Goal: Communication & Community: Answer question/provide support

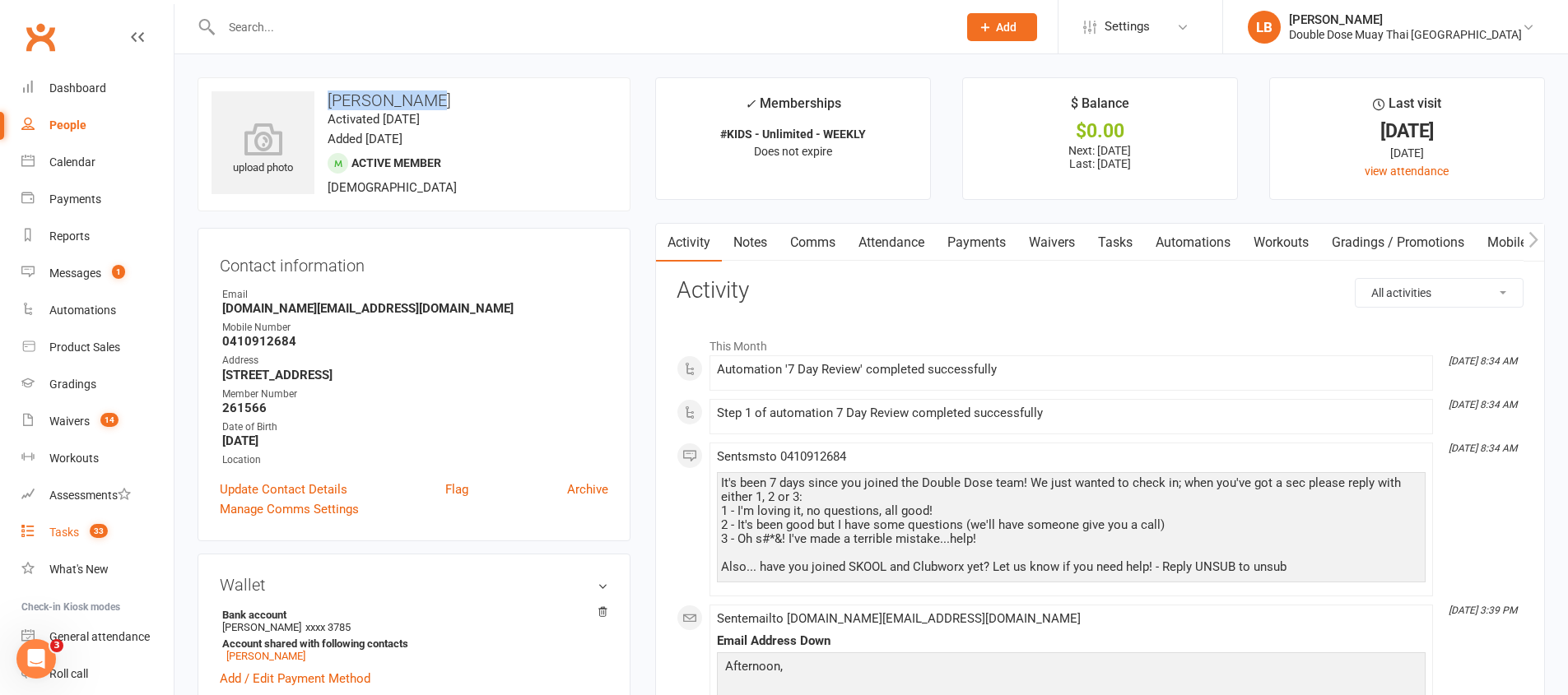
click at [99, 532] on span "33" at bounding box center [98, 531] width 18 height 14
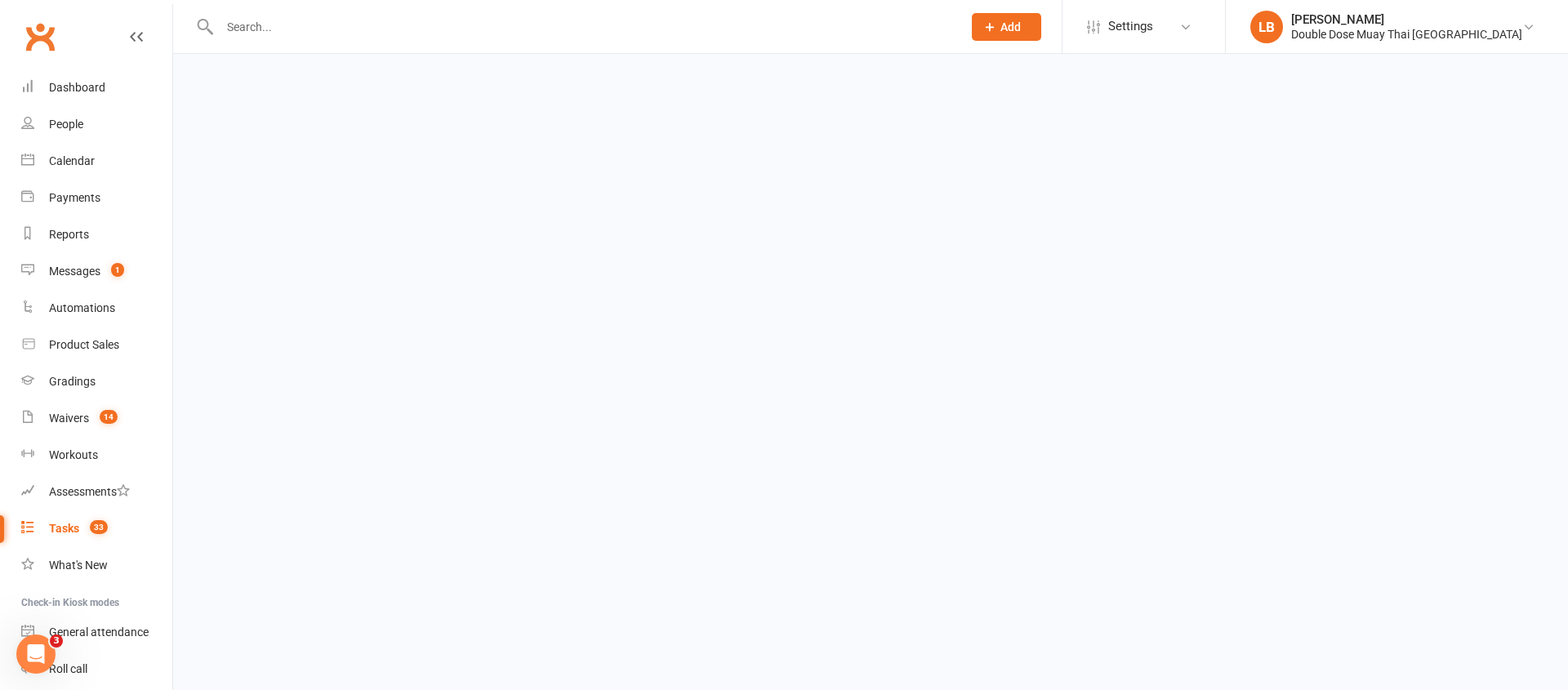
click at [98, 528] on span "33" at bounding box center [98, 527] width 18 height 14
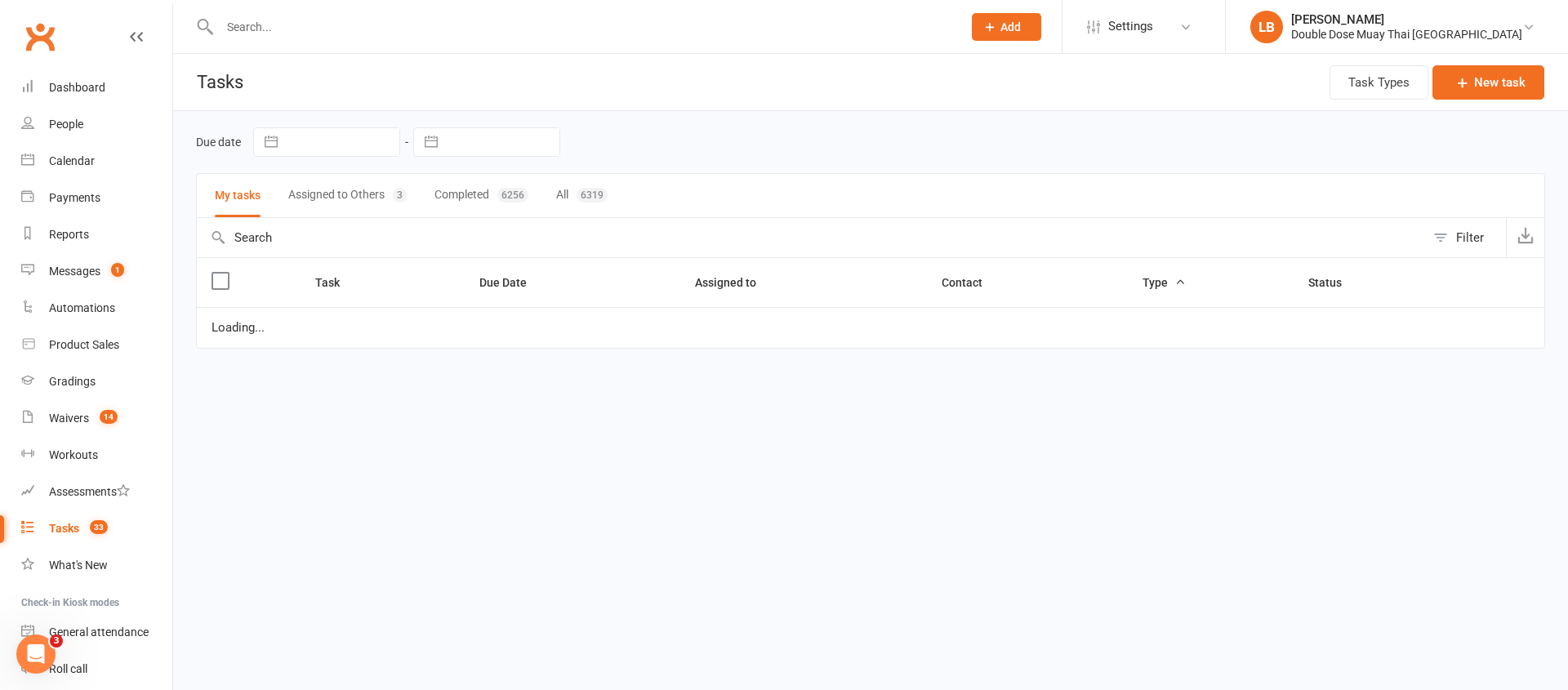
select select "started"
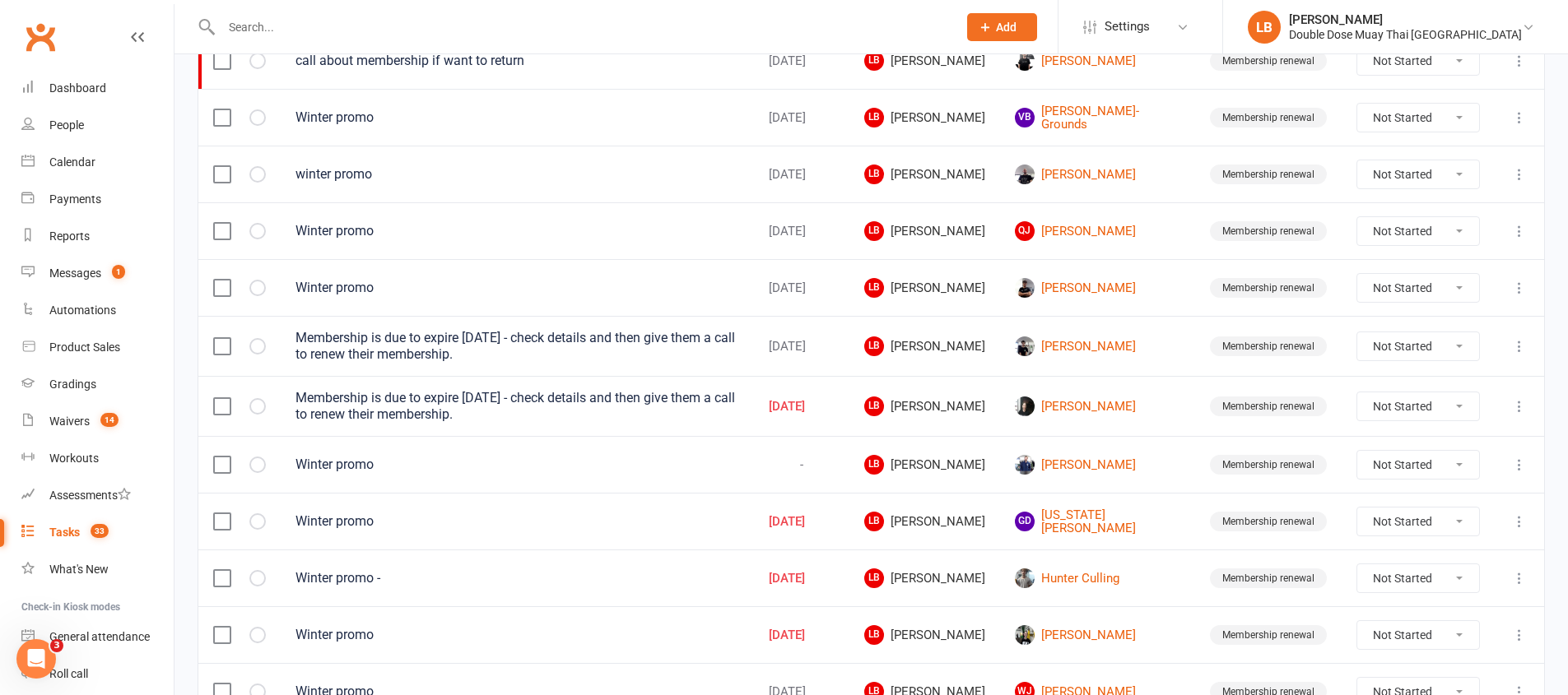
scroll to position [448, 0]
click at [1426, 400] on select "Not Started In Progress Waiting Complete" at bounding box center [1418, 405] width 122 height 28
select select "unstarted"
select select "started"
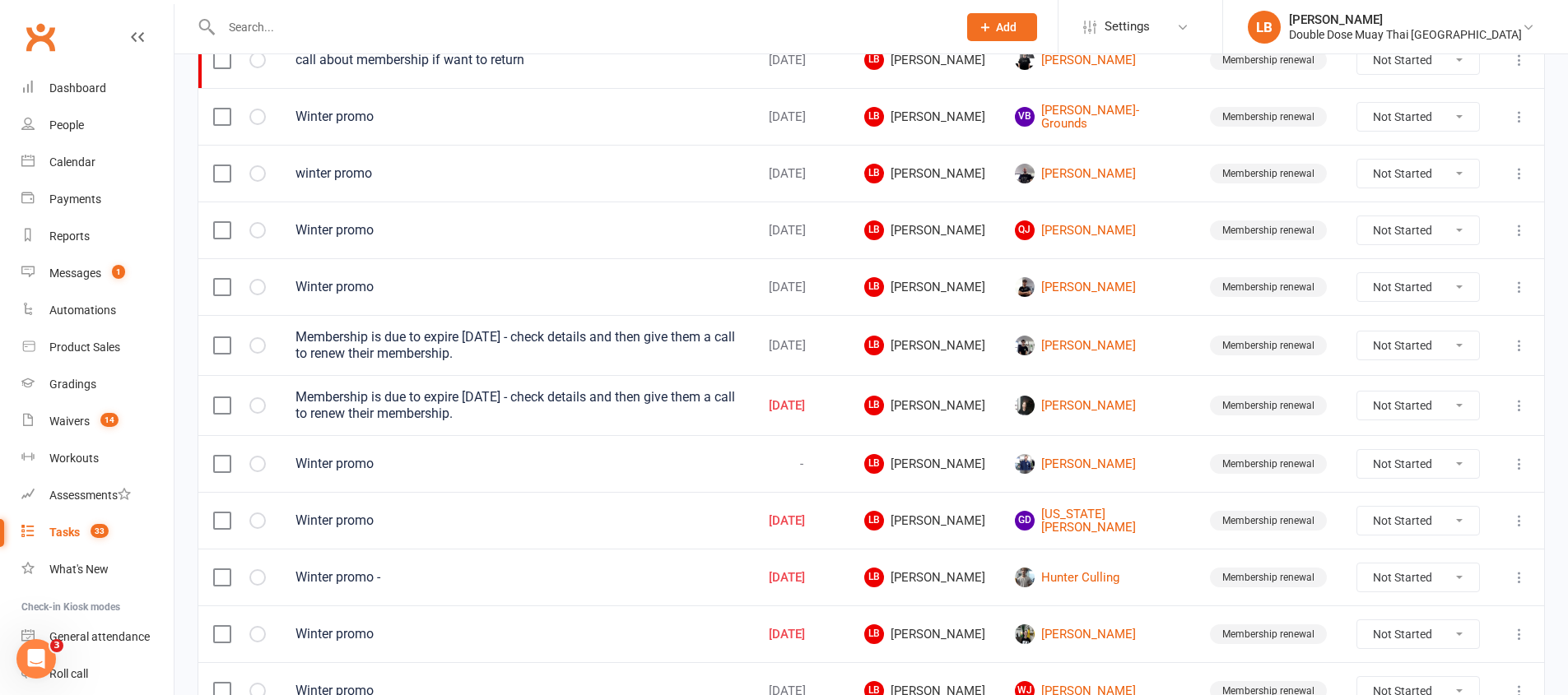
scroll to position [1170, 0]
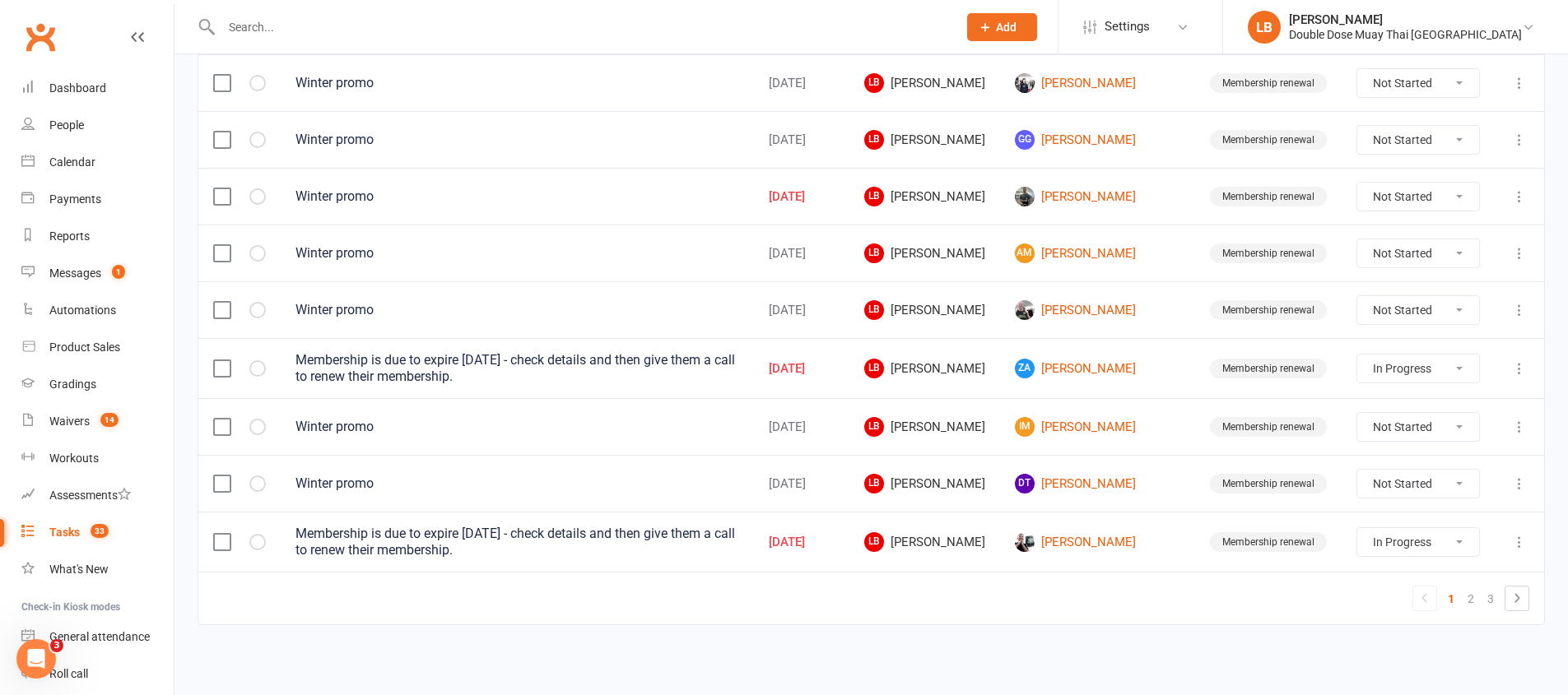
select select "started"
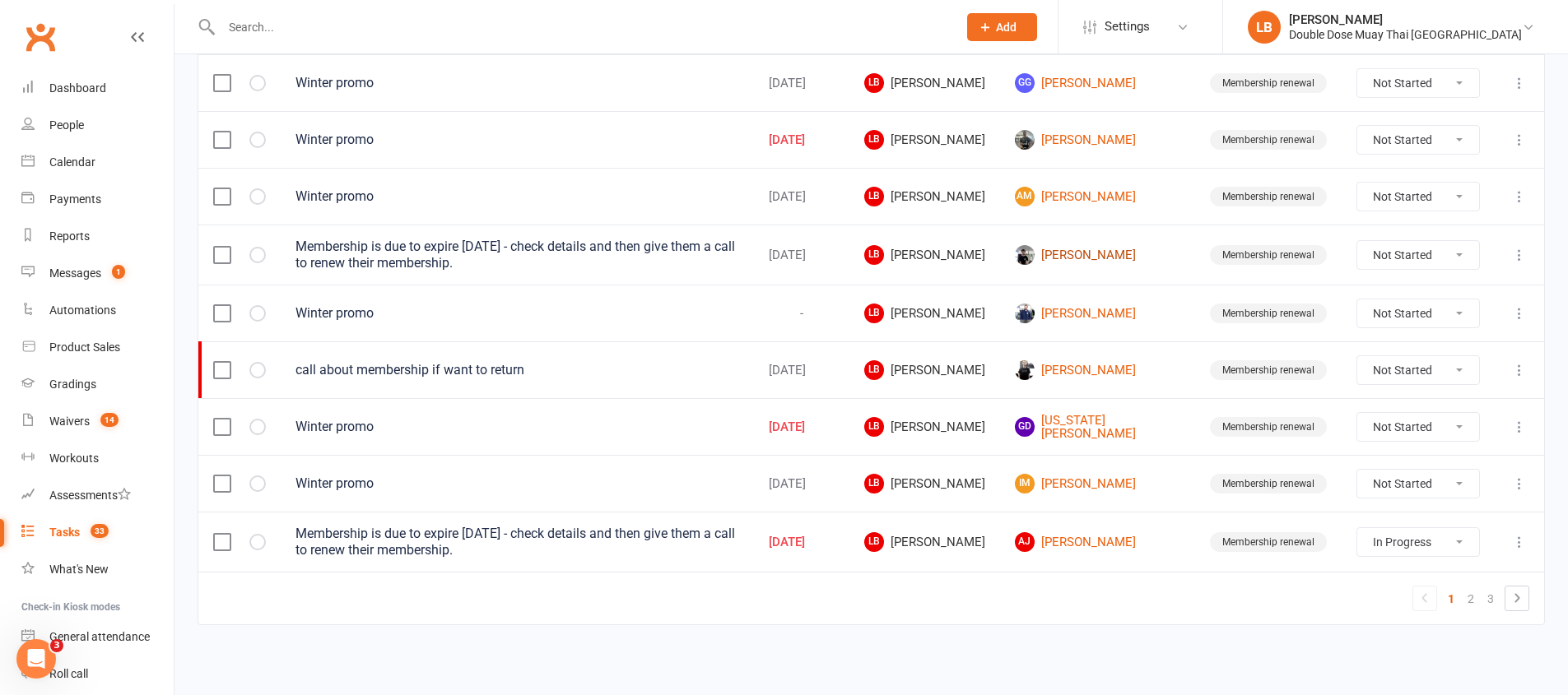
click at [1099, 257] on link "[PERSON_NAME]" at bounding box center [1097, 255] width 165 height 20
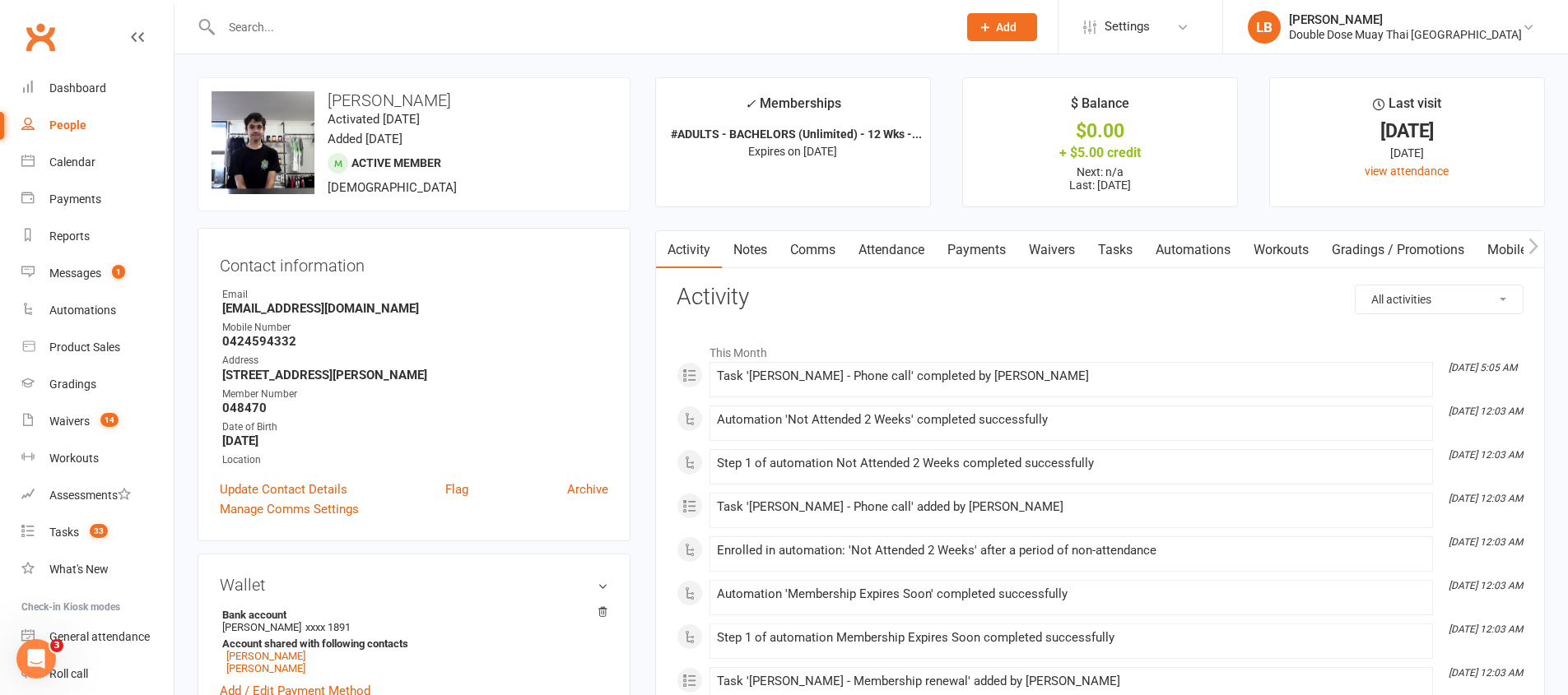
click at [747, 257] on link "Notes" at bounding box center [750, 250] width 57 height 38
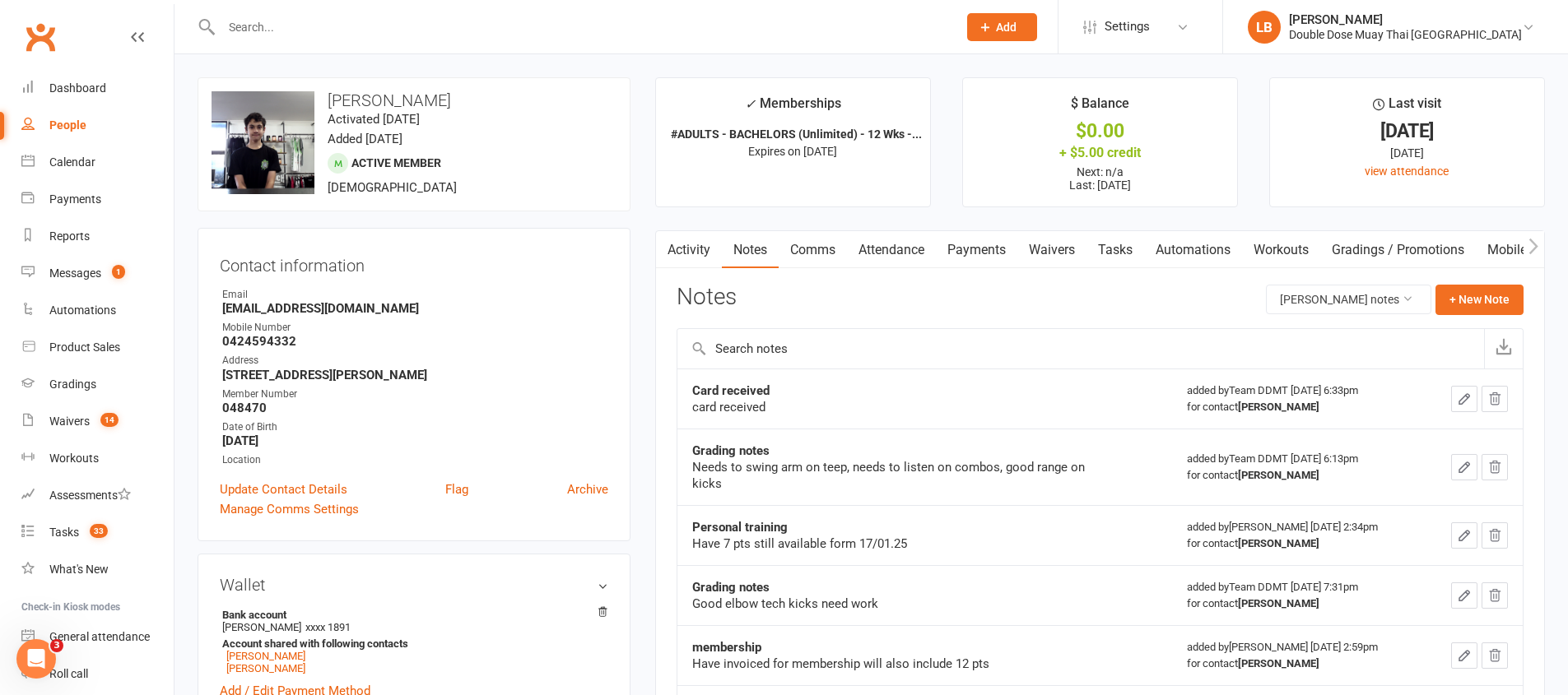
click at [799, 238] on link "Comms" at bounding box center [812, 250] width 68 height 38
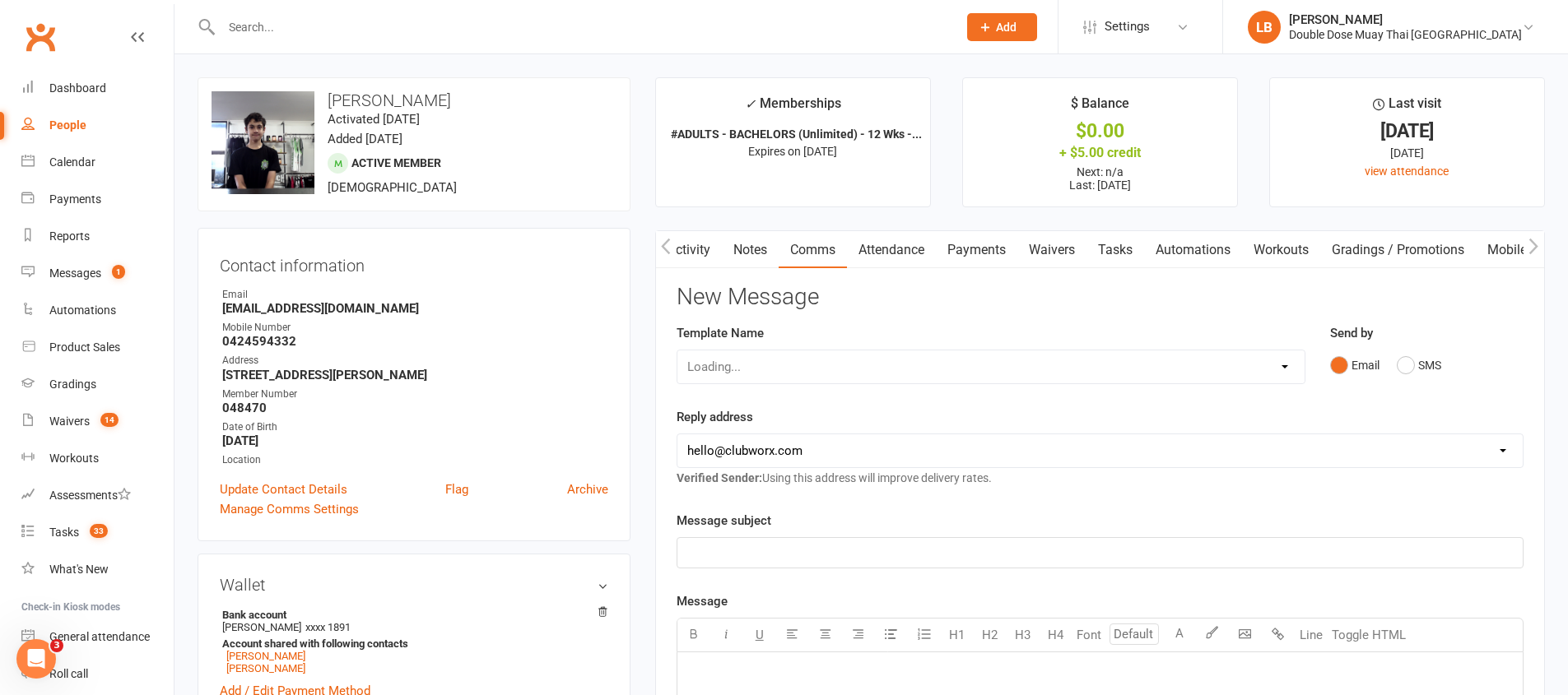
scroll to position [0, 1]
click at [1122, 369] on button "SMS" at bounding box center [1128, 365] width 45 height 31
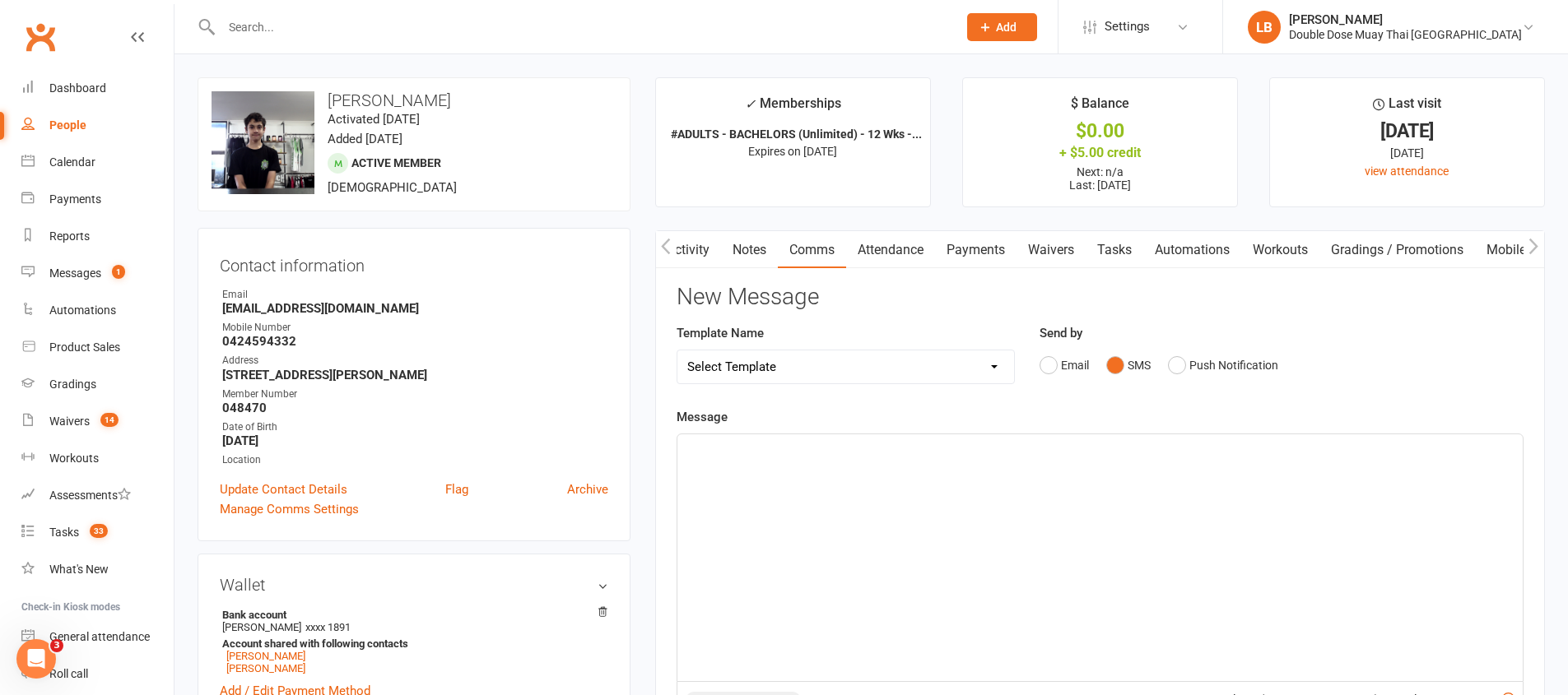
click at [1032, 499] on div "﻿" at bounding box center [1100, 557] width 845 height 247
click at [743, 506] on div "﻿" at bounding box center [1100, 557] width 845 height 247
click at [944, 449] on span "Hey [PERSON_NAME]. Just [PERSON_NAME] From Double dose. JUstletting you know" at bounding box center [924, 448] width 475 height 15
click at [953, 448] on span "Hey [PERSON_NAME]. Just [PERSON_NAME] From Double dose. Justletting you know" at bounding box center [923, 448] width 473 height 15
click at [1048, 449] on p "Hey [PERSON_NAME]. Just [PERSON_NAME] From Double dose. Just letting you know" at bounding box center [1099, 449] width 825 height 20
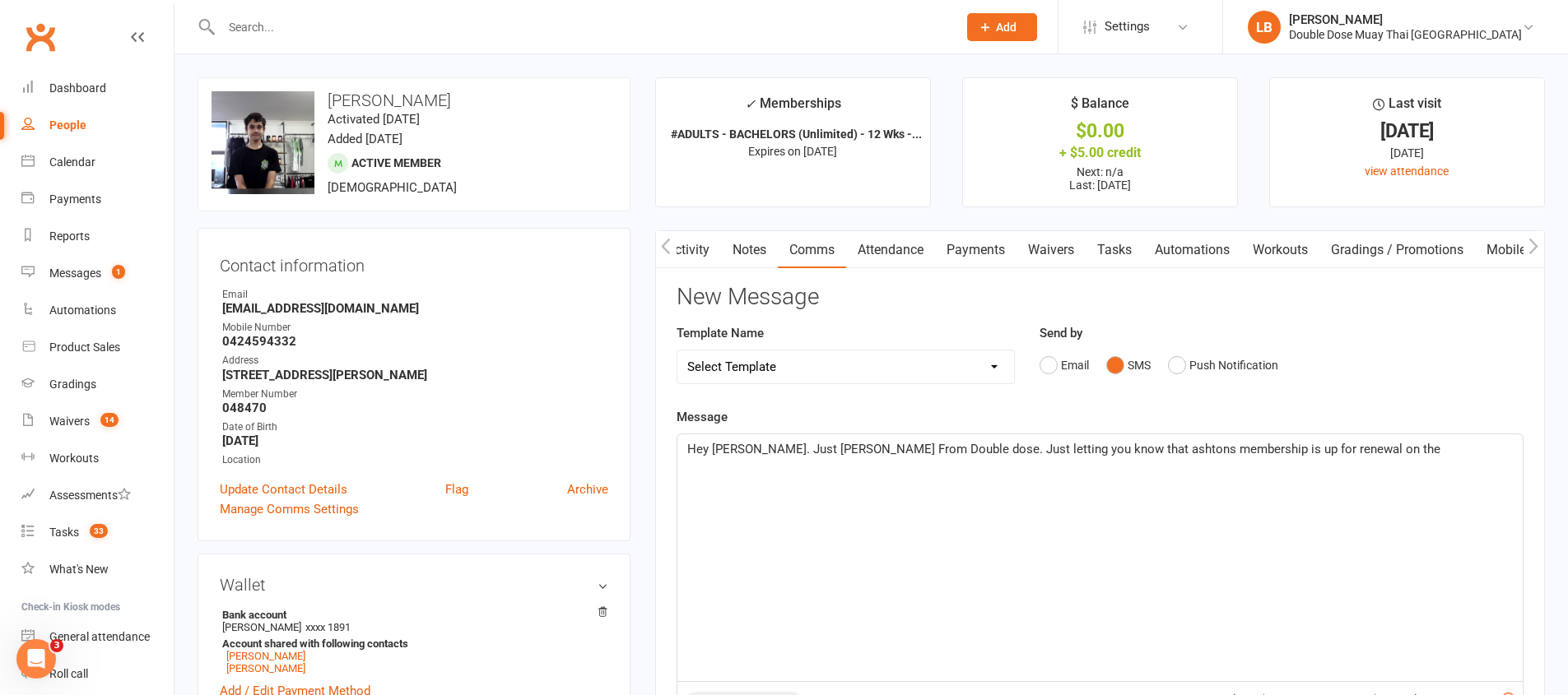
click at [1080, 441] on span "Hey [PERSON_NAME]. Just [PERSON_NAME] From Double dose. Just letting you know t…" at bounding box center [1063, 448] width 753 height 15
click at [1339, 452] on p "Hey [PERSON_NAME]. Just [PERSON_NAME] From Double dose. Just letting you know t…" at bounding box center [1099, 449] width 825 height 20
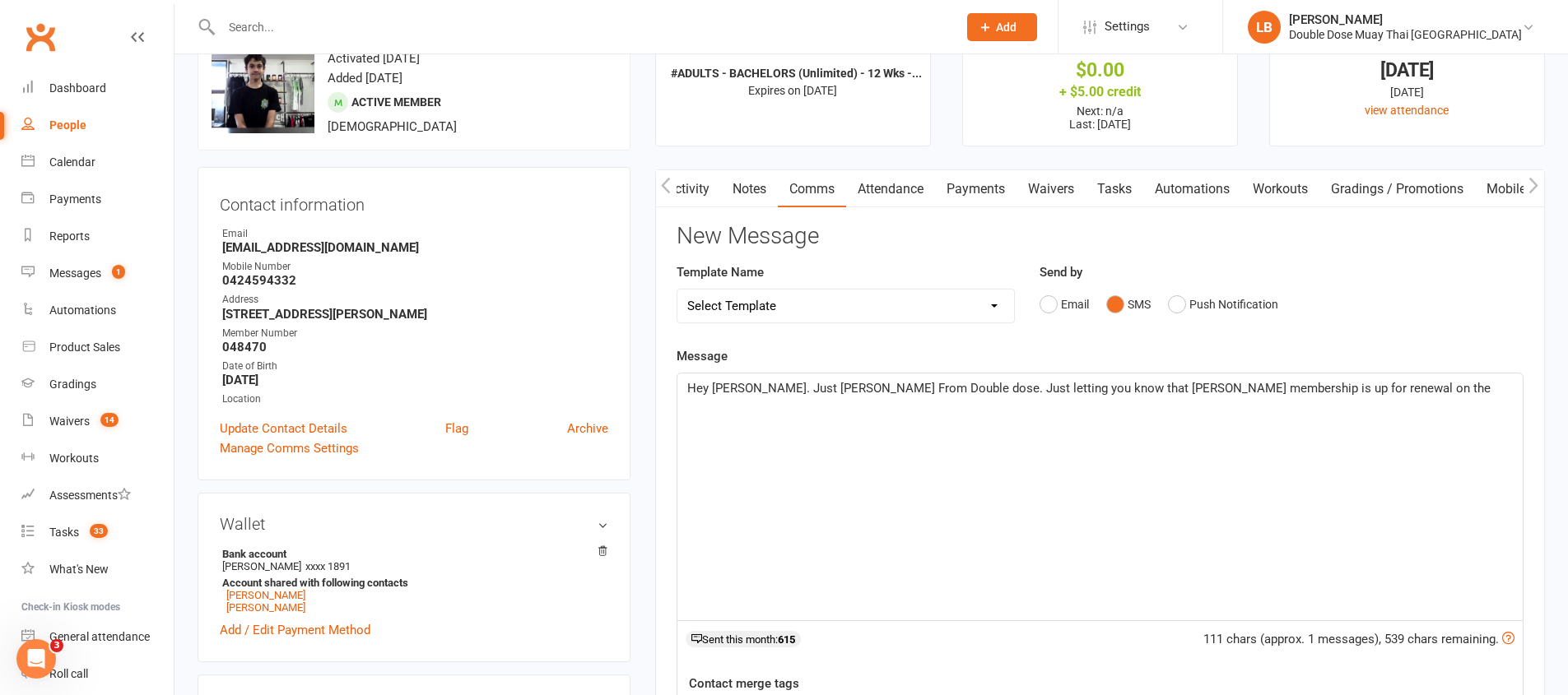
scroll to position [79, 0]
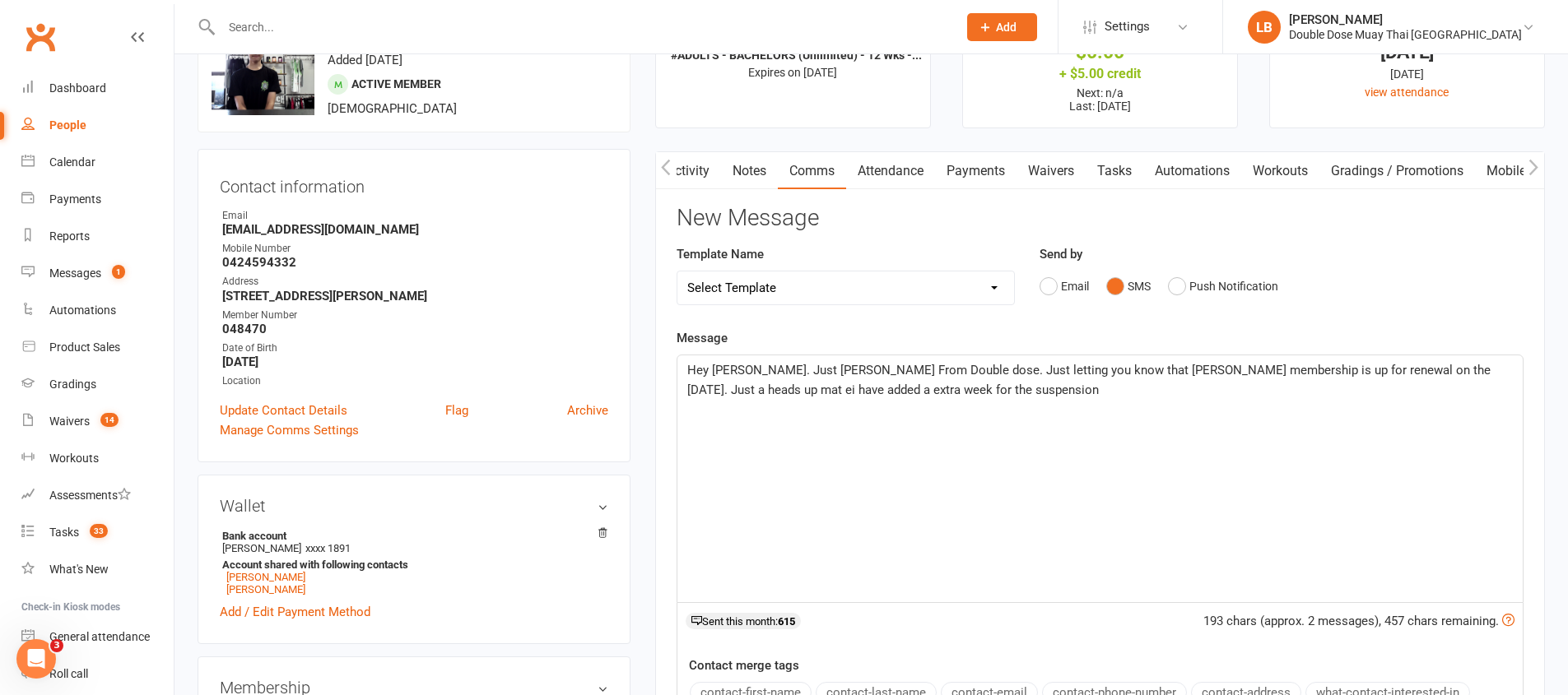
click at [717, 391] on span "Hey [PERSON_NAME]. Just [PERSON_NAME] From Double dose. Just letting you know t…" at bounding box center [1090, 380] width 806 height 34
click at [724, 390] on span "Hey [PERSON_NAME]. Just [PERSON_NAME] From Double dose. Just letting you know t…" at bounding box center [1090, 380] width 806 height 34
click at [985, 390] on p "Hey [PERSON_NAME]. Just [PERSON_NAME] From Double dose. Just letting you know t…" at bounding box center [1099, 380] width 825 height 40
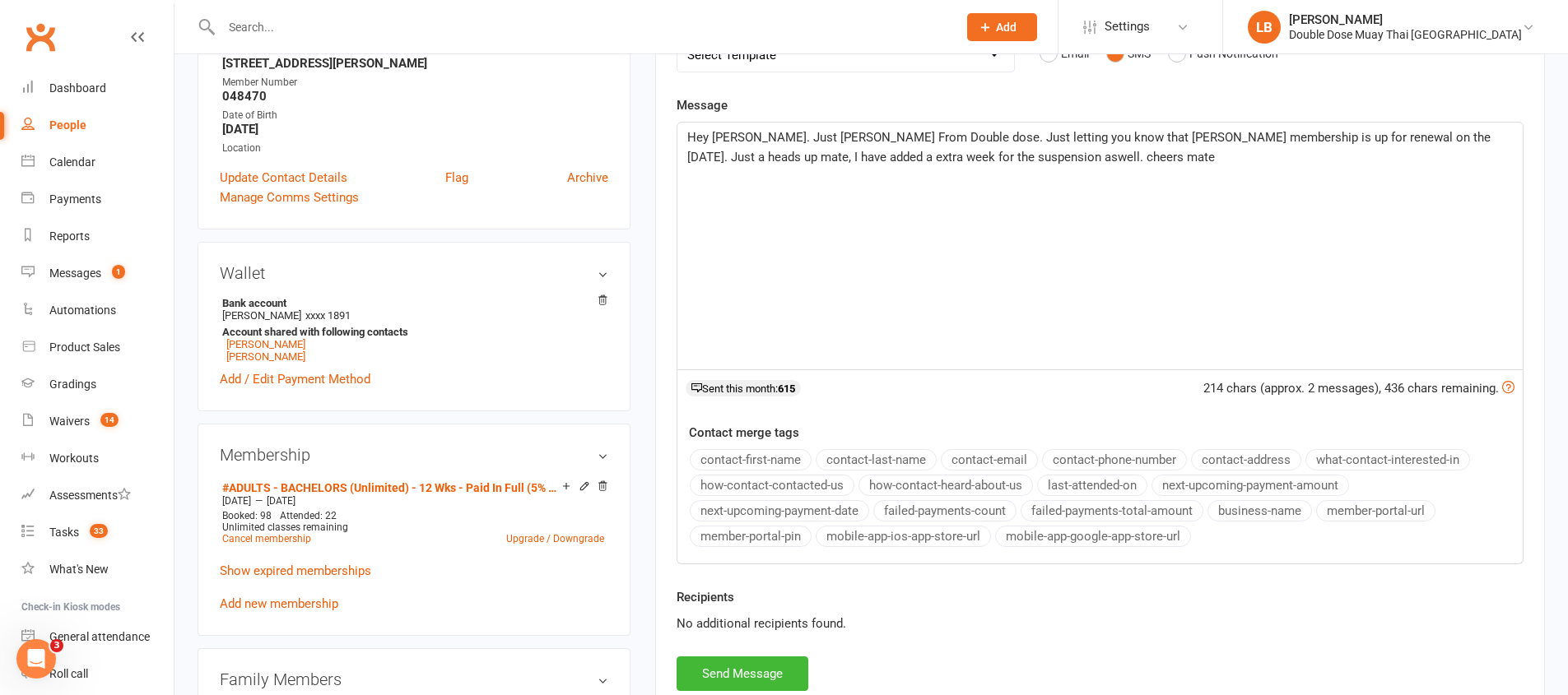
scroll to position [465, 0]
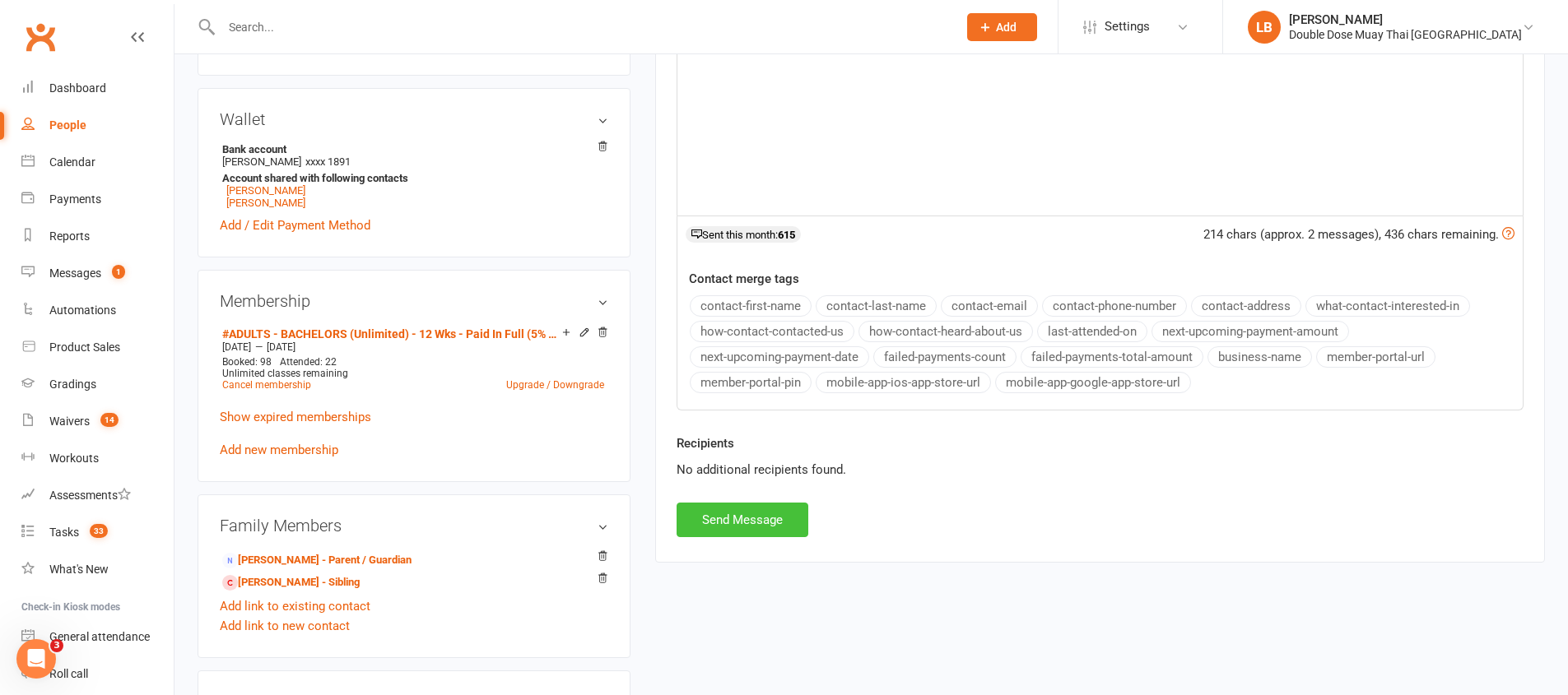
click at [775, 507] on button "Send Message" at bounding box center [742, 520] width 132 height 34
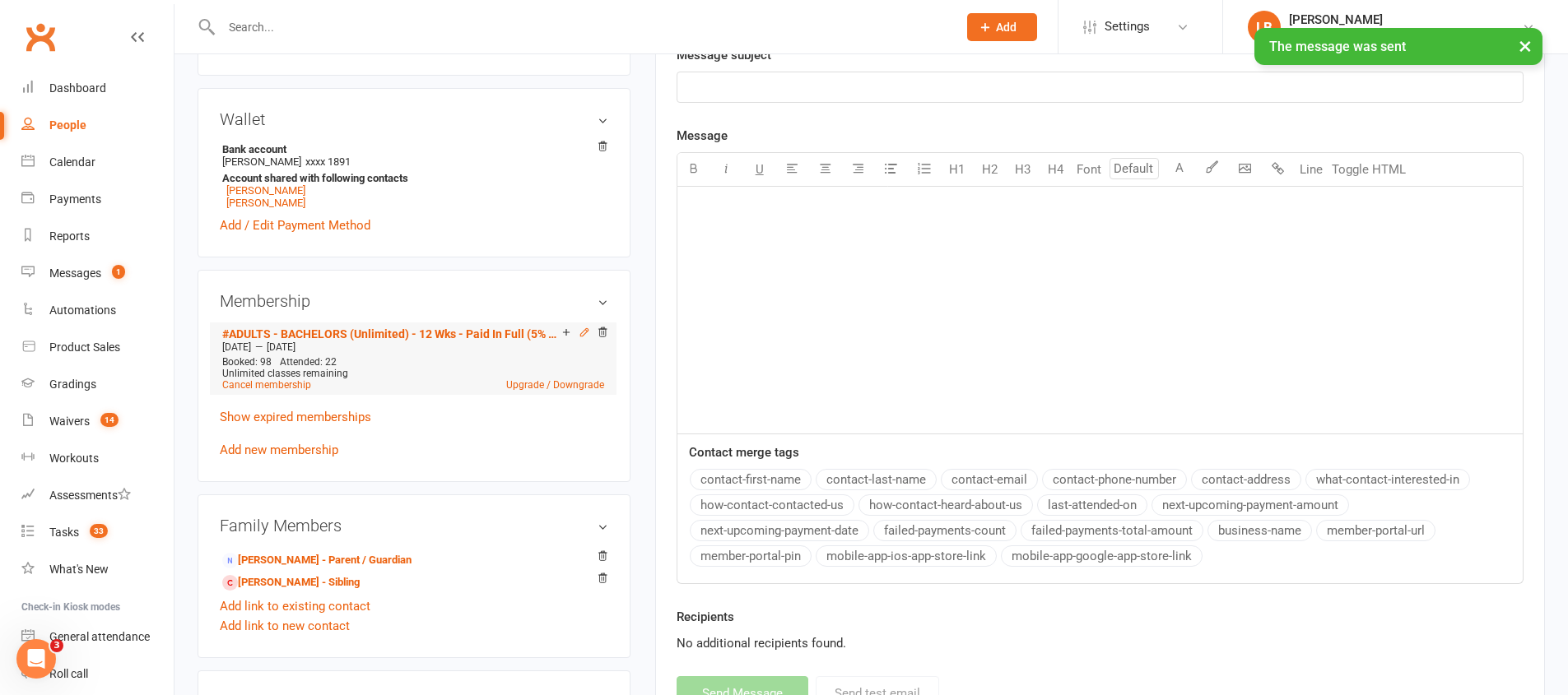
click at [580, 335] on icon at bounding box center [583, 332] width 11 height 11
click at [0, 0] on div "Loading" at bounding box center [0, 0] width 0 height 0
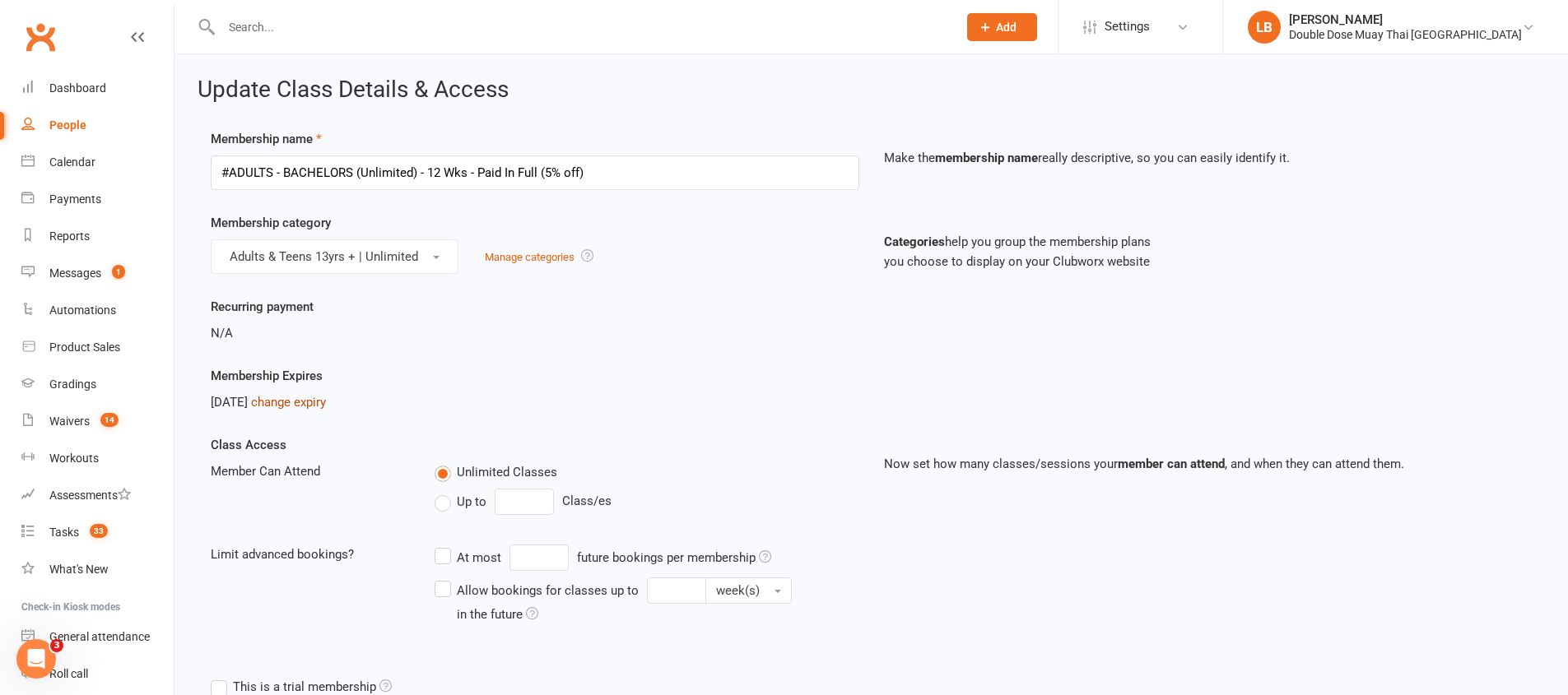
click at [326, 405] on link "change expiry" at bounding box center [288, 402] width 75 height 15
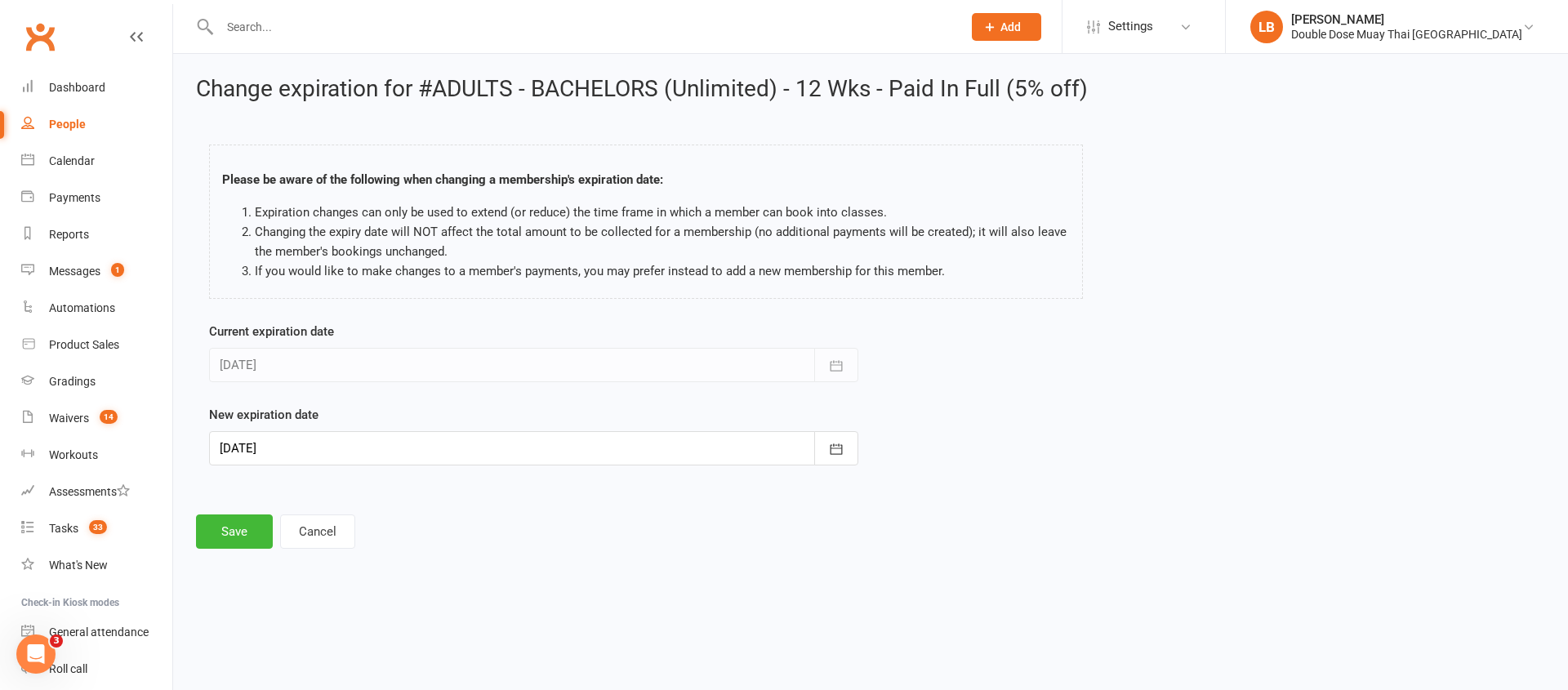
click at [370, 443] on div at bounding box center [534, 448] width 649 height 34
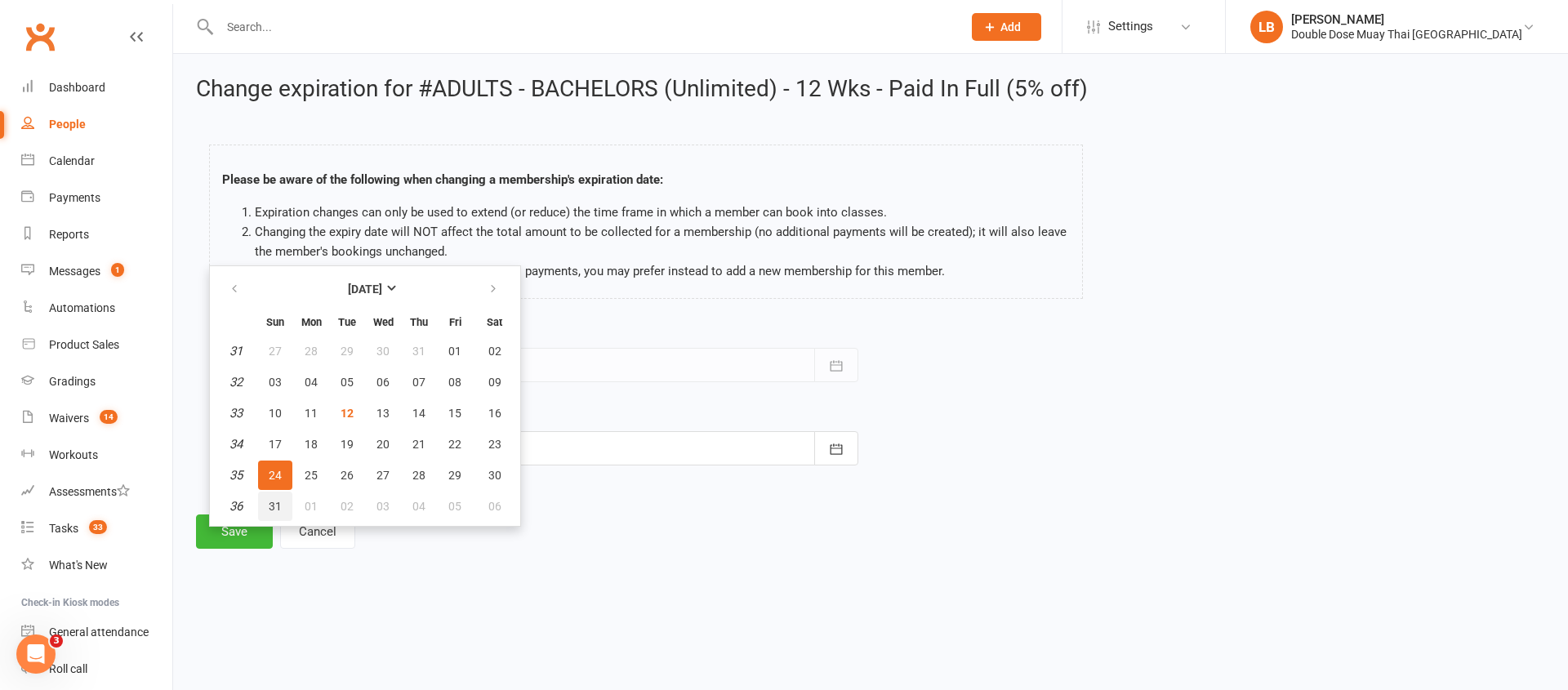
click at [283, 512] on button "31" at bounding box center [275, 506] width 34 height 29
type input "[DATE]"
click at [283, 512] on div "Change expiration for #ADULTS - BACHELORS (Unlimited) - 12 Wks - Paid In Full (…" at bounding box center [870, 313] width 1395 height 518
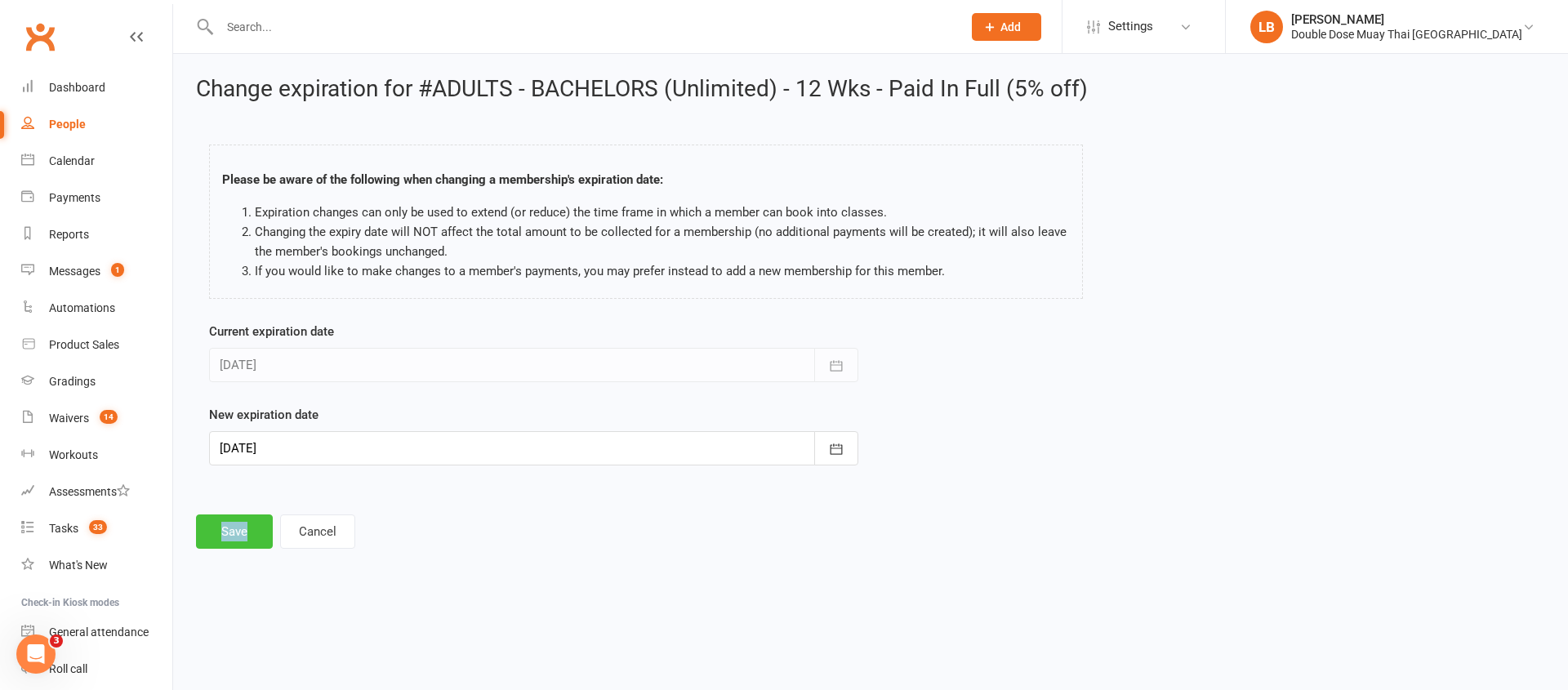
click at [262, 522] on button "Save" at bounding box center [234, 531] width 77 height 34
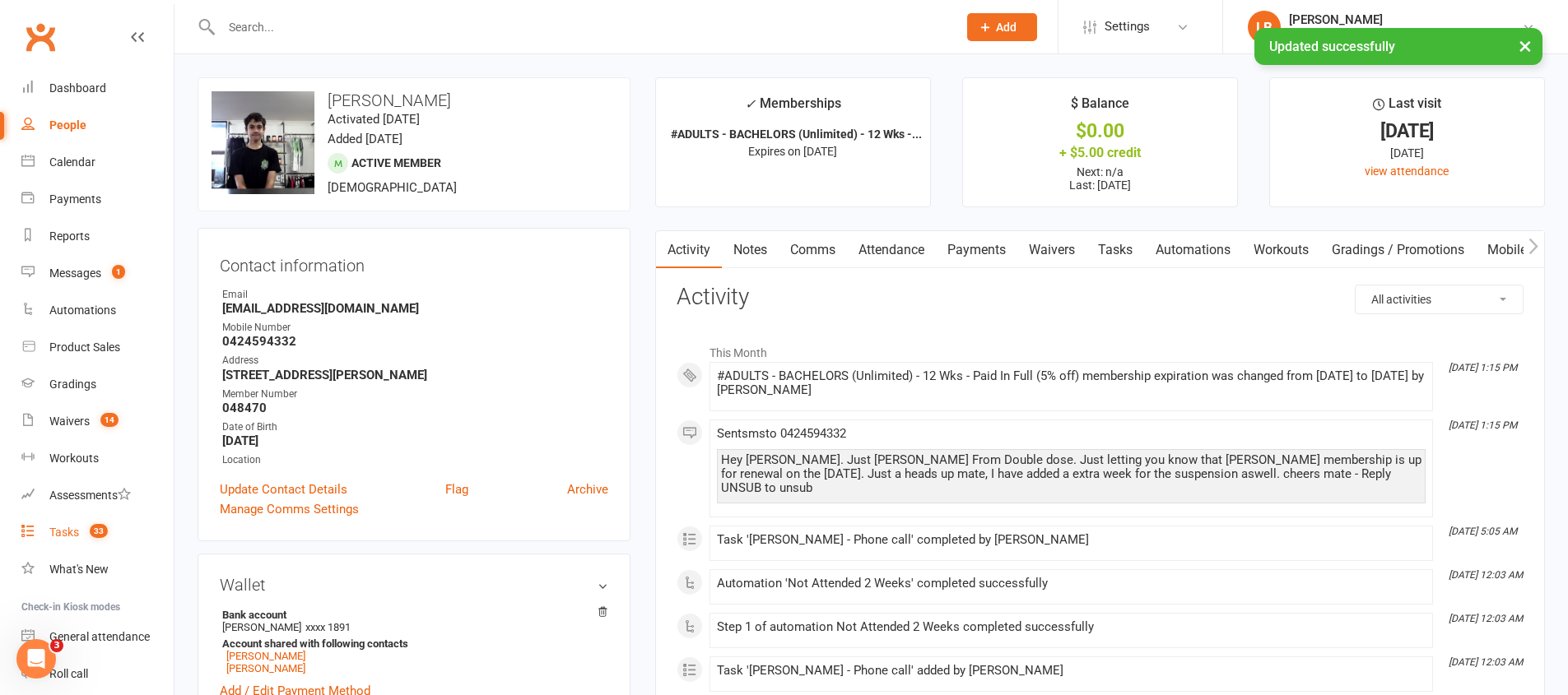
click at [86, 529] on count-badge "33" at bounding box center [95, 532] width 27 height 13
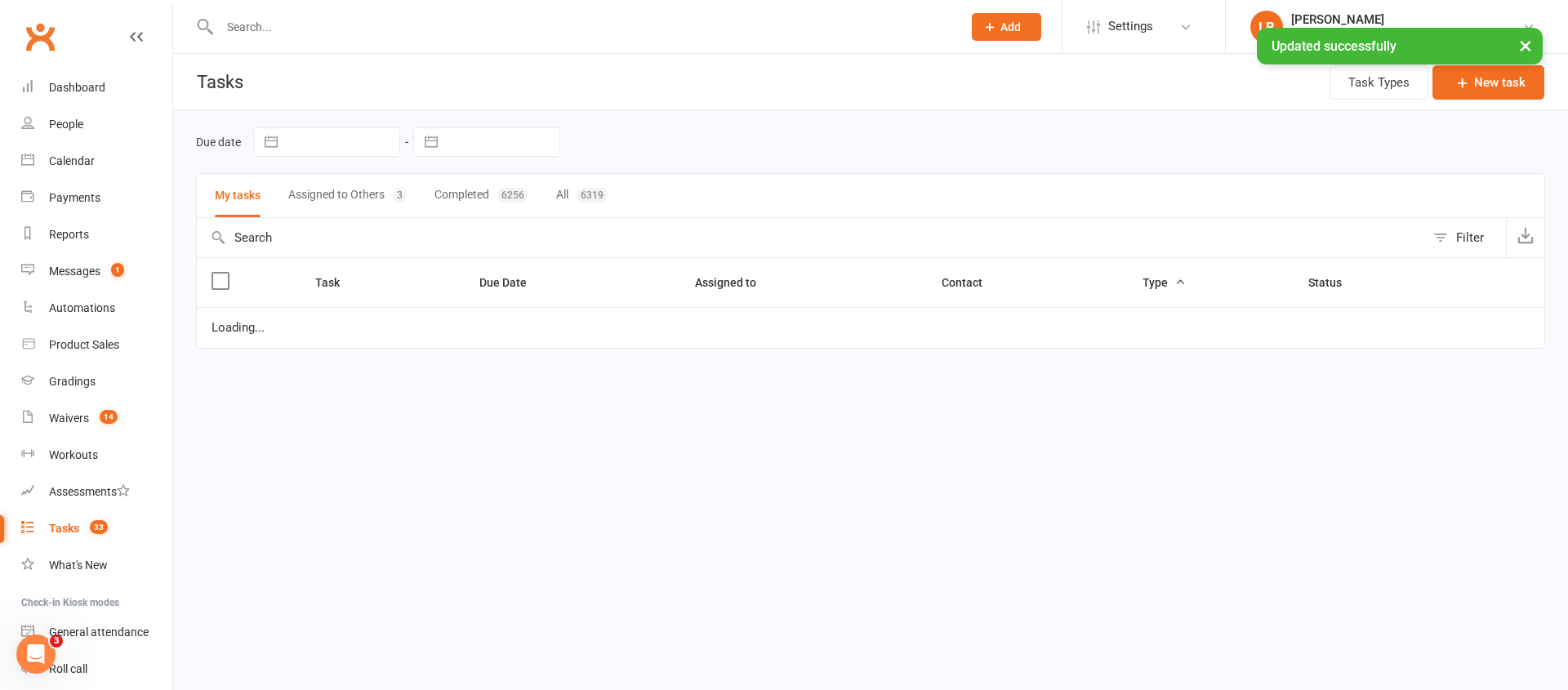
select select "started"
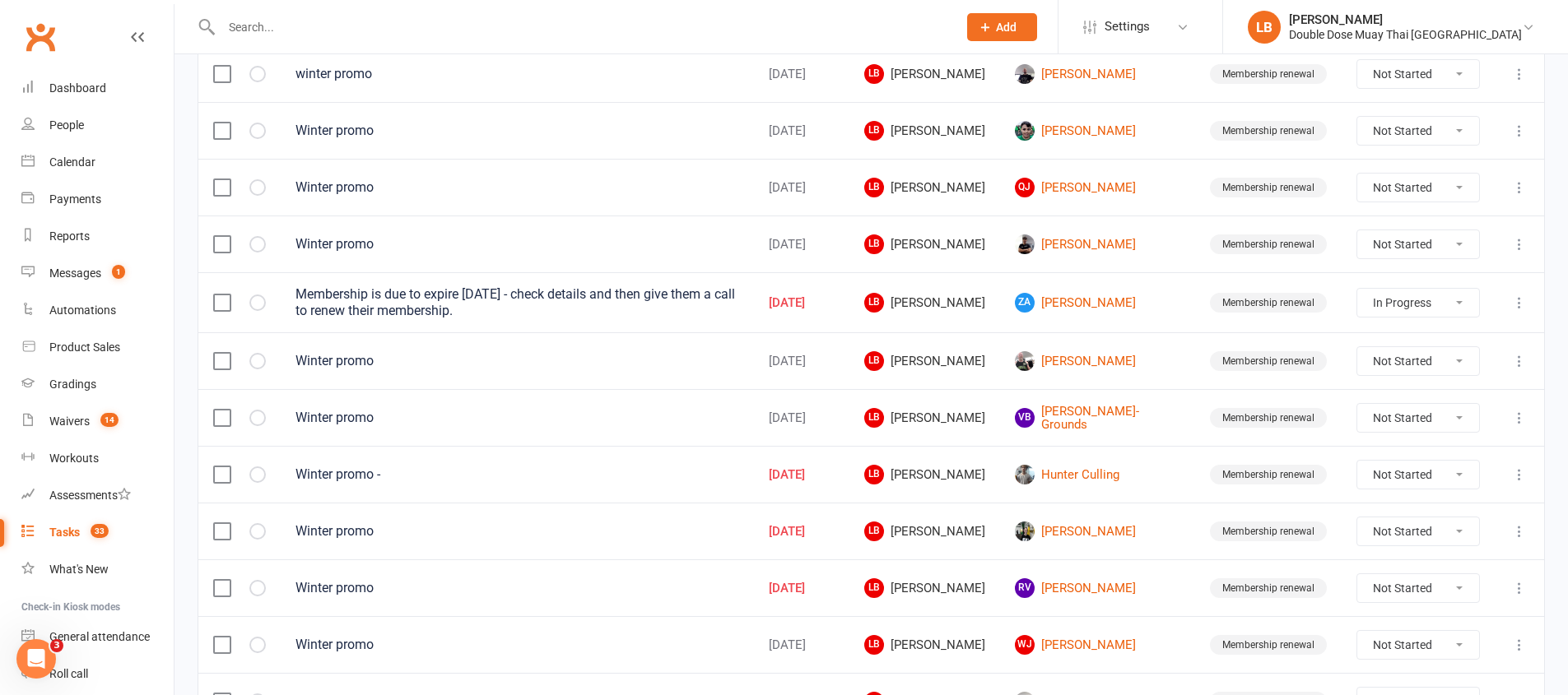
scroll to position [601, 0]
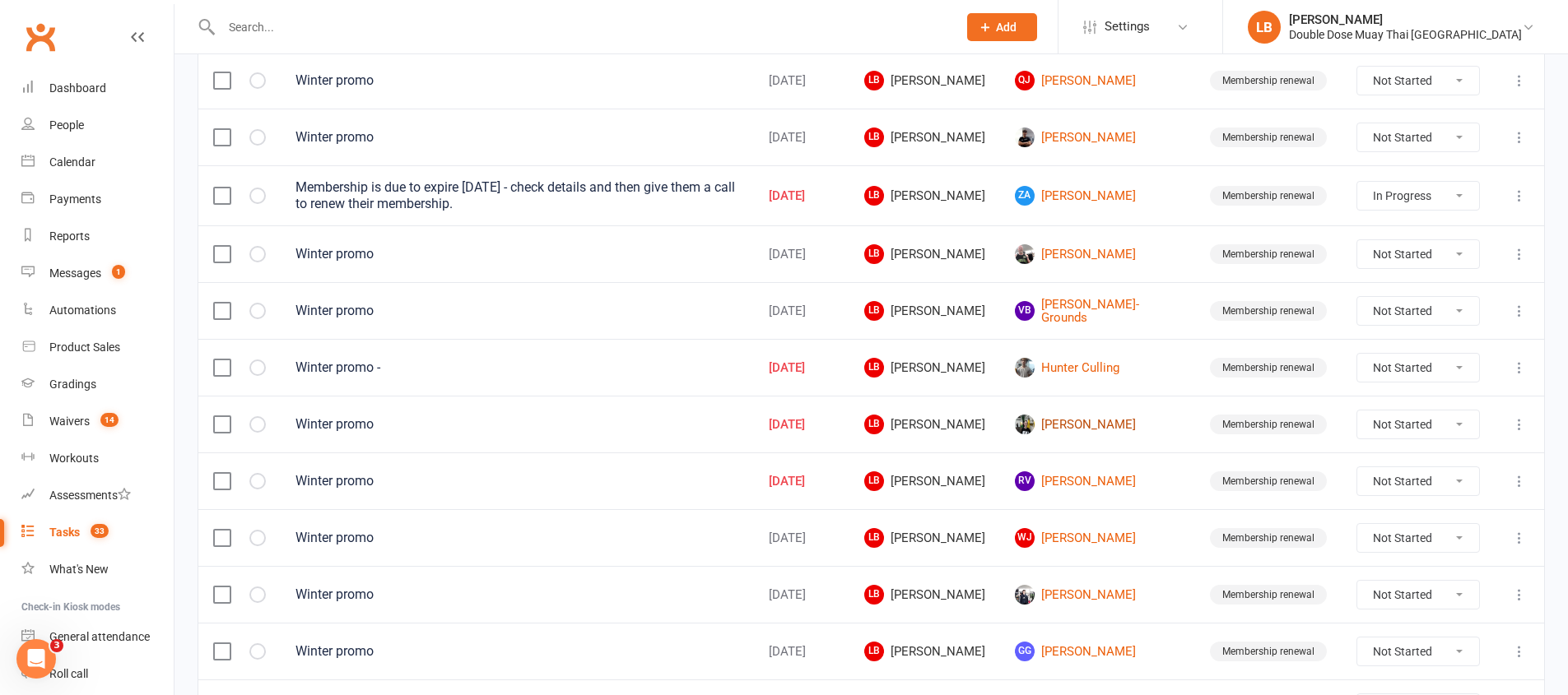
click at [1119, 433] on link "[PERSON_NAME]" at bounding box center [1097, 424] width 165 height 20
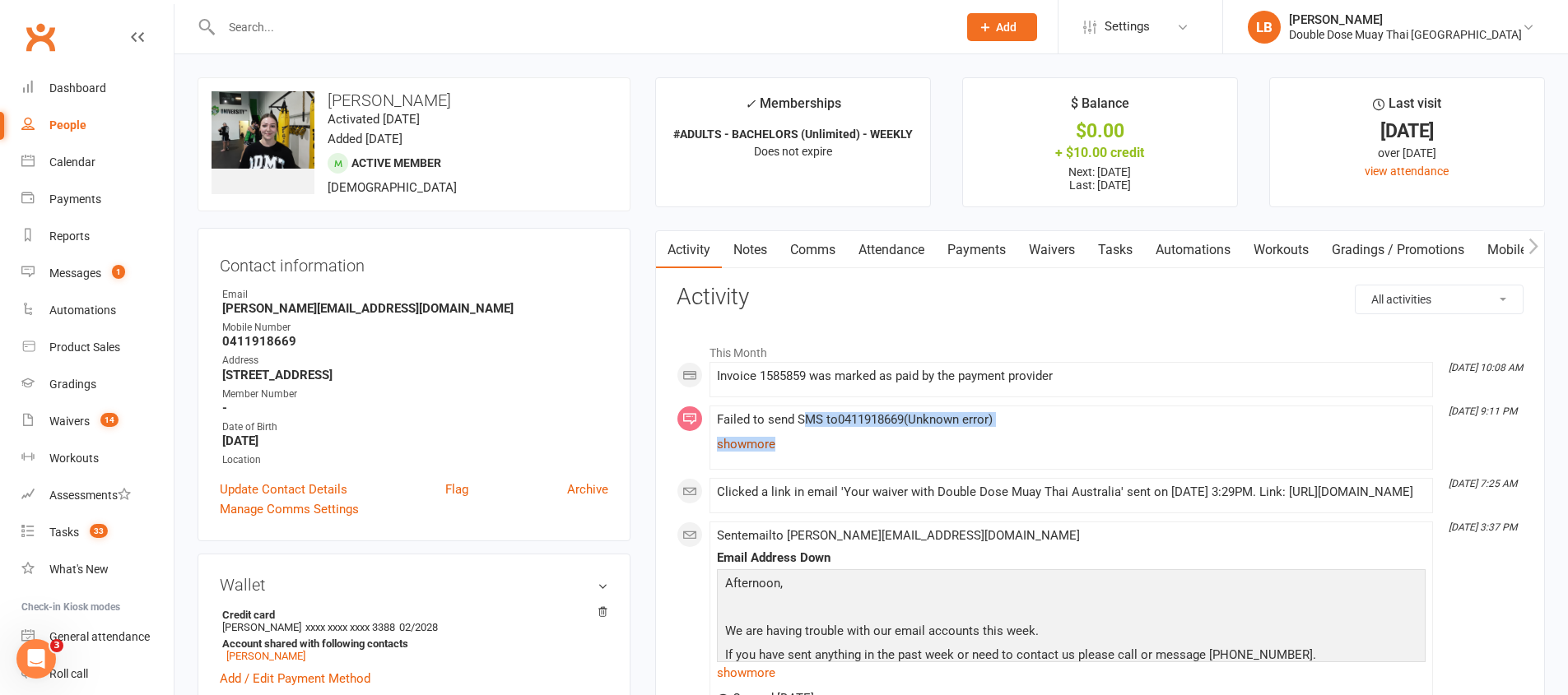
drag, startPoint x: 799, startPoint y: 415, endPoint x: 993, endPoint y: 450, distance: 197.1
click at [993, 450] on span "Failed to send SMS to [PHONE_NUMBER] ( Unknown error ) Dear [PERSON_NAME] , thi…" at bounding box center [1071, 434] width 708 height 44
click at [1044, 447] on link "show more" at bounding box center [1071, 444] width 708 height 23
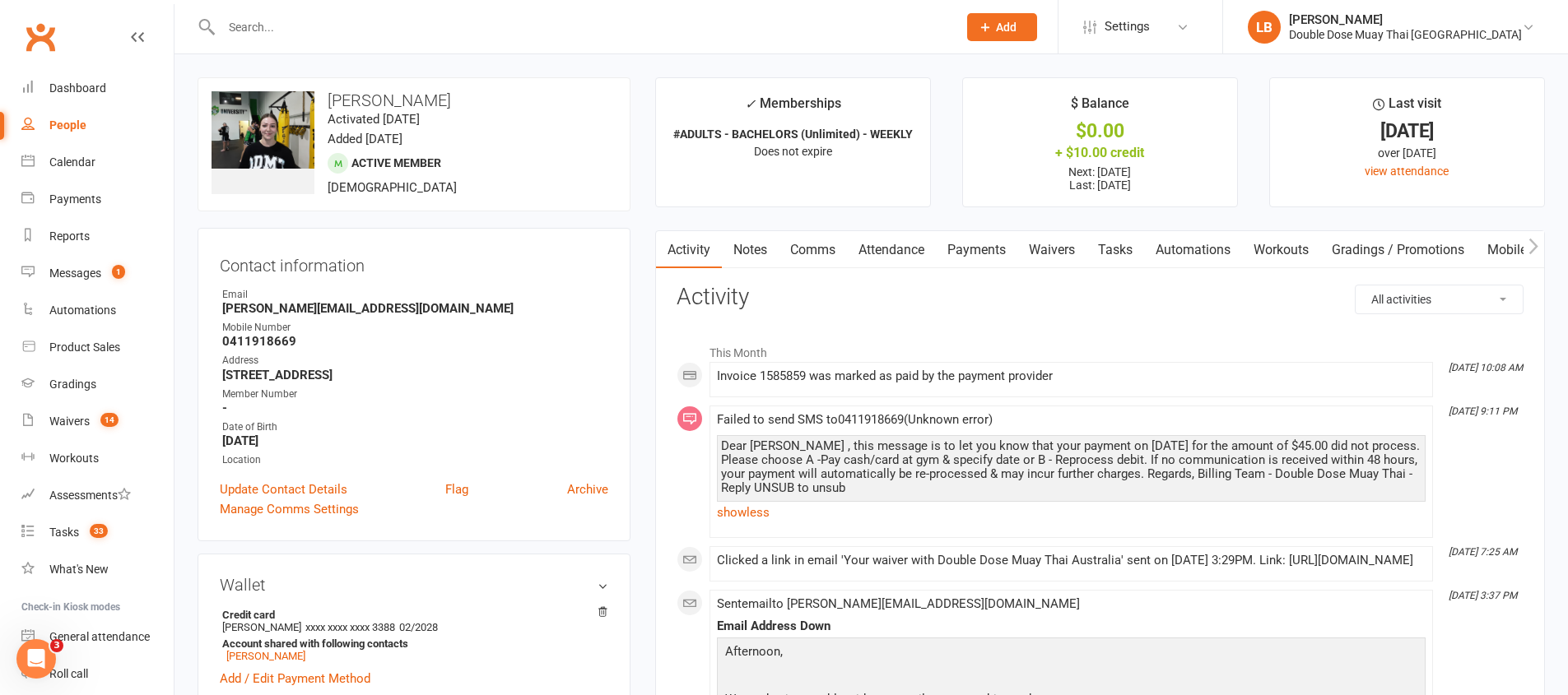
click at [998, 247] on link "Payments" at bounding box center [976, 250] width 82 height 38
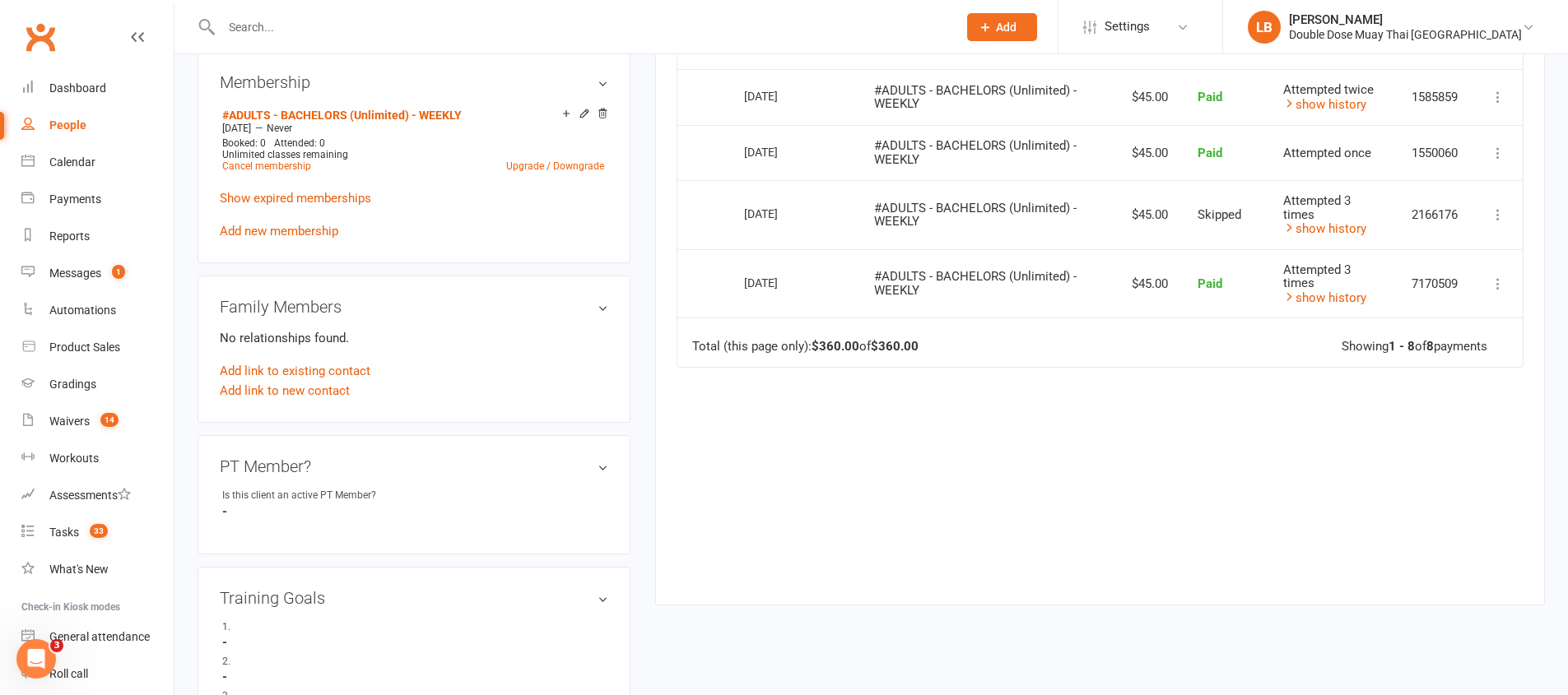
scroll to position [646, 0]
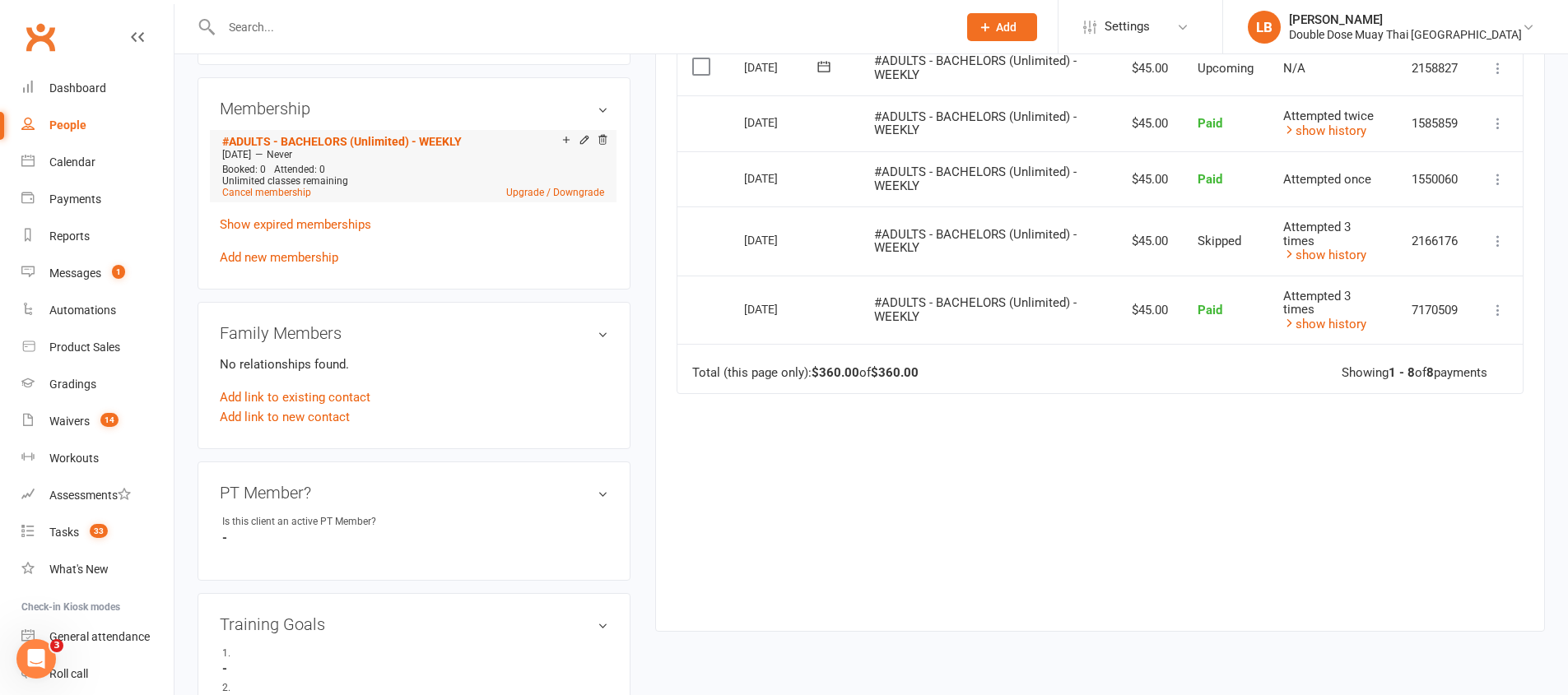
click at [577, 138] on div at bounding box center [582, 141] width 52 height 14
click at [579, 139] on icon at bounding box center [583, 139] width 11 height 11
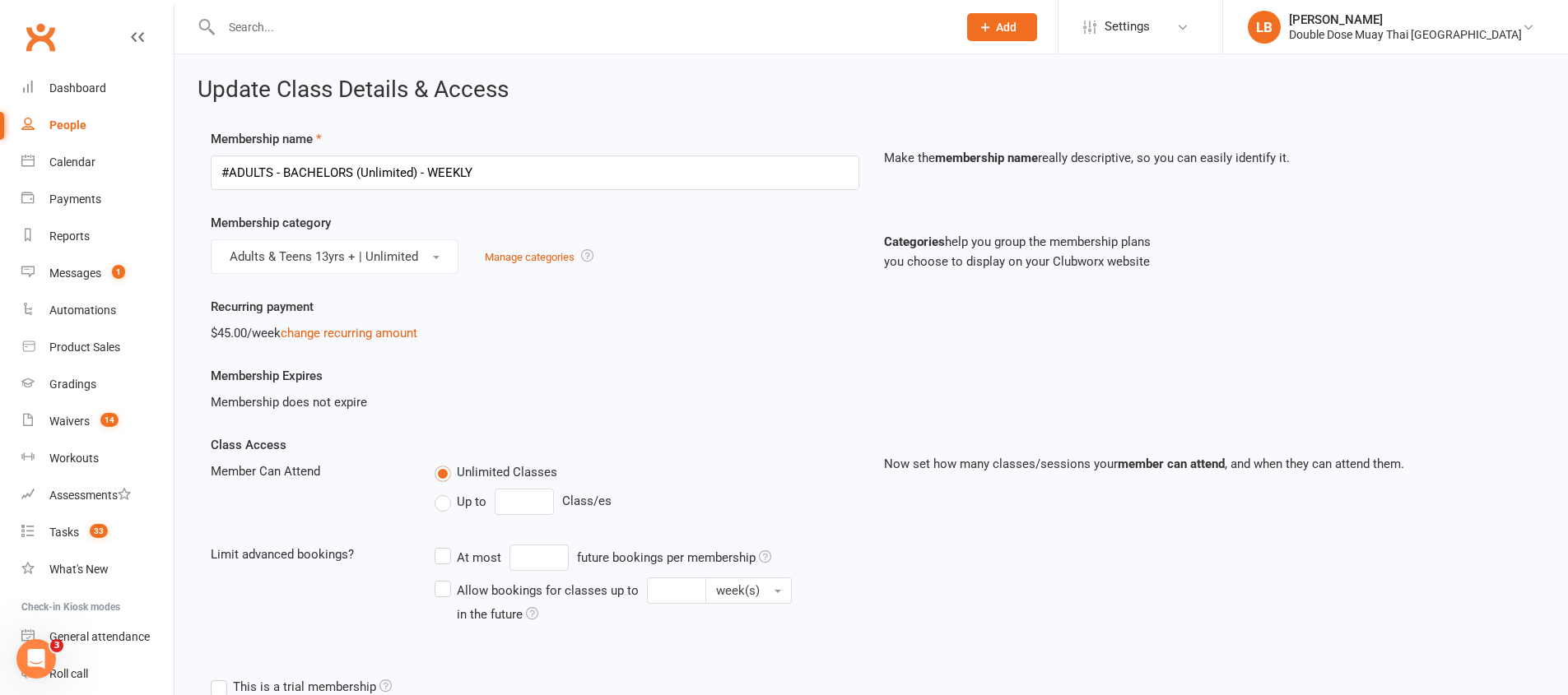
click at [634, 303] on div "Recurring payment $45.00/week change recurring amount" at bounding box center [534, 320] width 673 height 46
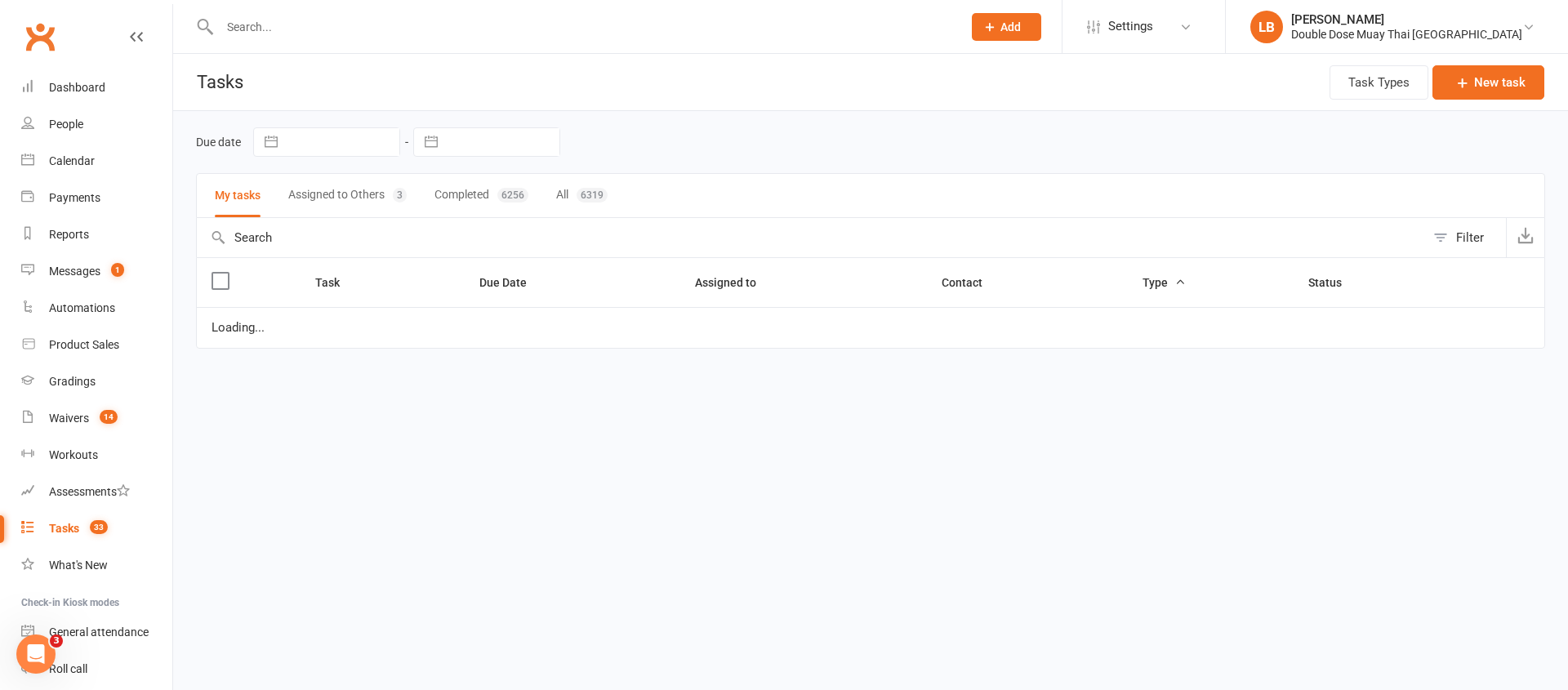
select select "started"
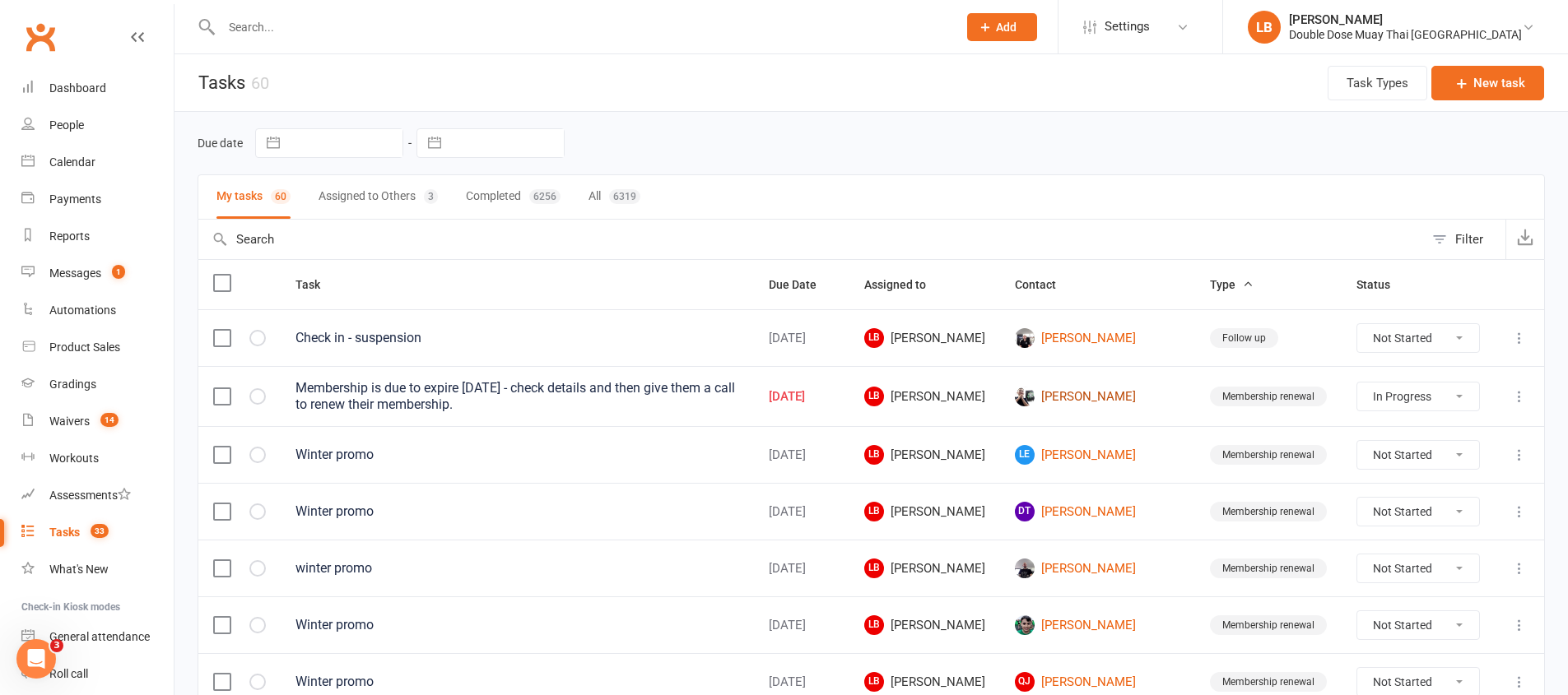
click at [1117, 405] on link "[PERSON_NAME]" at bounding box center [1097, 396] width 165 height 20
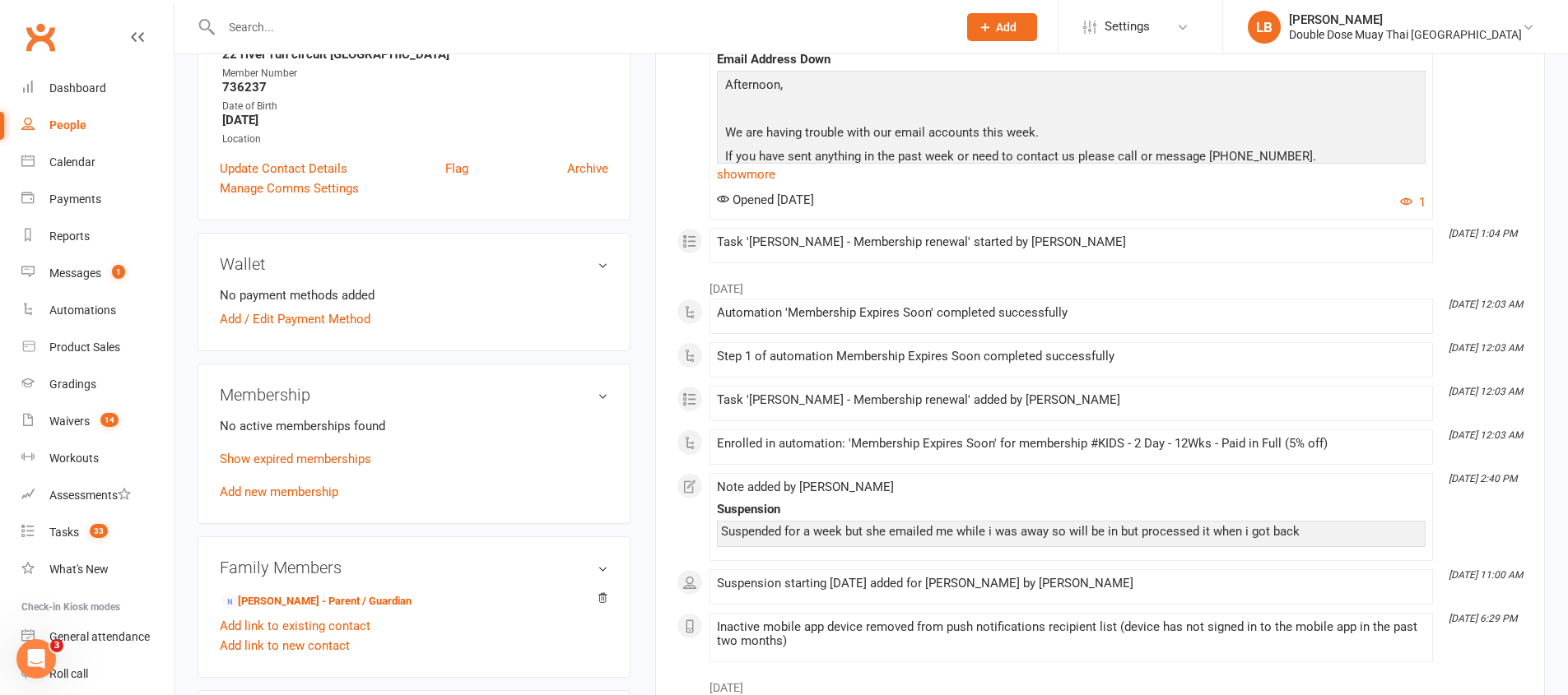
scroll to position [372, 0]
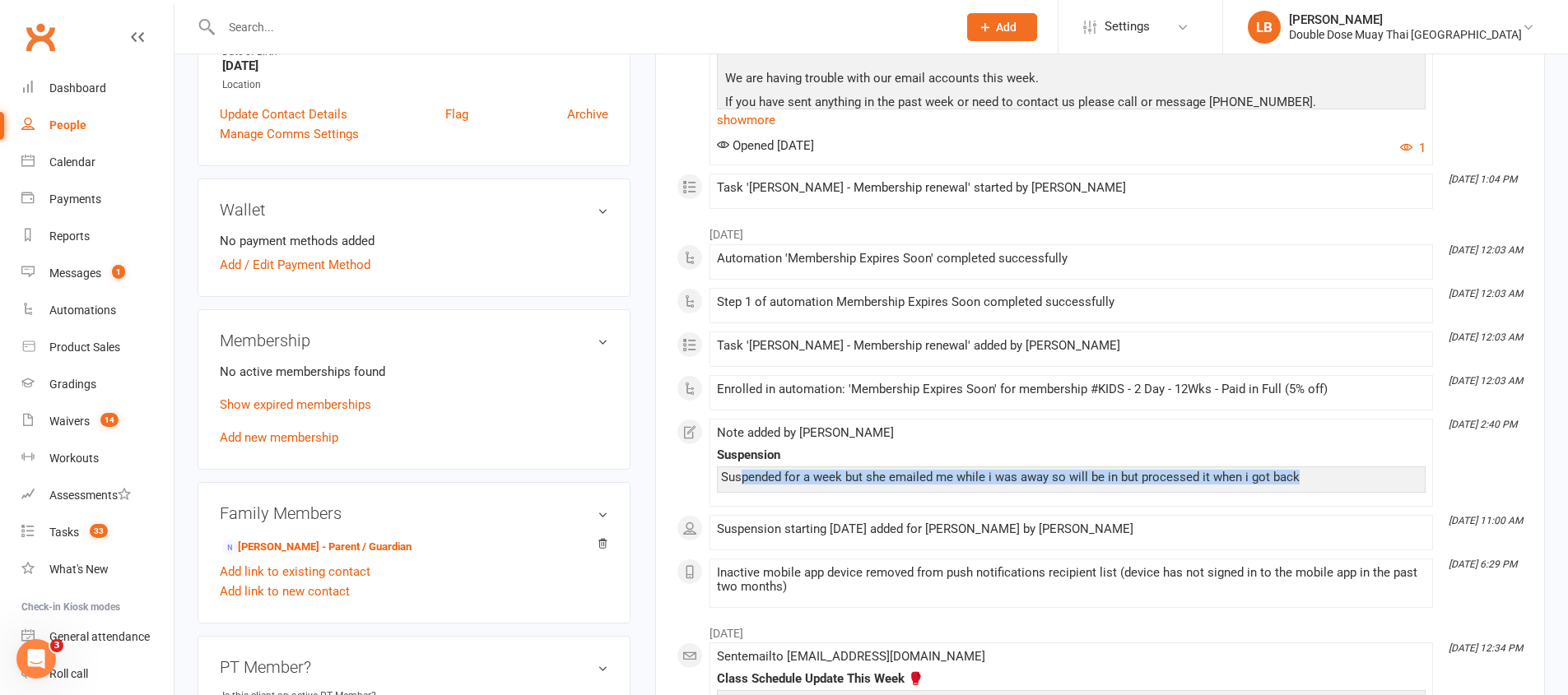
drag, startPoint x: 741, startPoint y: 477, endPoint x: 1052, endPoint y: 493, distance: 311.4
click at [1051, 493] on div "Note added by [PERSON_NAME] Suspension Suspended for a week but she emailed me …" at bounding box center [1071, 462] width 708 height 73
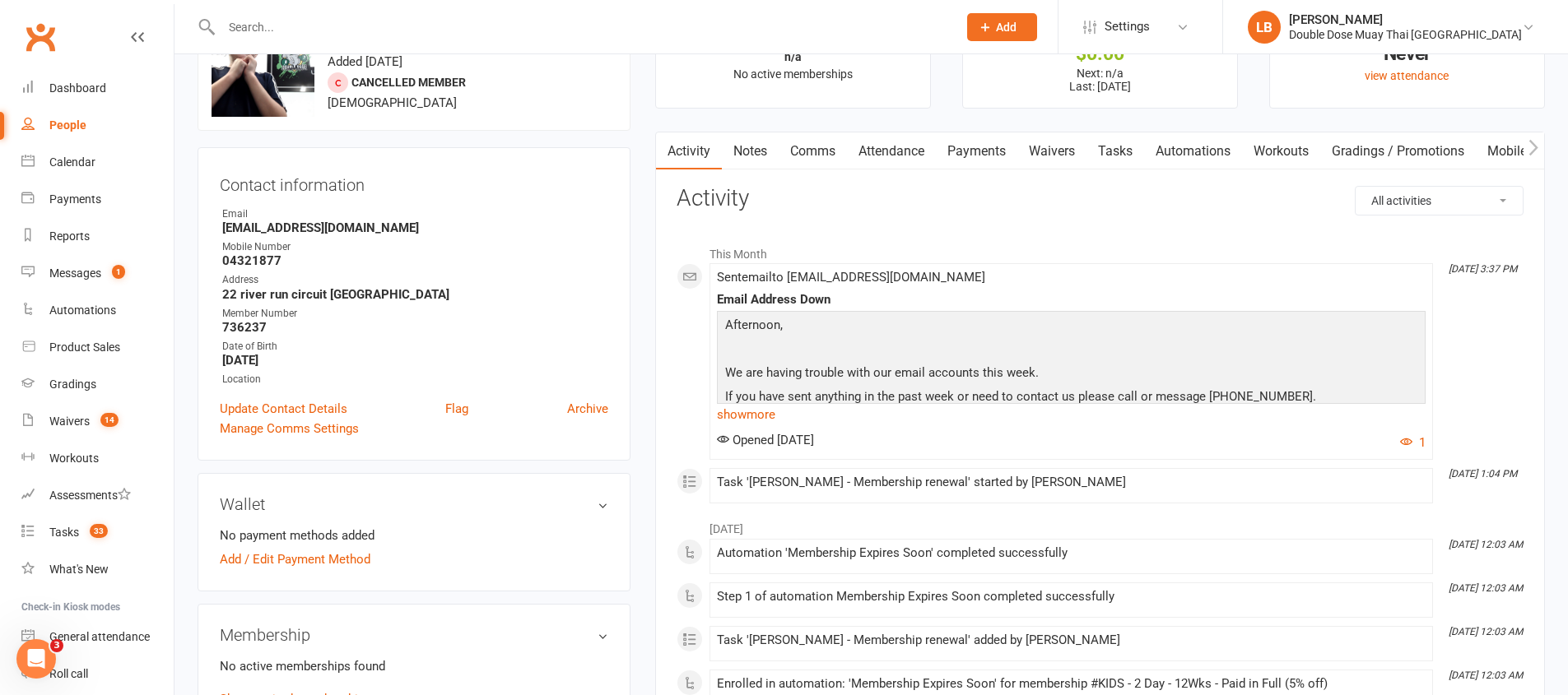
scroll to position [0, 0]
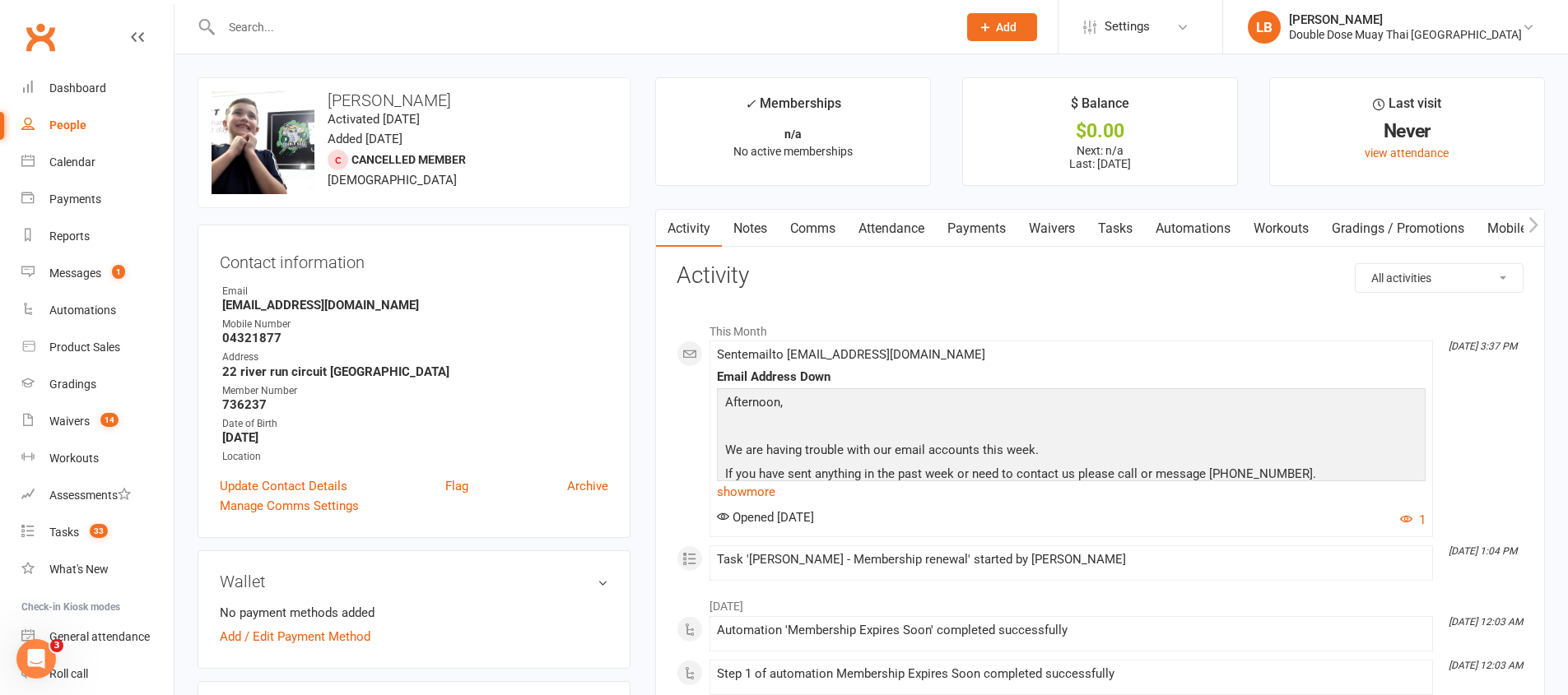
click at [774, 230] on link "Notes" at bounding box center [750, 229] width 57 height 38
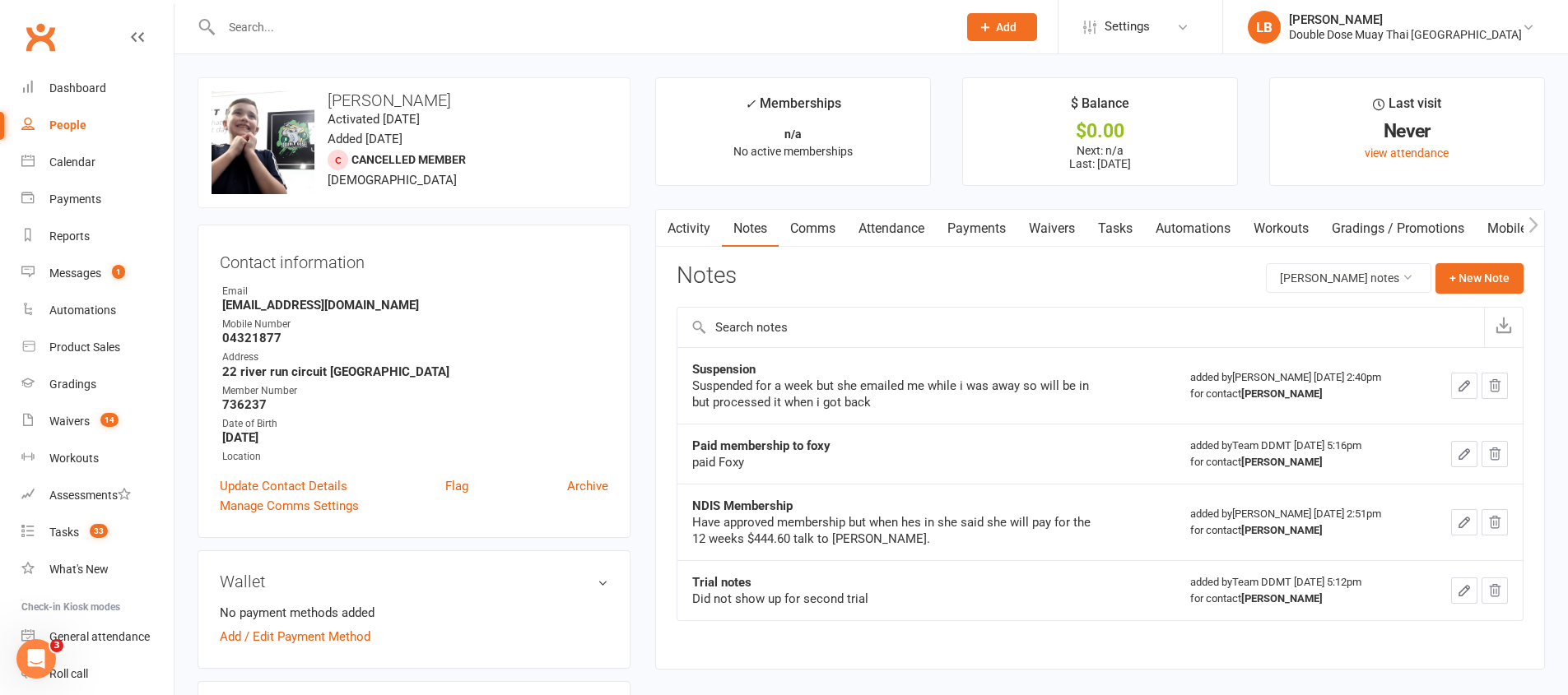
click at [809, 232] on link "Comms" at bounding box center [812, 229] width 68 height 38
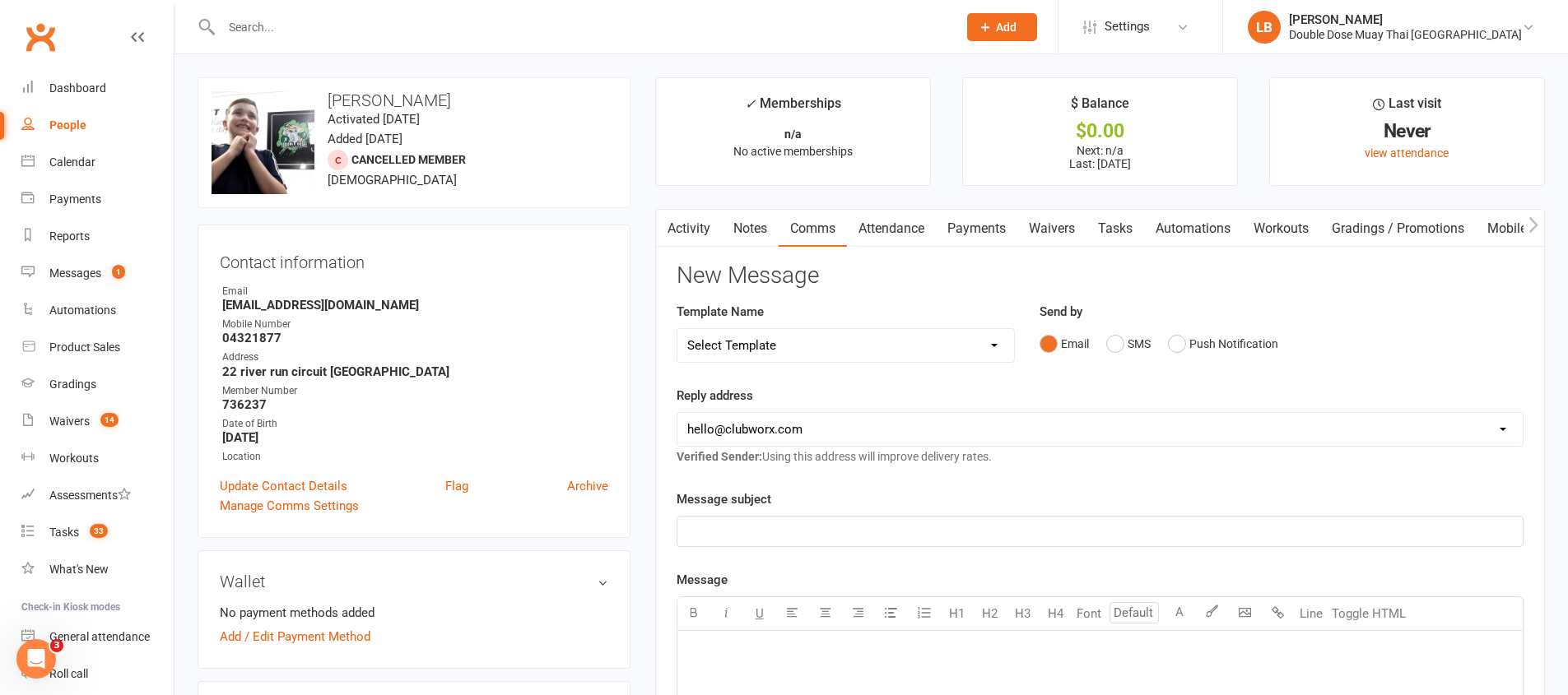
click at [1104, 341] on div "Email SMS Push Notification" at bounding box center [1281, 344] width 484 height 31
click at [1109, 341] on button "SMS" at bounding box center [1128, 344] width 45 height 31
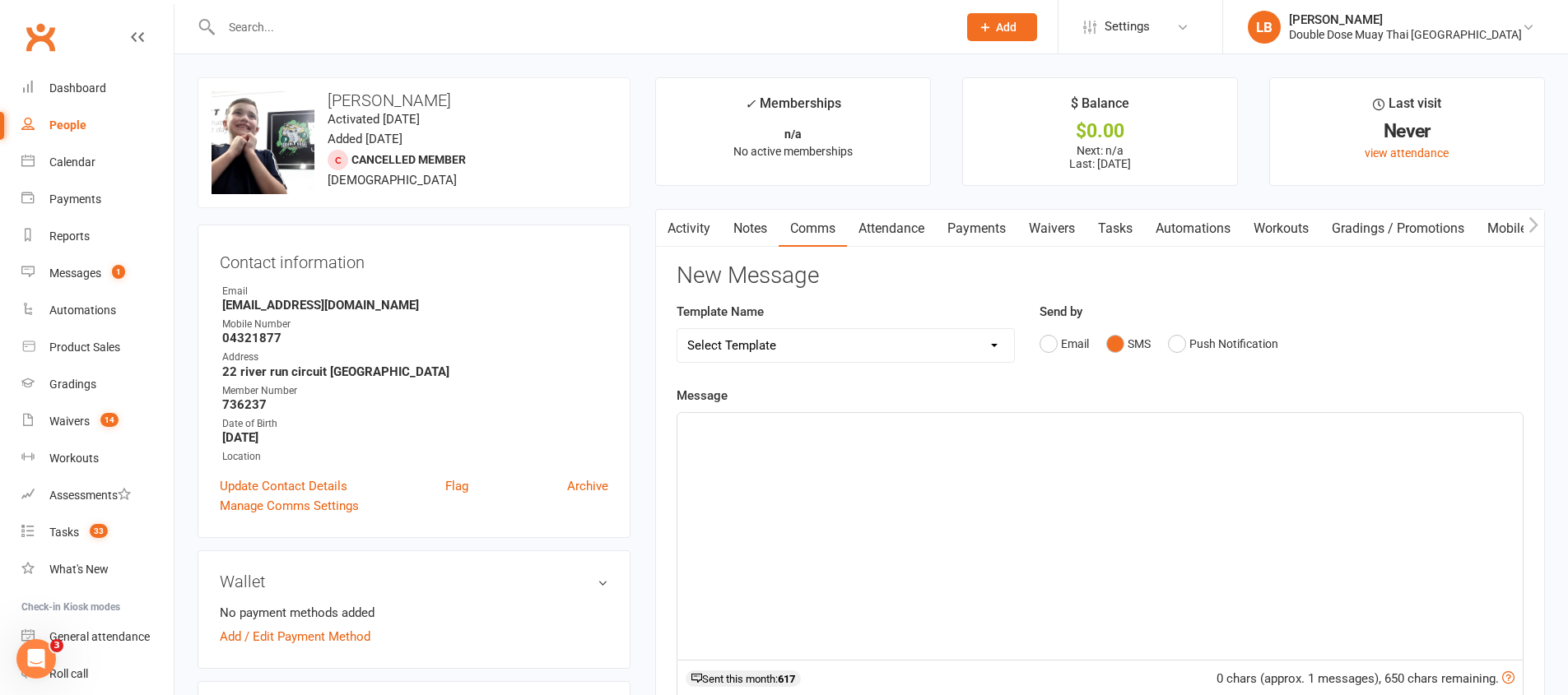
click at [972, 481] on div "﻿" at bounding box center [1100, 536] width 845 height 247
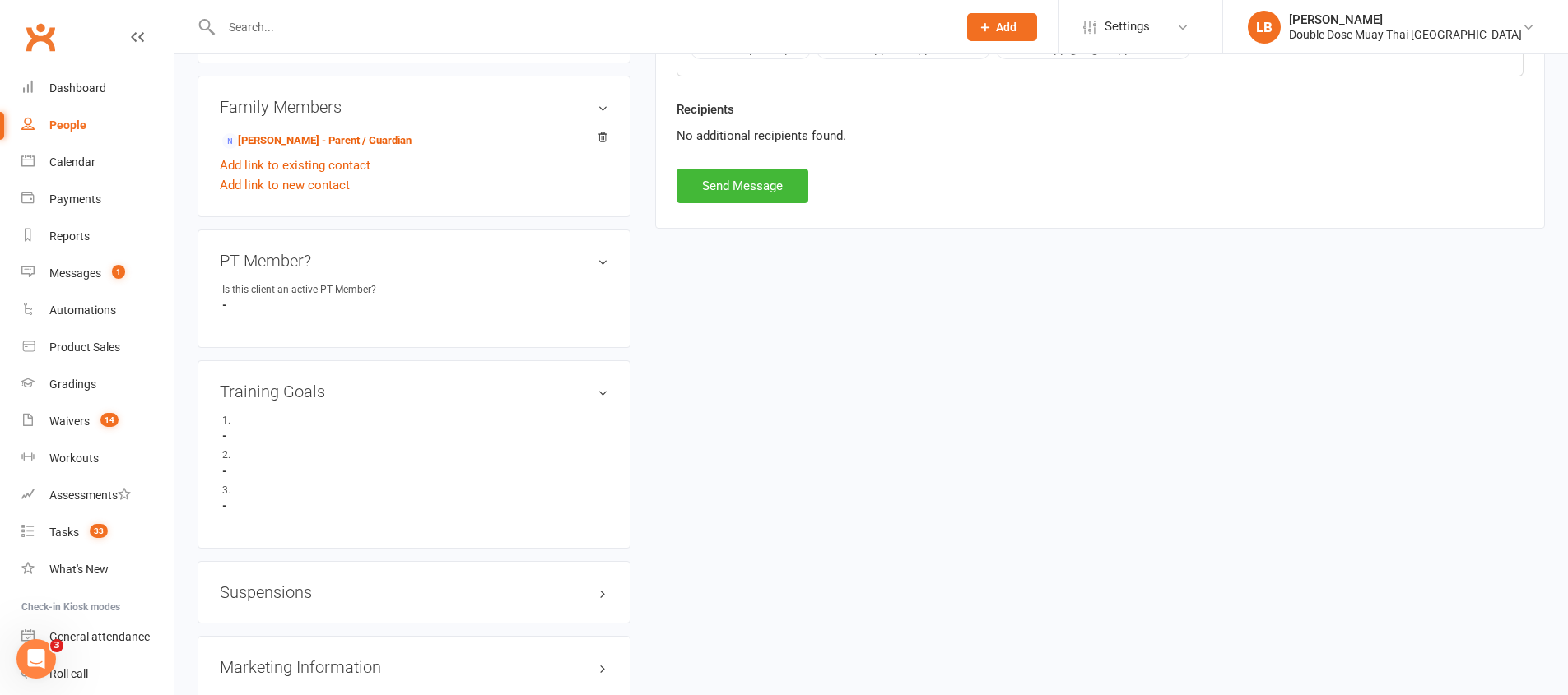
scroll to position [785, 0]
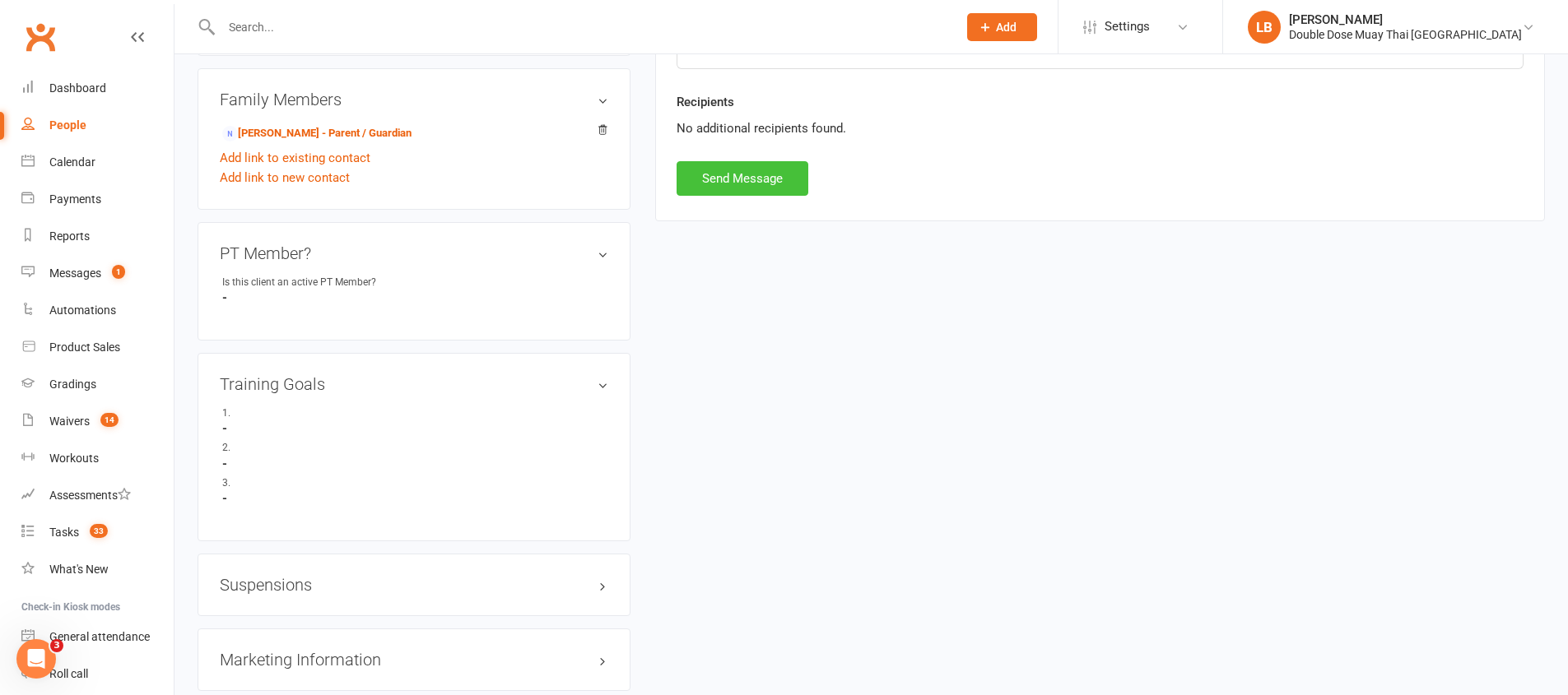
click at [730, 165] on button "Send Message" at bounding box center [742, 178] width 132 height 34
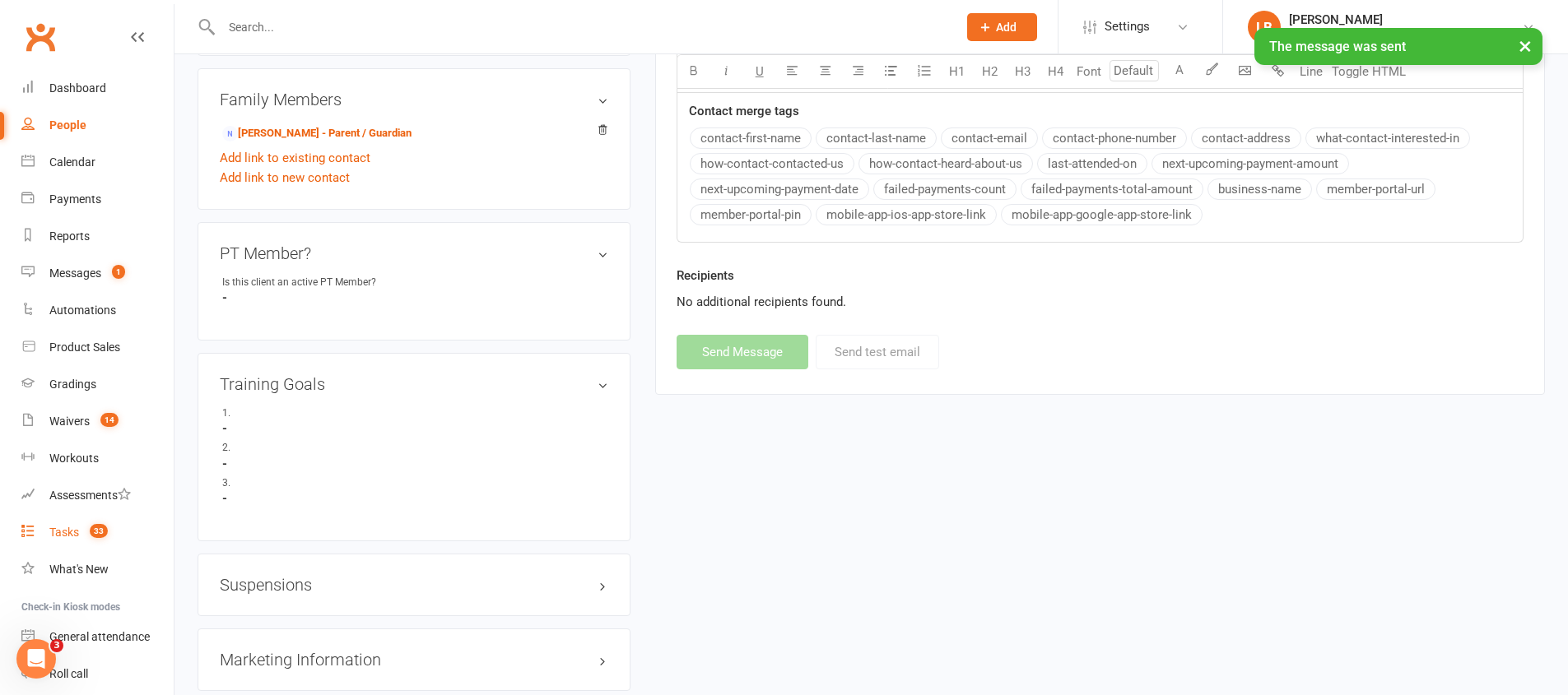
click at [101, 520] on link "Tasks 33" at bounding box center [97, 532] width 152 height 37
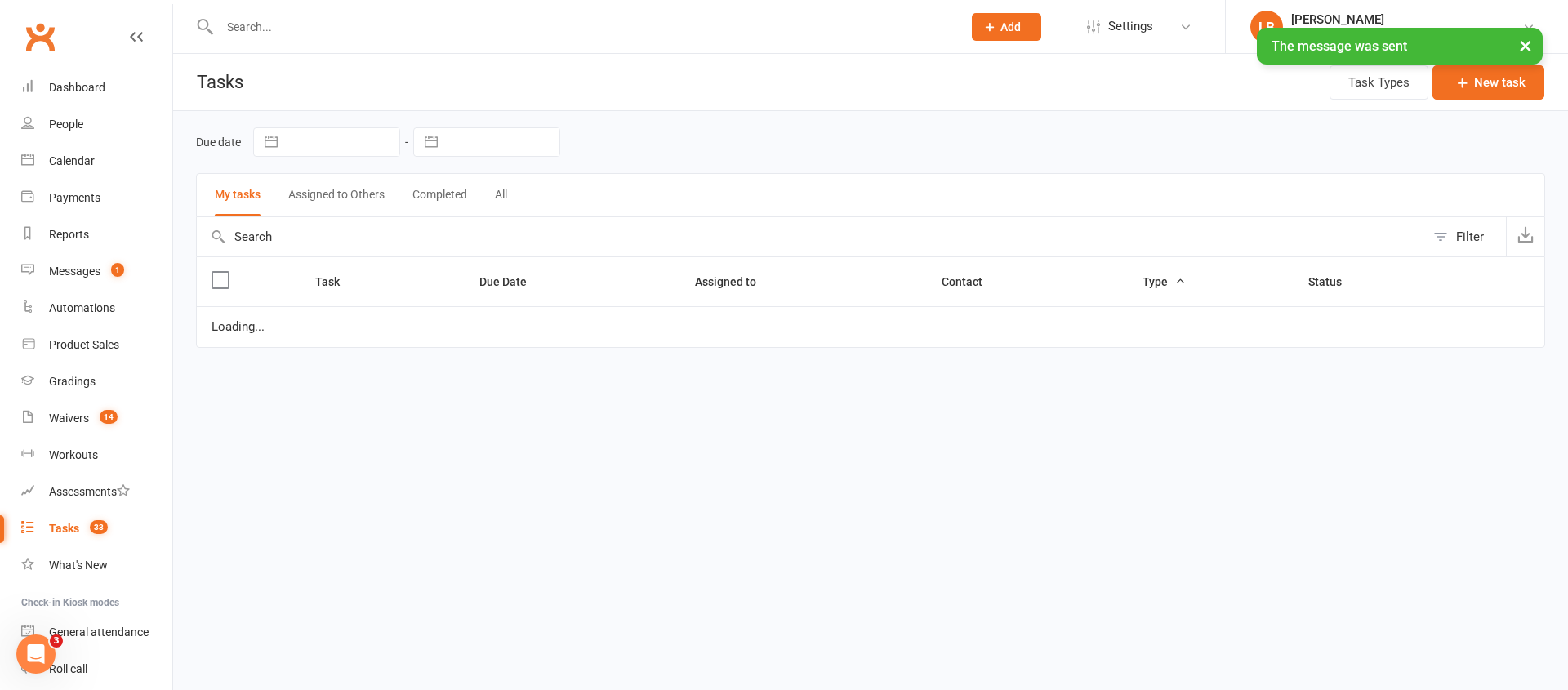
select select "started"
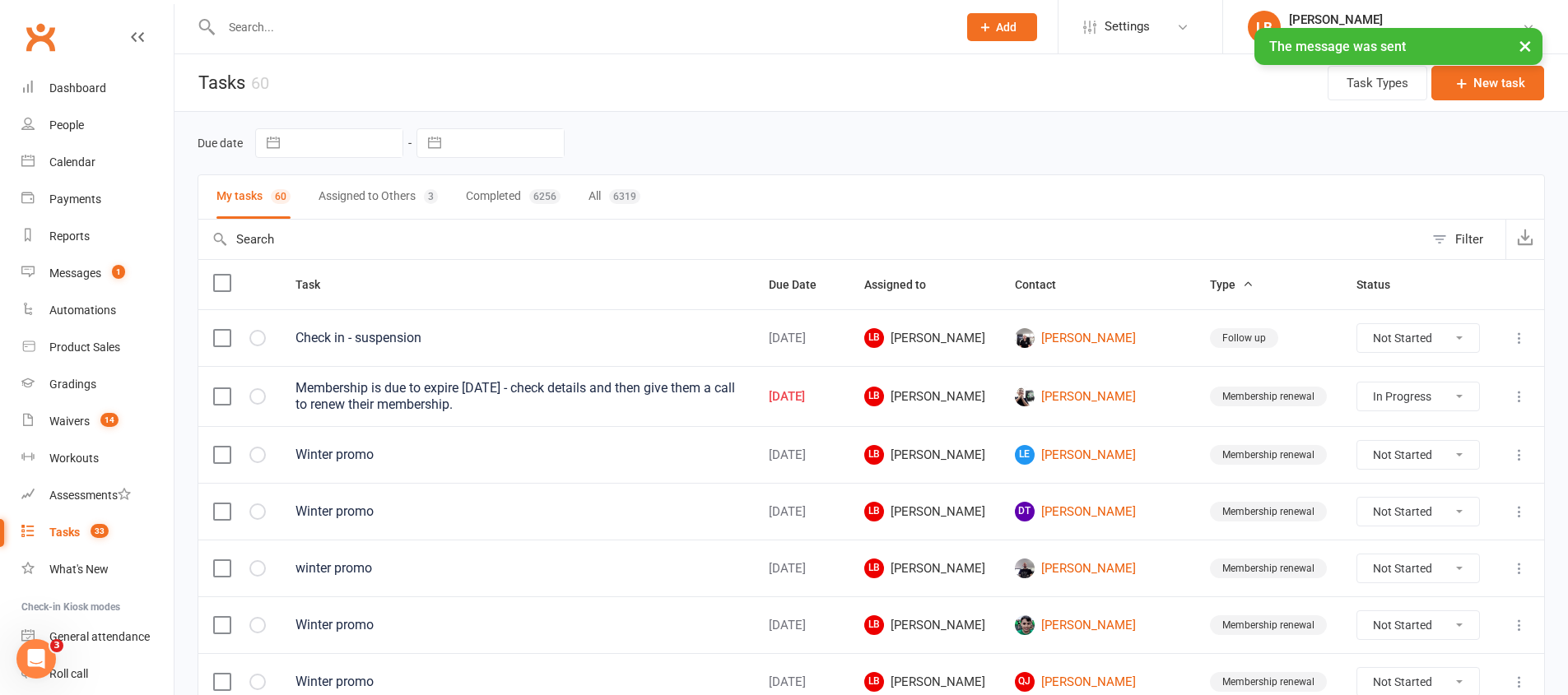
click at [1422, 392] on select "Not Started In Progress Waiting Complete" at bounding box center [1418, 397] width 122 height 28
select select "started"
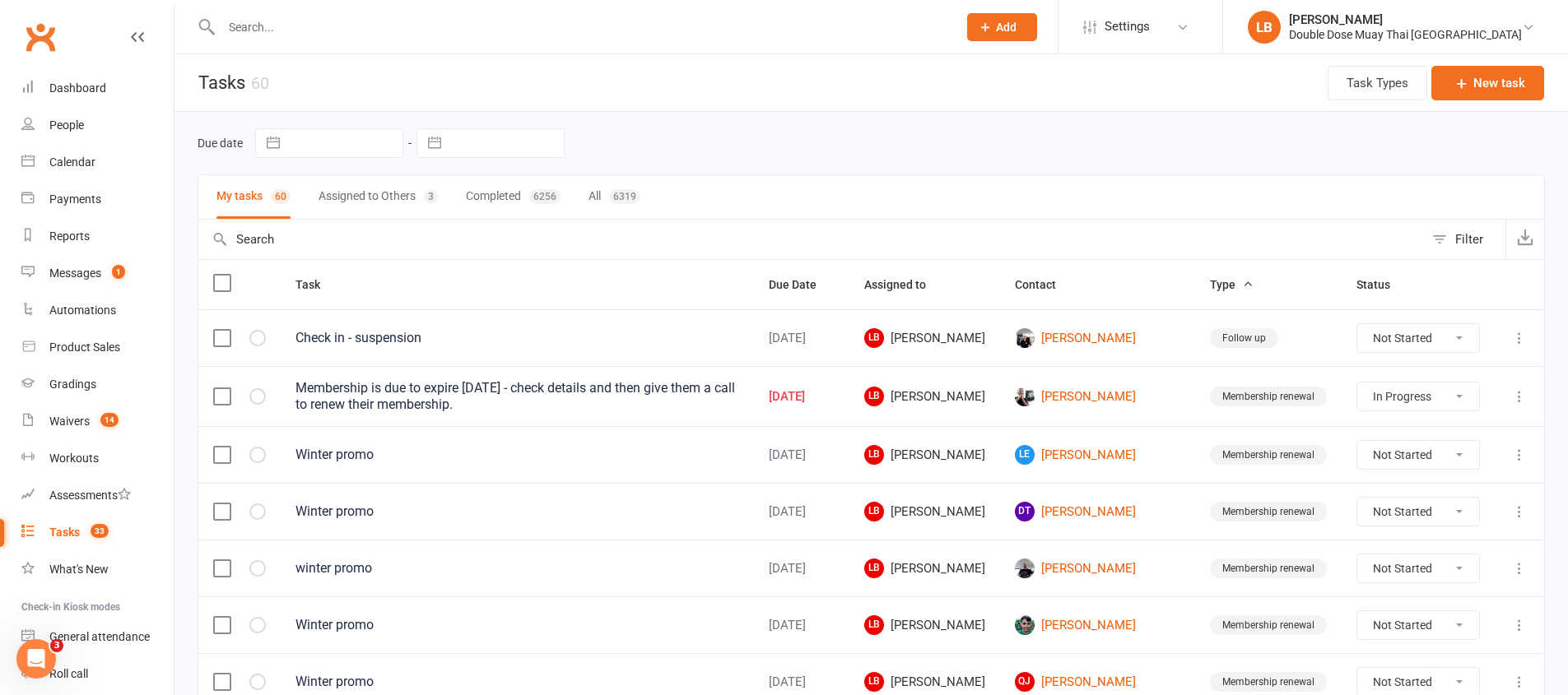
select select "started"
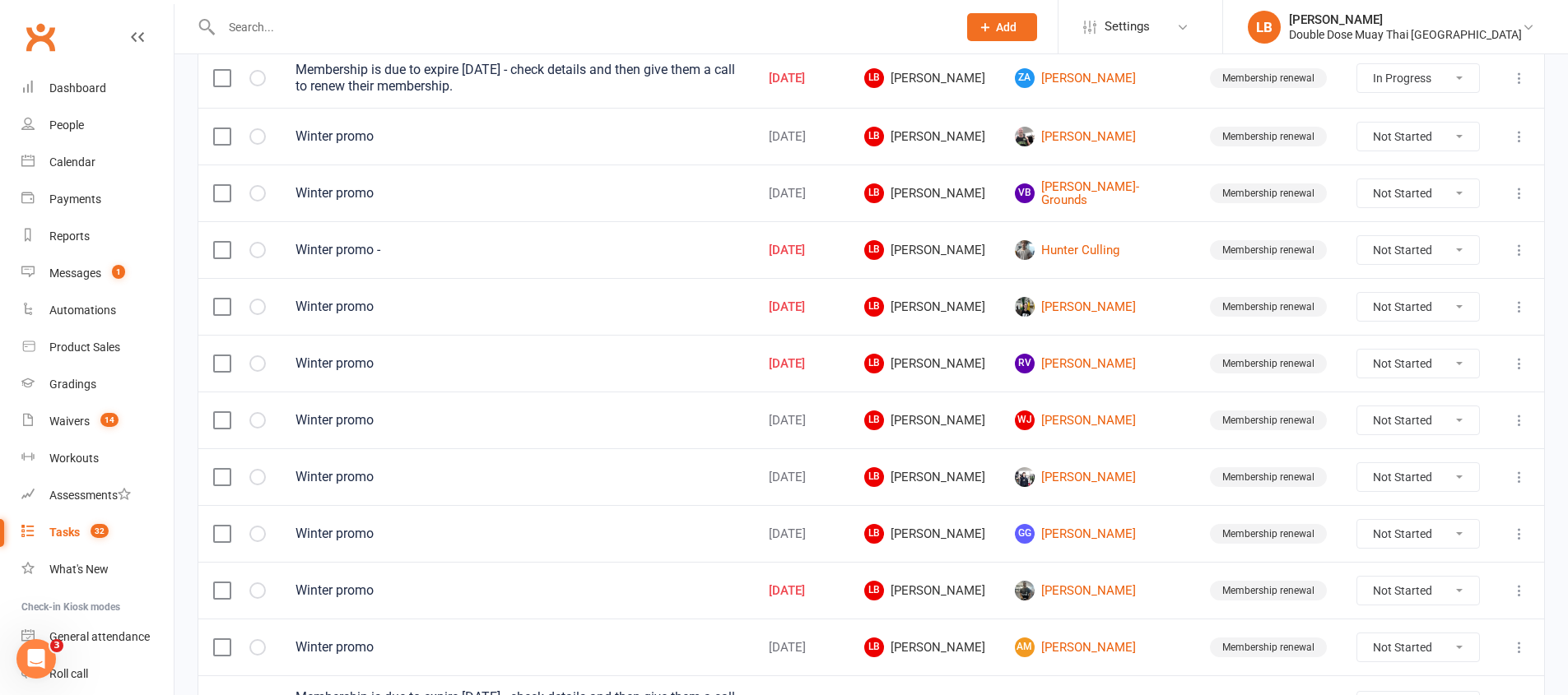
scroll to position [716, 0]
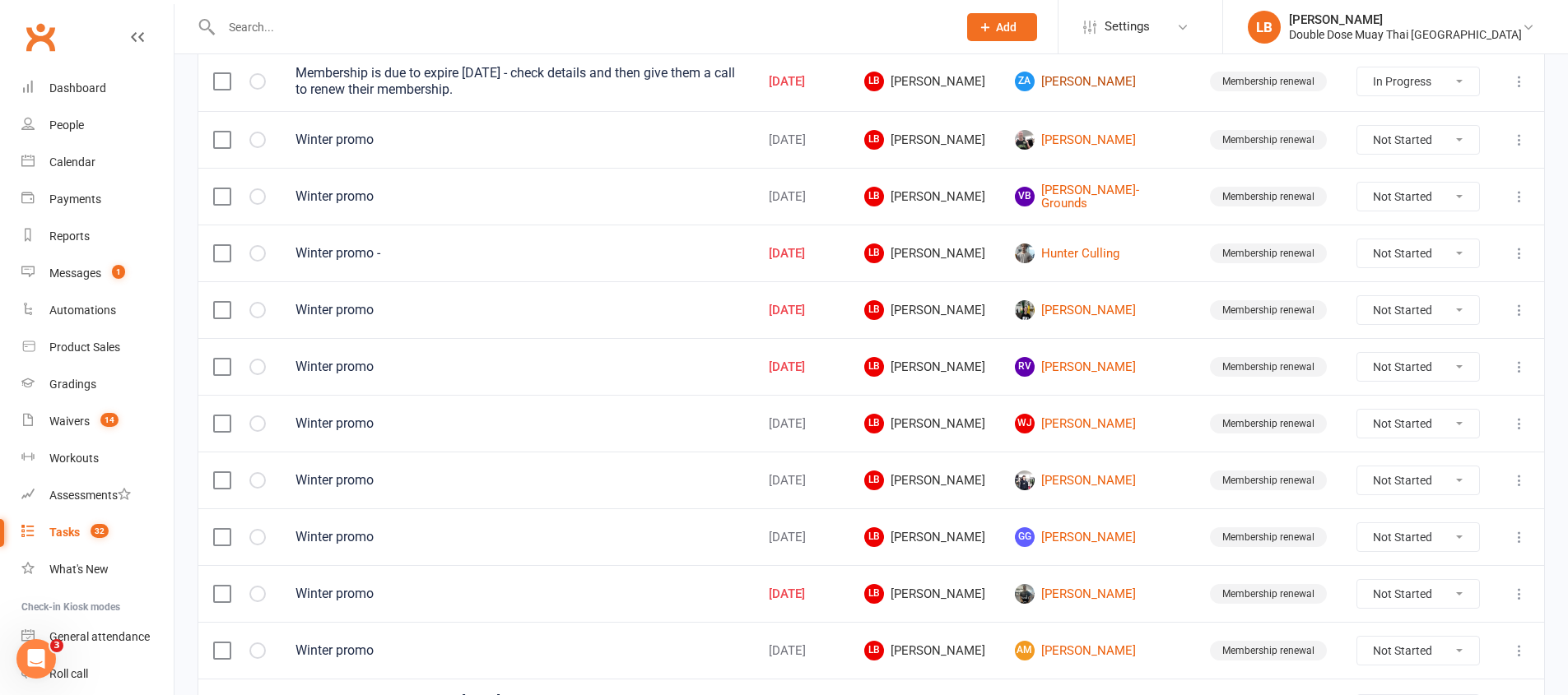
click at [1118, 77] on link "ZA [PERSON_NAME]" at bounding box center [1097, 81] width 165 height 20
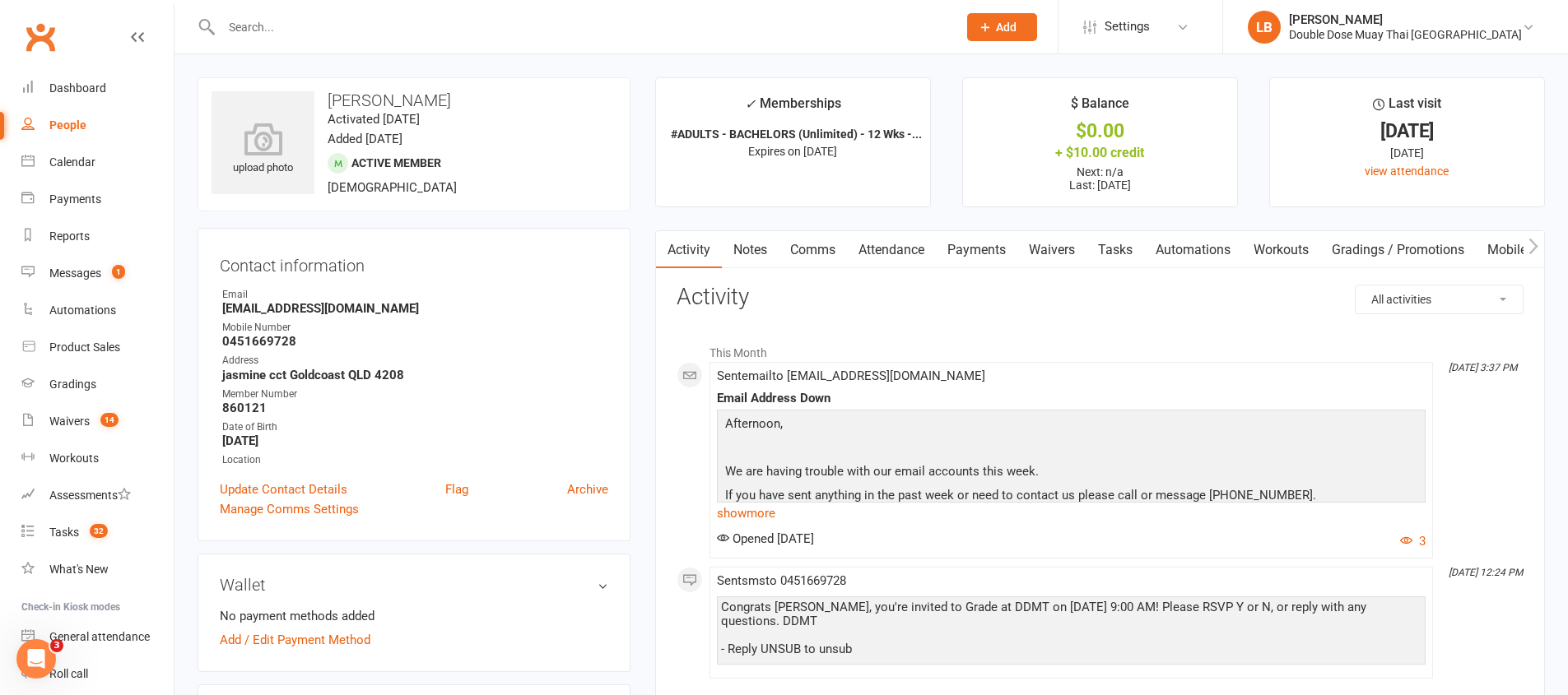
click at [831, 248] on link "Comms" at bounding box center [812, 250] width 68 height 38
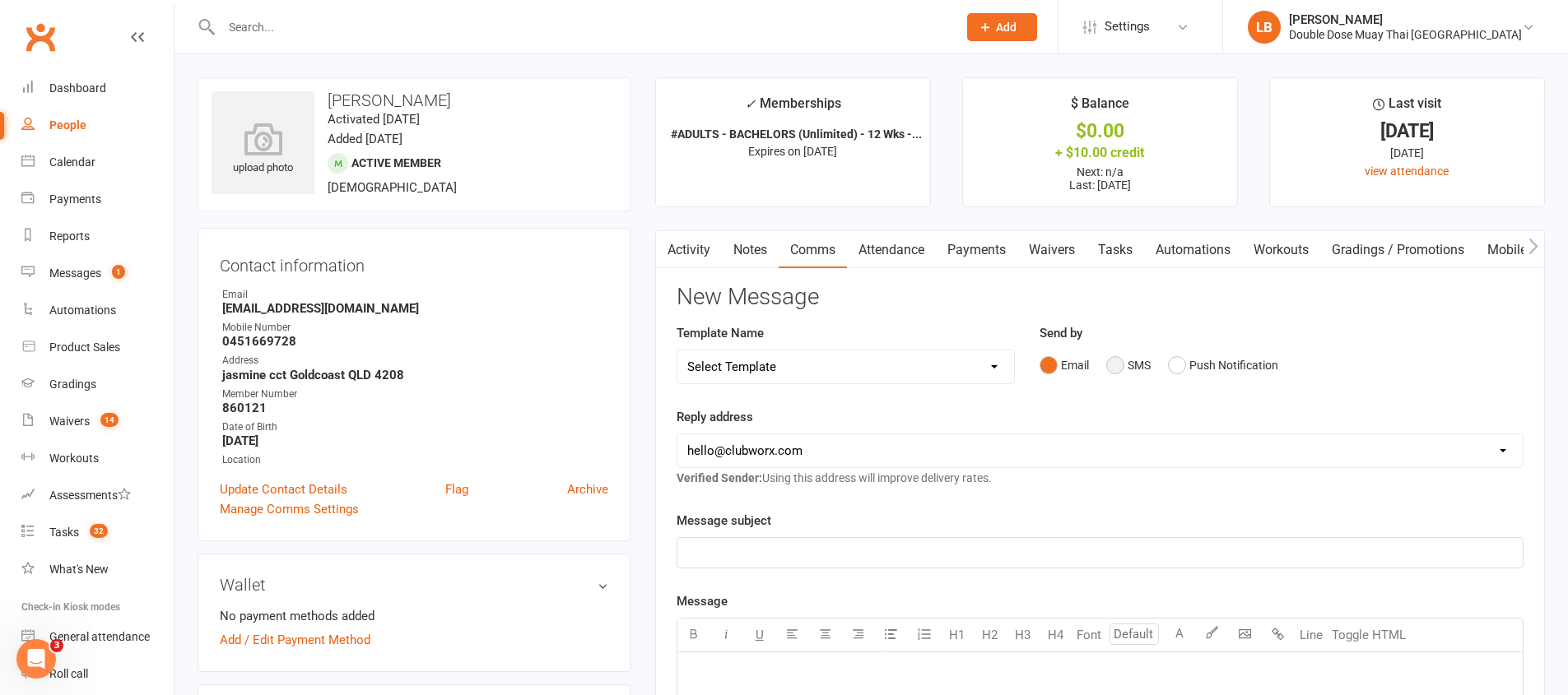
click at [1120, 366] on button "SMS" at bounding box center [1128, 365] width 45 height 31
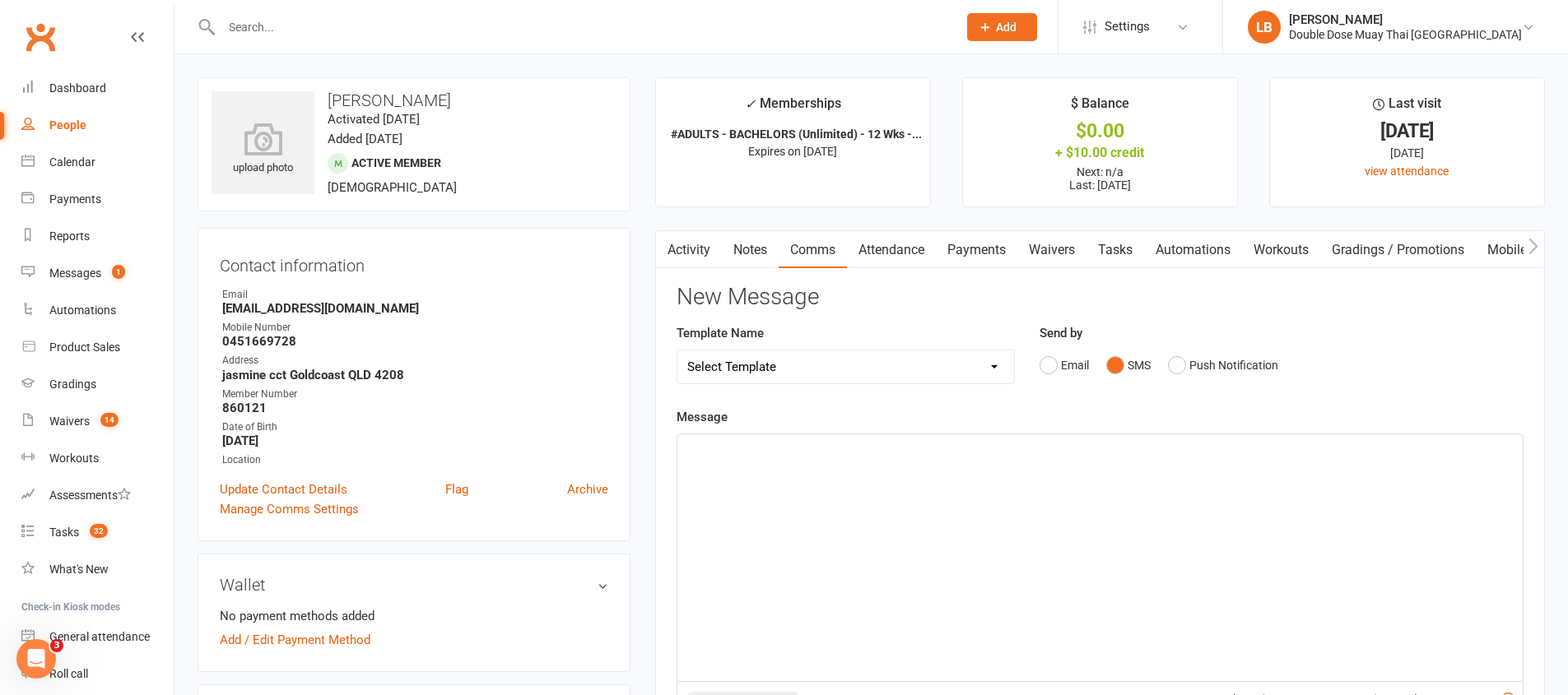
click at [1120, 366] on button "SMS" at bounding box center [1128, 365] width 45 height 31
click at [1056, 600] on div "﻿" at bounding box center [1100, 557] width 845 height 247
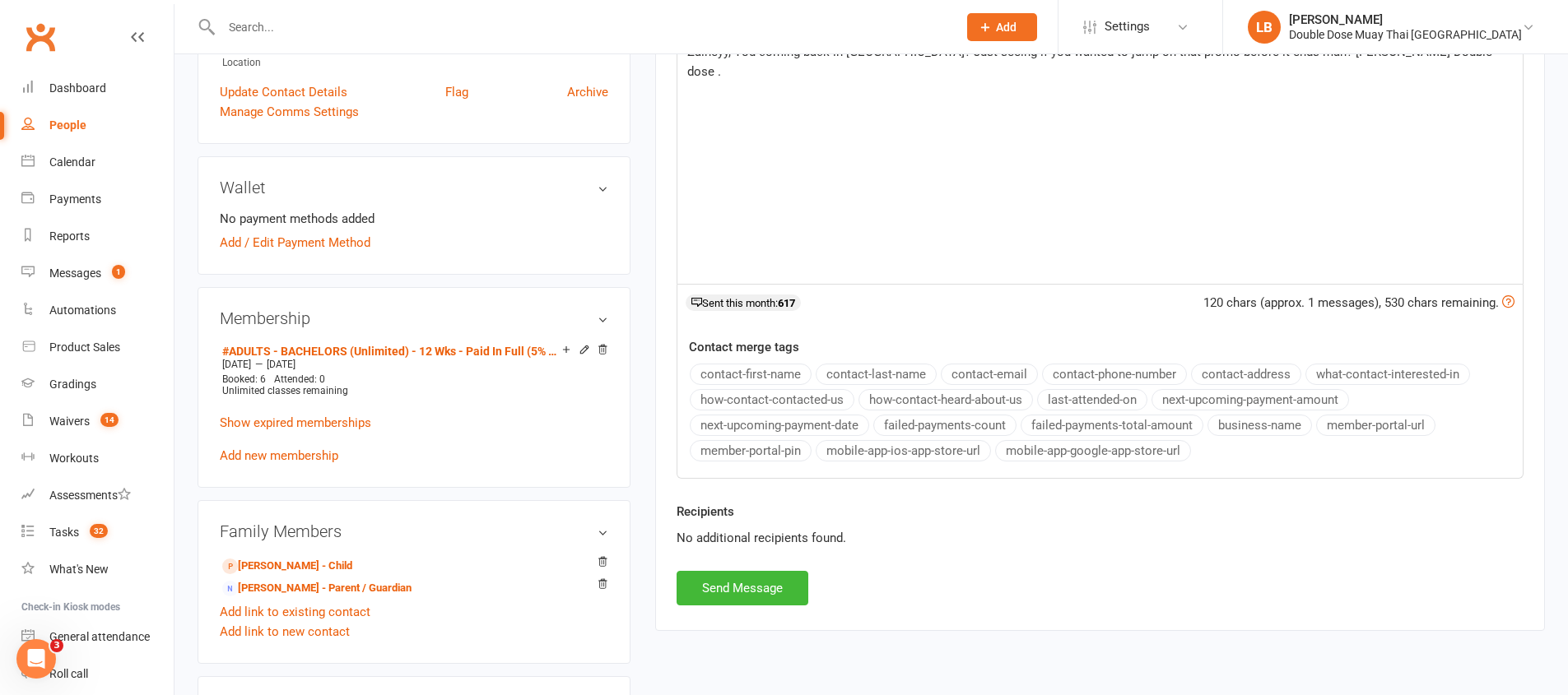
scroll to position [592, 0]
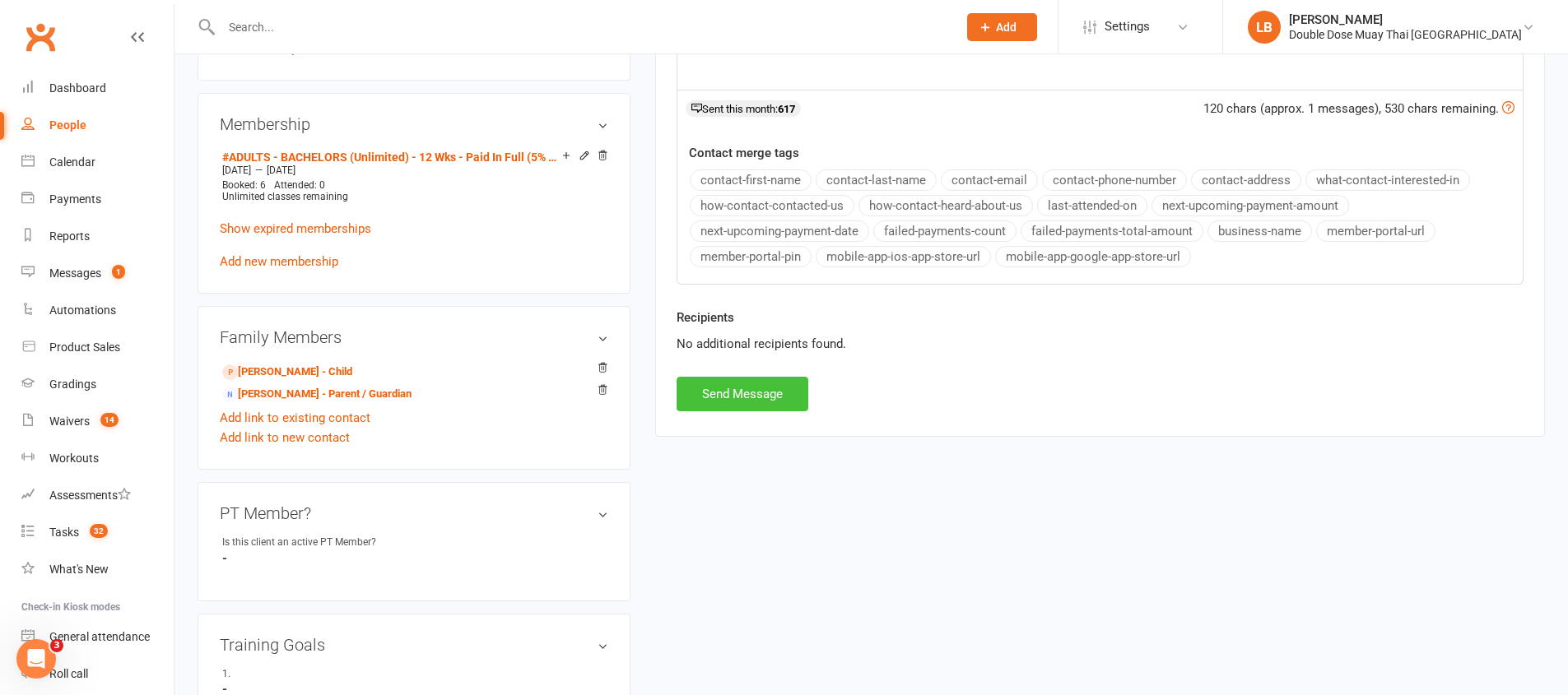
click at [742, 403] on button "Send Message" at bounding box center [742, 394] width 132 height 34
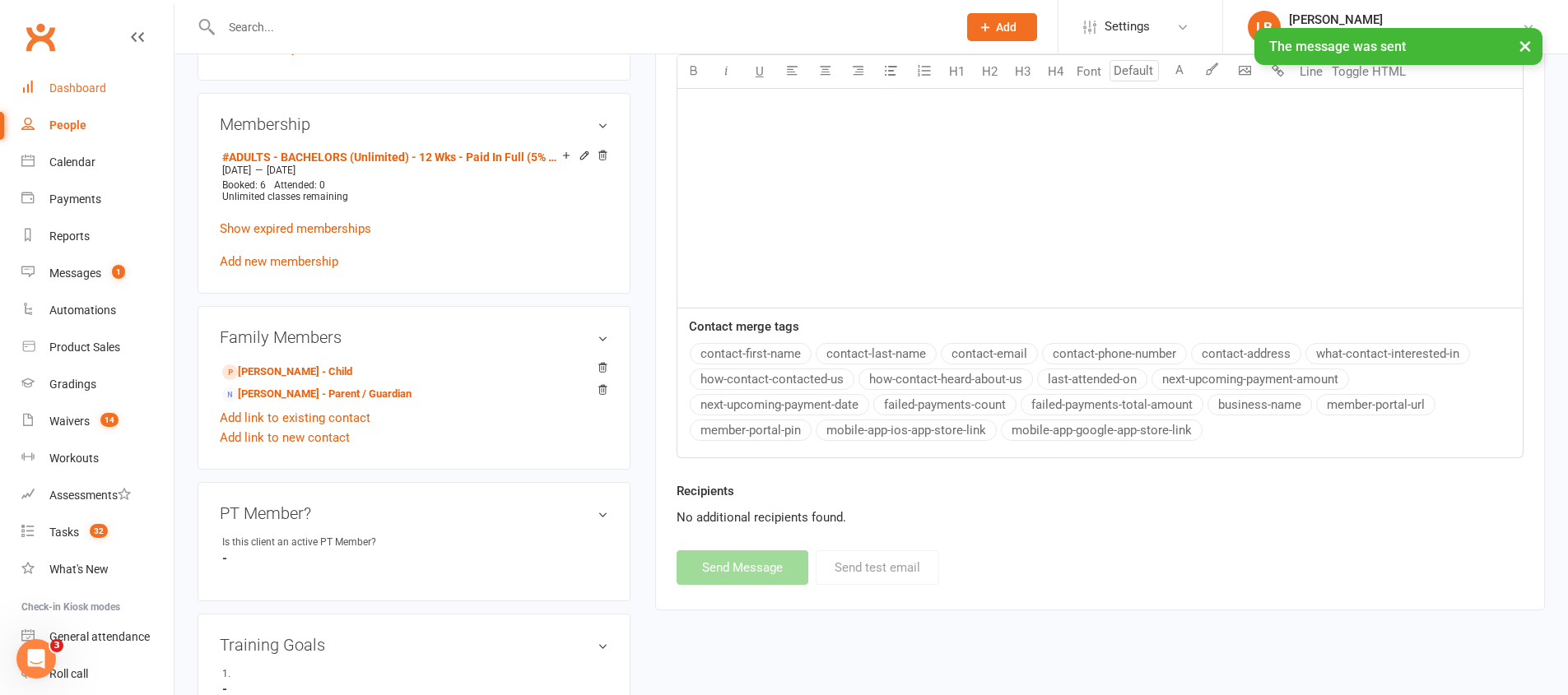
click at [77, 78] on link "Dashboard" at bounding box center [97, 88] width 152 height 37
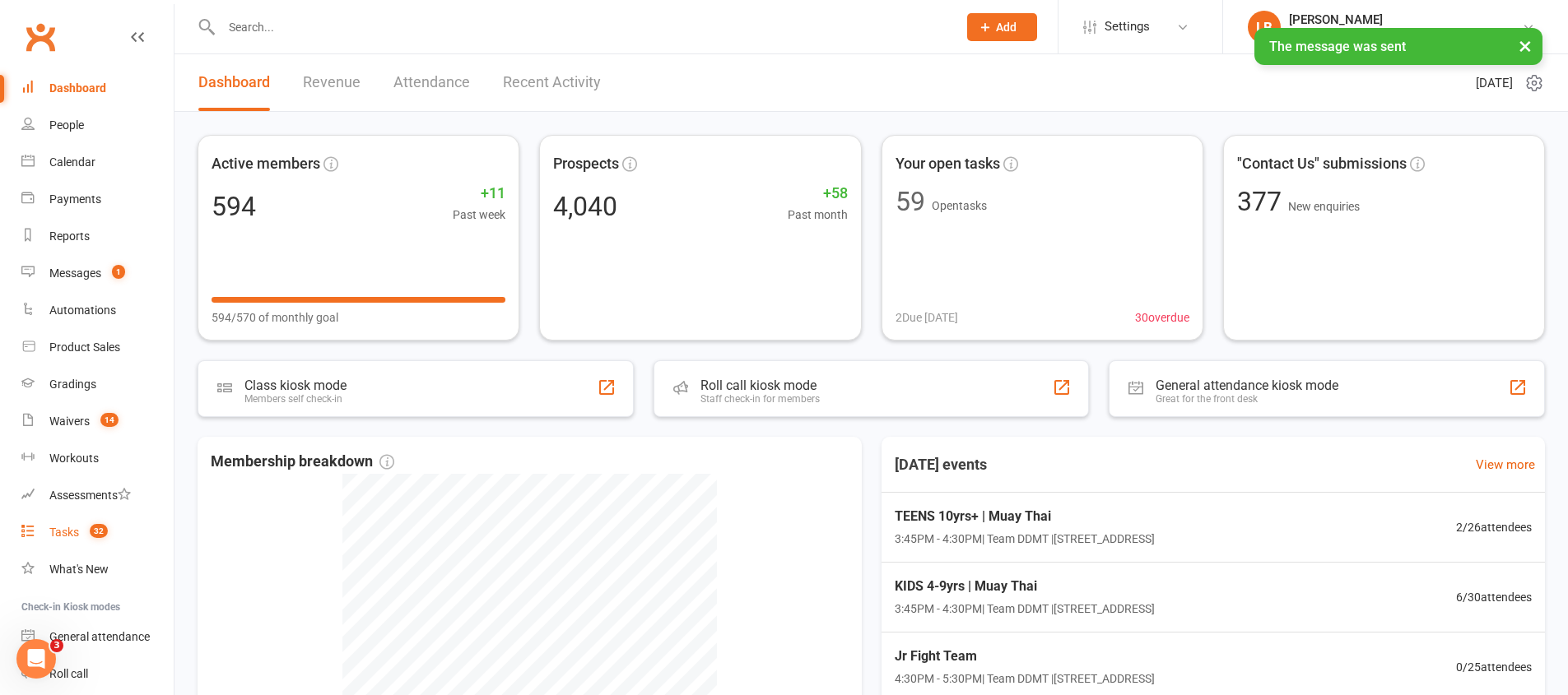
click at [118, 521] on link "Tasks 32" at bounding box center [97, 532] width 152 height 37
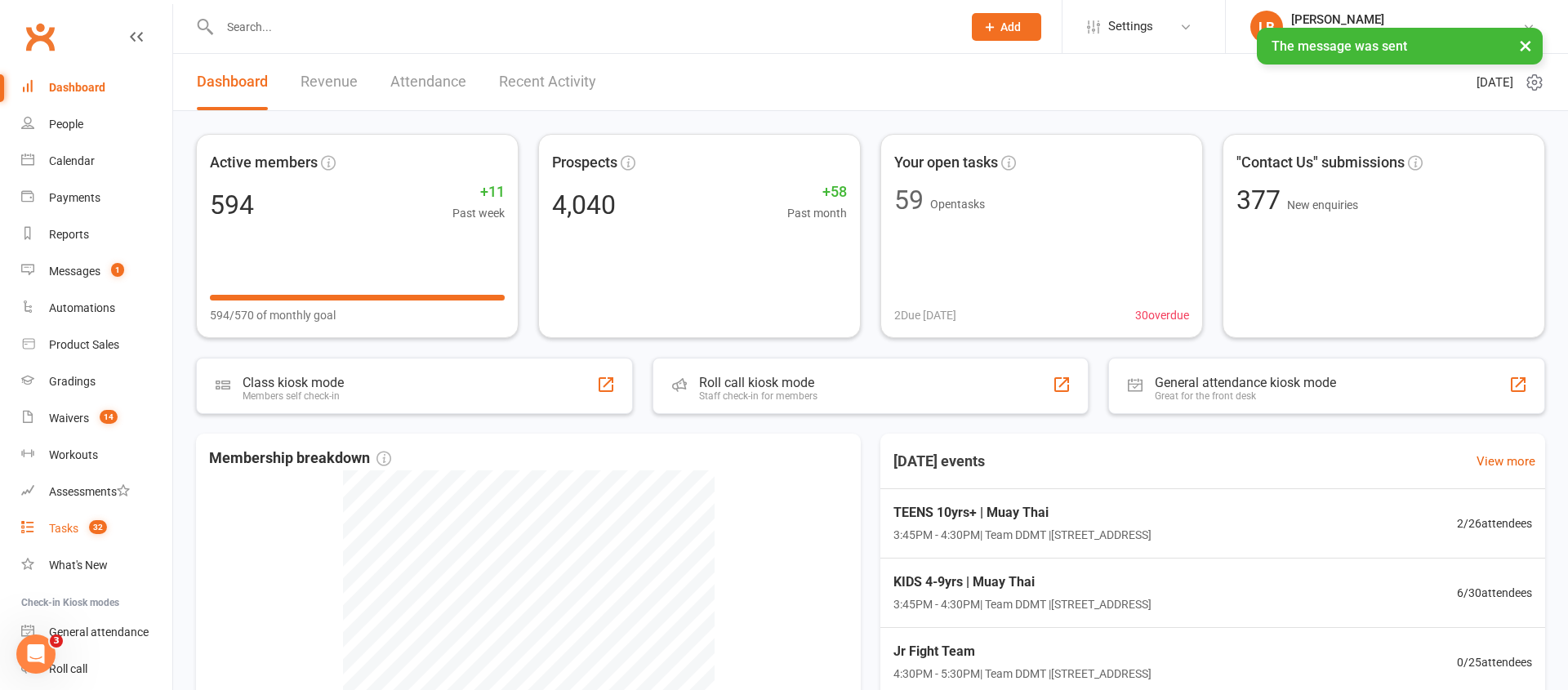
click at [117, 518] on link "Tasks 32" at bounding box center [97, 529] width 151 height 37
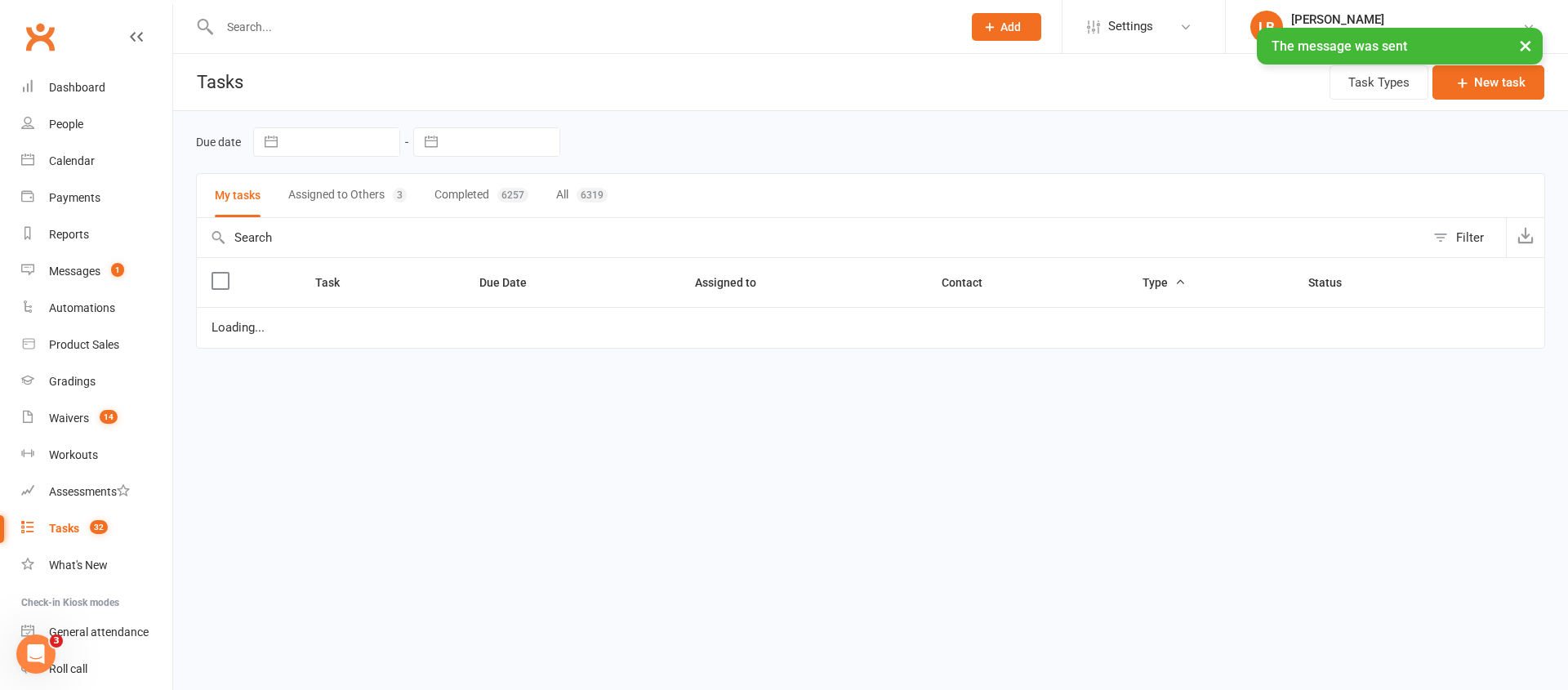
select select "started"
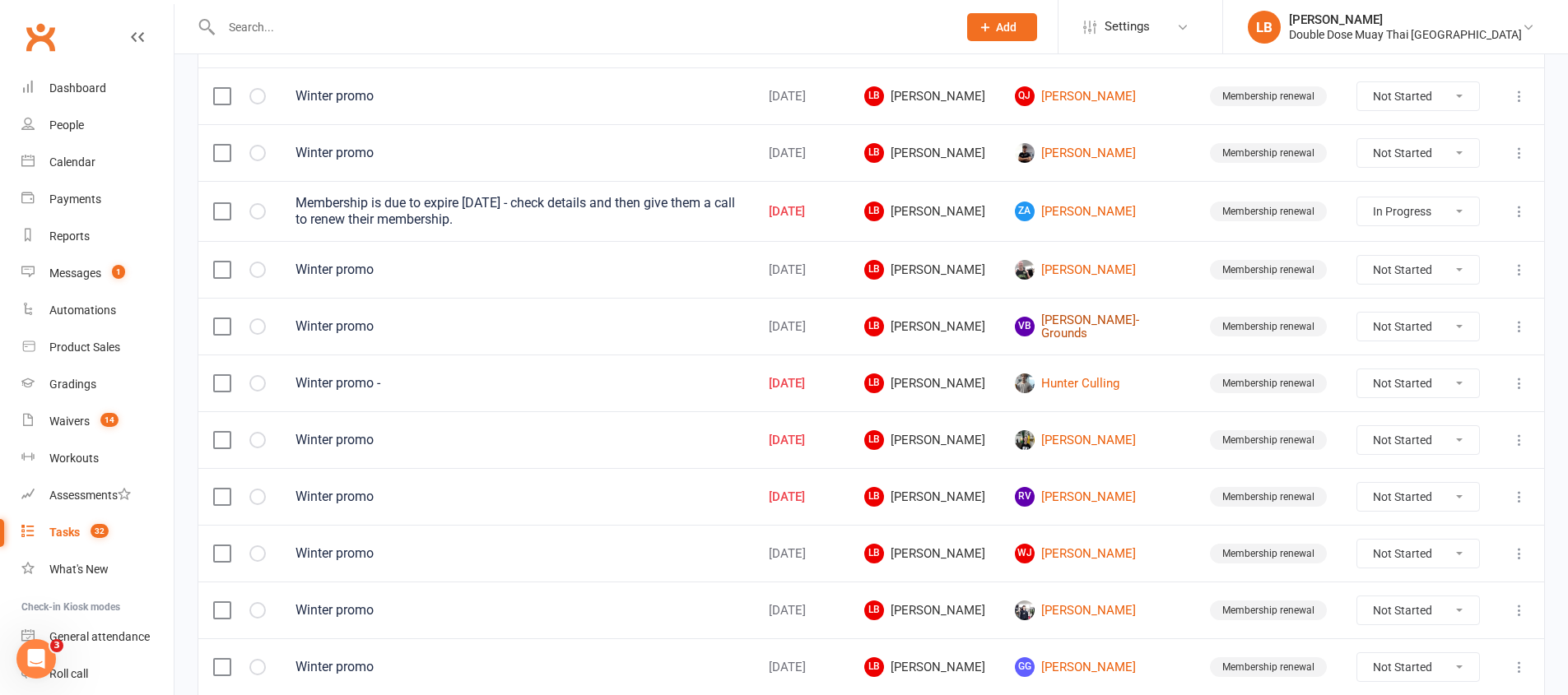
scroll to position [584, 0]
click at [1417, 215] on select "Not Started In Progress Waiting Complete" at bounding box center [1418, 212] width 122 height 28
select select "started"
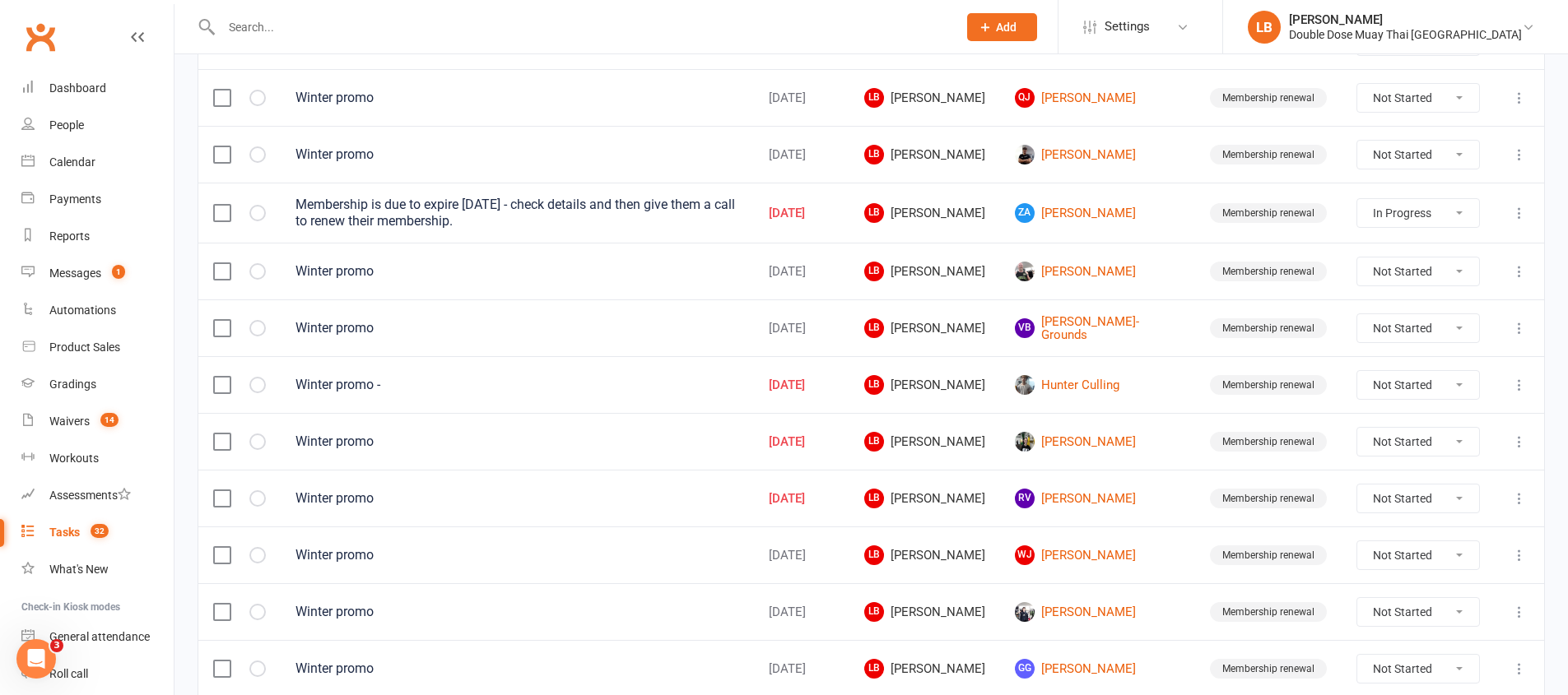
select select "started"
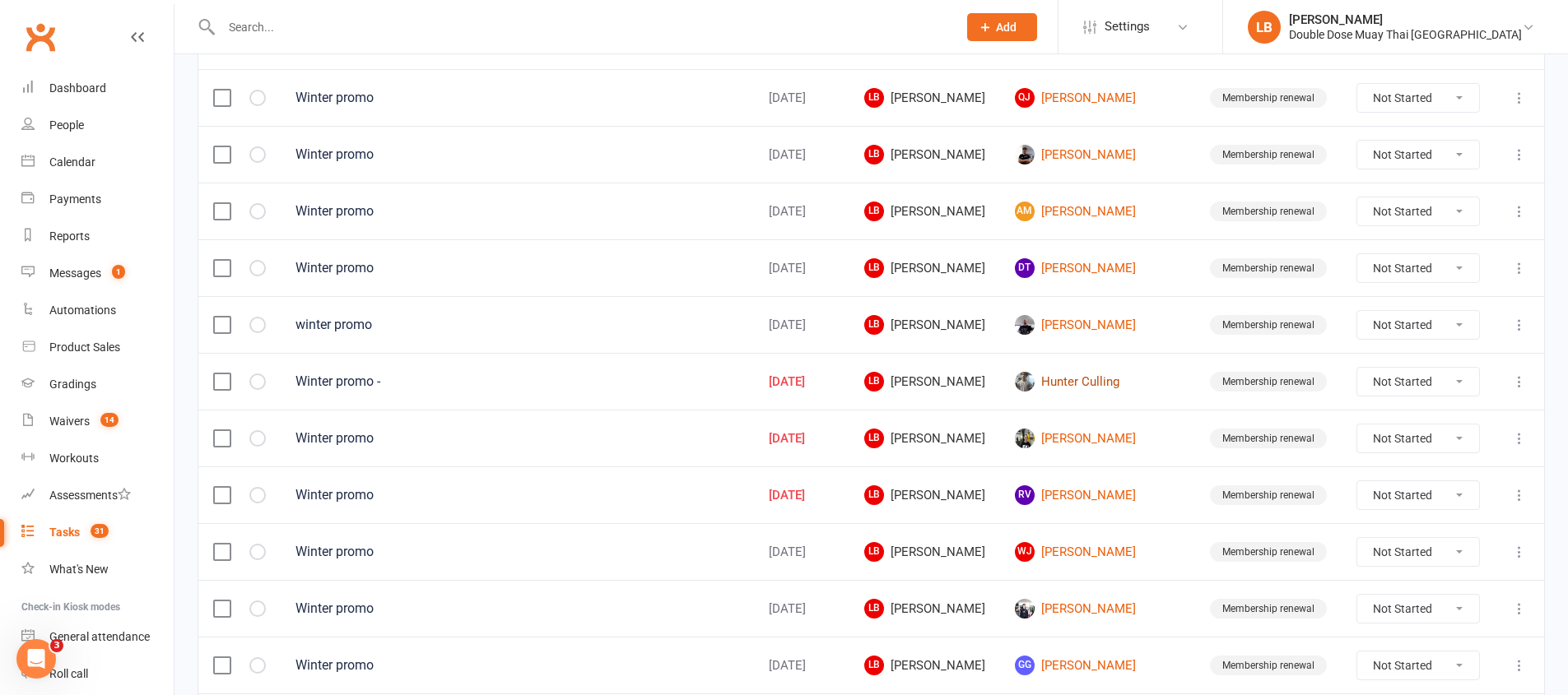
click at [1127, 380] on link "Hunter Culling" at bounding box center [1097, 381] width 165 height 20
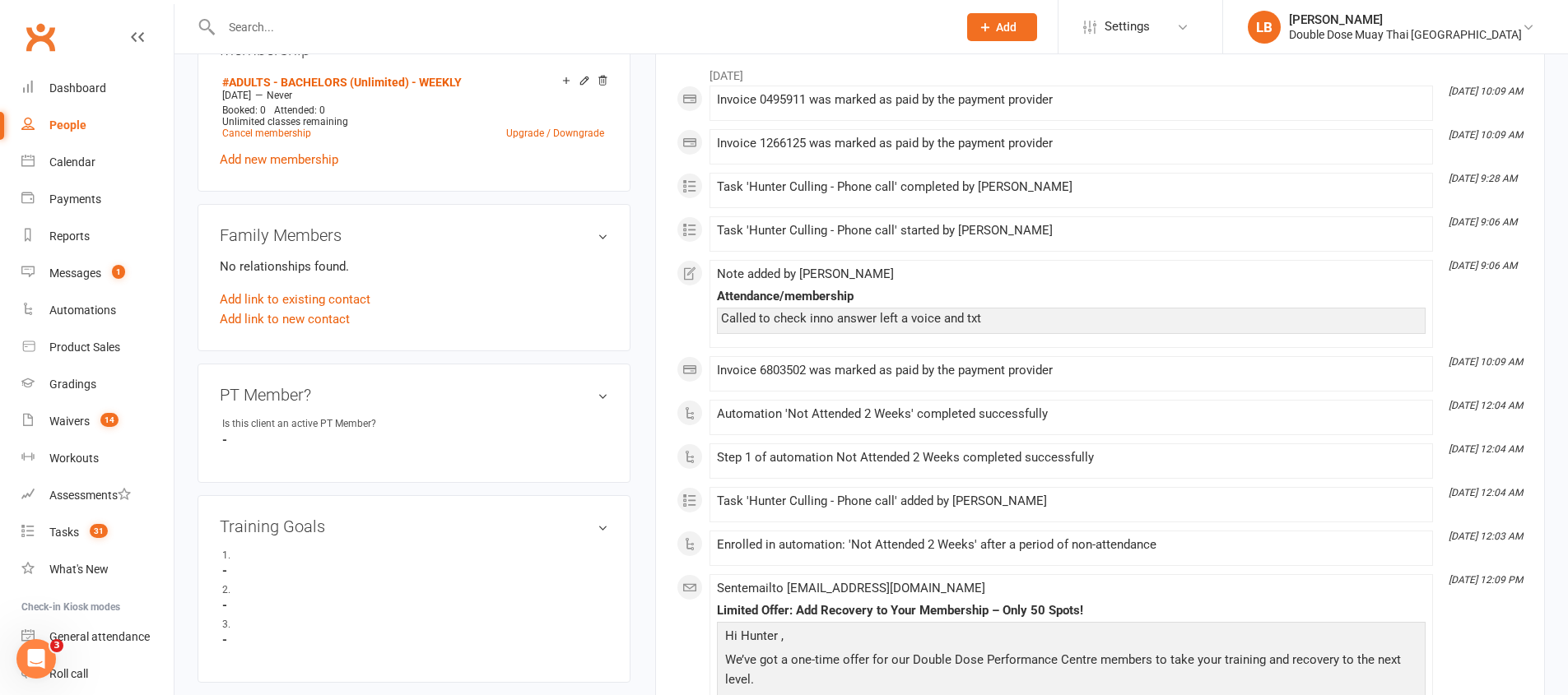
scroll to position [846, 0]
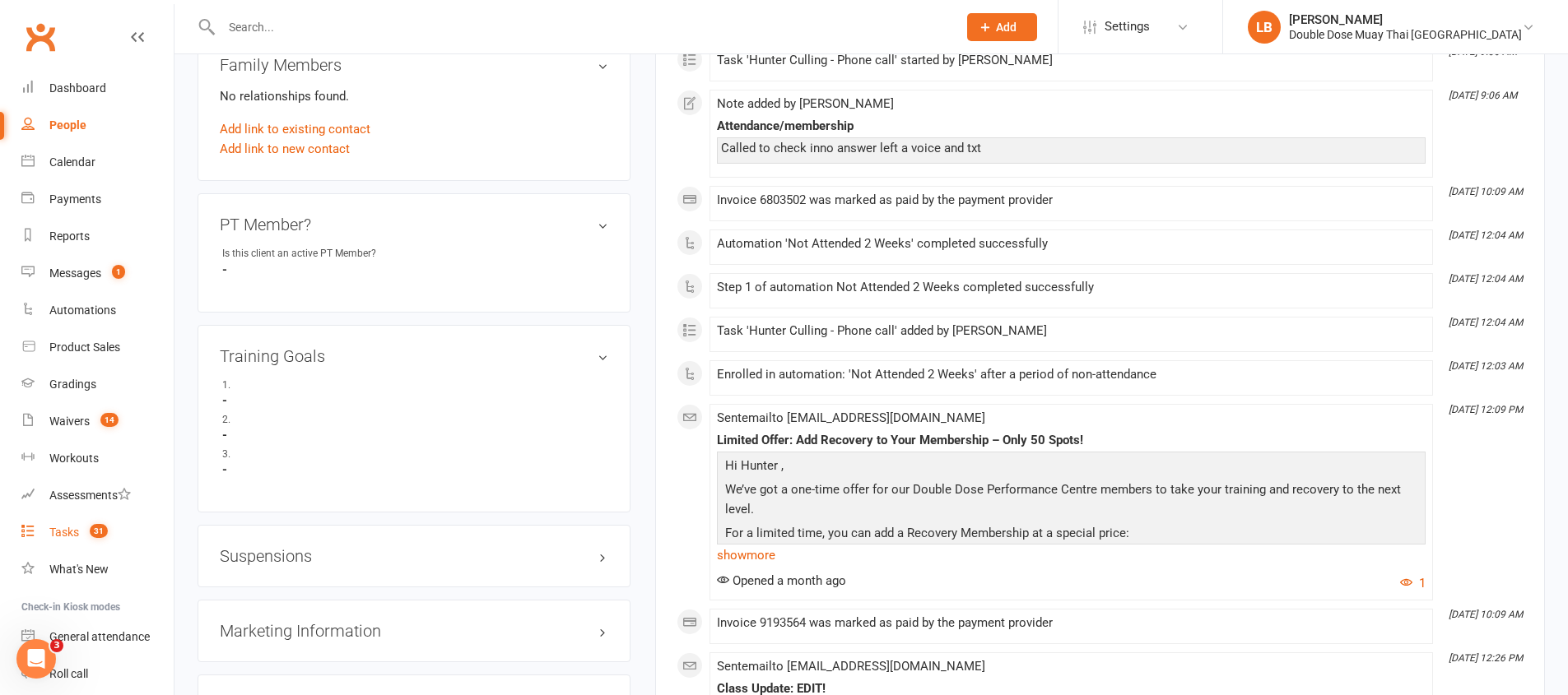
click at [73, 536] on div "Tasks" at bounding box center [64, 532] width 29 height 13
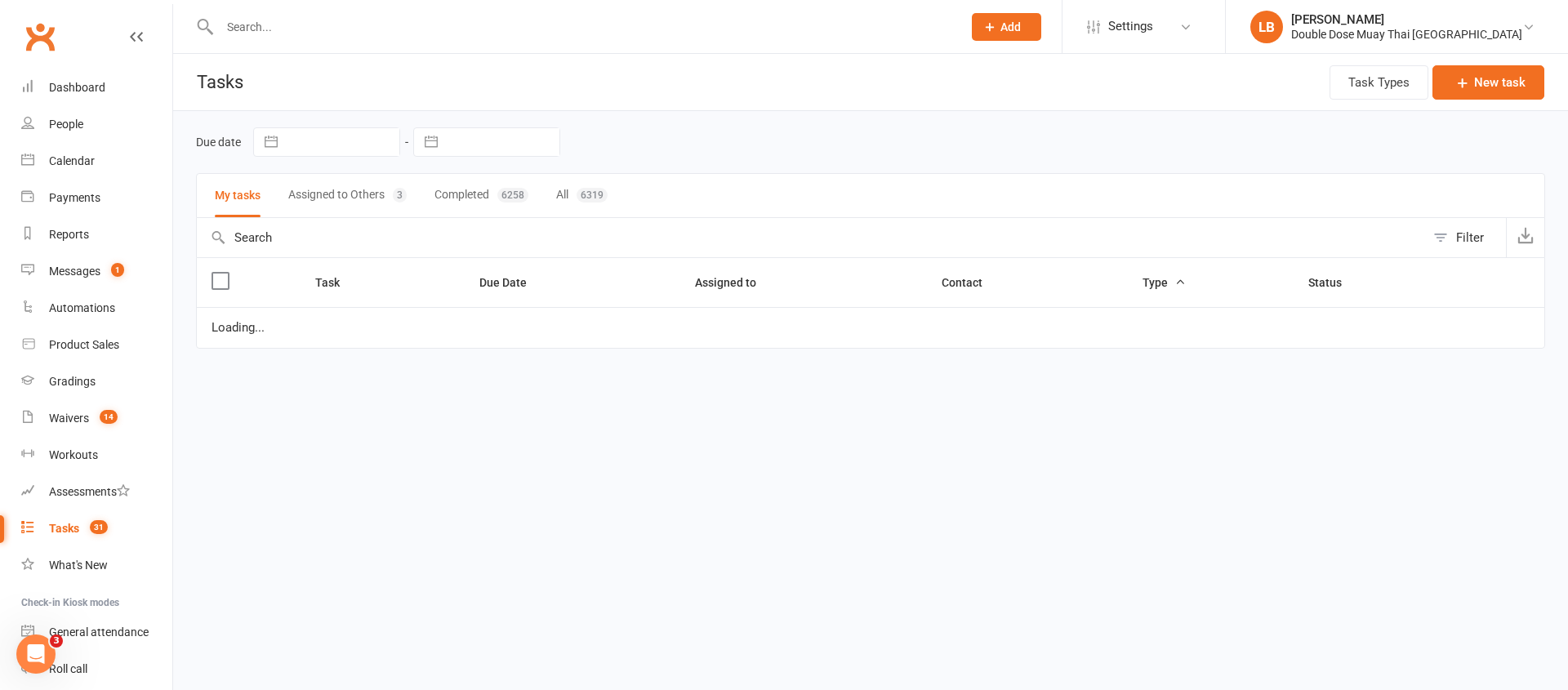
select select "started"
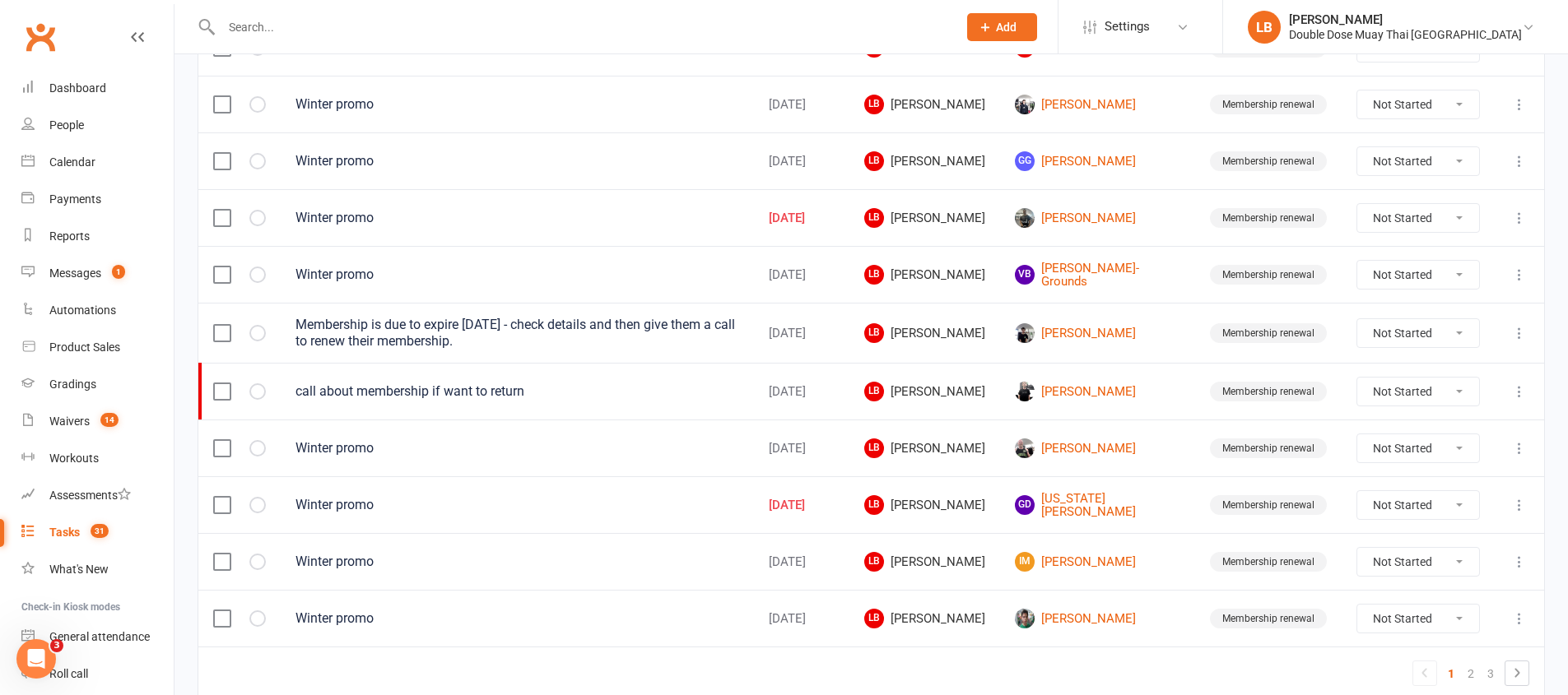
scroll to position [1163, 0]
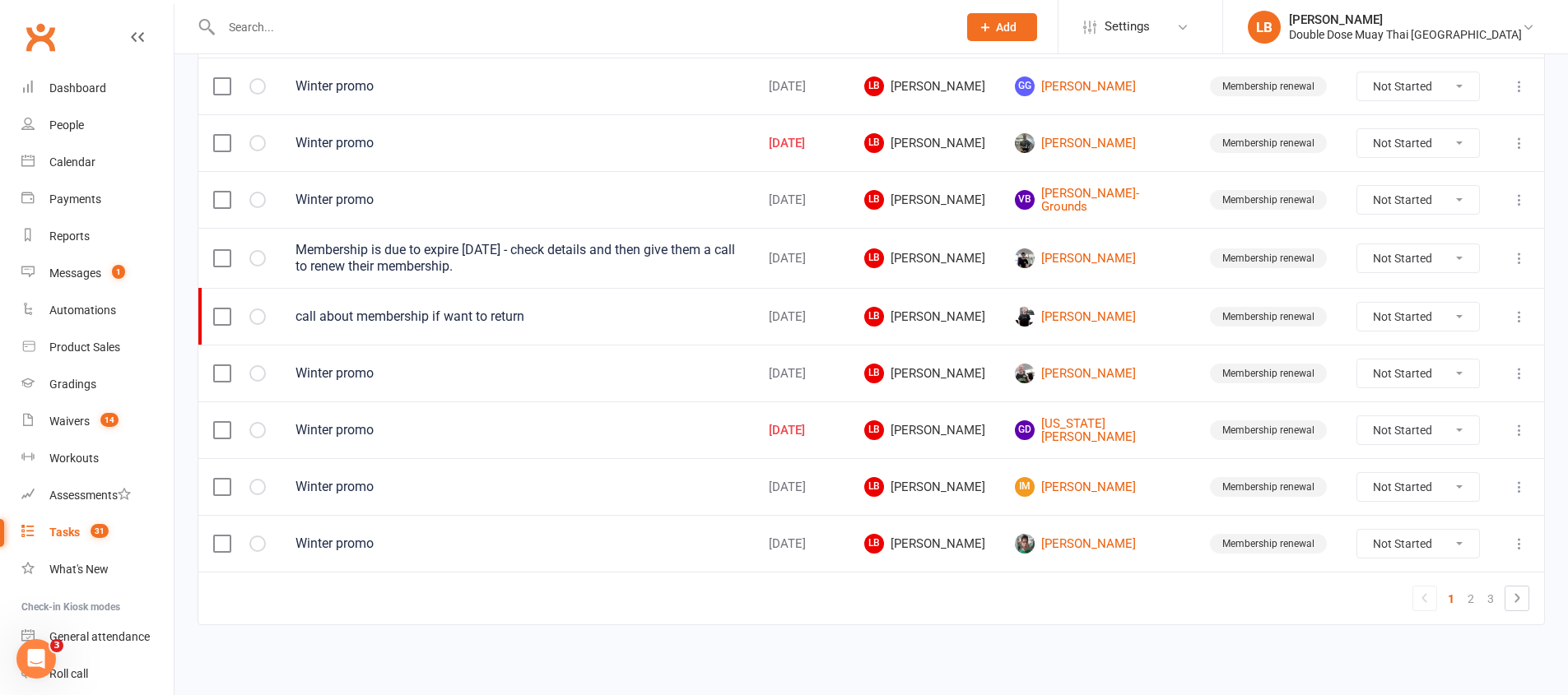
click at [1397, 253] on select "Not Started In Progress Waiting Complete" at bounding box center [1418, 258] width 122 height 28
select select "unstarted"
select select "started"
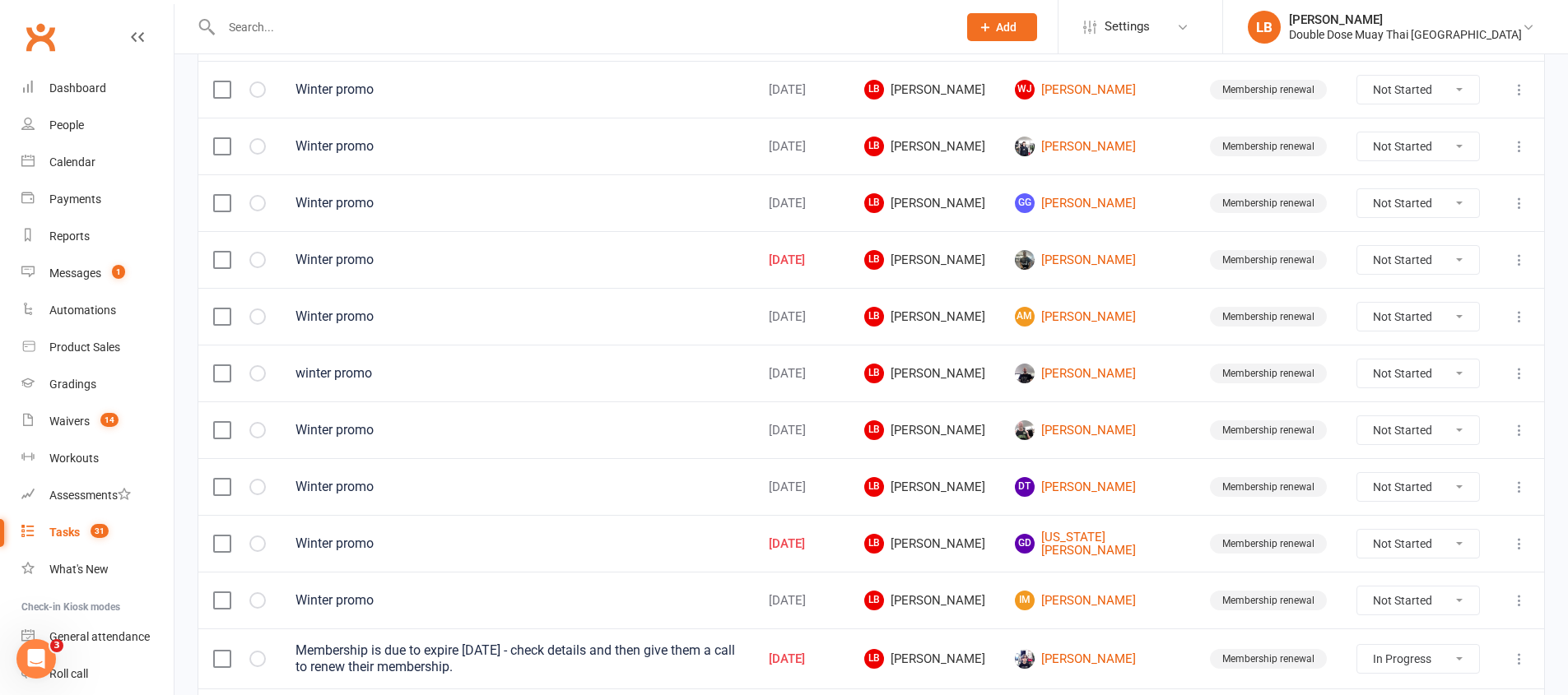
scroll to position [1042, 0]
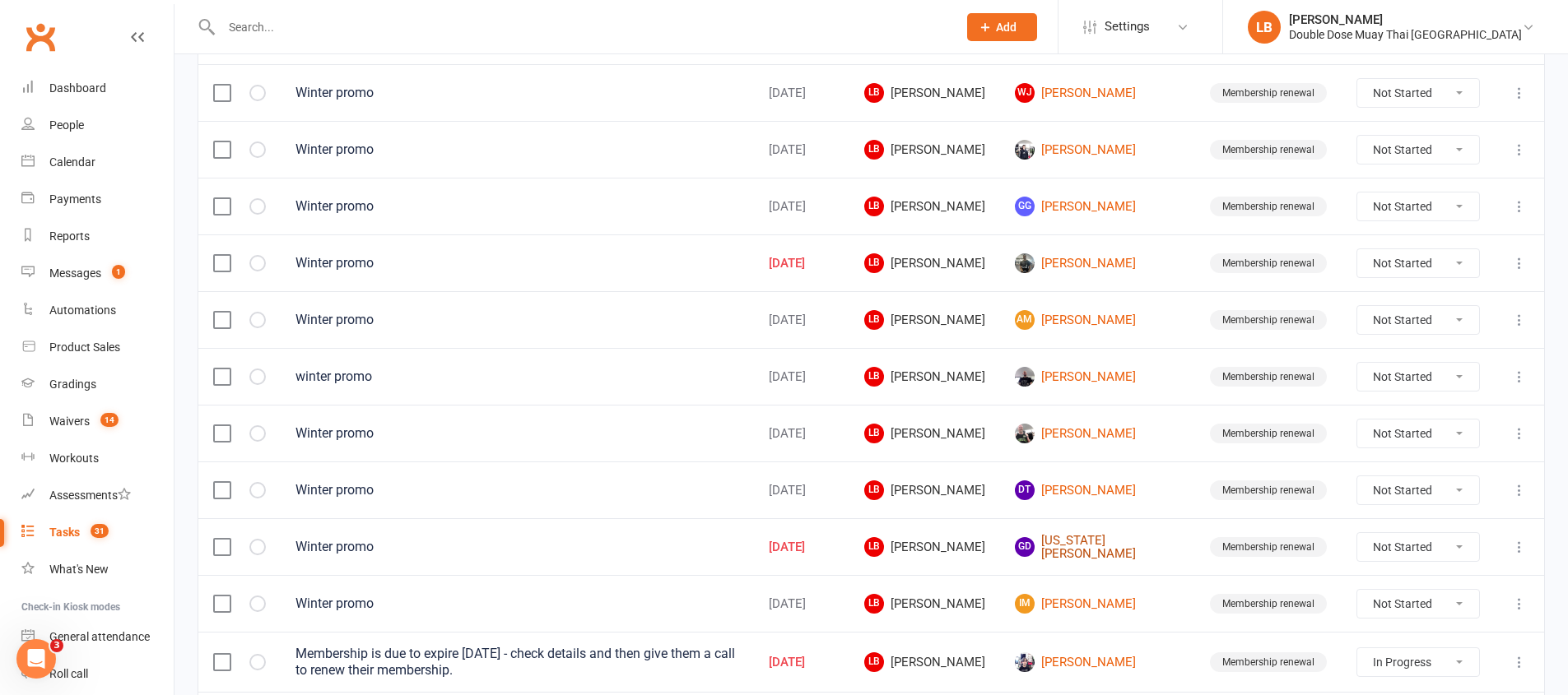
click at [1074, 549] on link "GD [US_STATE][PERSON_NAME]" at bounding box center [1097, 548] width 165 height 28
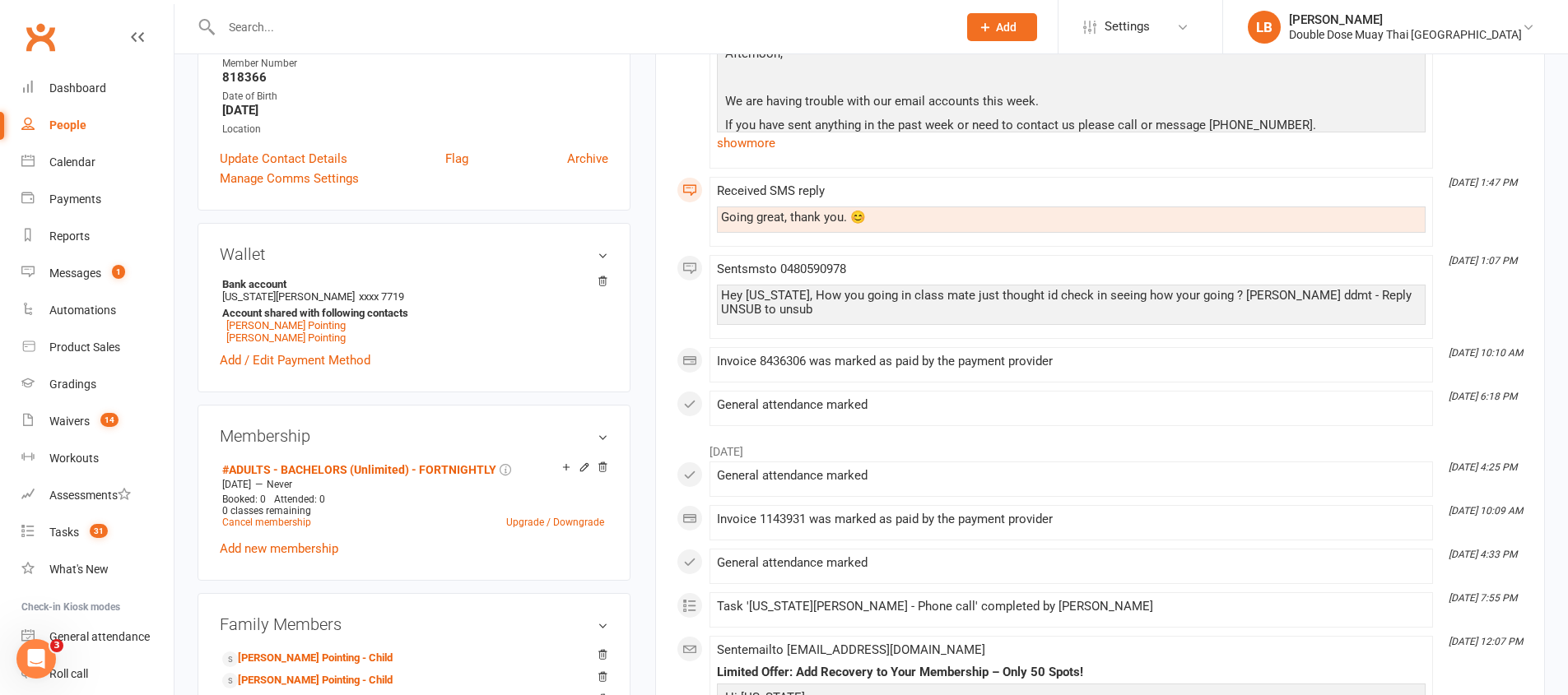
scroll to position [462, 0]
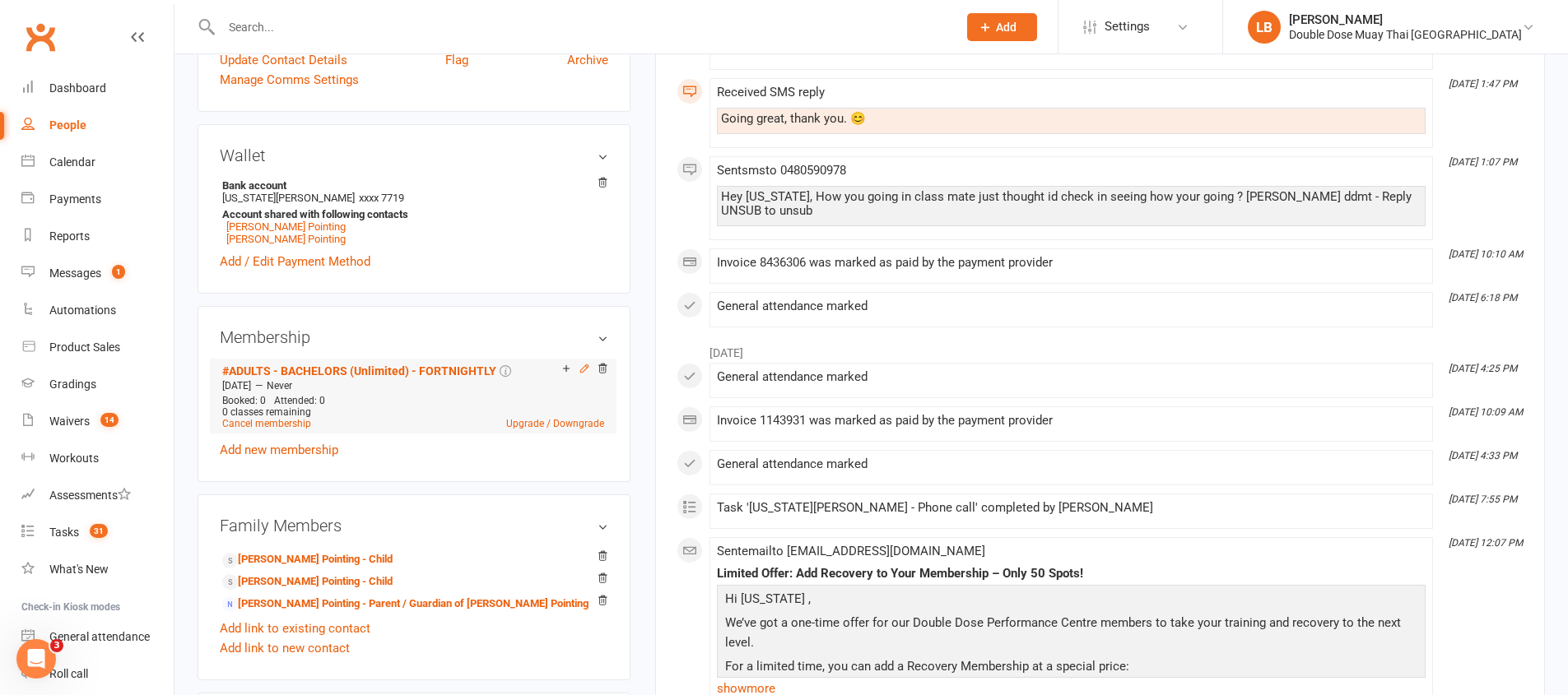
click at [583, 370] on icon at bounding box center [583, 369] width 8 height 8
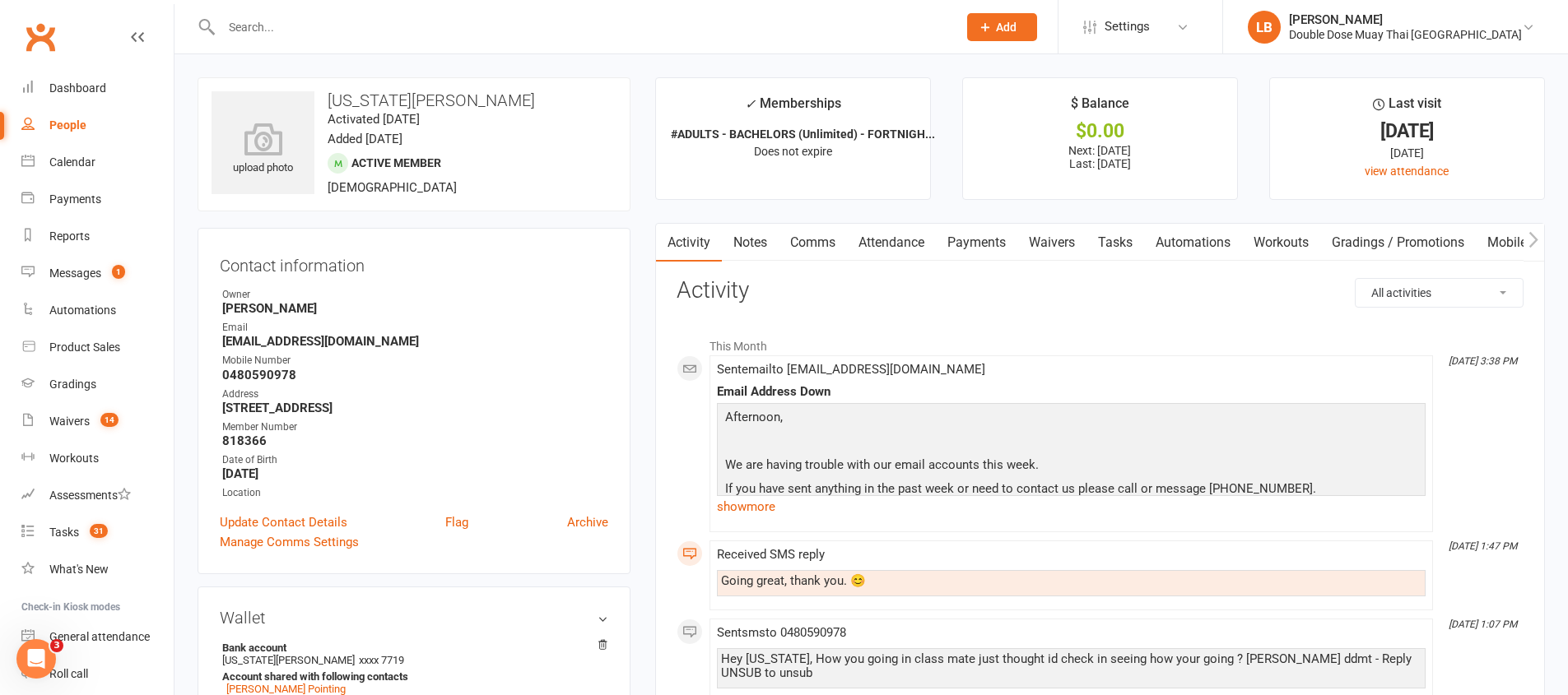
click at [960, 243] on link "Payments" at bounding box center [976, 243] width 82 height 38
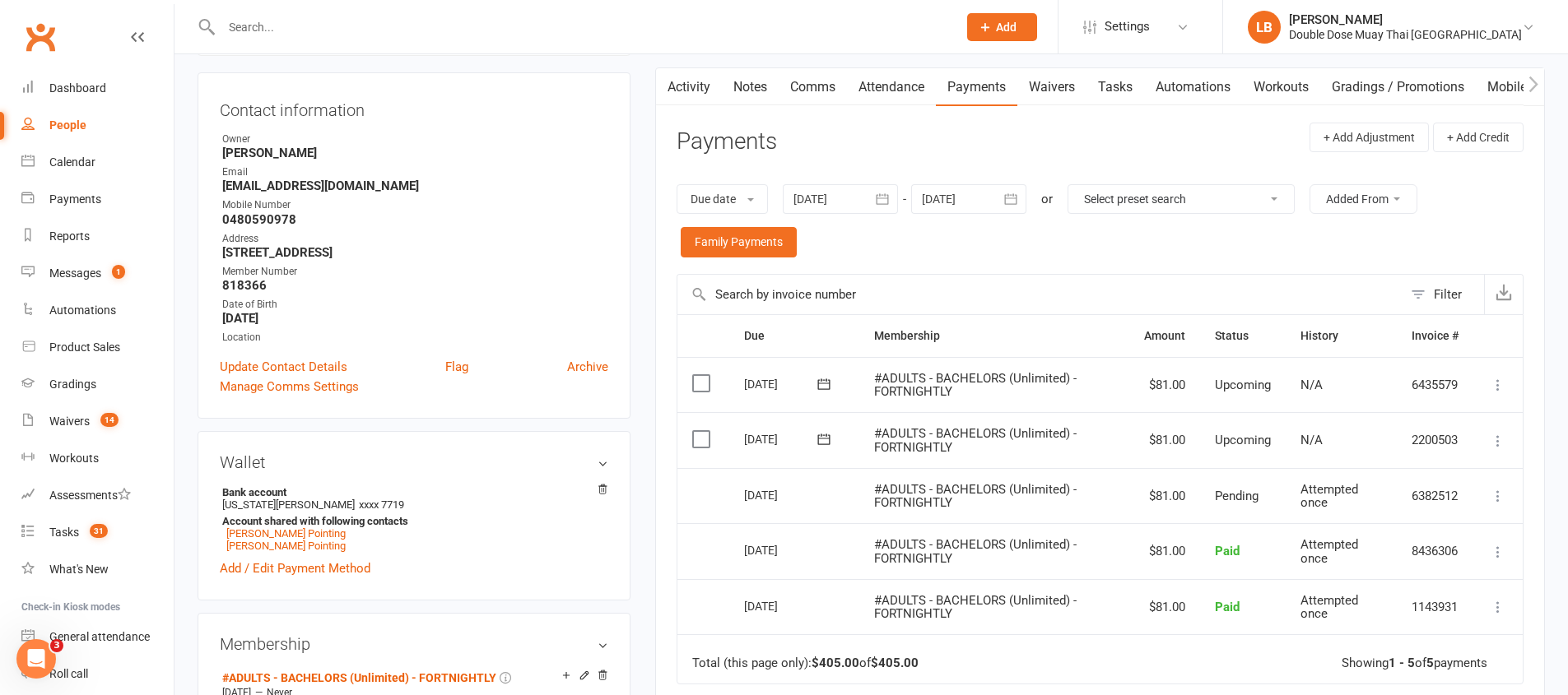
scroll to position [312, 0]
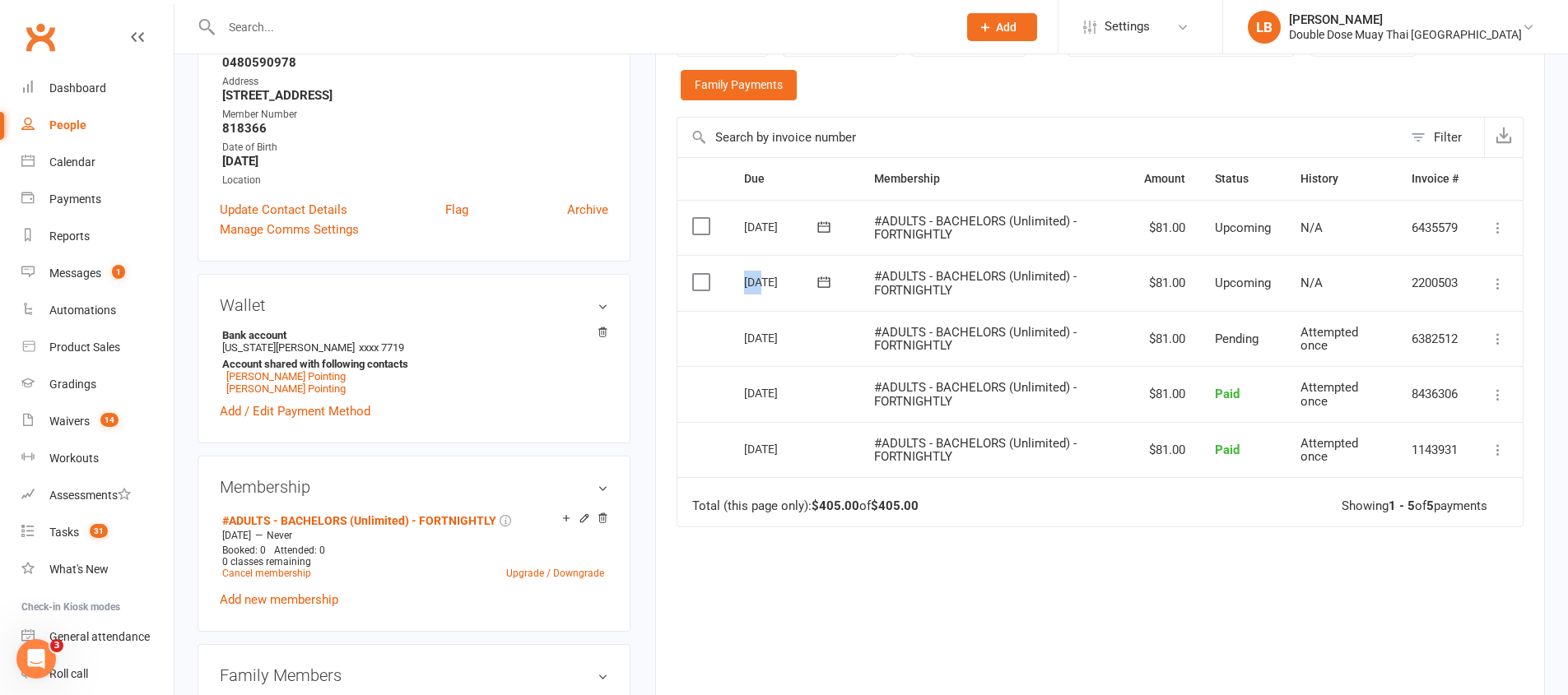
drag, startPoint x: 740, startPoint y: 284, endPoint x: 760, endPoint y: 283, distance: 20.0
click at [760, 283] on td "[DATE]" at bounding box center [793, 282] width 130 height 56
click at [584, 520] on icon at bounding box center [583, 518] width 11 height 11
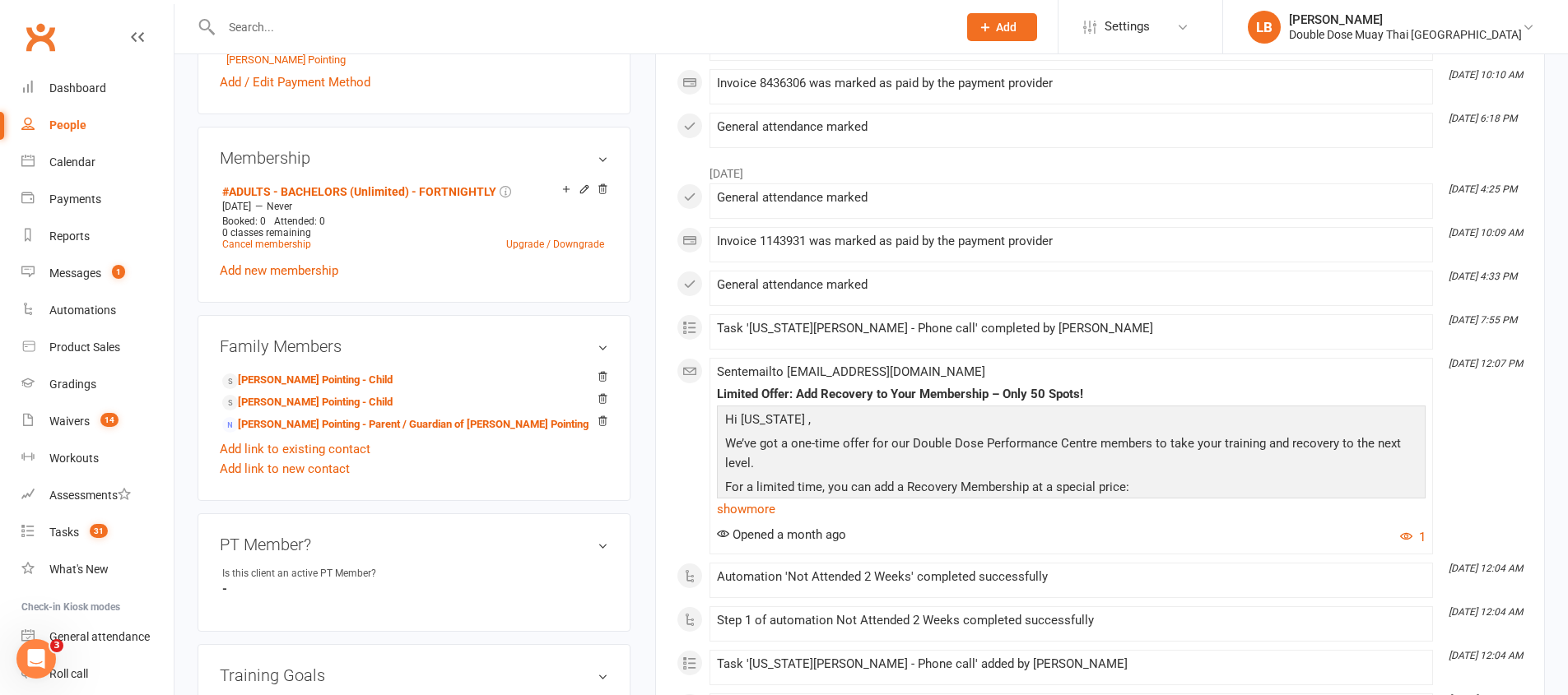
scroll to position [649, 0]
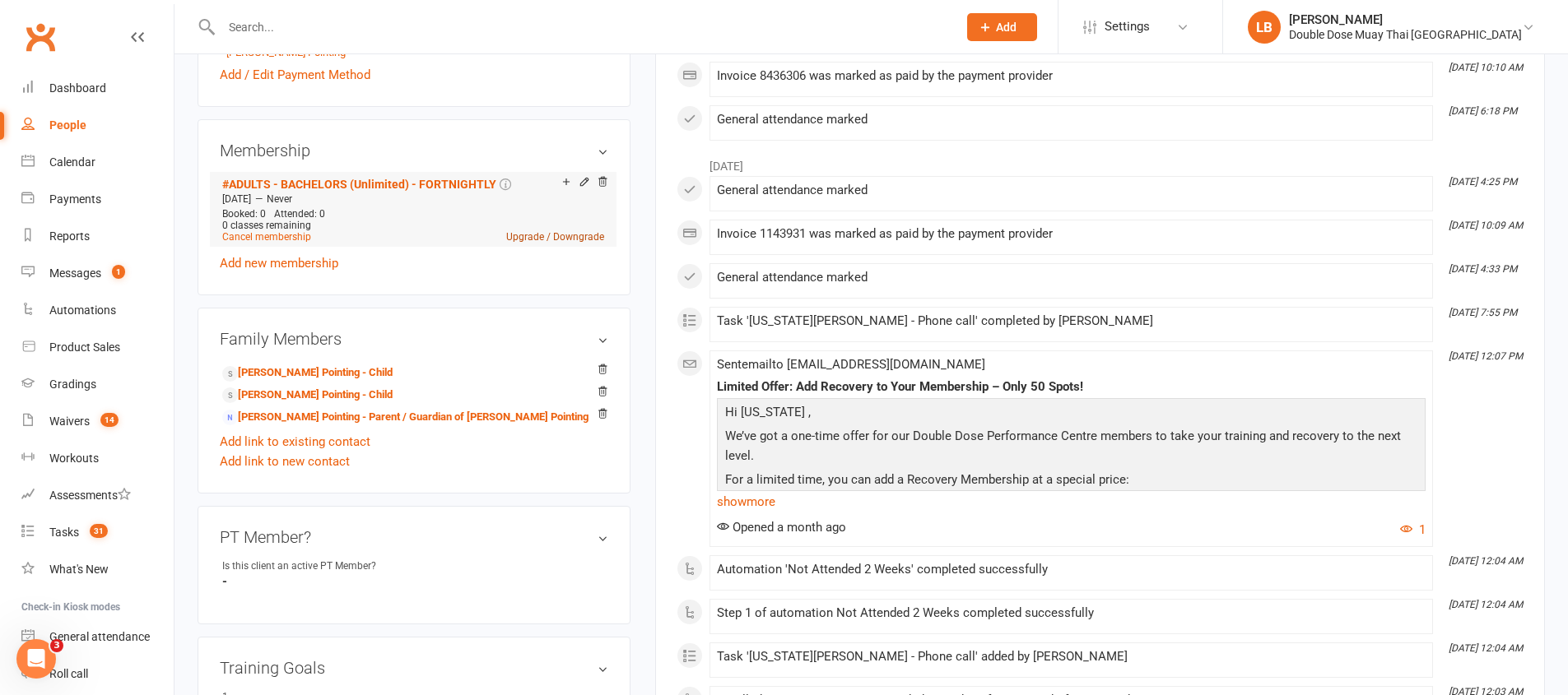
click at [546, 239] on link "Upgrade / Downgrade" at bounding box center [555, 237] width 98 height 11
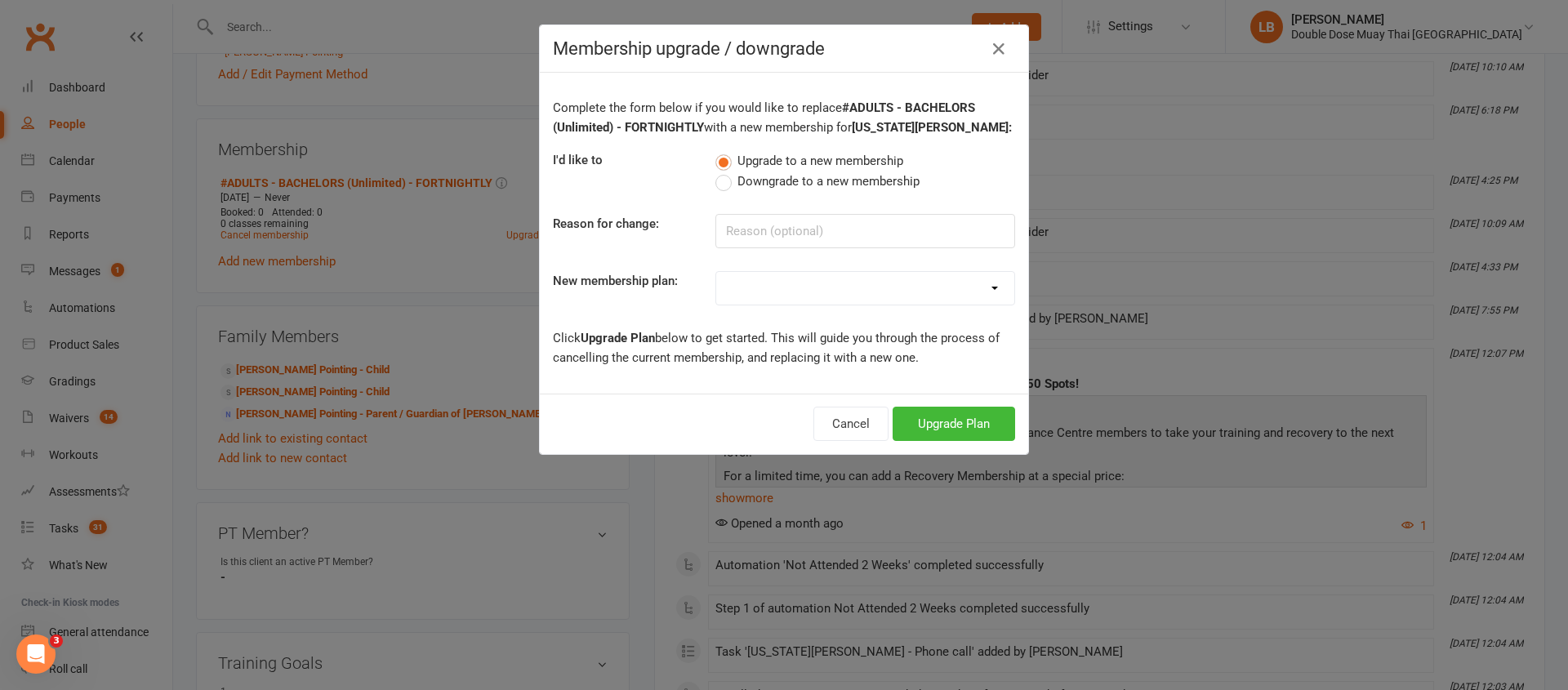
click at [717, 176] on label "Downgrade to a new membership" at bounding box center [817, 181] width 204 height 20
click at [717, 172] on input "Downgrade to a new membership" at bounding box center [721, 172] width 10 height 0
click at [725, 197] on div "Complete the form below if you would like to replace #ADULTS - BACHELORS (Unlim…" at bounding box center [784, 233] width 489 height 321
click at [741, 228] on input at bounding box center [865, 231] width 300 height 34
type input "end of promo"
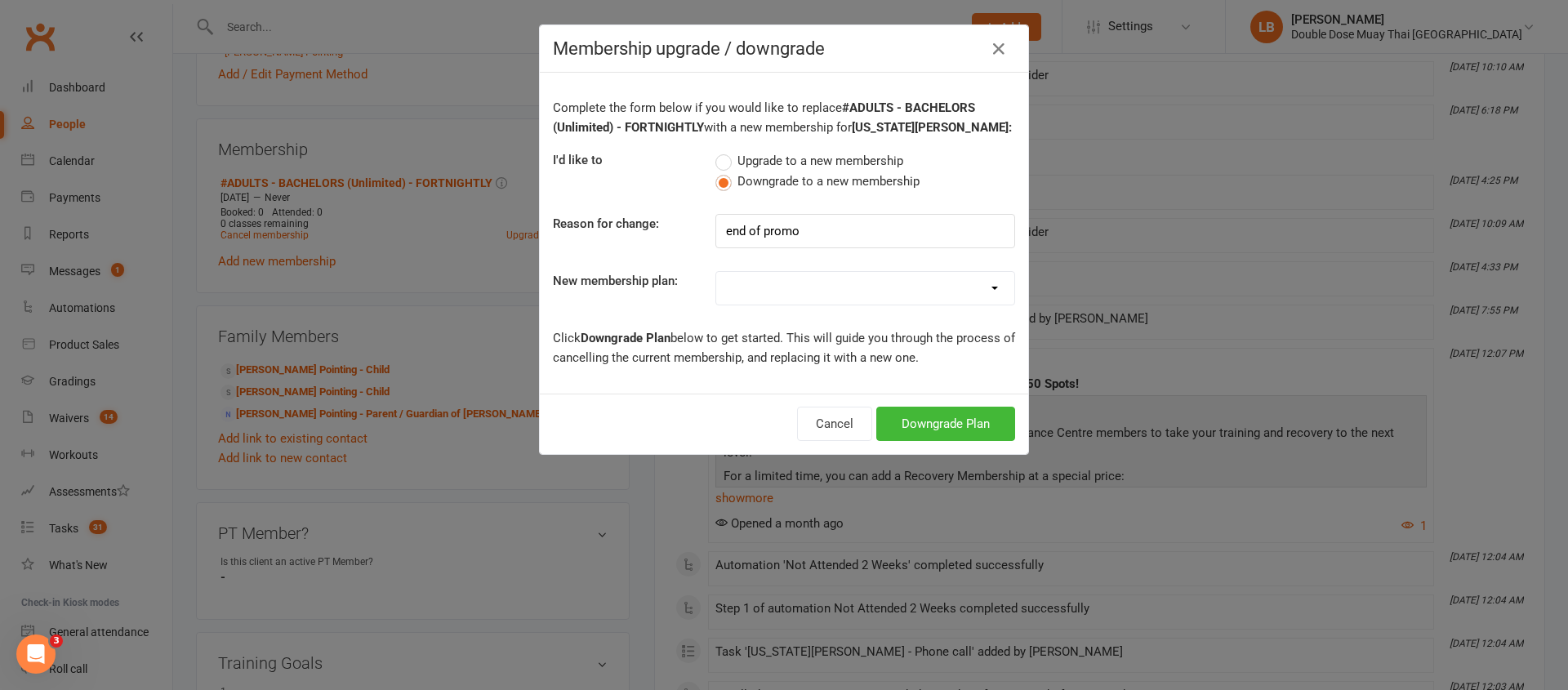
click at [738, 289] on select "#KIDS - 1 Day - WEEKLY #KIDS - 1 Day - FORTNIGHTLY #KIDS - 1 Day - 12 Wks - Pai…" at bounding box center [865, 288] width 298 height 32
select select "10"
click at [1122, 262] on div "Membership upgrade / downgrade Complete the form below if you would like to rep…" at bounding box center [784, 345] width 1568 height 690
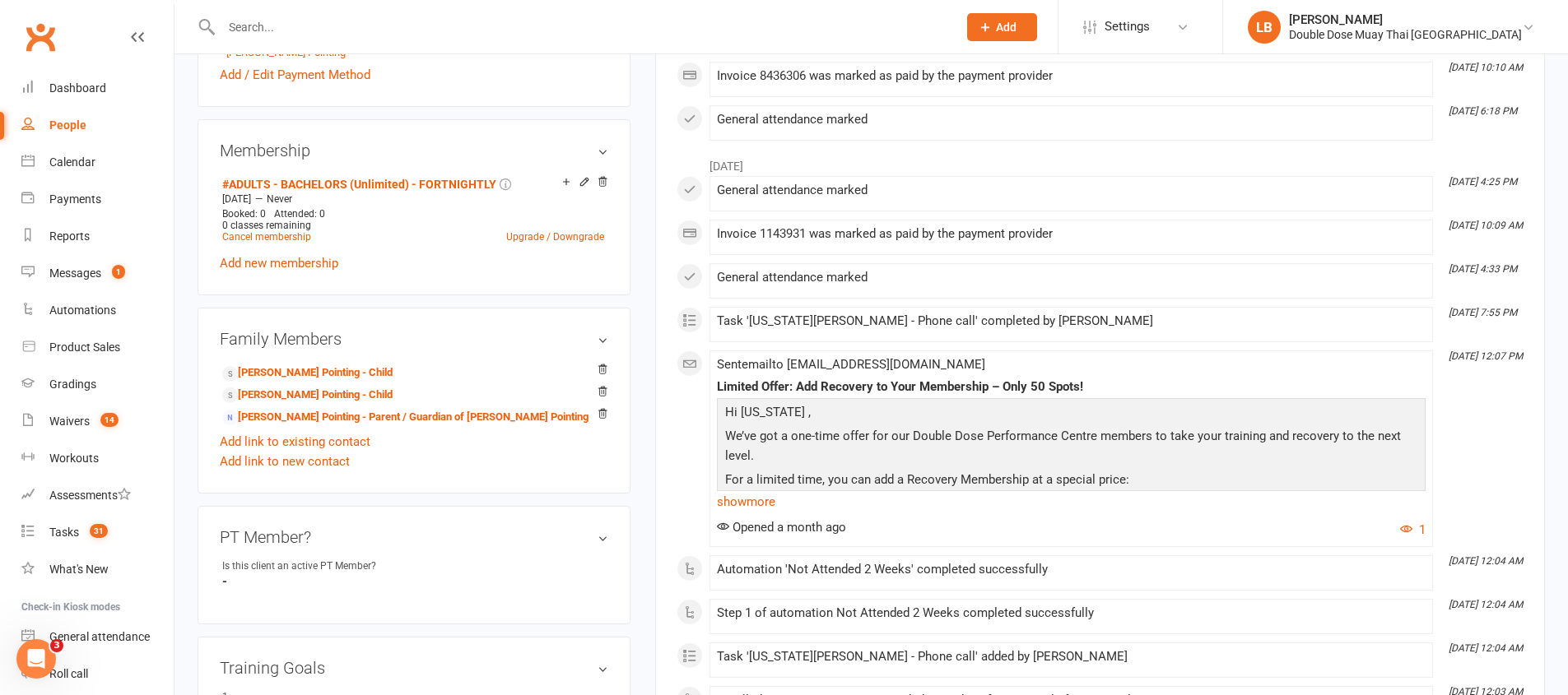
scroll to position [0, 0]
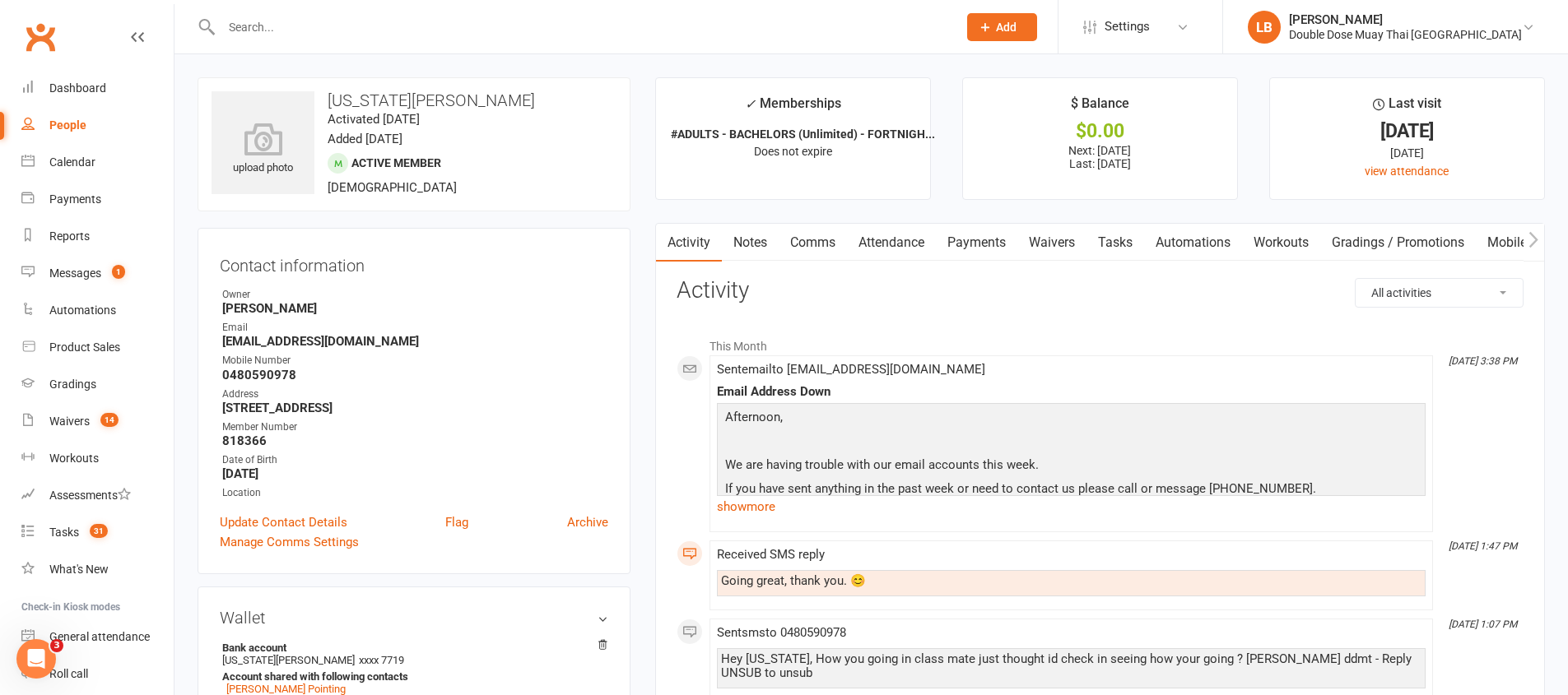
click at [963, 247] on link "Payments" at bounding box center [976, 243] width 82 height 38
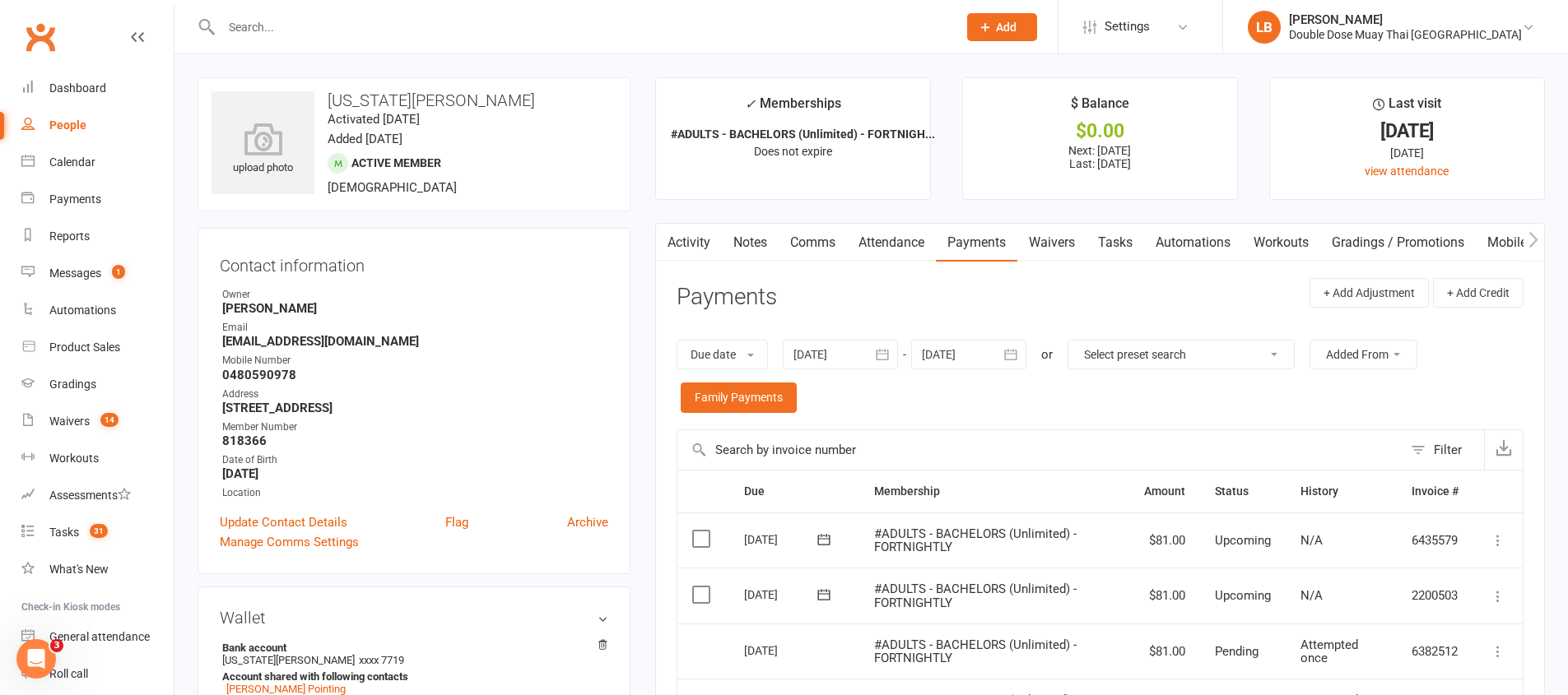
click at [577, 476] on strong "[DATE]" at bounding box center [415, 473] width 386 height 15
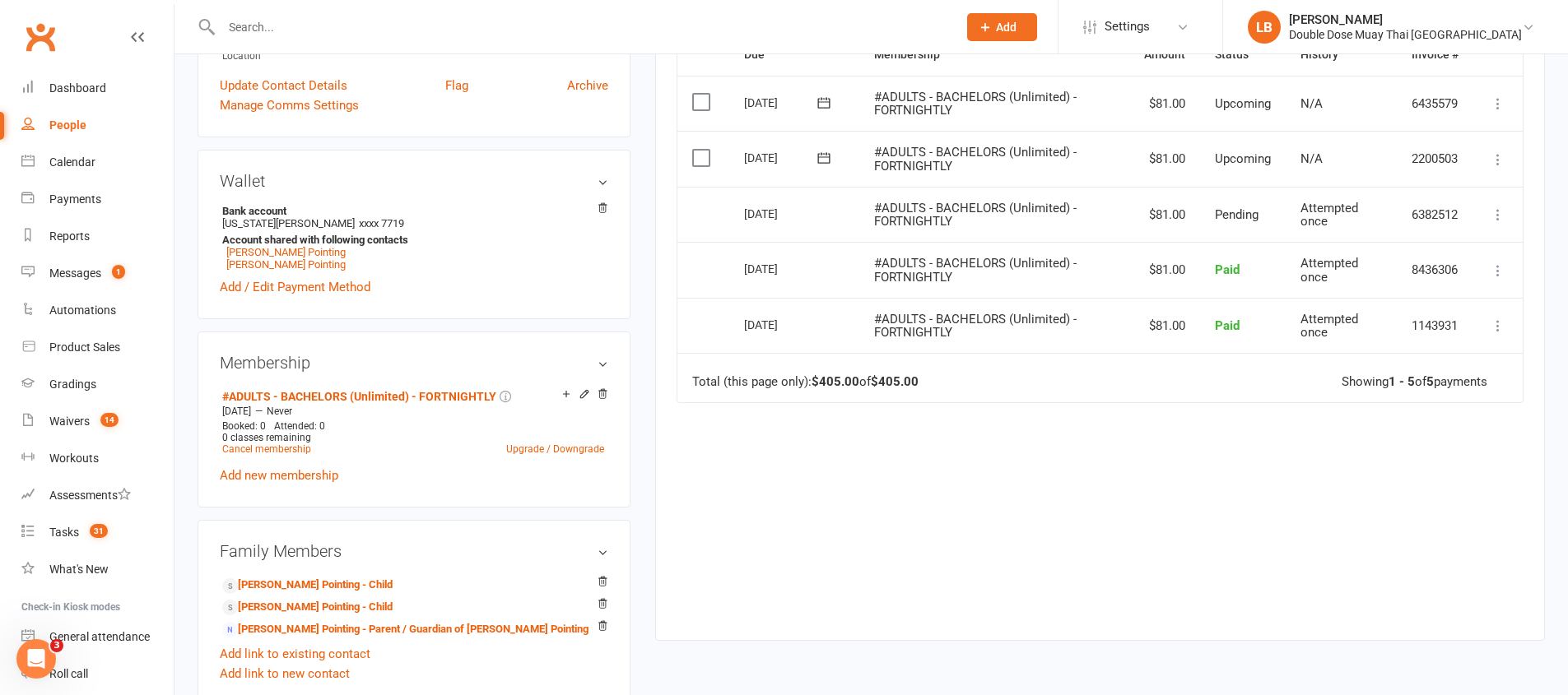
scroll to position [471, 0]
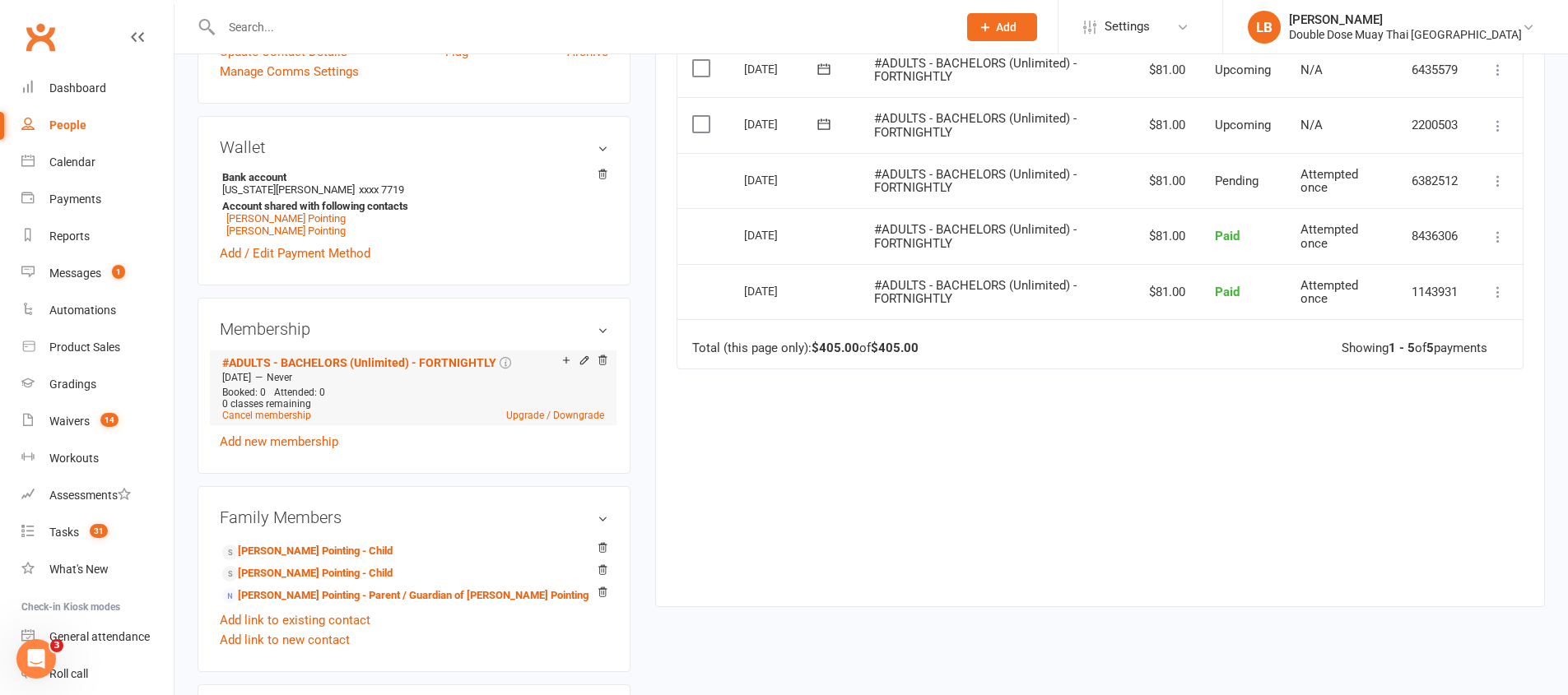
click at [548, 422] on li "#ADULTS - BACHELORS (Unlimited) - FORTNIGHTLY [DATE] — Never Booked: 0 Attended…" at bounding box center [412, 387] width 390 height 75
click at [559, 415] on link "Upgrade / Downgrade" at bounding box center [555, 415] width 98 height 11
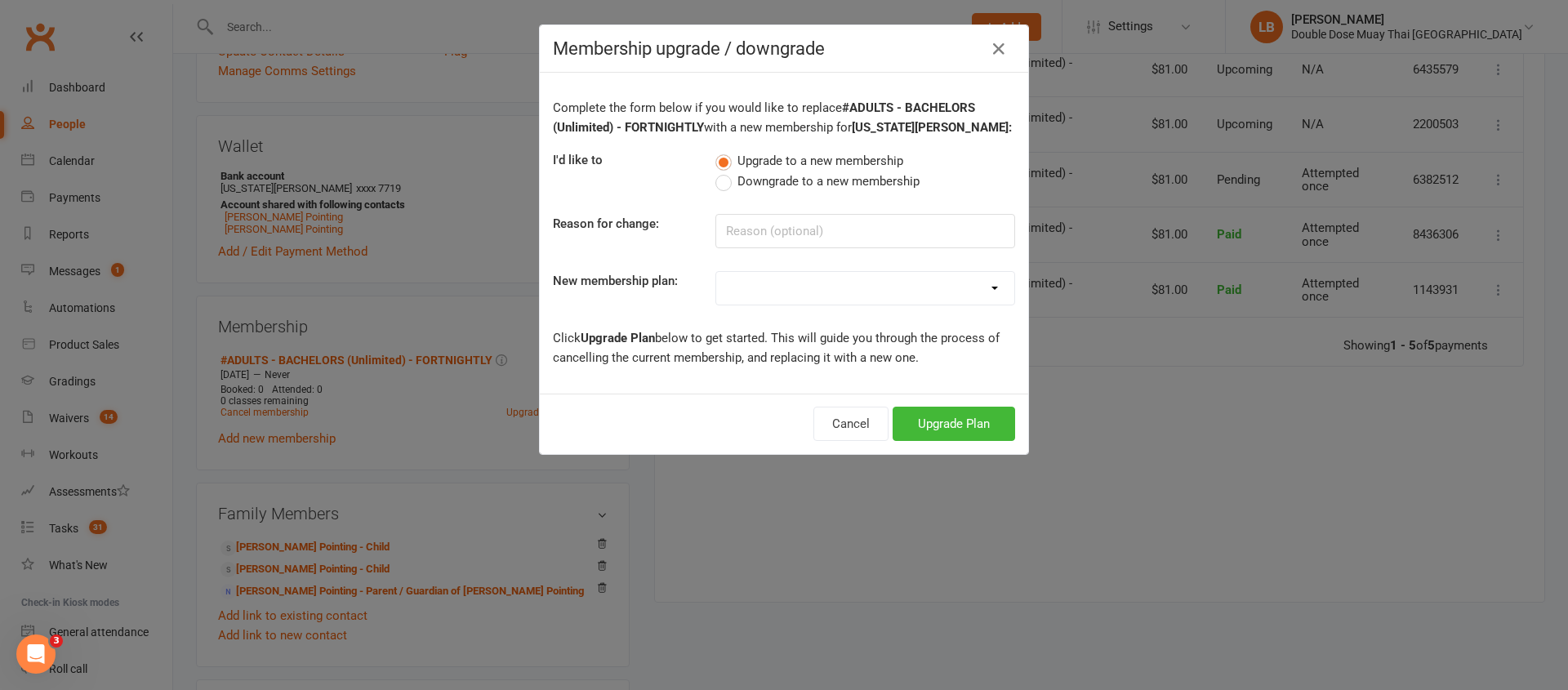
click at [723, 182] on label "Downgrade to a new membership" at bounding box center [817, 181] width 204 height 20
click at [723, 172] on input "Downgrade to a new membership" at bounding box center [721, 172] width 10 height 0
click at [728, 223] on input at bounding box center [865, 231] width 300 height 34
type input "end of promo"
click at [772, 274] on select "#KIDS - 1 Day - WEEKLY #KIDS - 1 Day - FORTNIGHTLY #KIDS - 1 Day - 12 Wks - Pai…" at bounding box center [865, 288] width 298 height 32
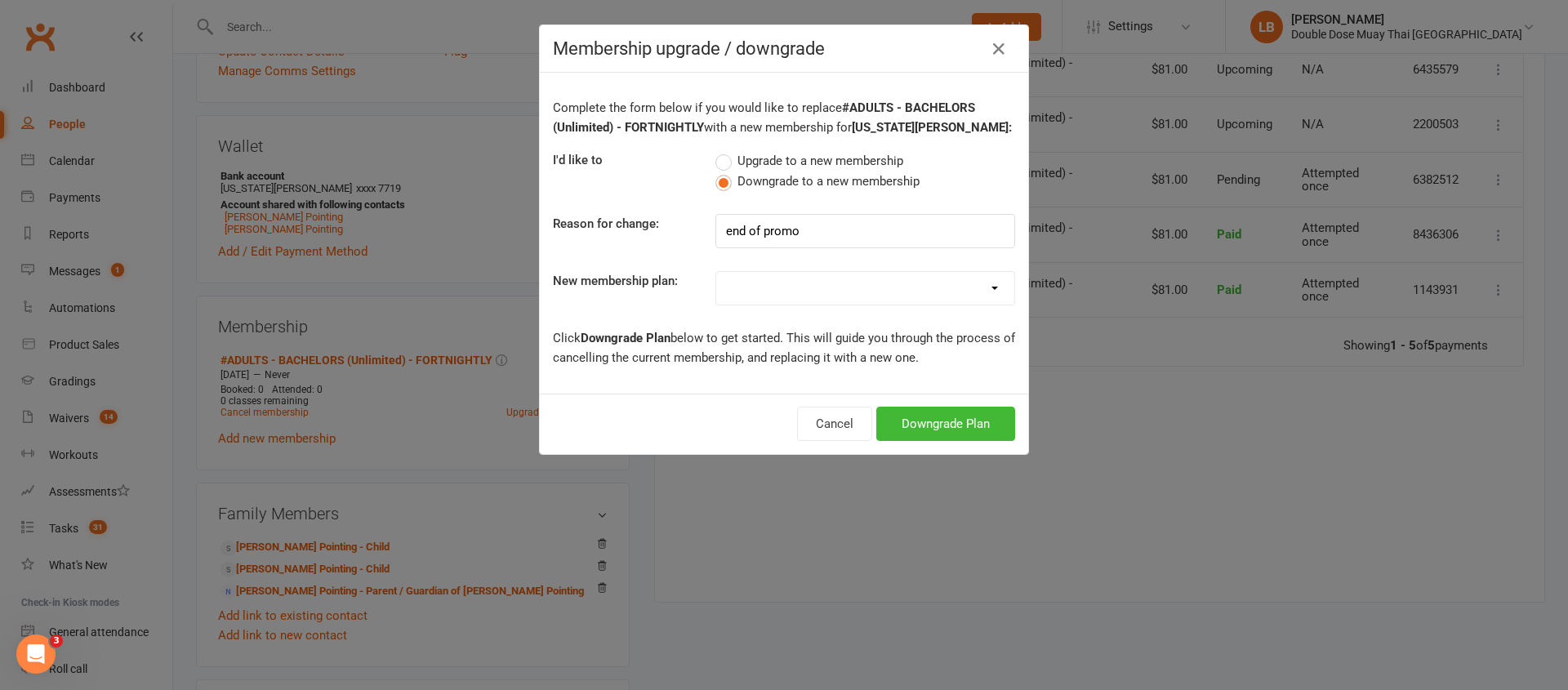
select select "10"
click at [912, 415] on button "Downgrade Plan" at bounding box center [945, 424] width 139 height 34
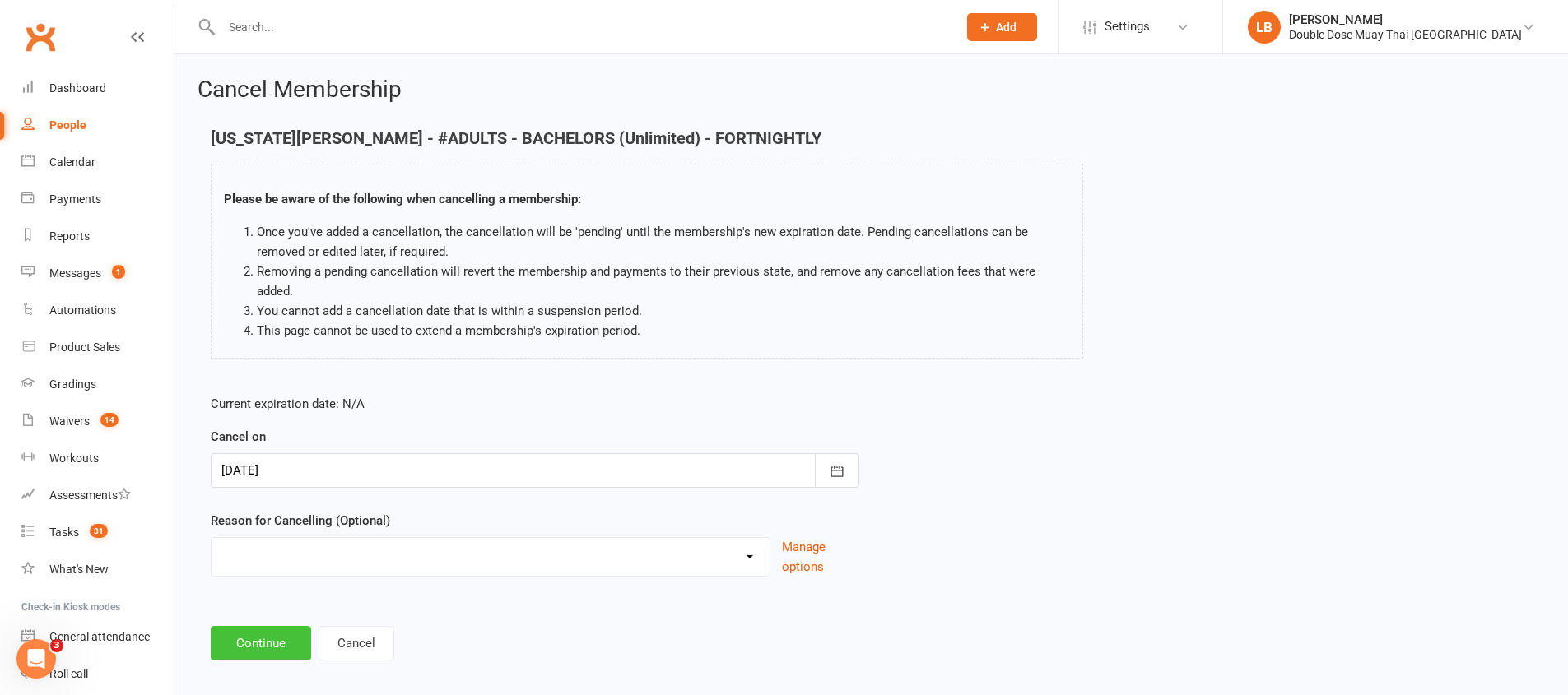
click at [265, 630] on button "Continue" at bounding box center [261, 643] width 101 height 34
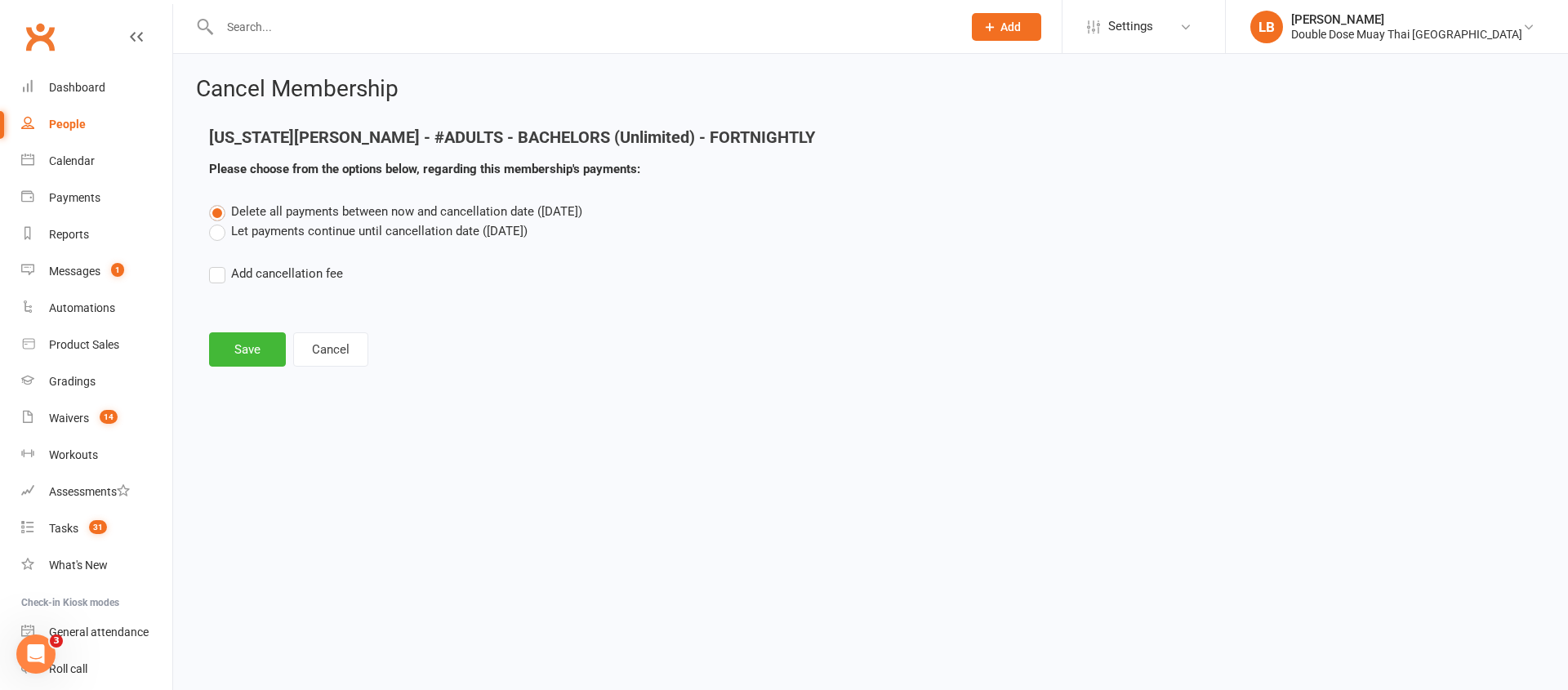
click at [250, 325] on main "[US_STATE][PERSON_NAME] - #ADULTS - BACHELORS (Unlimited) - FORTNIGHTLY Please …" at bounding box center [870, 247] width 1349 height 238
click at [266, 362] on button "Save" at bounding box center [248, 349] width 77 height 34
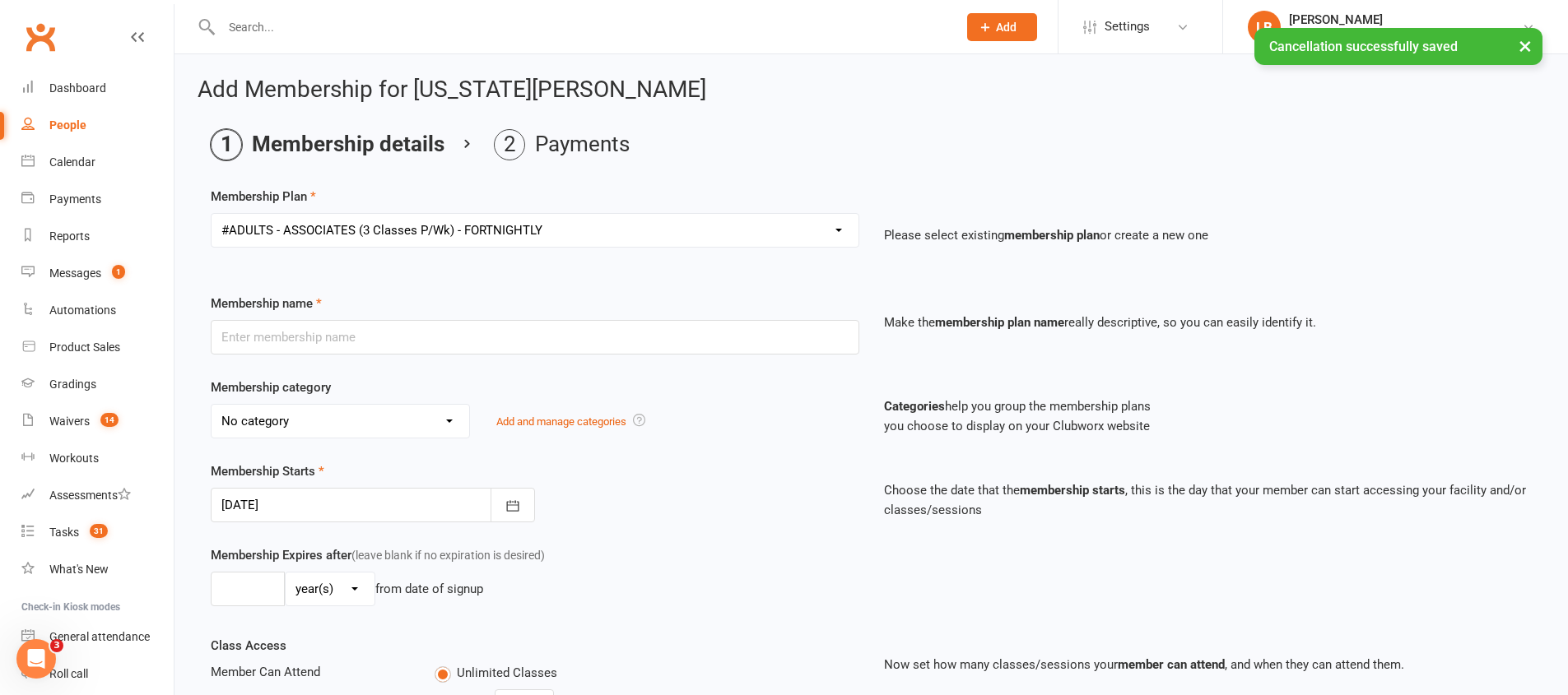
type input "#ADULTS - ASSOCIATES (3 Classes P/Wk) - FORTNIGHTLY"
select select "1"
type input "0"
type input "3"
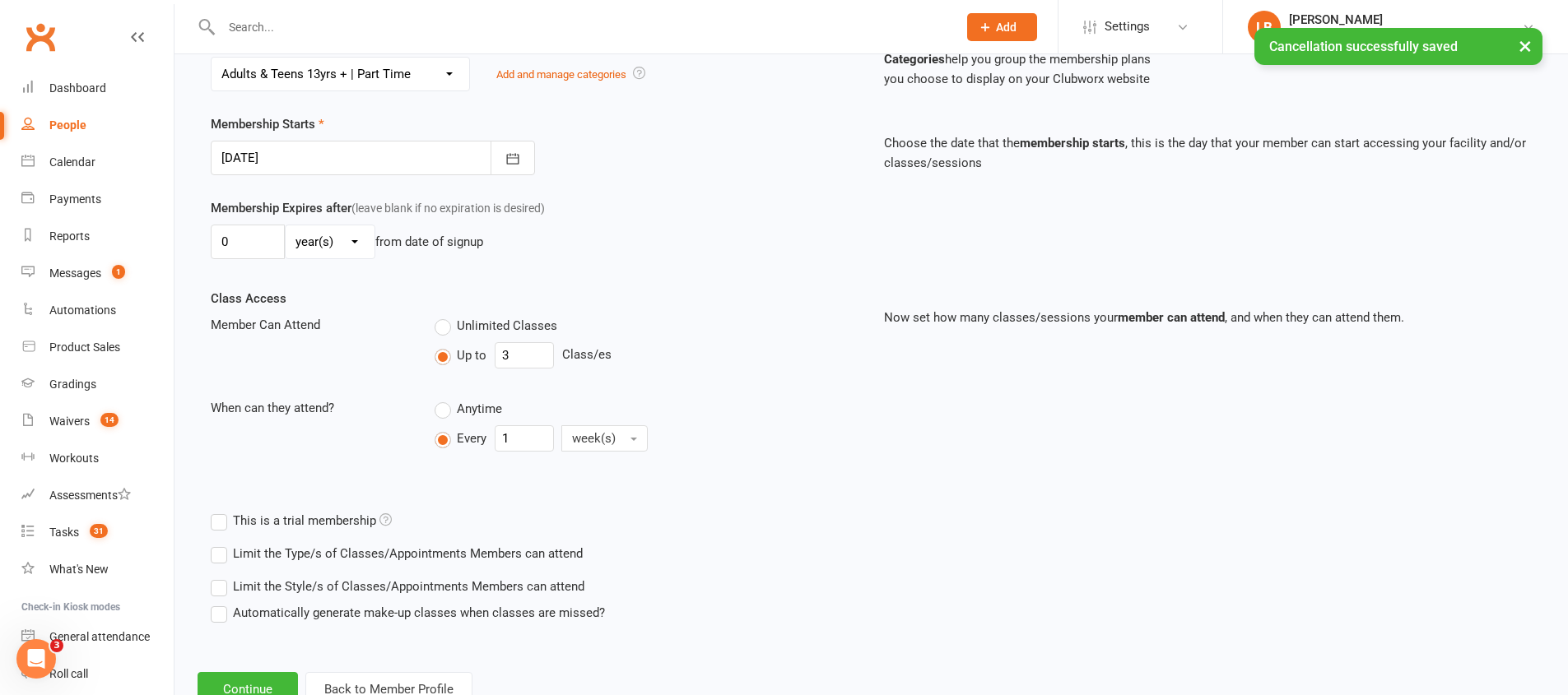
scroll to position [405, 0]
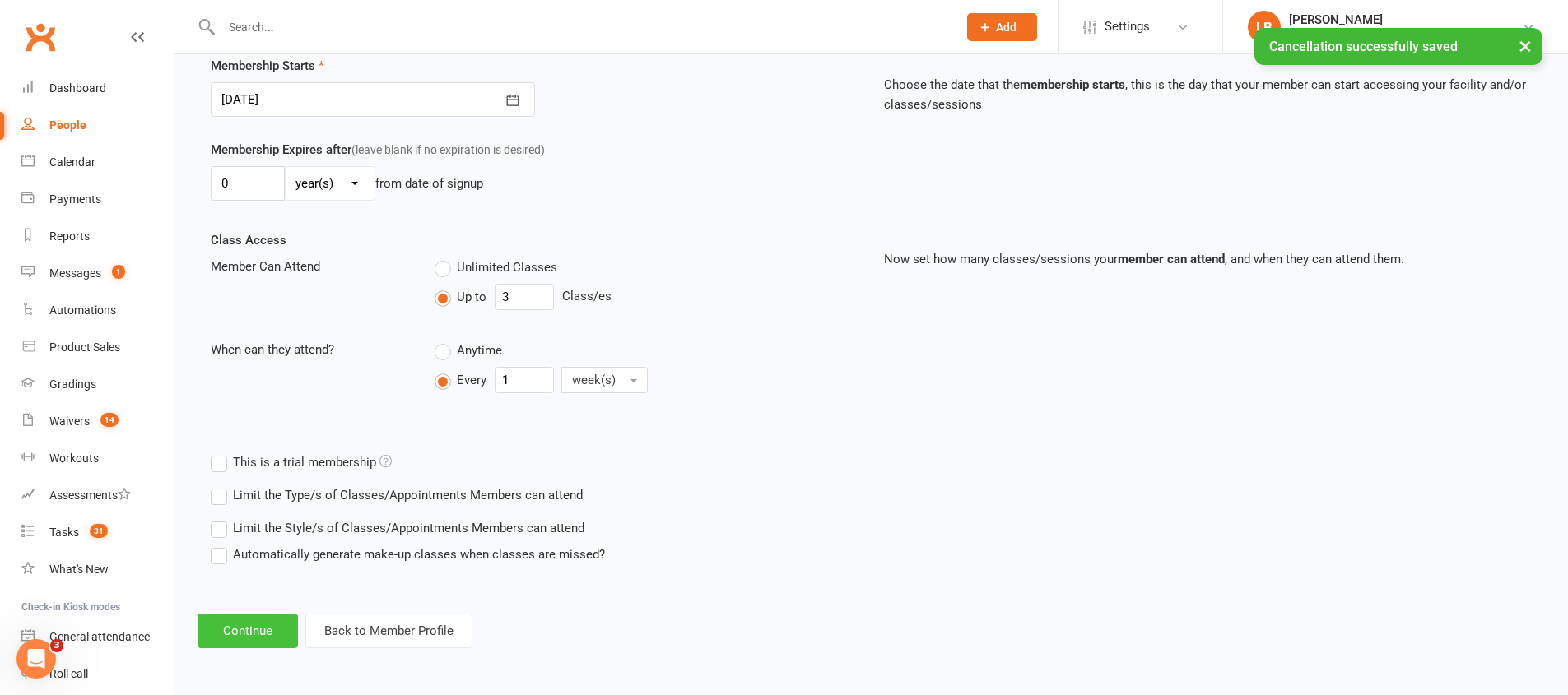
click at [277, 620] on button "Continue" at bounding box center [247, 630] width 101 height 34
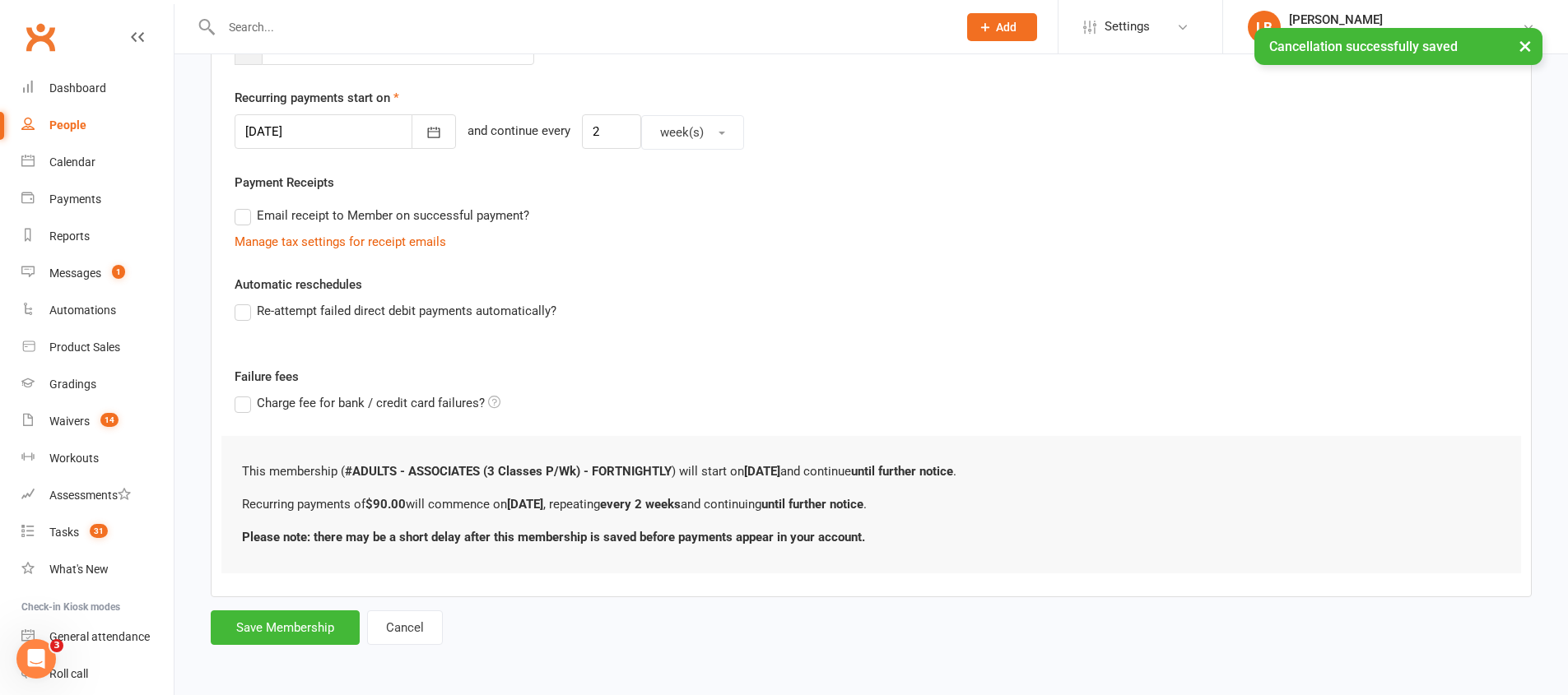
scroll to position [0, 0]
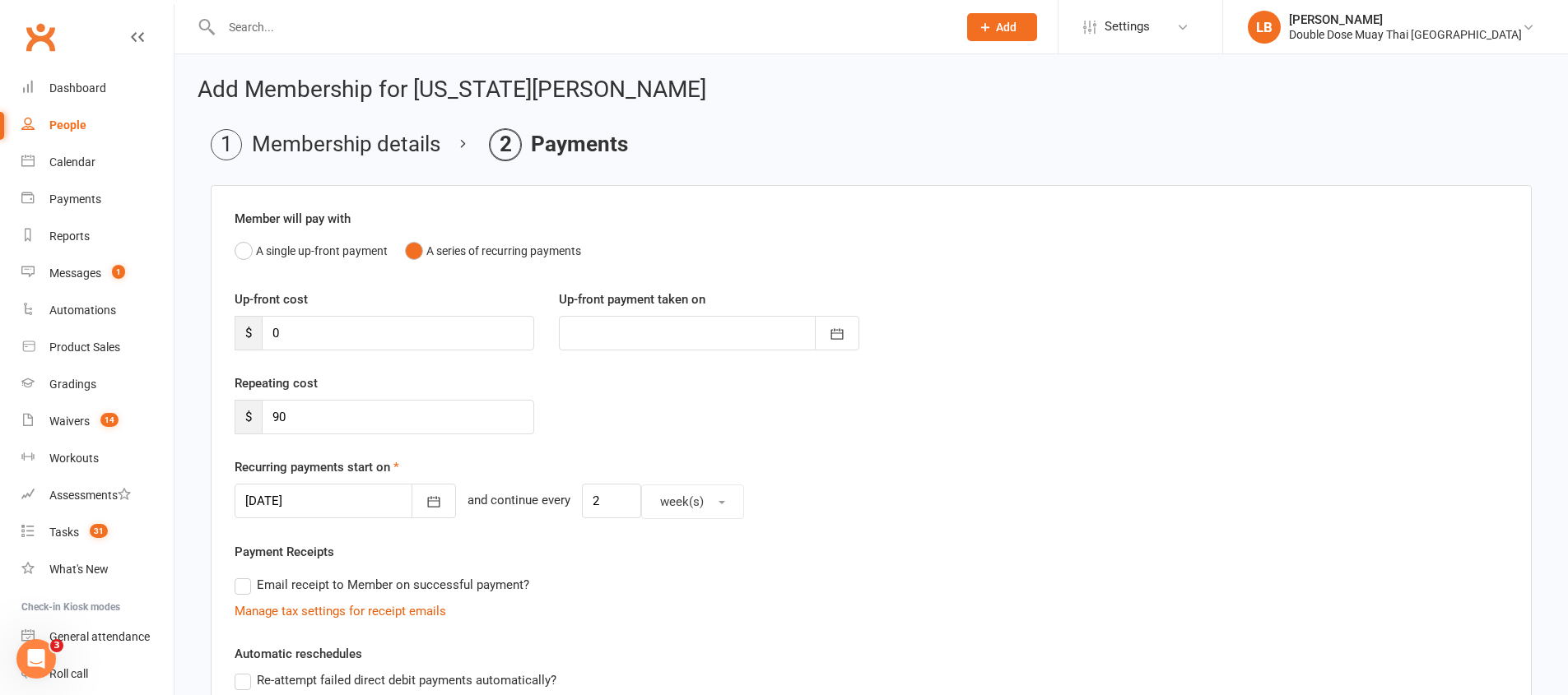
click at [336, 498] on div at bounding box center [345, 501] width 221 height 34
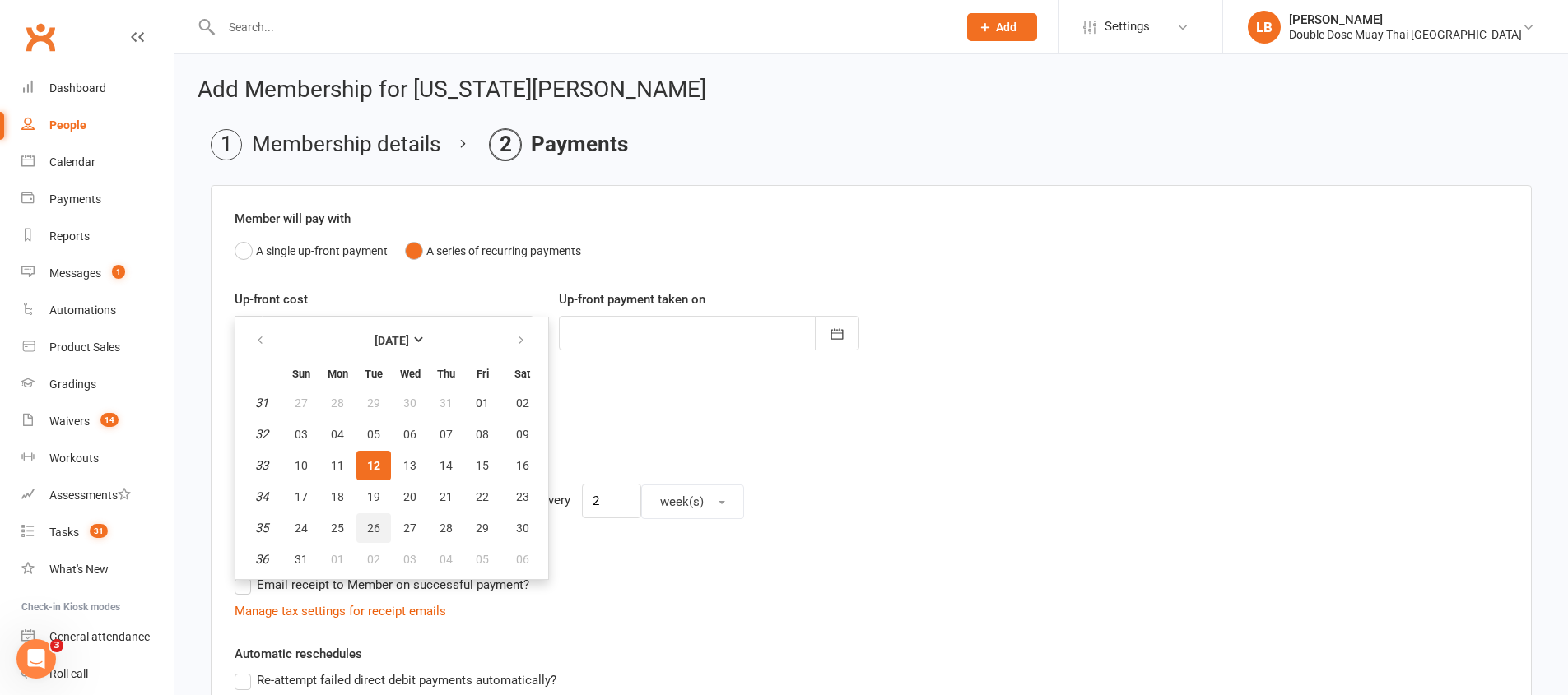
click at [373, 520] on button "26" at bounding box center [373, 528] width 34 height 29
type input "[DATE]"
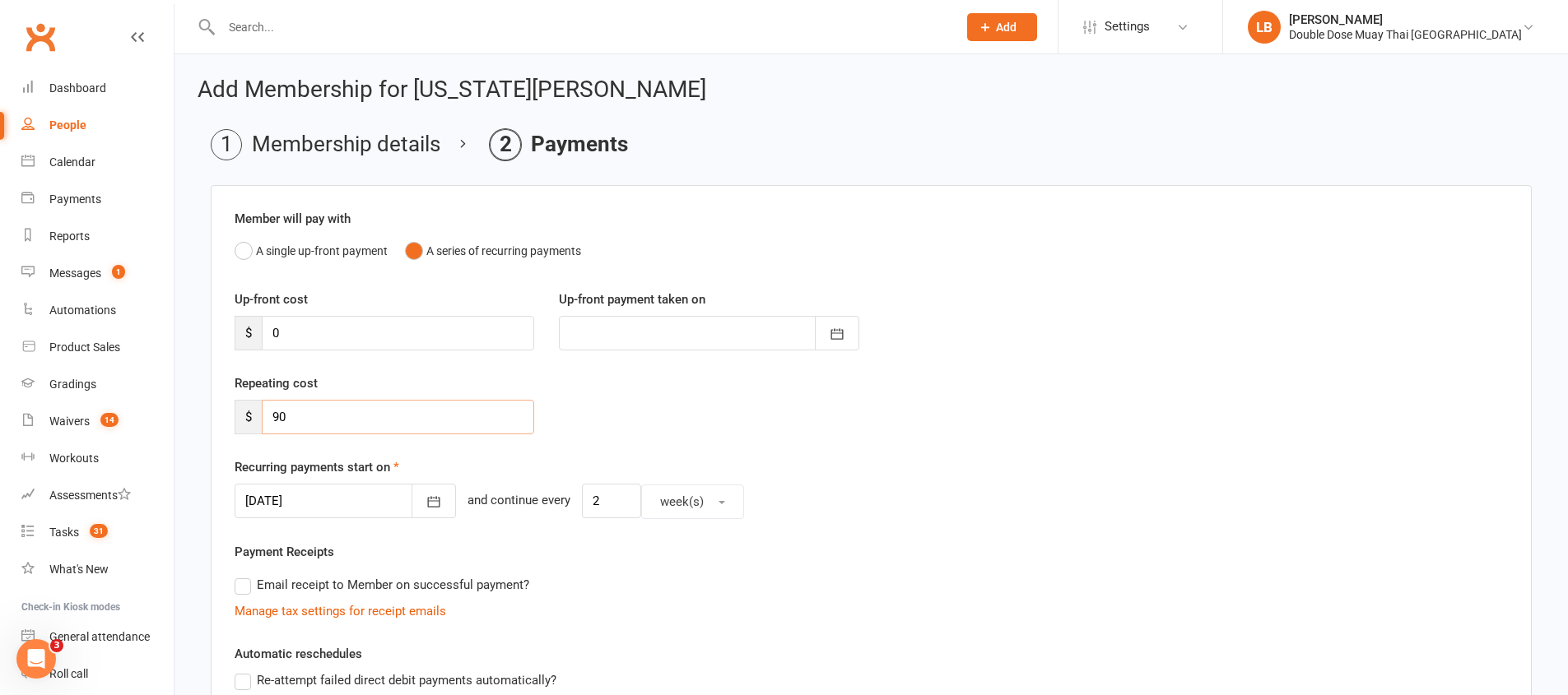
drag, startPoint x: 300, startPoint y: 413, endPoint x: 269, endPoint y: 414, distance: 31.0
click at [269, 414] on input "90" at bounding box center [398, 417] width 273 height 34
type input "9"
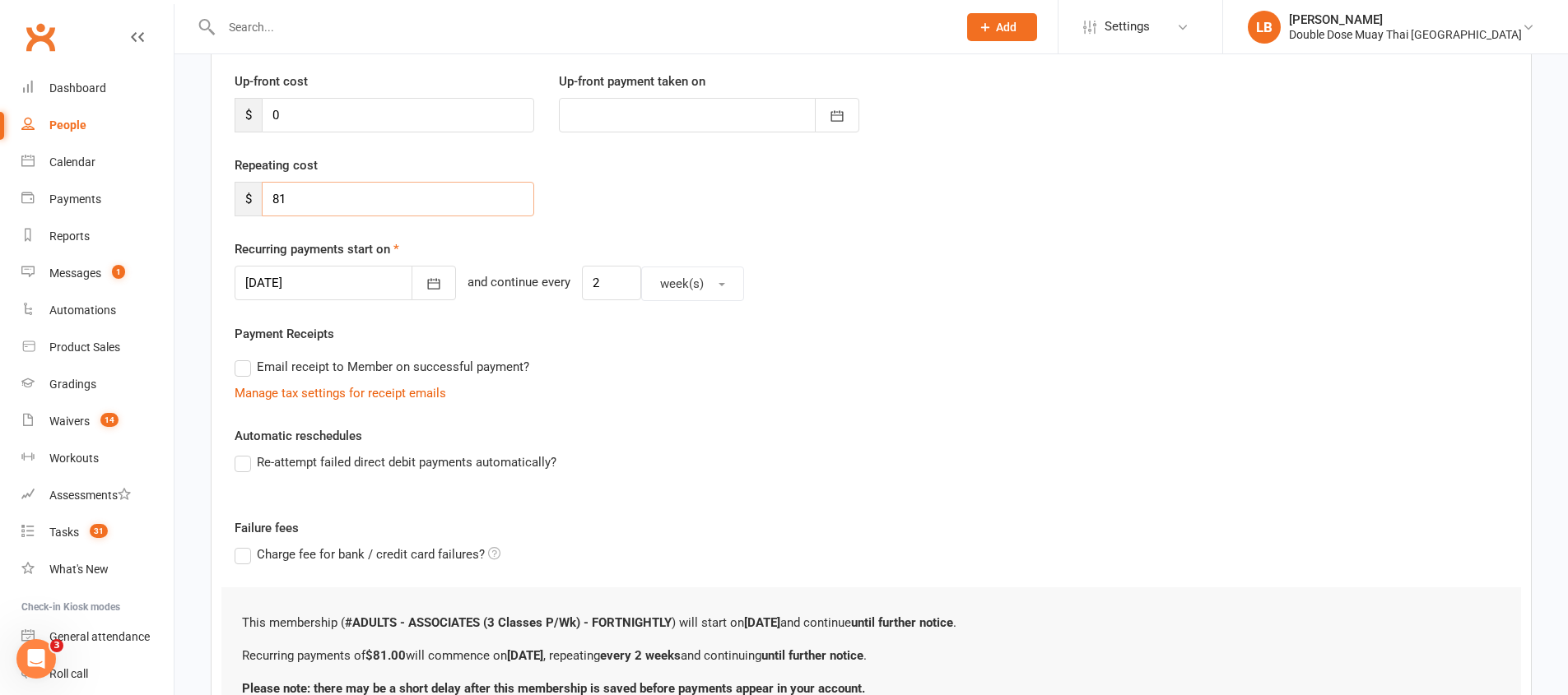
scroll to position [369, 0]
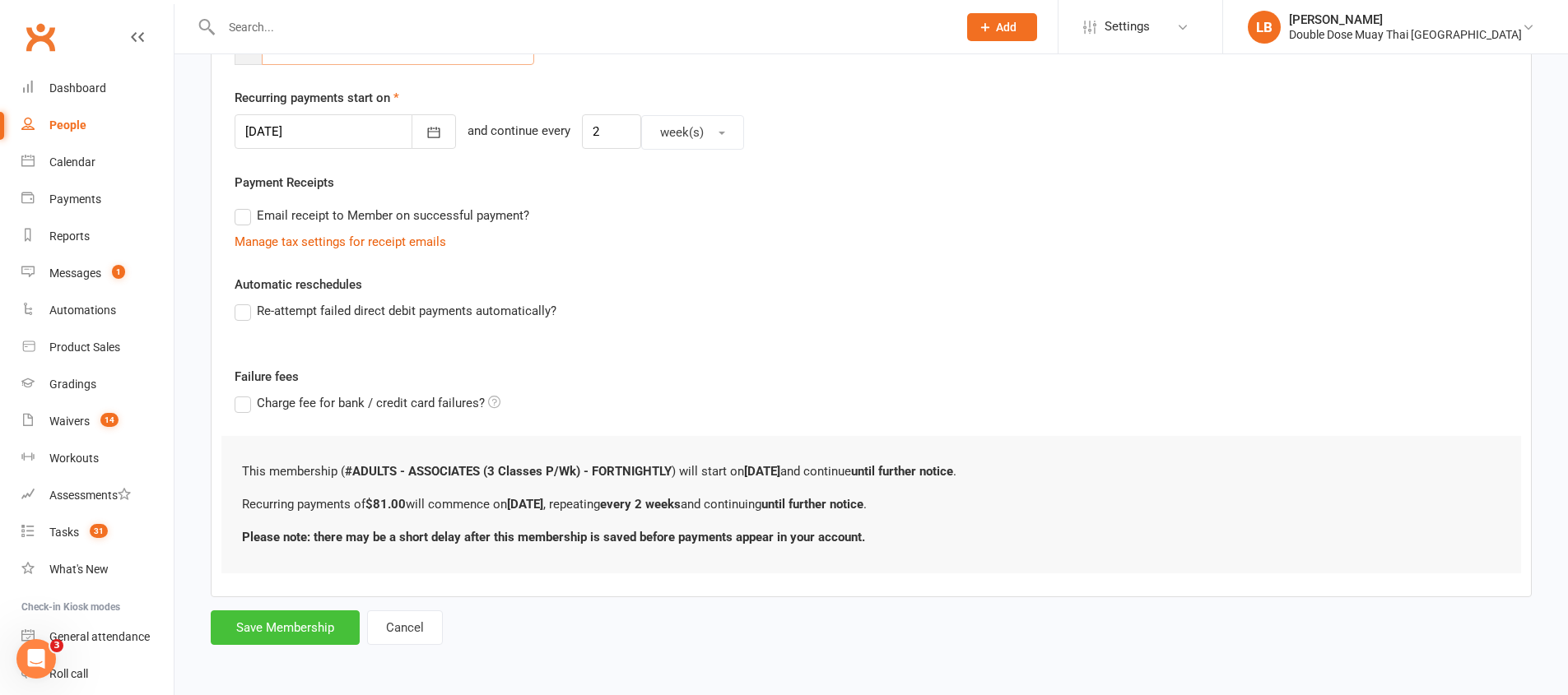
type input "81"
click at [299, 627] on button "Save Membership" at bounding box center [285, 628] width 149 height 34
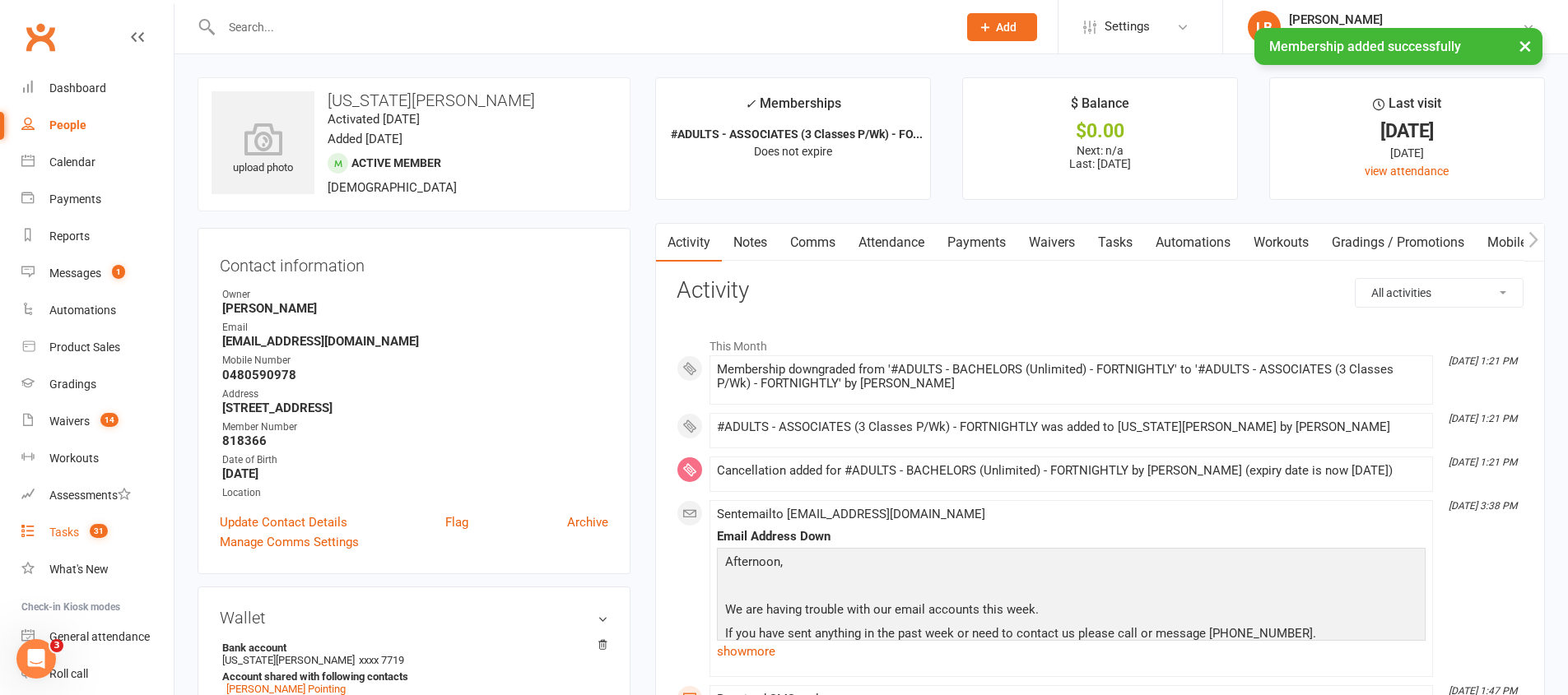
click at [101, 521] on link "Tasks 31" at bounding box center [97, 532] width 152 height 37
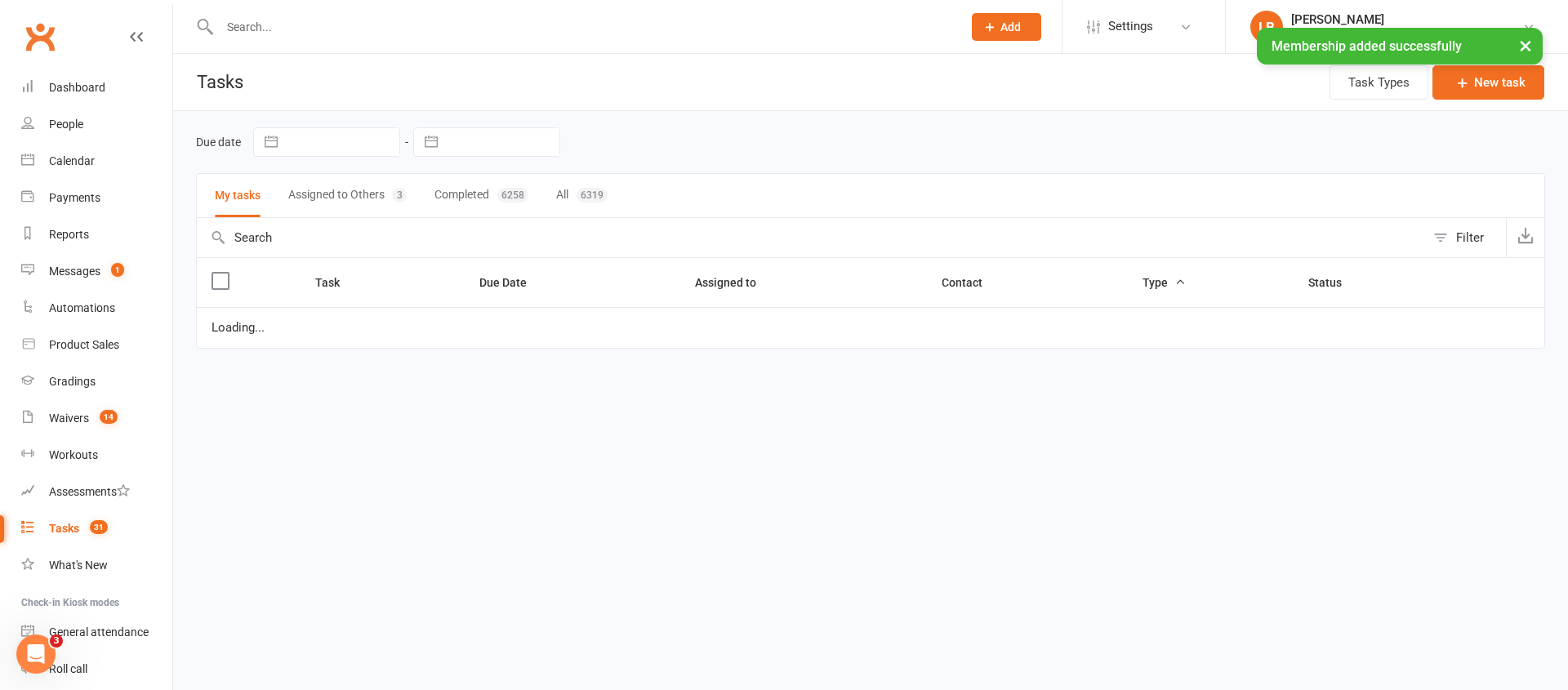
select select "started"
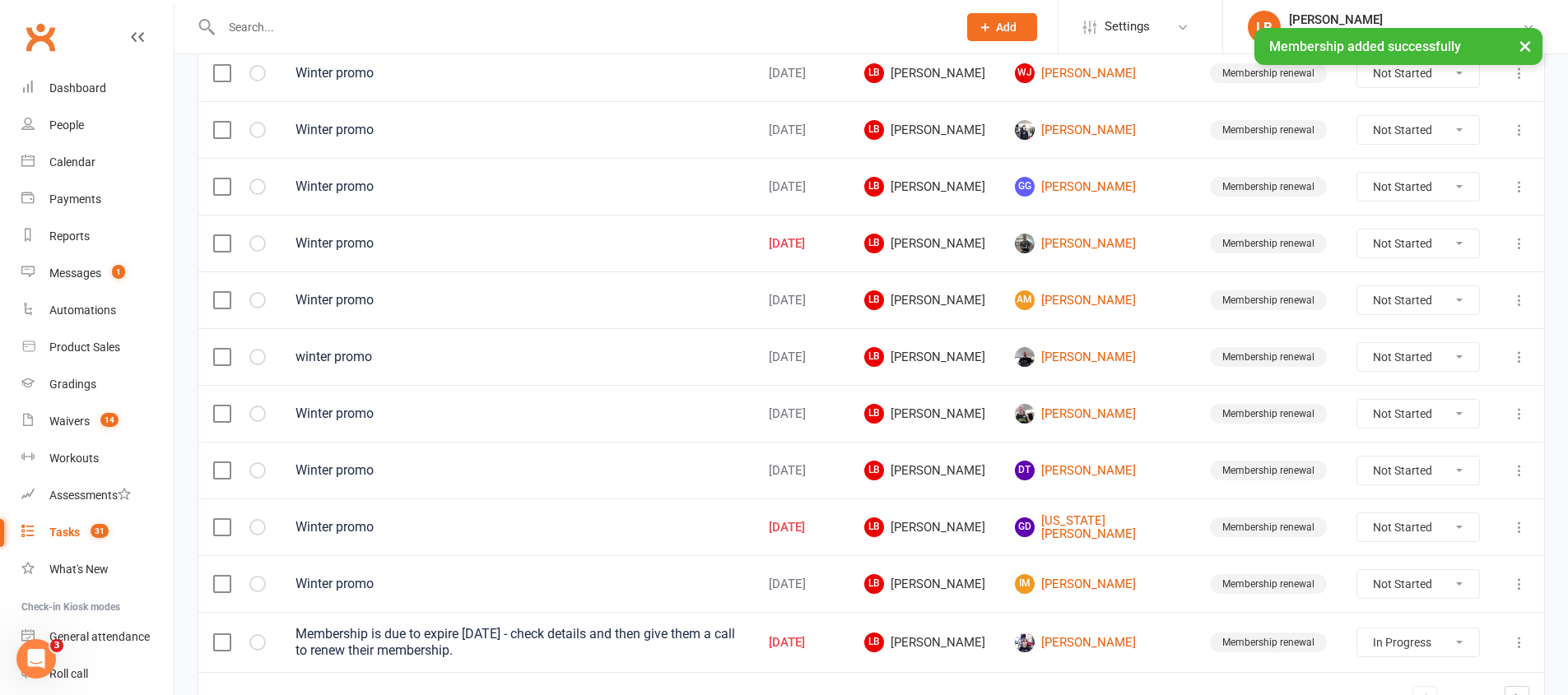
scroll to position [1163, 0]
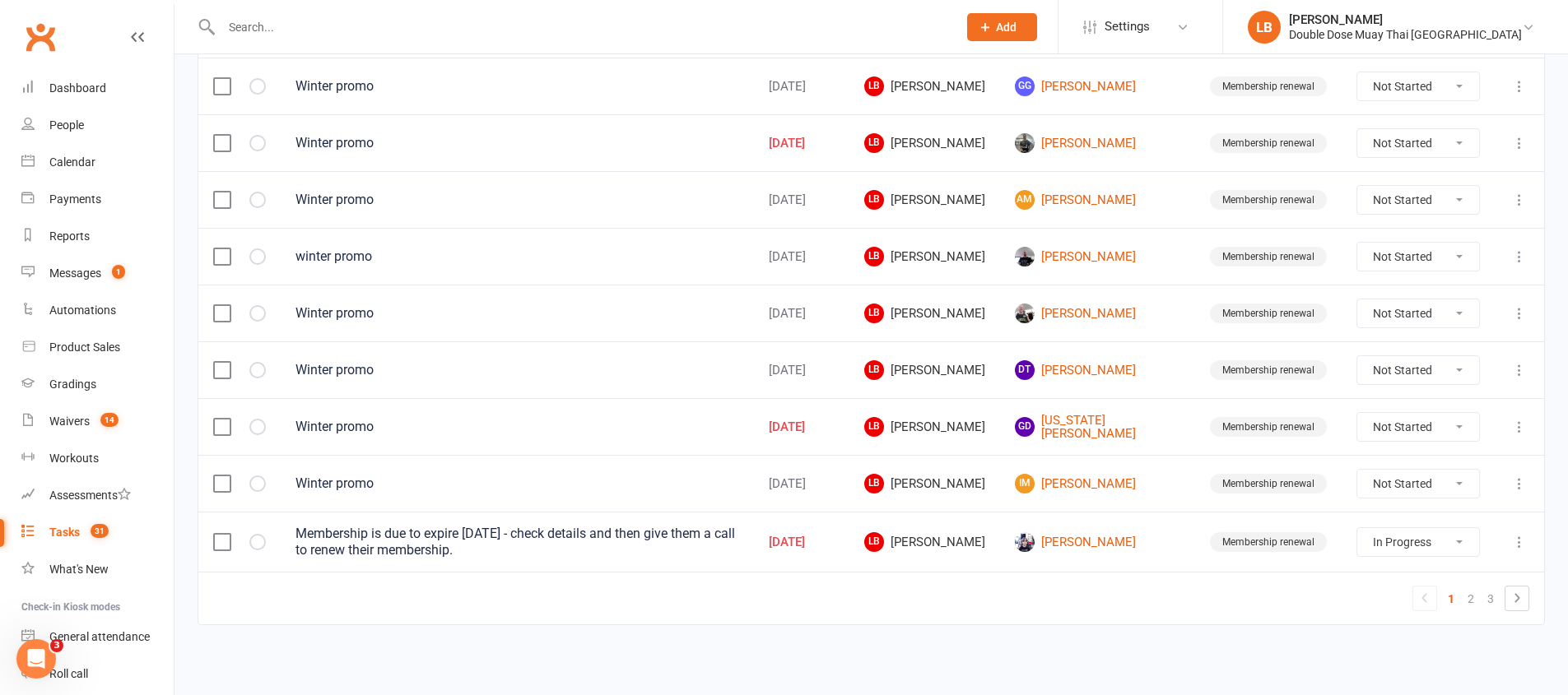
click at [1392, 416] on select "Not Started In Progress Waiting Complete" at bounding box center [1418, 427] width 122 height 28
select select "unstarted"
select select "started"
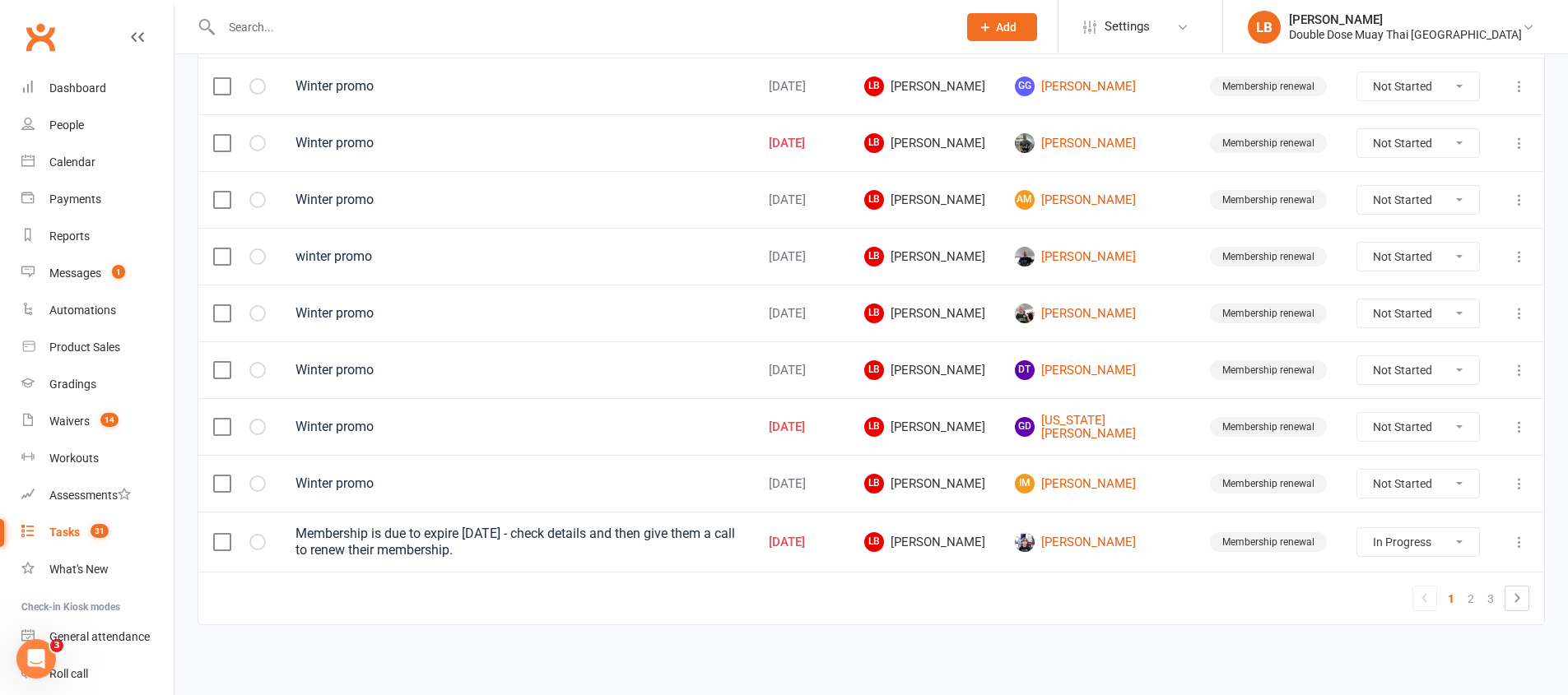
select select "started"
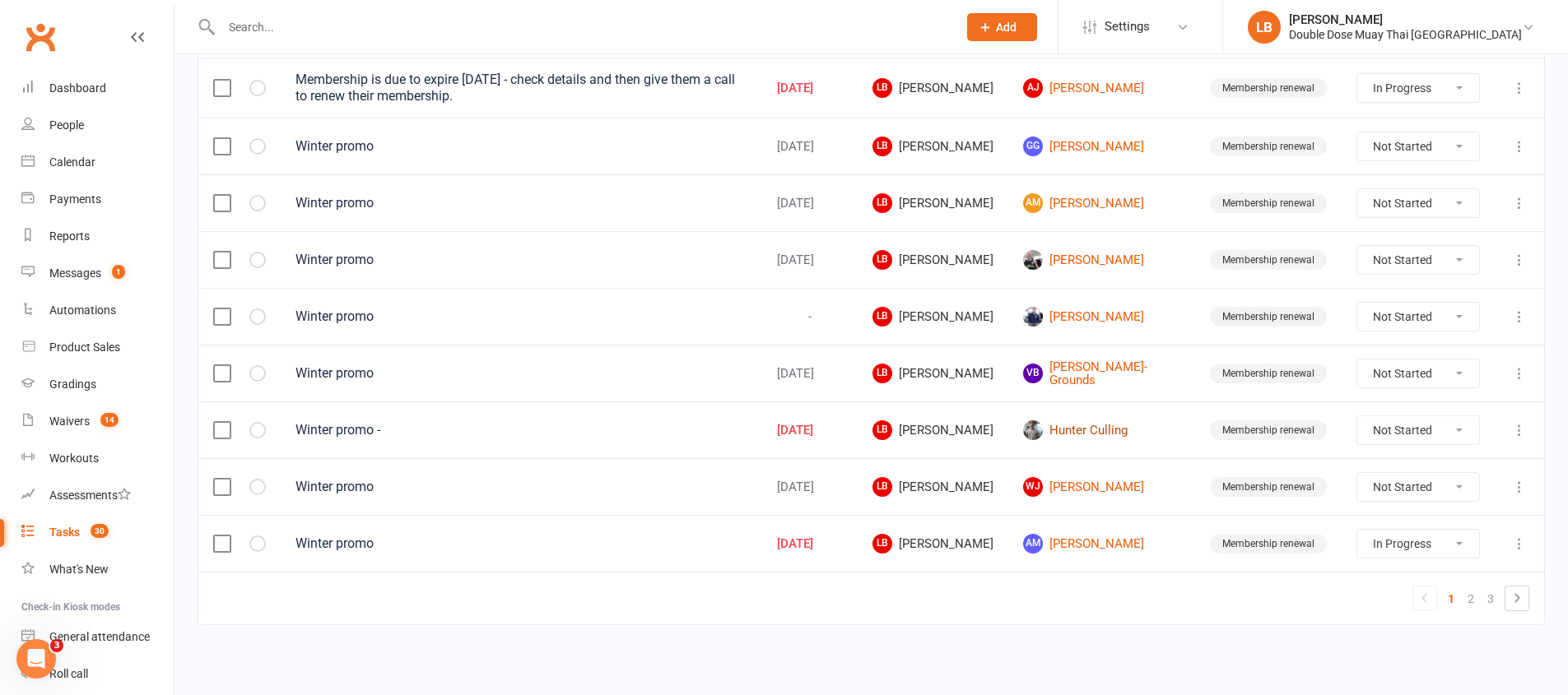
click at [1069, 433] on link "Hunter Culling" at bounding box center [1102, 430] width 157 height 20
click at [0, 0] on div "Loading" at bounding box center [0, 0] width 0 height 0
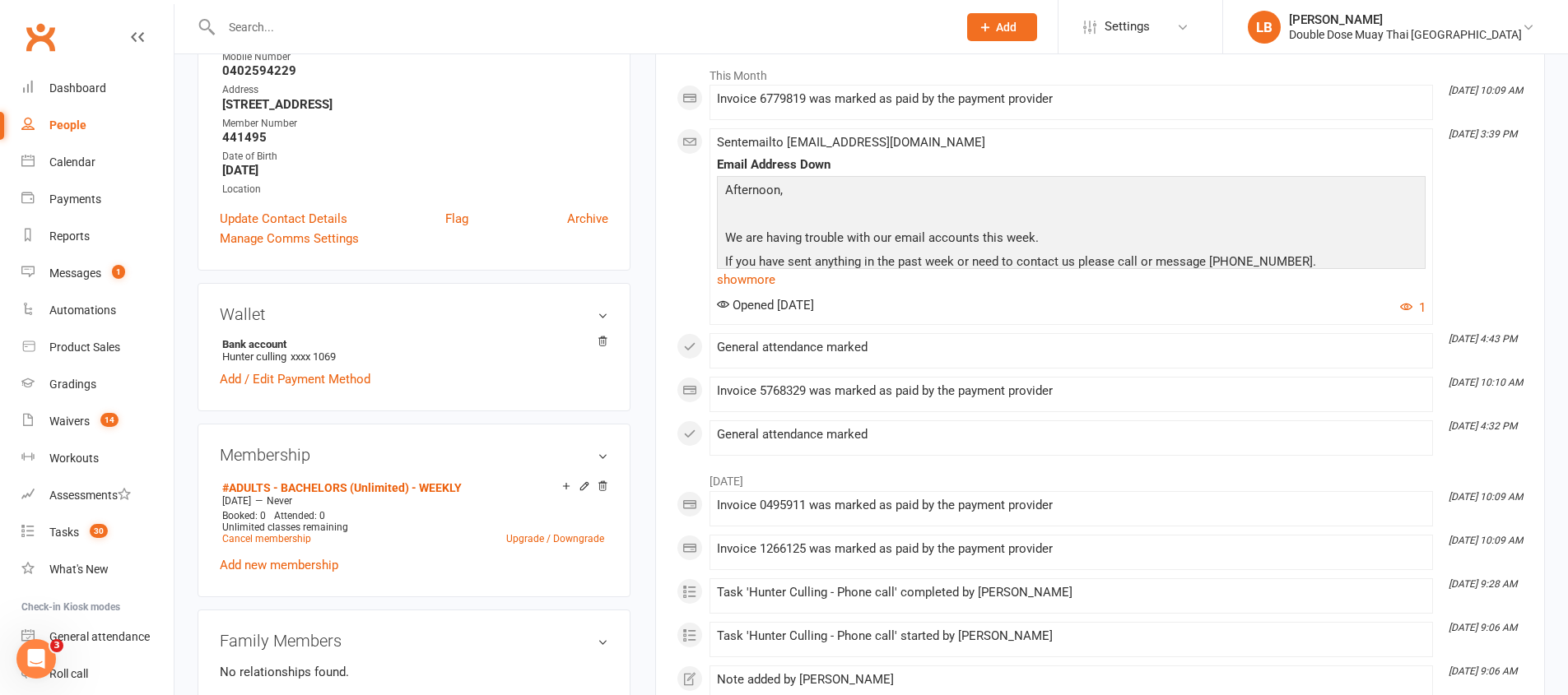
scroll to position [150, 0]
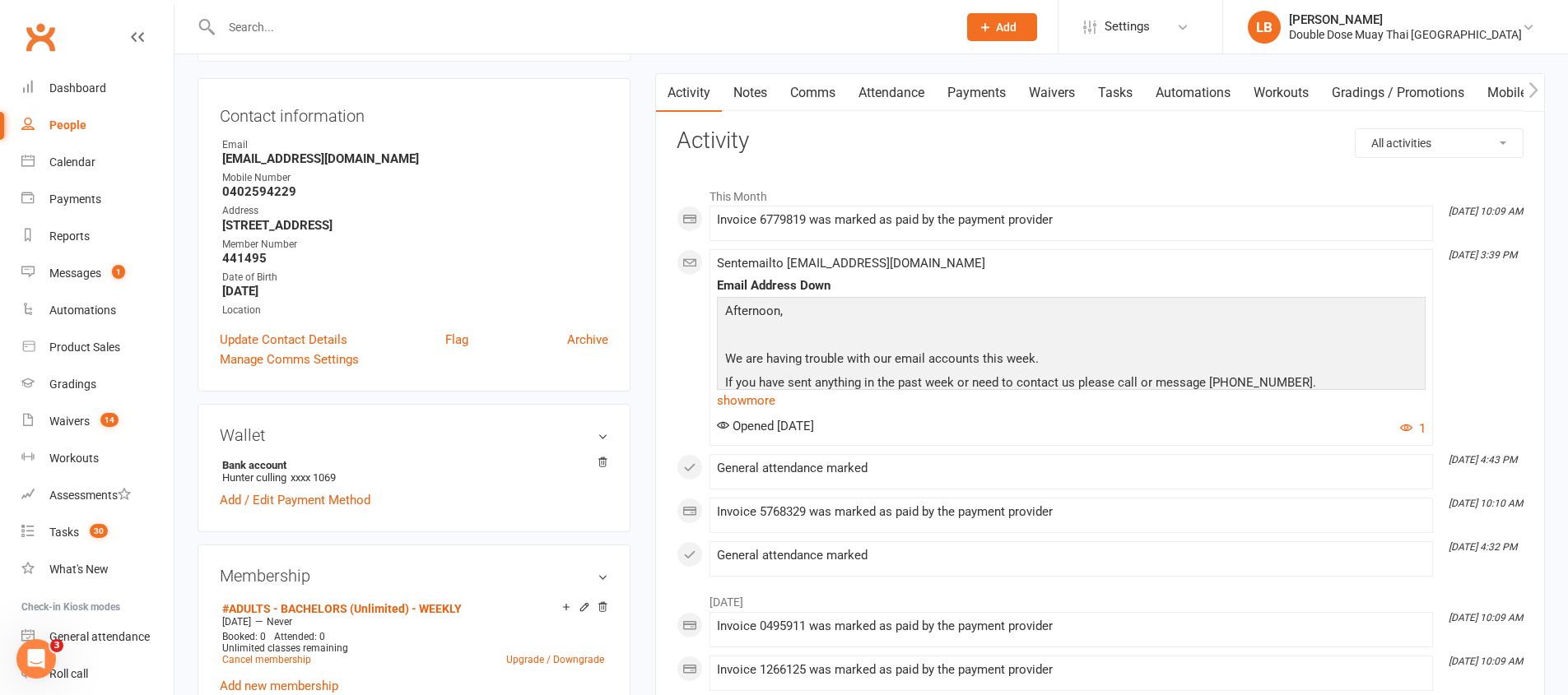
click at [808, 94] on link "Comms" at bounding box center [812, 93] width 68 height 38
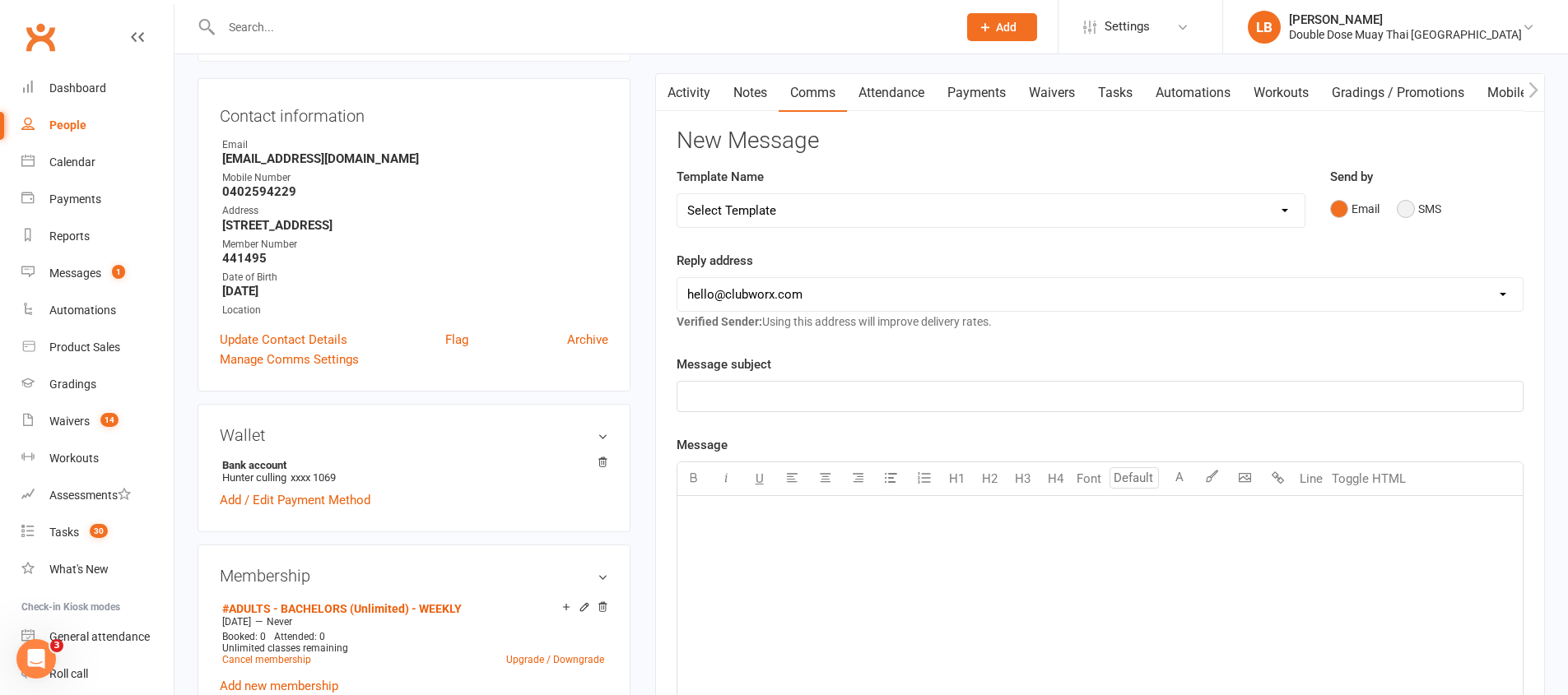
click at [1407, 206] on button "SMS" at bounding box center [1419, 209] width 45 height 31
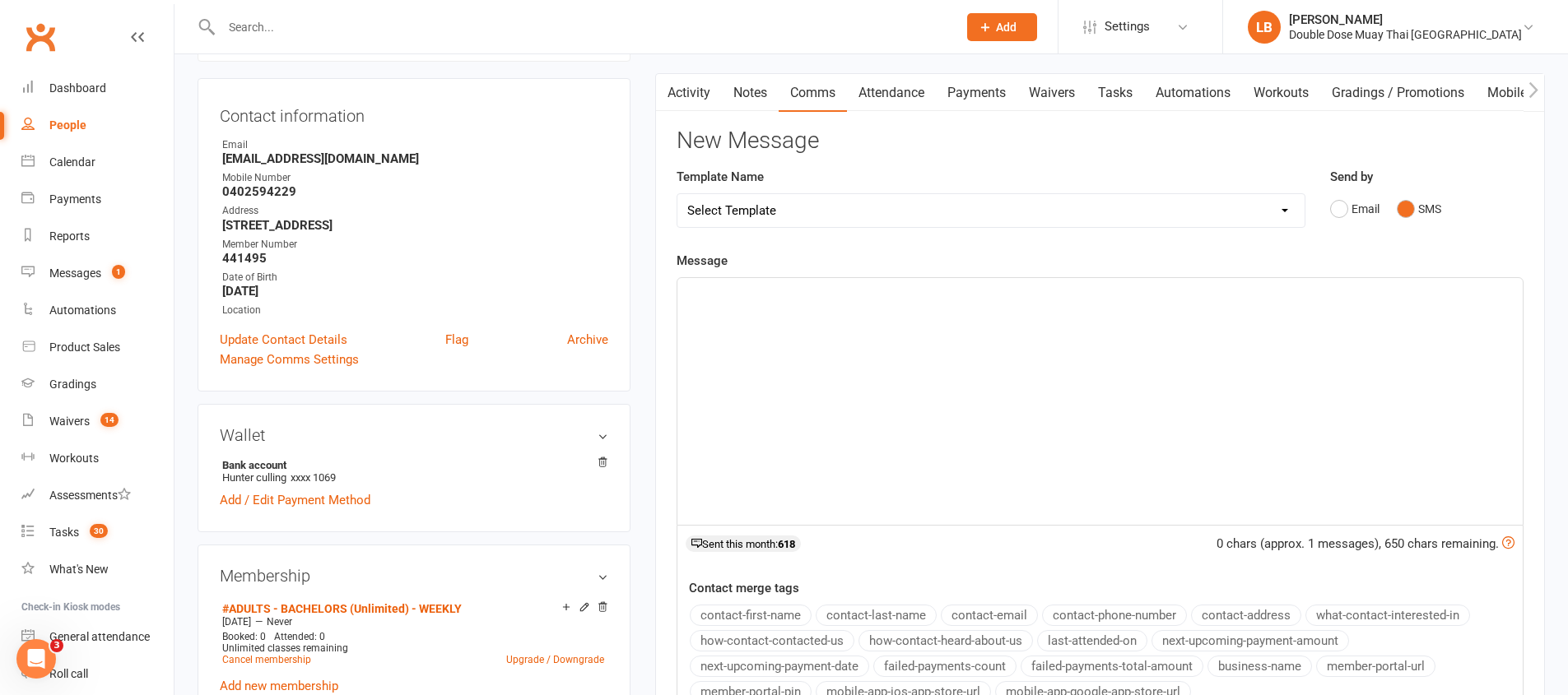
drag, startPoint x: 943, startPoint y: 509, endPoint x: 948, endPoint y: 501, distance: 9.4
click at [949, 507] on div "﻿" at bounding box center [1100, 401] width 845 height 247
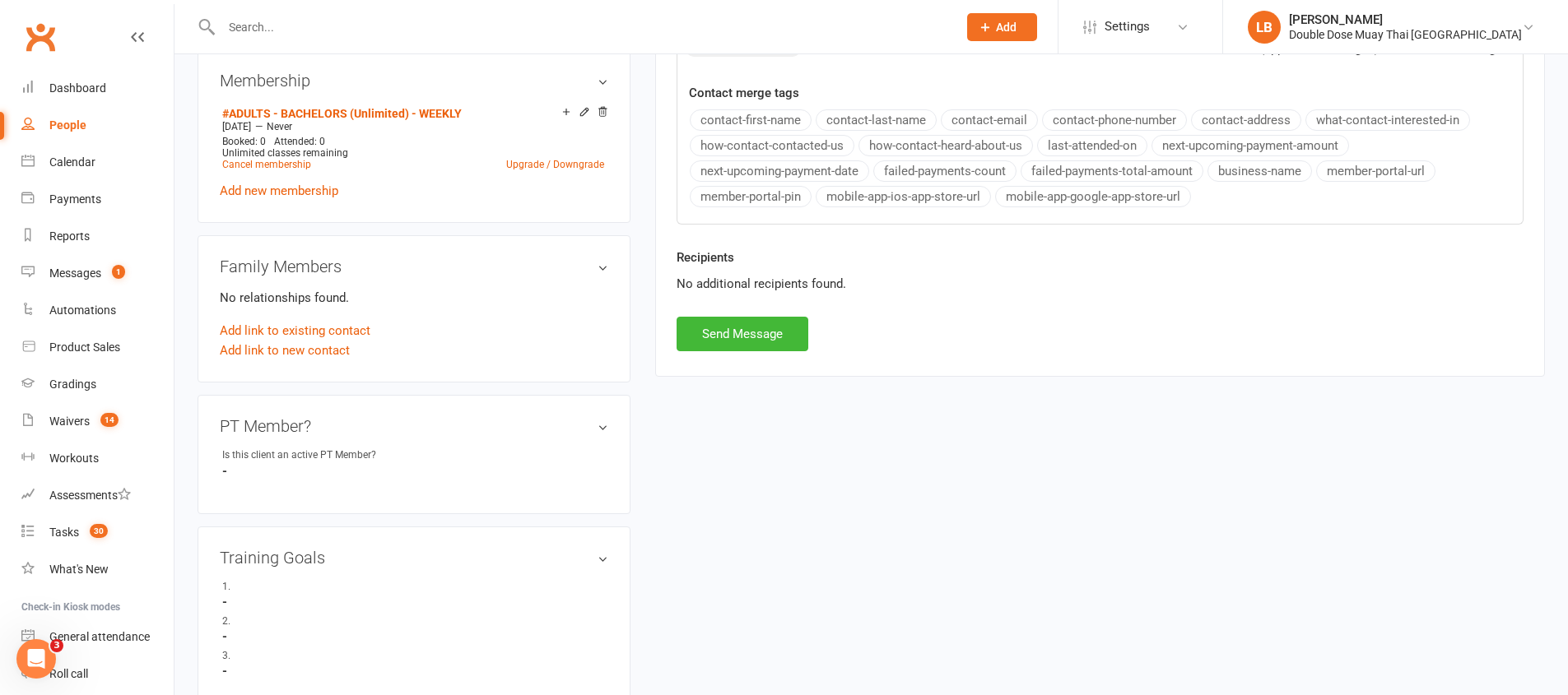
scroll to position [646, 0]
click at [763, 335] on button "Send Message" at bounding box center [742, 333] width 132 height 34
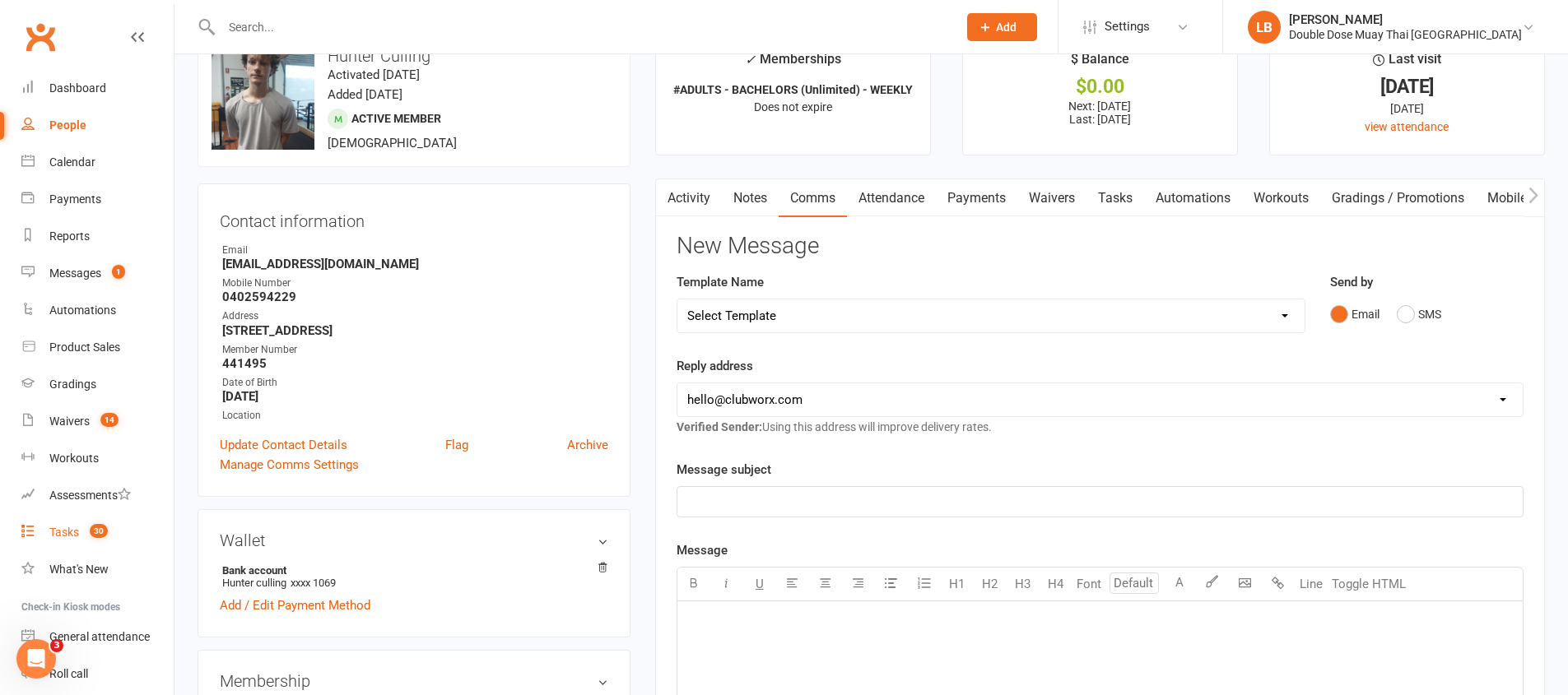
scroll to position [0, 0]
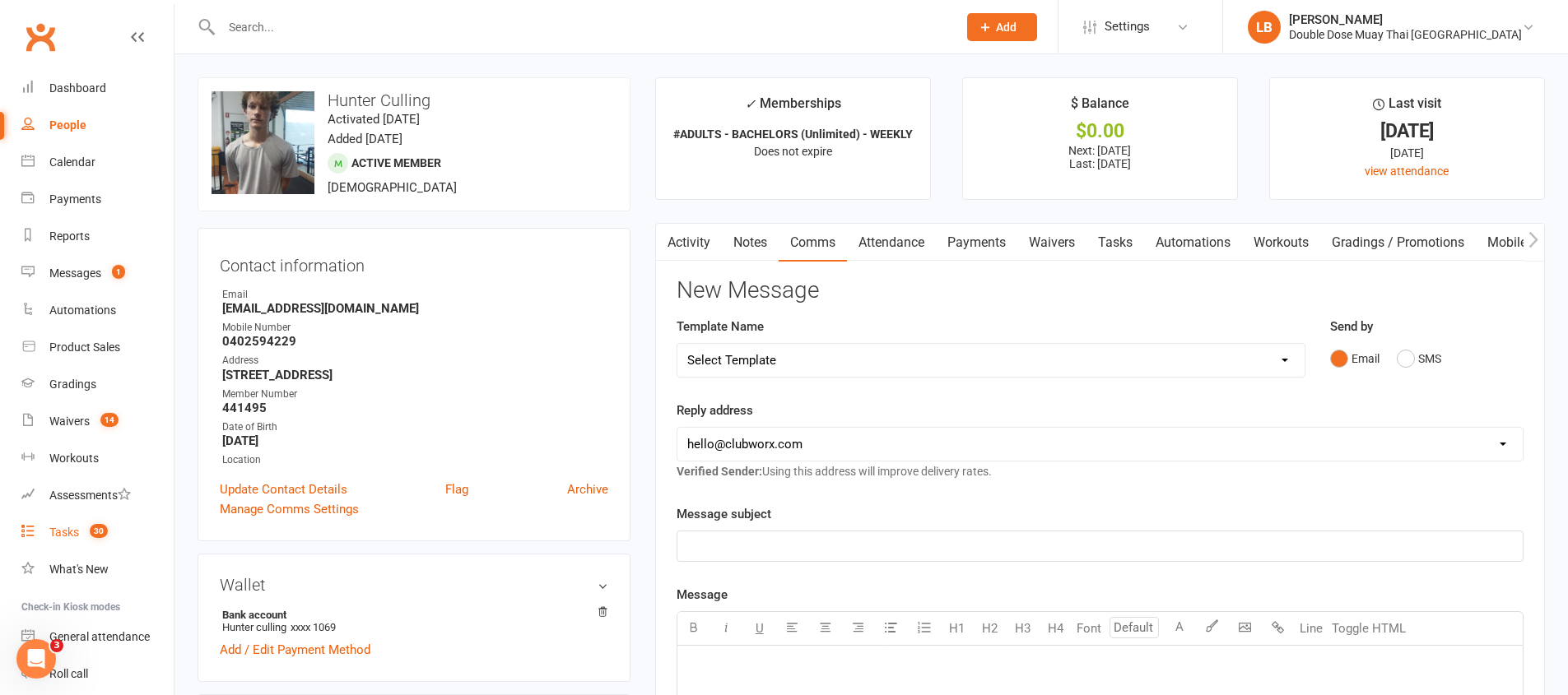
click at [93, 533] on span "30" at bounding box center [98, 531] width 18 height 14
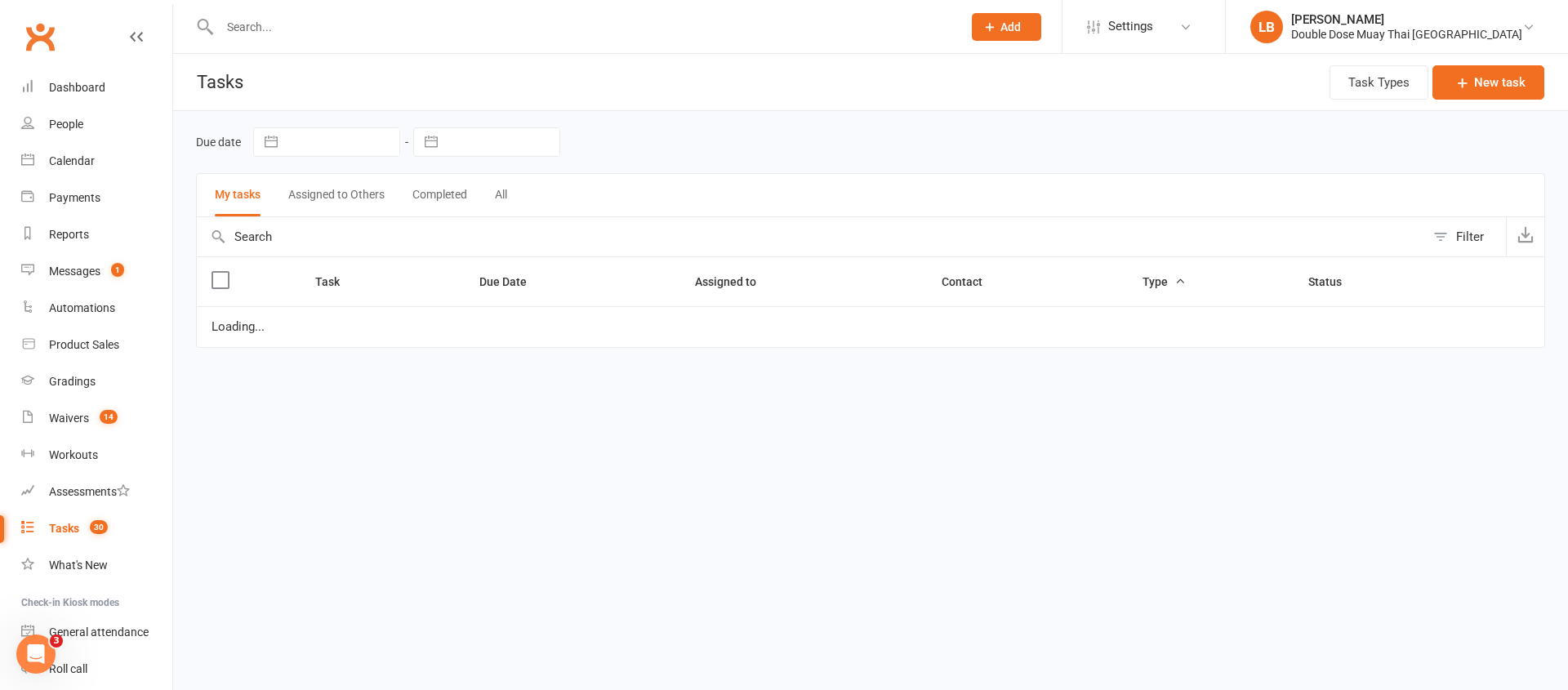
select select "started"
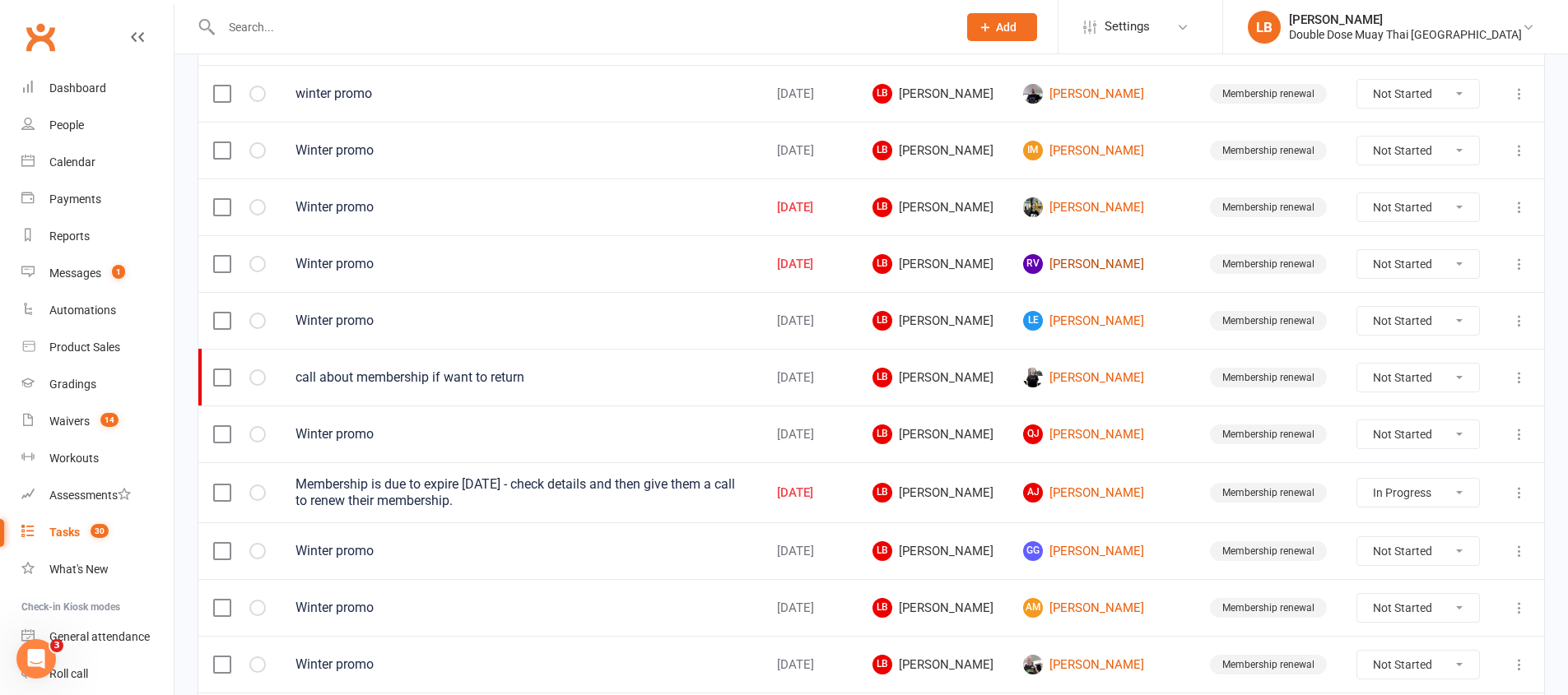
scroll to position [746, 0]
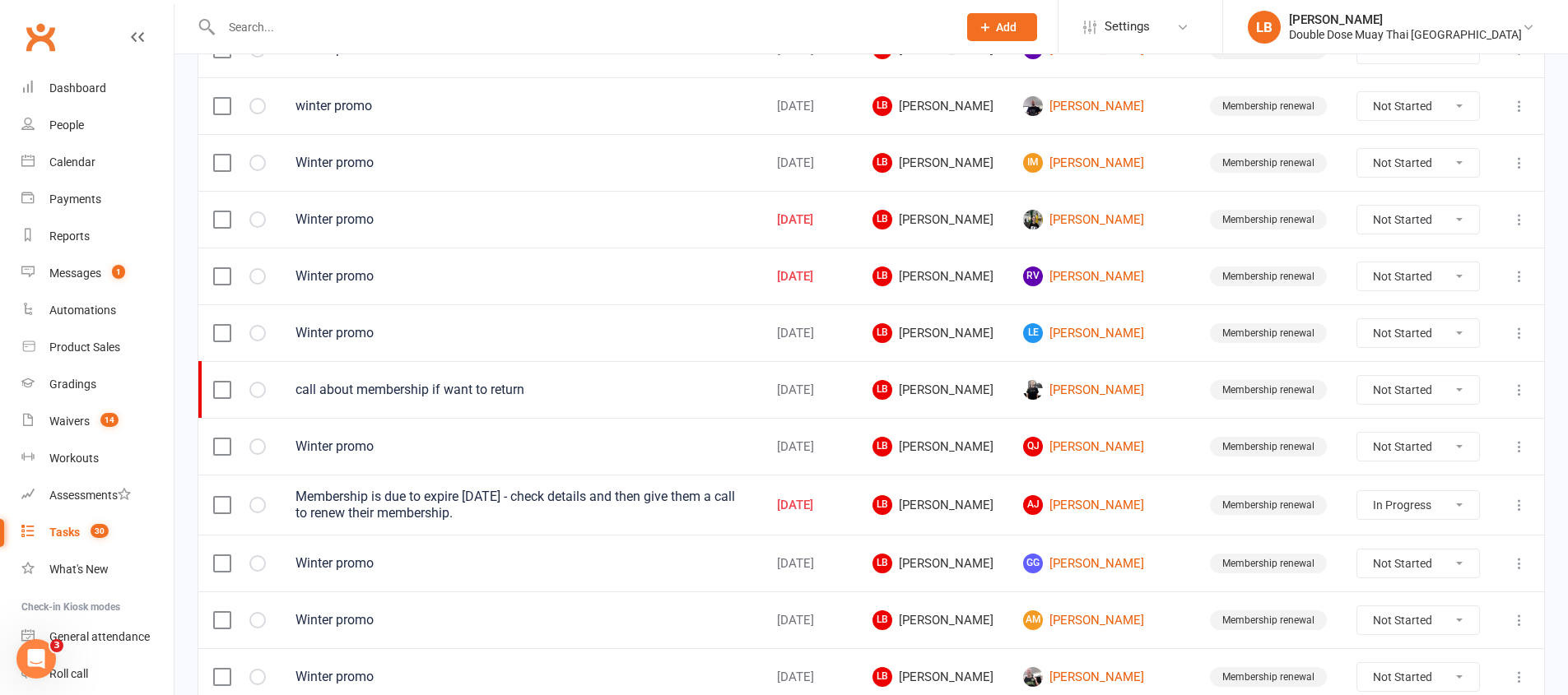
click at [1137, 236] on td "[PERSON_NAME]" at bounding box center [1101, 219] width 187 height 57
click at [1127, 229] on link "[PERSON_NAME]" at bounding box center [1102, 219] width 157 height 20
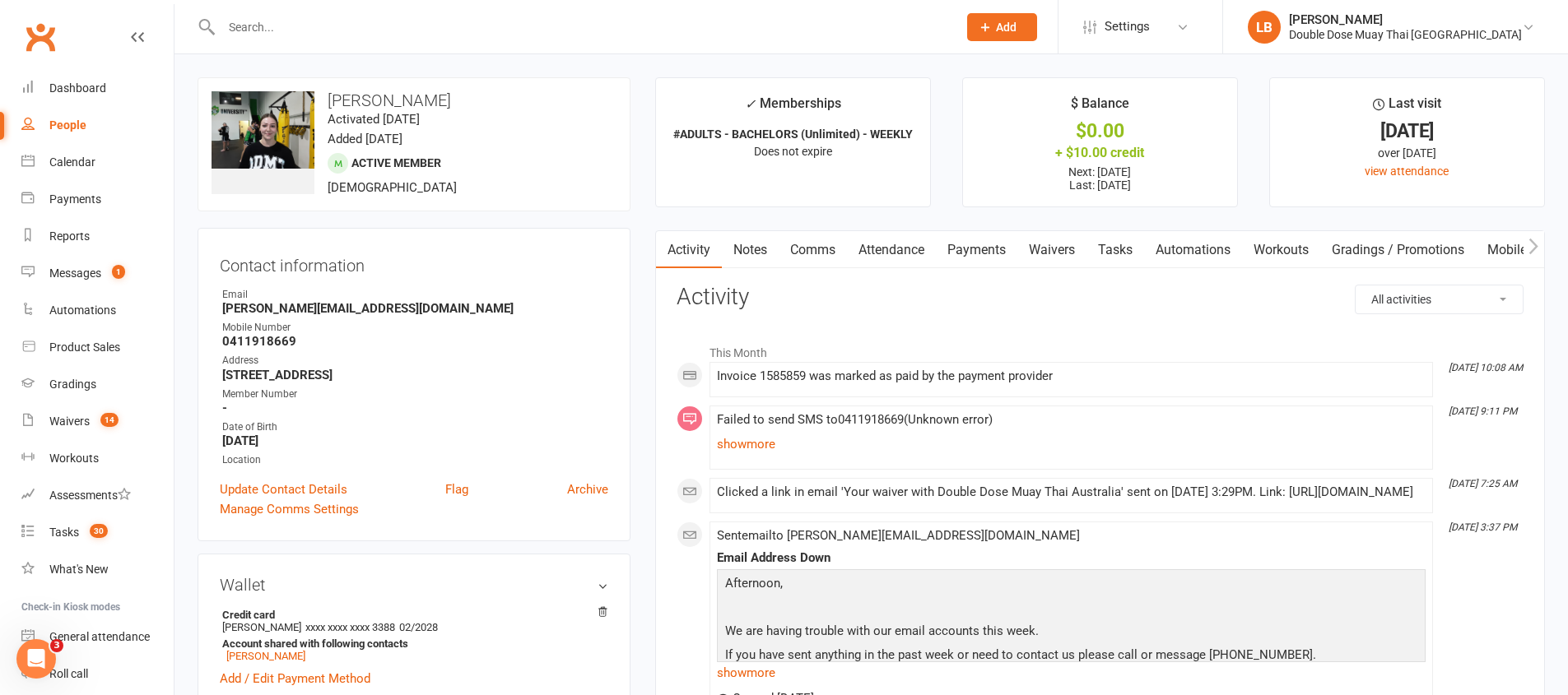
click at [776, 442] on link "show more" at bounding box center [1071, 444] width 708 height 23
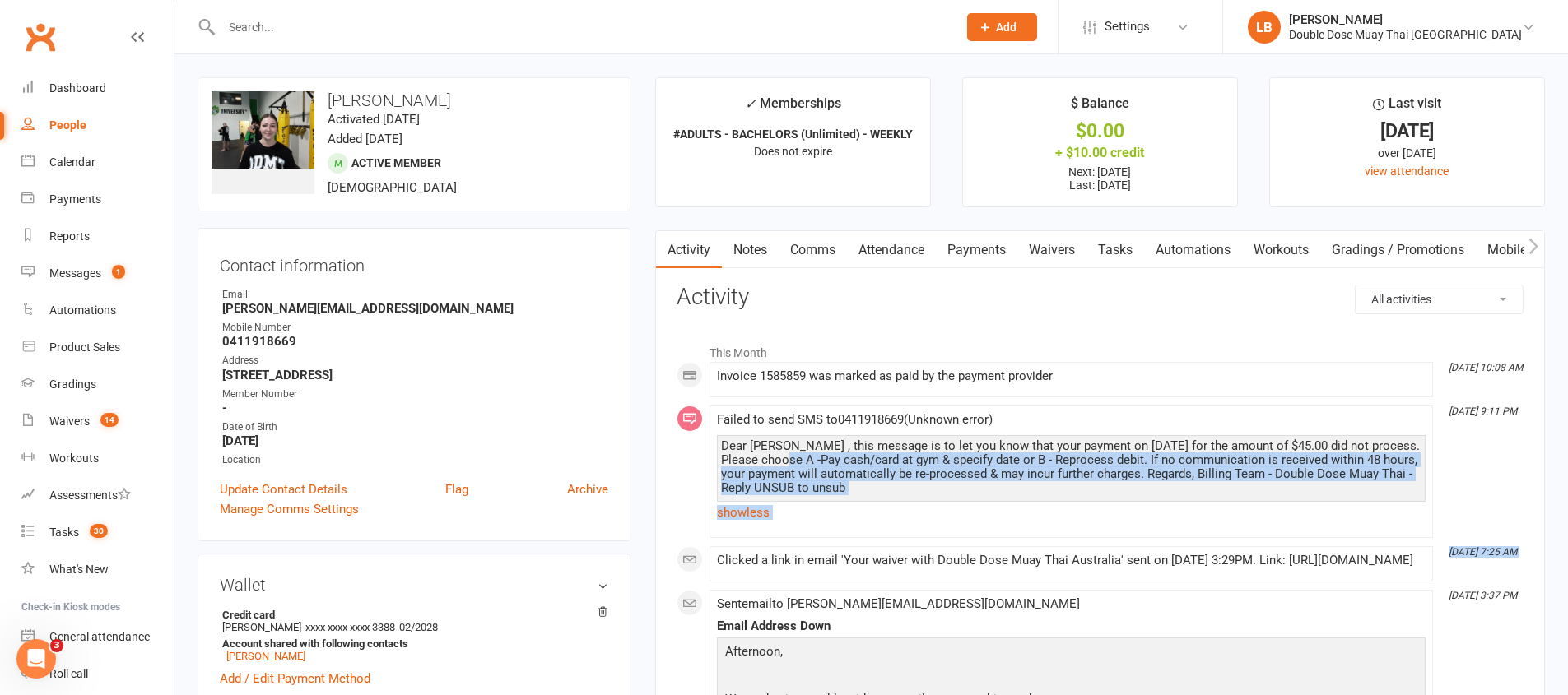
drag, startPoint x: 892, startPoint y: 479, endPoint x: 905, endPoint y: 539, distance: 61.4
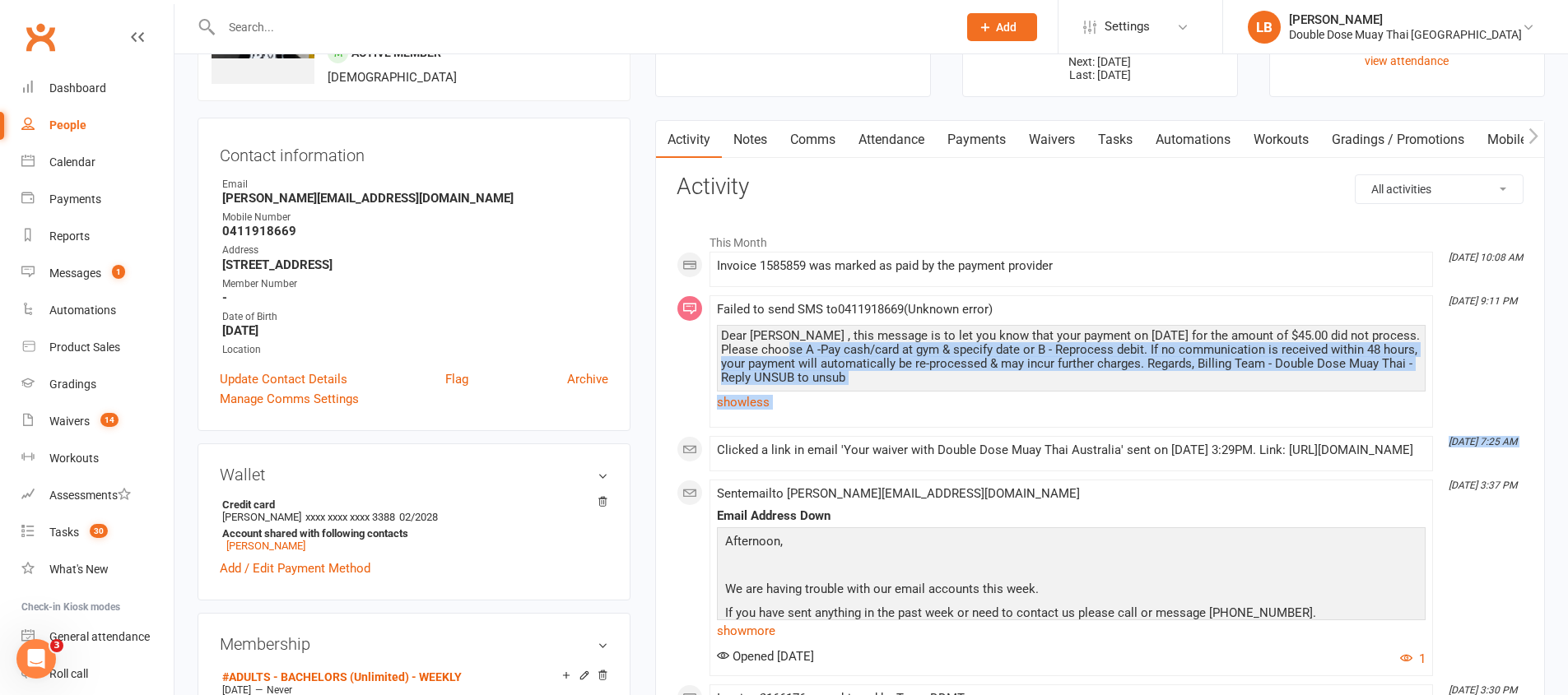
scroll to position [130, 0]
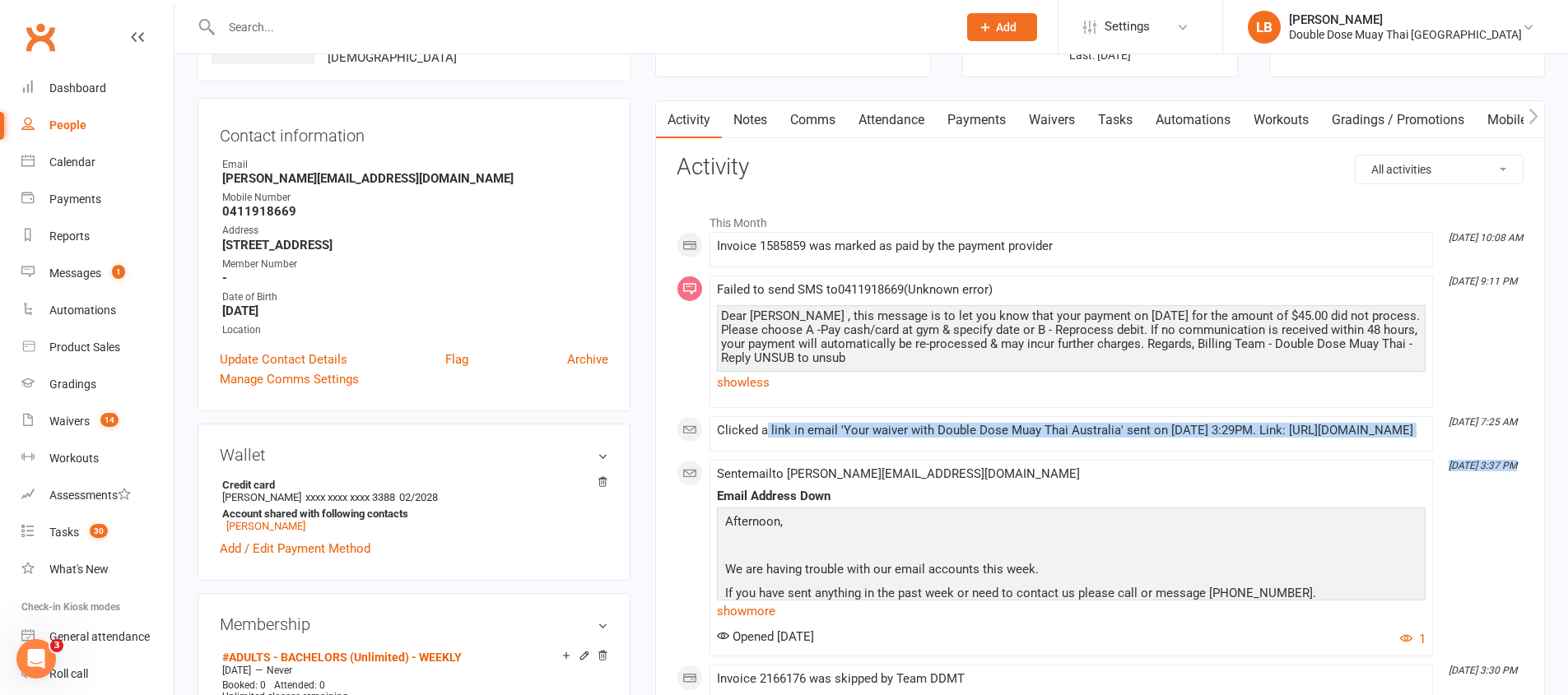
drag, startPoint x: 766, startPoint y: 436, endPoint x: 883, endPoint y: 483, distance: 126.1
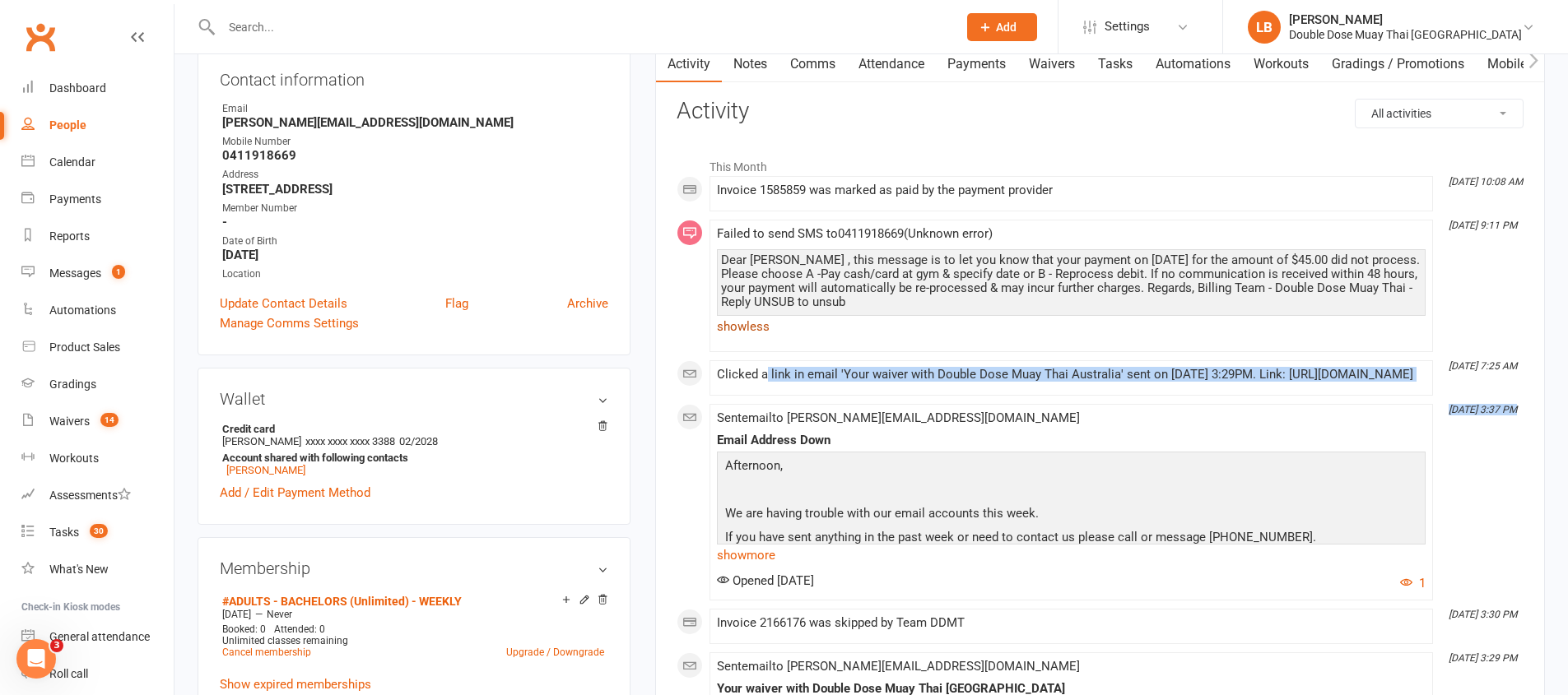
scroll to position [185, 0]
click at [718, 383] on div "Clicked a link in email 'Your waiver with Double Dose Muay Thai Australia' sent…" at bounding box center [1071, 375] width 708 height 14
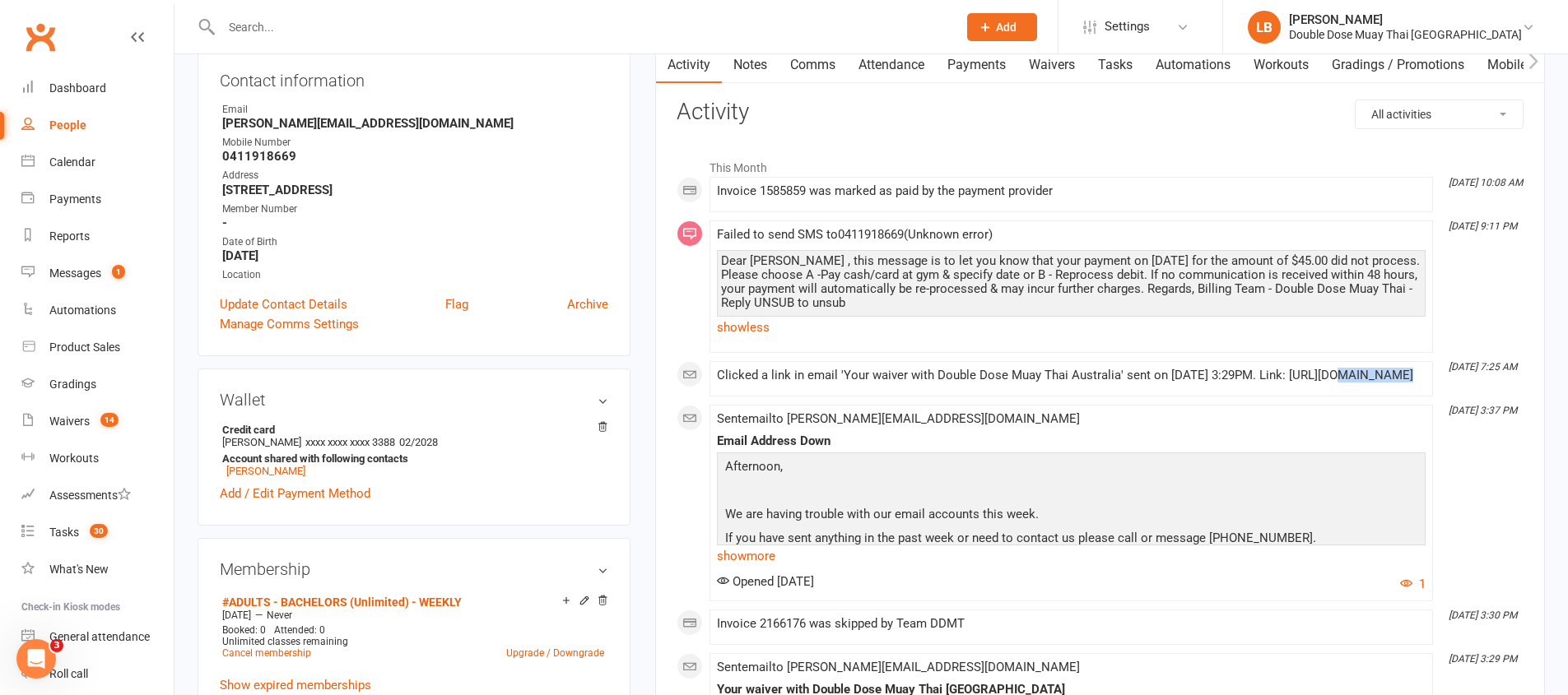
drag, startPoint x: 718, startPoint y: 384, endPoint x: 1081, endPoint y: 452, distance: 369.3
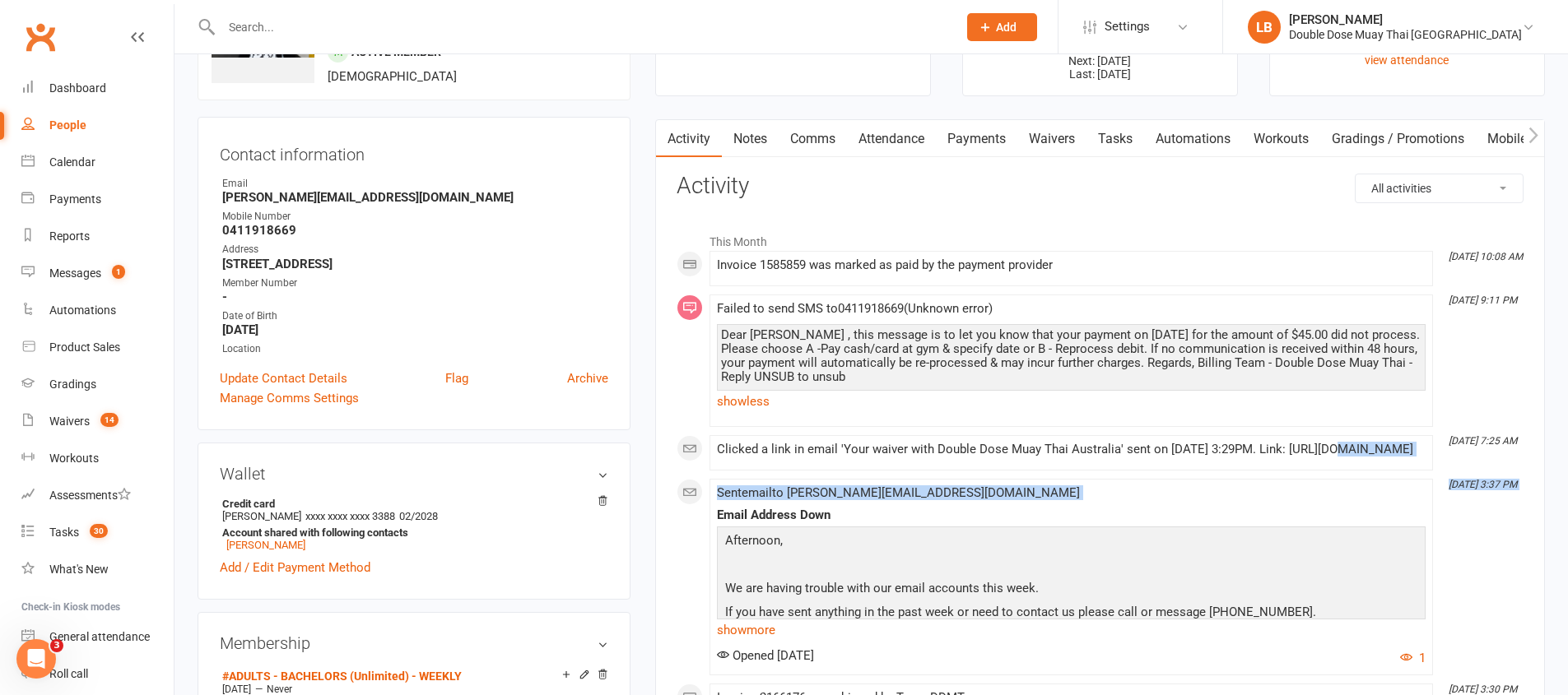
scroll to position [0, 0]
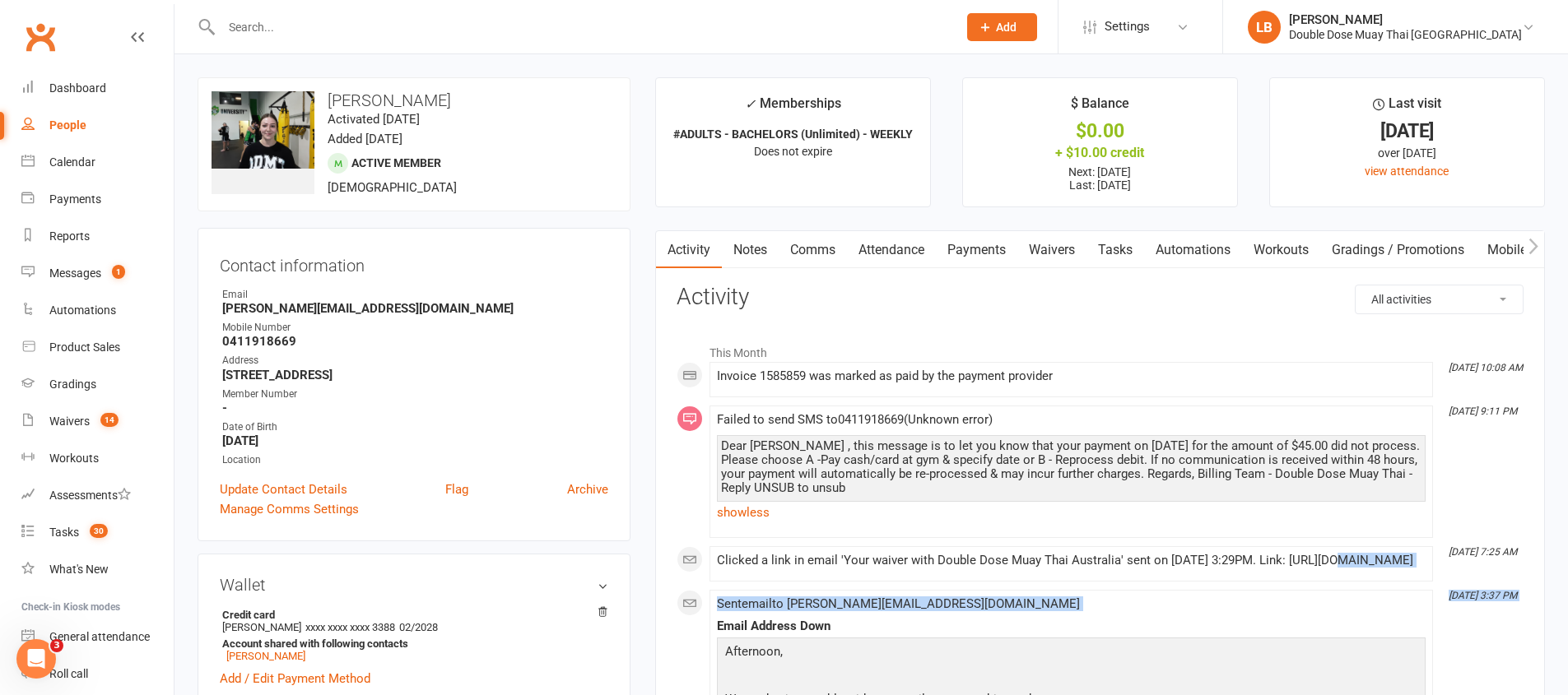
click at [964, 253] on link "Payments" at bounding box center [976, 250] width 82 height 38
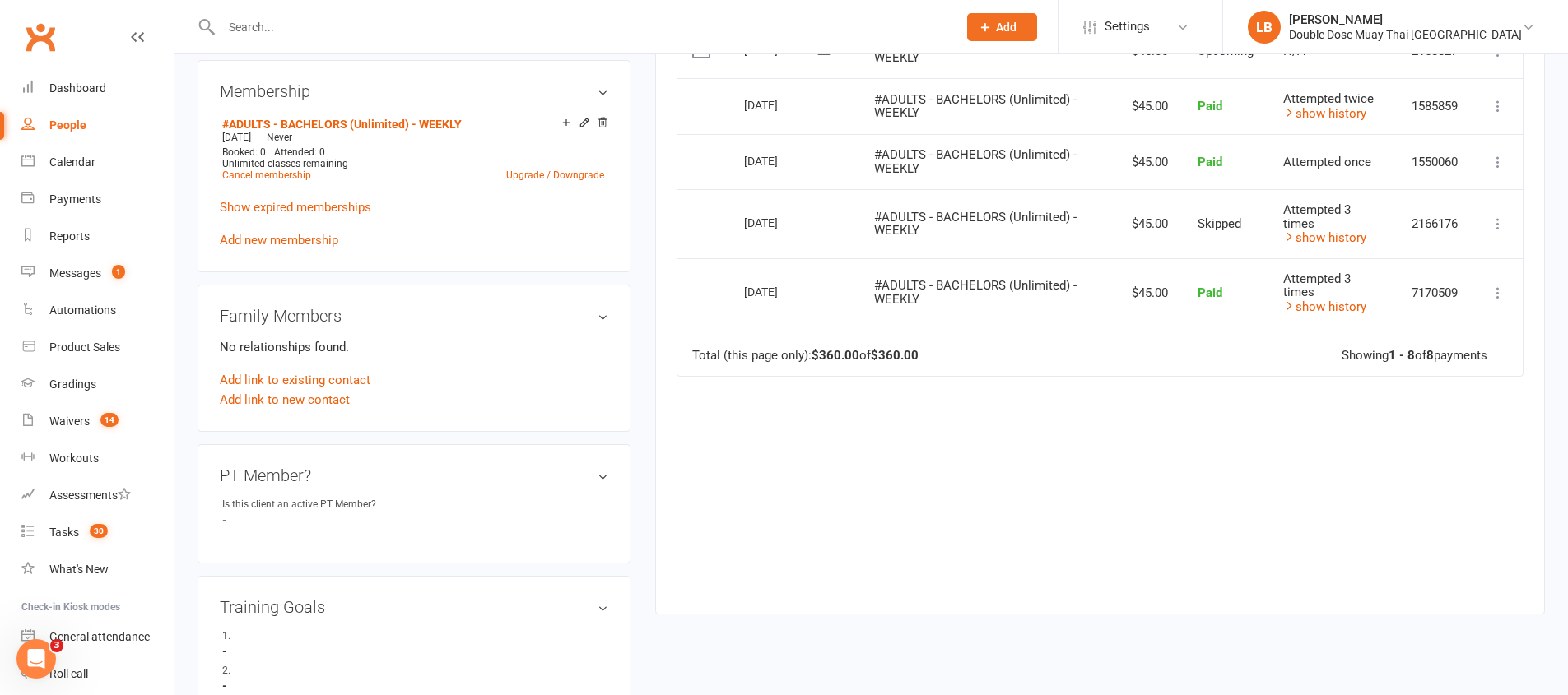
scroll to position [332, 0]
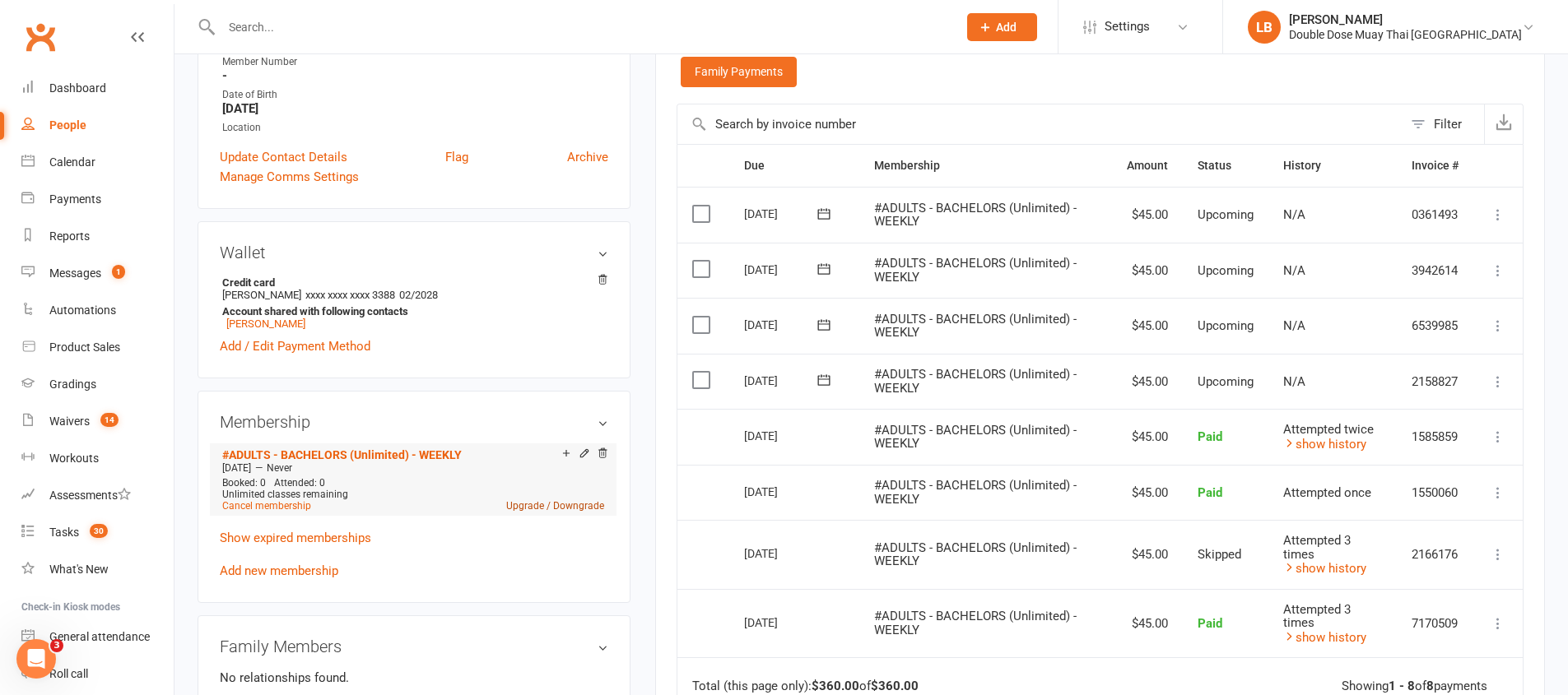
click at [565, 507] on link "Upgrade / Downgrade" at bounding box center [555, 505] width 98 height 11
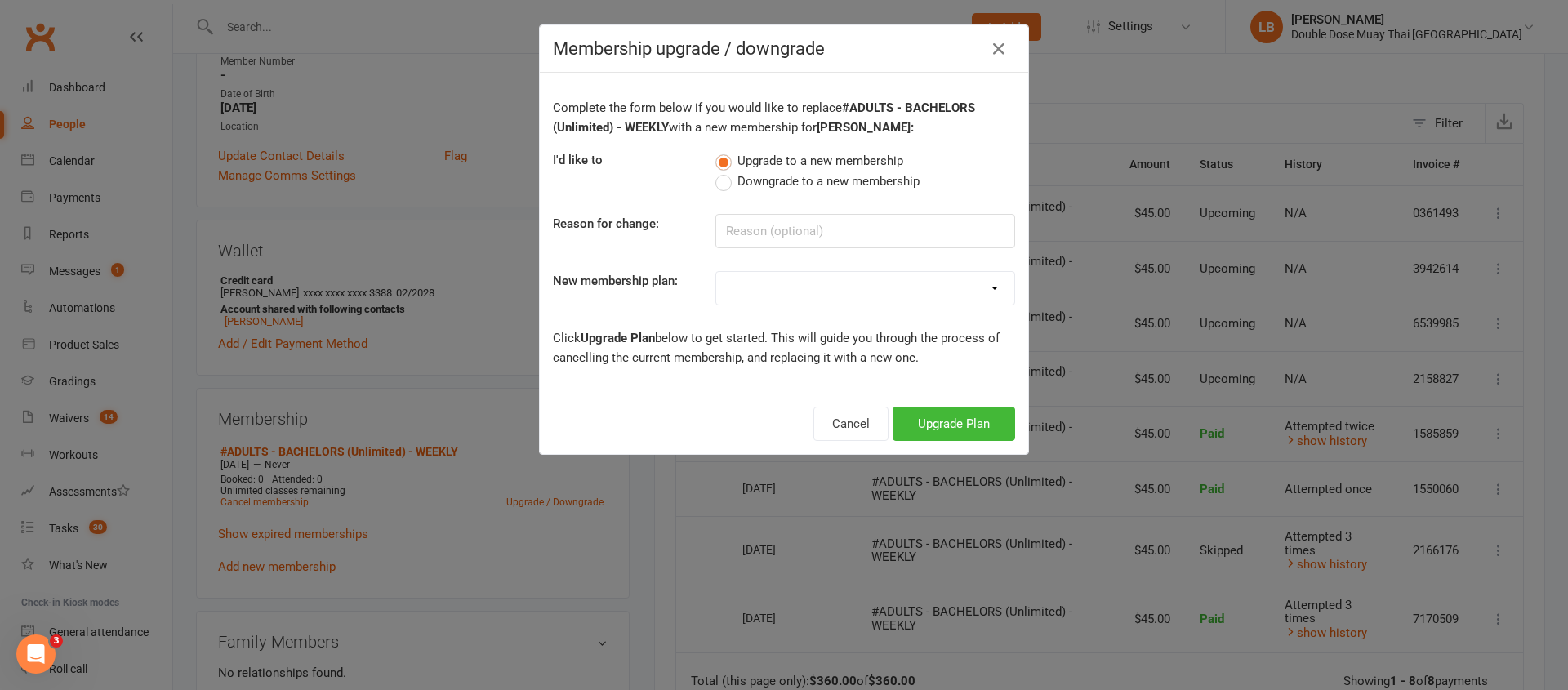
click at [719, 185] on label "Downgrade to a new membership" at bounding box center [817, 181] width 204 height 20
click at [719, 172] on input "Downgrade to a new membership" at bounding box center [721, 172] width 10 height 0
click at [739, 231] on input at bounding box center [865, 231] width 300 height 34
type input "end of promo not coming in"
click at [756, 269] on div "Complete the form below if you would like to replace #ADULTS - BACHELORS (Unlim…" at bounding box center [784, 233] width 489 height 321
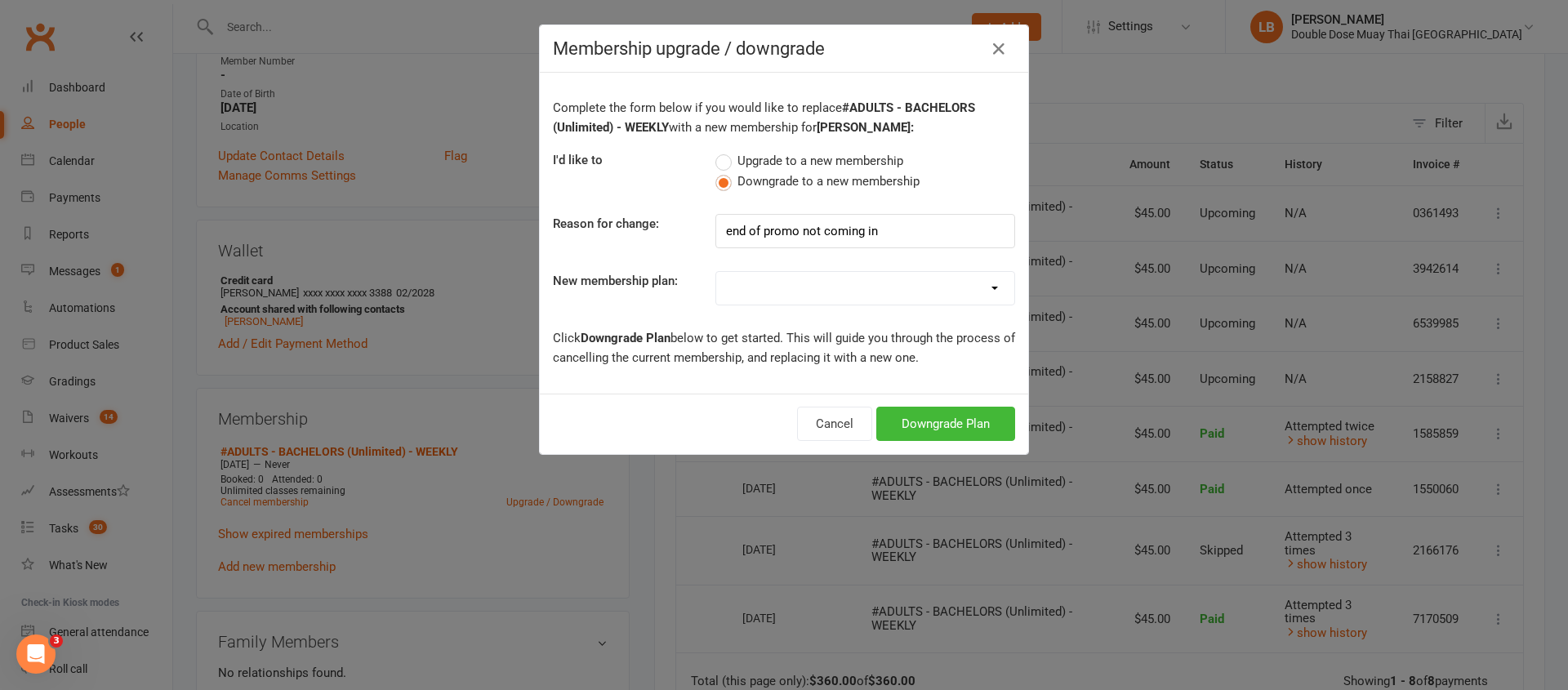
click at [757, 277] on select "#KIDS - 1 Day - WEEKLY #KIDS - 1 Day - FORTNIGHTLY #KIDS - 1 Day - 12 Wks - Pai…" at bounding box center [865, 288] width 298 height 32
select select "9"
click at [928, 421] on button "Downgrade Plan" at bounding box center [945, 424] width 139 height 34
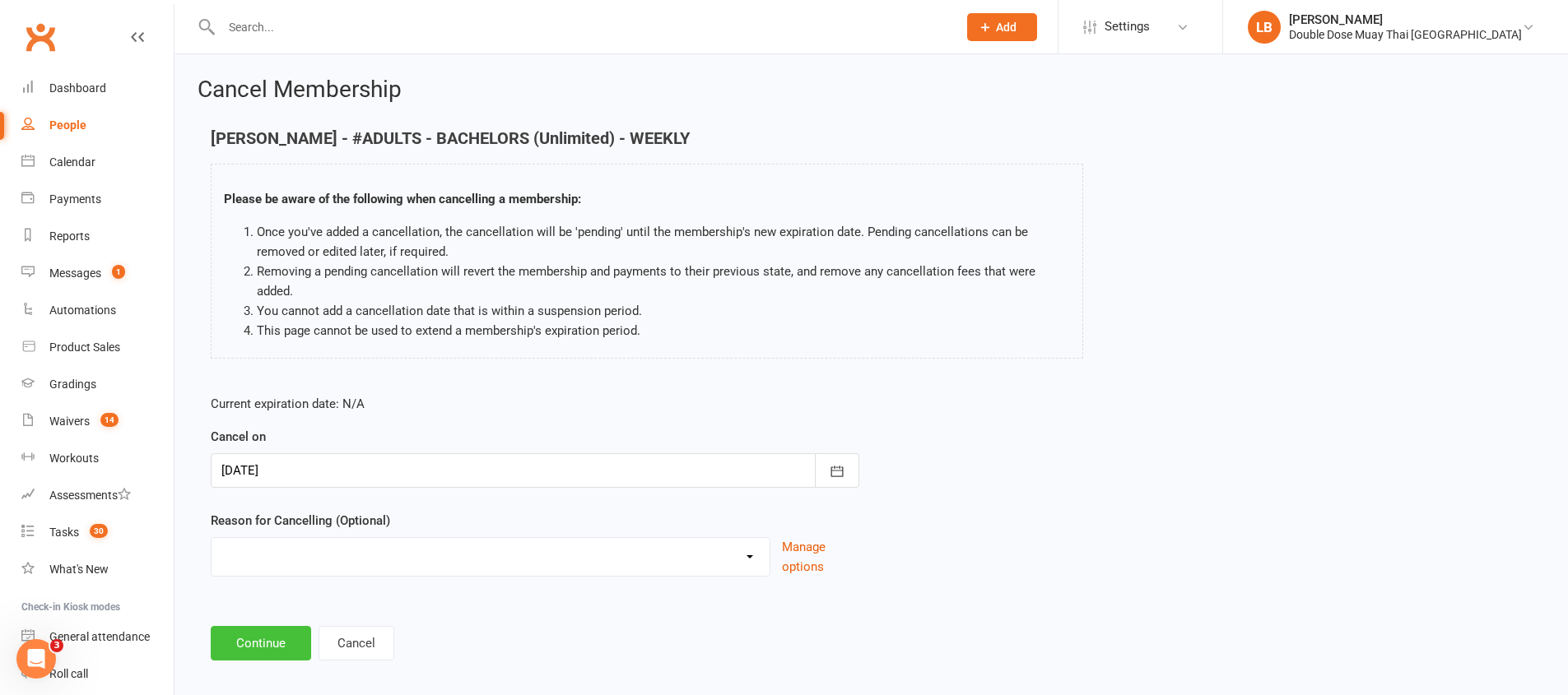
click at [264, 644] on button "Continue" at bounding box center [261, 643] width 101 height 34
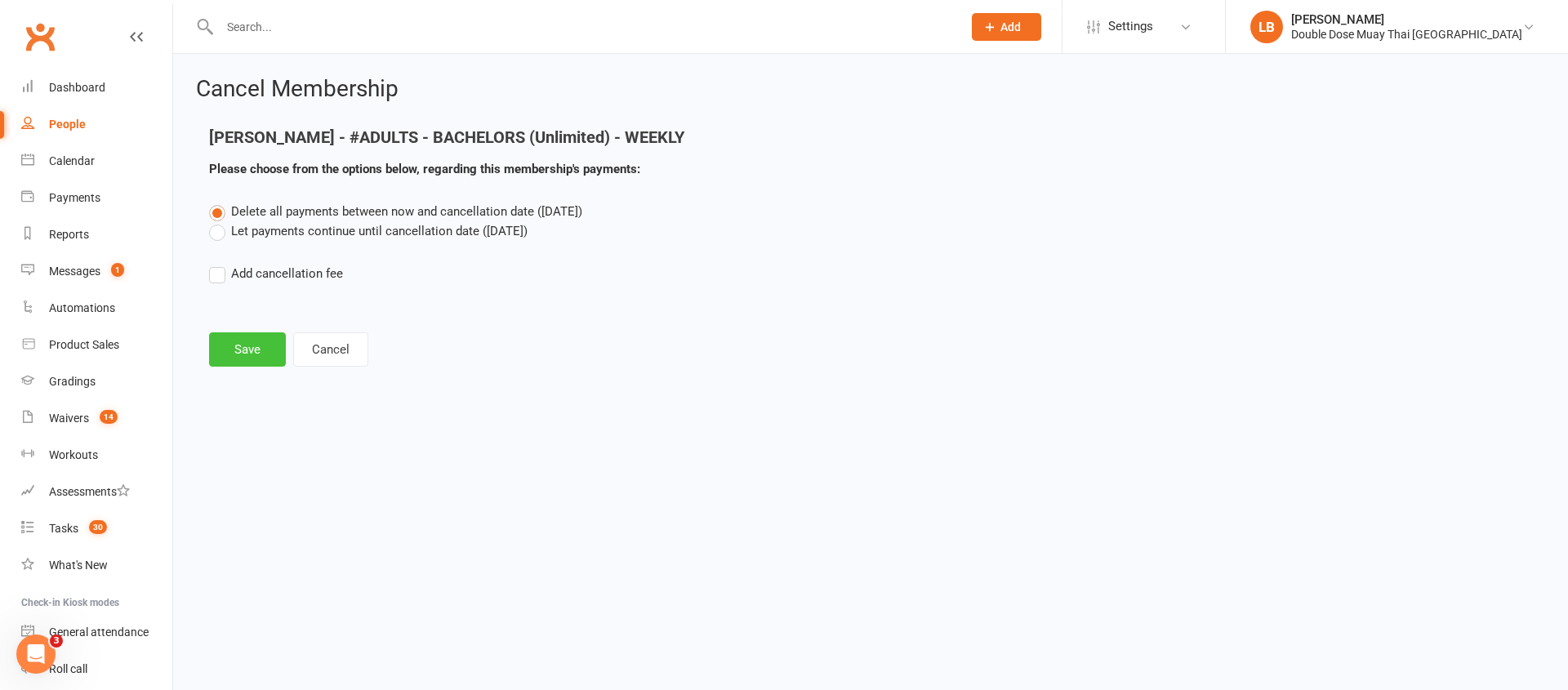
click at [254, 346] on button "Save" at bounding box center [248, 349] width 77 height 34
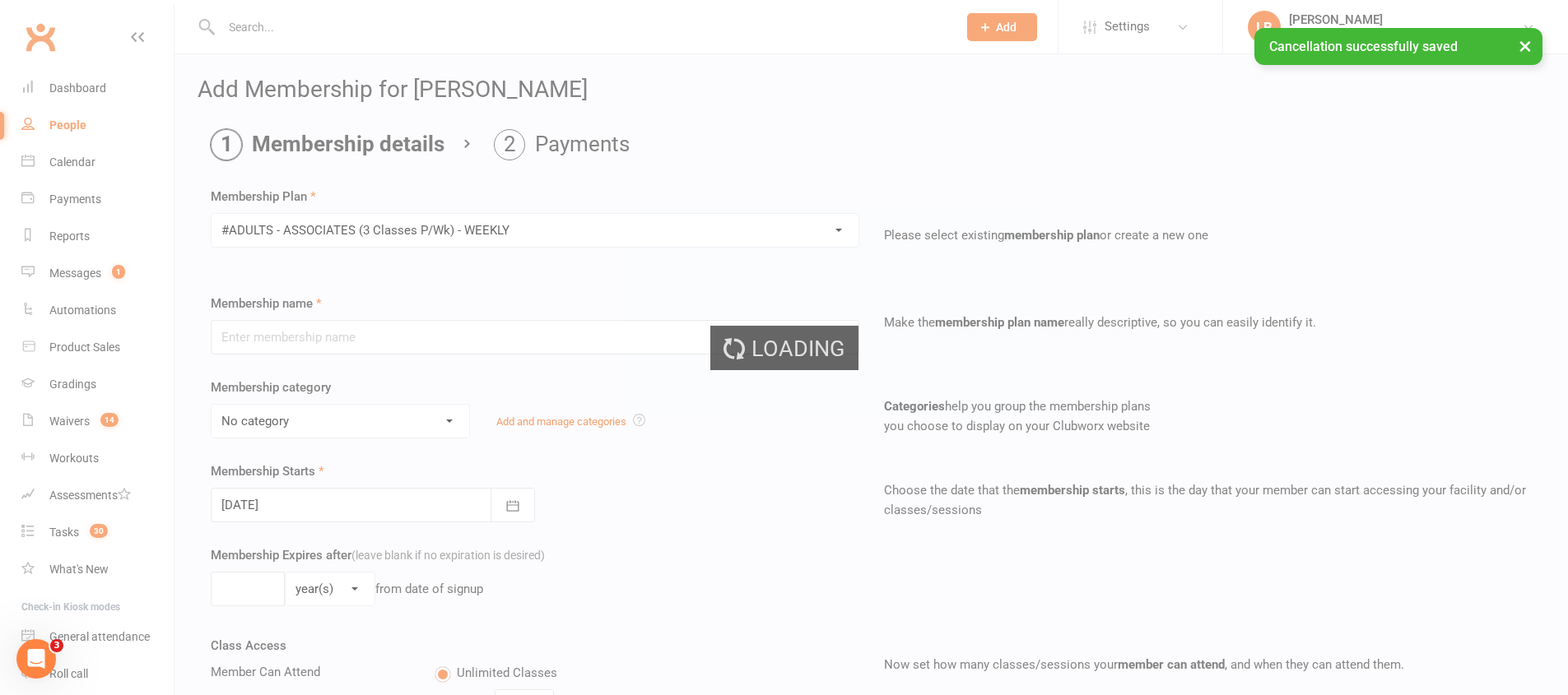
type input "#ADULTS - ASSOCIATES (3 Classes P/Wk) - WEEKLY"
select select "1"
type input "0"
type input "3"
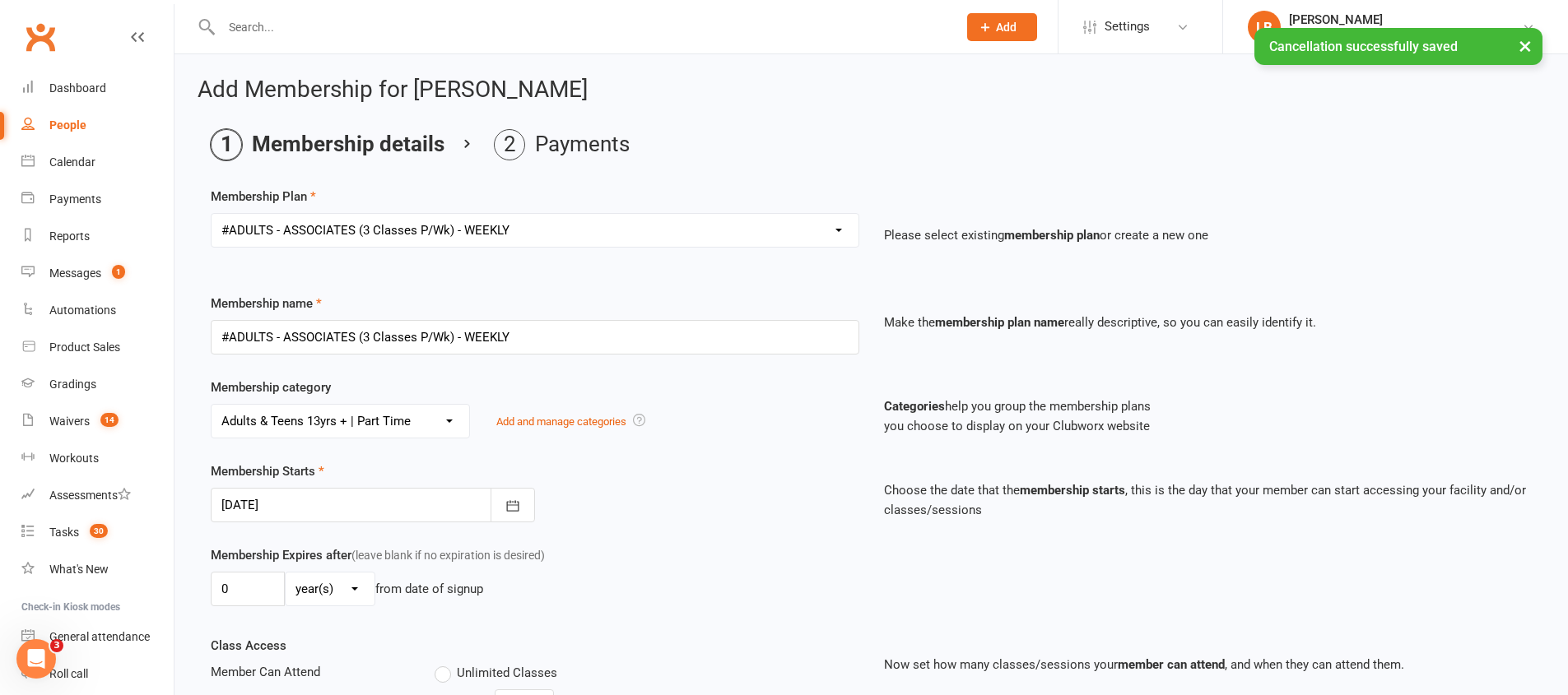
click at [357, 503] on div at bounding box center [373, 505] width 324 height 34
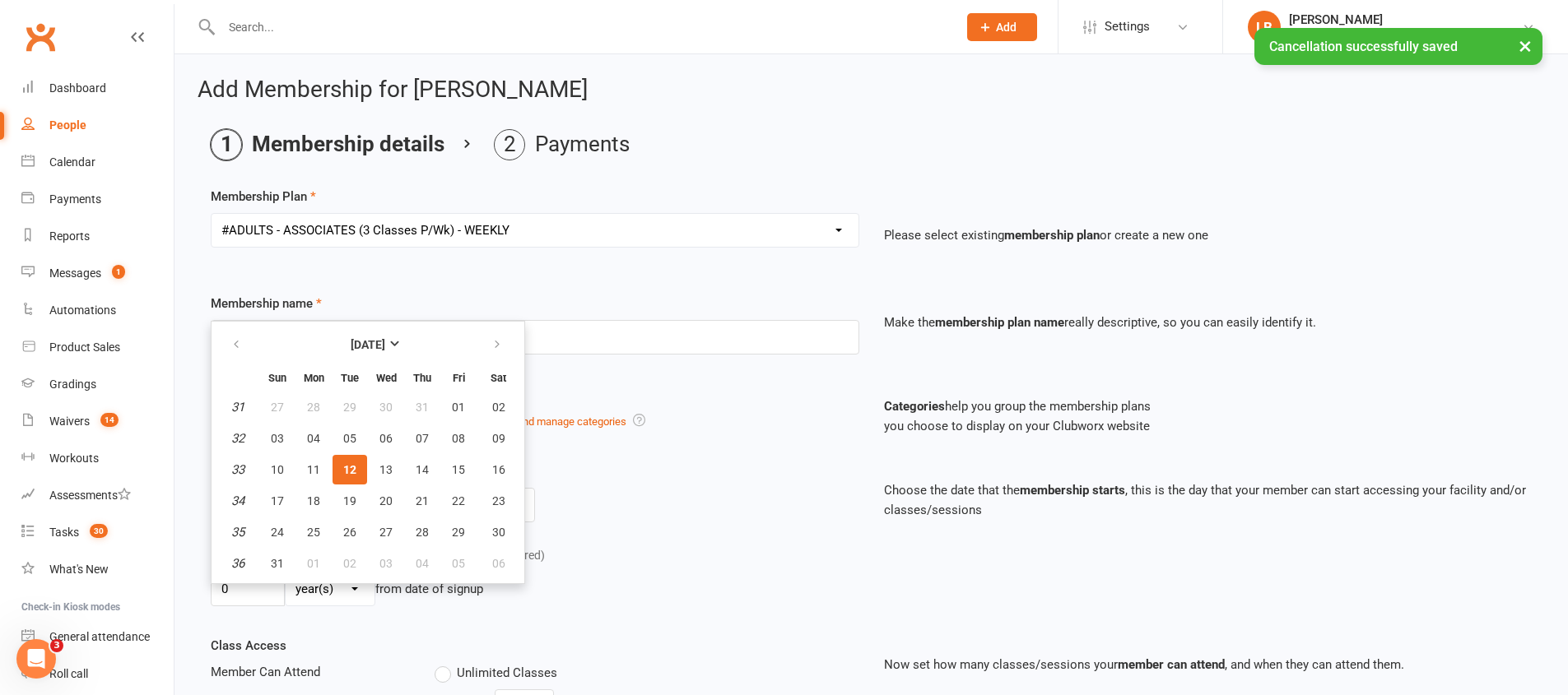
click at [695, 442] on div "Membership category No category Adults INT & ADV | 6 MONTH MIN. Adults & Teens …" at bounding box center [870, 420] width 1345 height 84
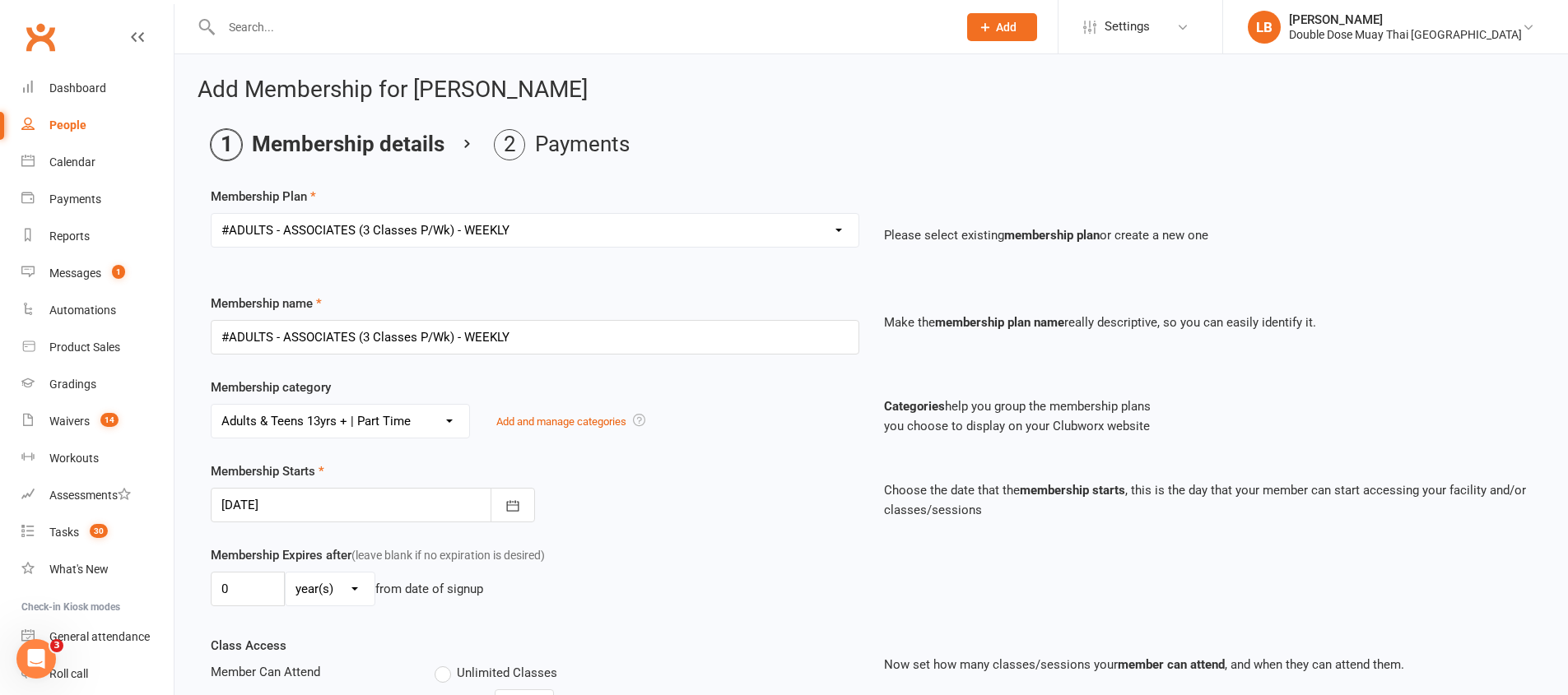
scroll to position [405, 0]
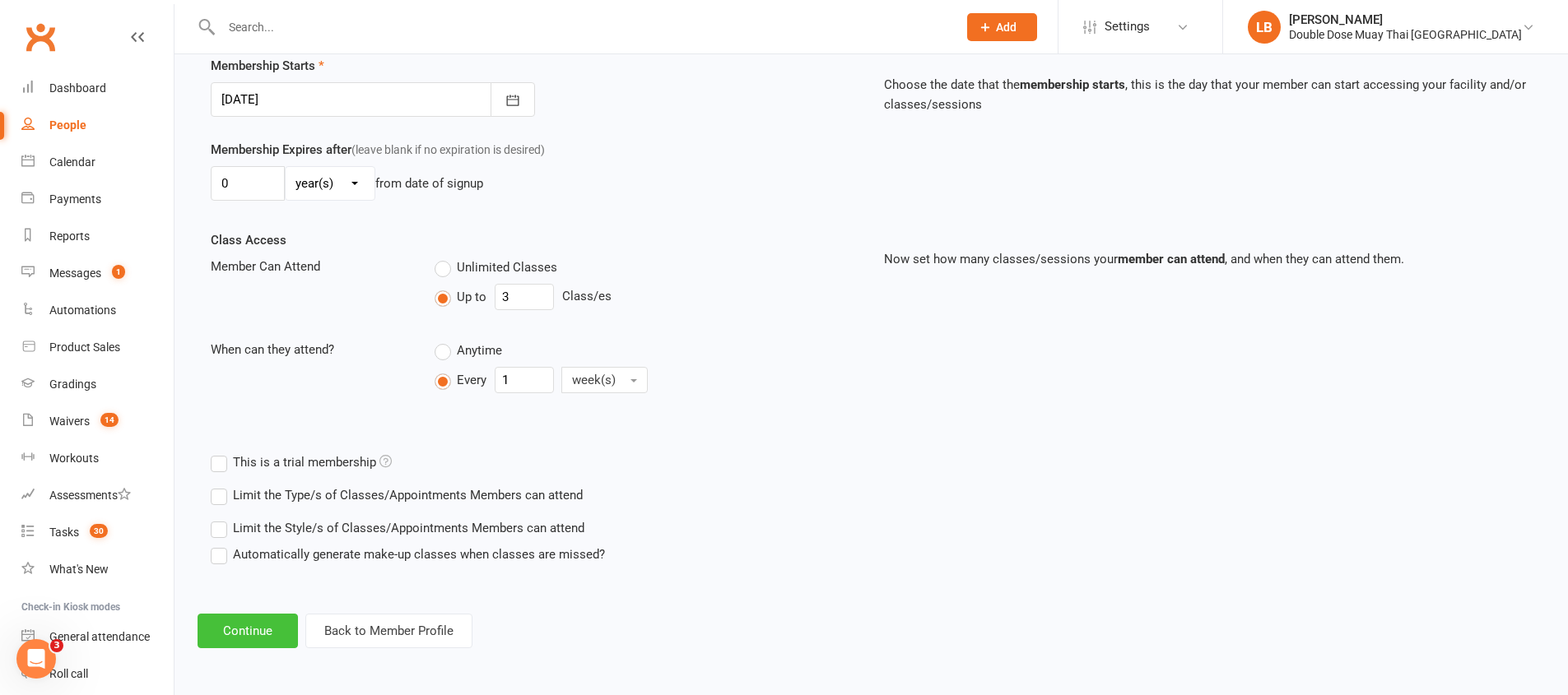
click at [274, 620] on button "Continue" at bounding box center [247, 630] width 101 height 34
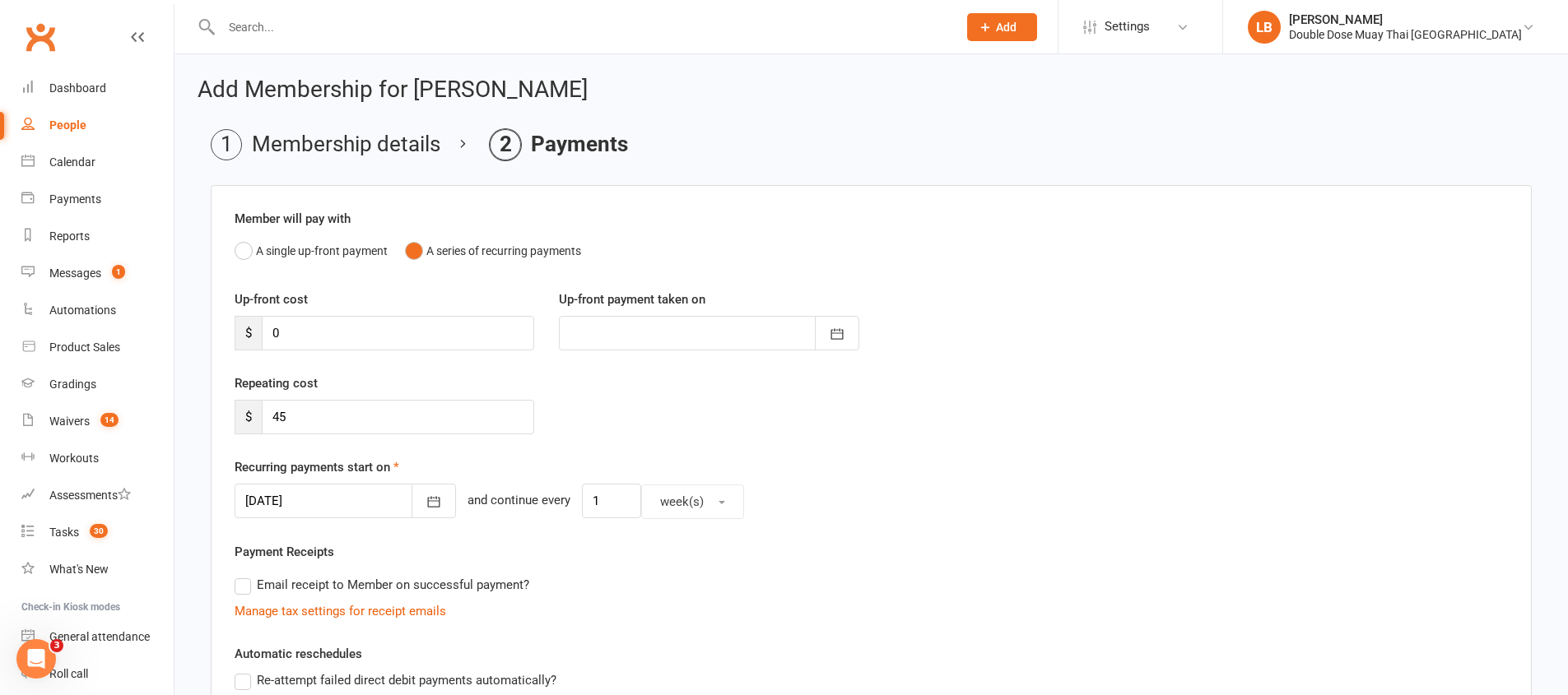
click at [294, 496] on div at bounding box center [345, 501] width 221 height 34
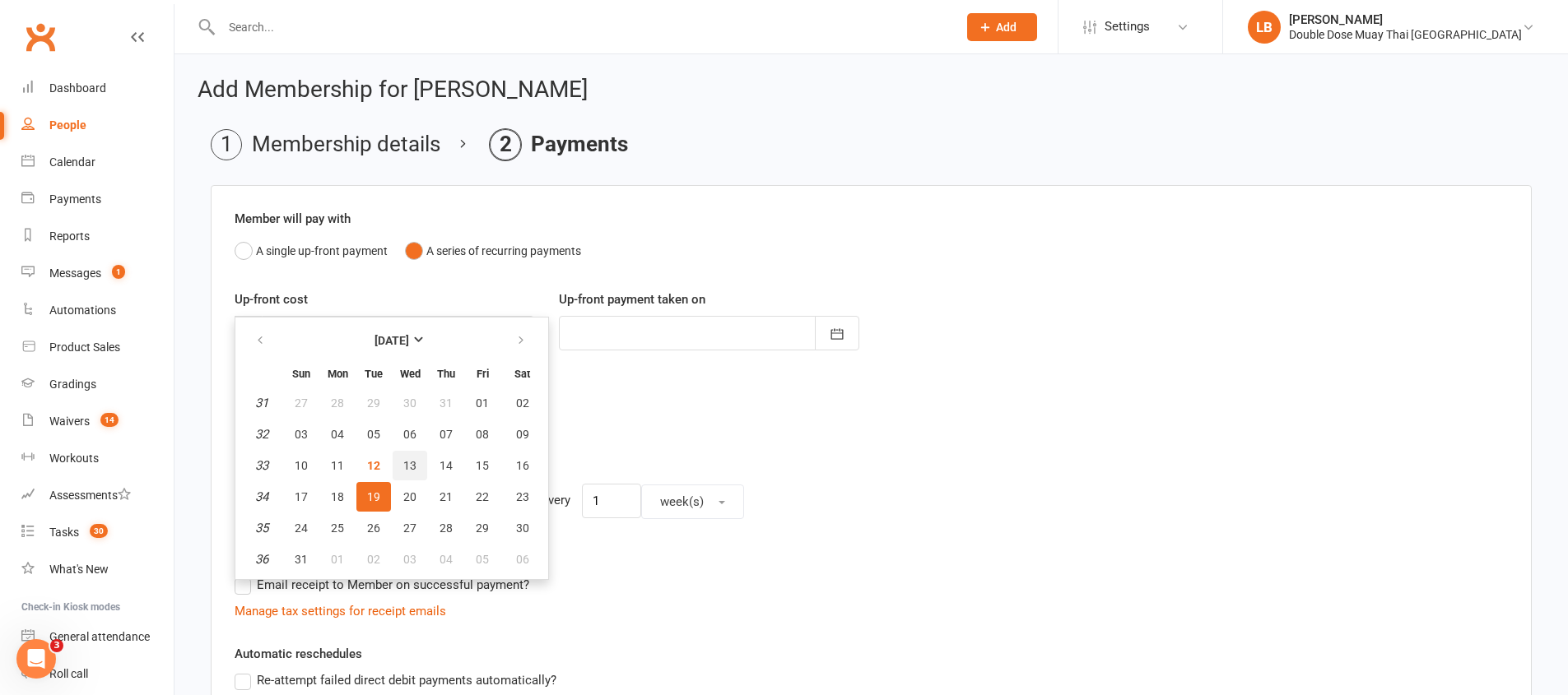
click at [419, 459] on button "13" at bounding box center [410, 465] width 34 height 29
type input "[DATE]"
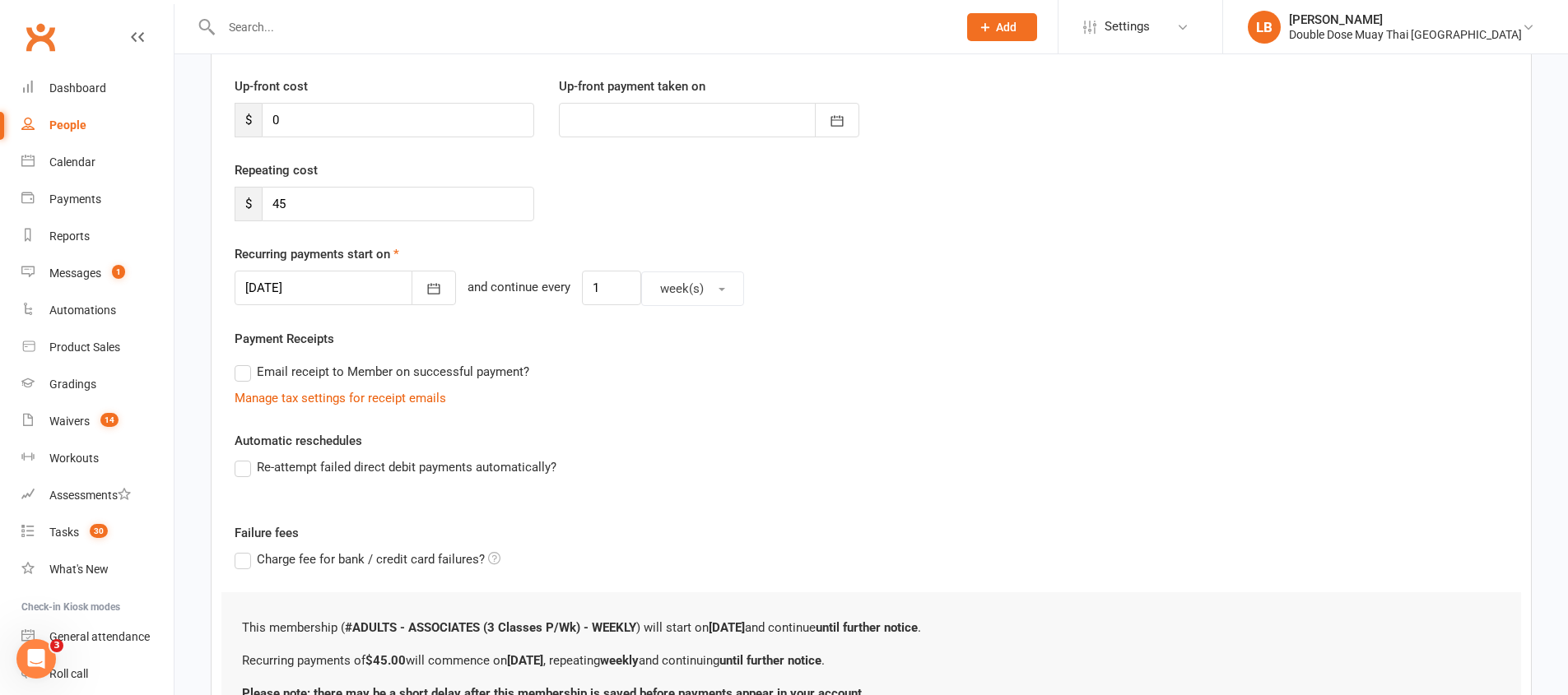
scroll to position [334, 0]
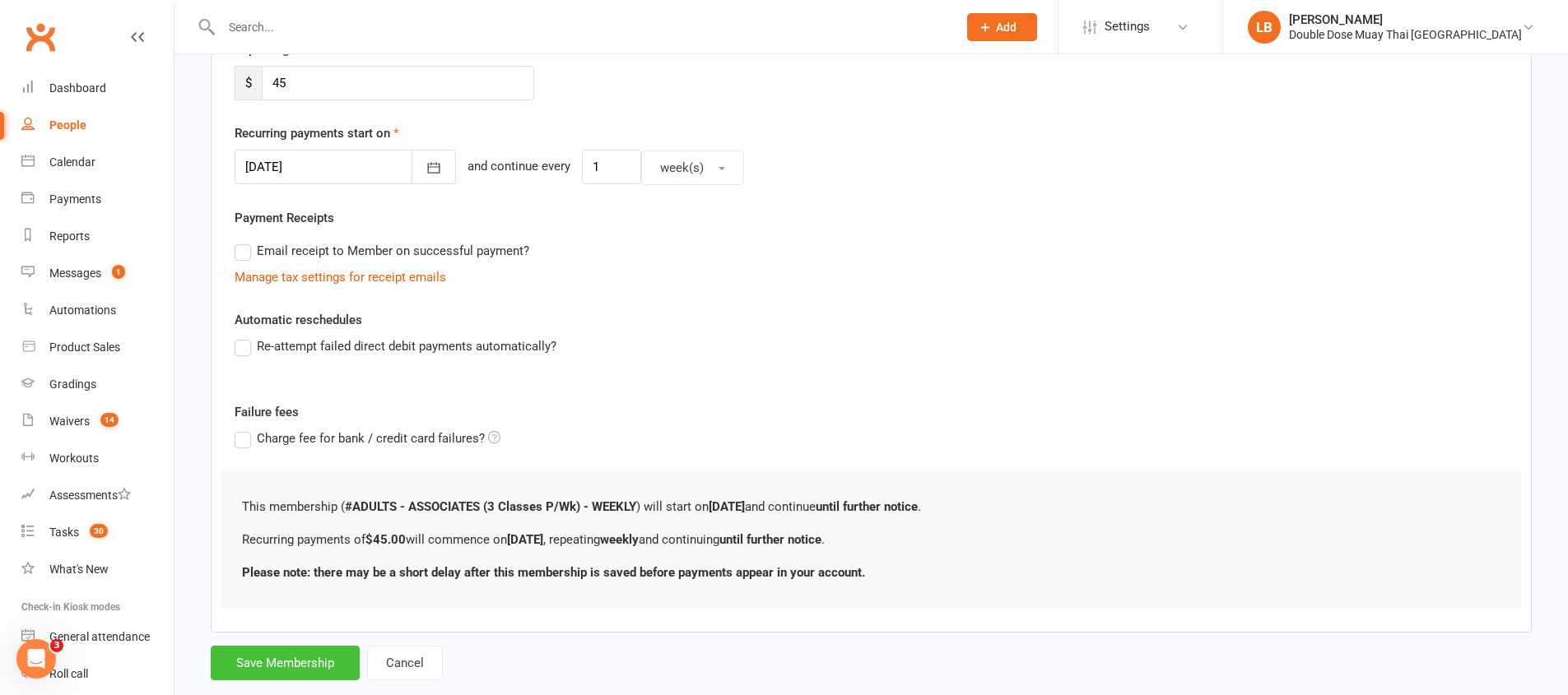
click at [312, 655] on button "Save Membership" at bounding box center [285, 663] width 149 height 34
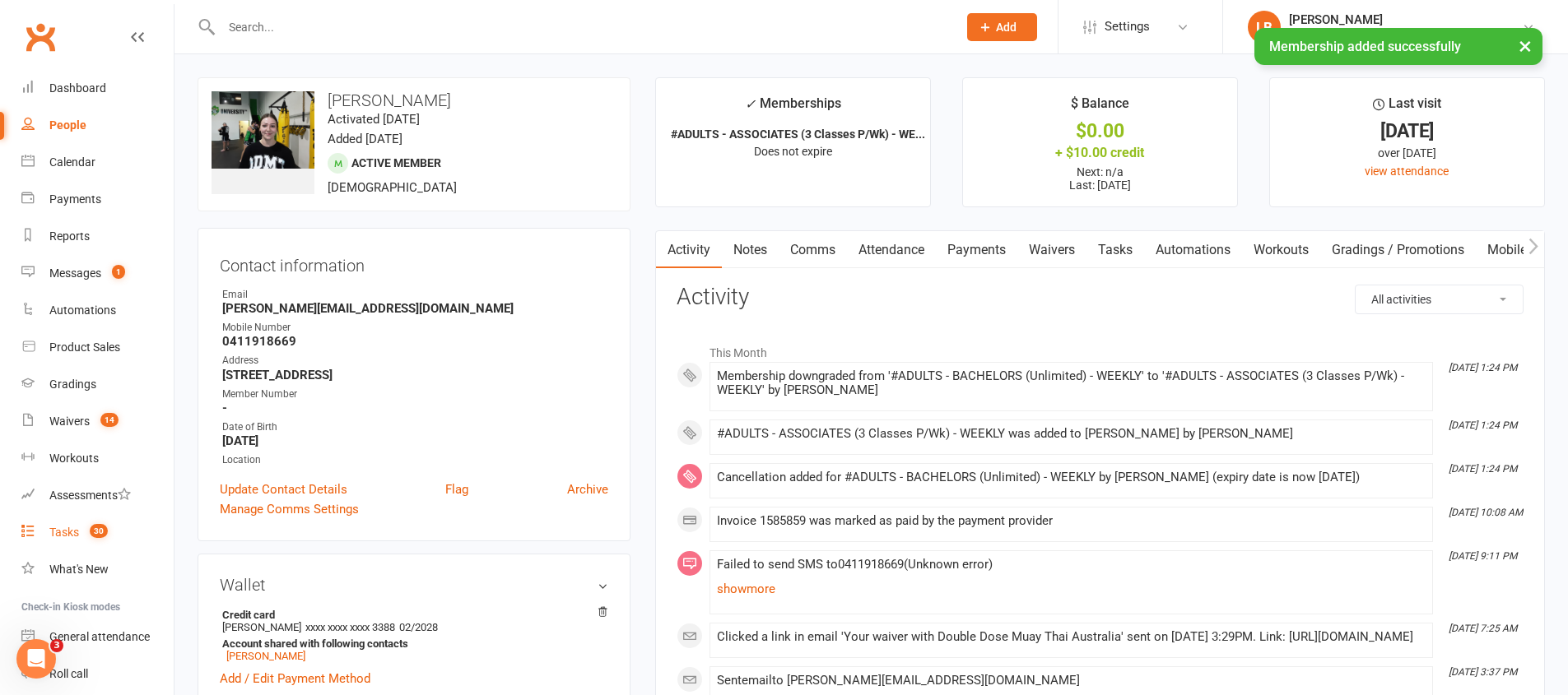
click at [99, 533] on span "30" at bounding box center [98, 531] width 18 height 14
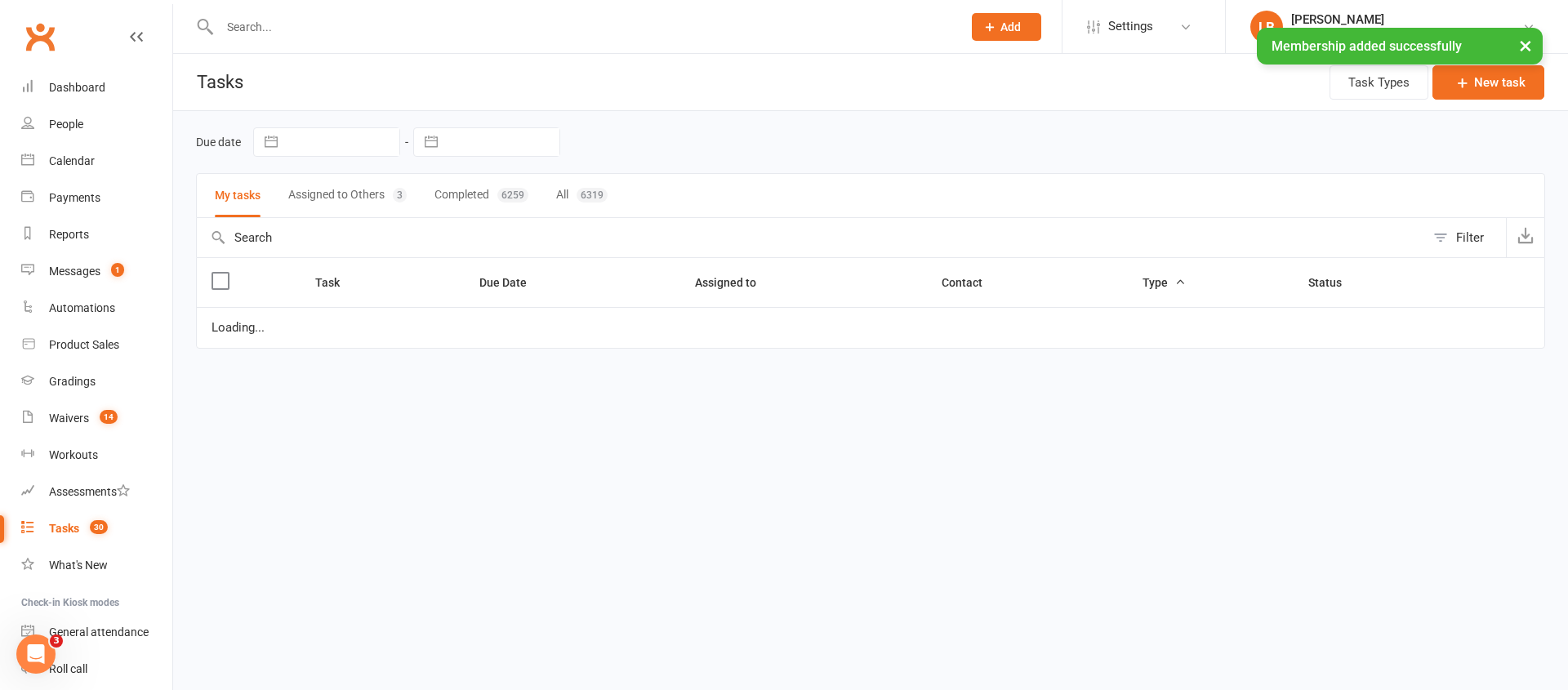
select select "started"
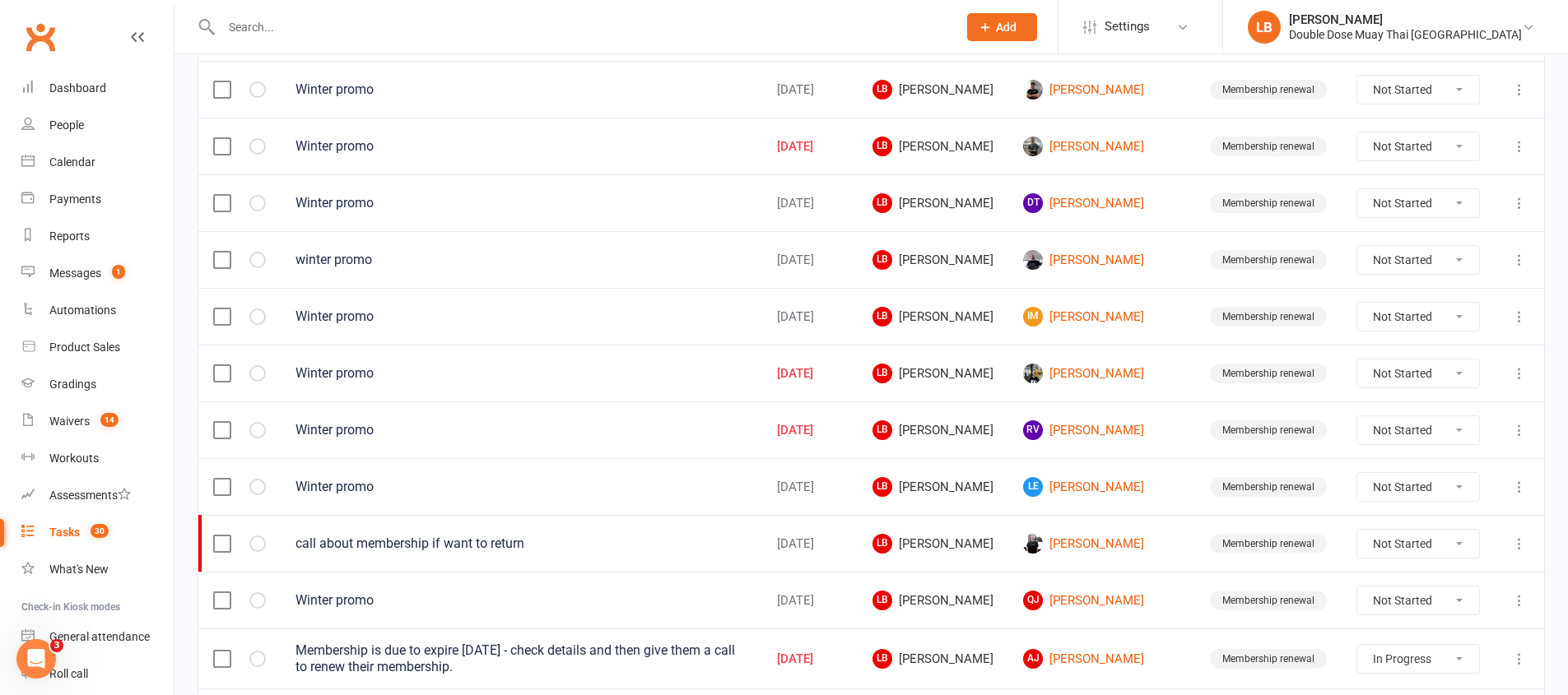
scroll to position [778, 0]
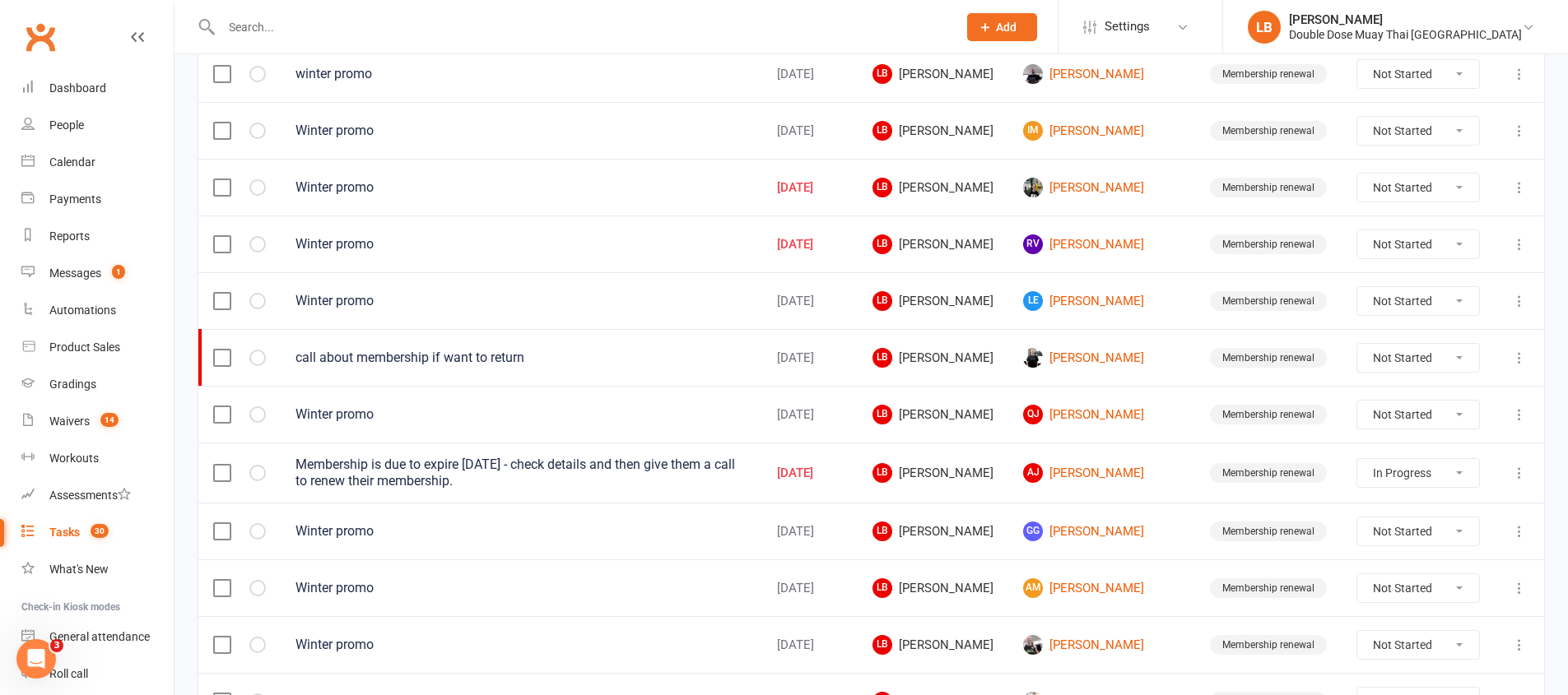
click at [1388, 181] on select "Not Started In Progress Waiting Complete" at bounding box center [1418, 188] width 122 height 28
select select "unstarted"
select select "started"
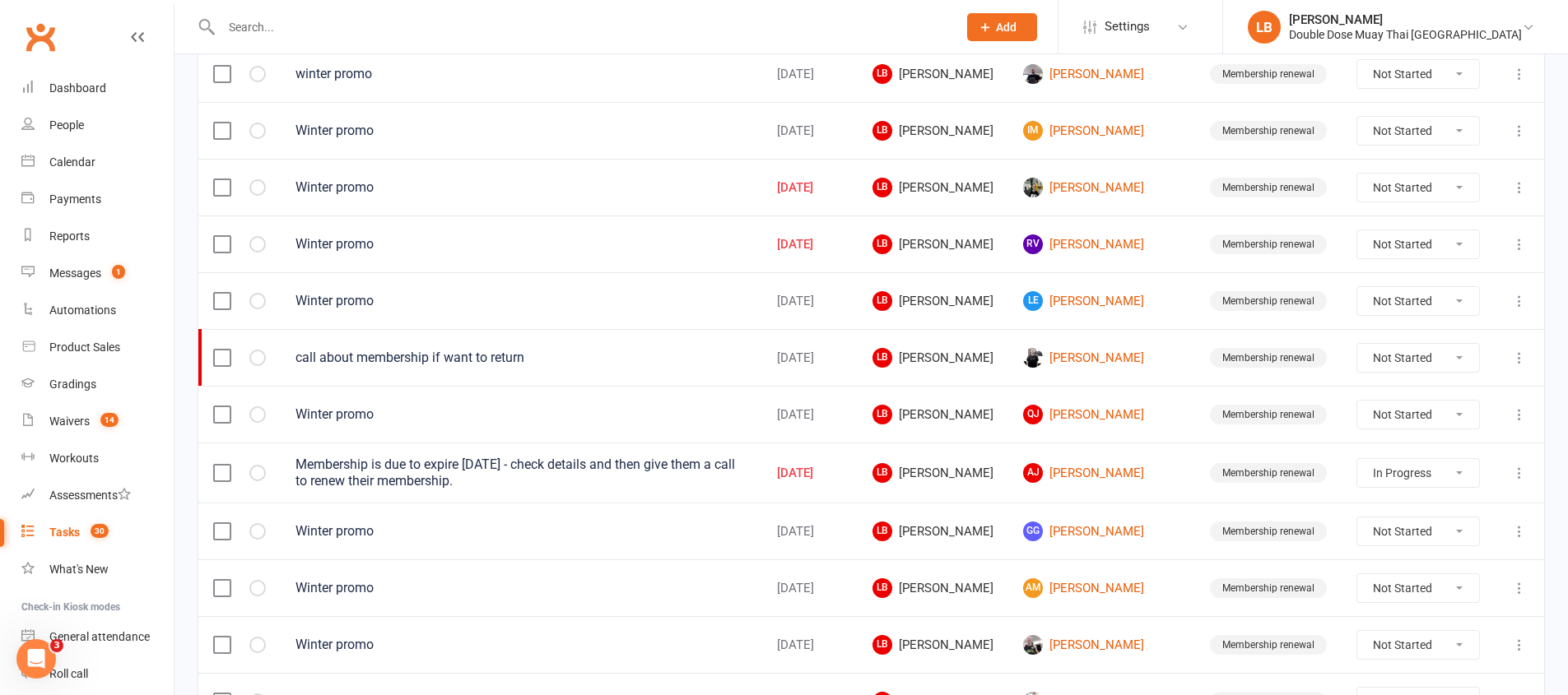
select select "started"
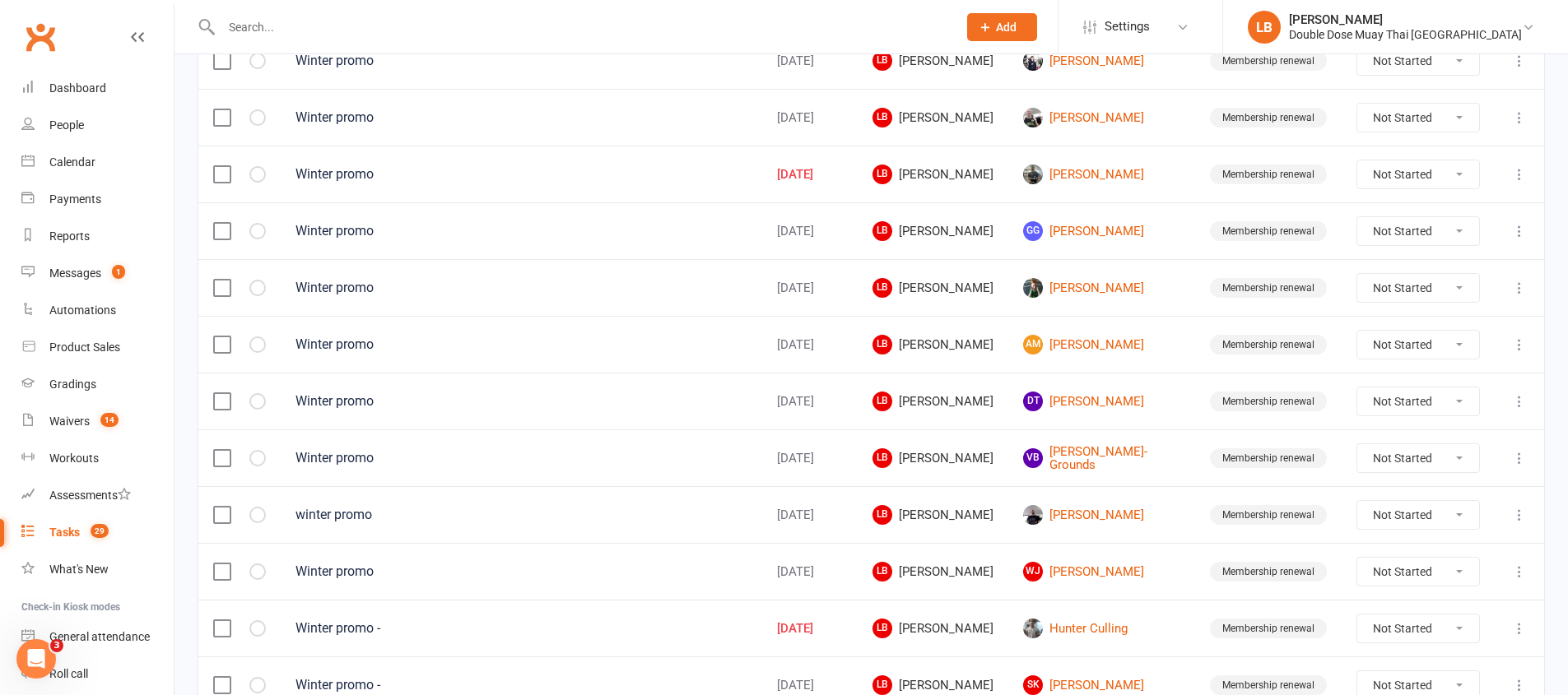
scroll to position [793, 0]
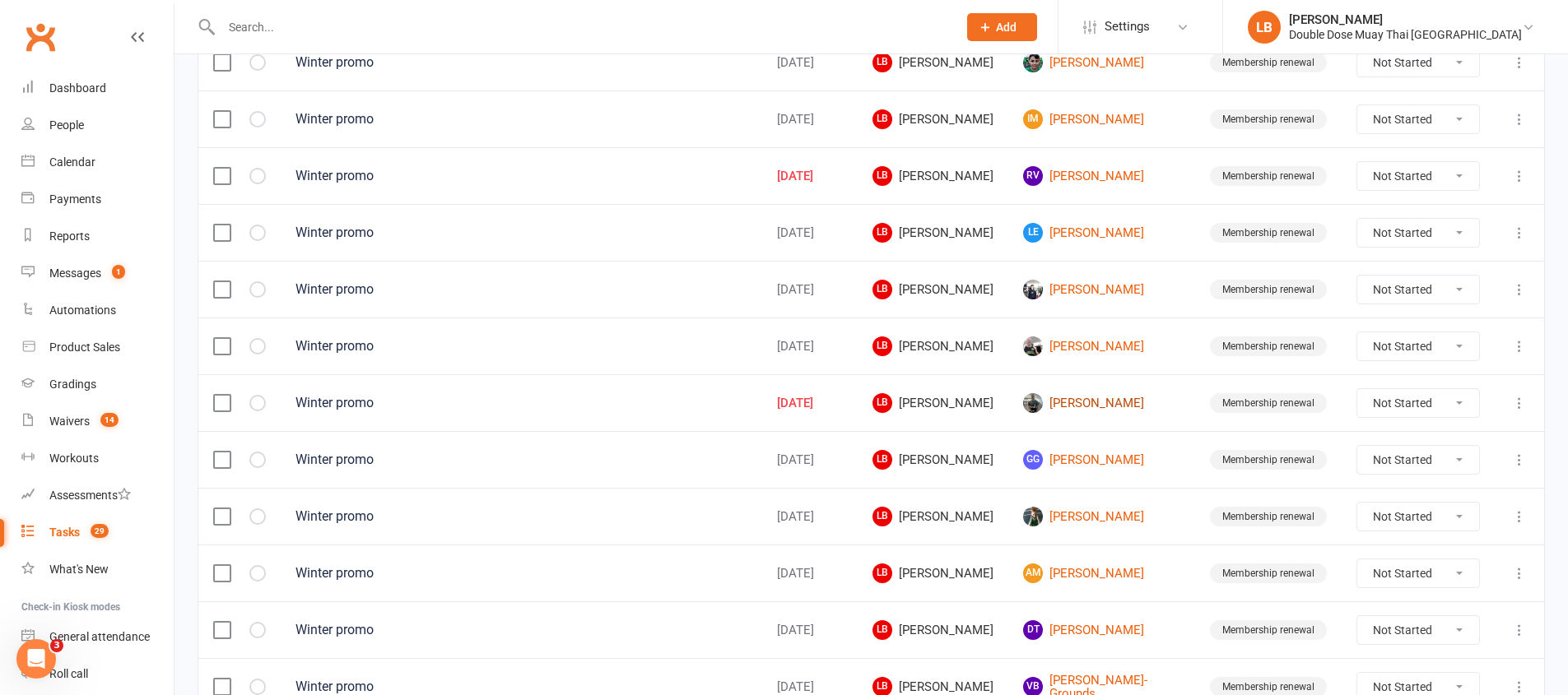
click at [1108, 409] on link "[PERSON_NAME]" at bounding box center [1102, 403] width 157 height 20
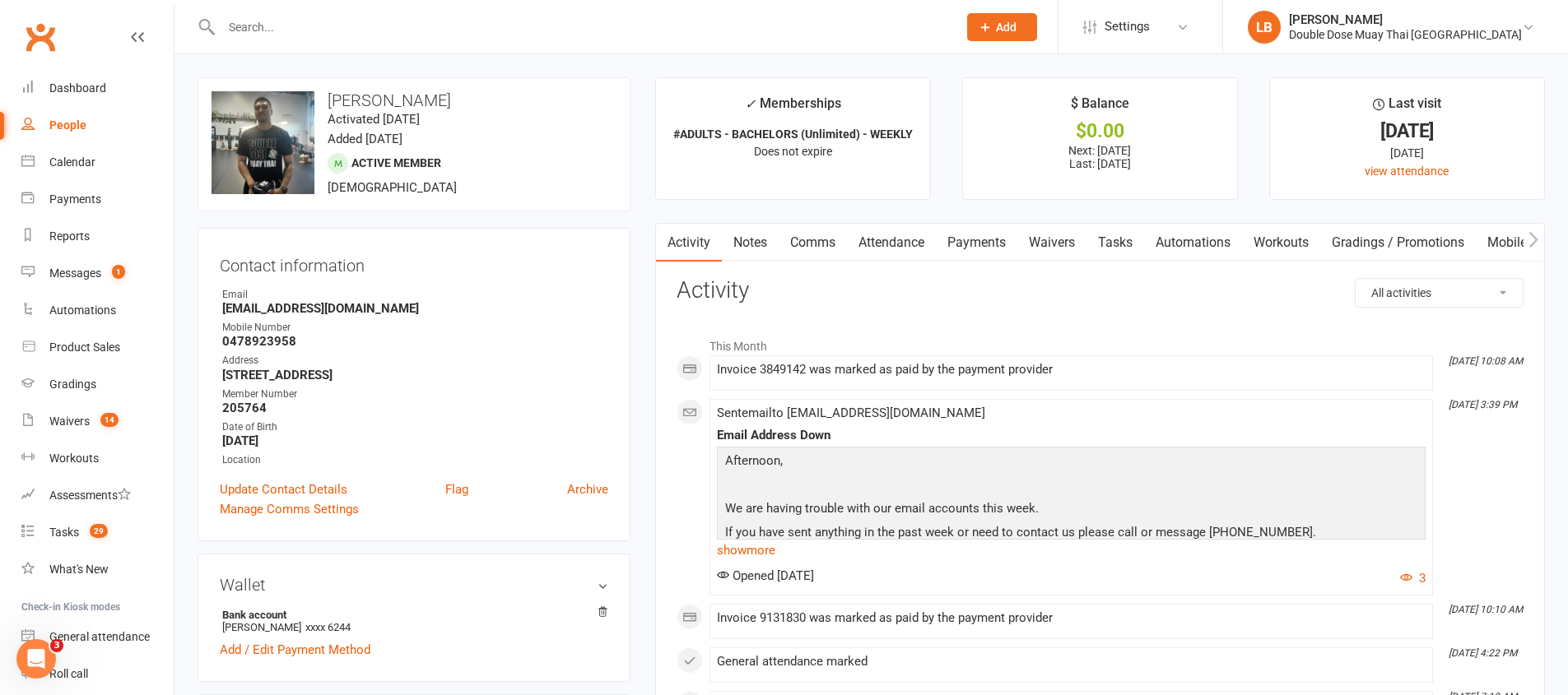
click at [812, 239] on link "Comms" at bounding box center [812, 243] width 68 height 38
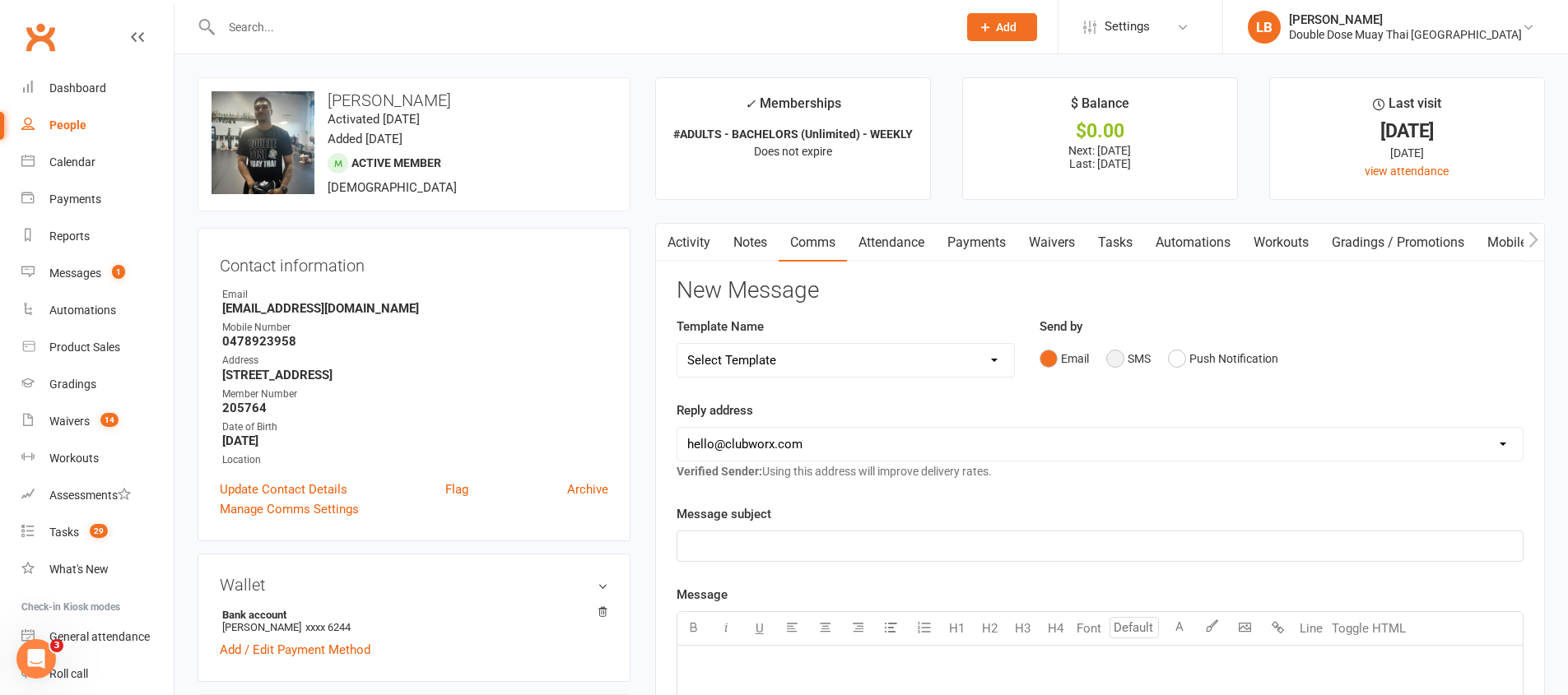
click at [1125, 356] on button "SMS" at bounding box center [1128, 359] width 45 height 31
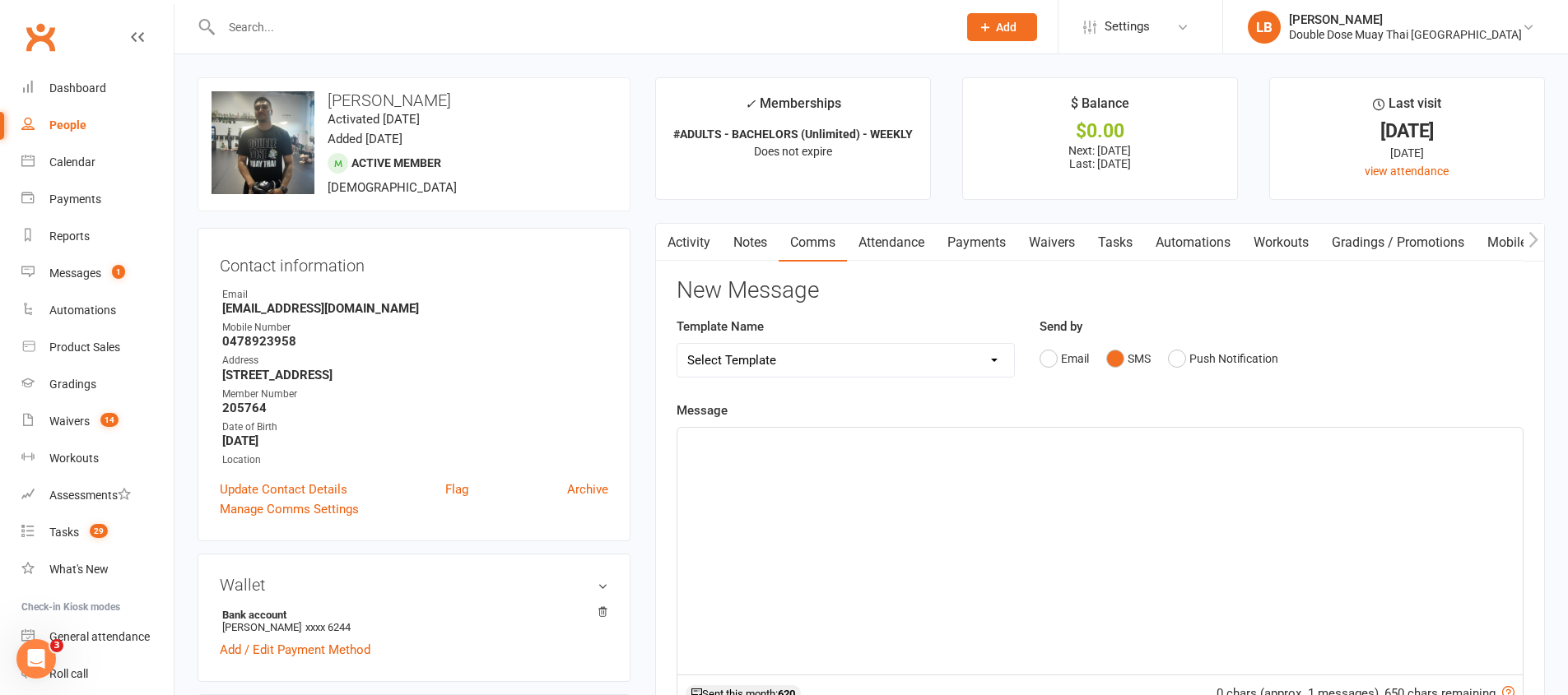
click at [1040, 454] on div "﻿" at bounding box center [1100, 550] width 845 height 247
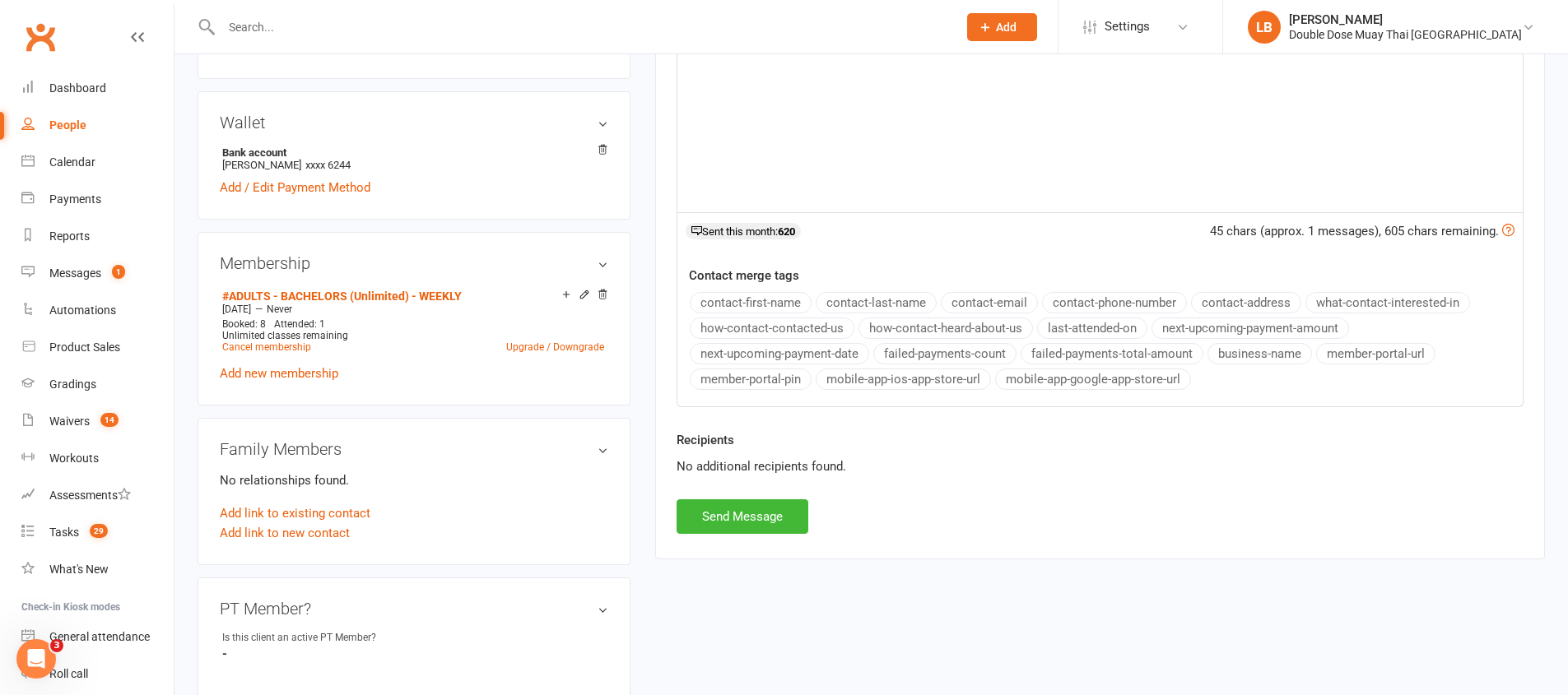
scroll to position [464, 0]
click at [780, 527] on button "Send Message" at bounding box center [742, 515] width 132 height 34
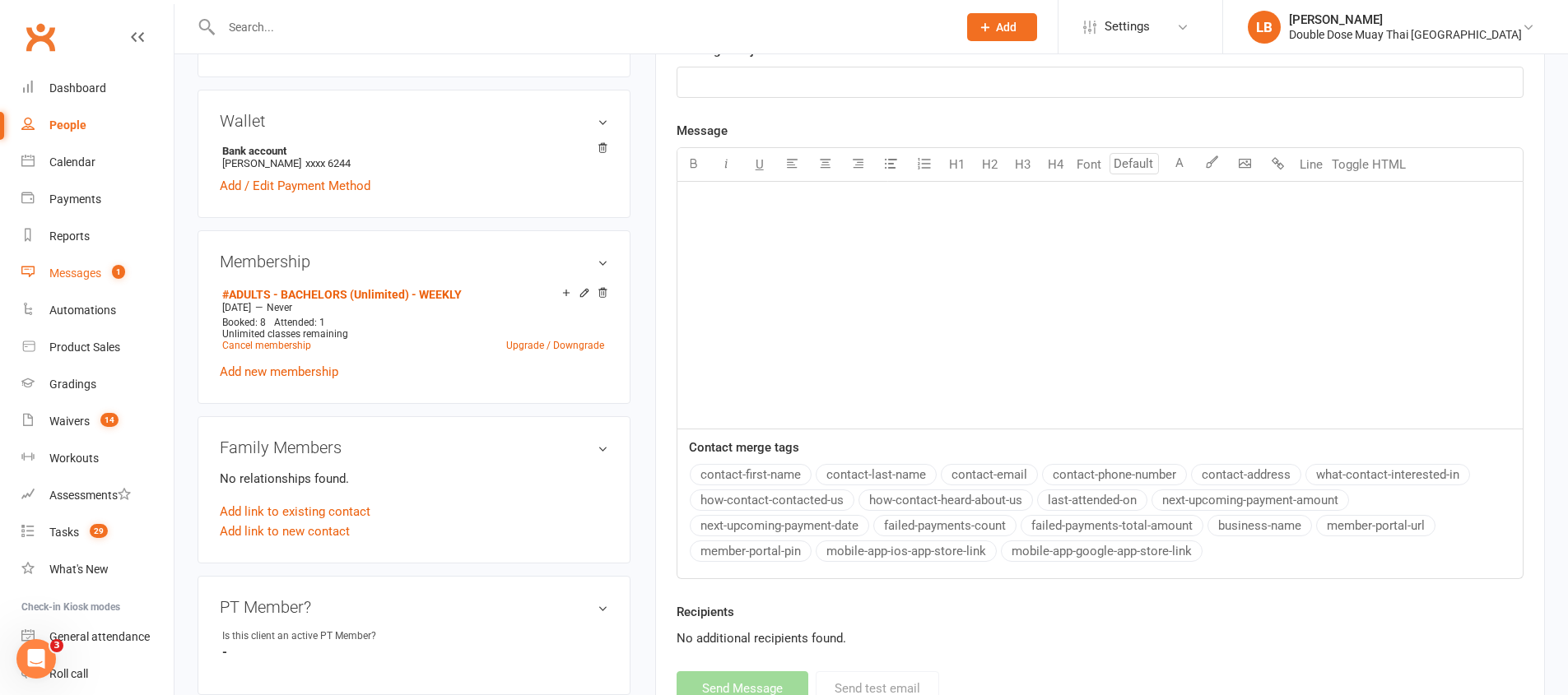
click at [87, 273] on div "Messages" at bounding box center [75, 273] width 52 height 13
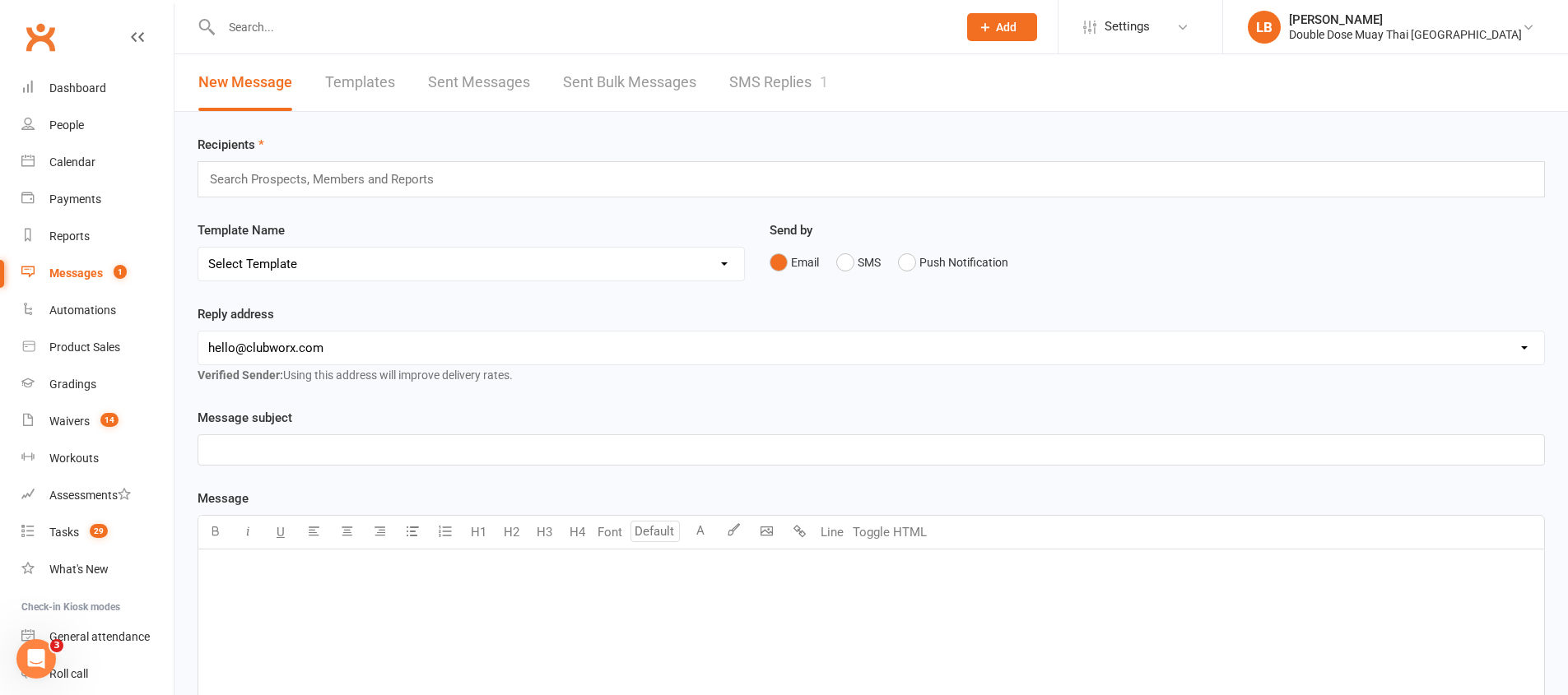
click at [769, 93] on link "SMS Replies 1" at bounding box center [778, 83] width 99 height 57
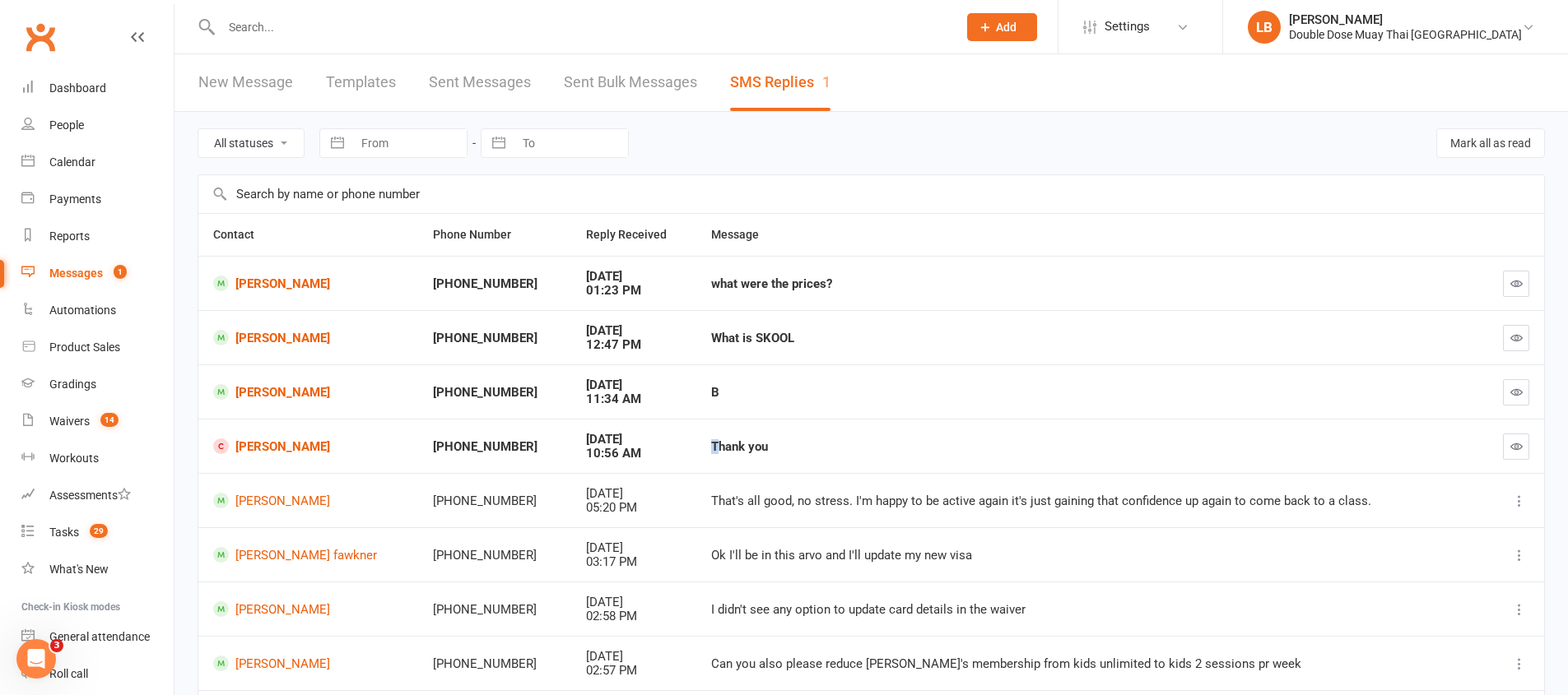
click at [711, 447] on div "Thank you" at bounding box center [1088, 447] width 755 height 14
click at [309, 279] on link "[PERSON_NAME]" at bounding box center [308, 283] width 190 height 15
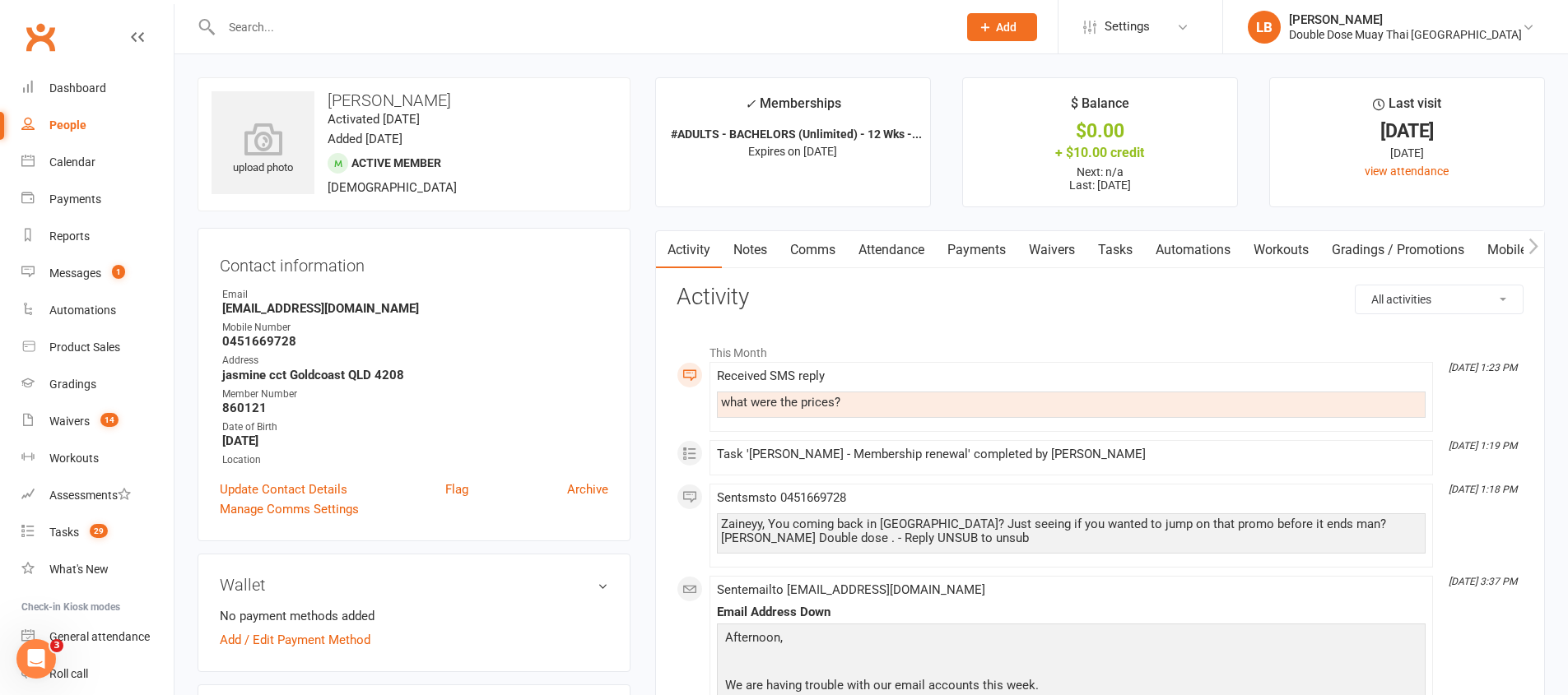
click at [745, 254] on link "Notes" at bounding box center [750, 250] width 57 height 38
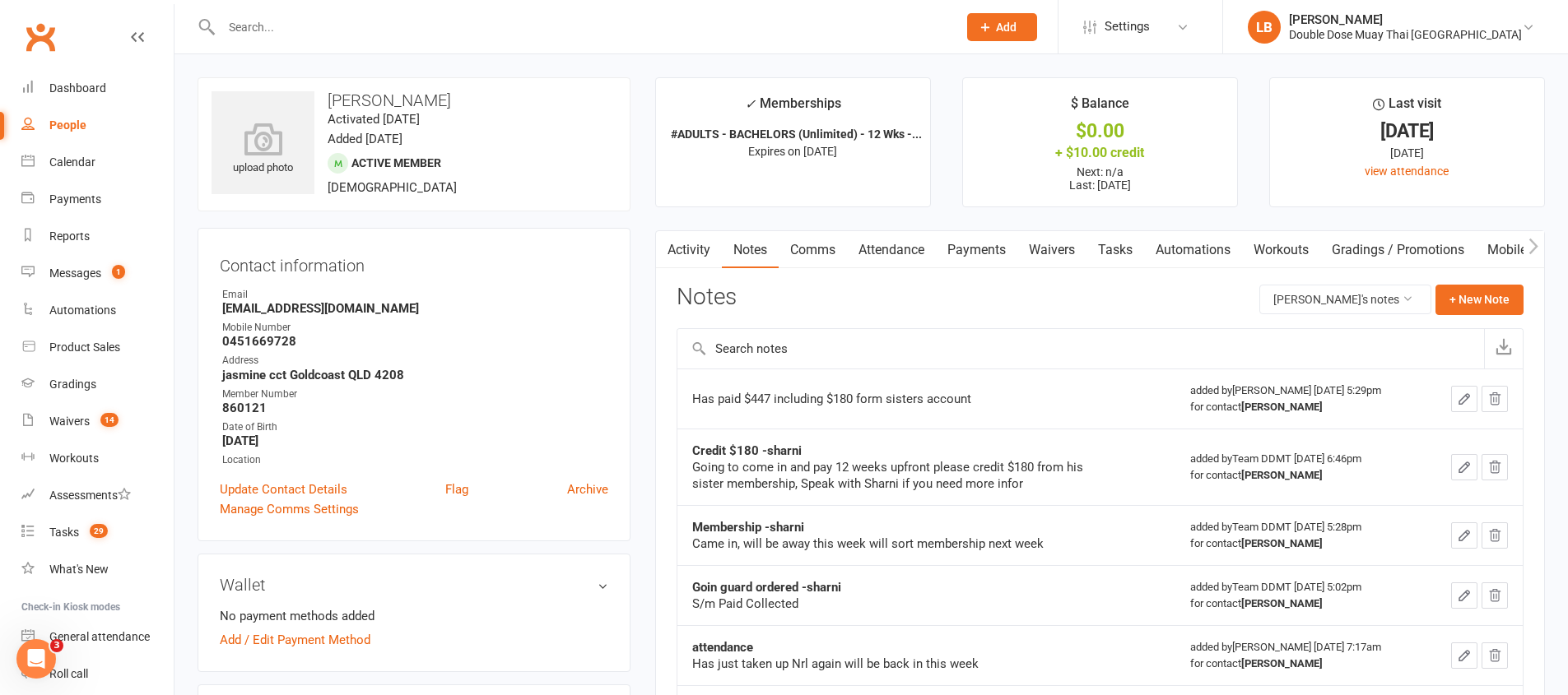
click at [799, 252] on link "Comms" at bounding box center [812, 250] width 68 height 38
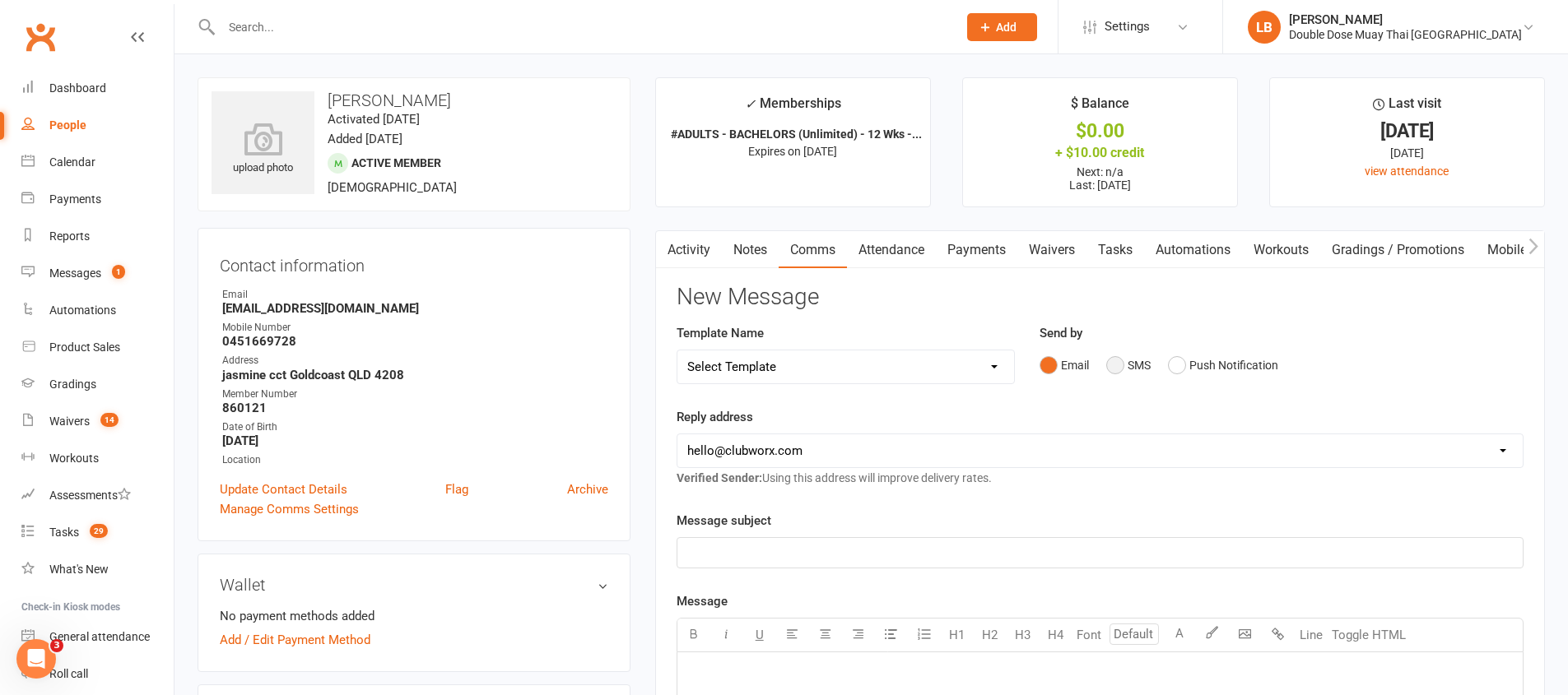
click at [1116, 369] on button "SMS" at bounding box center [1128, 365] width 45 height 31
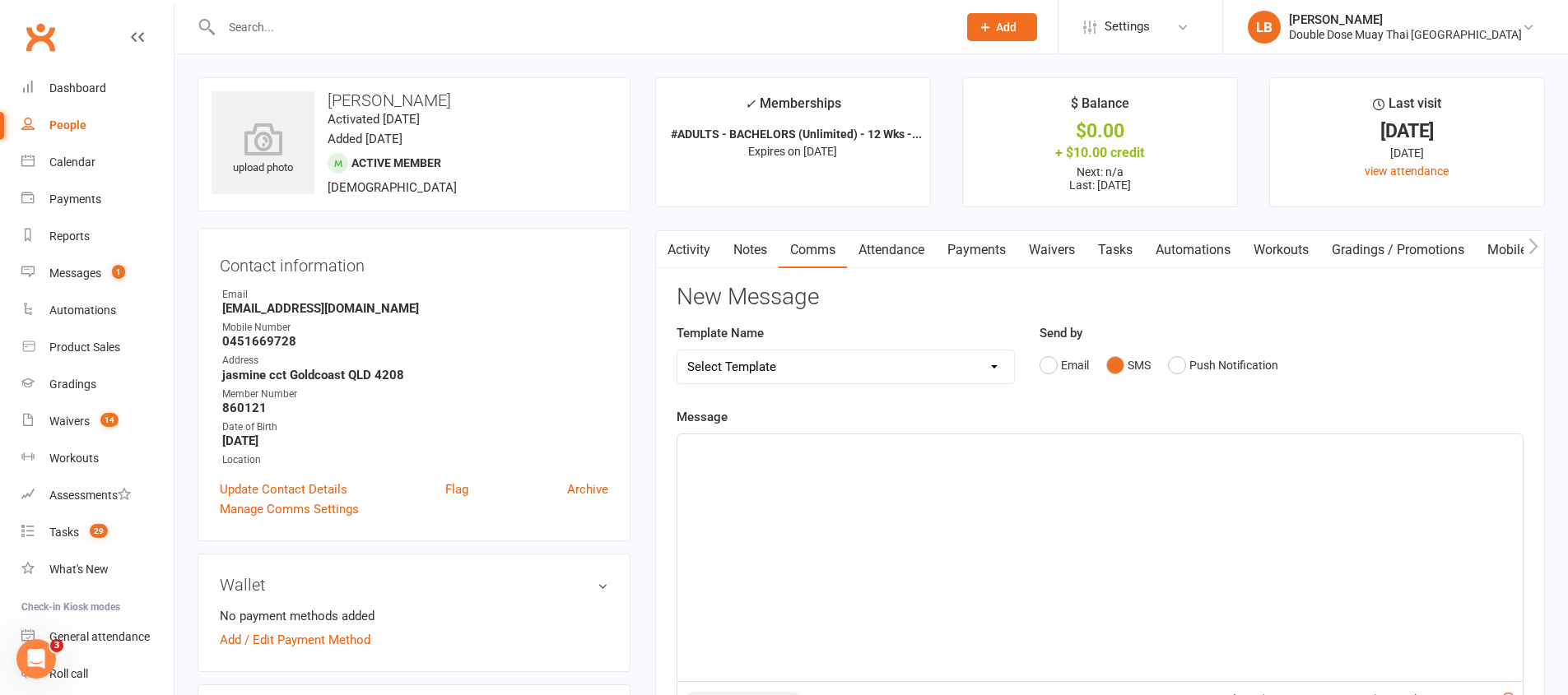
click at [964, 534] on div "﻿" at bounding box center [1100, 557] width 845 height 247
click at [828, 446] on span "$45 per week for 6 weeks then you can choose to stay on unlimited for 55 or 3 c…" at bounding box center [935, 448] width 496 height 15
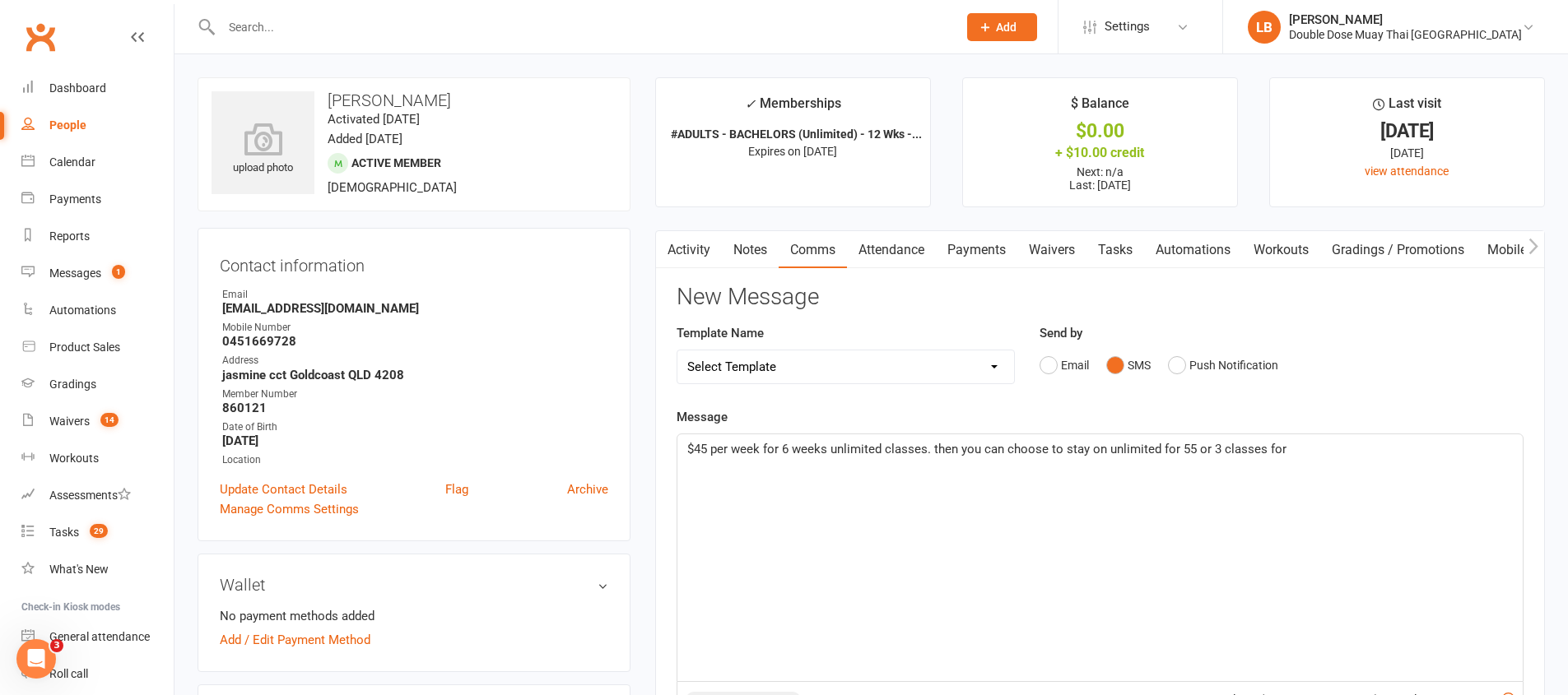
click at [1179, 451] on span "$45 per week for 6 weeks unlimited classes. then you can choose to stay on unli…" at bounding box center [986, 448] width 599 height 15
click at [1197, 454] on span "$45 per week for 6 weeks unlimited classes. then you can choose to stay on unli…" at bounding box center [990, 448] width 606 height 15
click at [1301, 452] on span "$45 per week for 6 weeks unlimited classes. then you can choose to stay on unli…" at bounding box center [997, 448] width 621 height 15
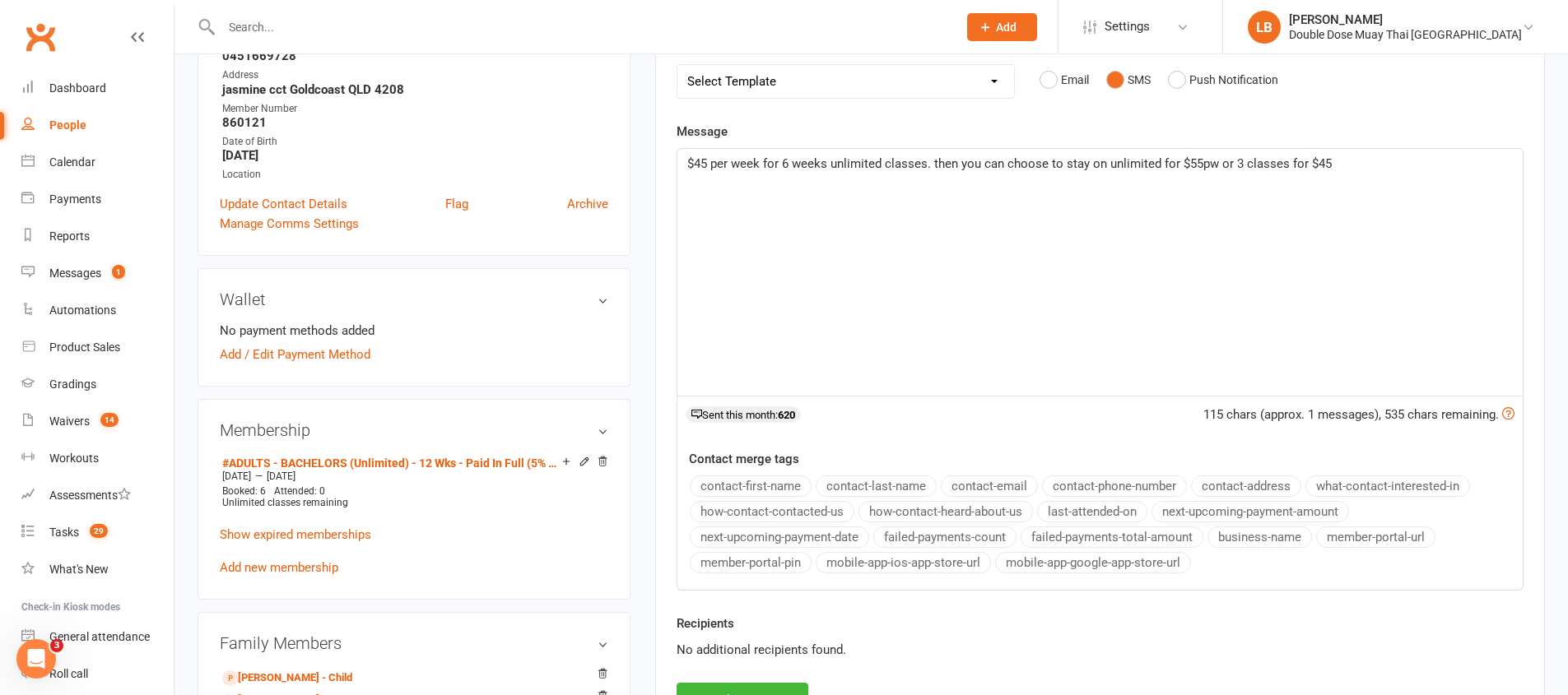
scroll to position [431, 0]
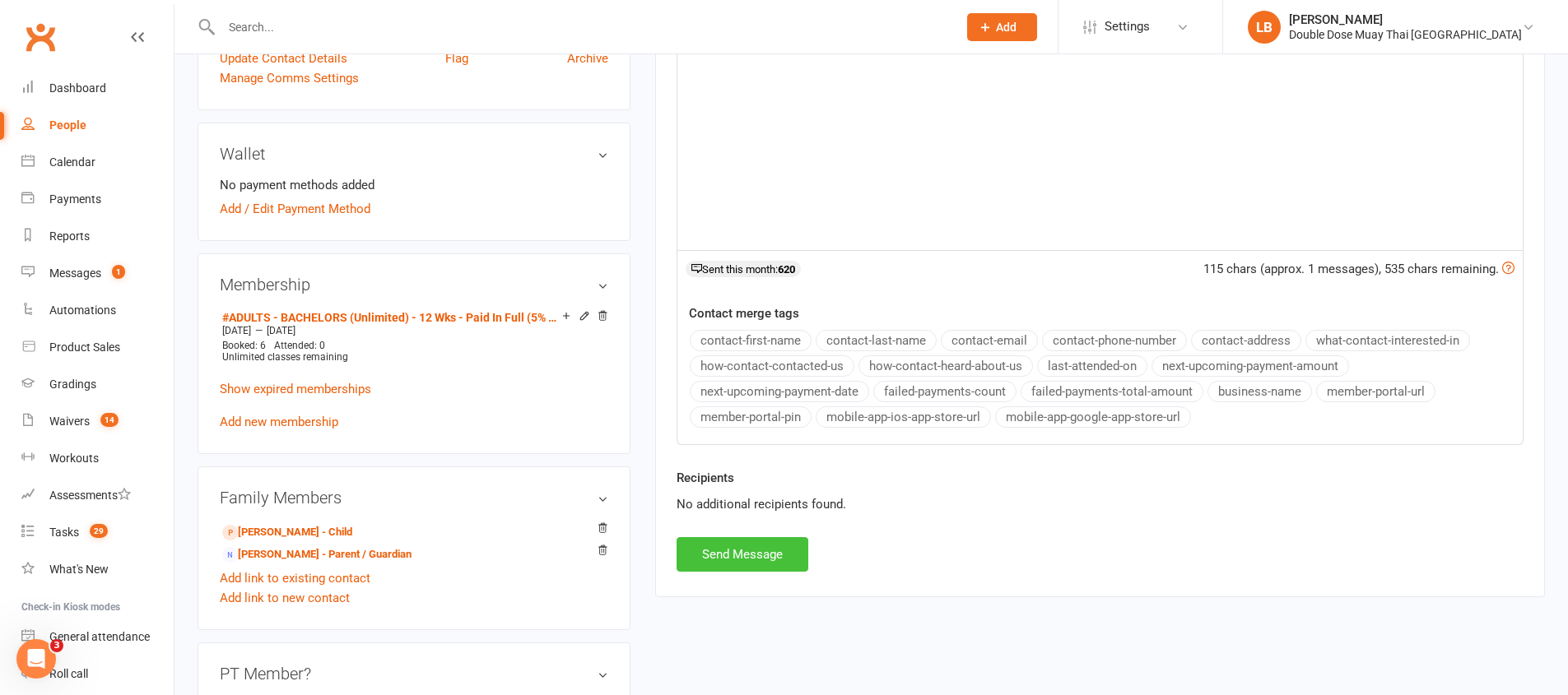
click at [786, 559] on button "Send Message" at bounding box center [742, 554] width 132 height 34
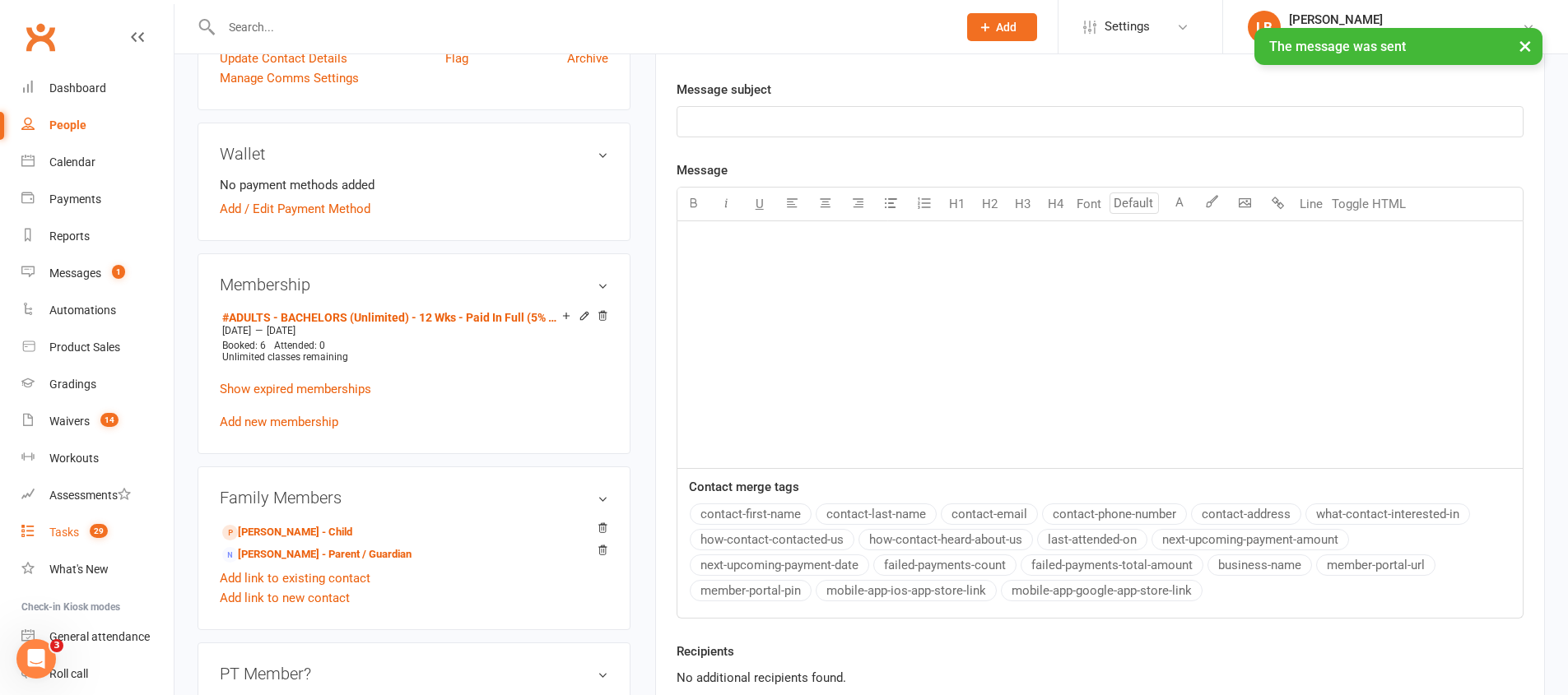
click at [37, 526] on link "Tasks 29" at bounding box center [97, 532] width 152 height 37
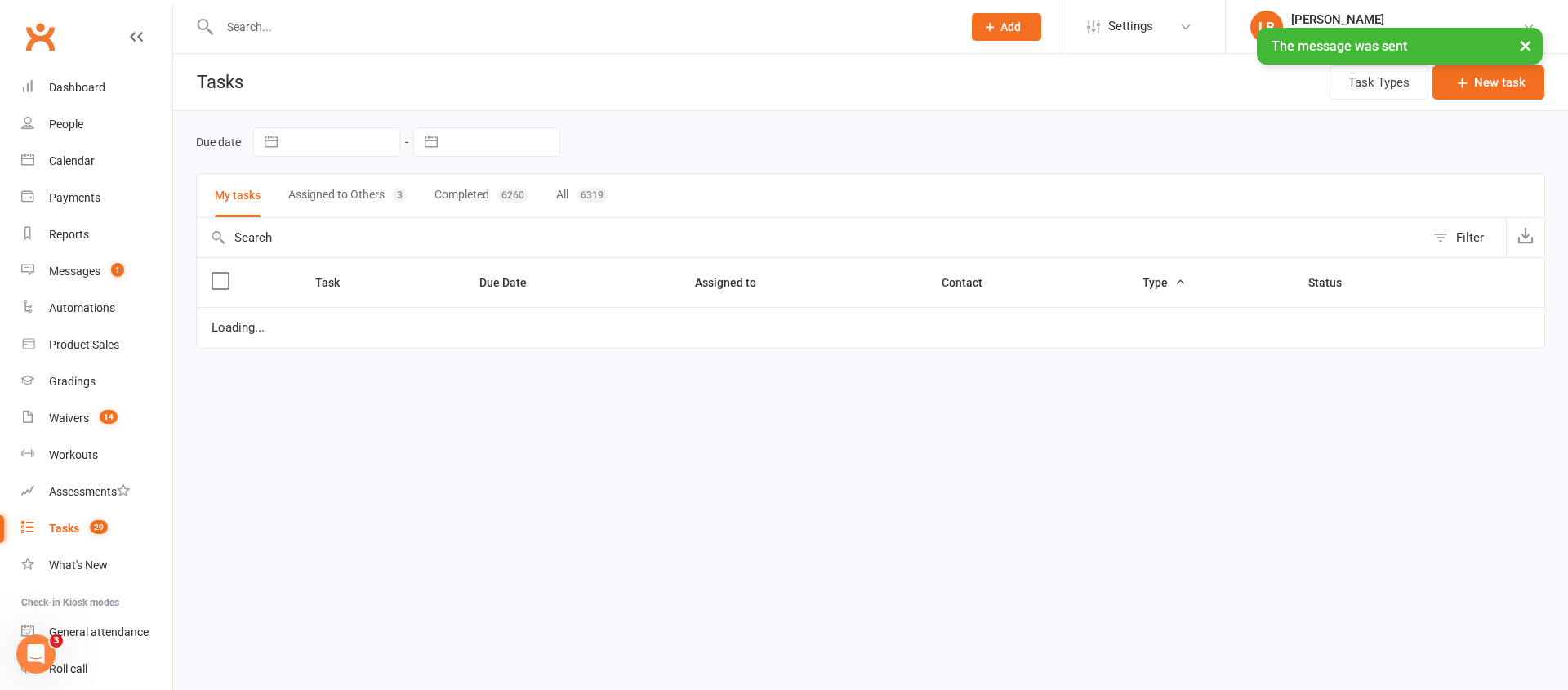
select select "started"
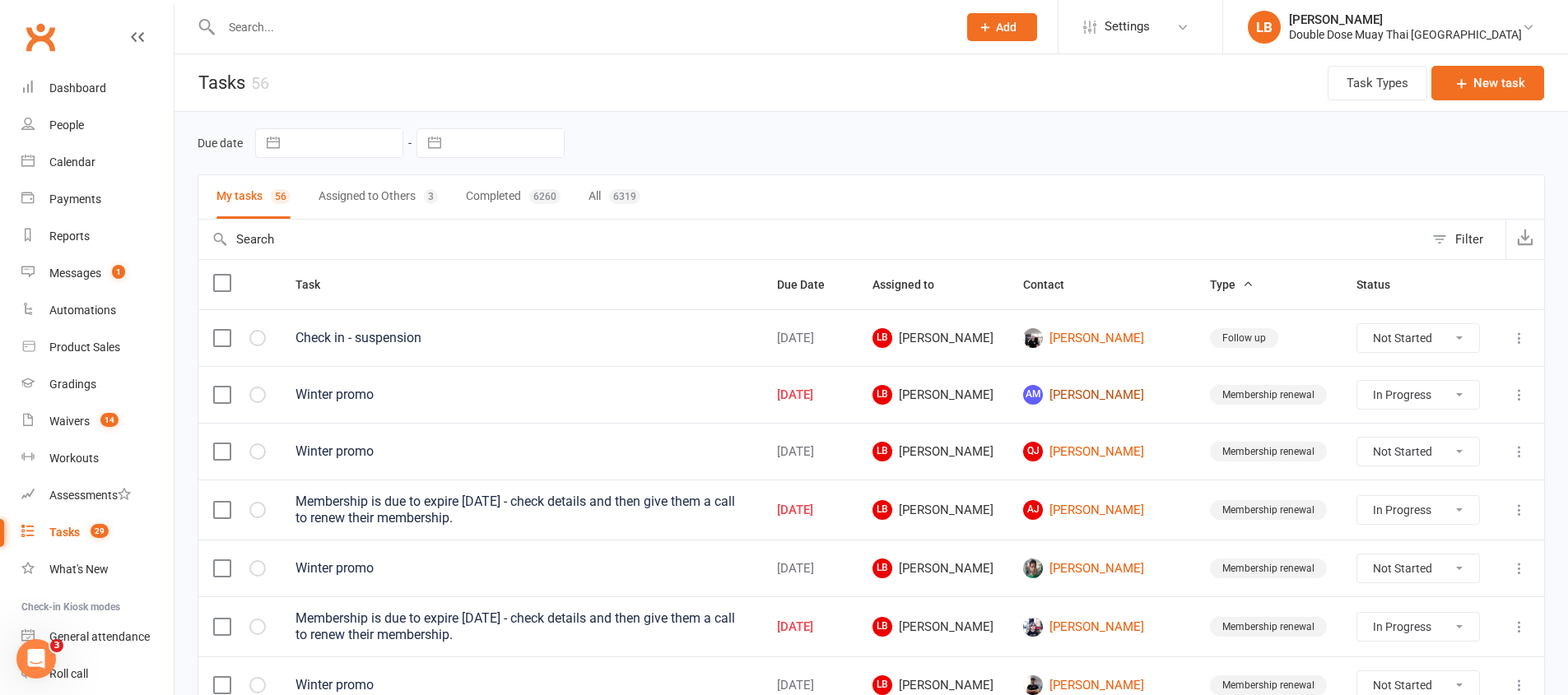
click at [1089, 391] on link "AM [PERSON_NAME]" at bounding box center [1102, 395] width 157 height 20
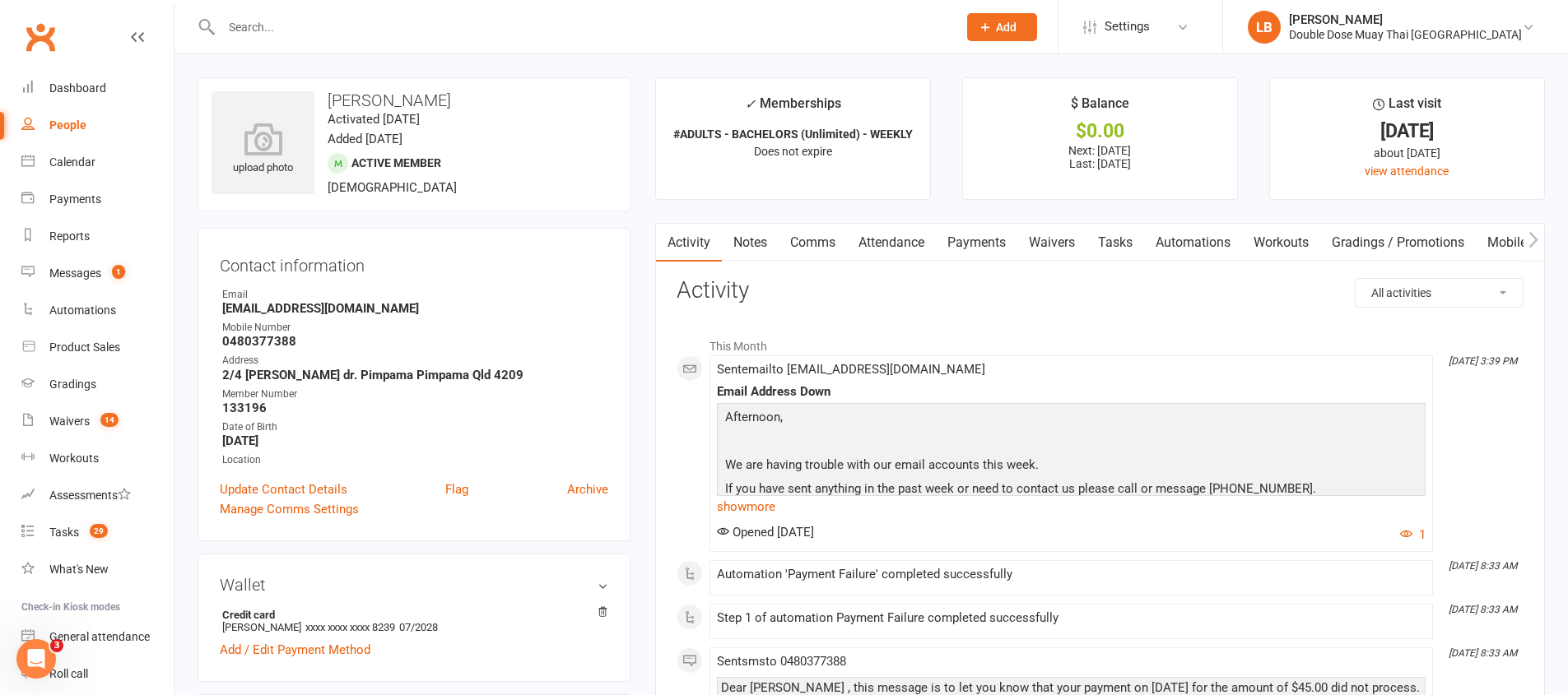
click at [1006, 233] on link "Payments" at bounding box center [976, 243] width 82 height 38
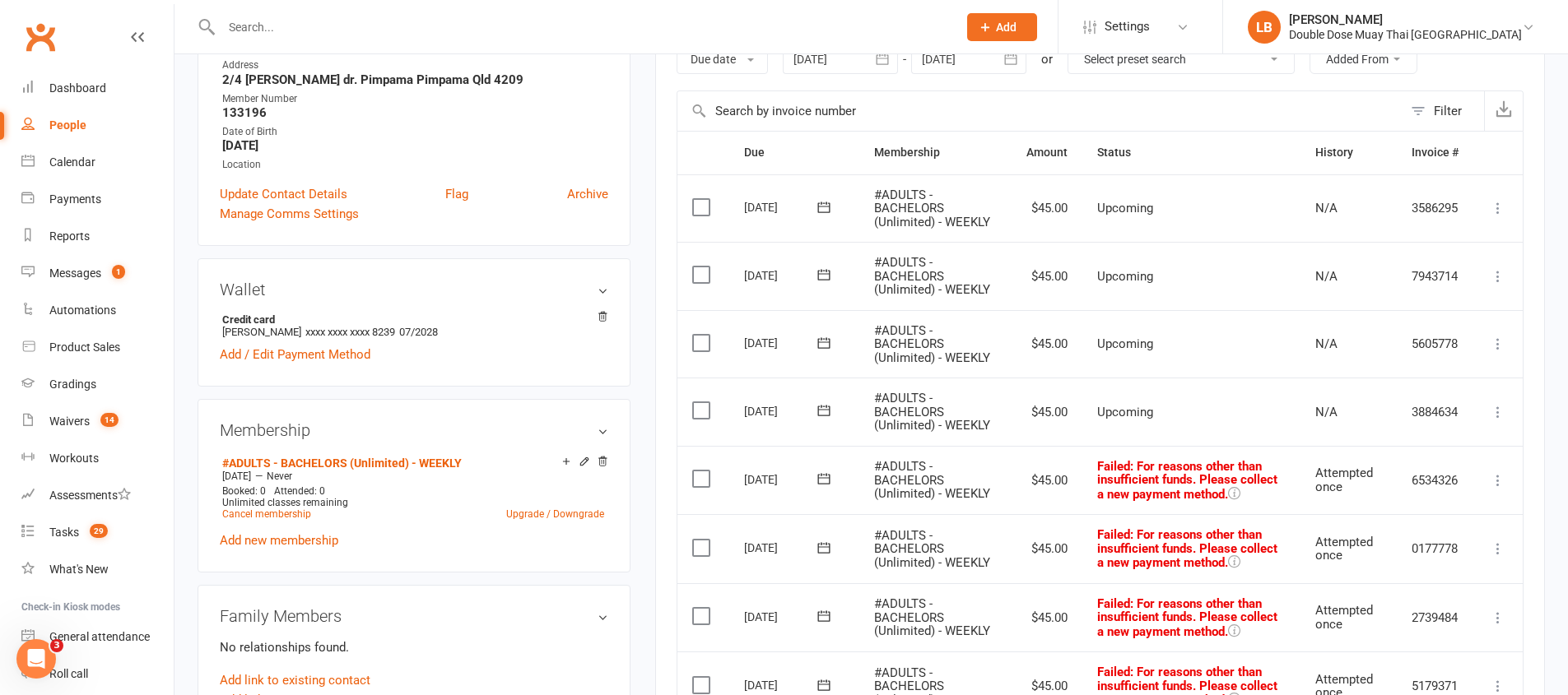
scroll to position [434, 0]
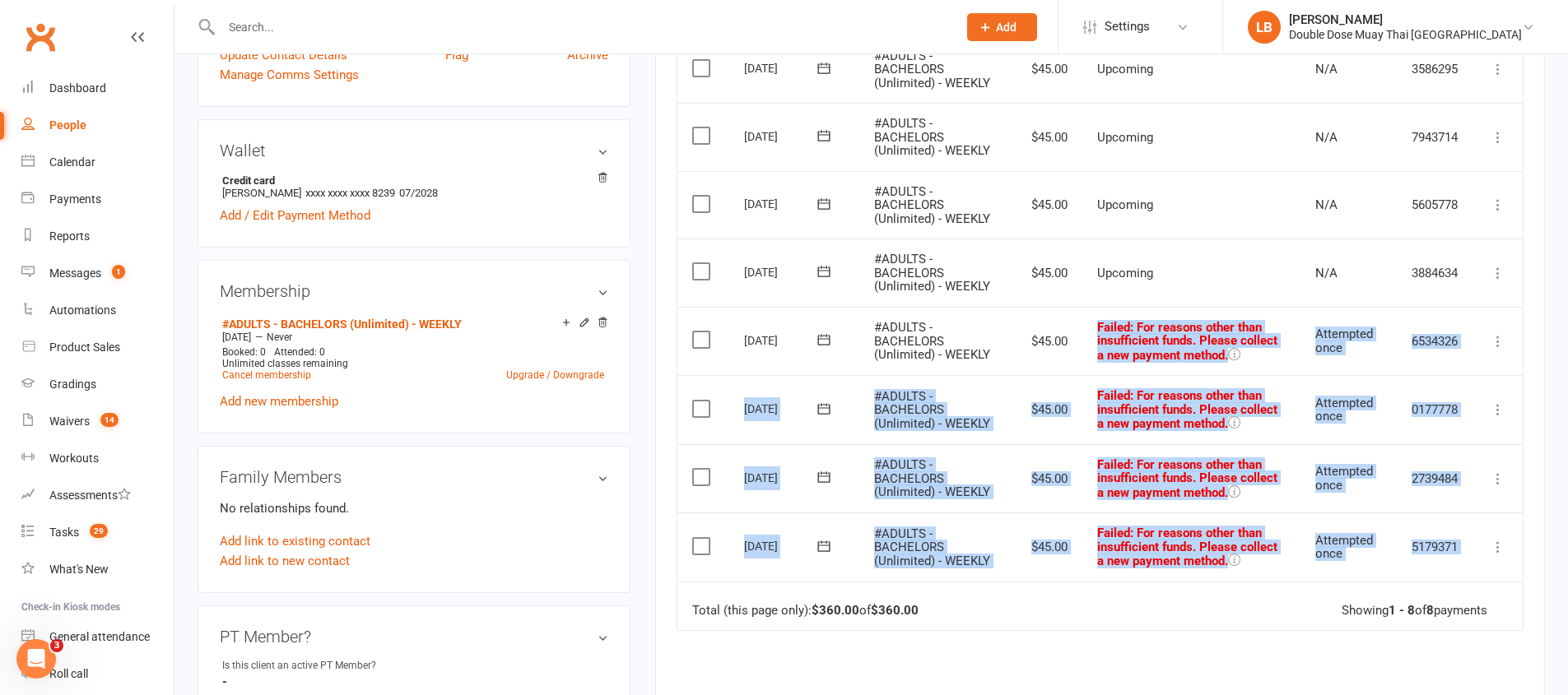
drag, startPoint x: 1139, startPoint y: 317, endPoint x: 1171, endPoint y: 541, distance: 226.3
click at [1240, 605] on table "Due Contact Membership Amount Status History Invoice # Select this [DATE] [PERS…" at bounding box center [1100, 311] width 847 height 639
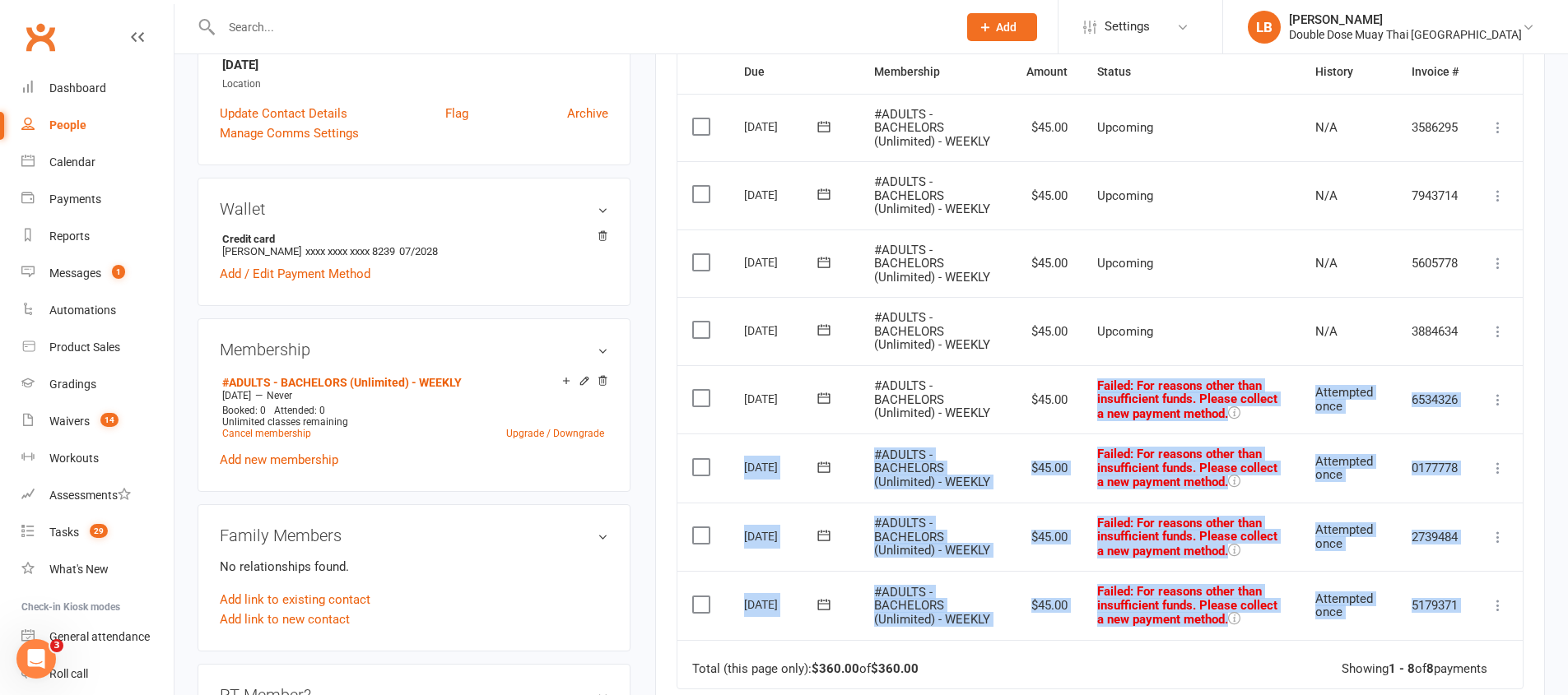
scroll to position [0, 0]
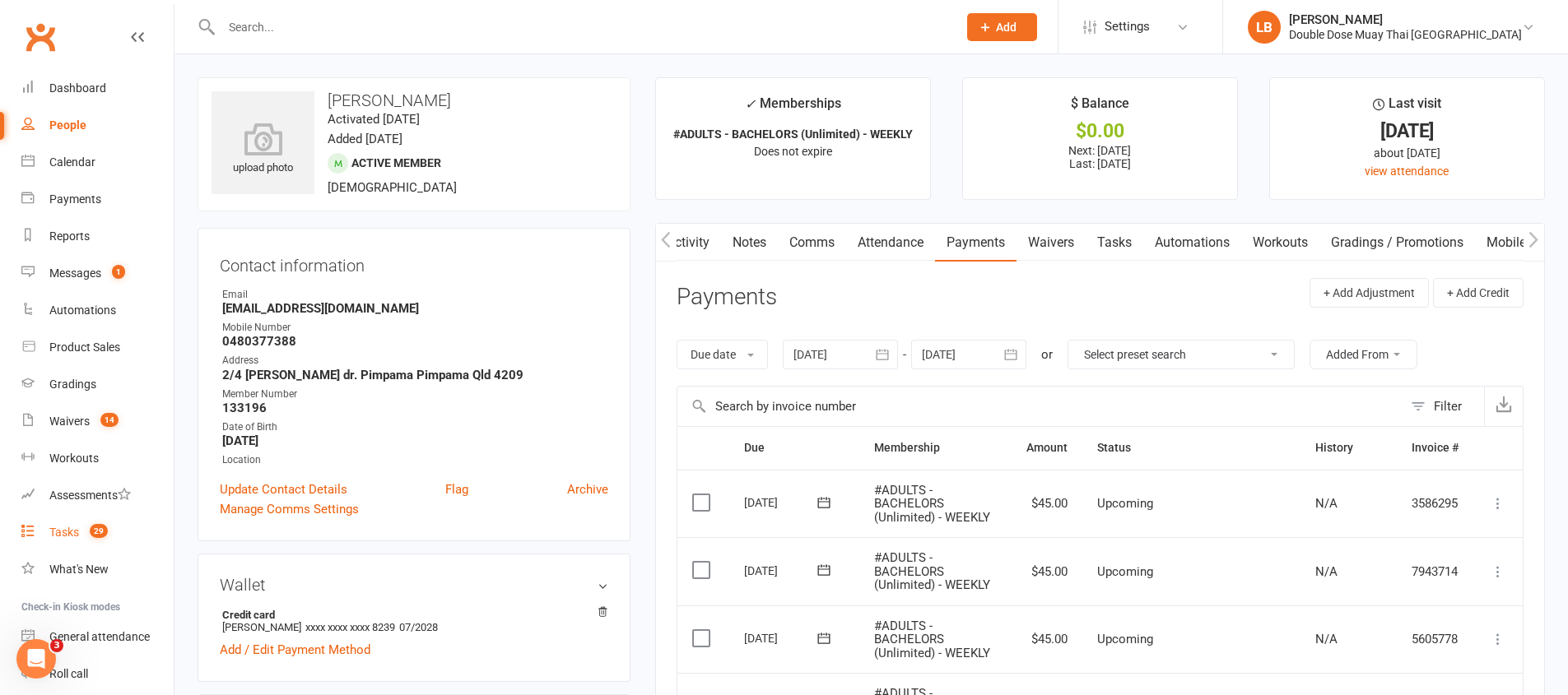
click at [108, 526] on count-badge "29" at bounding box center [95, 532] width 27 height 13
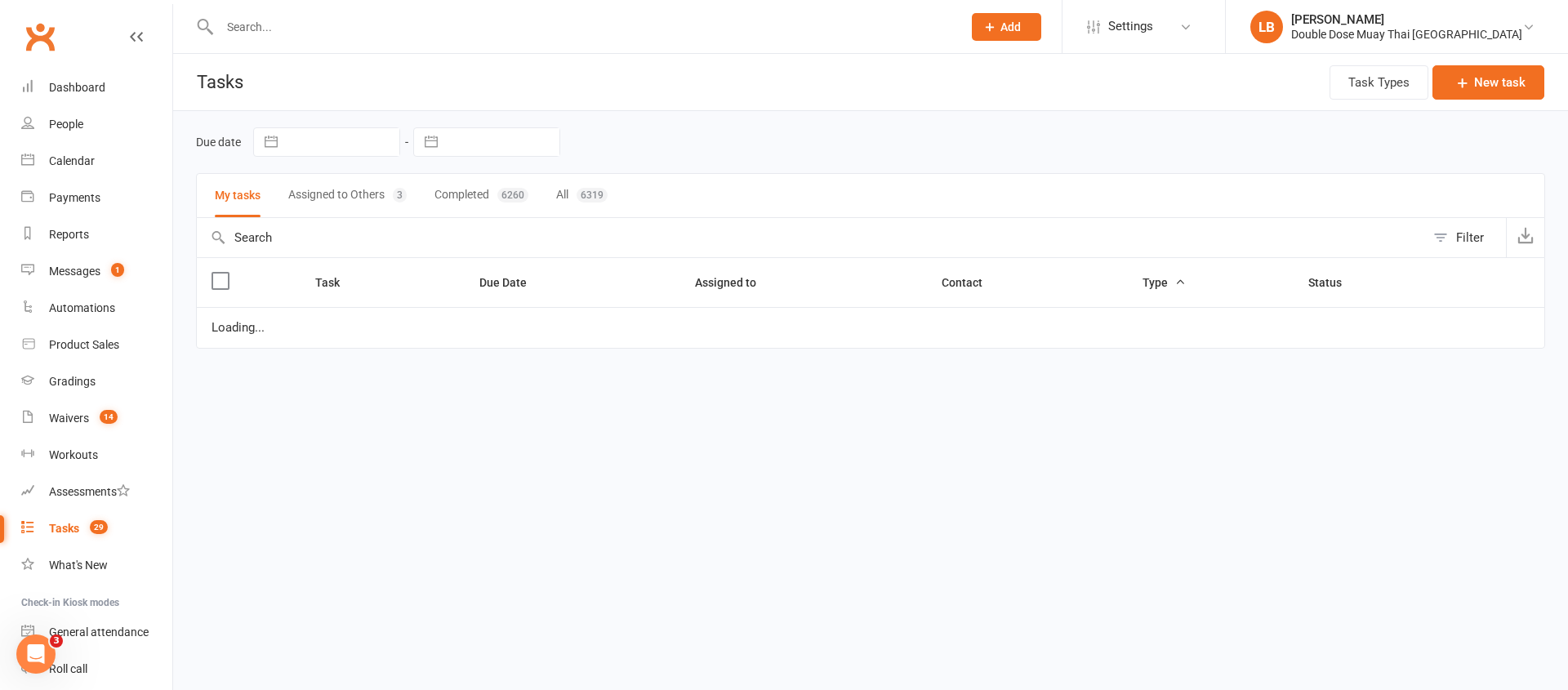
select select "started"
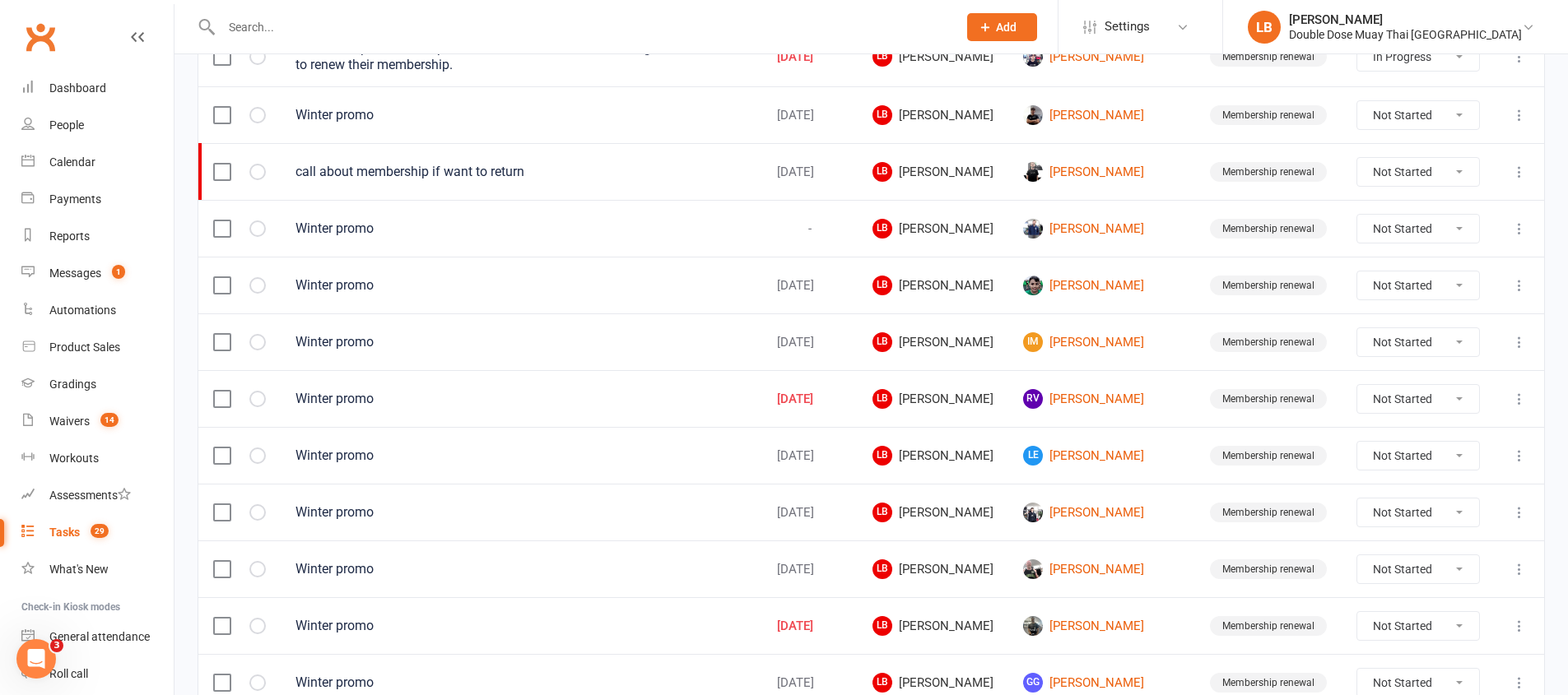
scroll to position [569, 0]
click at [1069, 405] on link "RV [PERSON_NAME]" at bounding box center [1102, 399] width 157 height 20
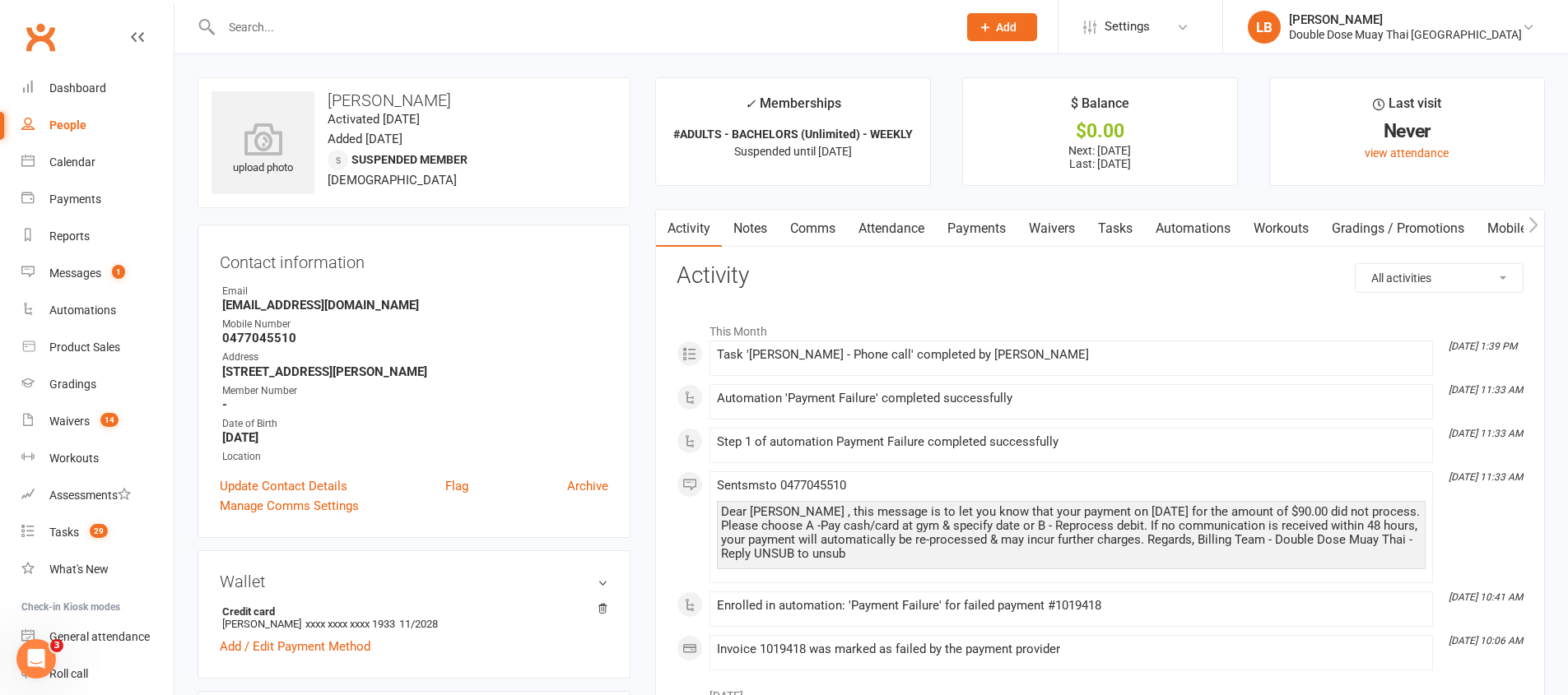
drag, startPoint x: 980, startPoint y: 536, endPoint x: 992, endPoint y: 471, distance: 66.1
click at [963, 575] on li "[DATE] 11:33 AM Sent sms to [PHONE_NUMBER] Dear [PERSON_NAME] , this message is…" at bounding box center [1071, 527] width 724 height 112
click at [969, 227] on link "Payments" at bounding box center [976, 229] width 82 height 38
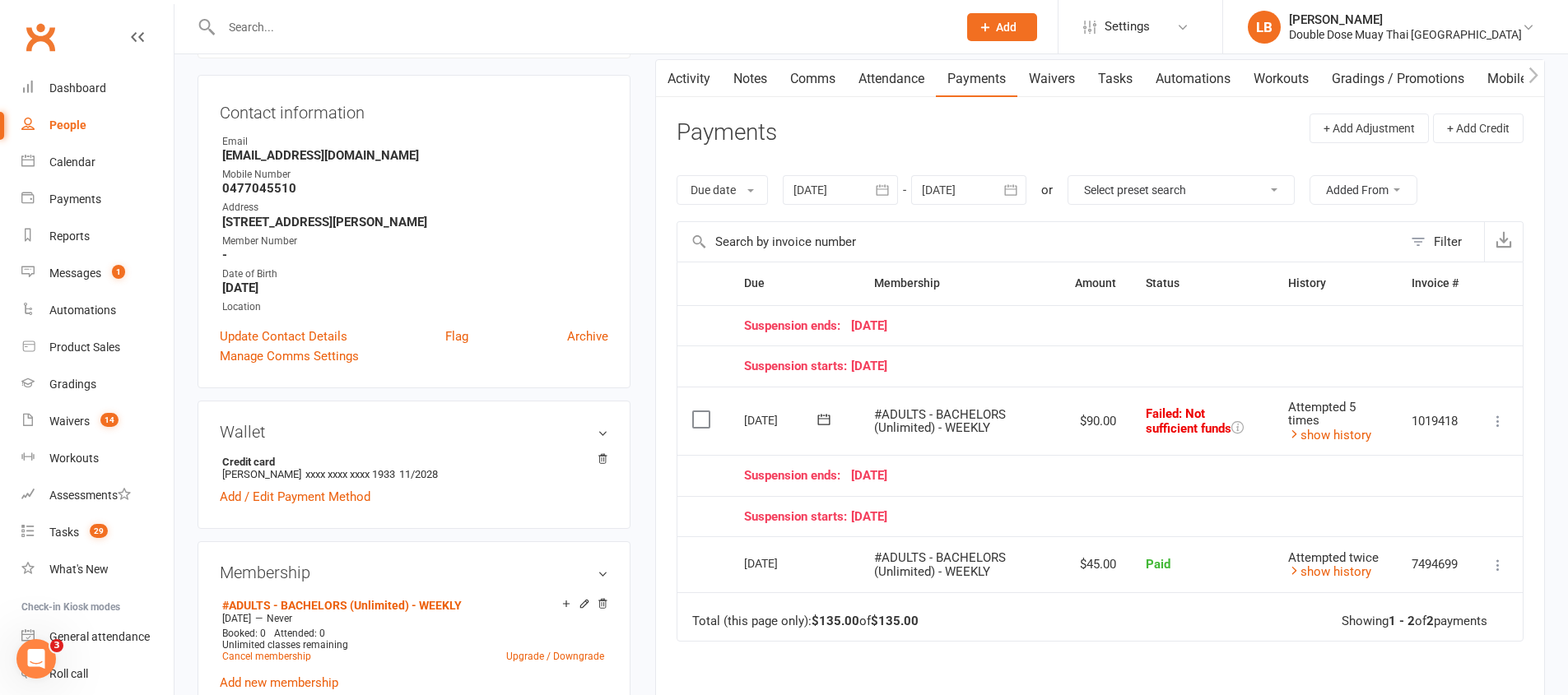
scroll to position [75, 0]
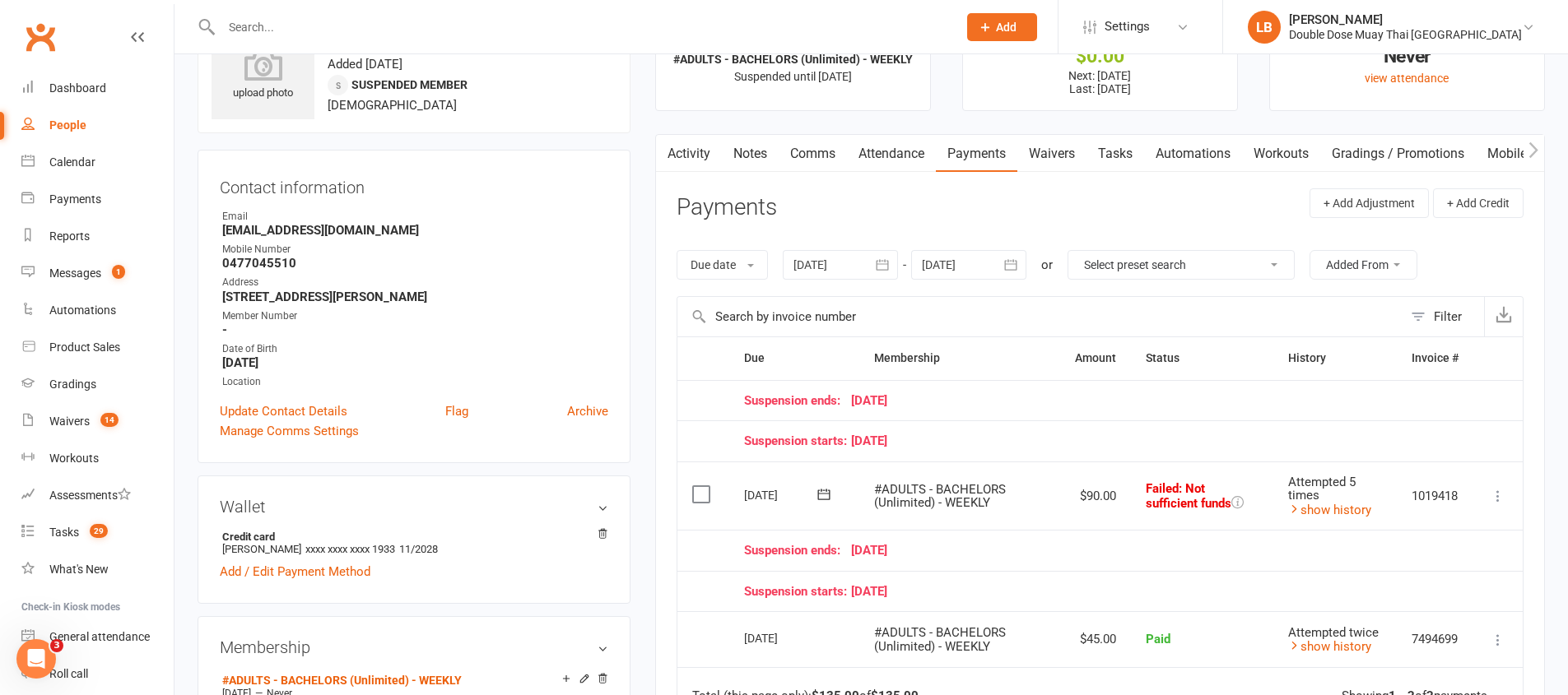
drag, startPoint x: 845, startPoint y: 437, endPoint x: 936, endPoint y: 443, distance: 91.2
click at [937, 452] on td "Suspension starts: [DATE]" at bounding box center [1101, 441] width 744 height 41
click at [909, 409] on td "Suspension ends: [DATE]" at bounding box center [1101, 401] width 744 height 41
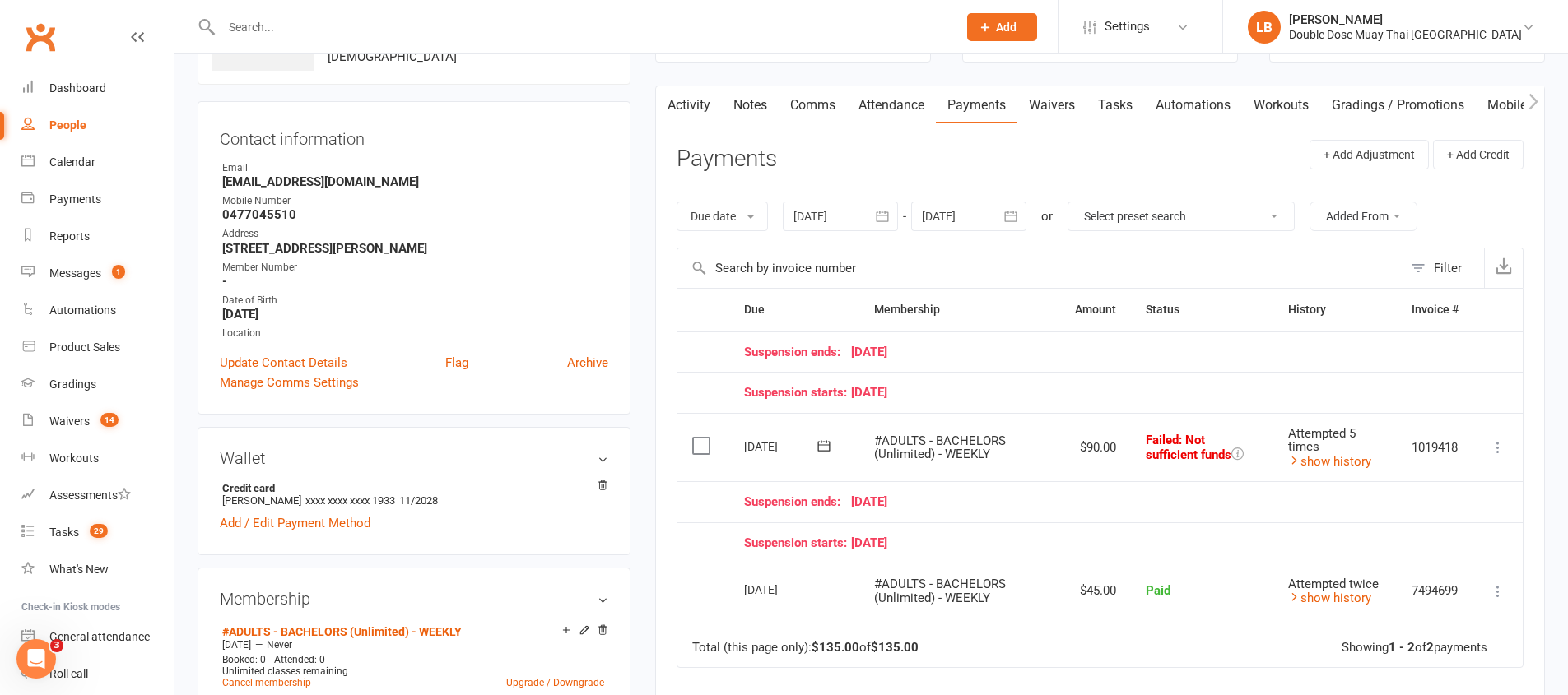
scroll to position [181, 0]
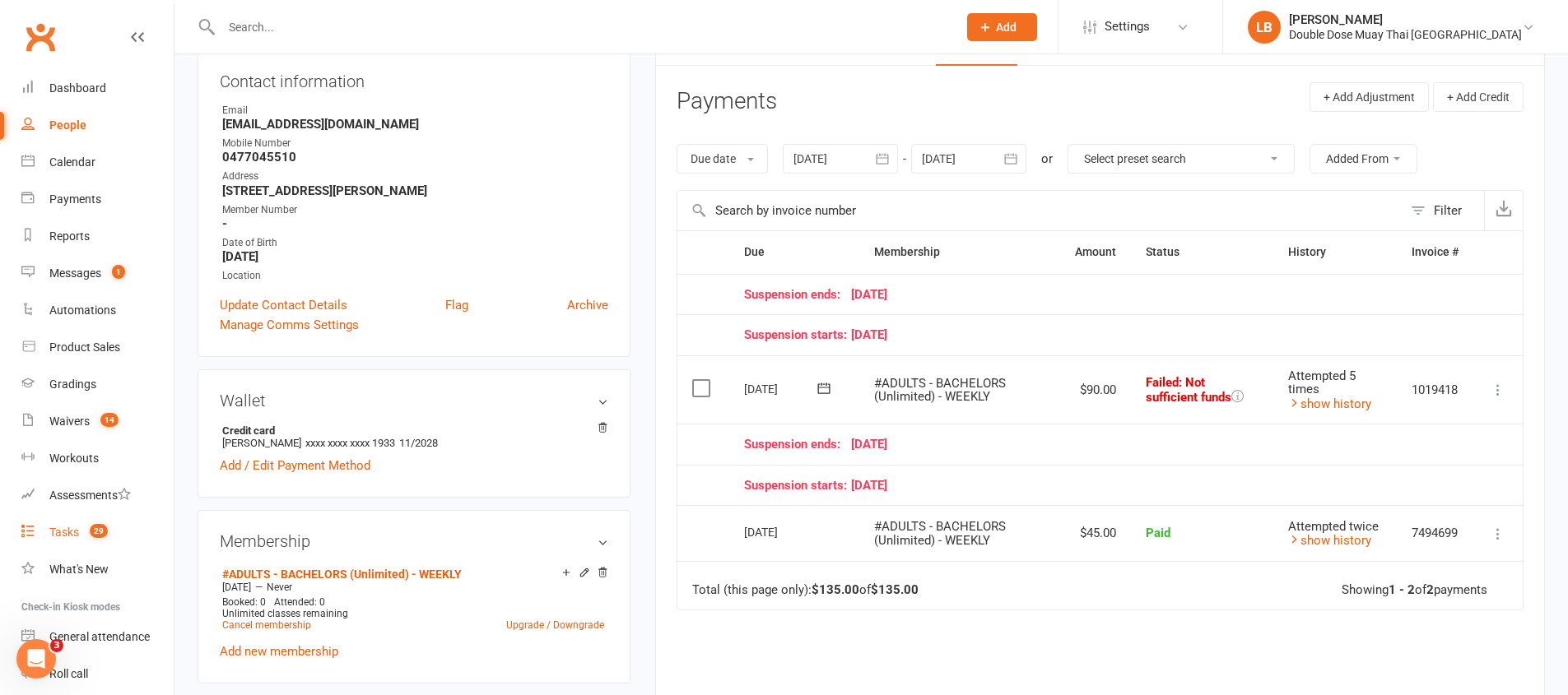
click at [95, 533] on span "29" at bounding box center [98, 531] width 18 height 14
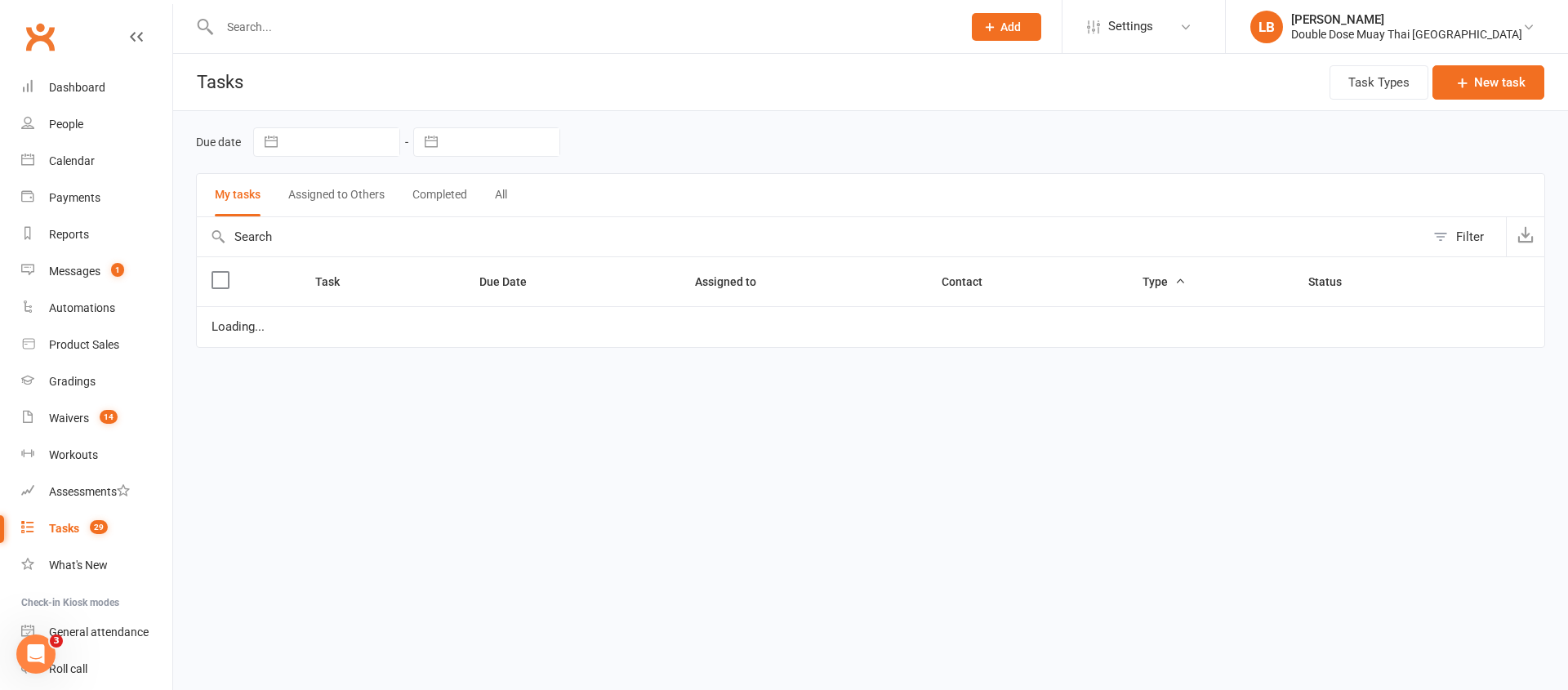
select select "started"
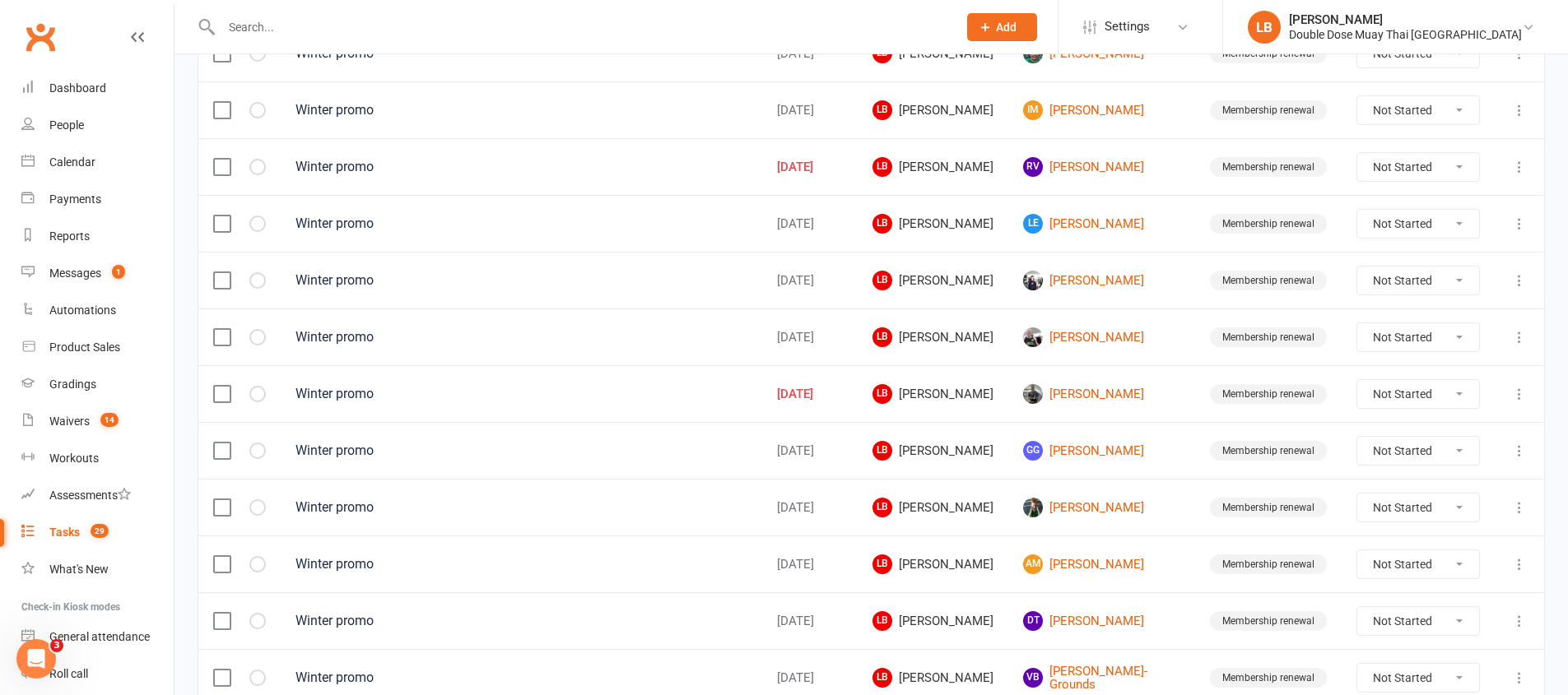
scroll to position [805, 0]
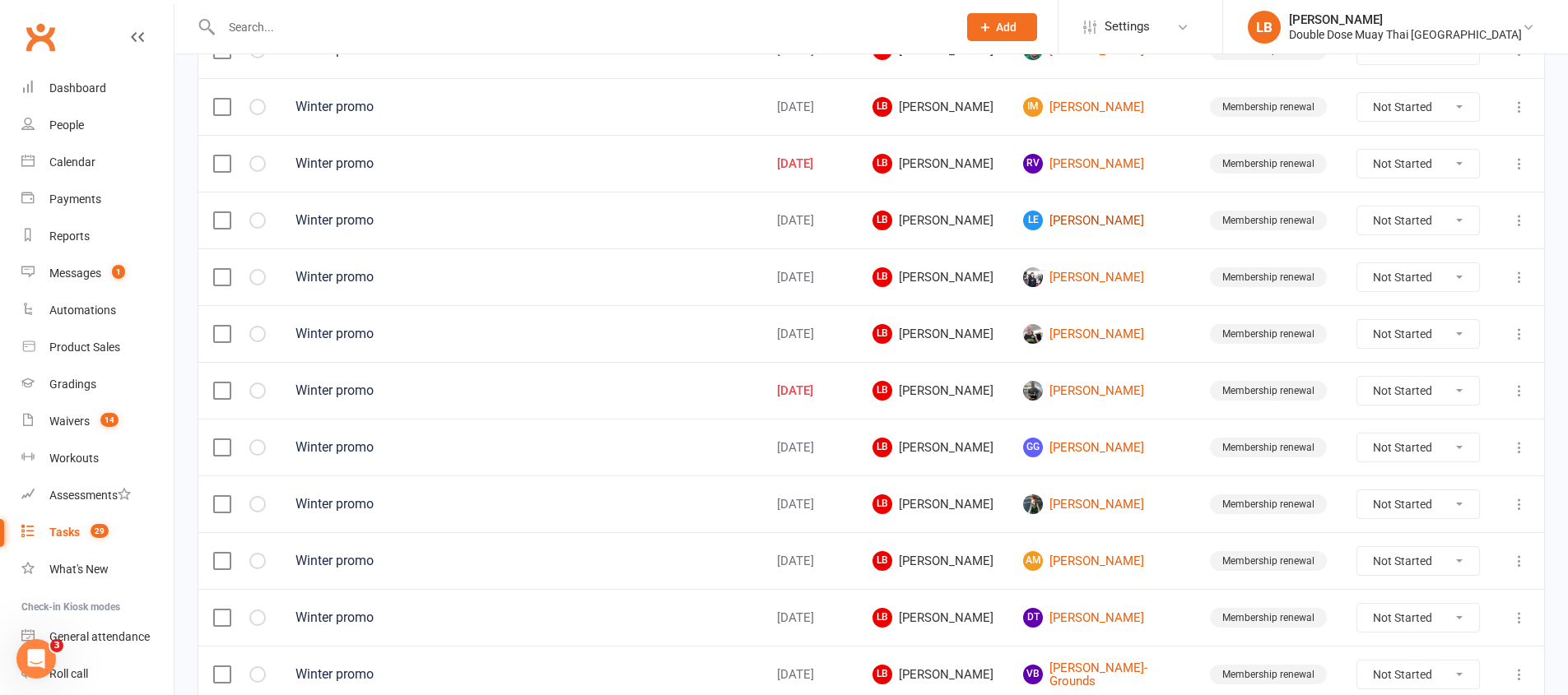
click at [1088, 224] on link "LE [PERSON_NAME]" at bounding box center [1102, 220] width 157 height 20
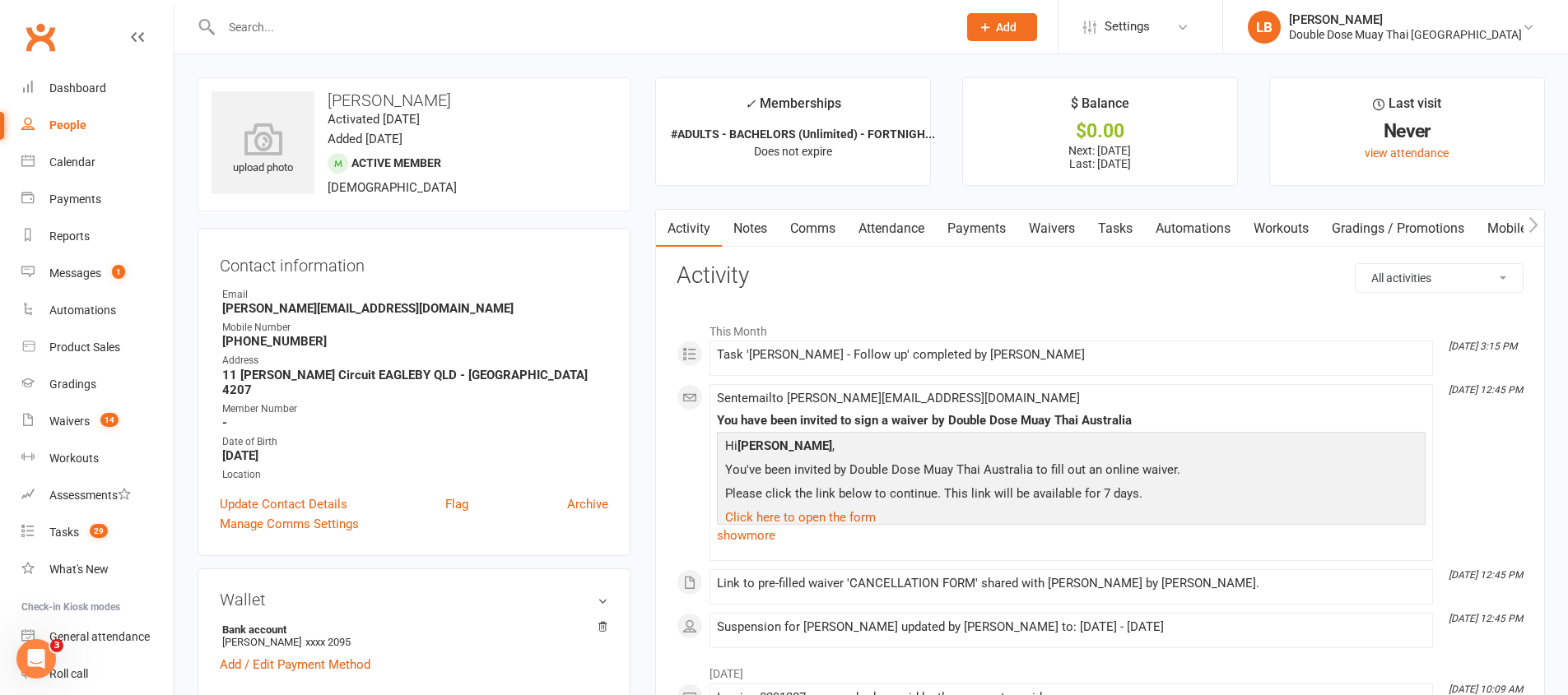
click at [786, 449] on p "Hi [PERSON_NAME] ," at bounding box center [1071, 448] width 701 height 24
drag, startPoint x: 787, startPoint y: 448, endPoint x: 1126, endPoint y: 497, distance: 342.5
click at [1121, 503] on div "Hi [PERSON_NAME] , You've been invited by Double Dose Muay Thai Australia to fi…" at bounding box center [1071, 506] width 701 height 139
click at [1127, 483] on p "Please click the link below to continue. This link will be available for 7 days." at bounding box center [1071, 495] width 701 height 24
drag, startPoint x: 1043, startPoint y: 368, endPoint x: 674, endPoint y: 339, distance: 370.1
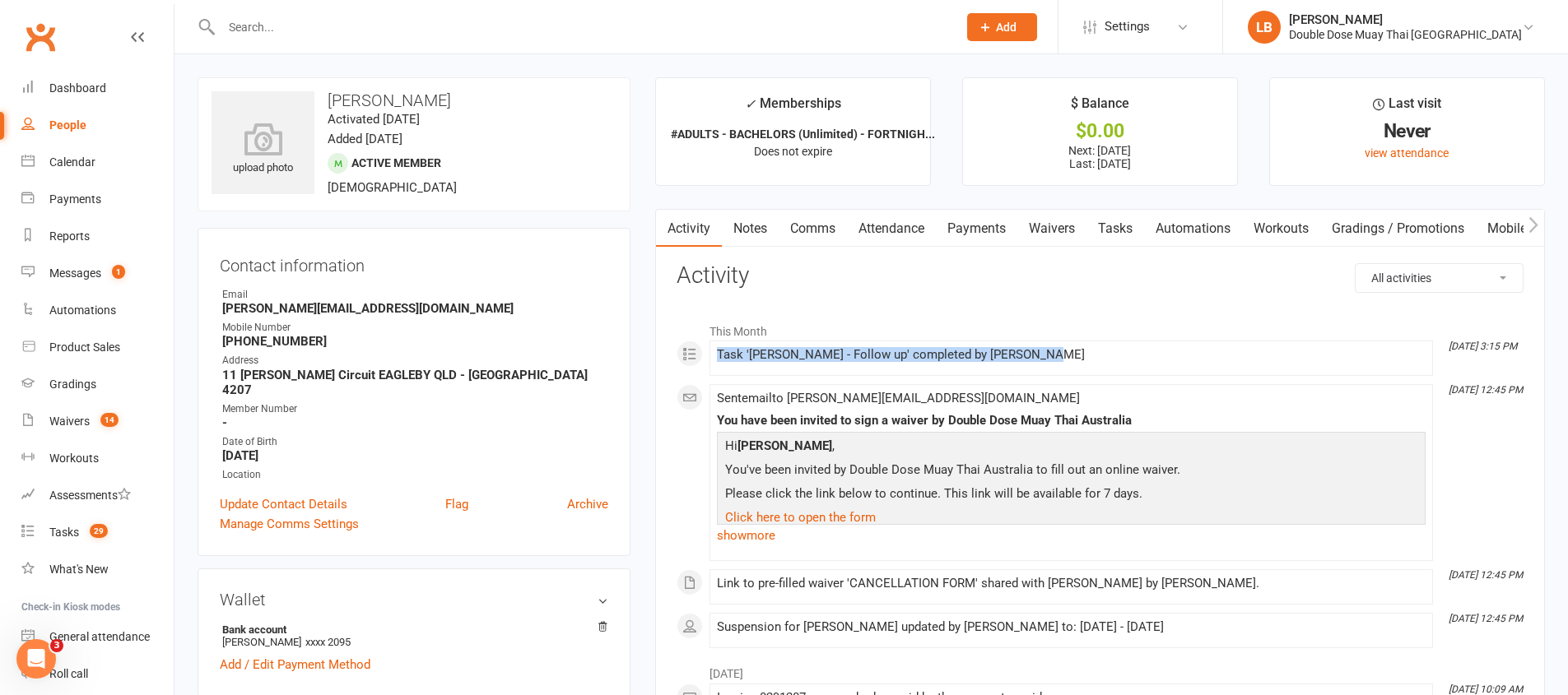
click at [718, 326] on li "This Month" at bounding box center [1100, 327] width 847 height 27
drag, startPoint x: 336, startPoint y: 95, endPoint x: 457, endPoint y: 102, distance: 121.2
click at [457, 102] on h3 "[PERSON_NAME]" at bounding box center [414, 100] width 404 height 18
click at [454, 101] on h3 "[PERSON_NAME]" at bounding box center [414, 100] width 404 height 18
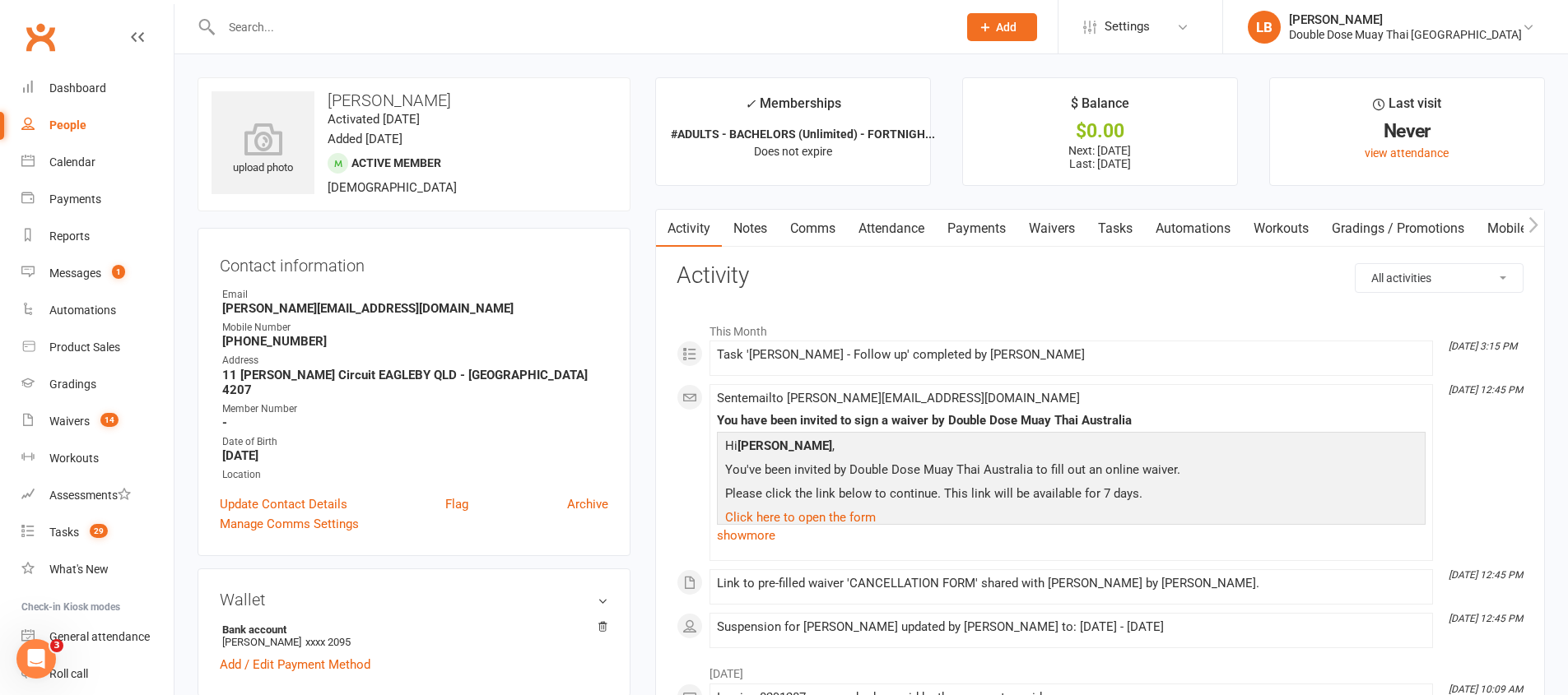
scroll to position [3, 0]
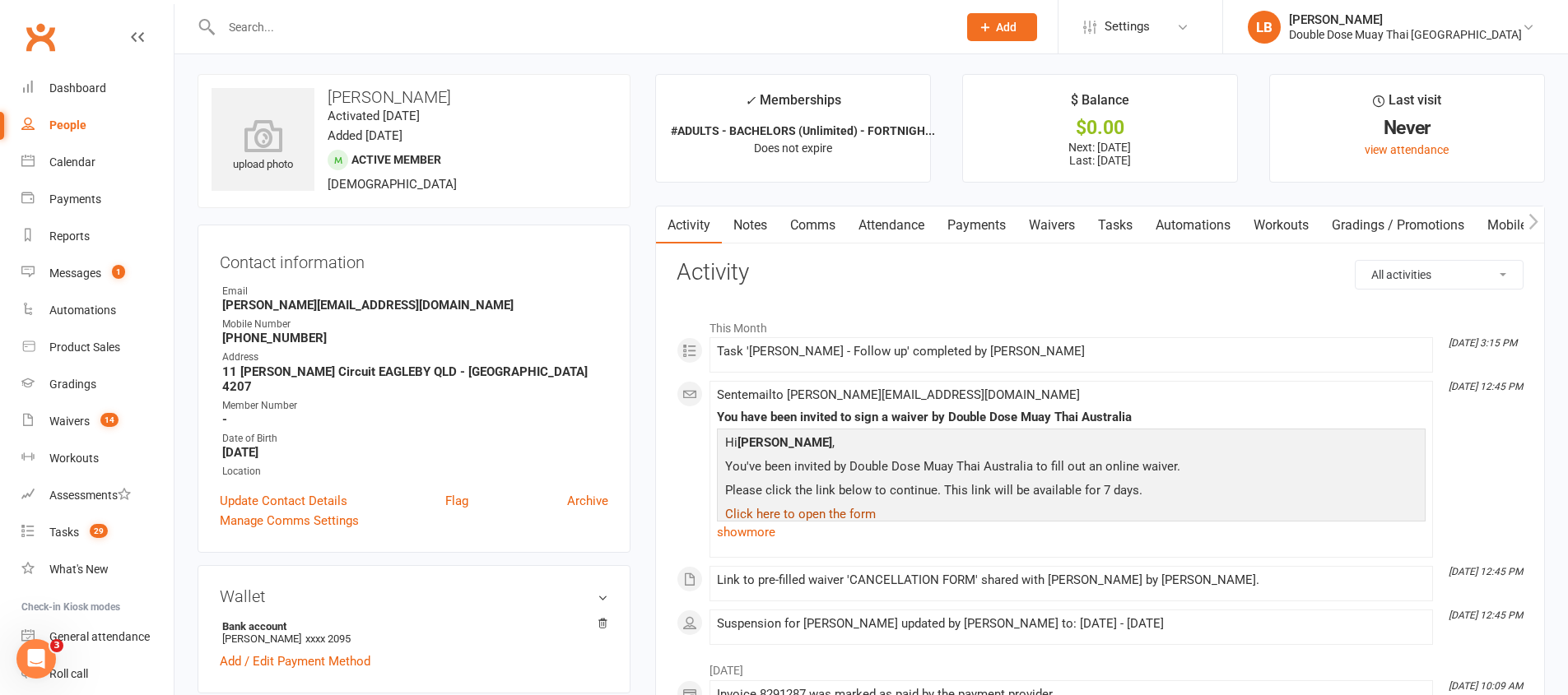
click at [852, 513] on link "Click here to open the form" at bounding box center [799, 514] width 151 height 15
click at [736, 537] on link "show more" at bounding box center [1071, 532] width 708 height 23
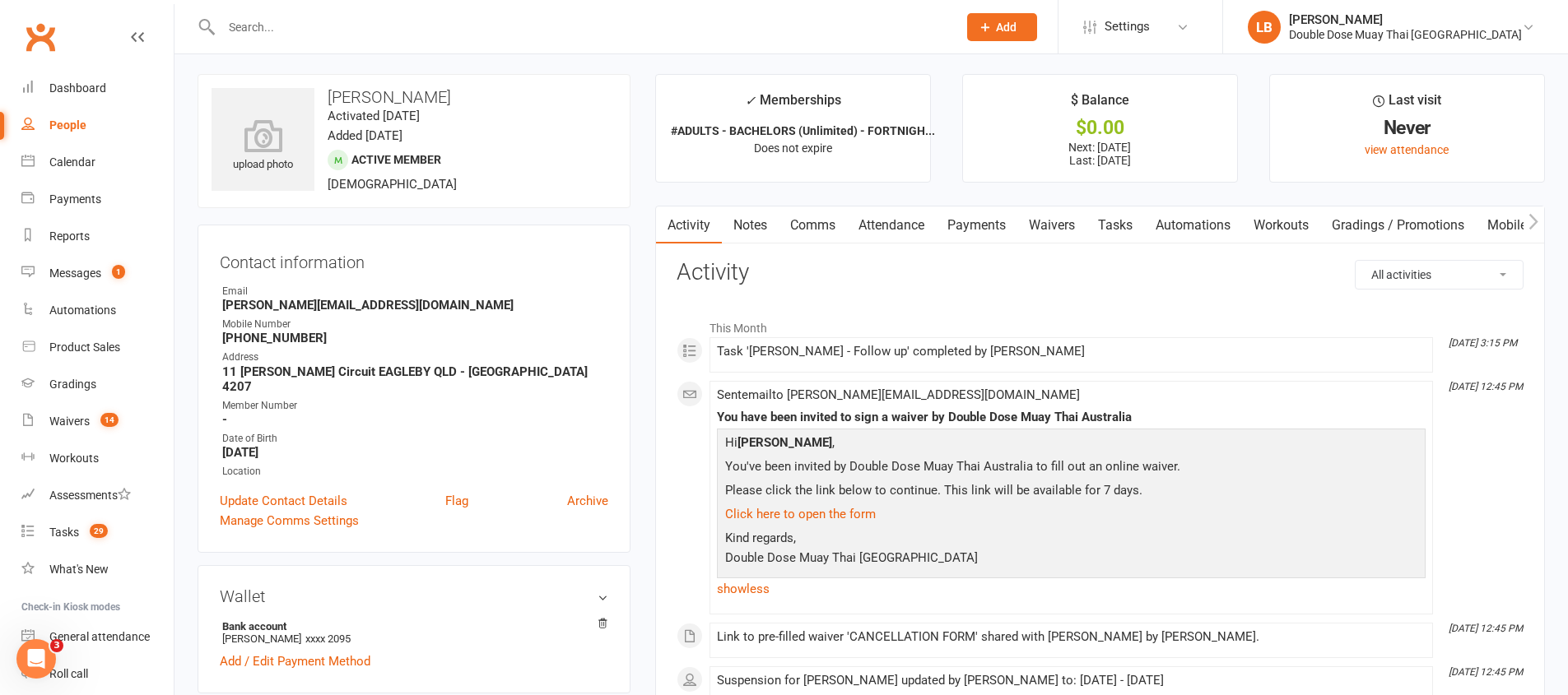
click at [1067, 213] on link "Waivers" at bounding box center [1052, 225] width 69 height 38
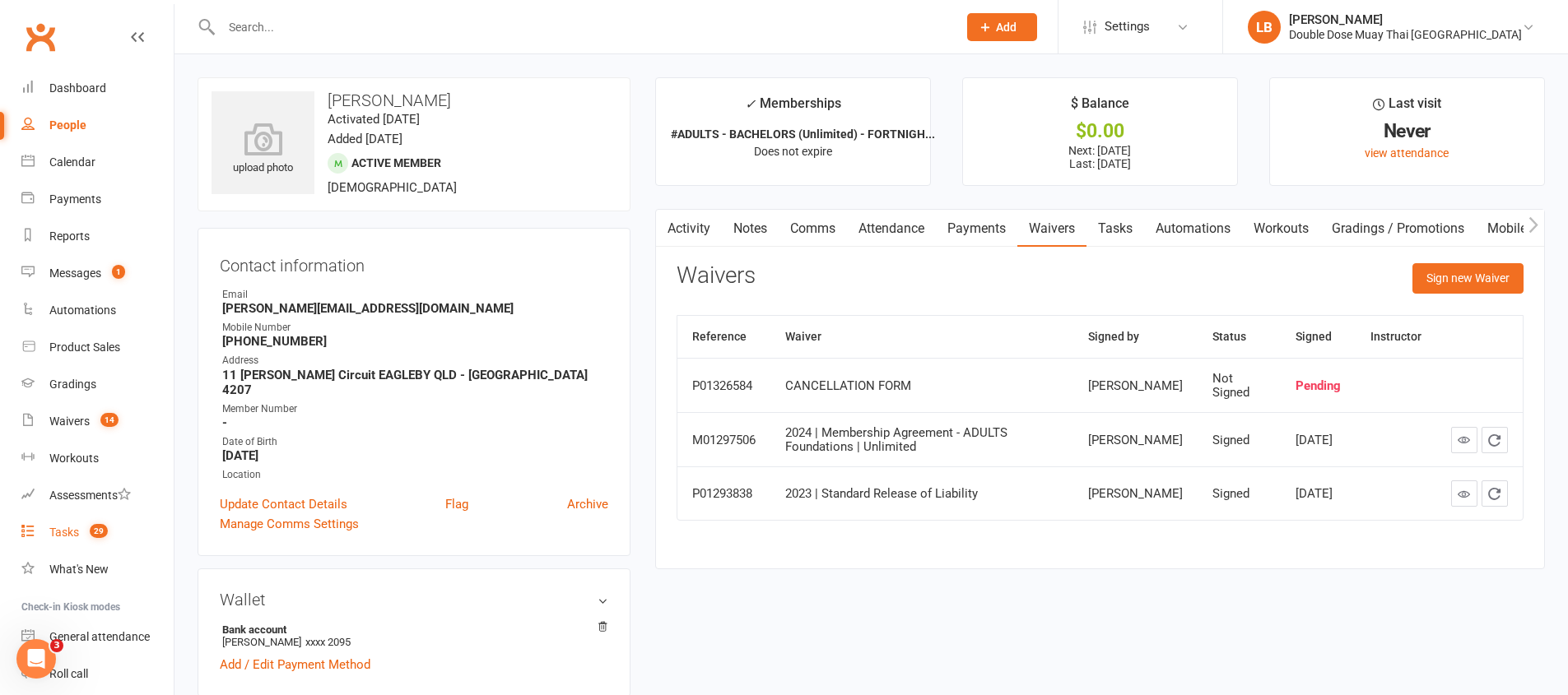
click at [73, 528] on div "Tasks" at bounding box center [64, 532] width 29 height 13
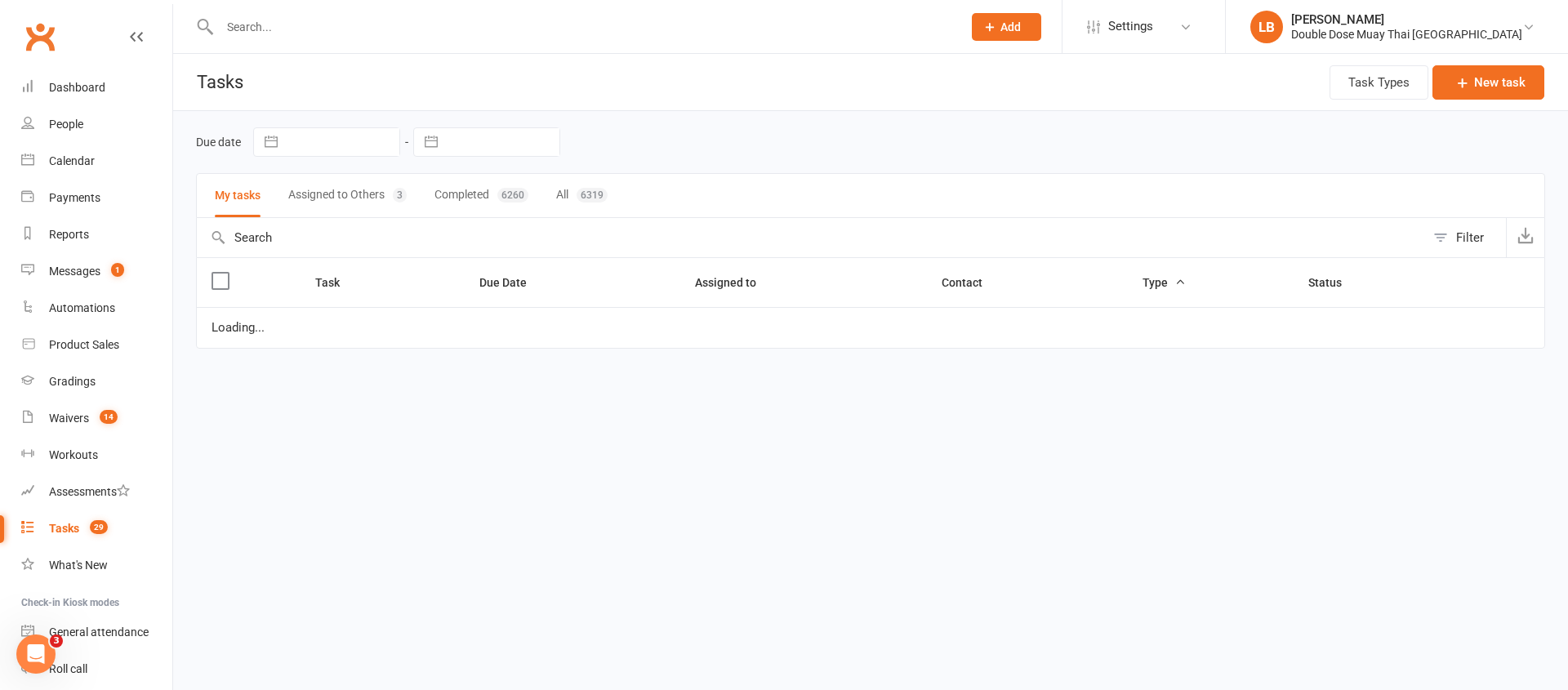
select select "started"
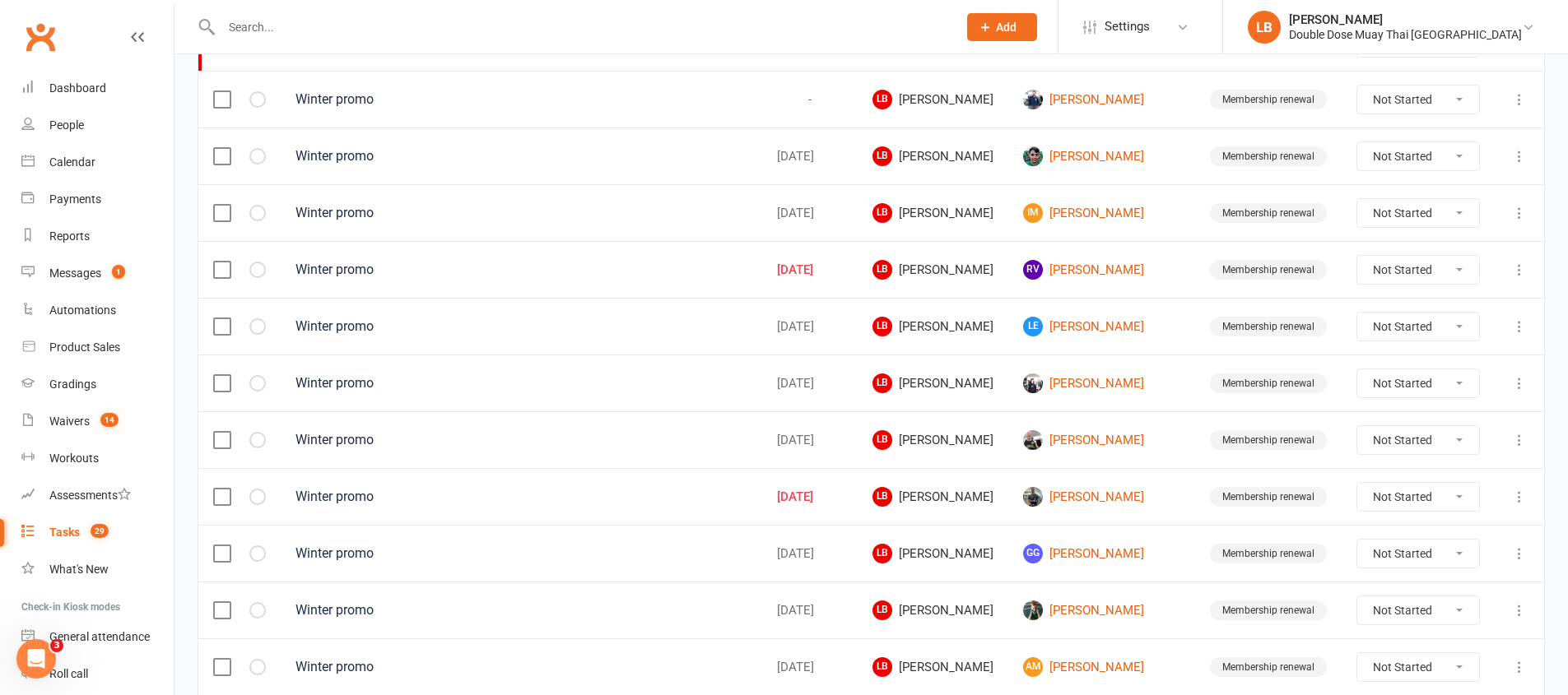
scroll to position [784, 0]
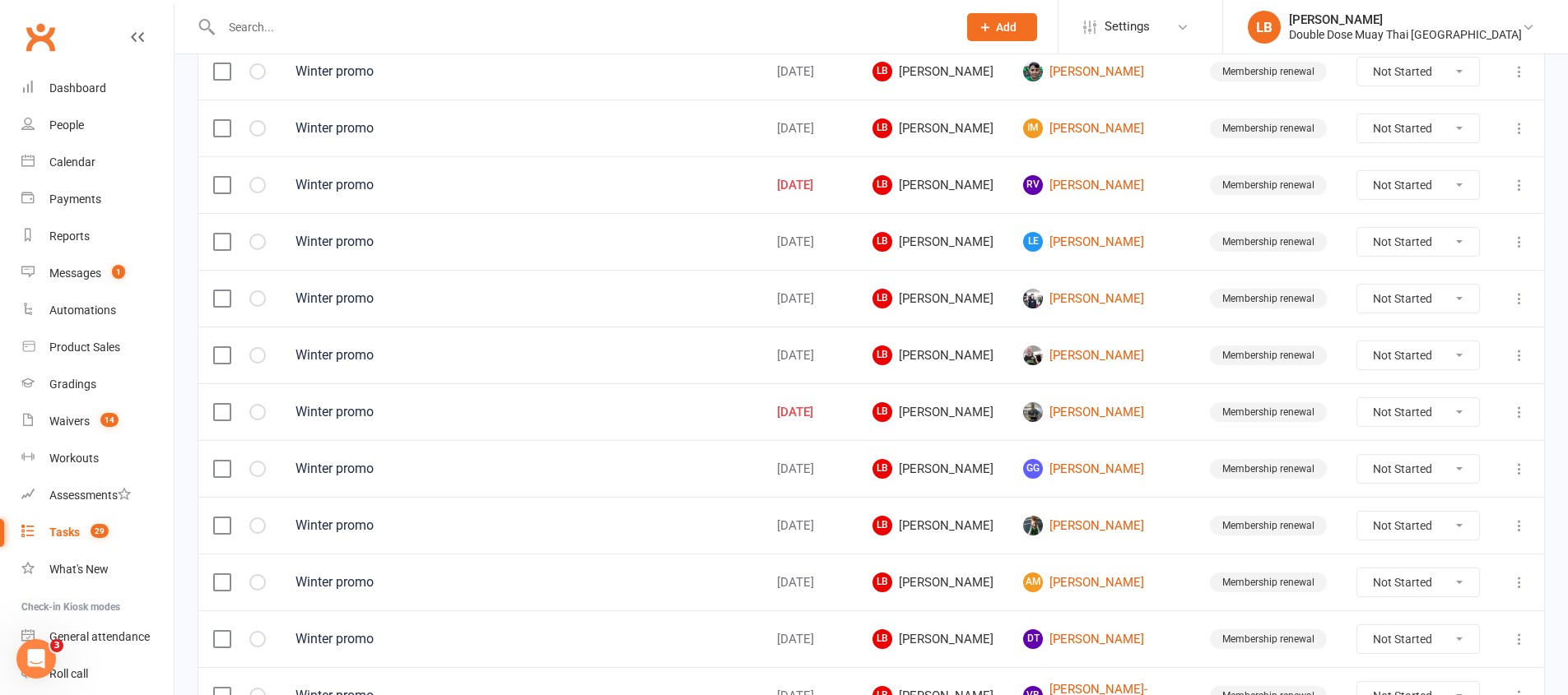
click at [1393, 238] on select "Not Started In Progress Waiting Complete" at bounding box center [1418, 242] width 122 height 28
select select "unstarted"
select select "started"
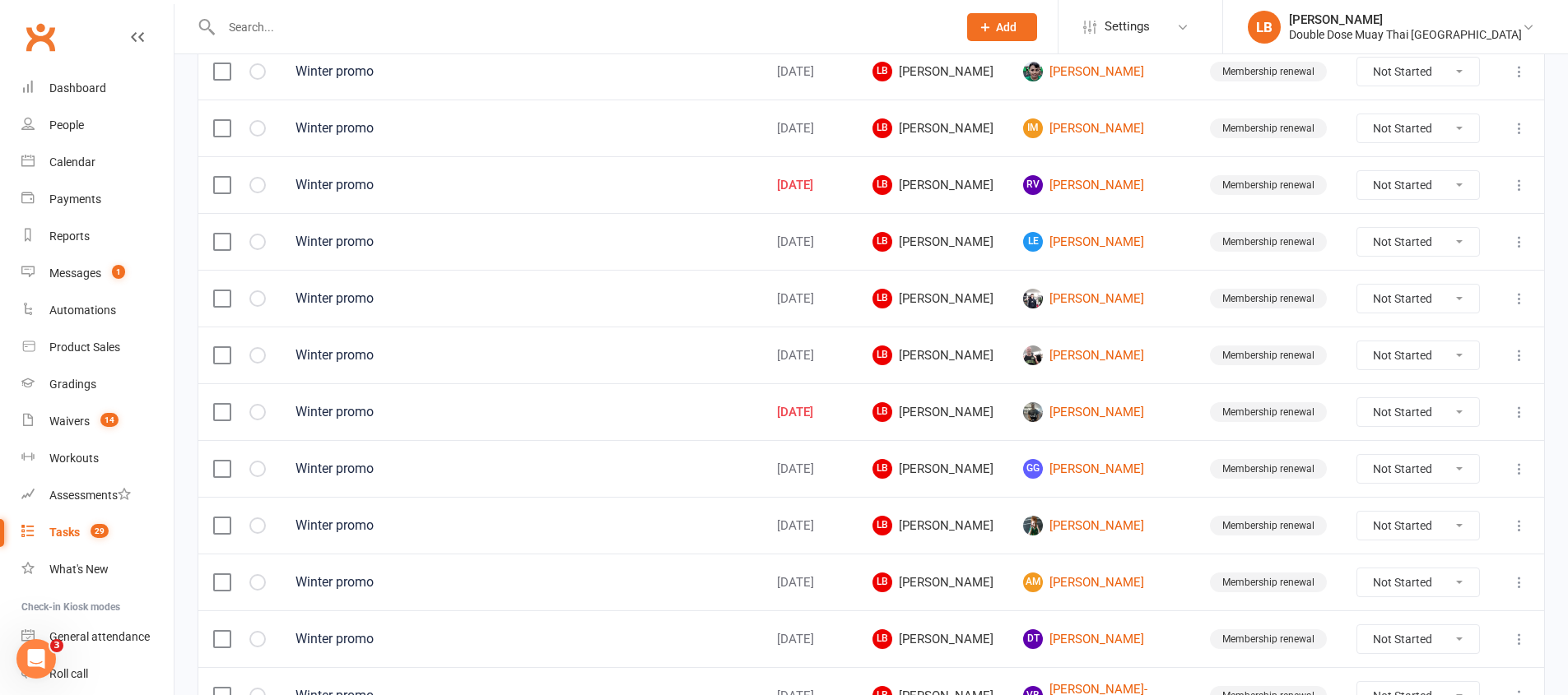
select select "started"
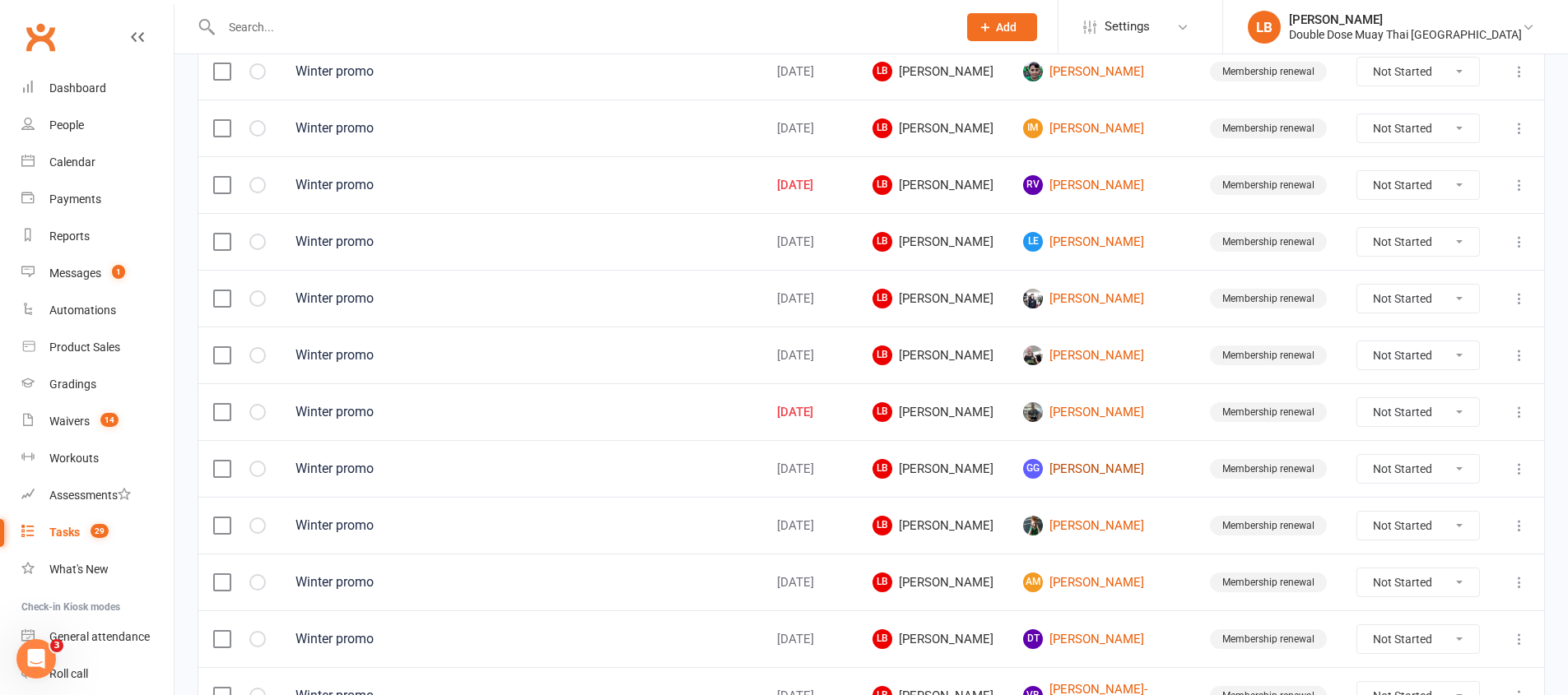
select select "started"
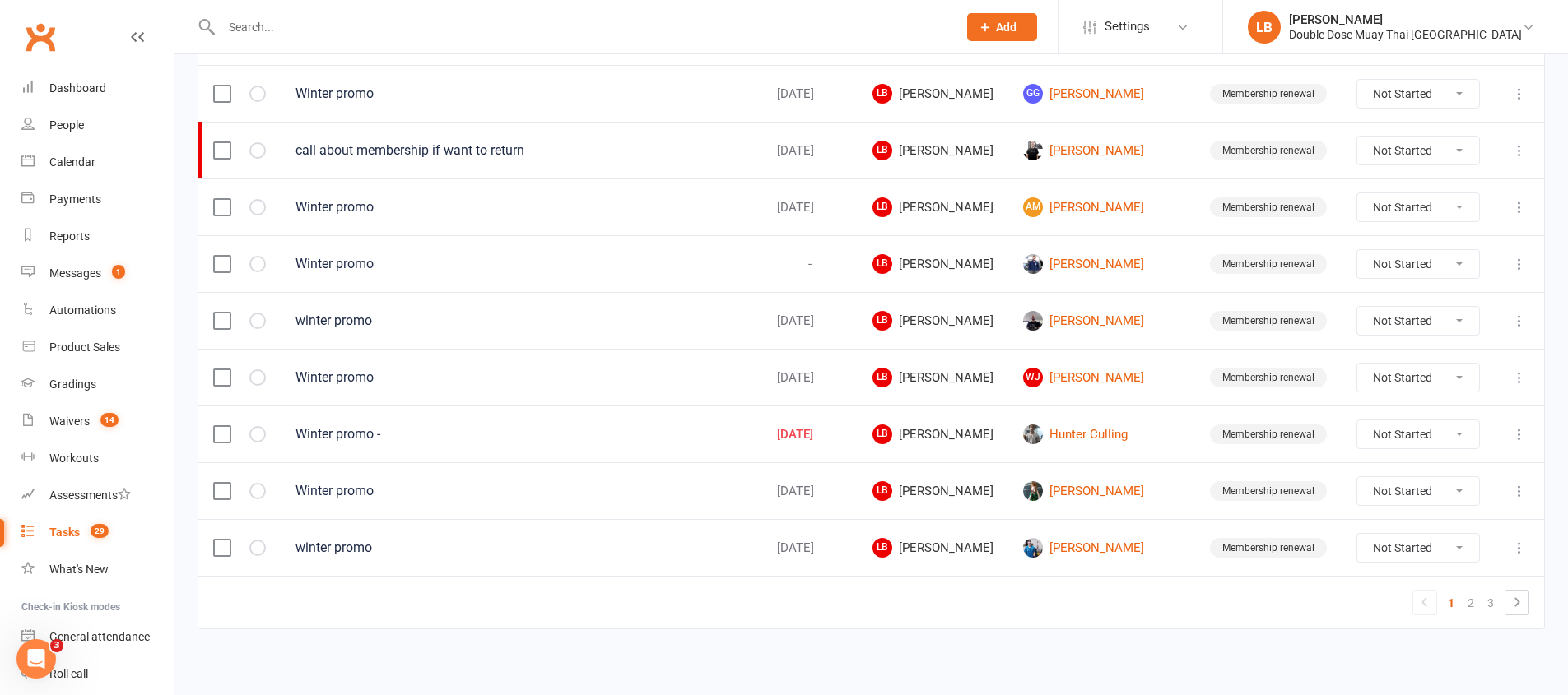
scroll to position [1163, 0]
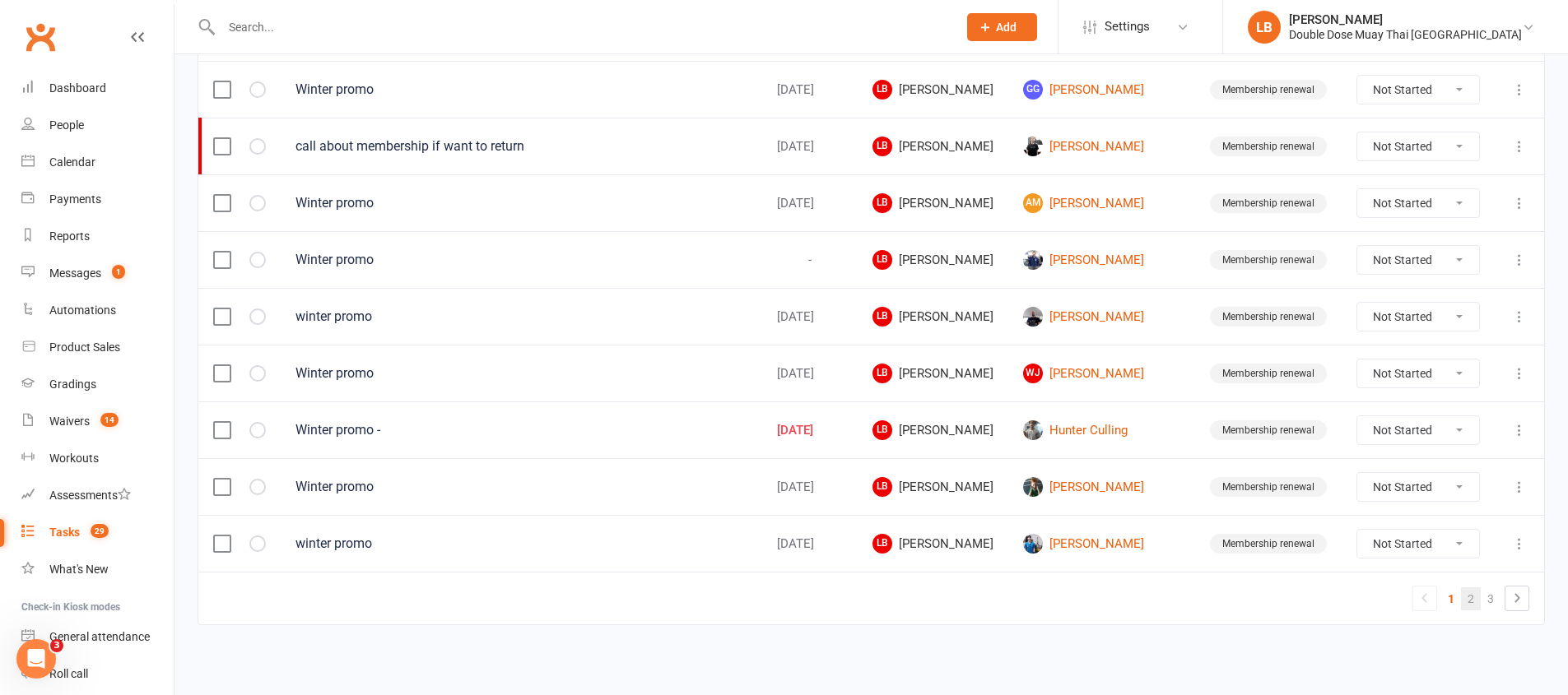
click at [1466, 592] on link "2" at bounding box center [1470, 599] width 20 height 23
select select "started"
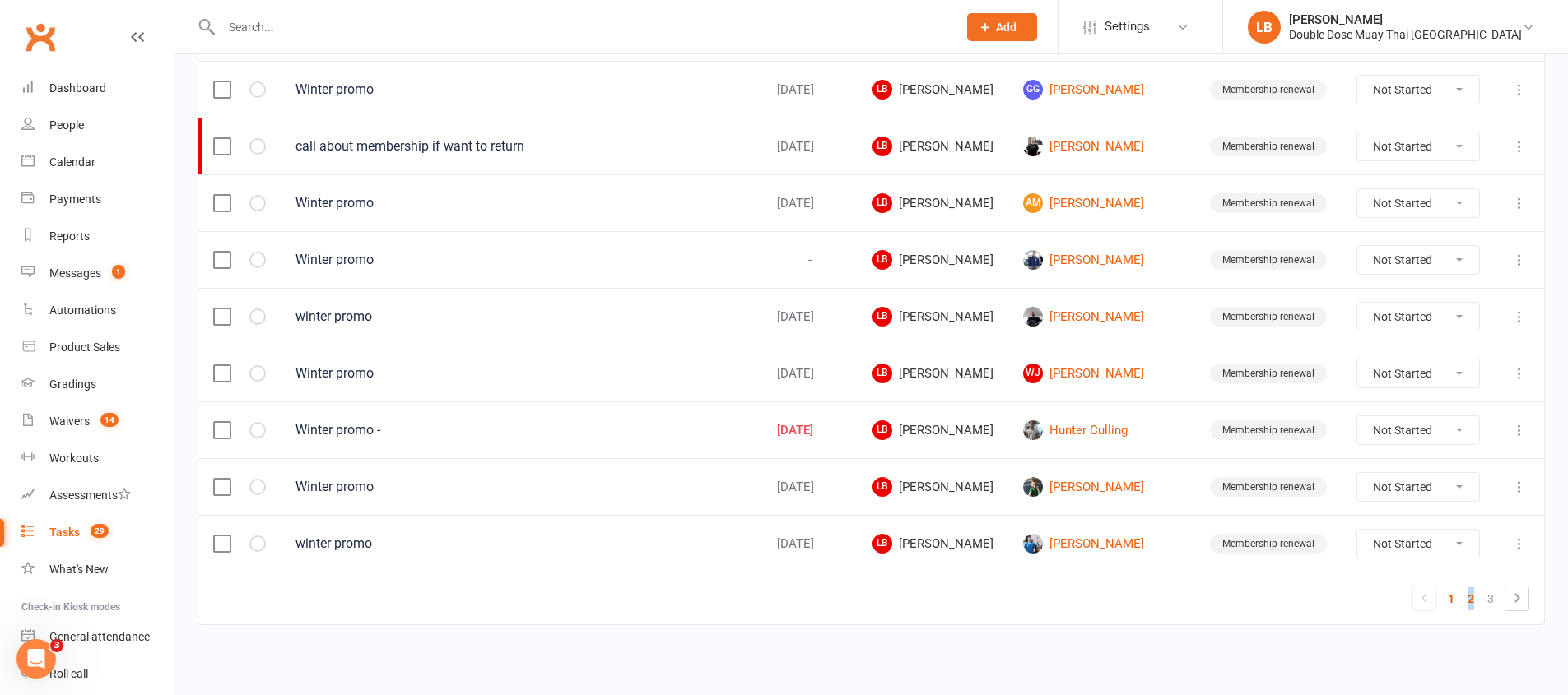
select select "started"
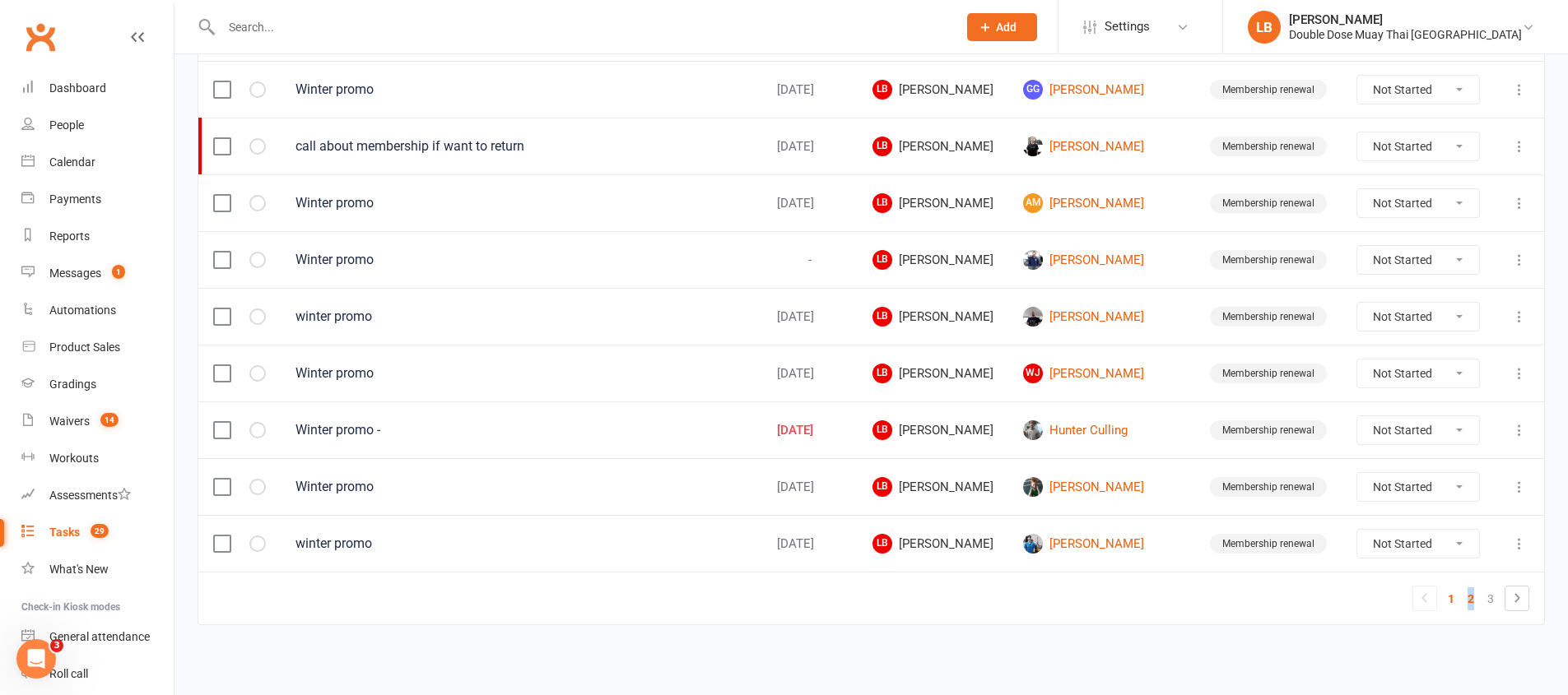
select select "started"
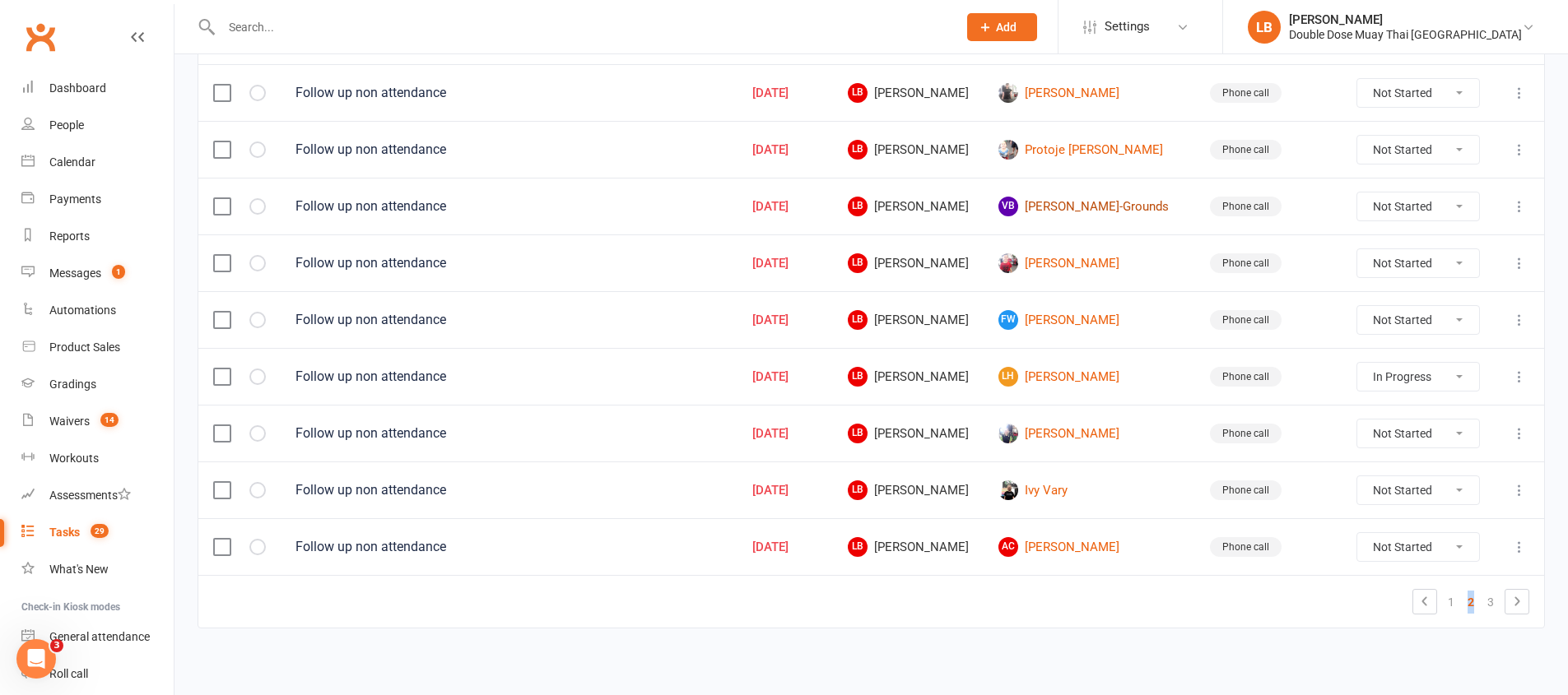
click at [1092, 209] on link "VB [PERSON_NAME]-Grounds" at bounding box center [1089, 206] width 182 height 20
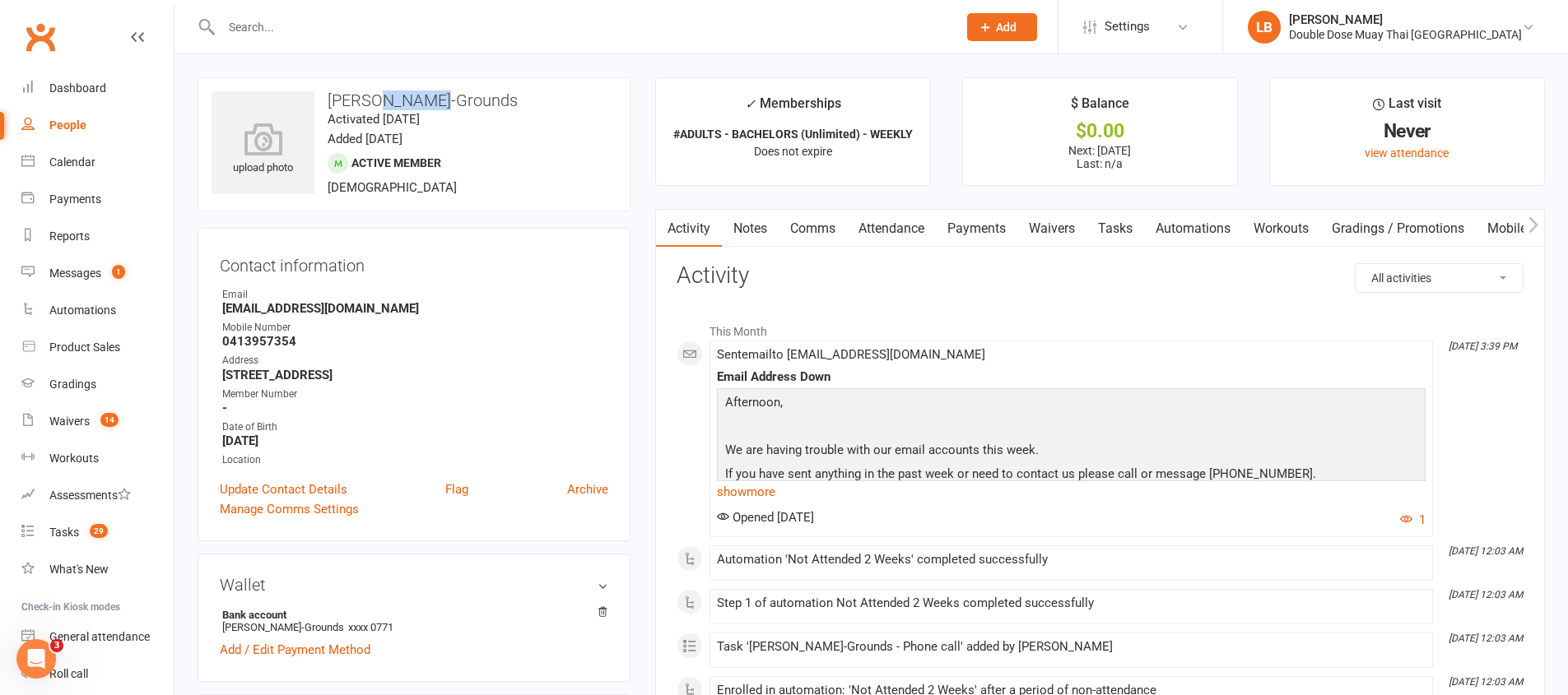
drag, startPoint x: 373, startPoint y: 102, endPoint x: 429, endPoint y: 103, distance: 56.0
click at [429, 103] on h3 "[PERSON_NAME]-Grounds" at bounding box center [414, 100] width 404 height 18
click at [452, 294] on div "Email" at bounding box center [415, 295] width 386 height 15
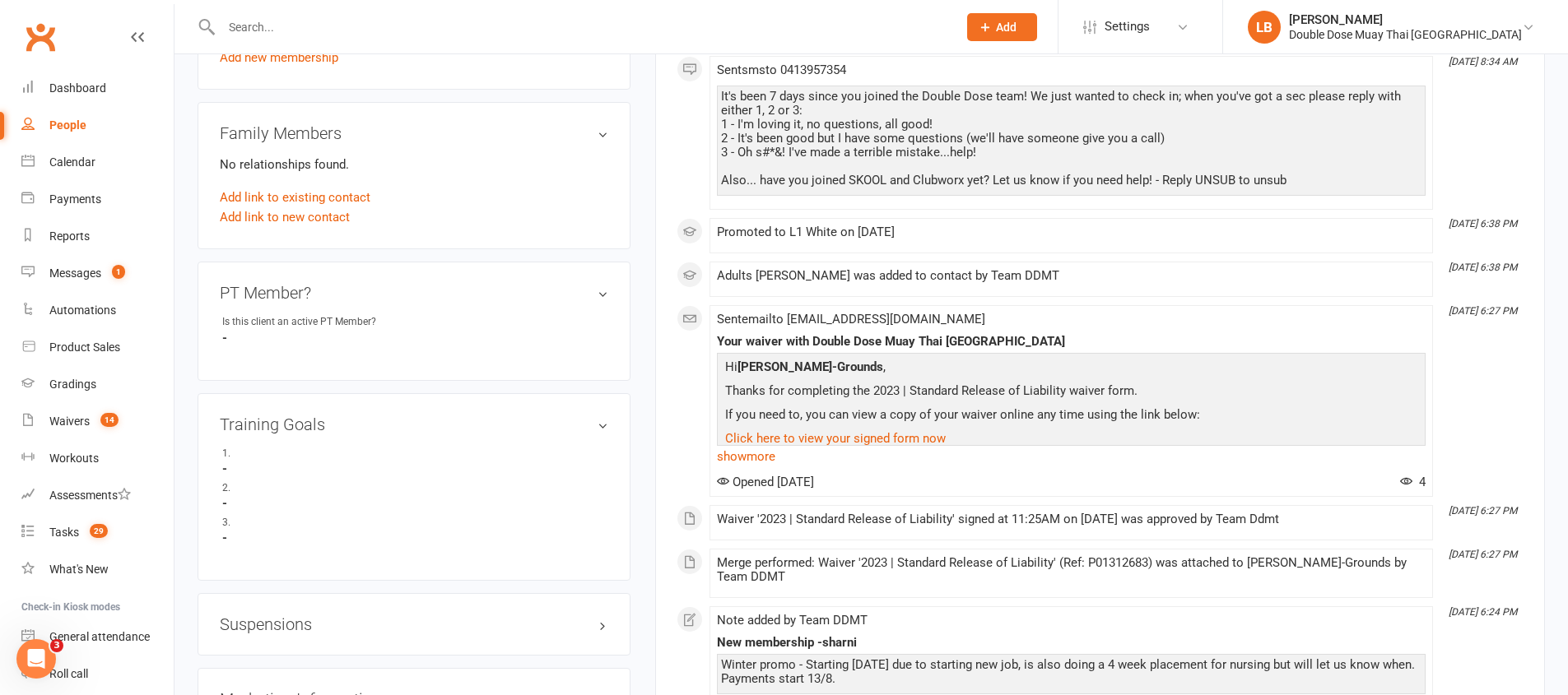
scroll to position [795, 0]
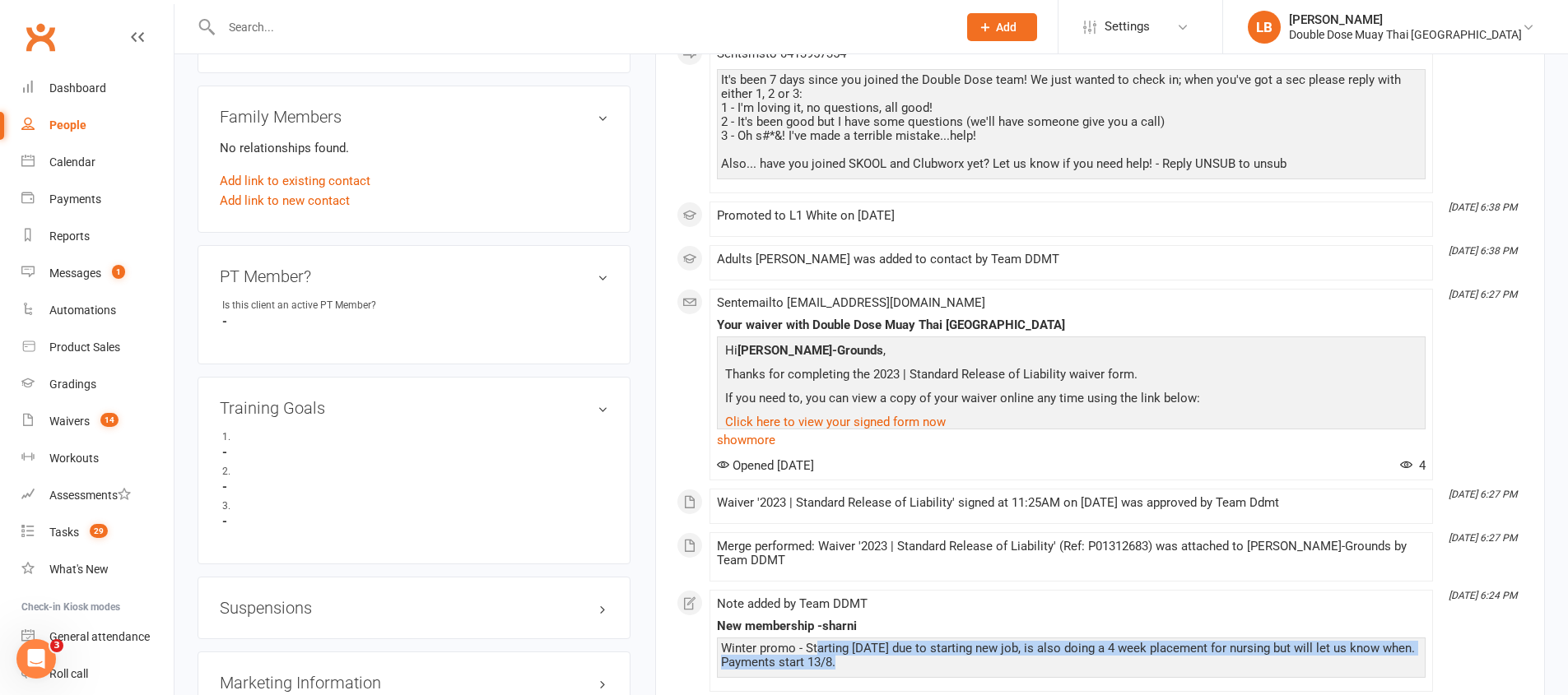
drag, startPoint x: 816, startPoint y: 642, endPoint x: 857, endPoint y: 663, distance: 46.1
click at [853, 663] on div "Winter promo - Starting [DATE] due to starting new job, is also doing a 4 week …" at bounding box center [1071, 655] width 701 height 28
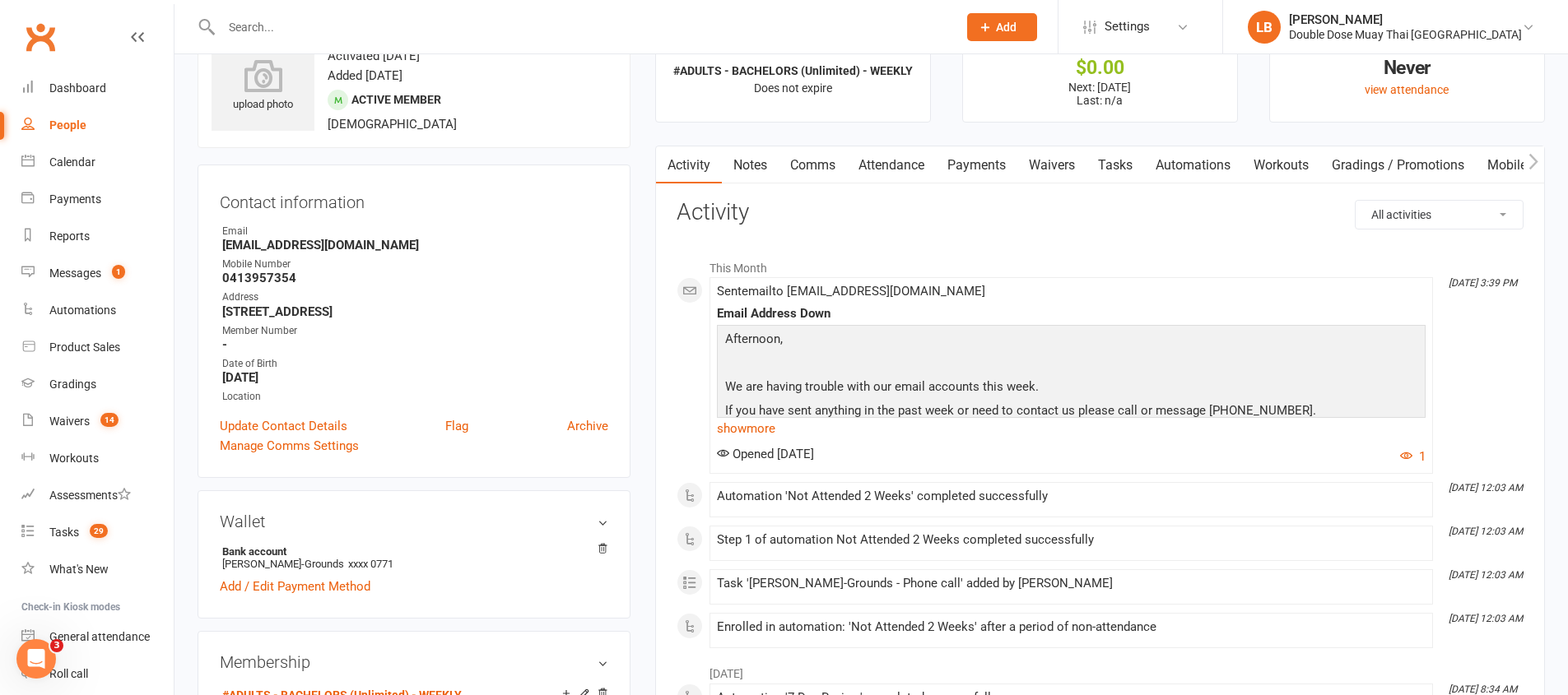
scroll to position [0, 0]
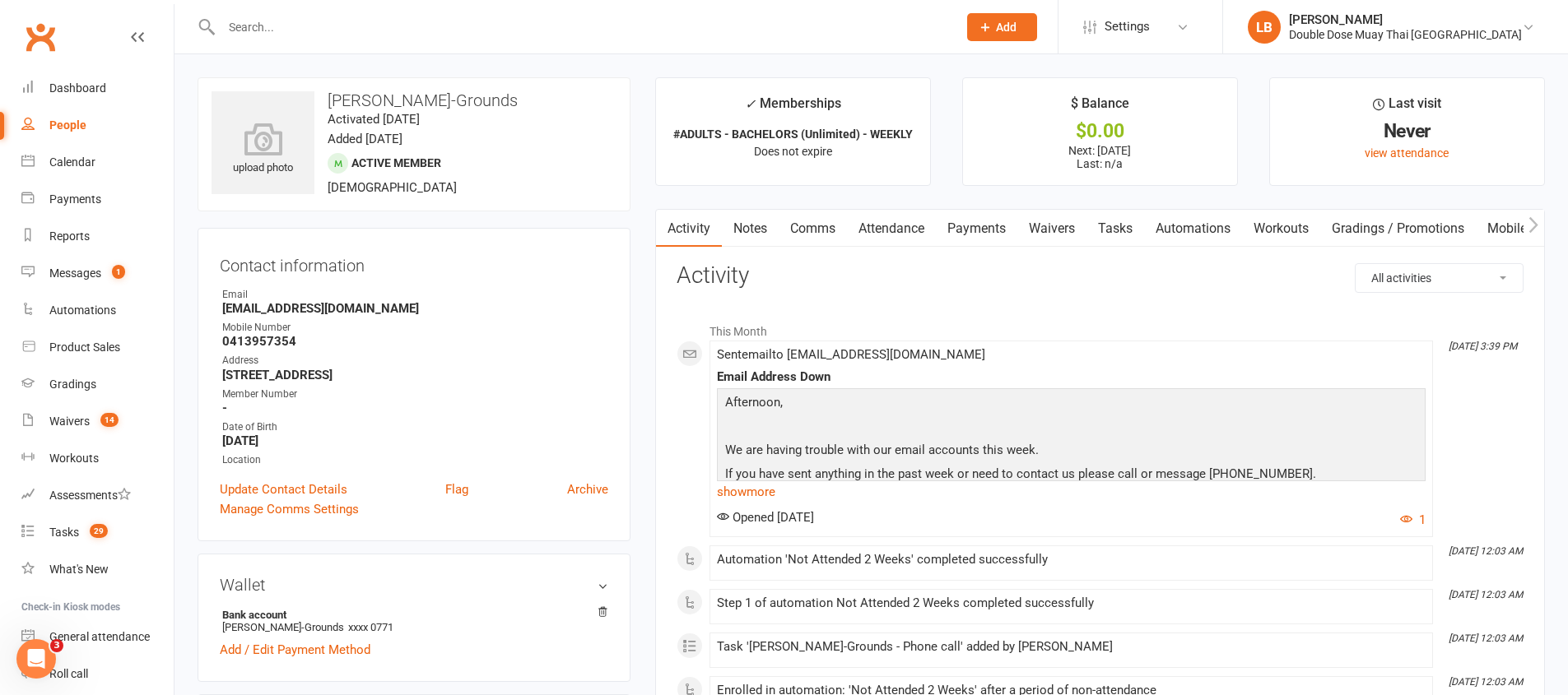
click at [824, 223] on link "Comms" at bounding box center [812, 229] width 68 height 38
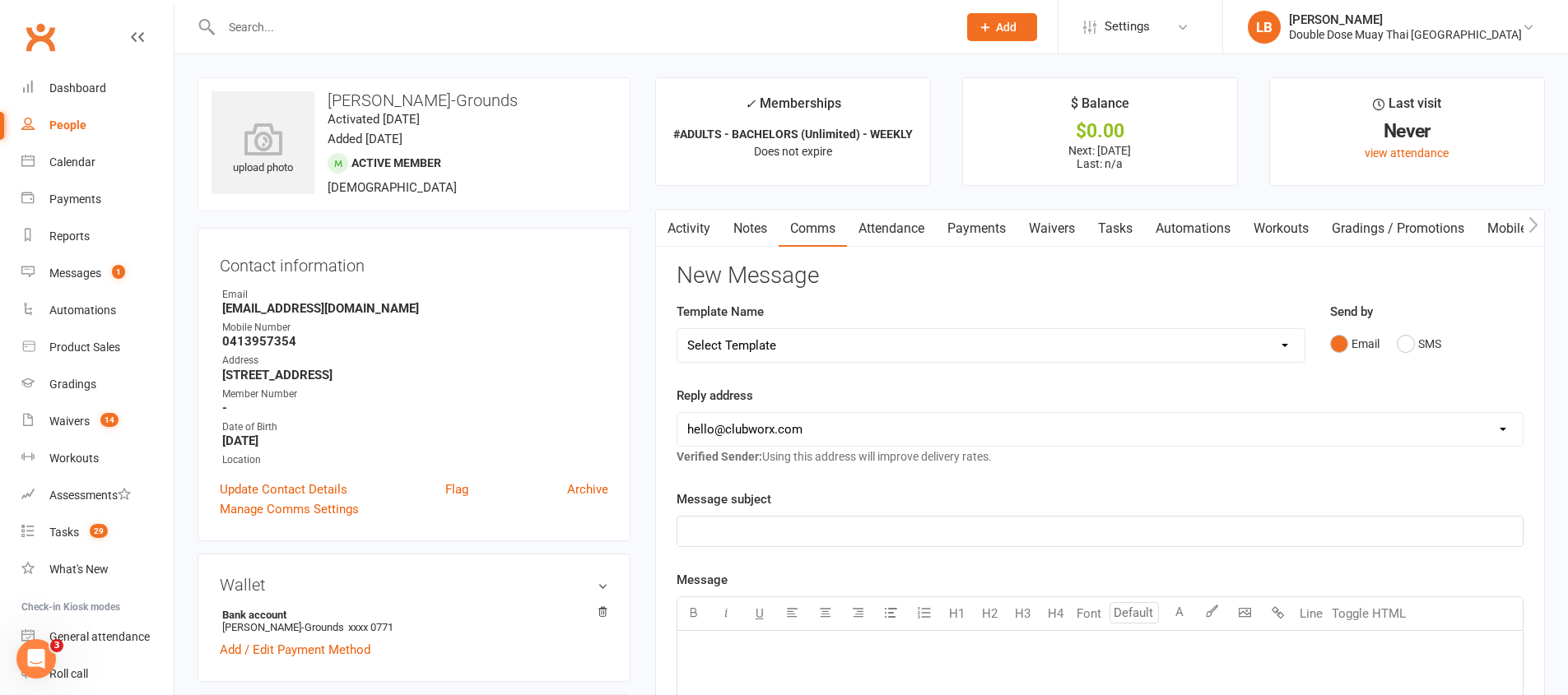
click at [875, 224] on link "Attendance" at bounding box center [891, 229] width 89 height 38
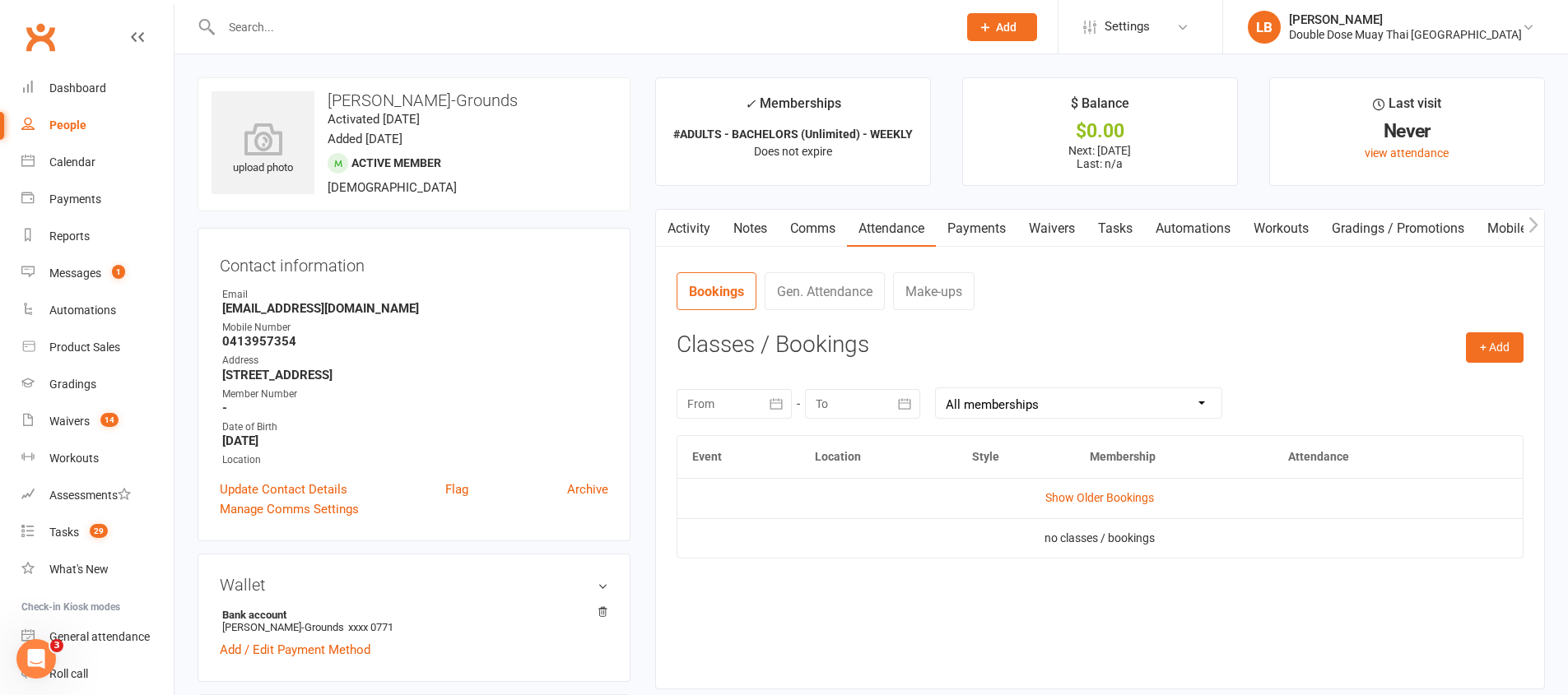
click at [954, 230] on link "Payments" at bounding box center [976, 229] width 82 height 38
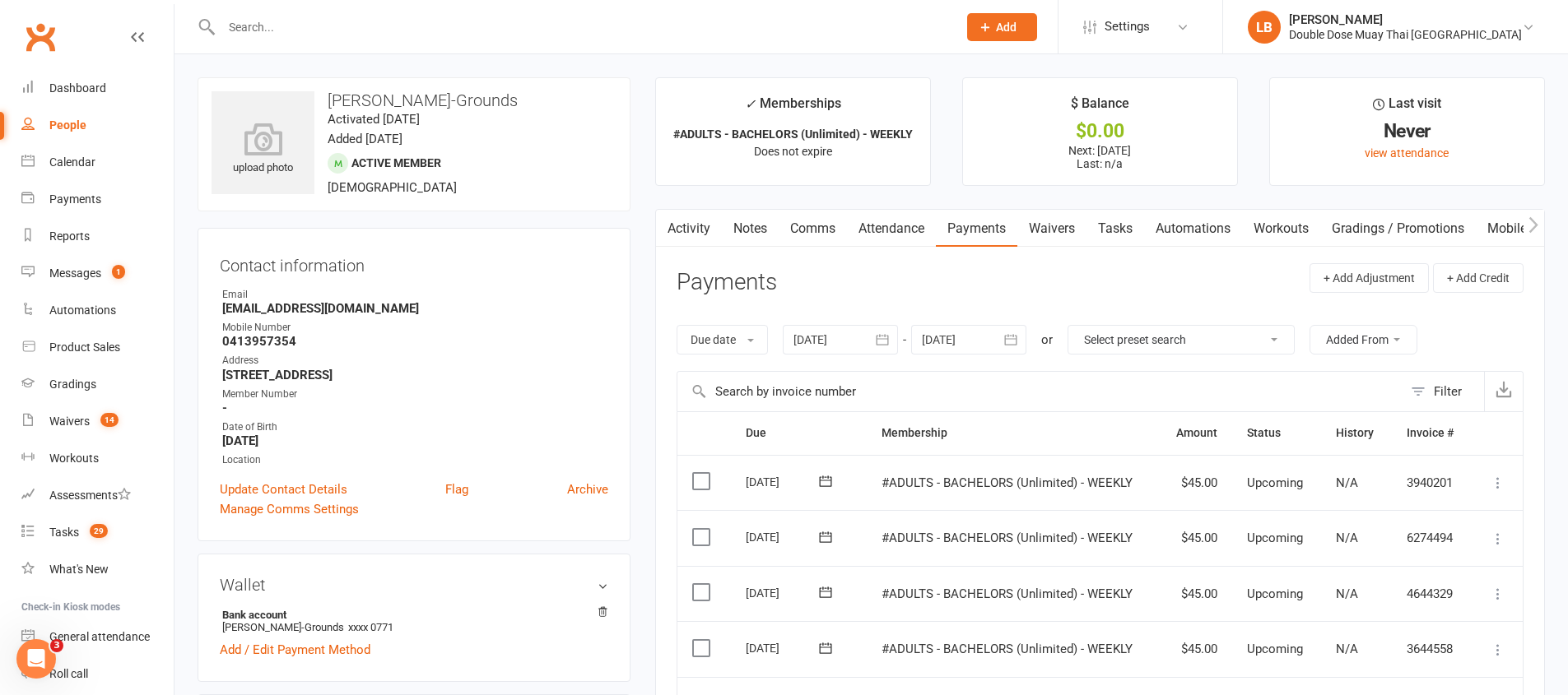
click at [914, 236] on link "Attendance" at bounding box center [891, 229] width 89 height 38
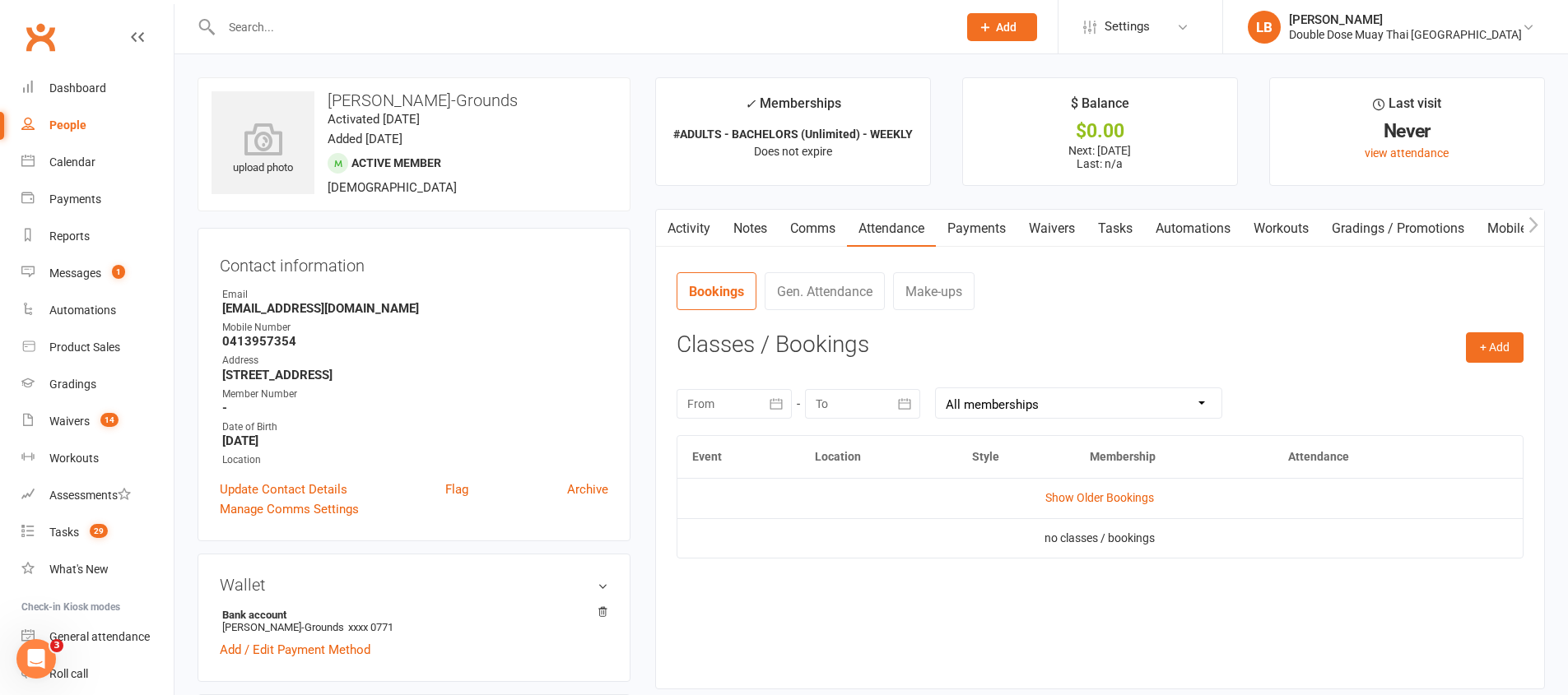
click at [756, 229] on link "Notes" at bounding box center [750, 229] width 57 height 38
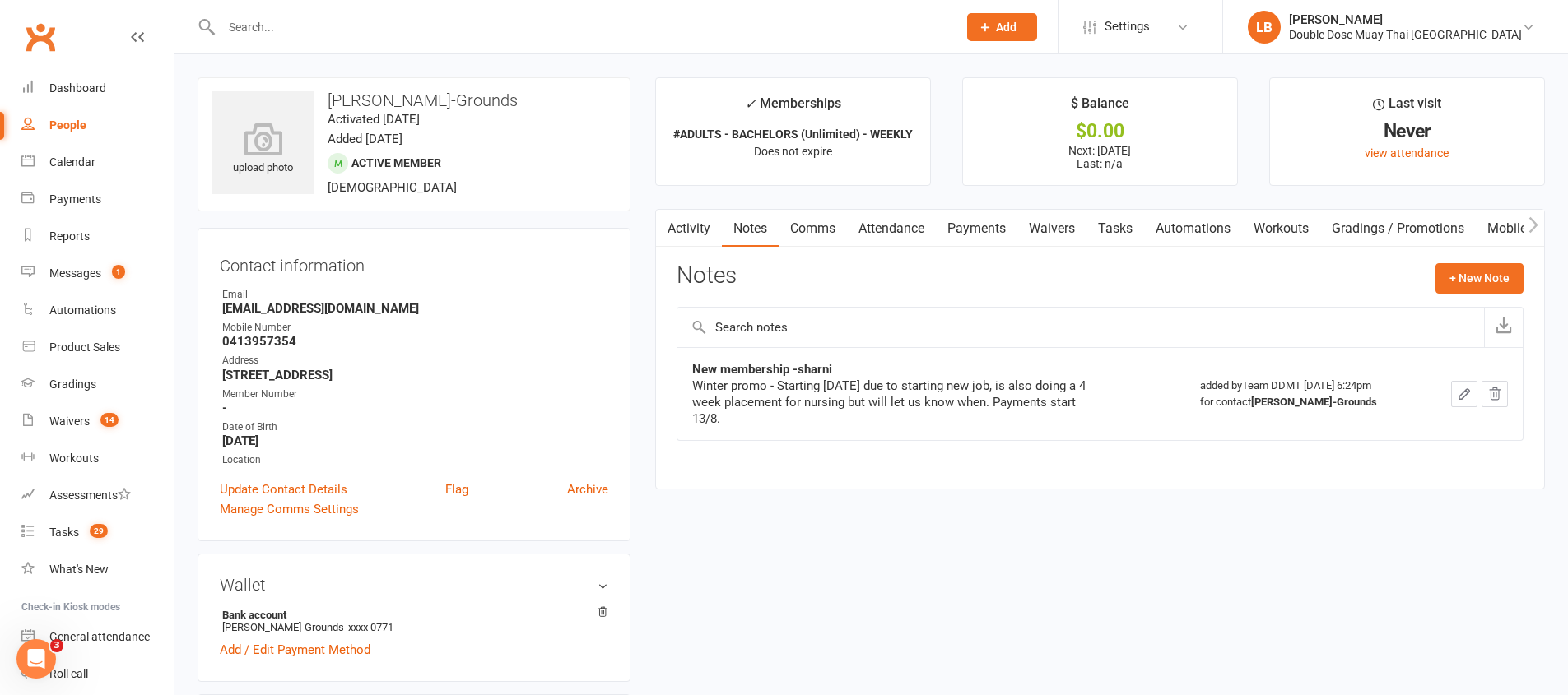
click at [812, 223] on link "Comms" at bounding box center [812, 229] width 68 height 38
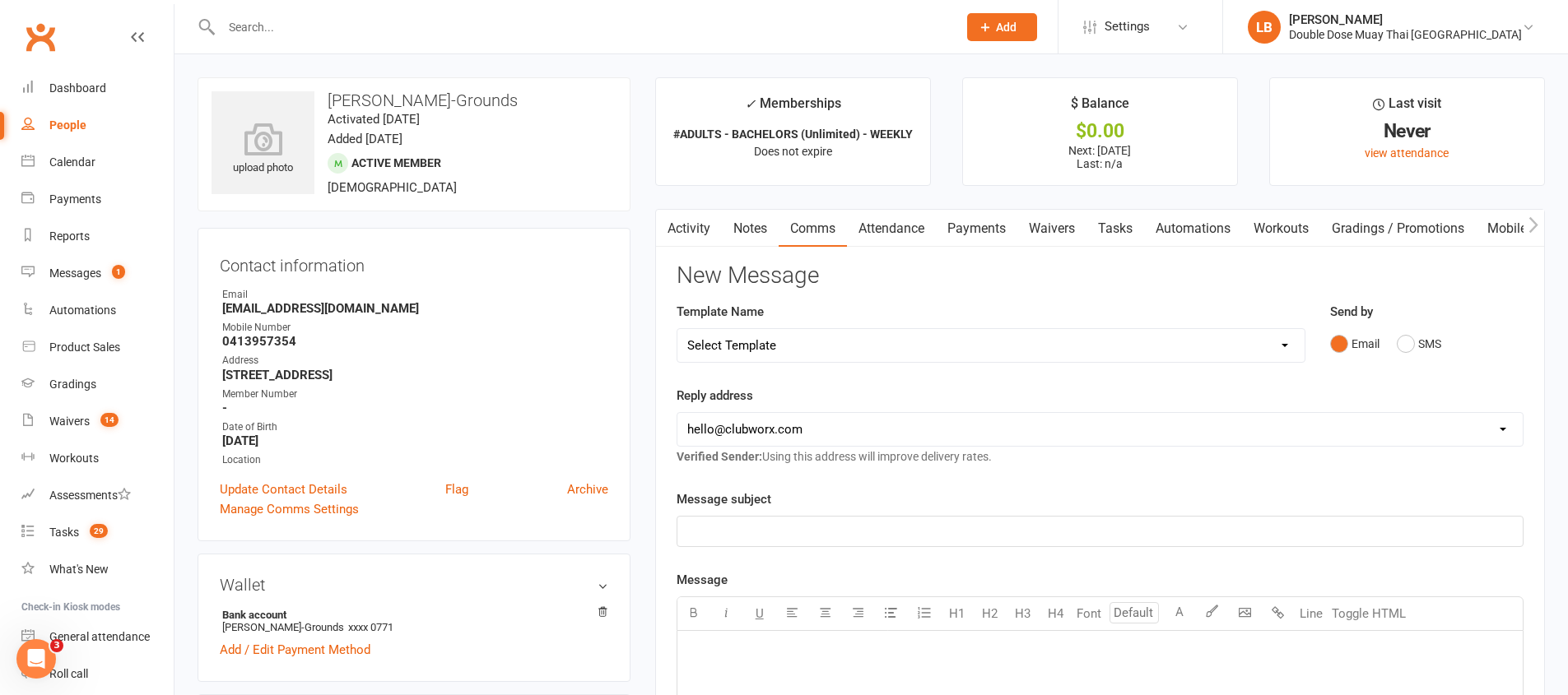
drag, startPoint x: 756, startPoint y: 225, endPoint x: 763, endPoint y: 230, distance: 8.6
click at [756, 226] on link "Notes" at bounding box center [750, 229] width 57 height 38
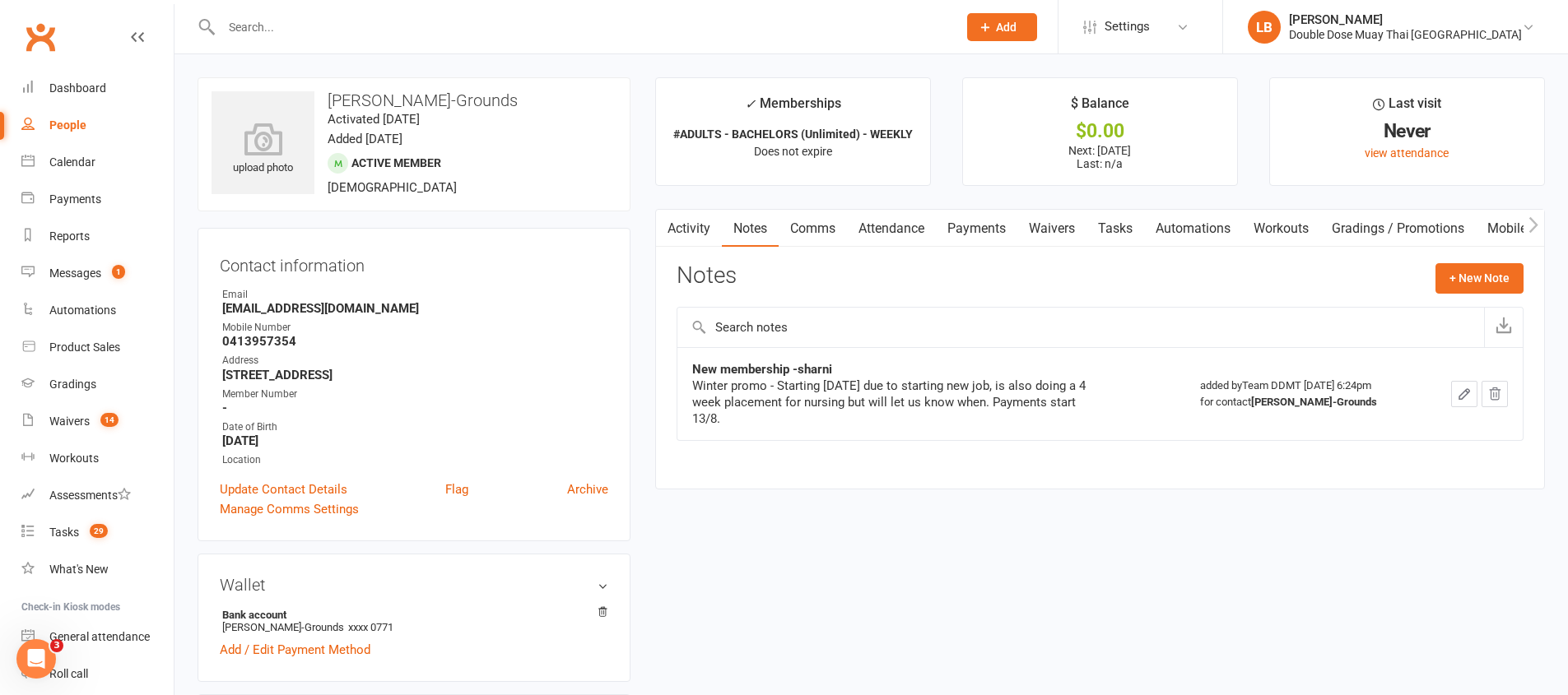
click at [786, 228] on link "Comms" at bounding box center [812, 229] width 68 height 38
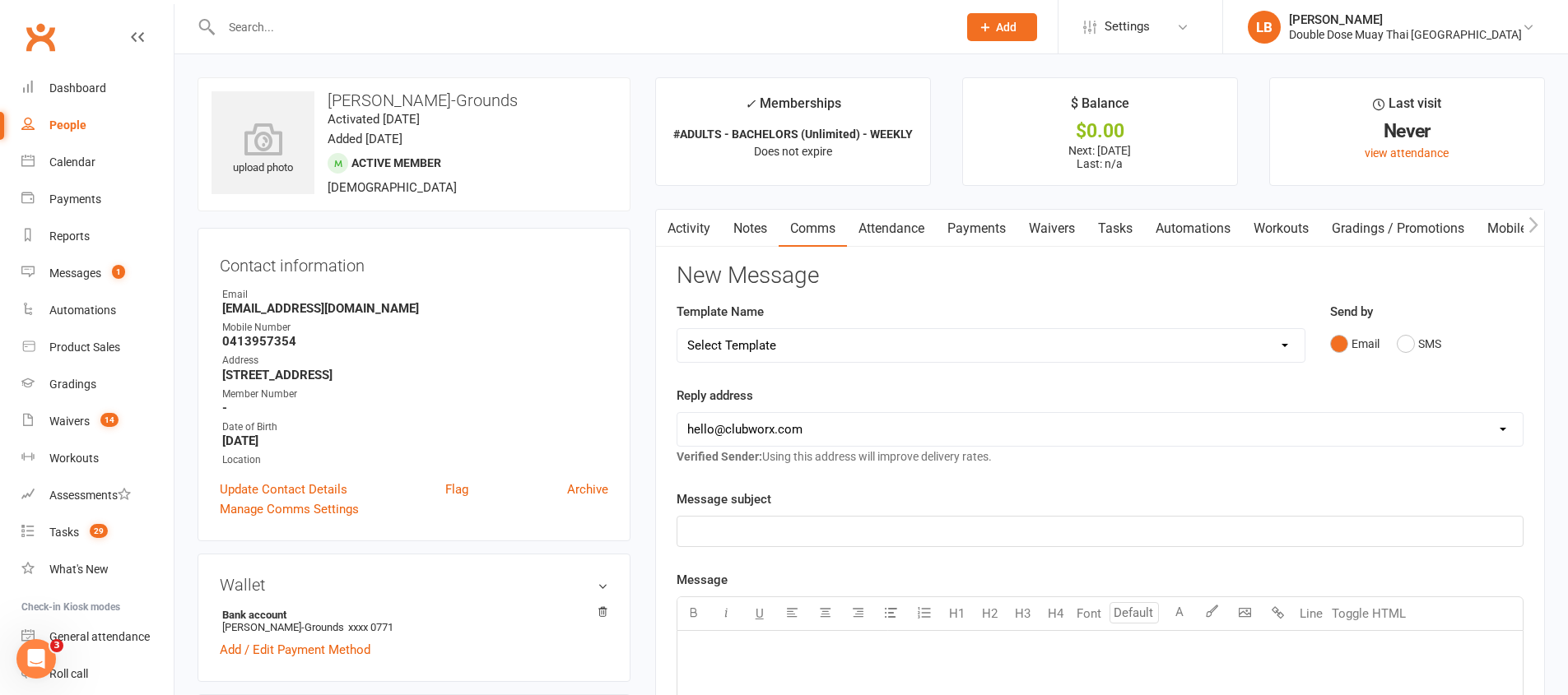
click at [1396, 347] on div "Email SMS" at bounding box center [1426, 344] width 194 height 31
click at [1395, 337] on div "Email SMS" at bounding box center [1426, 344] width 194 height 31
click at [1405, 347] on button "SMS" at bounding box center [1419, 344] width 45 height 31
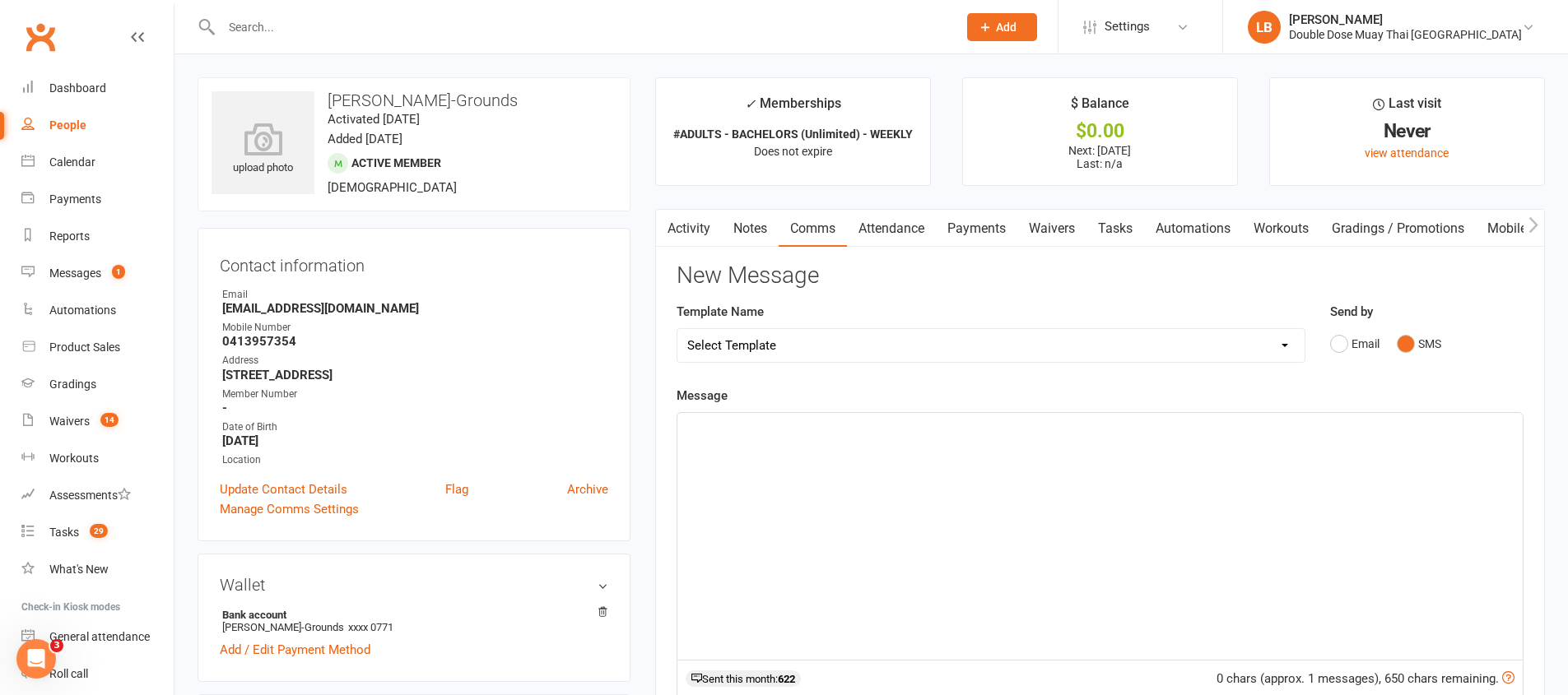
click at [1185, 507] on div "﻿" at bounding box center [1100, 536] width 845 height 247
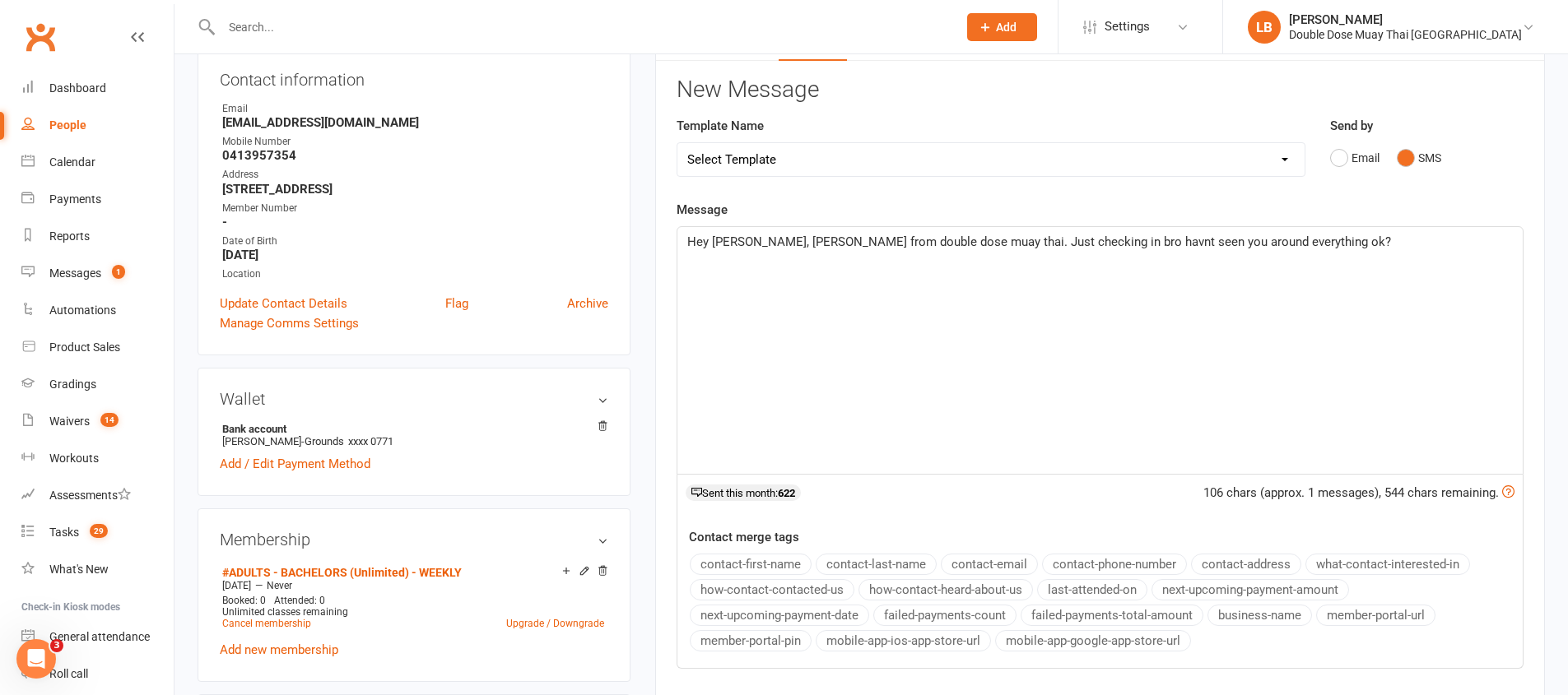
scroll to position [544, 0]
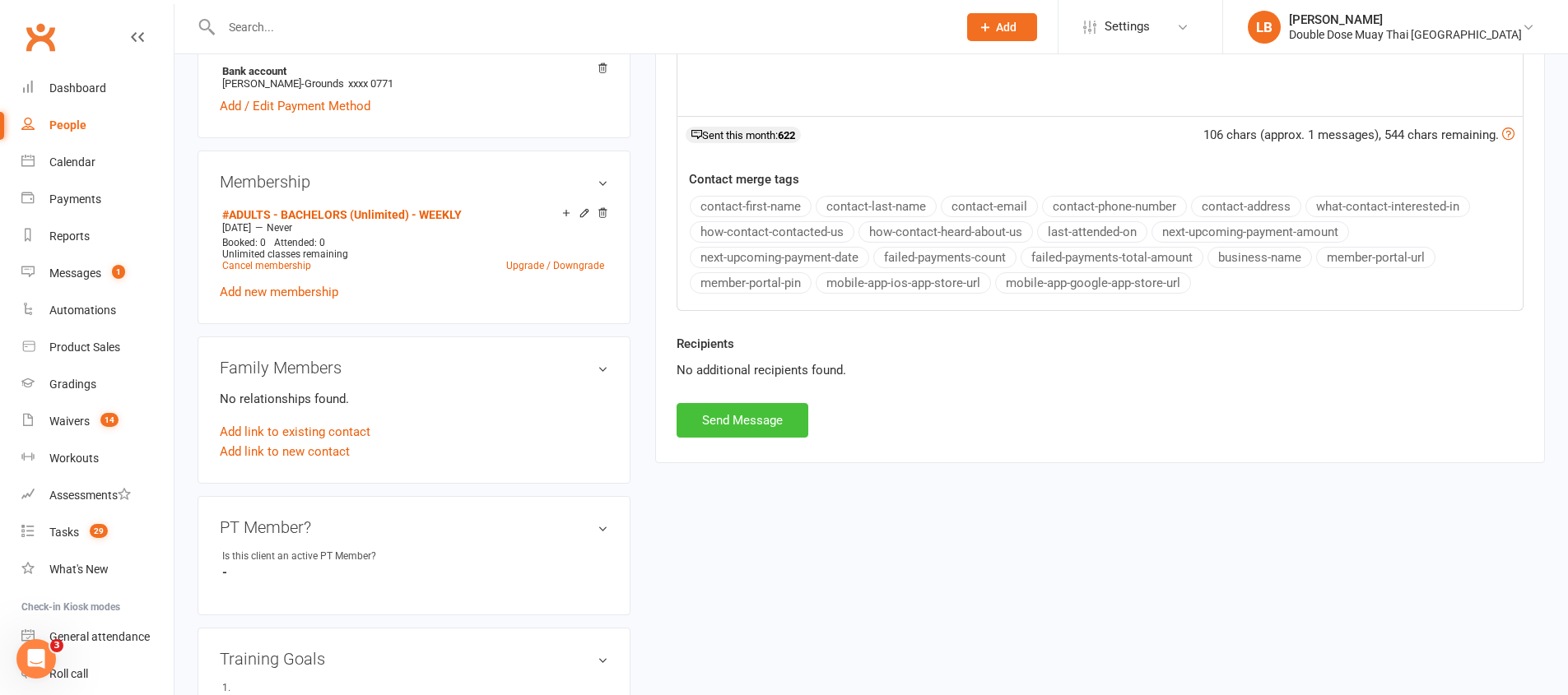
click at [714, 425] on button "Send Message" at bounding box center [742, 421] width 132 height 34
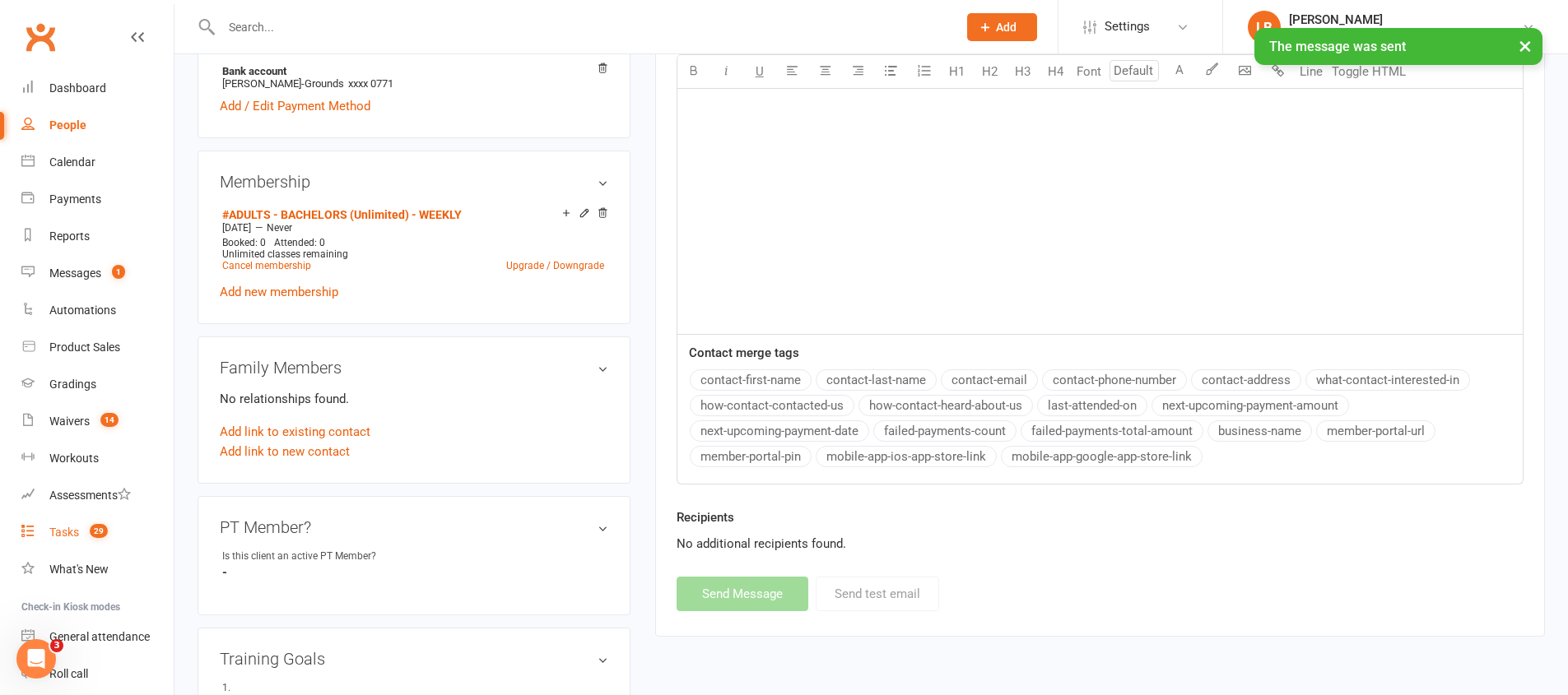
click at [108, 535] on link "Tasks 29" at bounding box center [97, 532] width 152 height 37
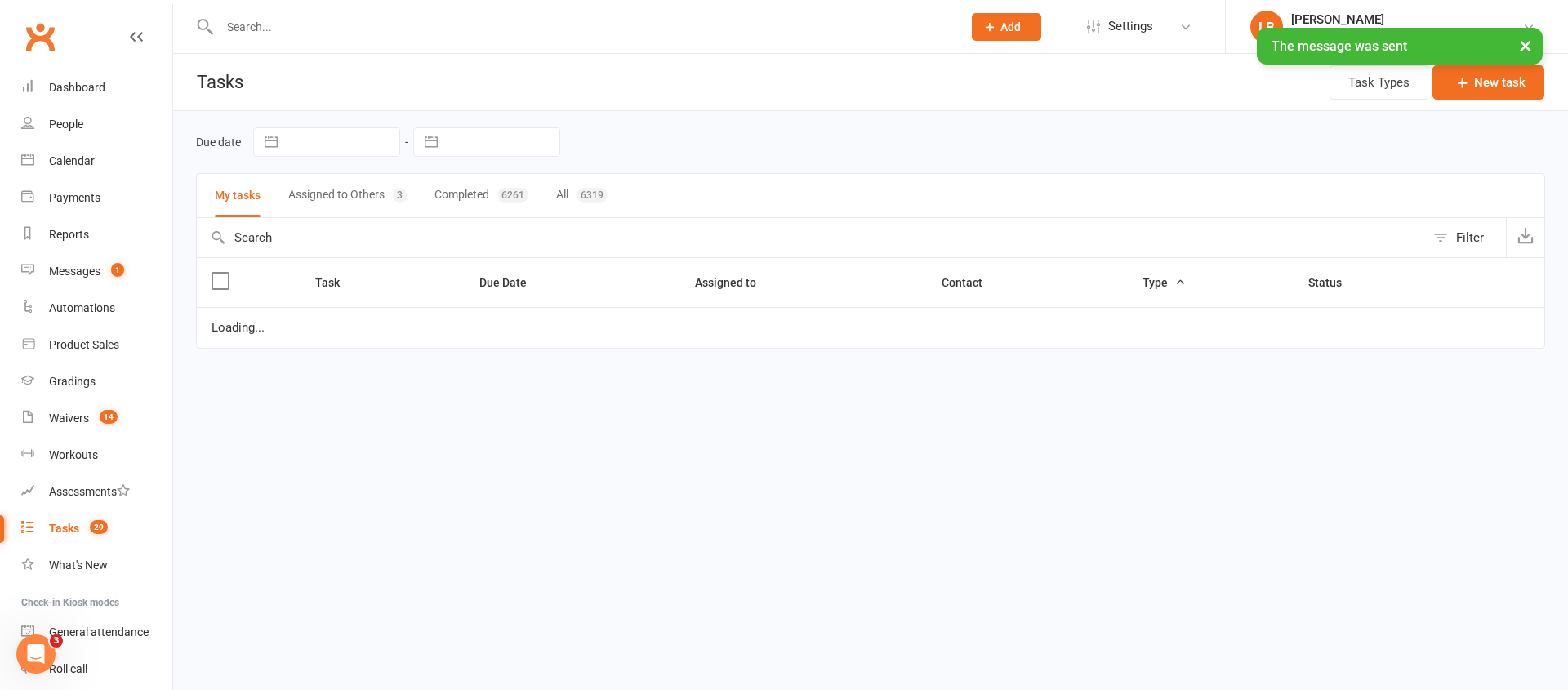
select select "started"
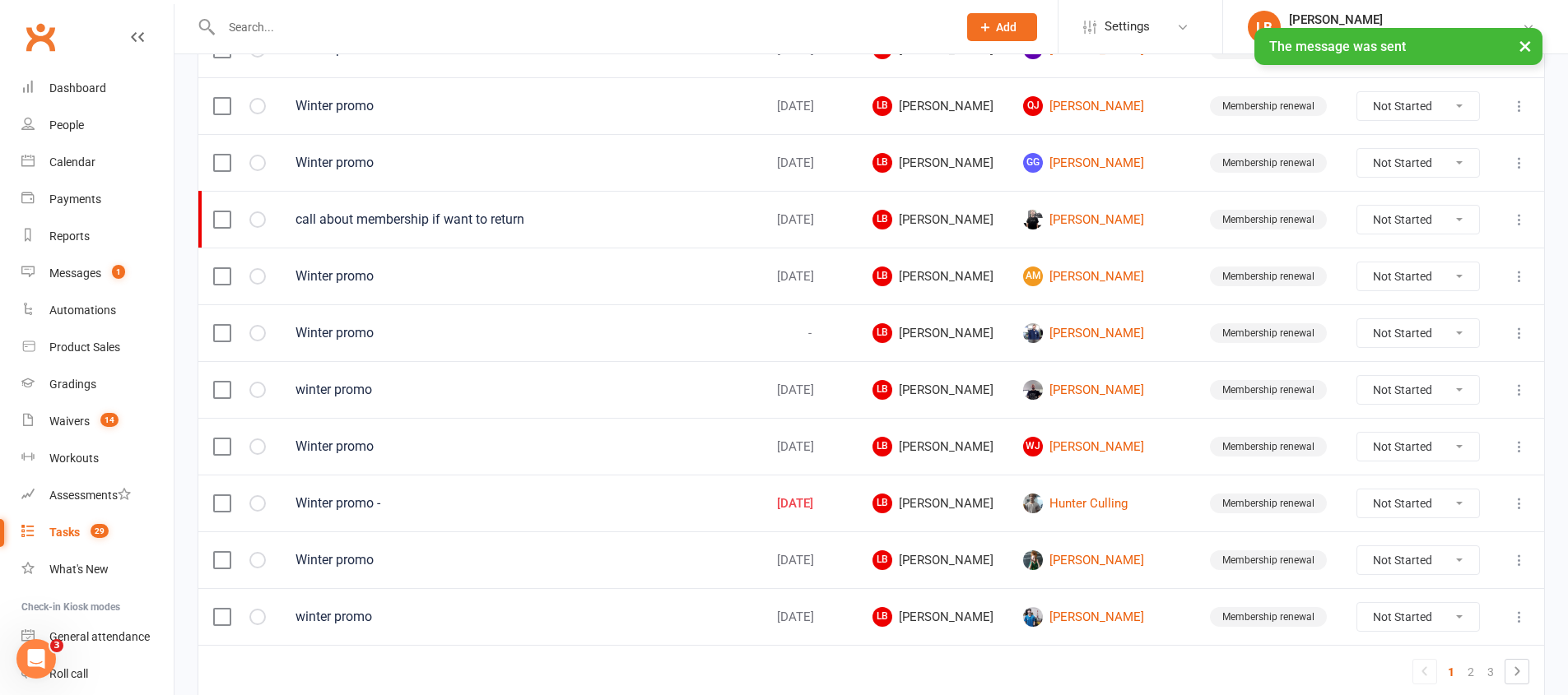
scroll to position [1163, 0]
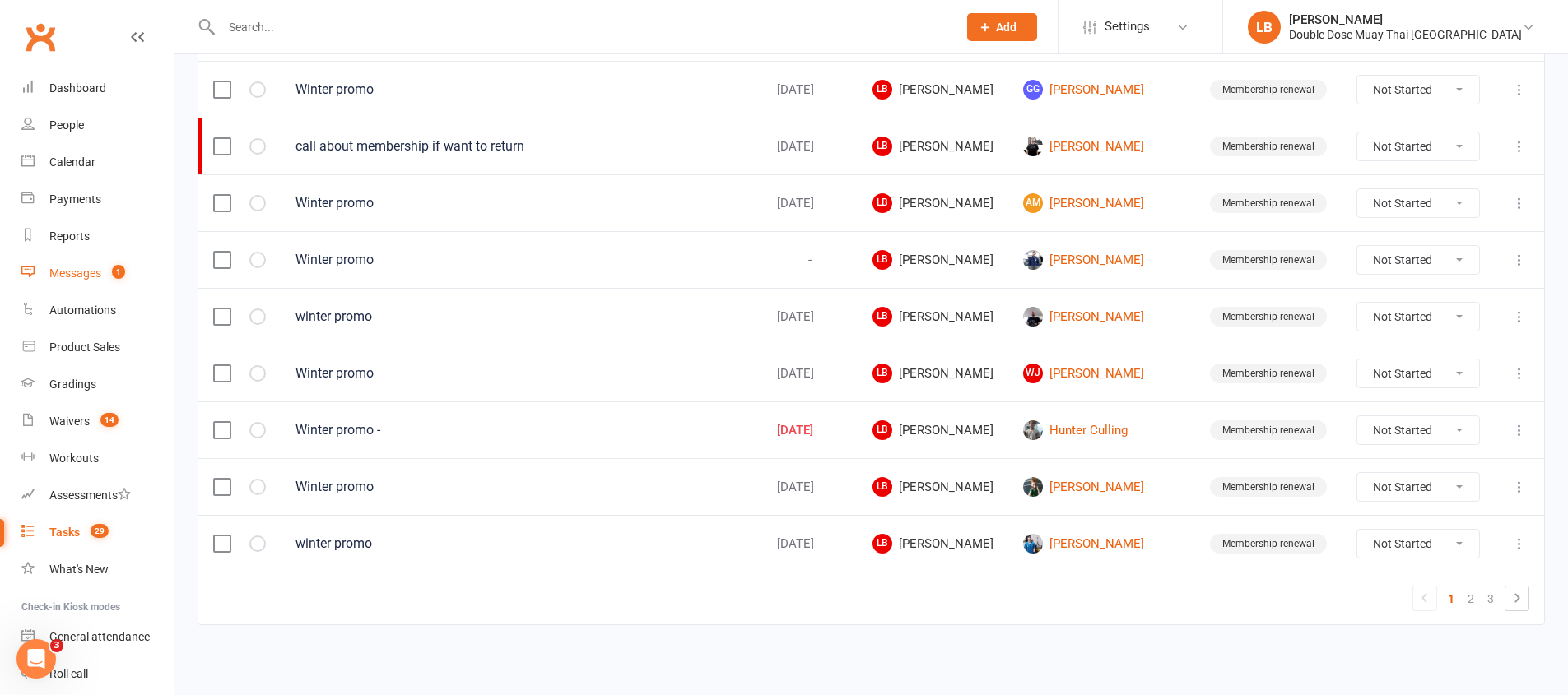
click at [106, 278] on count-badge "1" at bounding box center [114, 273] width 22 height 13
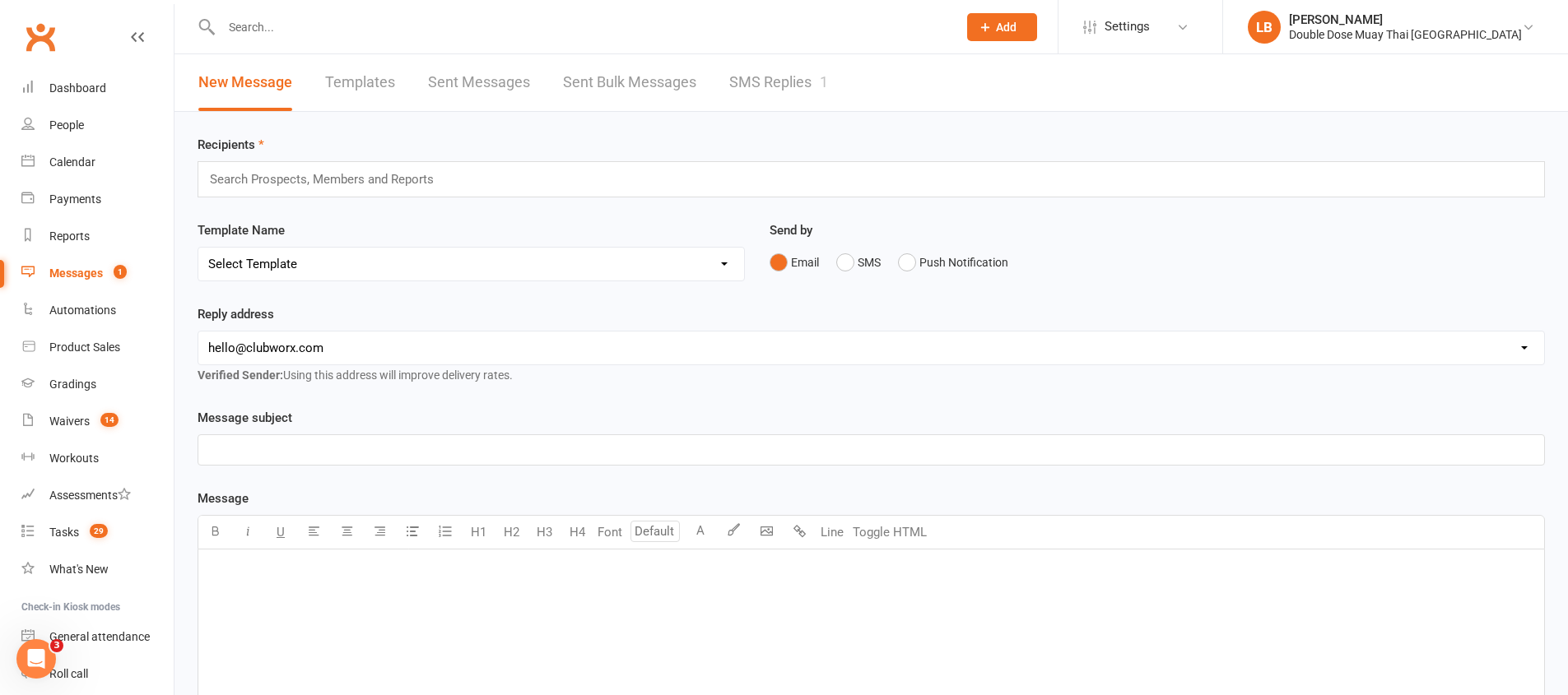
click at [797, 86] on link "SMS Replies 1" at bounding box center [778, 83] width 99 height 57
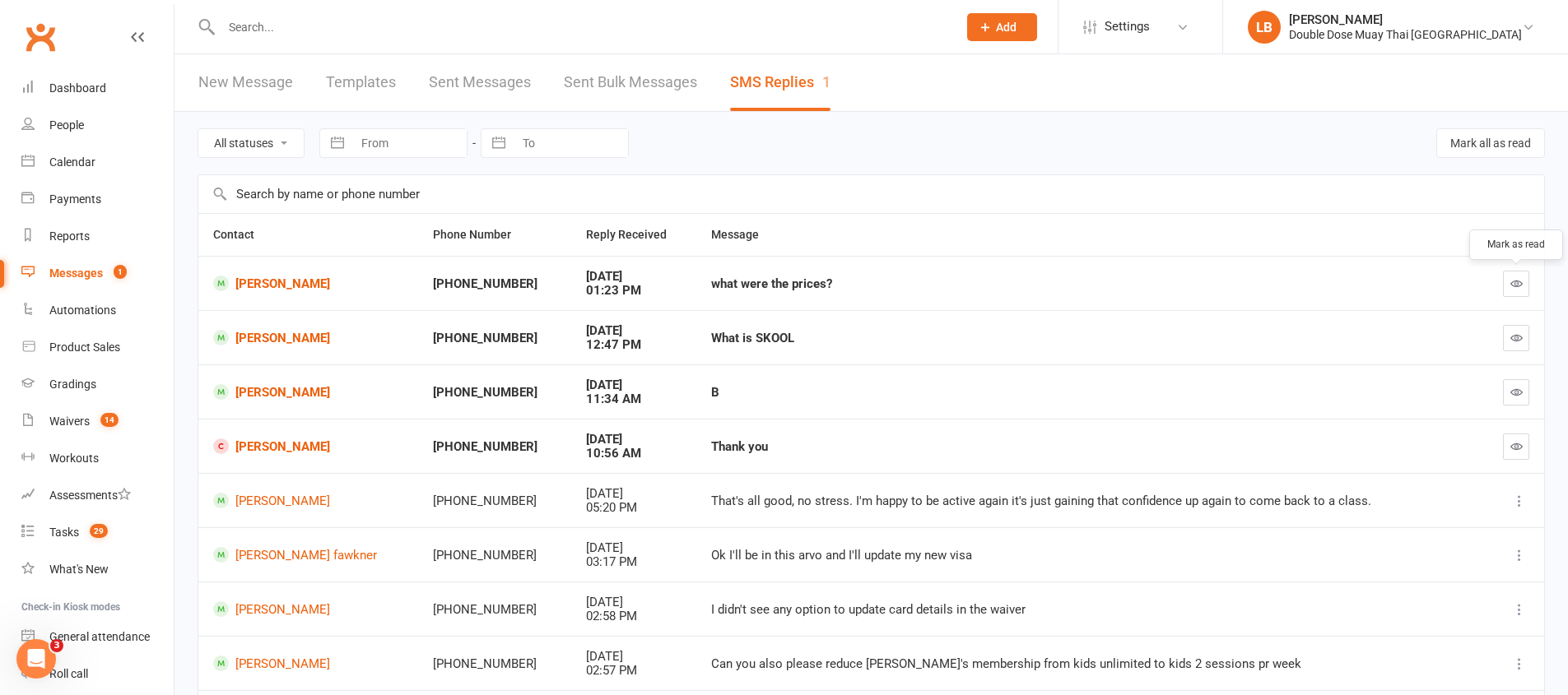
click at [1522, 278] on button "button" at bounding box center [1516, 284] width 27 height 27
click at [283, 341] on link "[PERSON_NAME]" at bounding box center [308, 337] width 190 height 15
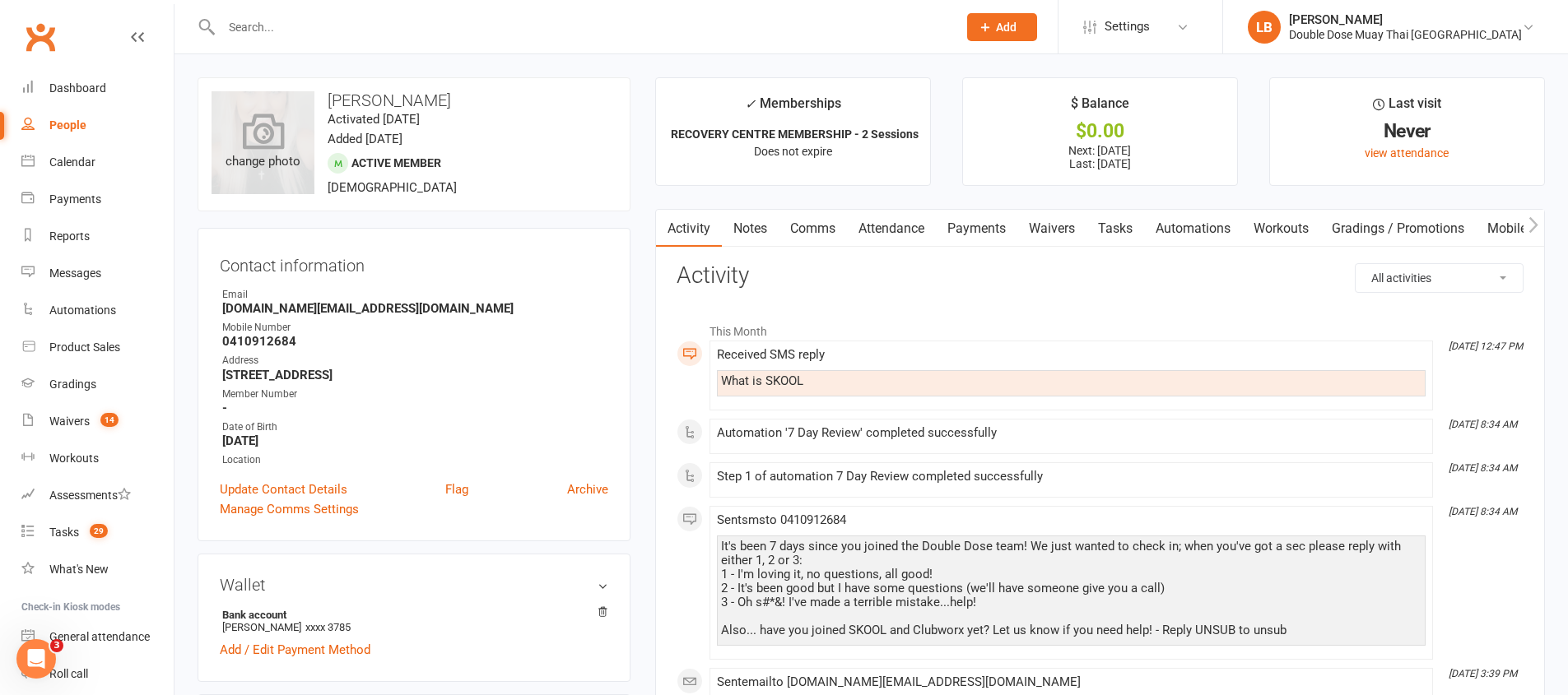
click at [299, 157] on div "change photo" at bounding box center [263, 143] width 103 height 103
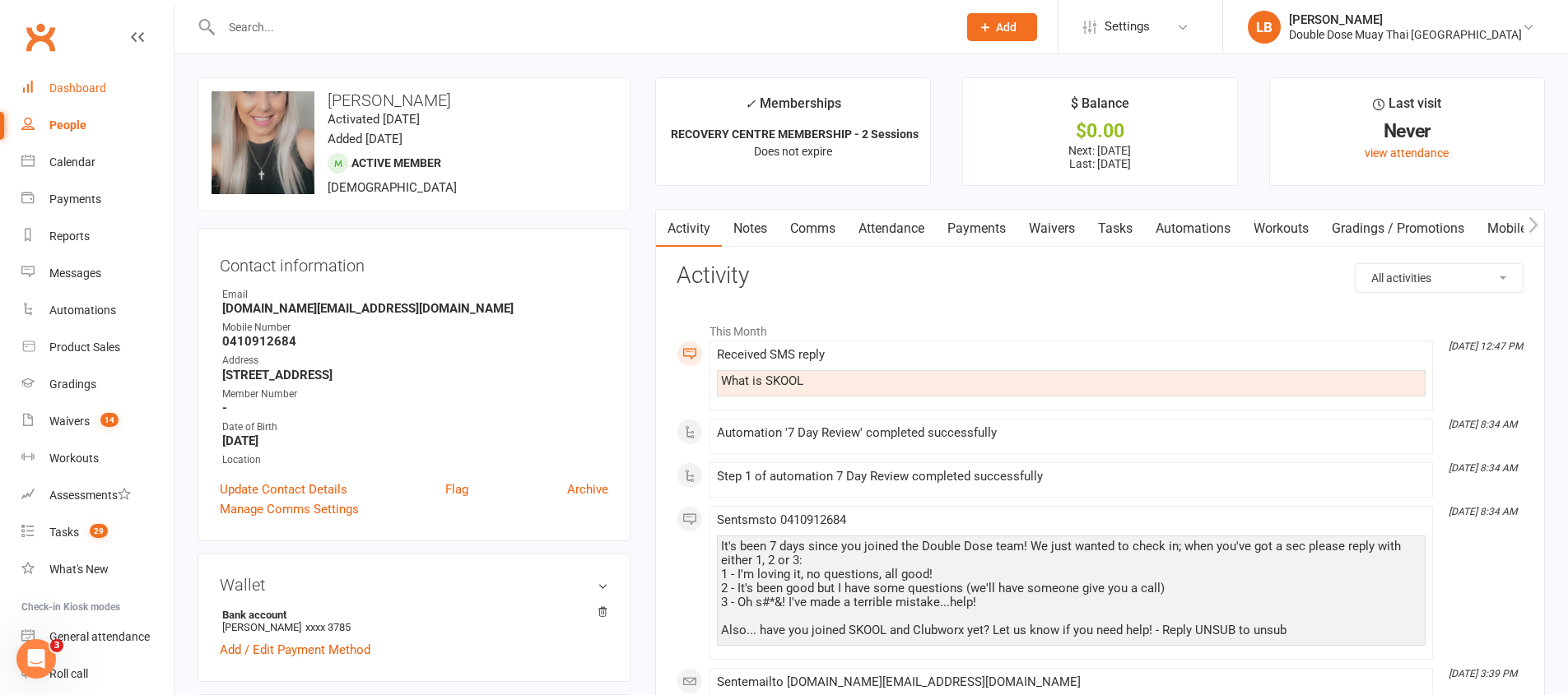
click at [74, 89] on div "Dashboard" at bounding box center [77, 88] width 57 height 13
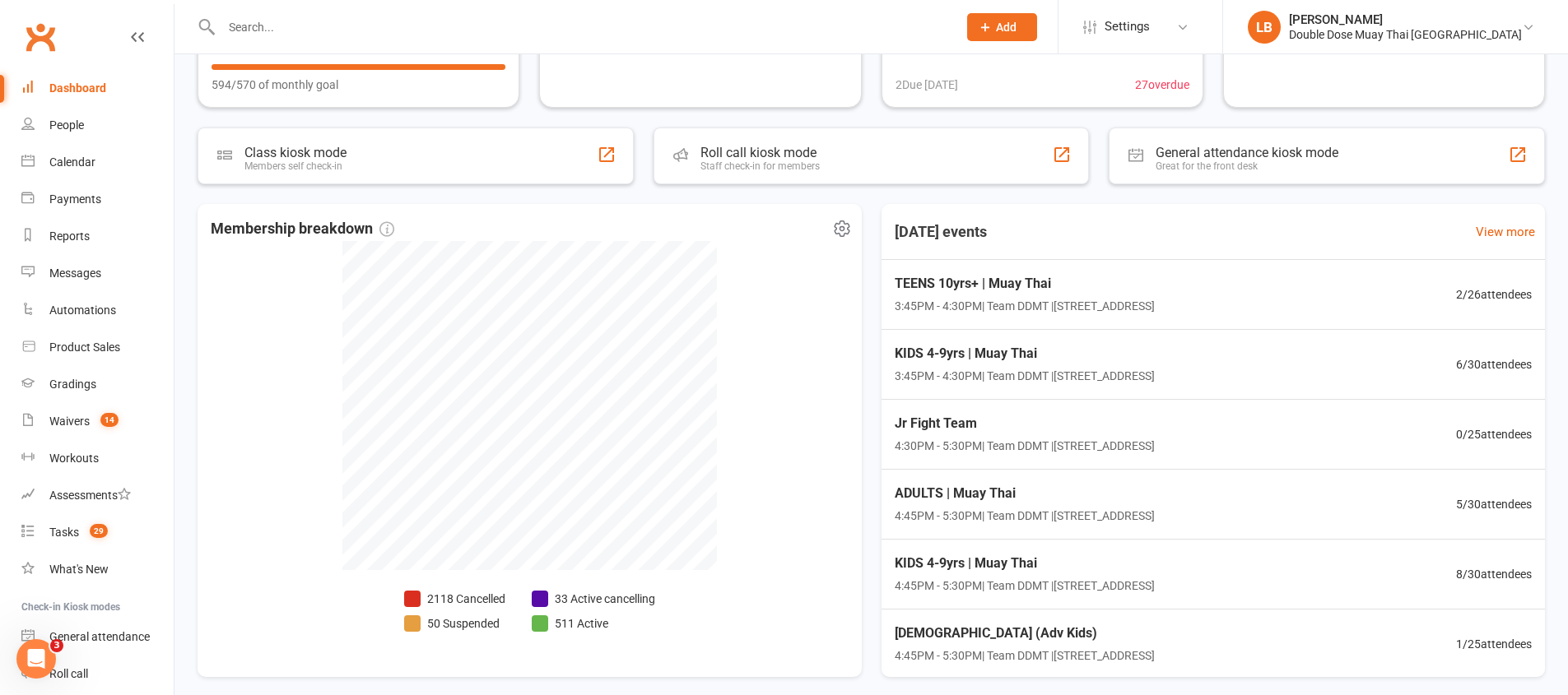
scroll to position [251, 0]
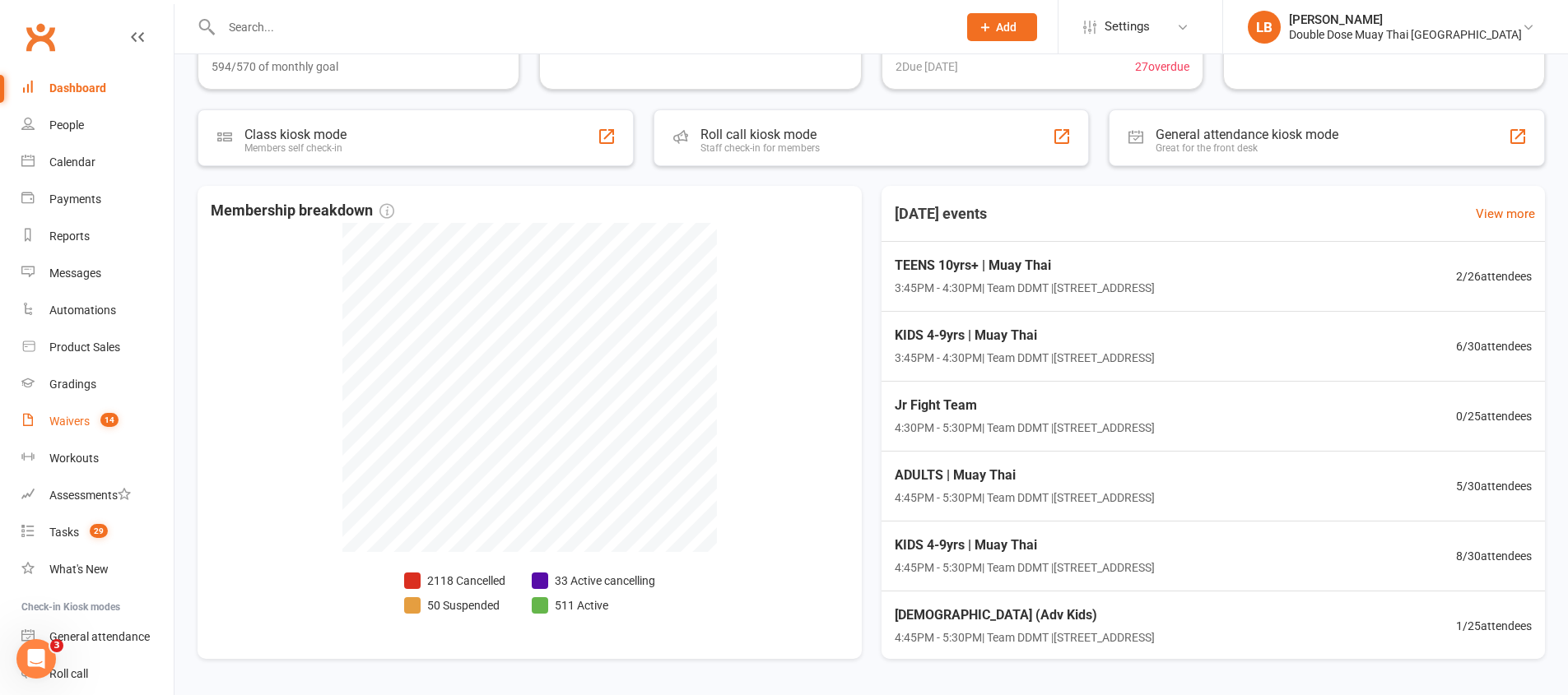
click at [84, 427] on link "Waivers 14" at bounding box center [97, 421] width 152 height 37
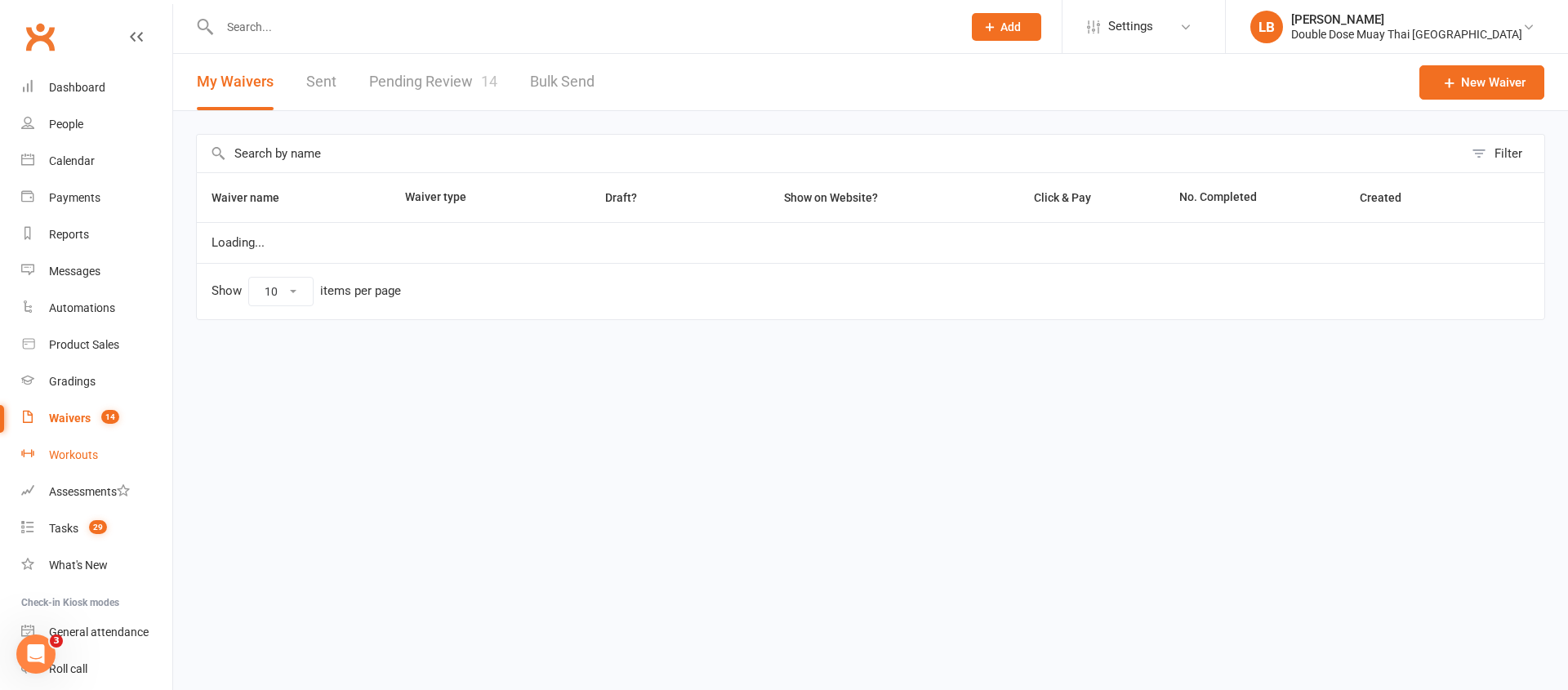
select select "100"
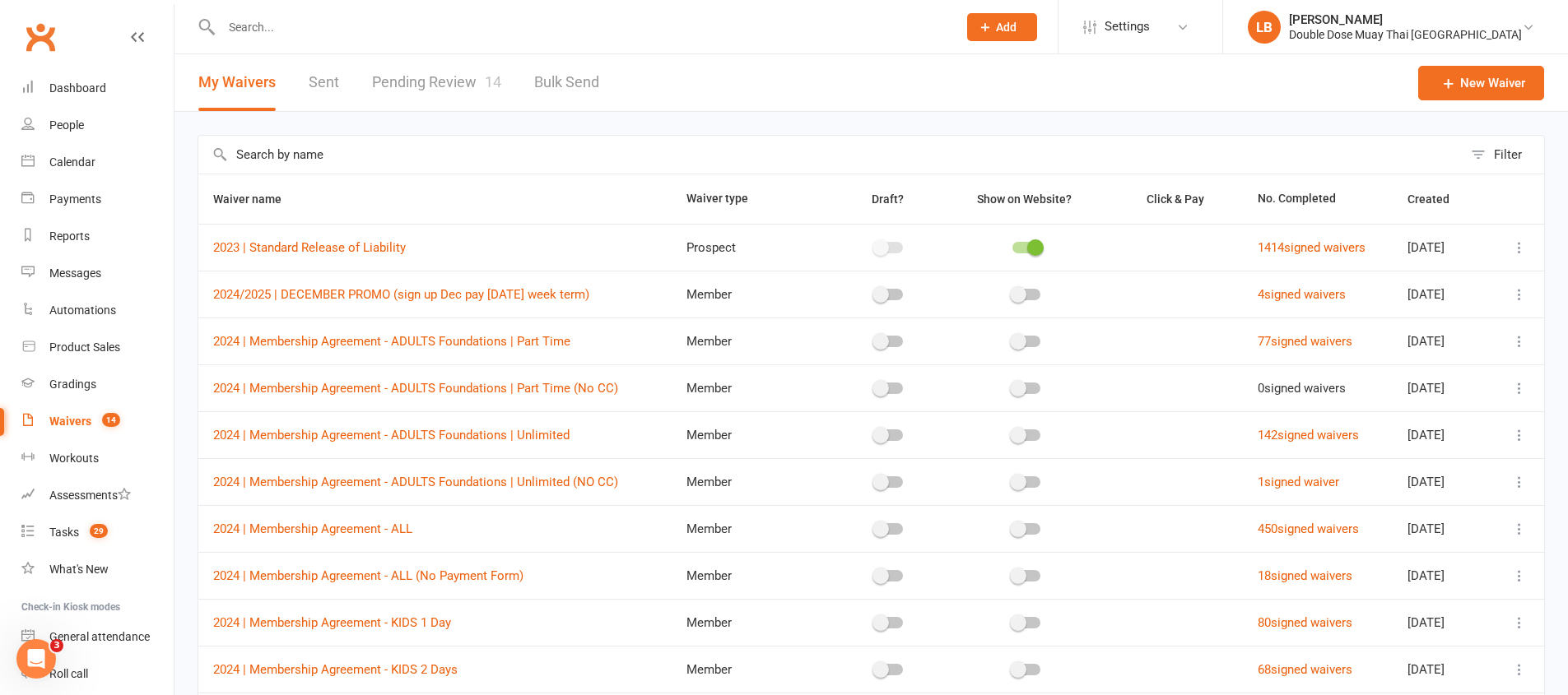
click at [447, 87] on link "Pending Review 14" at bounding box center [436, 83] width 129 height 57
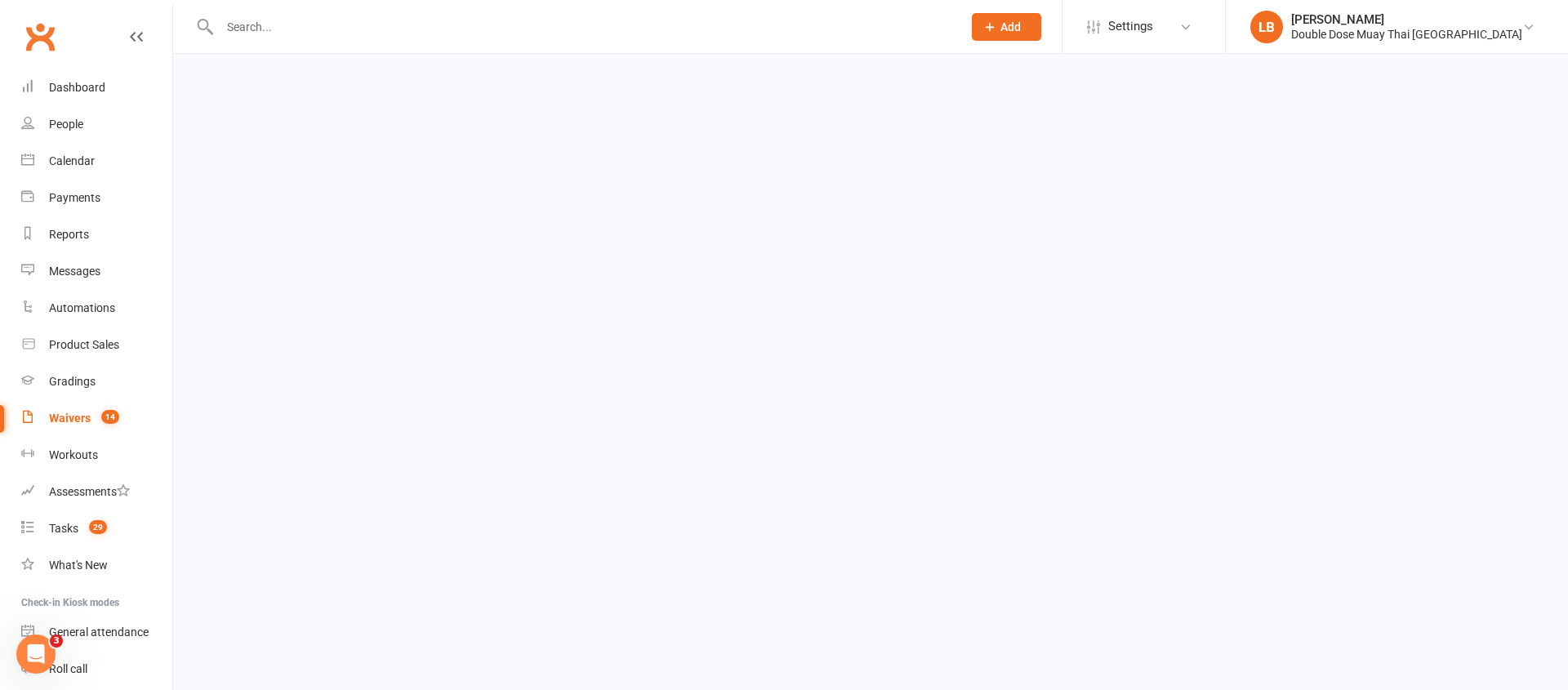
select select "100"
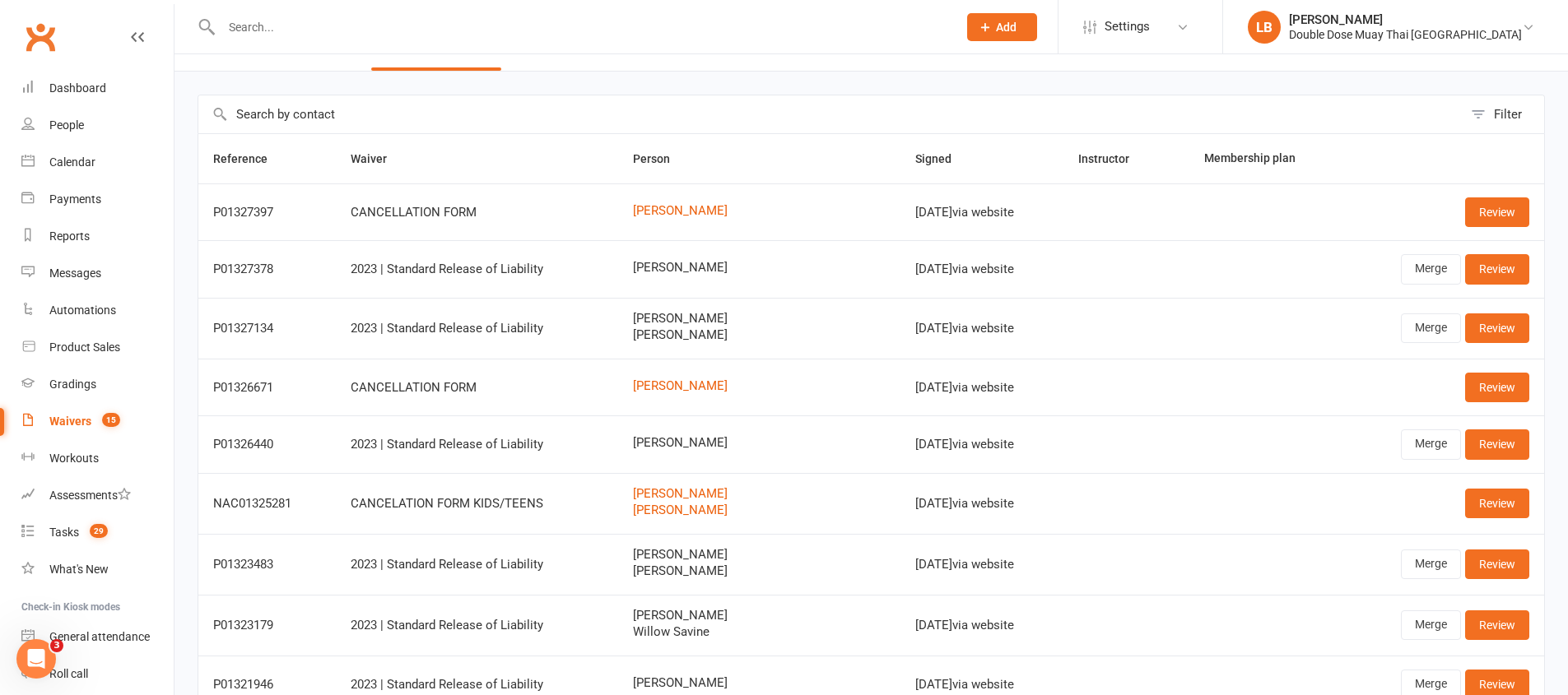
scroll to position [294, 0]
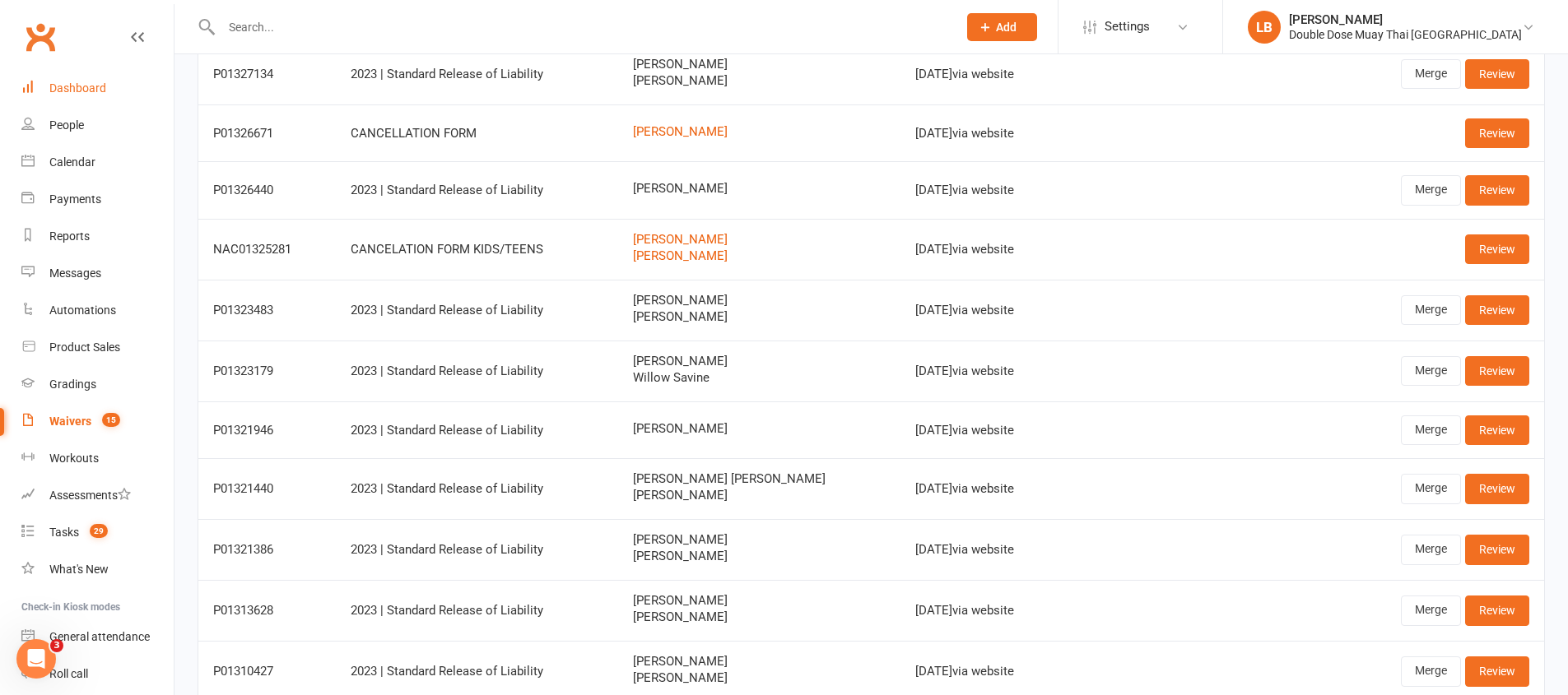
click at [100, 77] on link "Dashboard" at bounding box center [97, 88] width 152 height 37
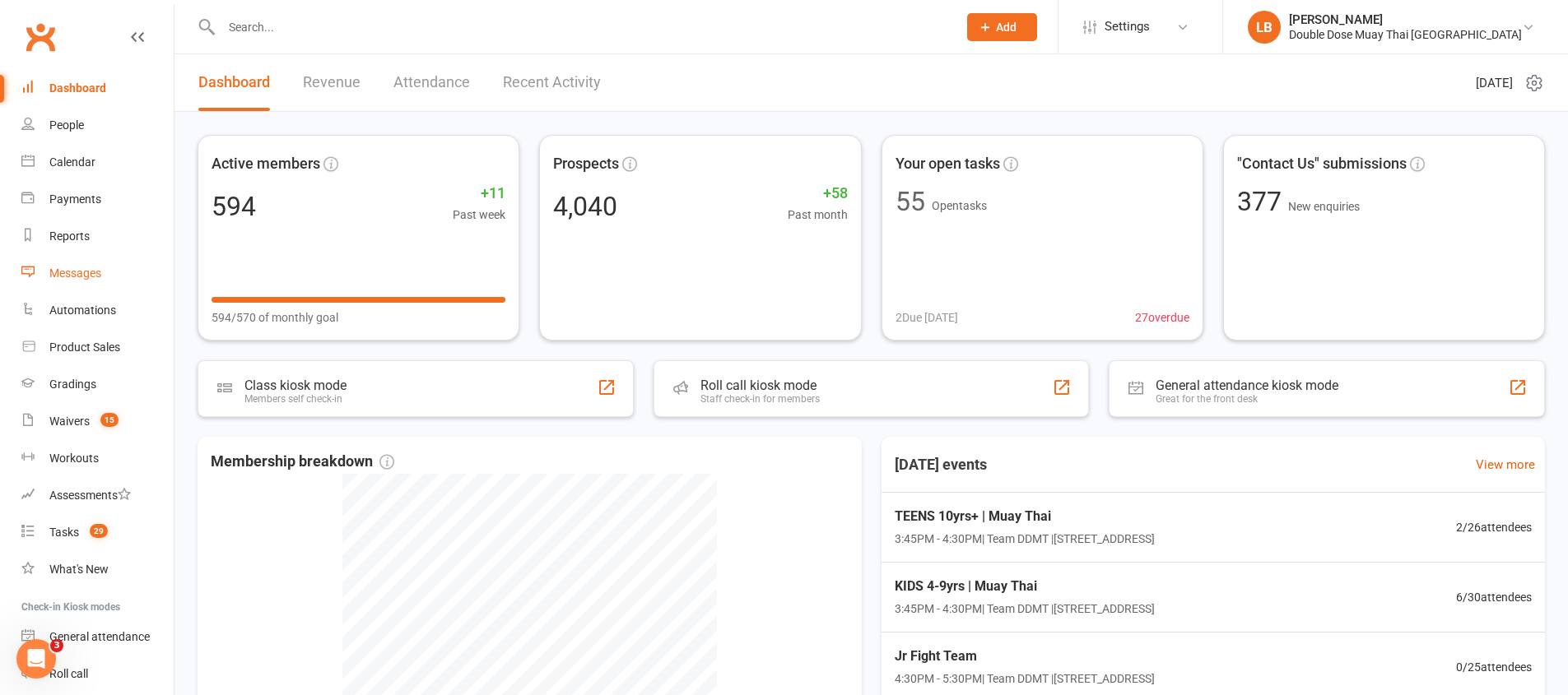
click at [113, 280] on link "Messages" at bounding box center [97, 273] width 152 height 37
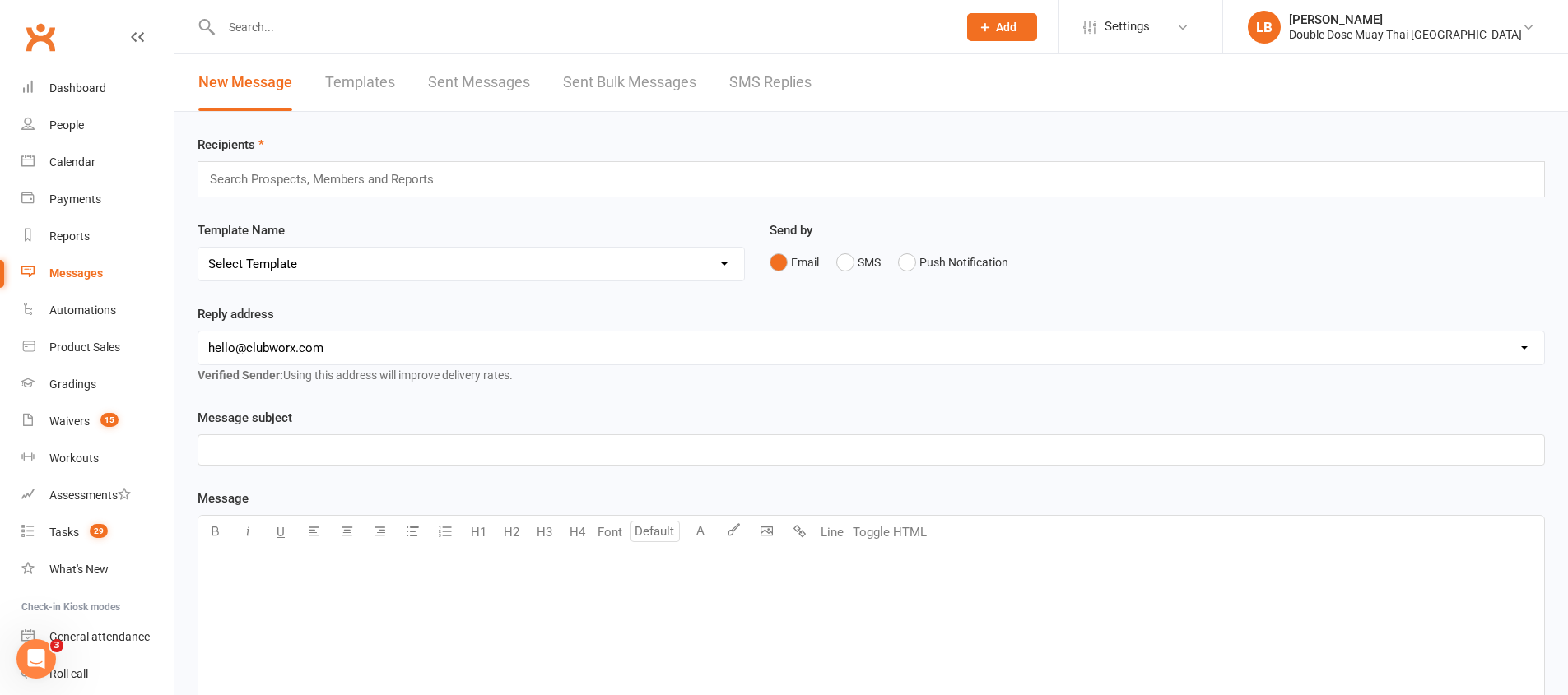
click at [781, 79] on link "SMS Replies" at bounding box center [770, 83] width 83 height 57
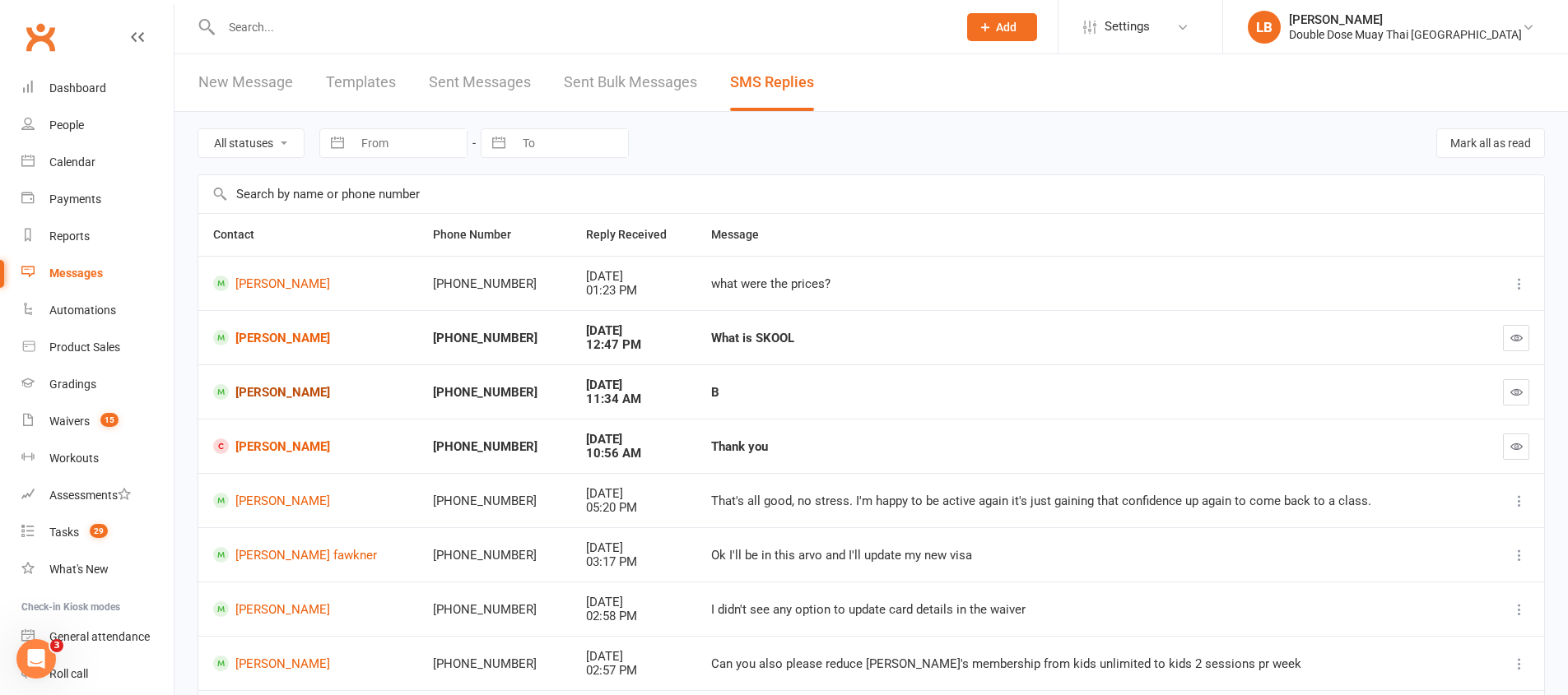
click at [288, 392] on link "[PERSON_NAME]" at bounding box center [308, 392] width 190 height 15
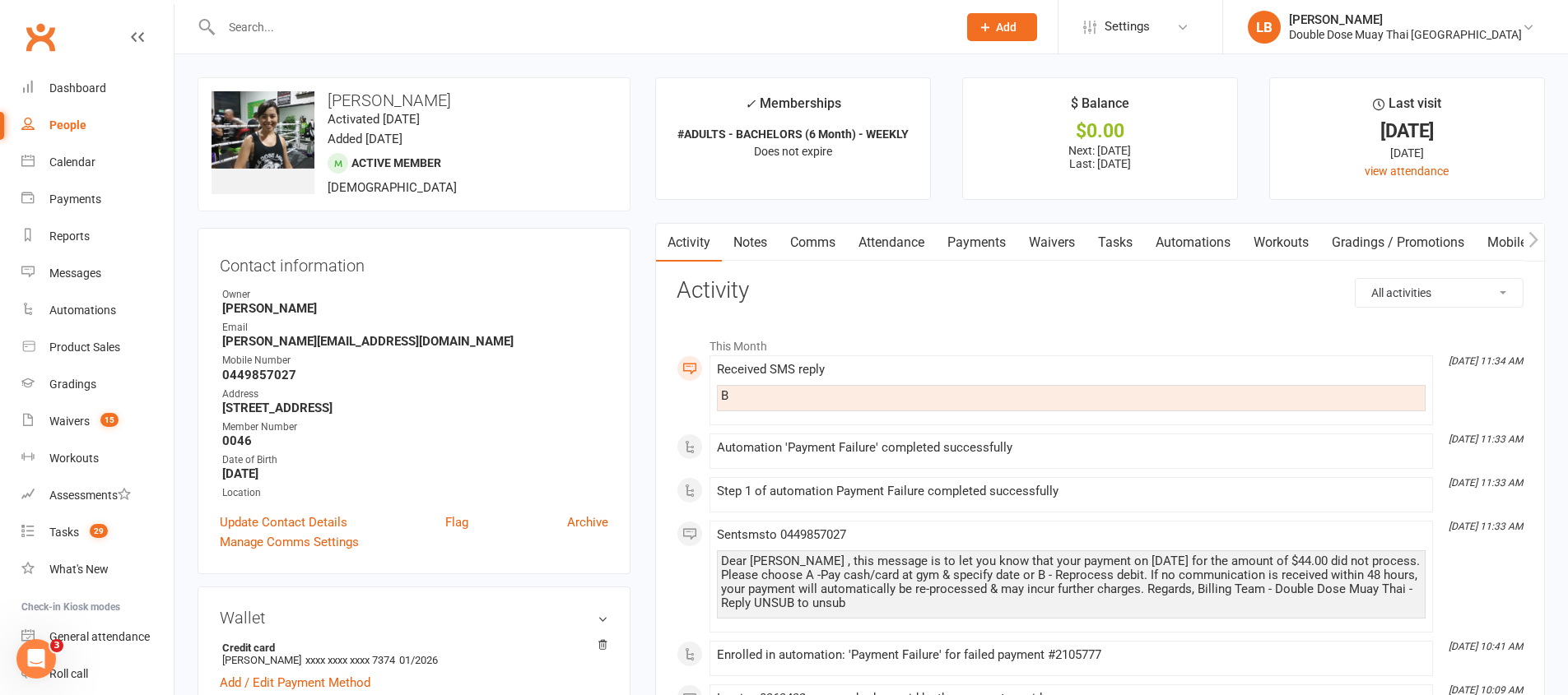
click at [992, 243] on link "Payments" at bounding box center [976, 243] width 82 height 38
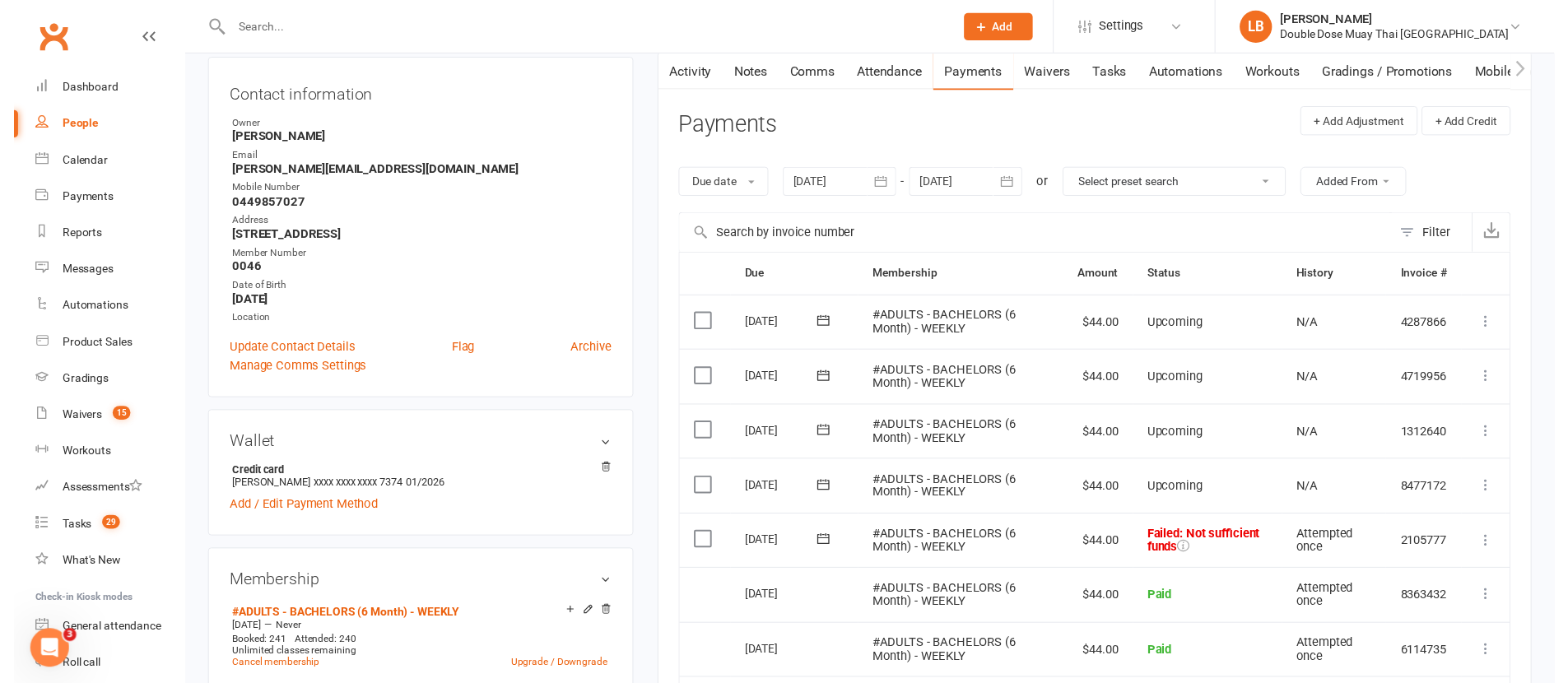
scroll to position [250, 0]
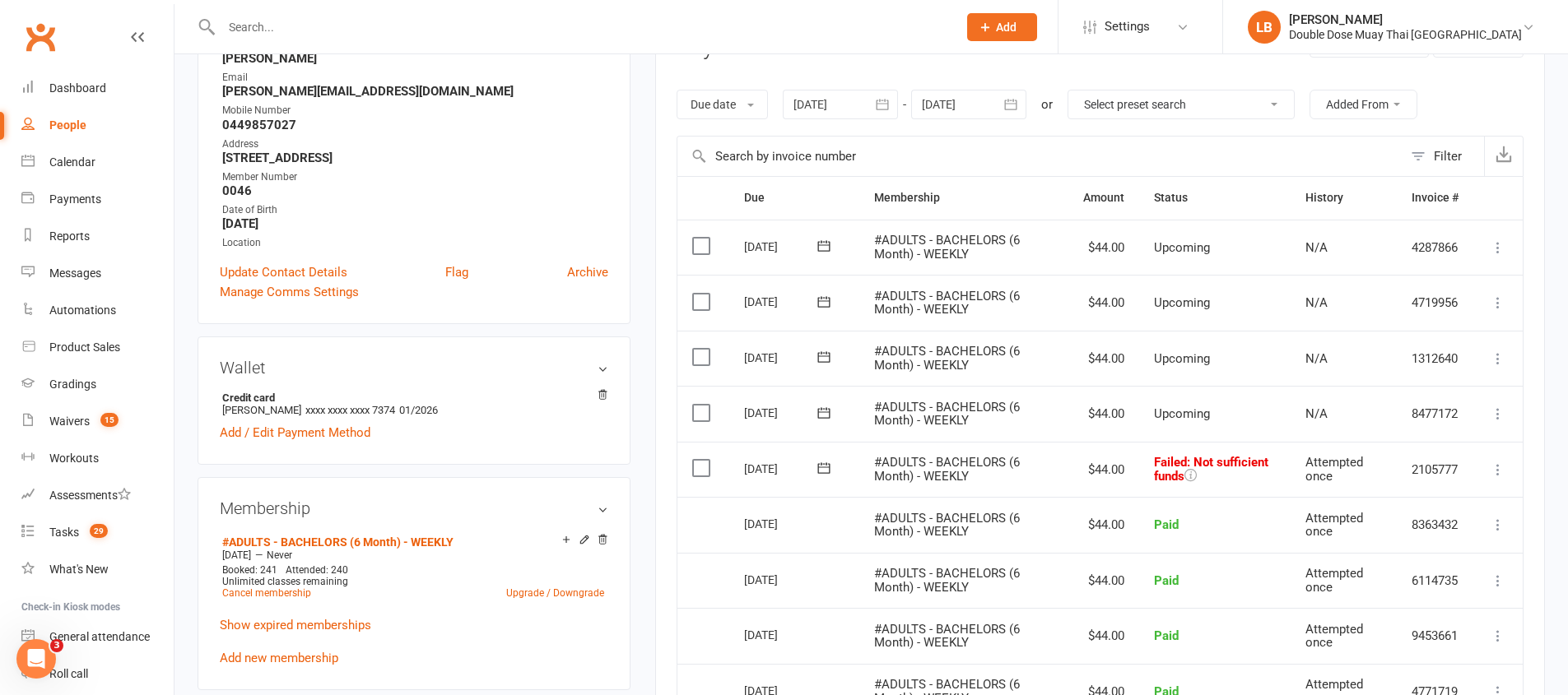
click at [824, 463] on icon at bounding box center [824, 468] width 16 height 16
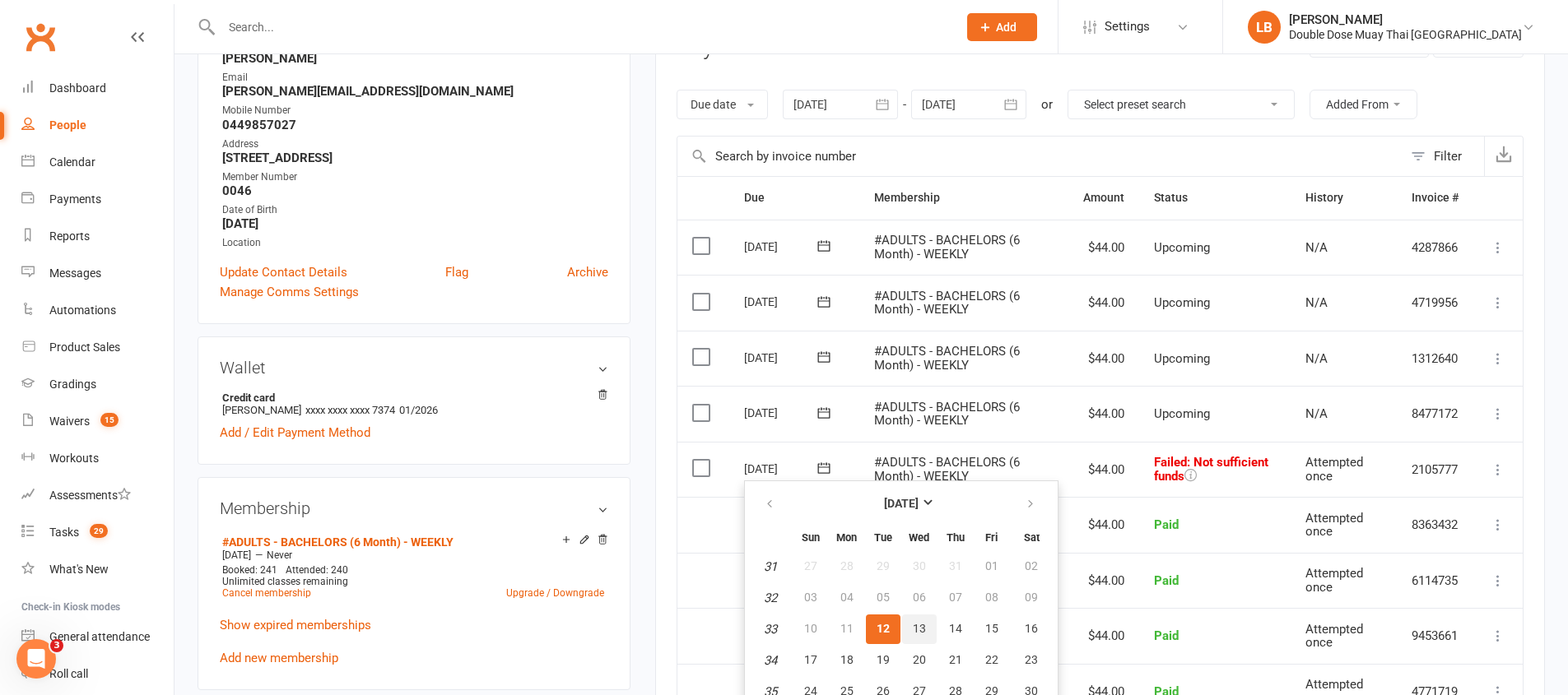
click at [908, 624] on button "13" at bounding box center [919, 629] width 34 height 29
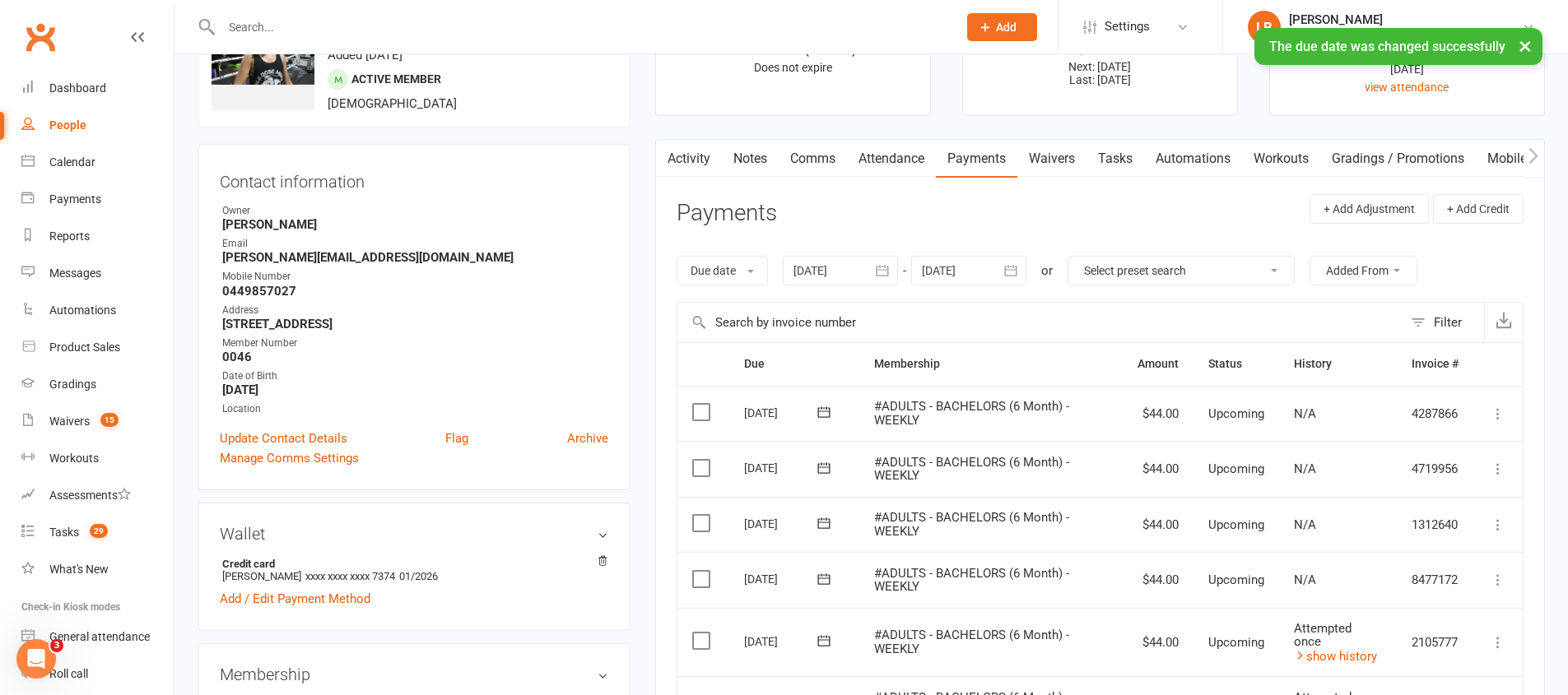
scroll to position [0, 0]
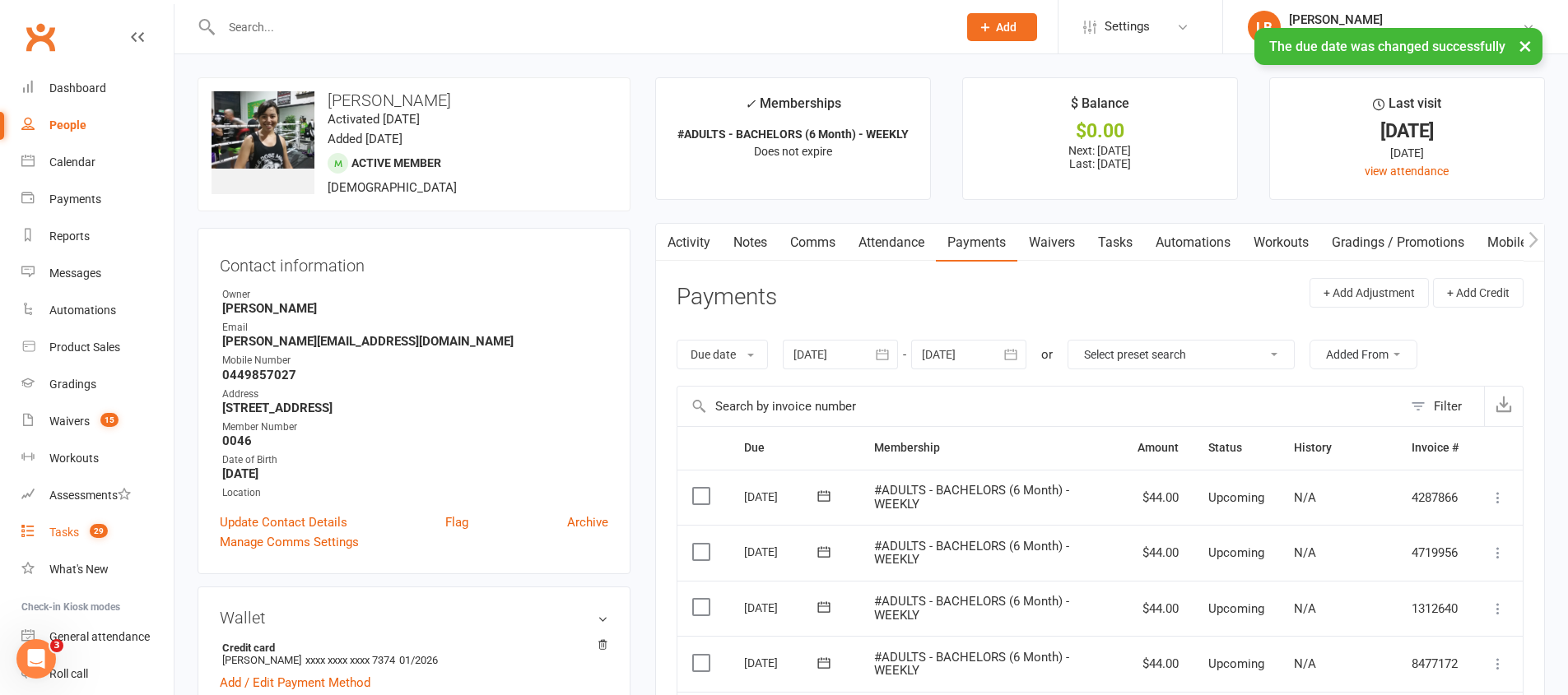
click at [109, 530] on link "Tasks 29" at bounding box center [97, 532] width 152 height 37
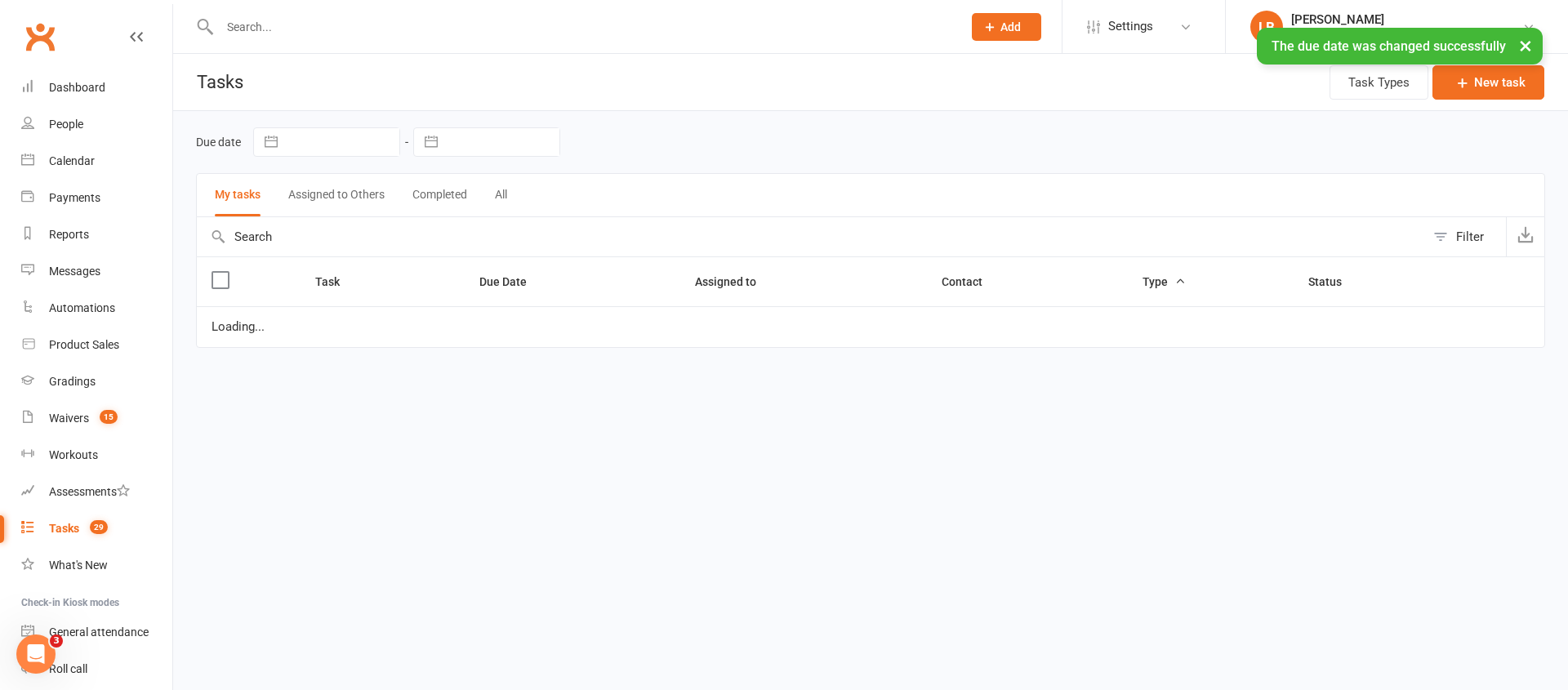
select select "started"
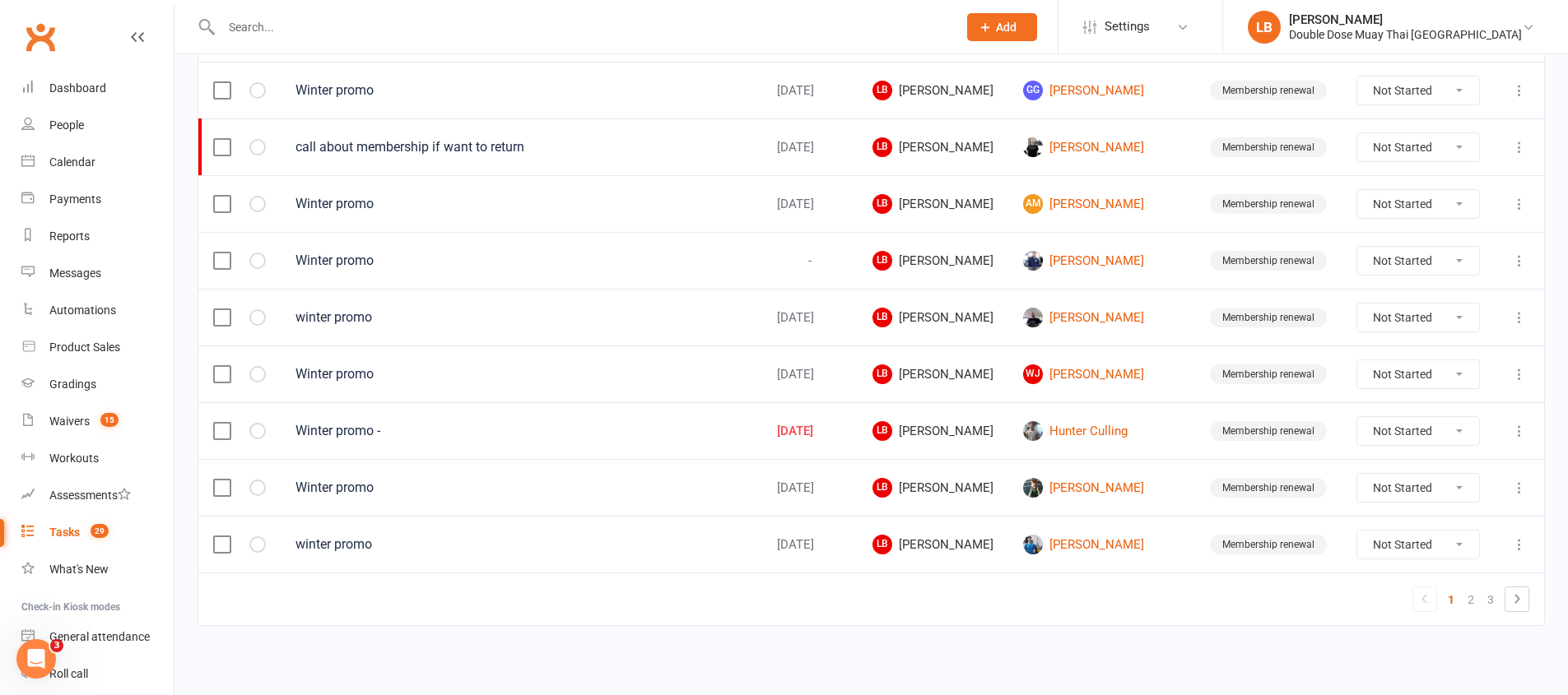
scroll to position [1163, 0]
click at [1490, 587] on link "3" at bounding box center [1490, 599] width 20 height 23
select select "started"
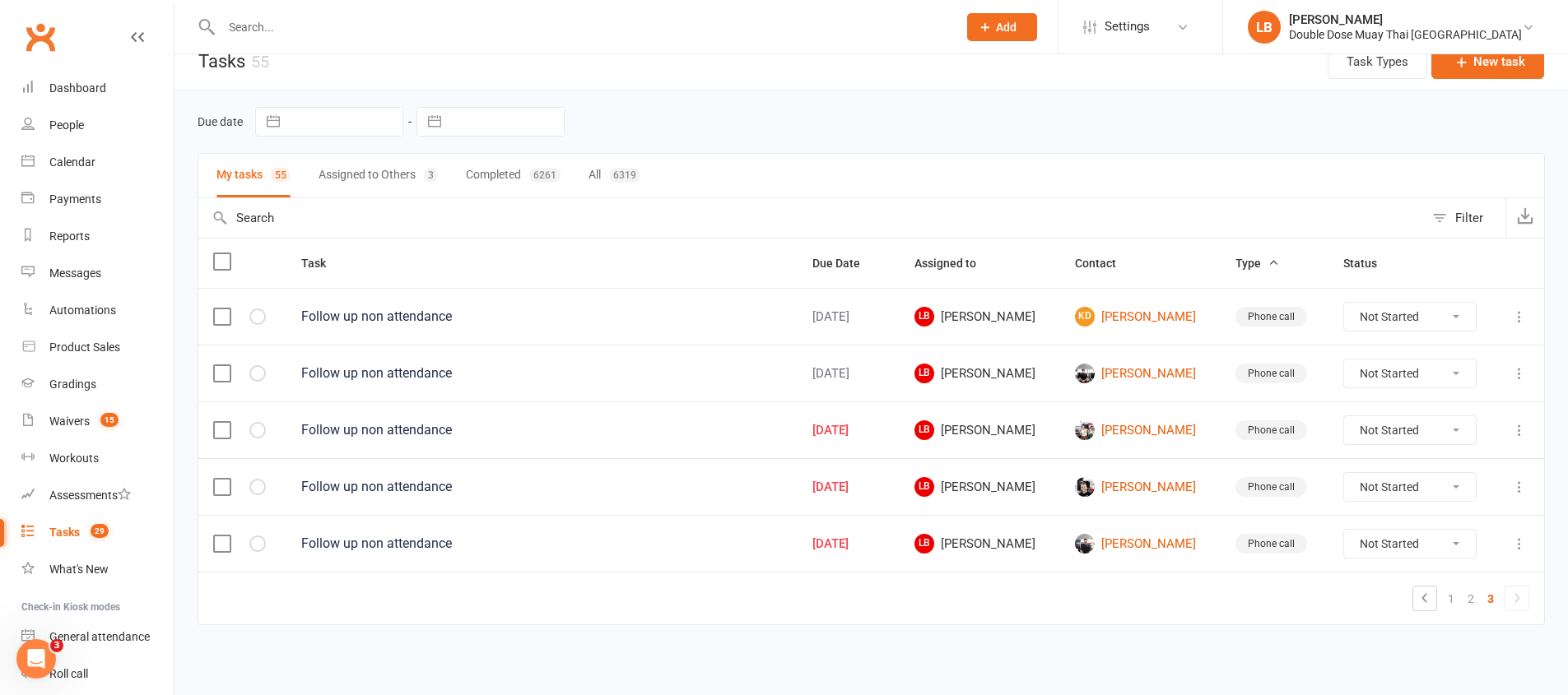
scroll to position [22, 0]
click at [1466, 602] on link "2" at bounding box center [1470, 599] width 20 height 23
select select "started"
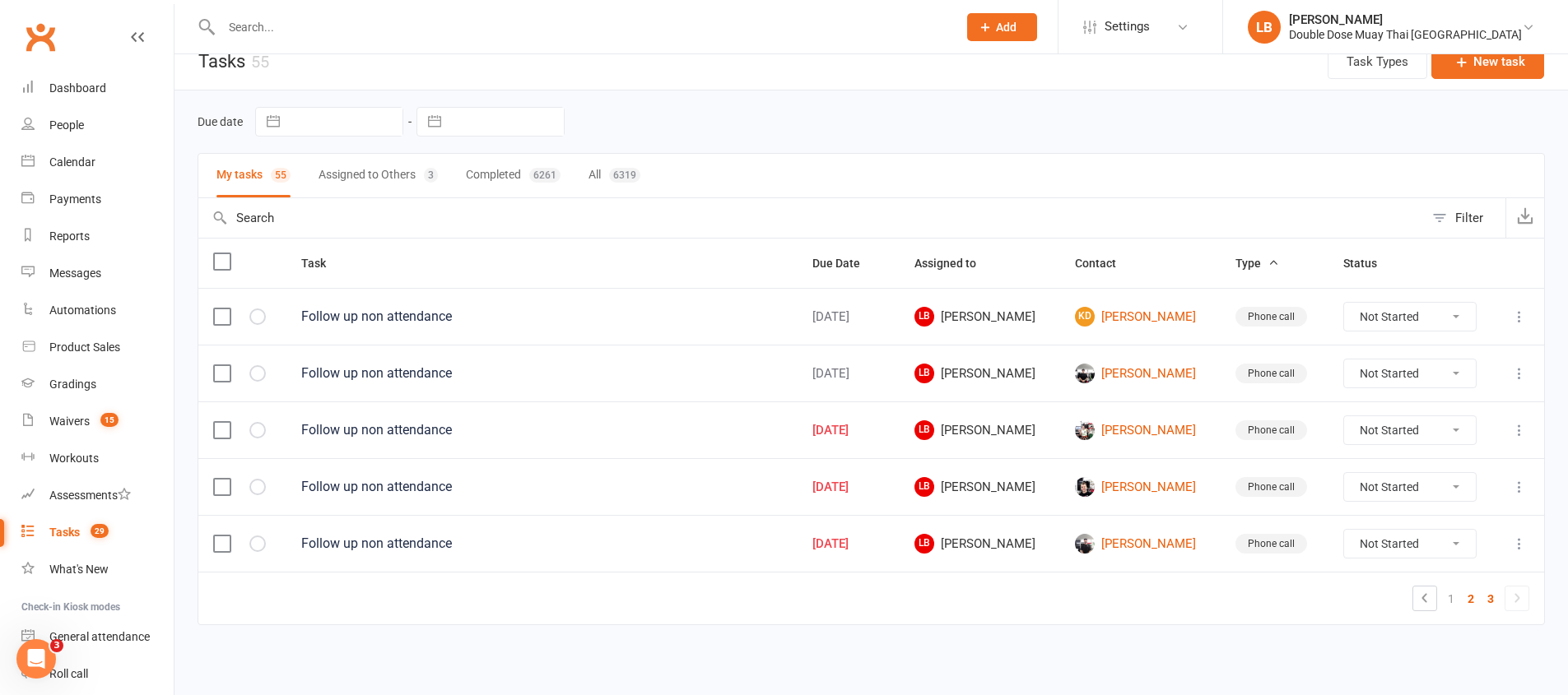
select select "started"
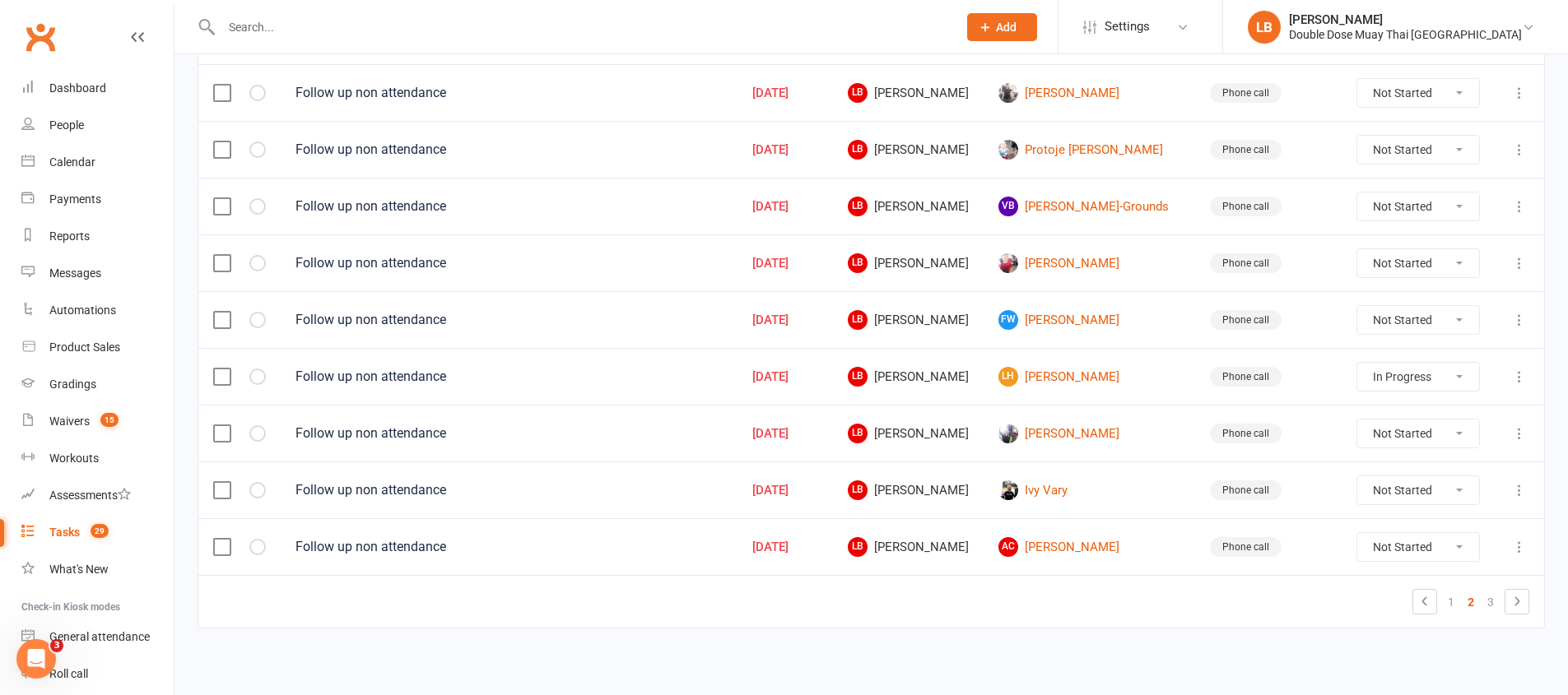
click at [1423, 379] on select "Not Started In Progress Waiting Complete" at bounding box center [1418, 377] width 122 height 28
select select "started"
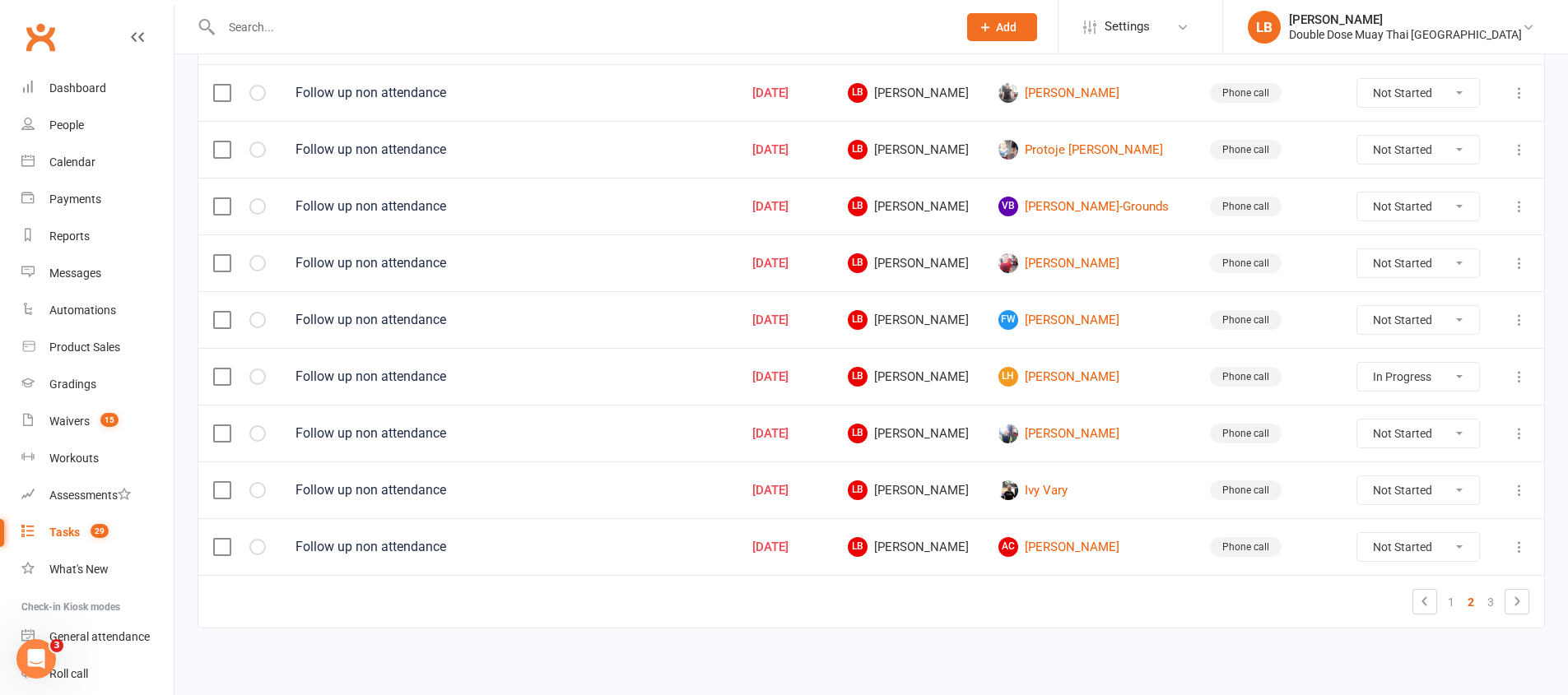
select select "started"
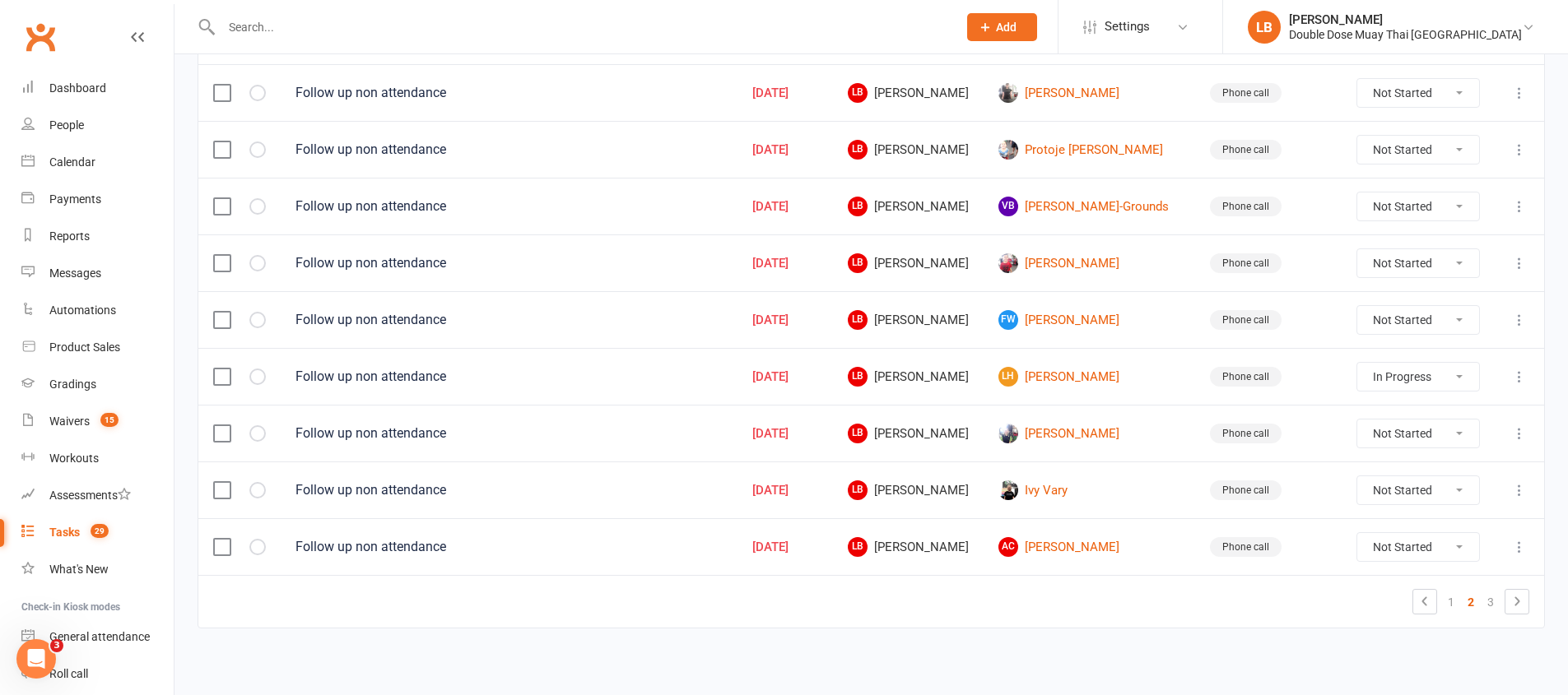
select select "started"
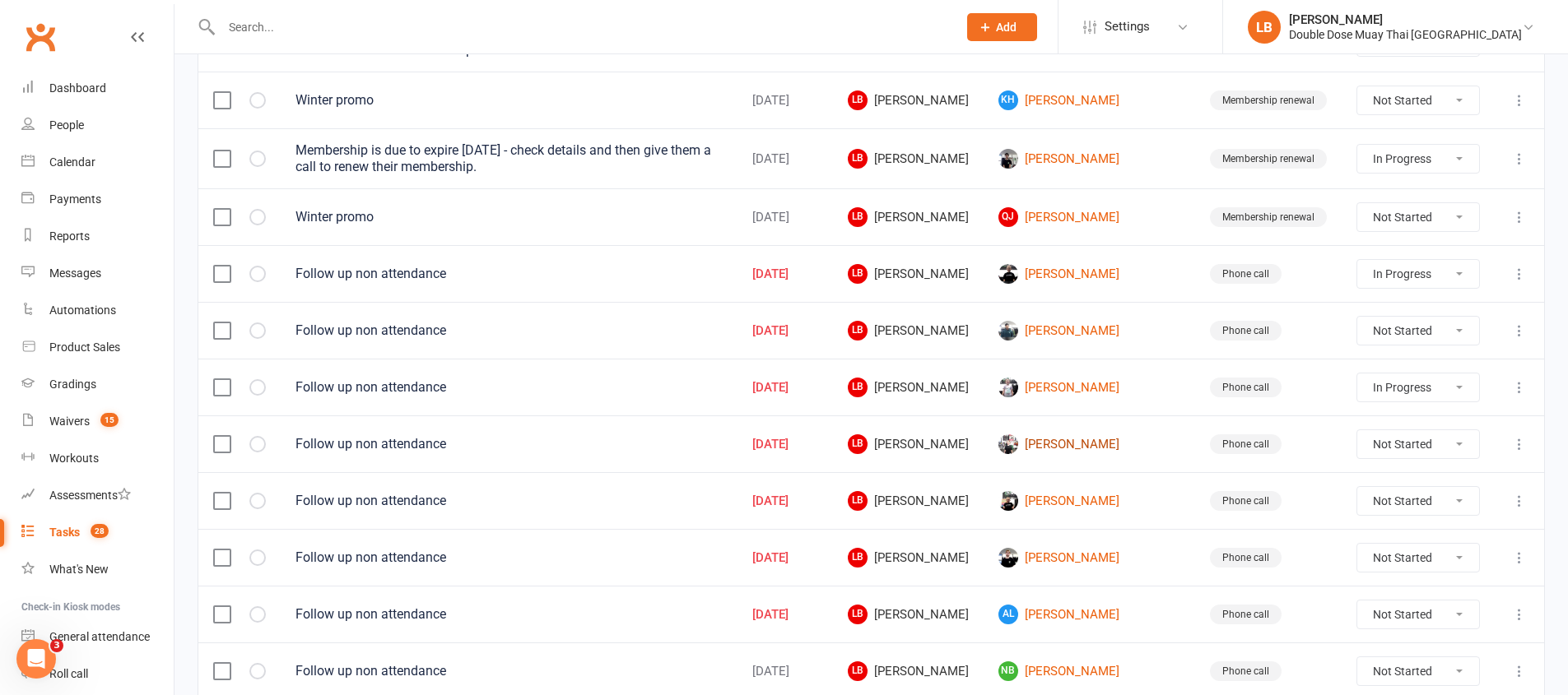
scroll to position [290, 0]
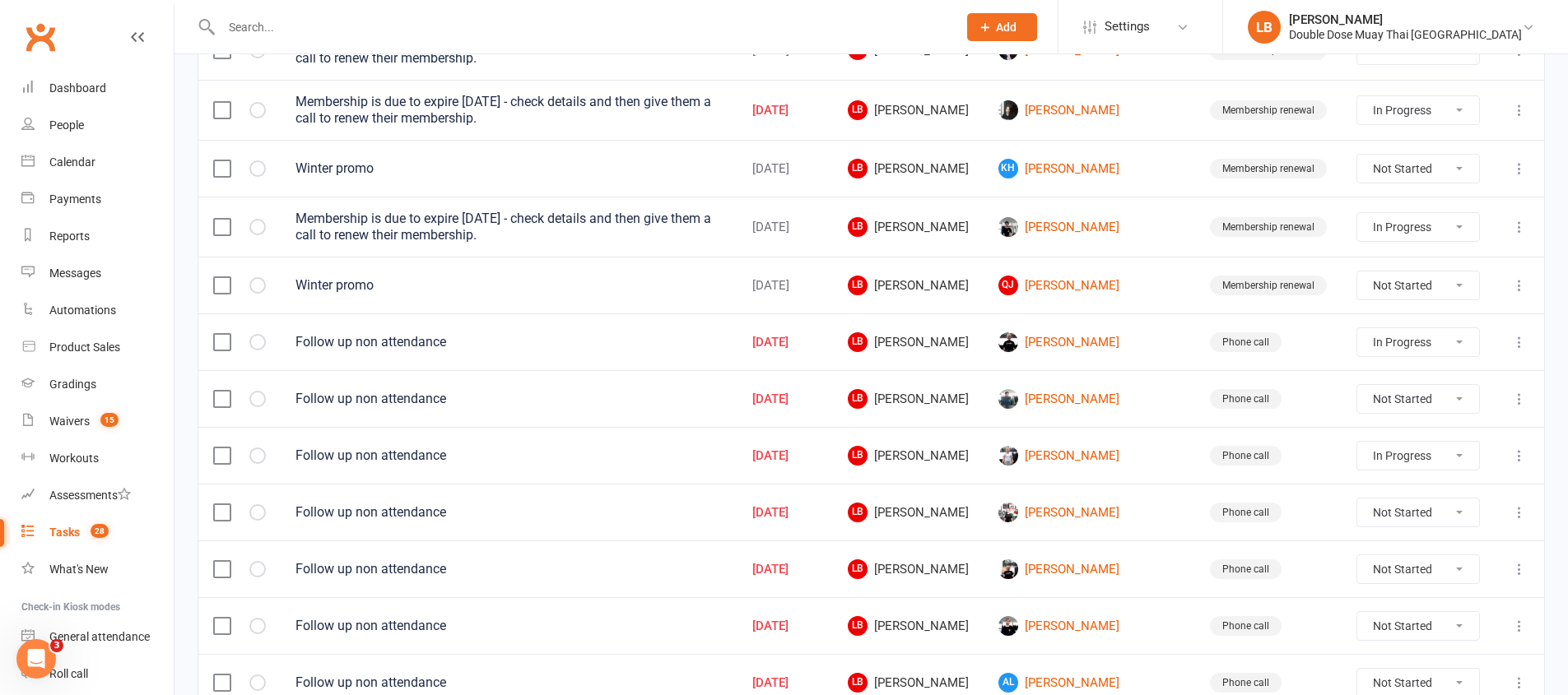
click at [1411, 118] on select "Not Started In Progress Waiting Complete" at bounding box center [1418, 110] width 122 height 28
select select "started"
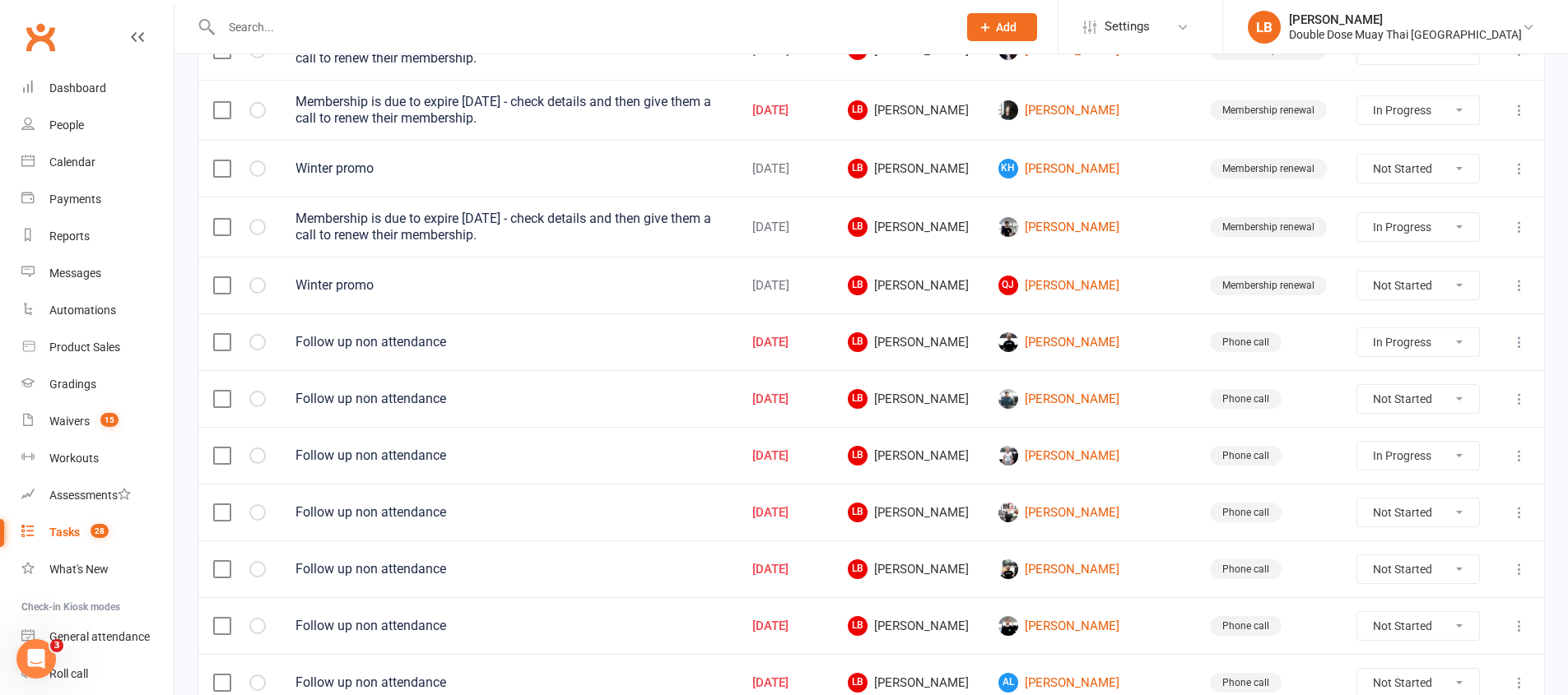
select select "started"
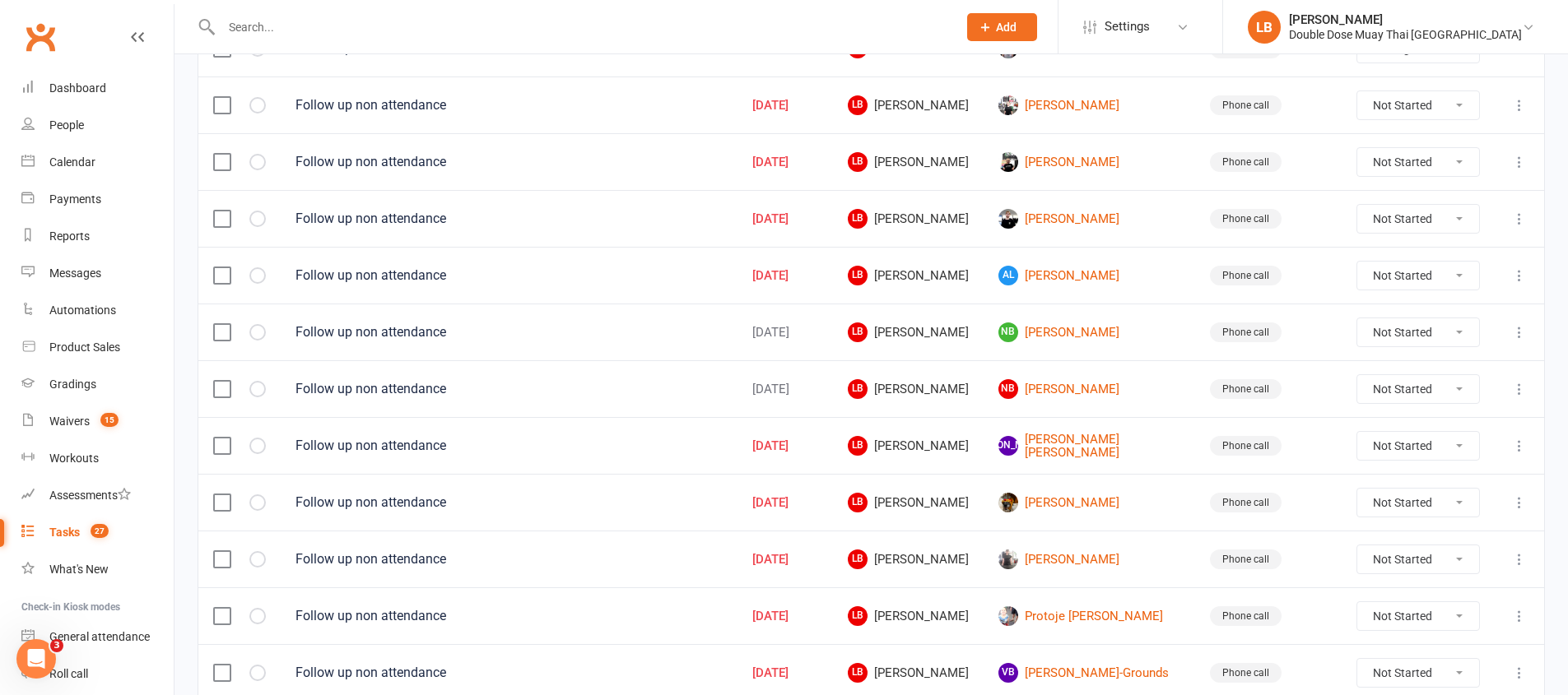
scroll to position [810, 0]
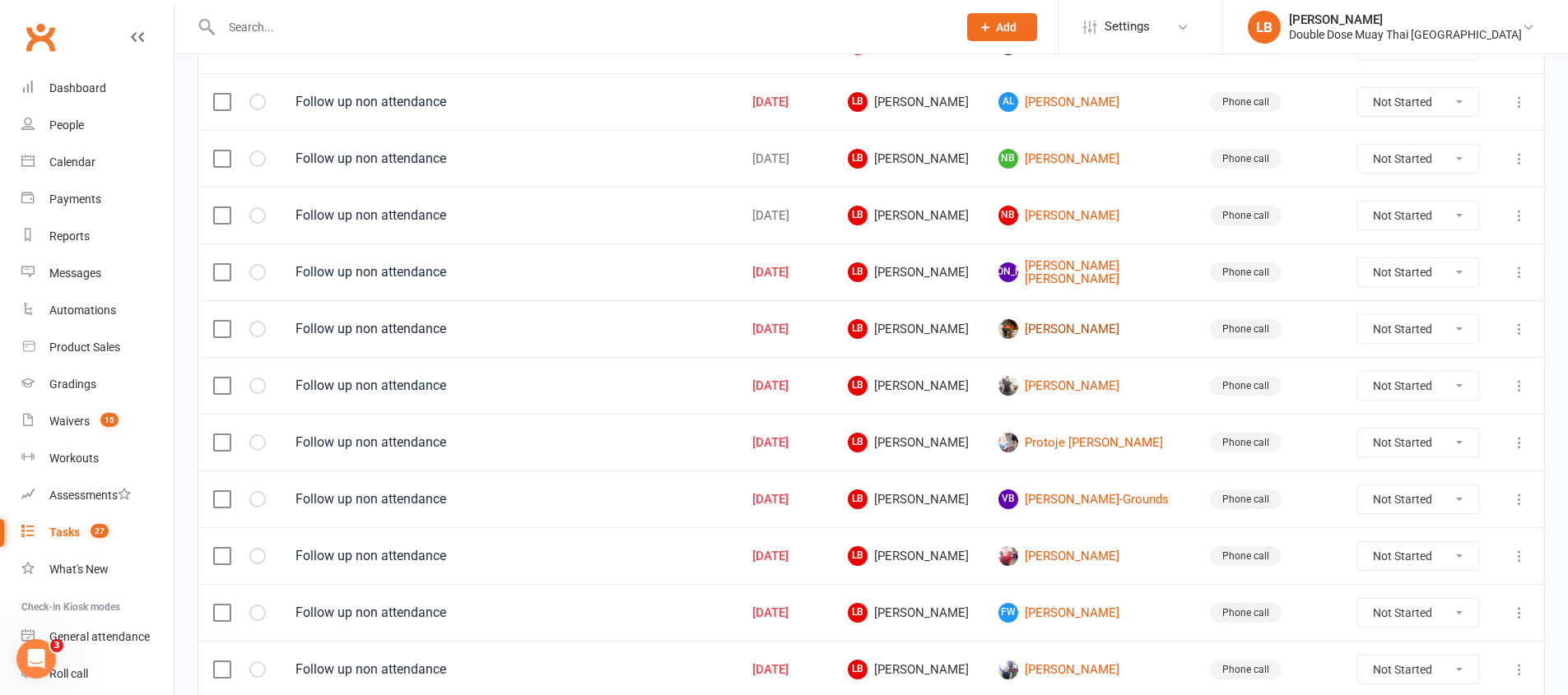
click at [1101, 319] on link "[PERSON_NAME]" at bounding box center [1089, 329] width 182 height 20
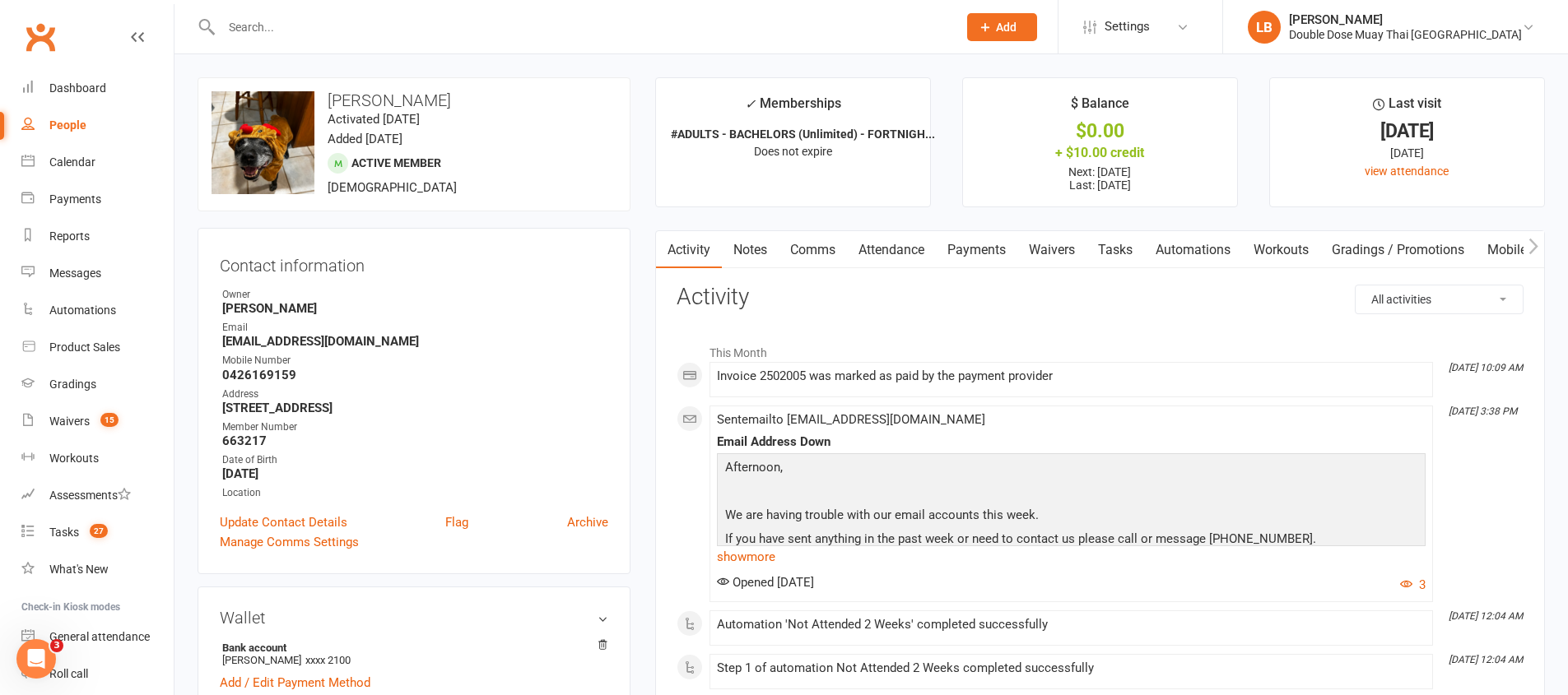
click at [818, 255] on link "Comms" at bounding box center [812, 250] width 68 height 38
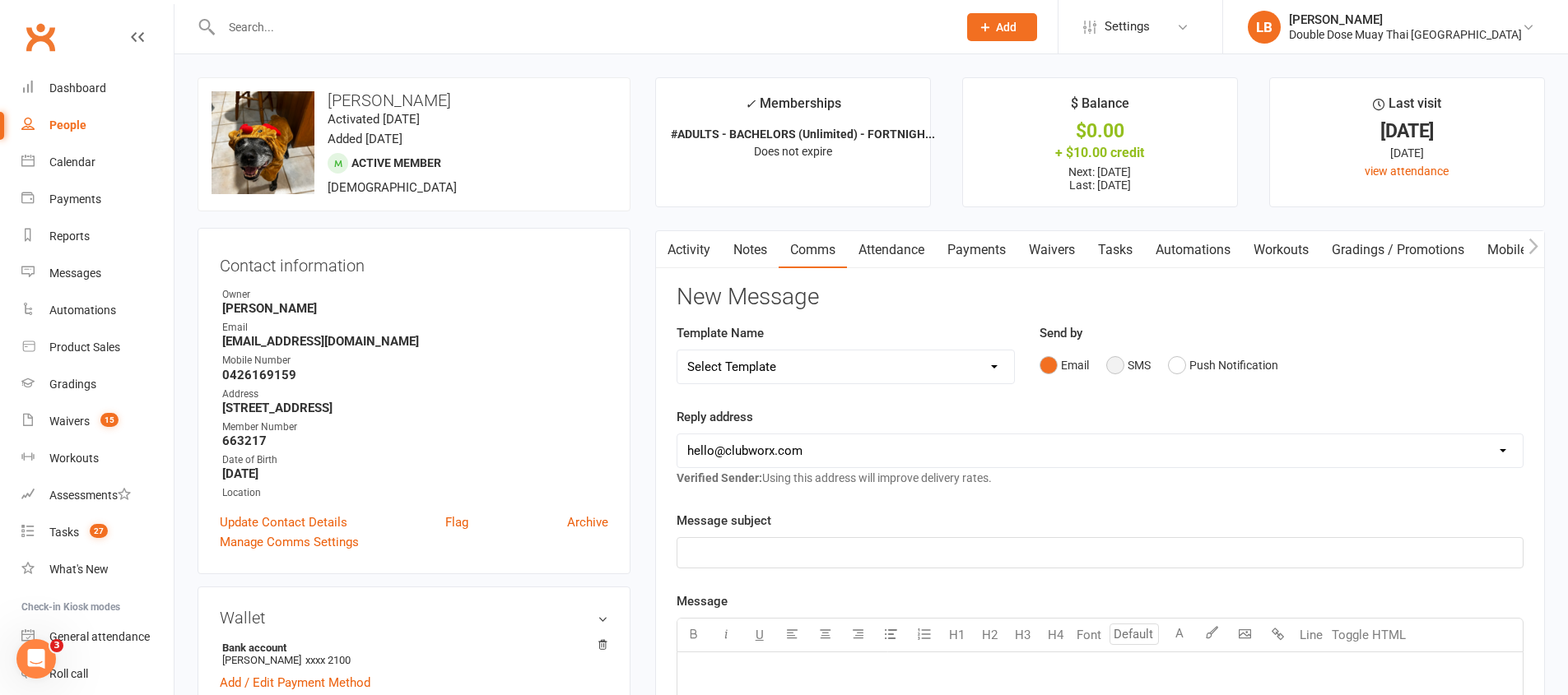
click at [1120, 352] on button "SMS" at bounding box center [1128, 365] width 45 height 31
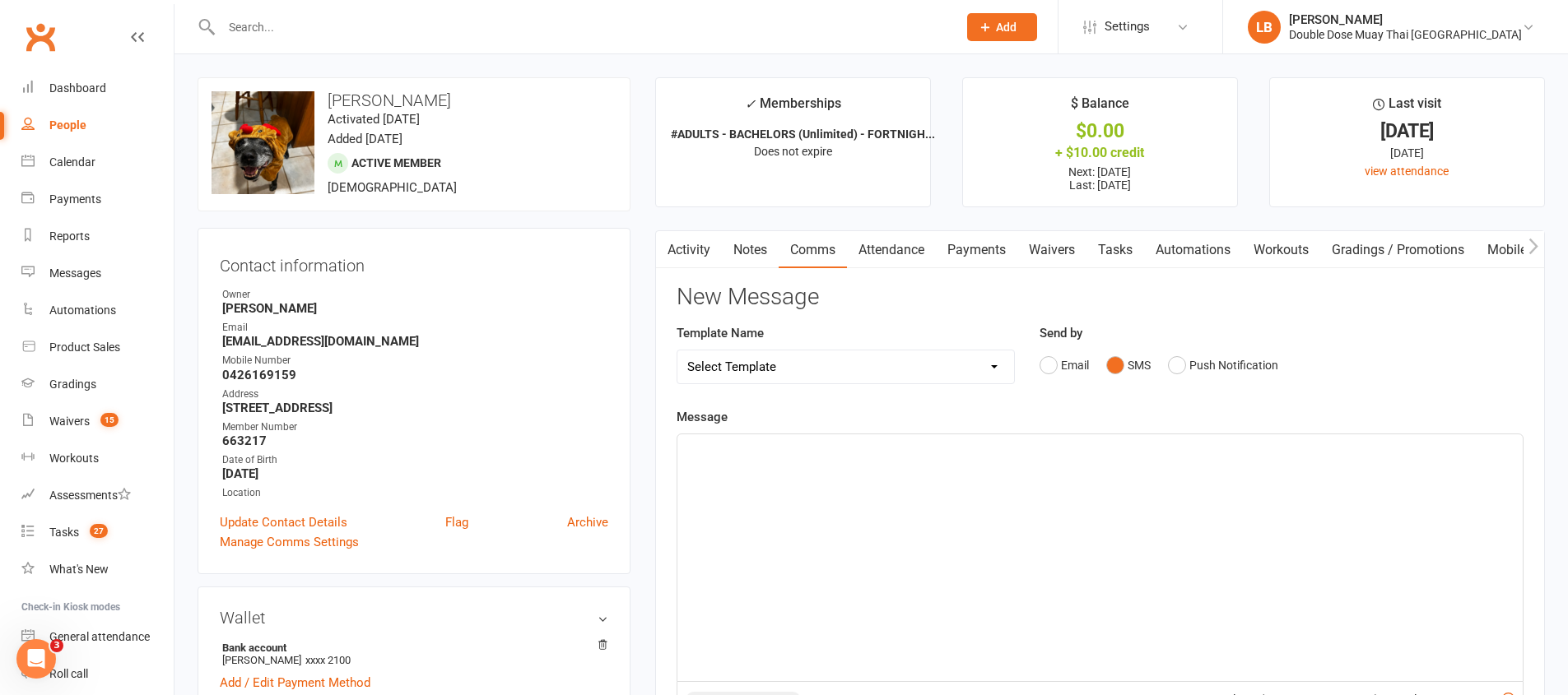
click at [966, 495] on div "﻿" at bounding box center [1100, 557] width 845 height 247
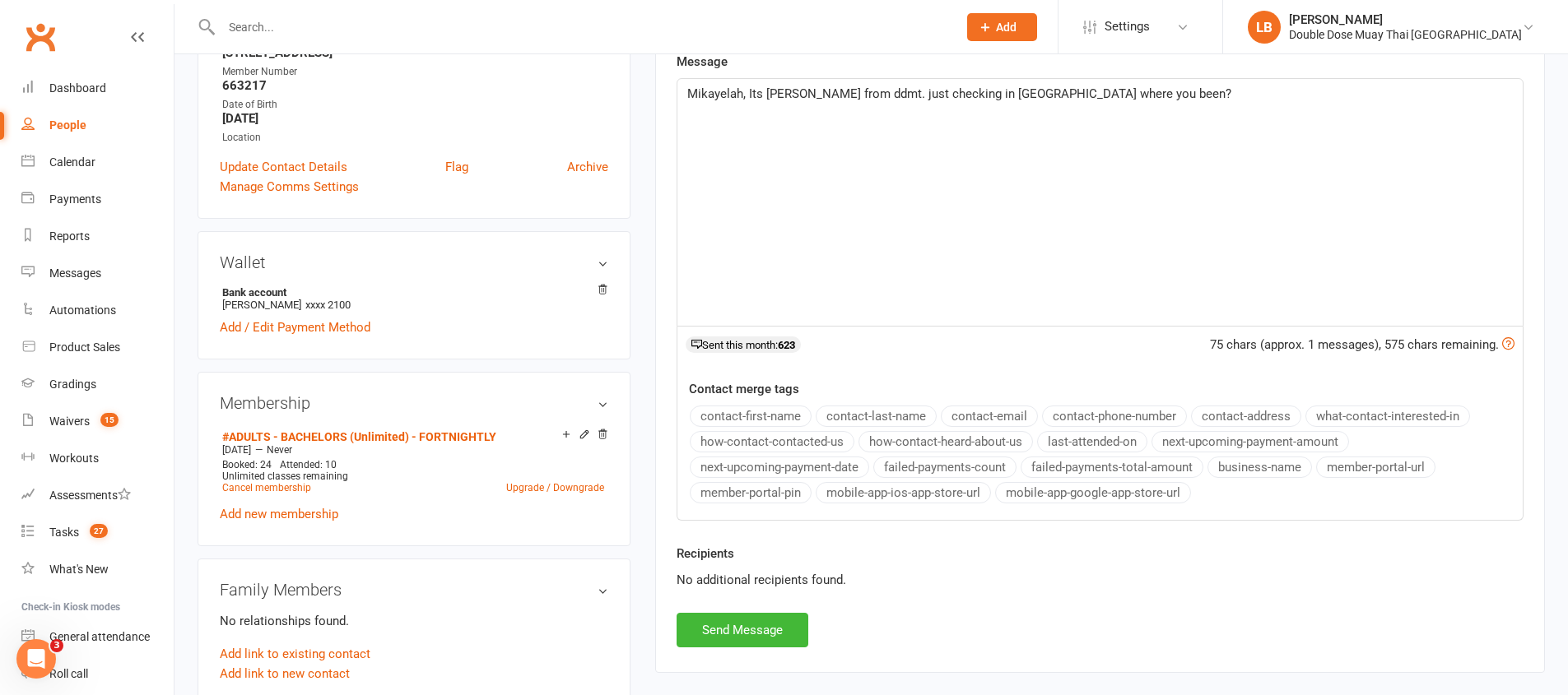
scroll to position [356, 0]
click at [743, 626] on button "Send Message" at bounding box center [742, 629] width 132 height 34
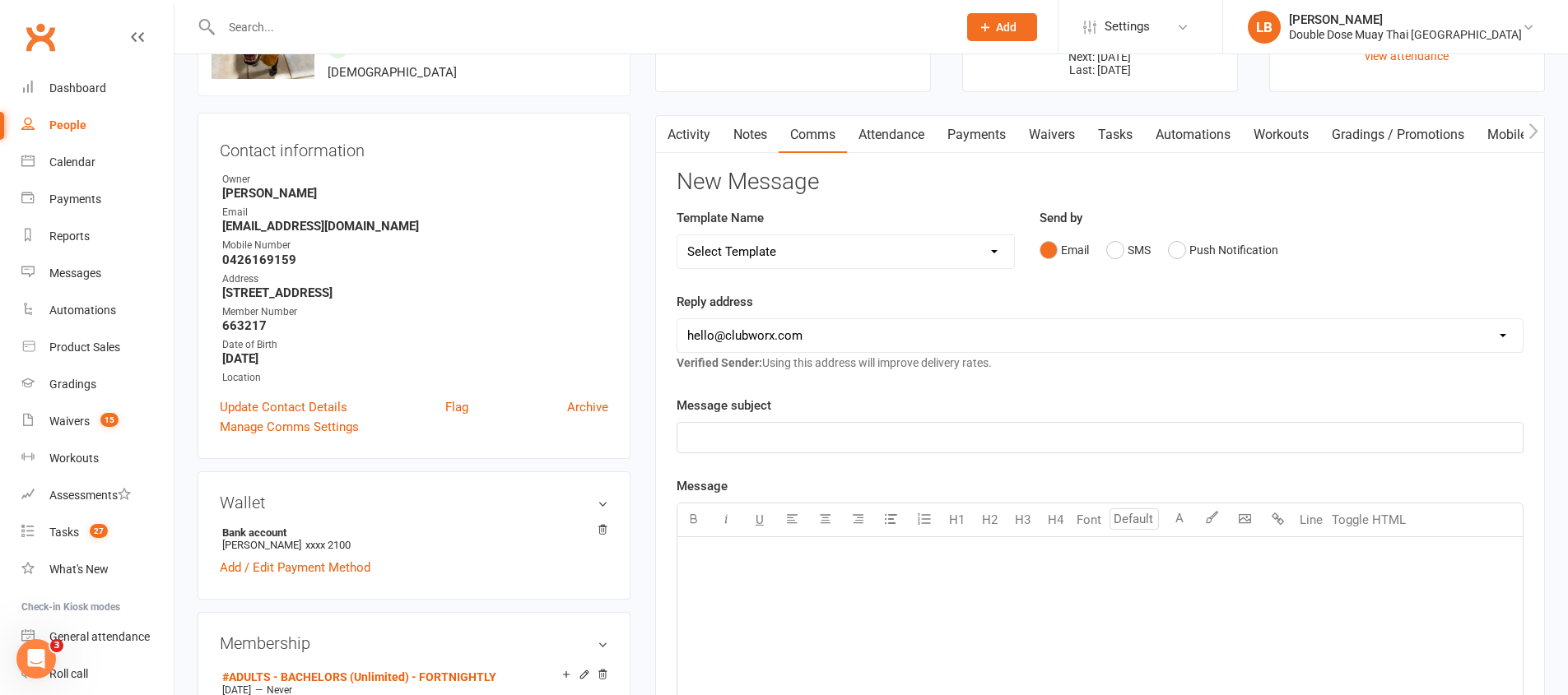
scroll to position [0, 0]
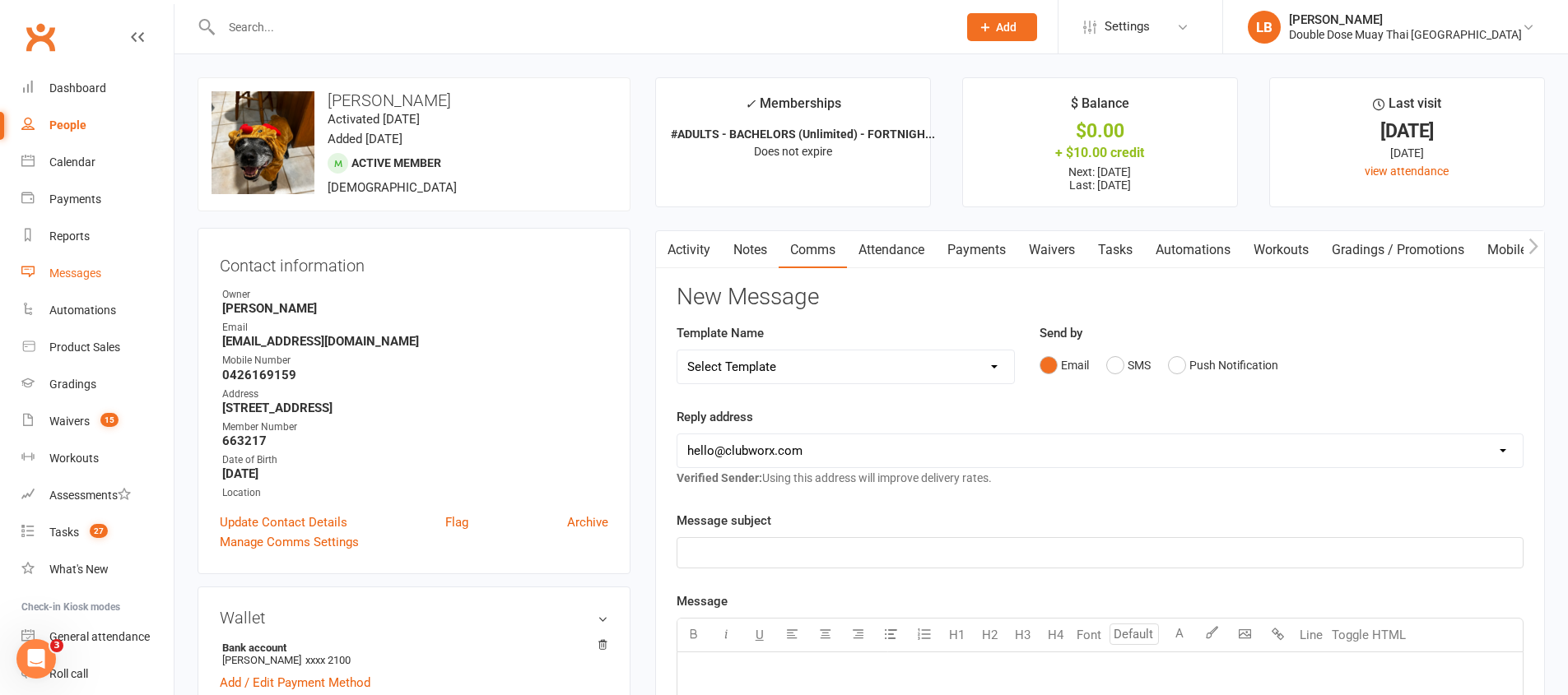
click at [94, 278] on div "Messages" at bounding box center [75, 273] width 52 height 13
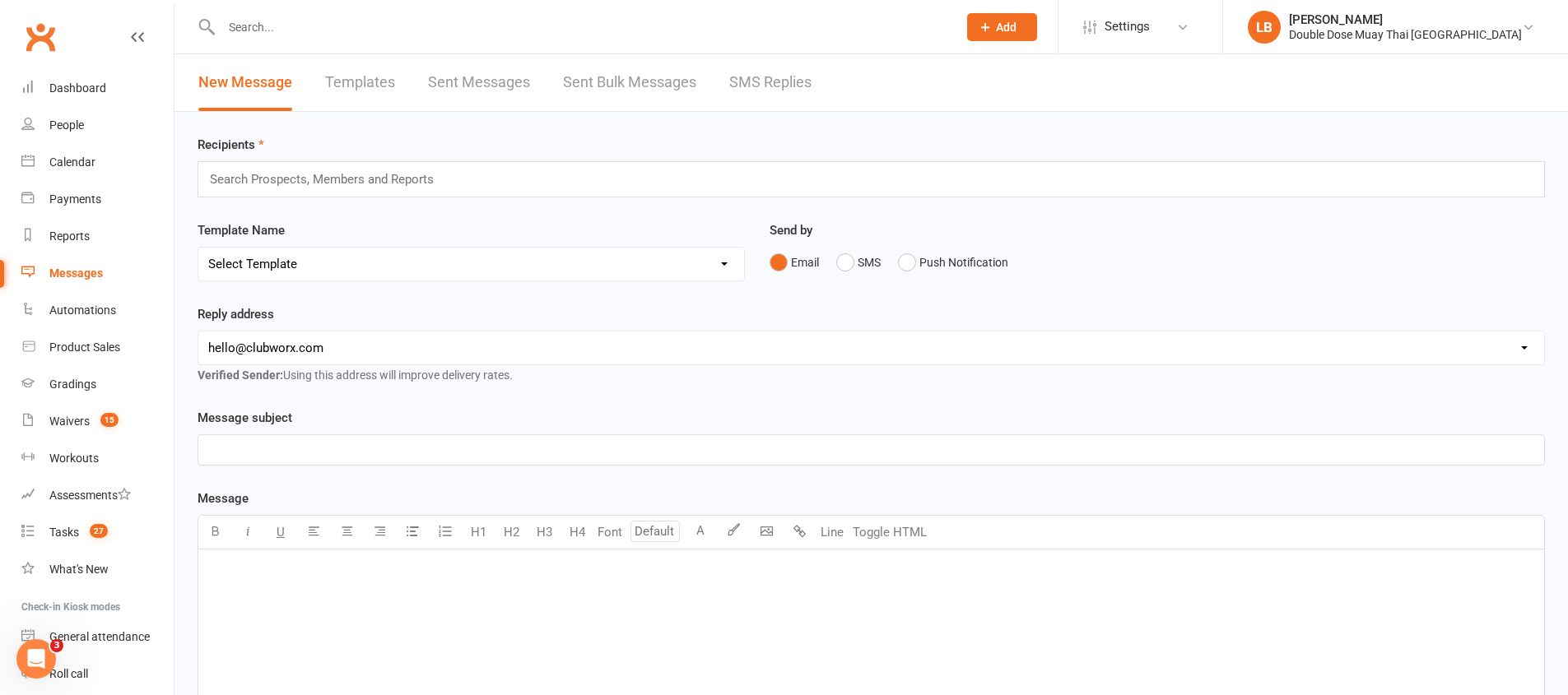
click at [783, 87] on link "SMS Replies" at bounding box center [770, 83] width 83 height 57
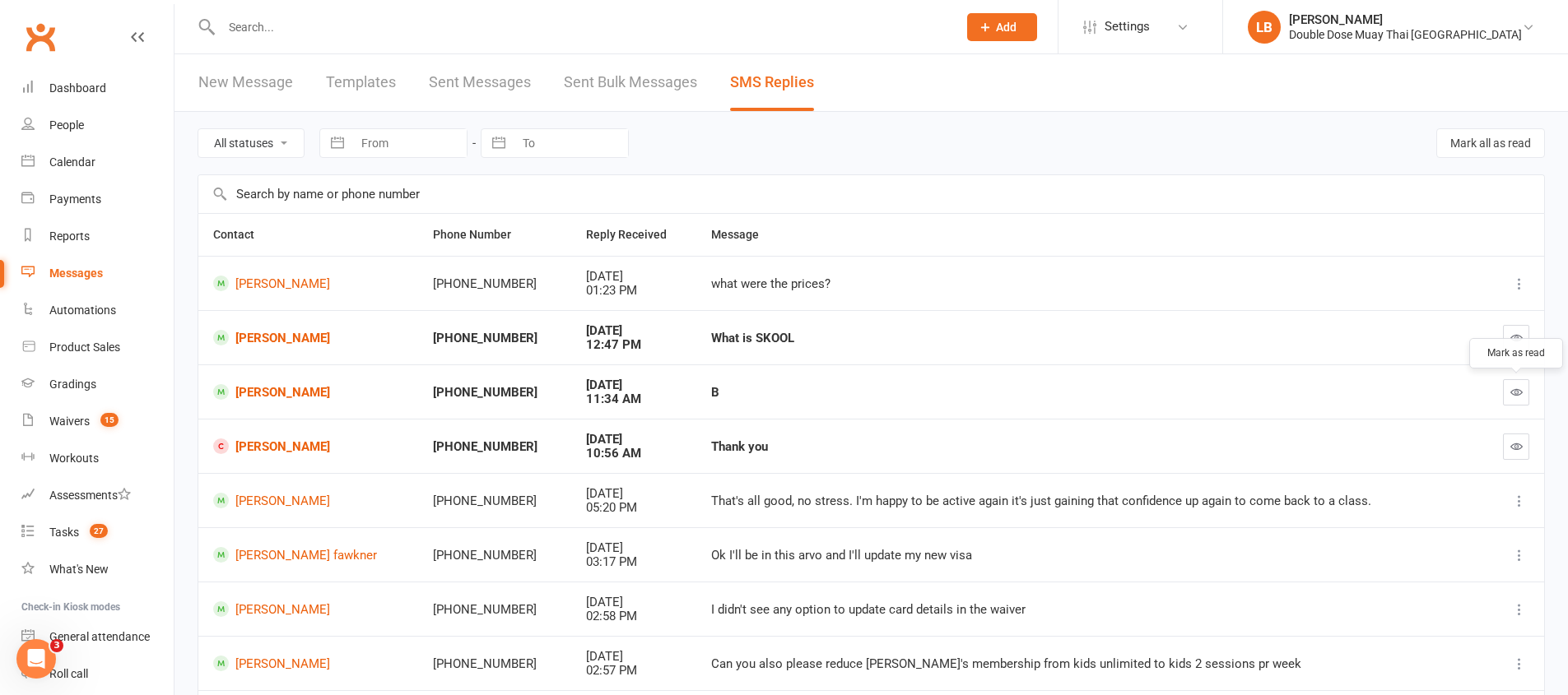
click at [1508, 395] on button "button" at bounding box center [1516, 392] width 27 height 27
click at [1518, 447] on icon "button" at bounding box center [1516, 446] width 12 height 12
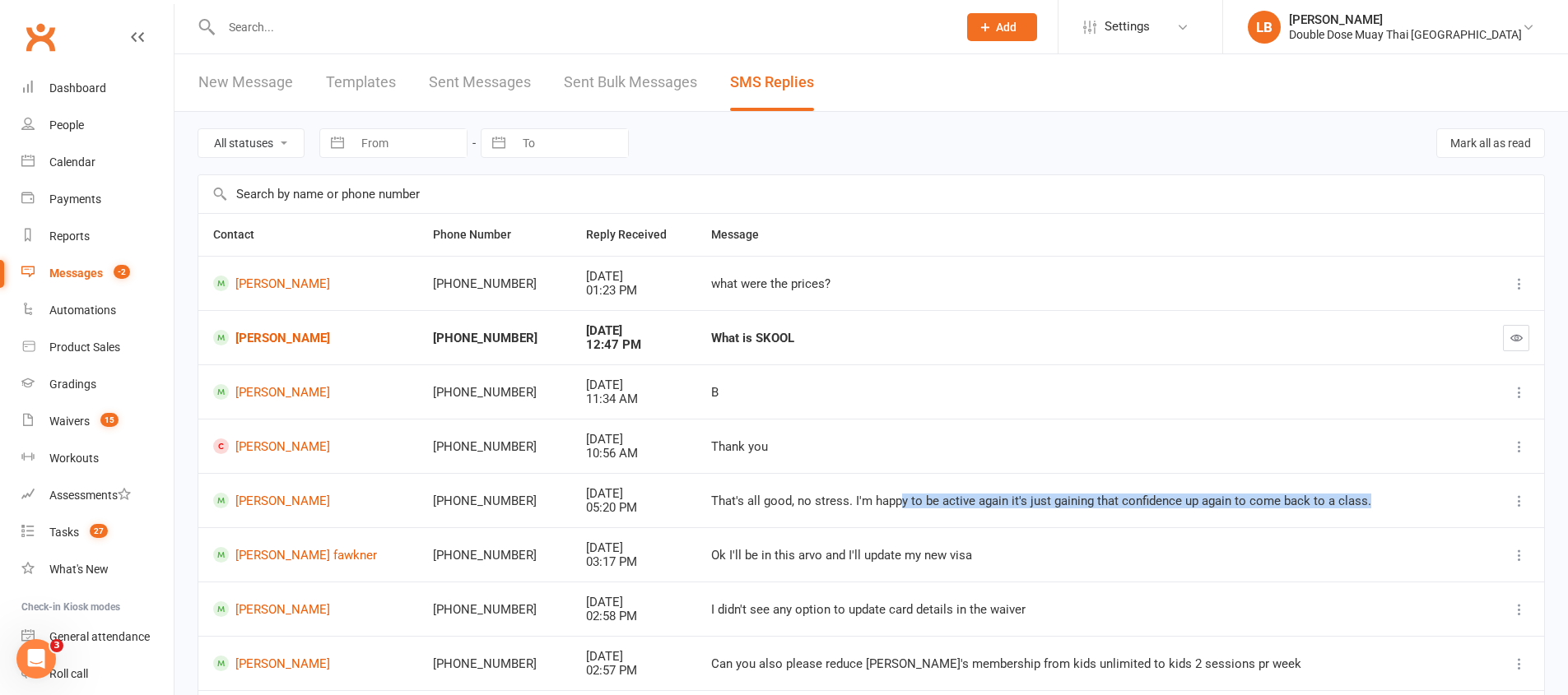
drag, startPoint x: 747, startPoint y: 507, endPoint x: 917, endPoint y: 494, distance: 170.5
click at [884, 494] on td "That's all good, no stress. I'm happy to be active again it's just gaining that…" at bounding box center [1088, 500] width 784 height 54
drag, startPoint x: 917, startPoint y: 494, endPoint x: 1102, endPoint y: 501, distance: 185.1
click at [1100, 502] on div "That's all good, no stress. I'm happy to be active again it's just gaining that…" at bounding box center [1088, 501] width 755 height 14
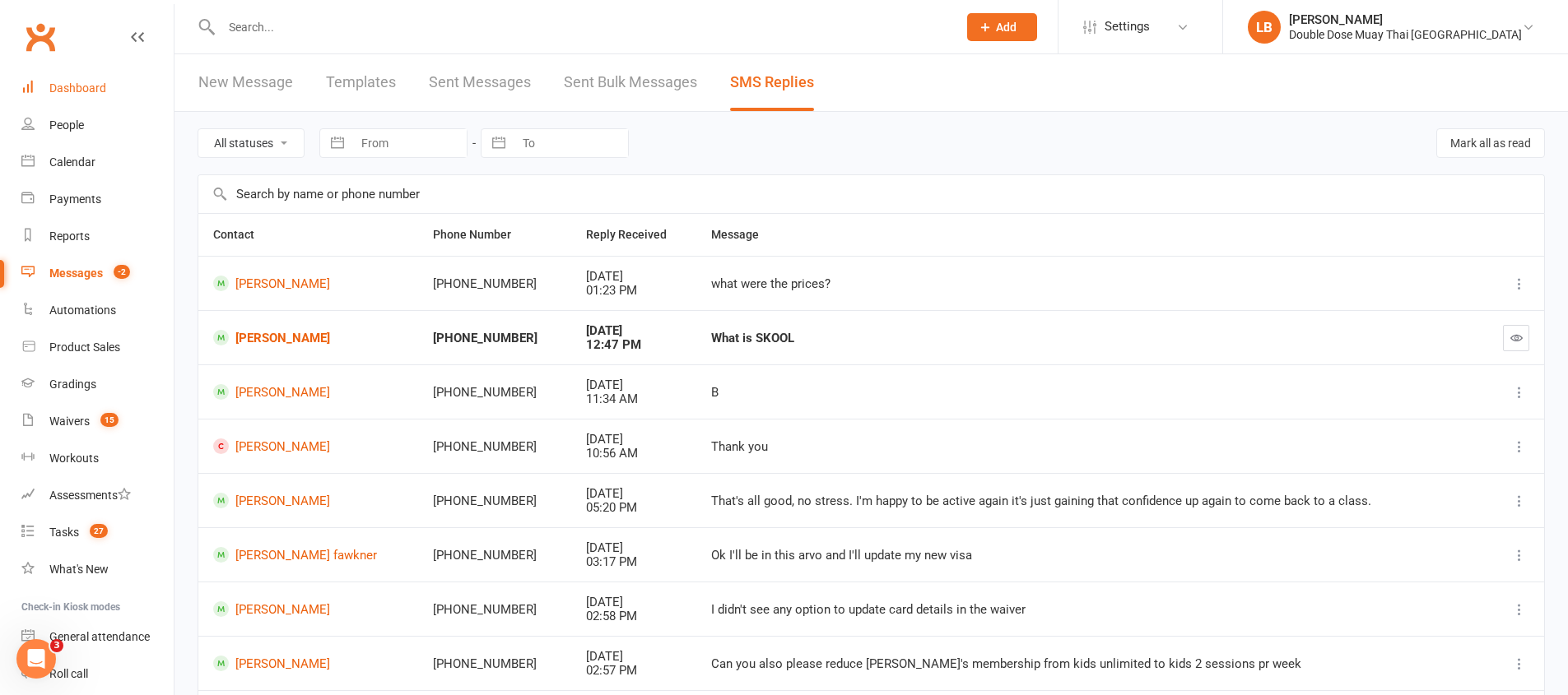
click at [96, 75] on link "Dashboard" at bounding box center [97, 88] width 152 height 37
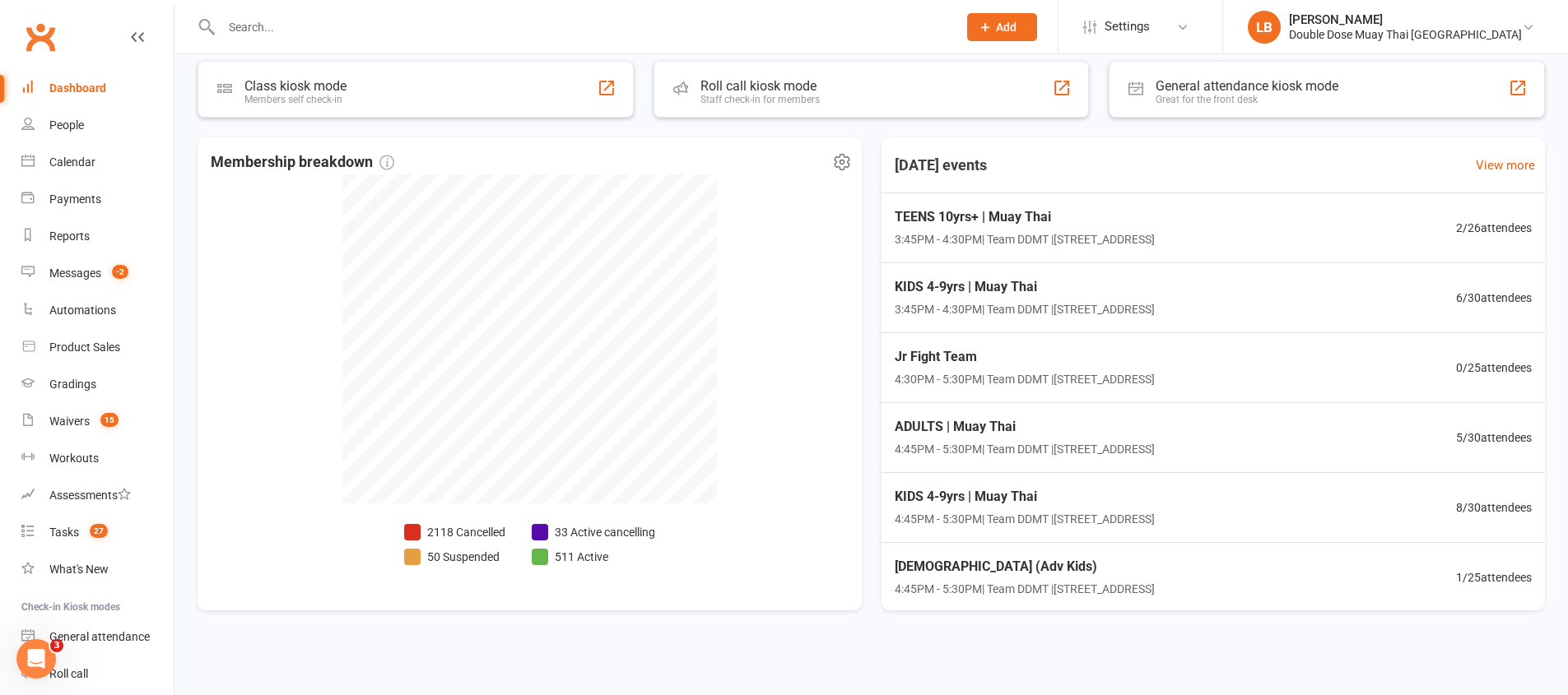
scroll to position [301, 0]
click at [1201, 249] on div "TEENS 10yrs+ | Muay Thai 3:45PM - 4:30PM | Team DDMT | [STREET_ADDRESS] 2 / 26 …" at bounding box center [1213, 226] width 690 height 71
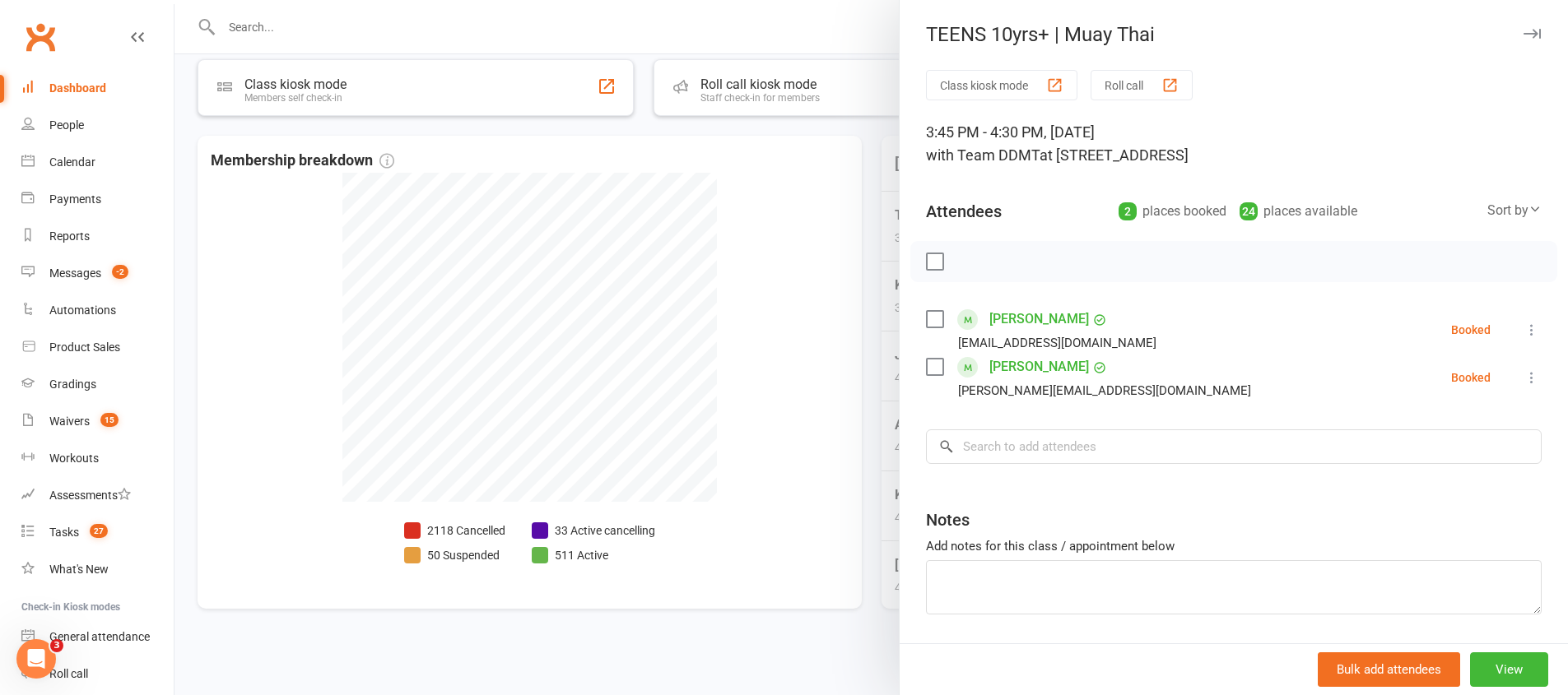
click at [804, 260] on div at bounding box center [871, 348] width 1393 height 695
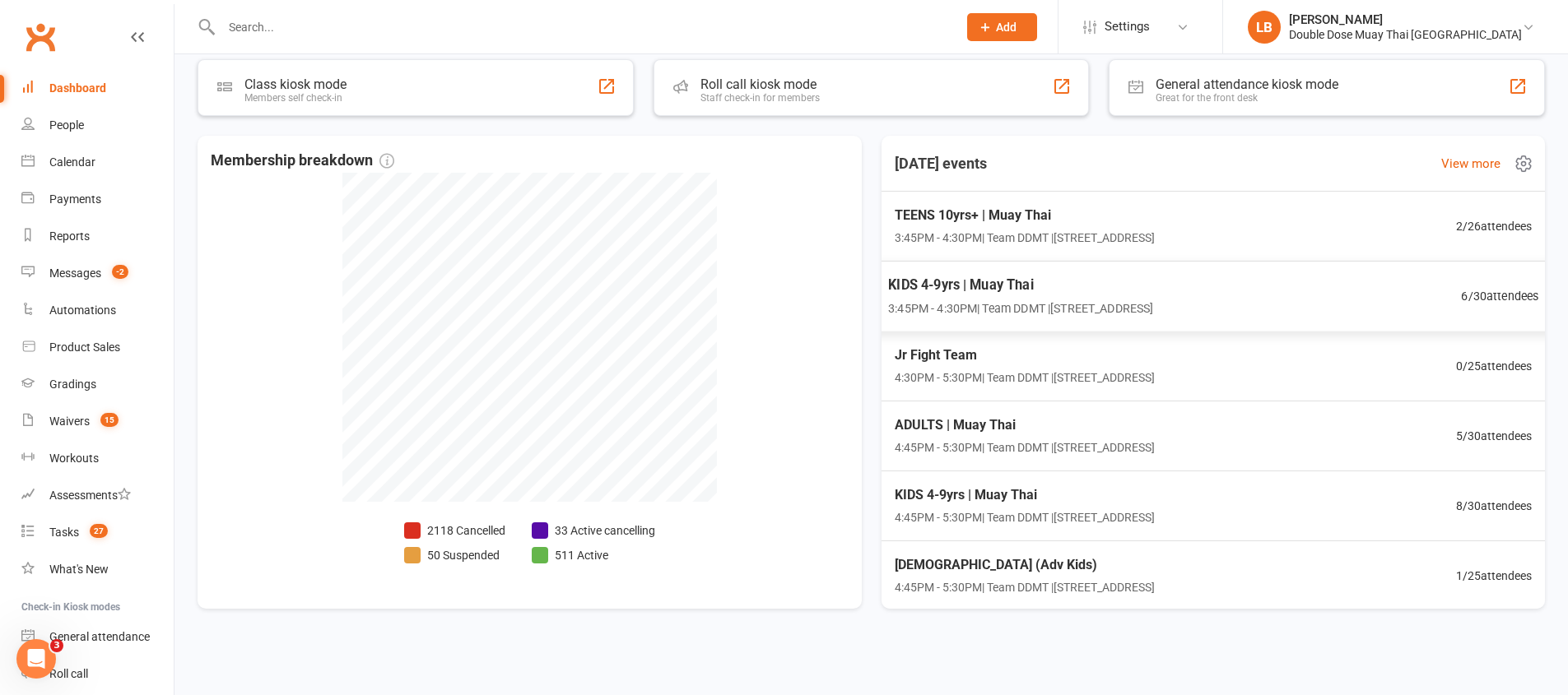
click at [966, 290] on span "KIDS 4-9yrs | Muay Thai" at bounding box center [1021, 284] width 265 height 22
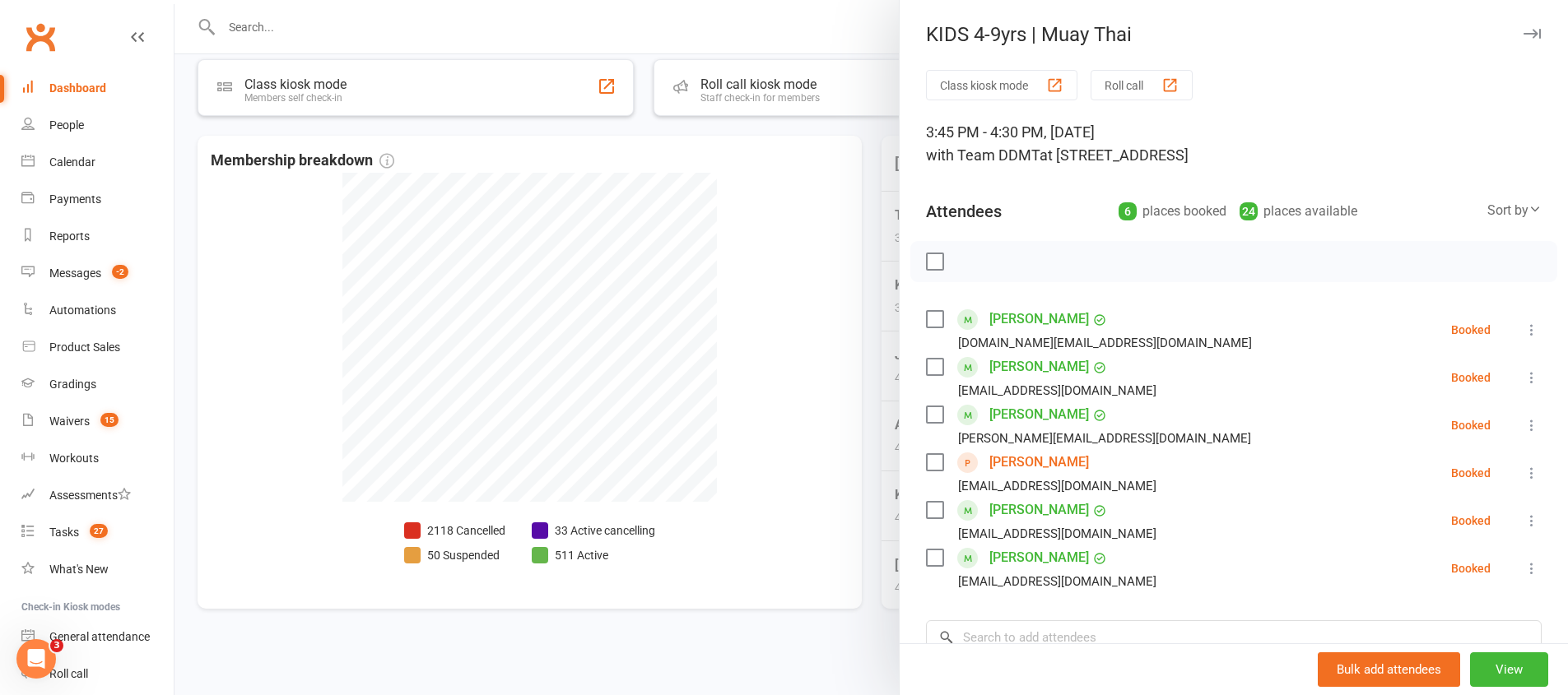
click at [848, 280] on div at bounding box center [871, 348] width 1393 height 695
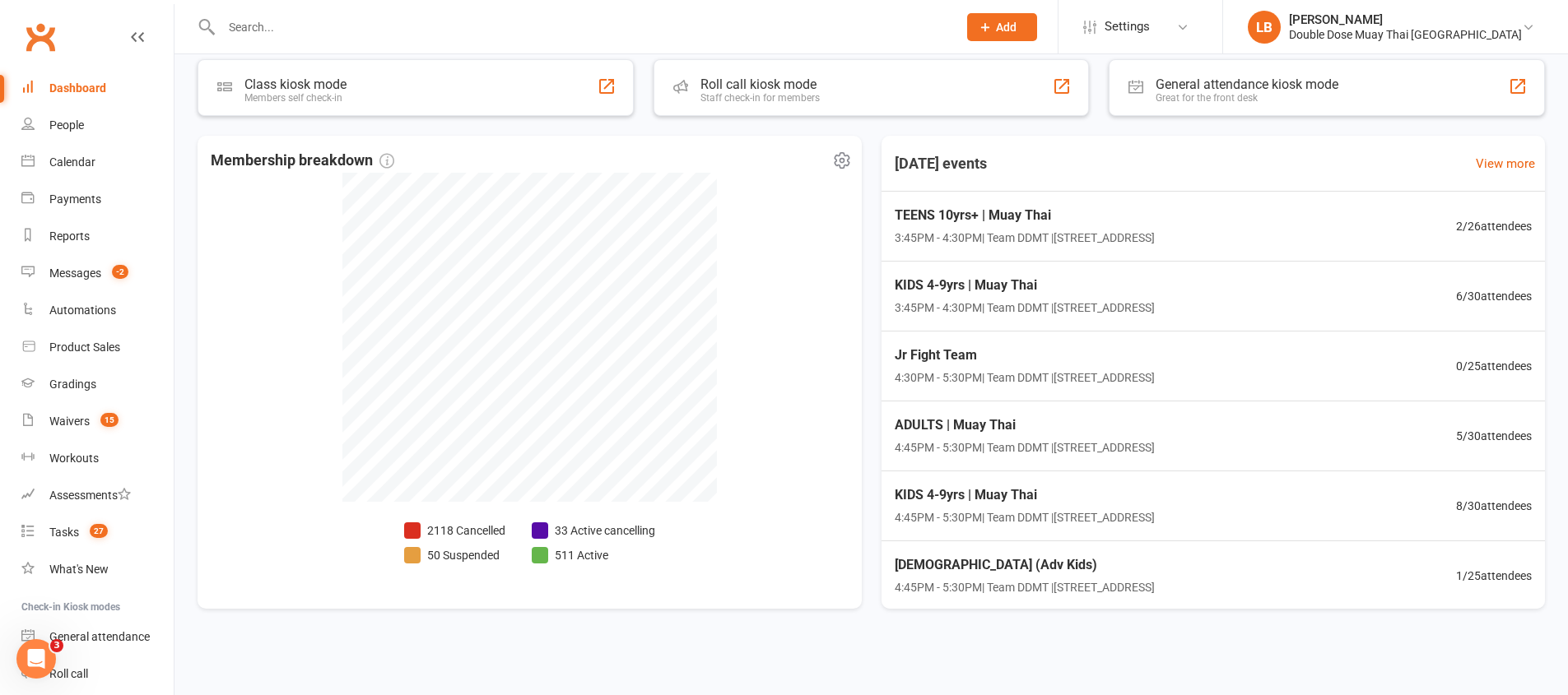
scroll to position [0, 0]
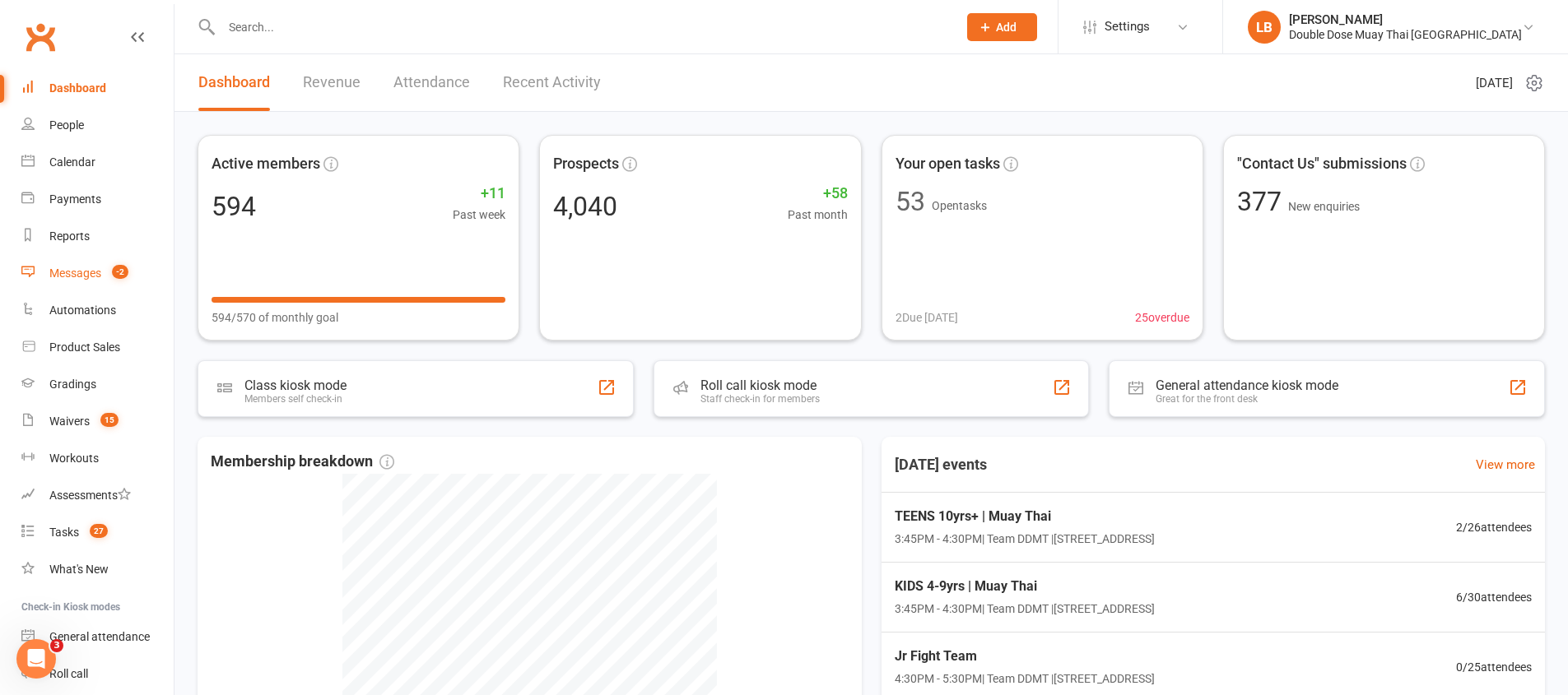
click at [130, 268] on link "Messages -2" at bounding box center [97, 273] width 152 height 37
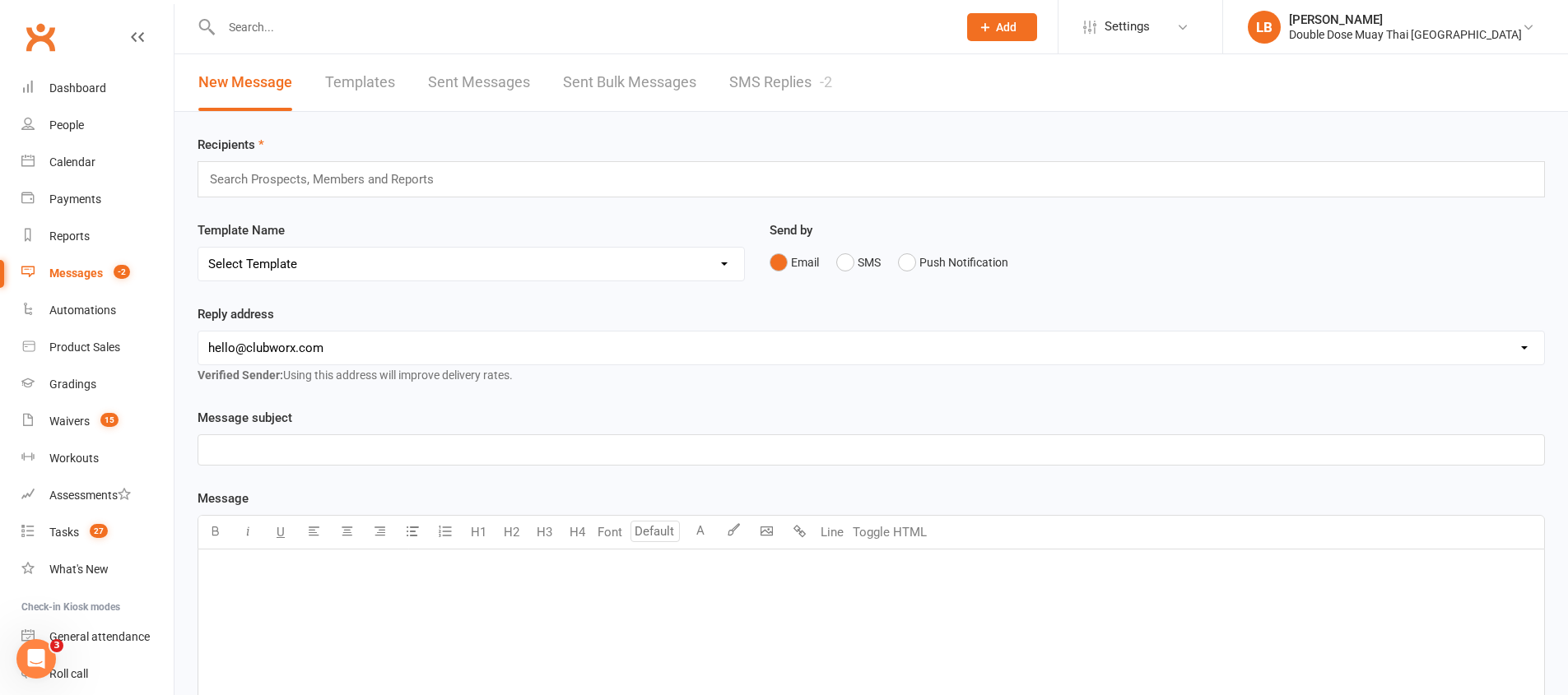
click at [744, 77] on link "SMS Replies -2" at bounding box center [781, 83] width 103 height 57
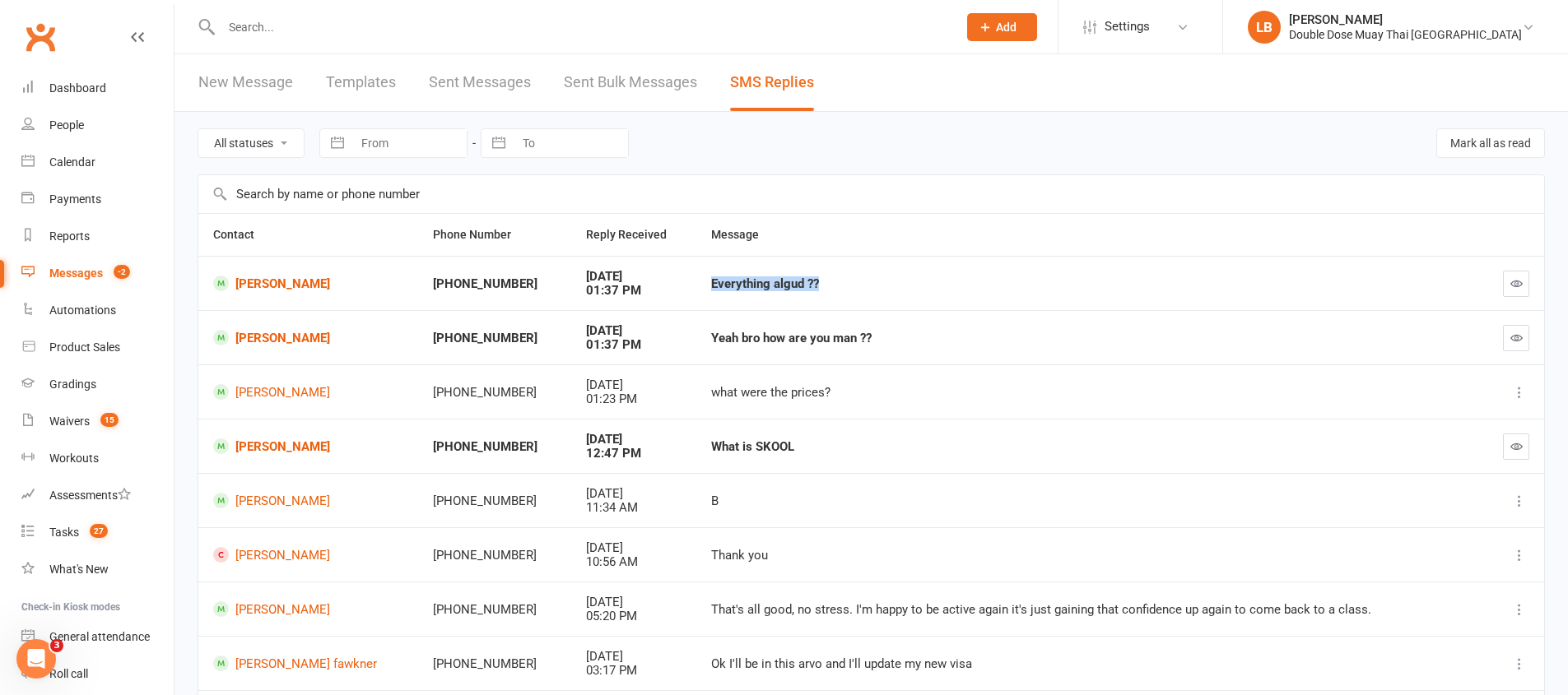
drag, startPoint x: 679, startPoint y: 277, endPoint x: 808, endPoint y: 296, distance: 130.4
click at [812, 293] on td "Everything algud ??" at bounding box center [1088, 282] width 784 height 54
drag, startPoint x: 837, startPoint y: 348, endPoint x: 886, endPoint y: 359, distance: 50.2
click at [848, 348] on td "Yeah bro how are you man ??" at bounding box center [1088, 336] width 784 height 54
click at [1006, 362] on td "Yeah bro how are you man ??" at bounding box center [1088, 336] width 784 height 54
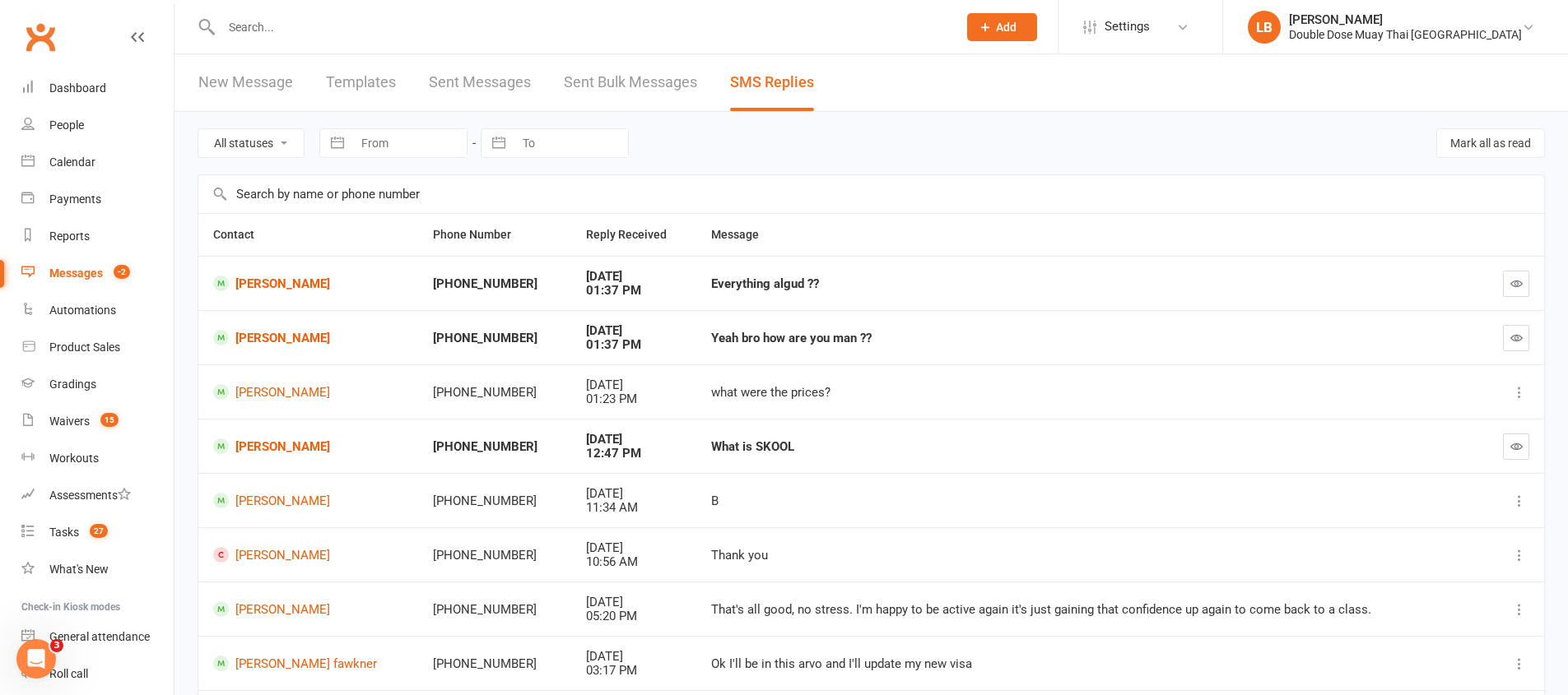
click at [1006, 361] on td "Yeah bro how are you man ??" at bounding box center [1088, 336] width 784 height 54
click at [1006, 360] on td "Yeah bro how are you man ??" at bounding box center [1088, 336] width 784 height 54
click at [298, 343] on link "[PERSON_NAME]" at bounding box center [308, 337] width 190 height 15
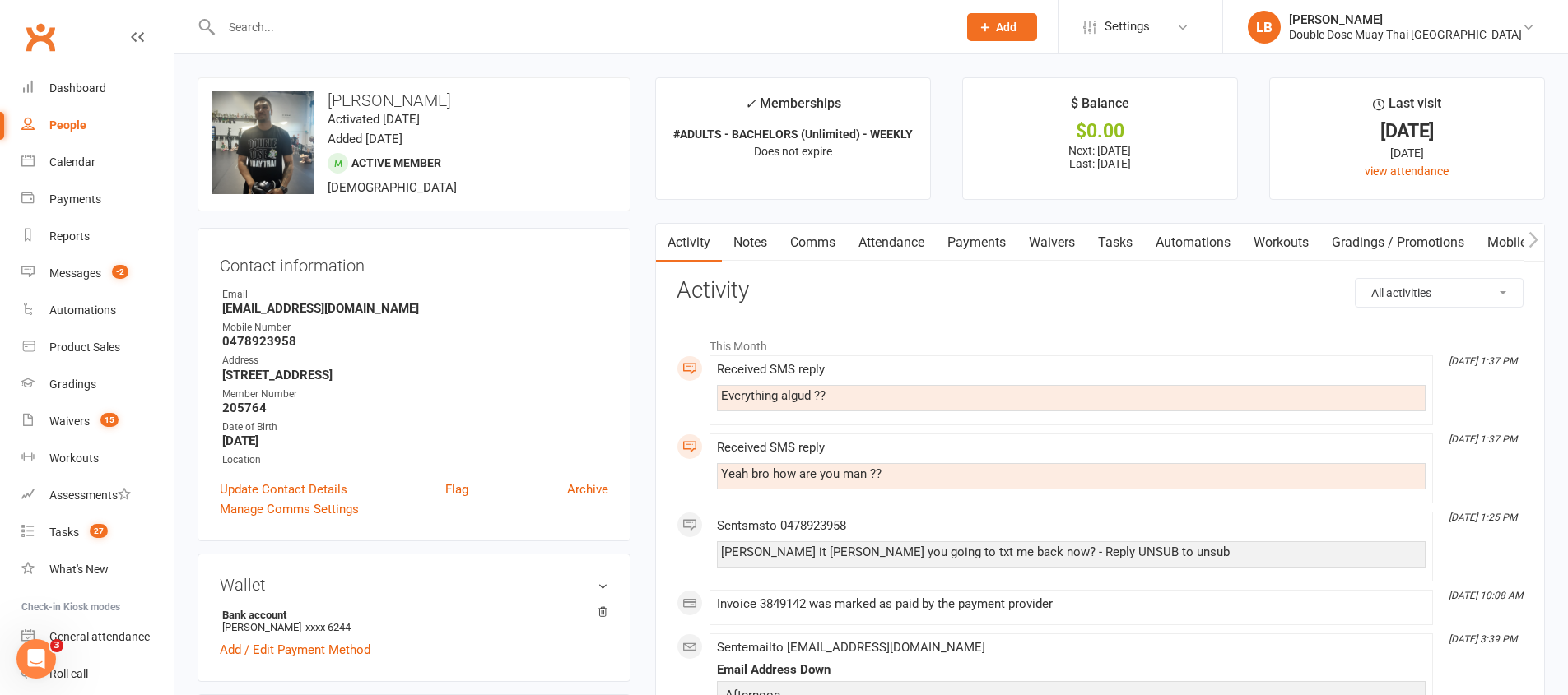
click at [818, 239] on link "Comms" at bounding box center [812, 243] width 68 height 38
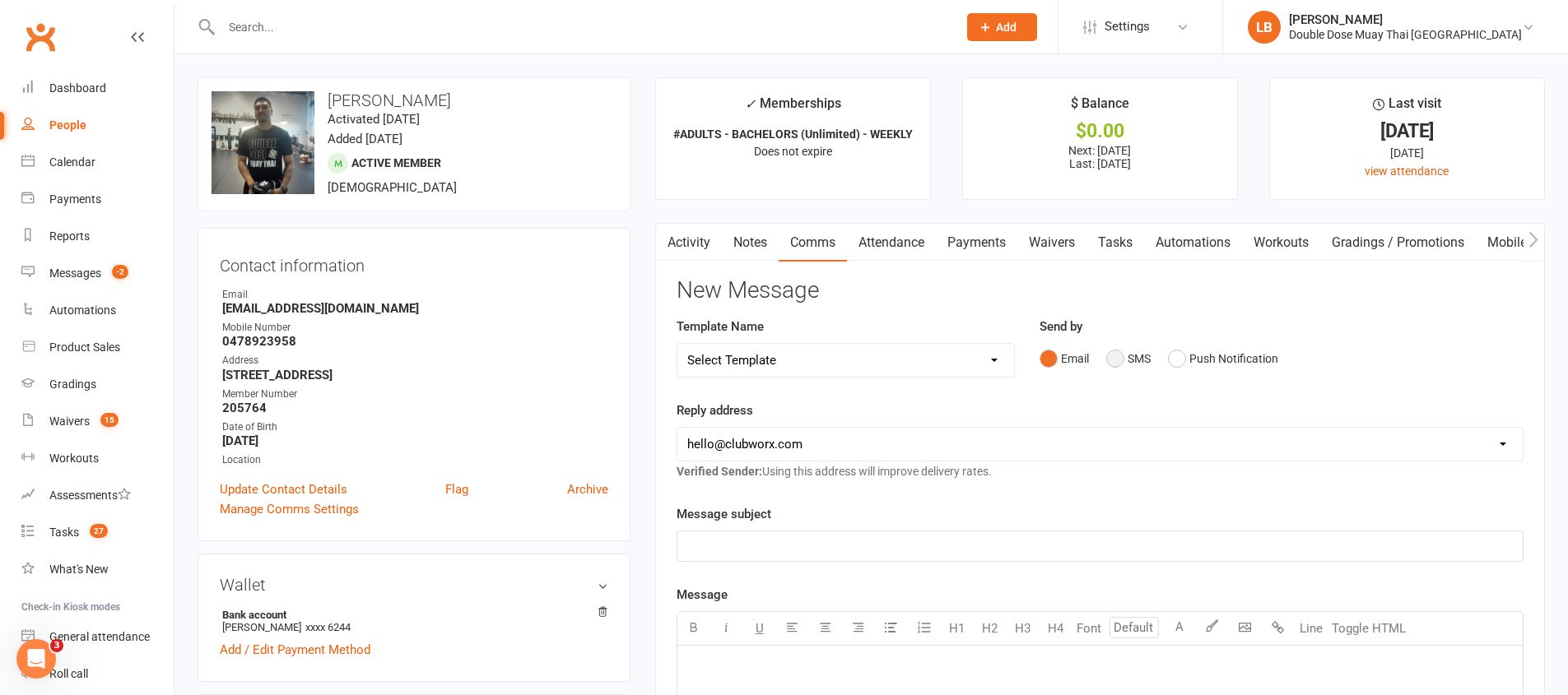
click at [1122, 358] on button "SMS" at bounding box center [1128, 359] width 45 height 31
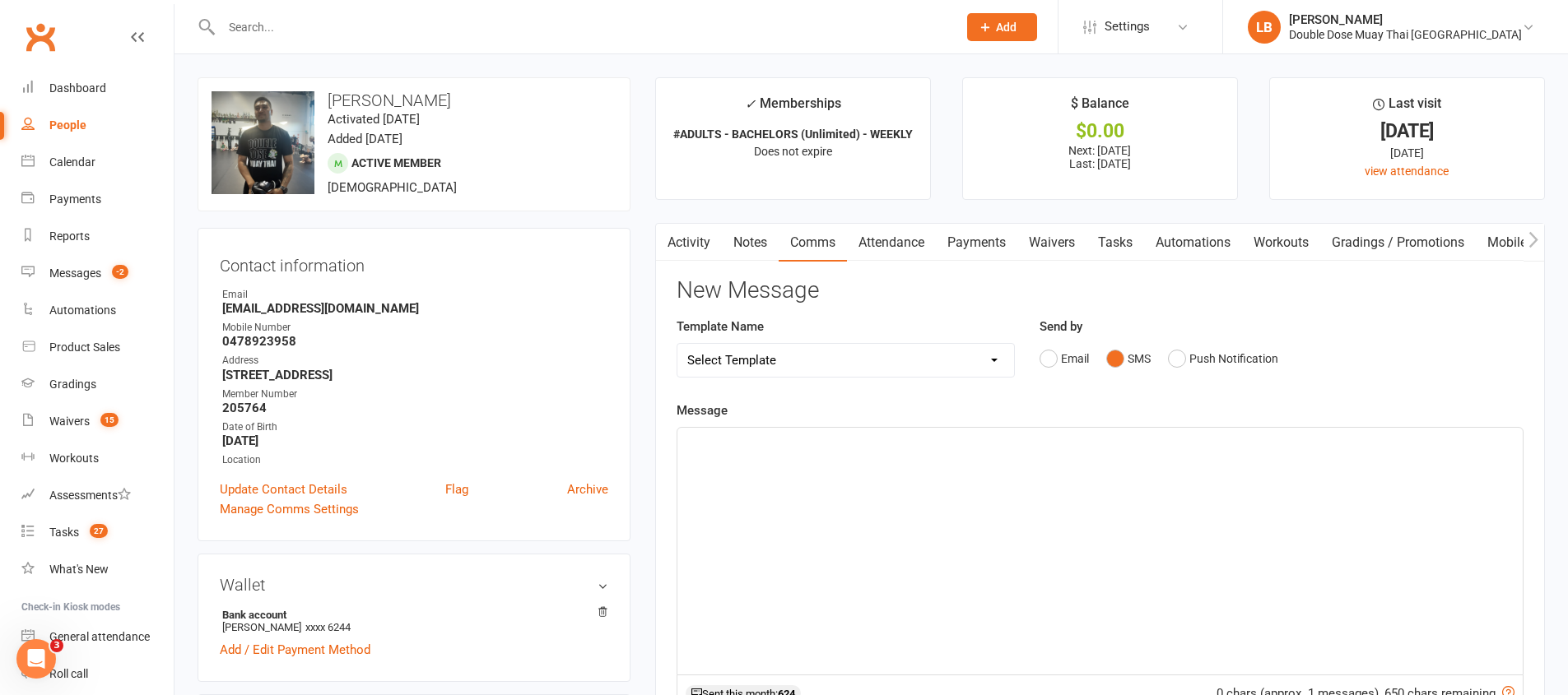
click at [934, 483] on div "﻿" at bounding box center [1100, 550] width 845 height 247
click at [931, 486] on div "﻿" at bounding box center [1100, 550] width 845 height 247
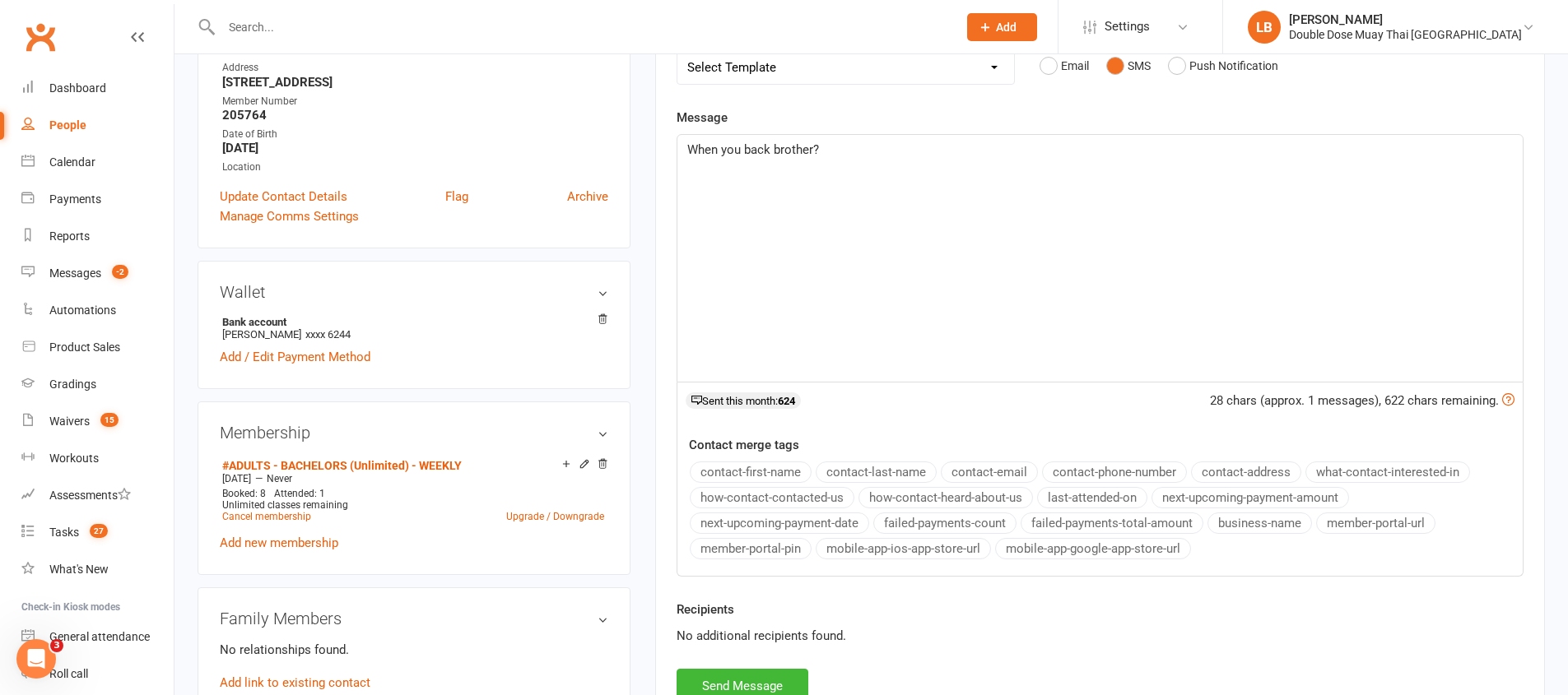
scroll to position [435, 0]
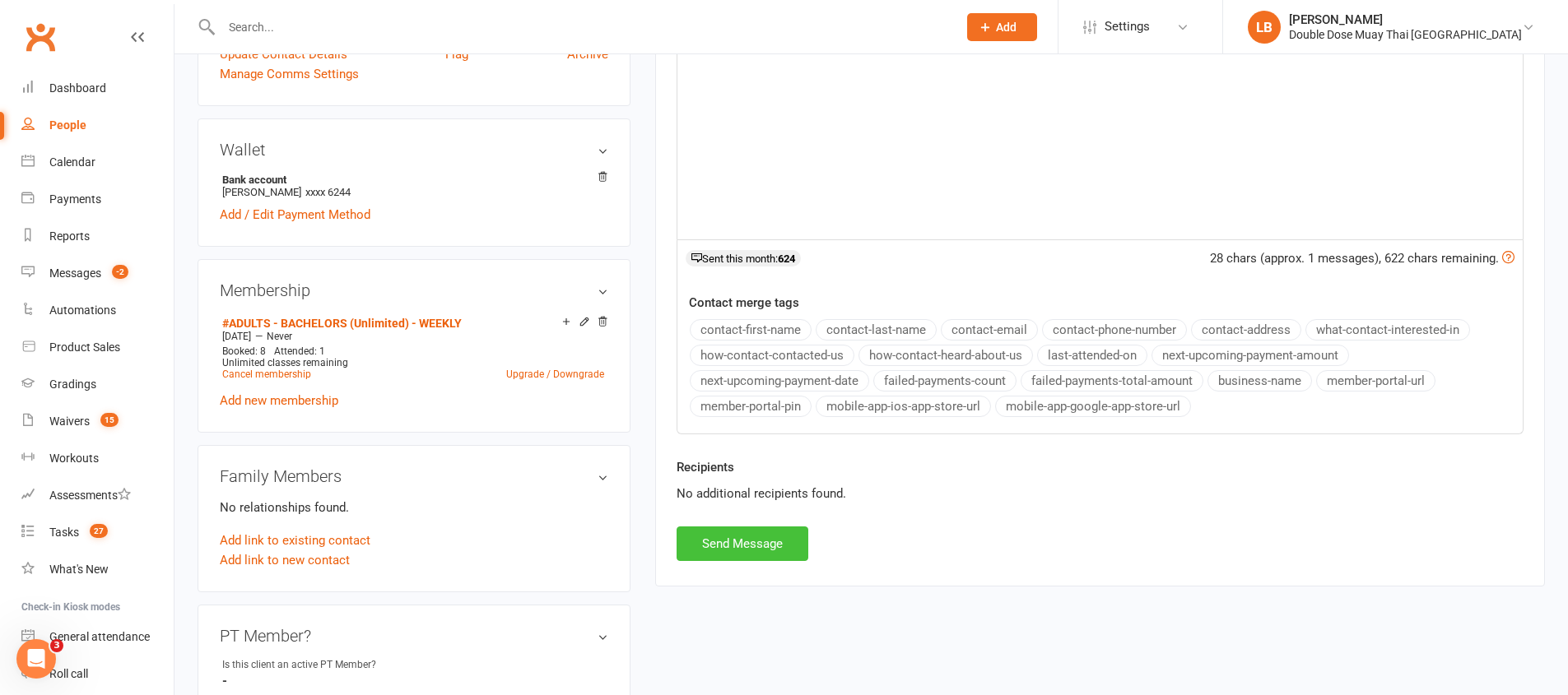
click at [724, 546] on button "Send Message" at bounding box center [742, 544] width 132 height 34
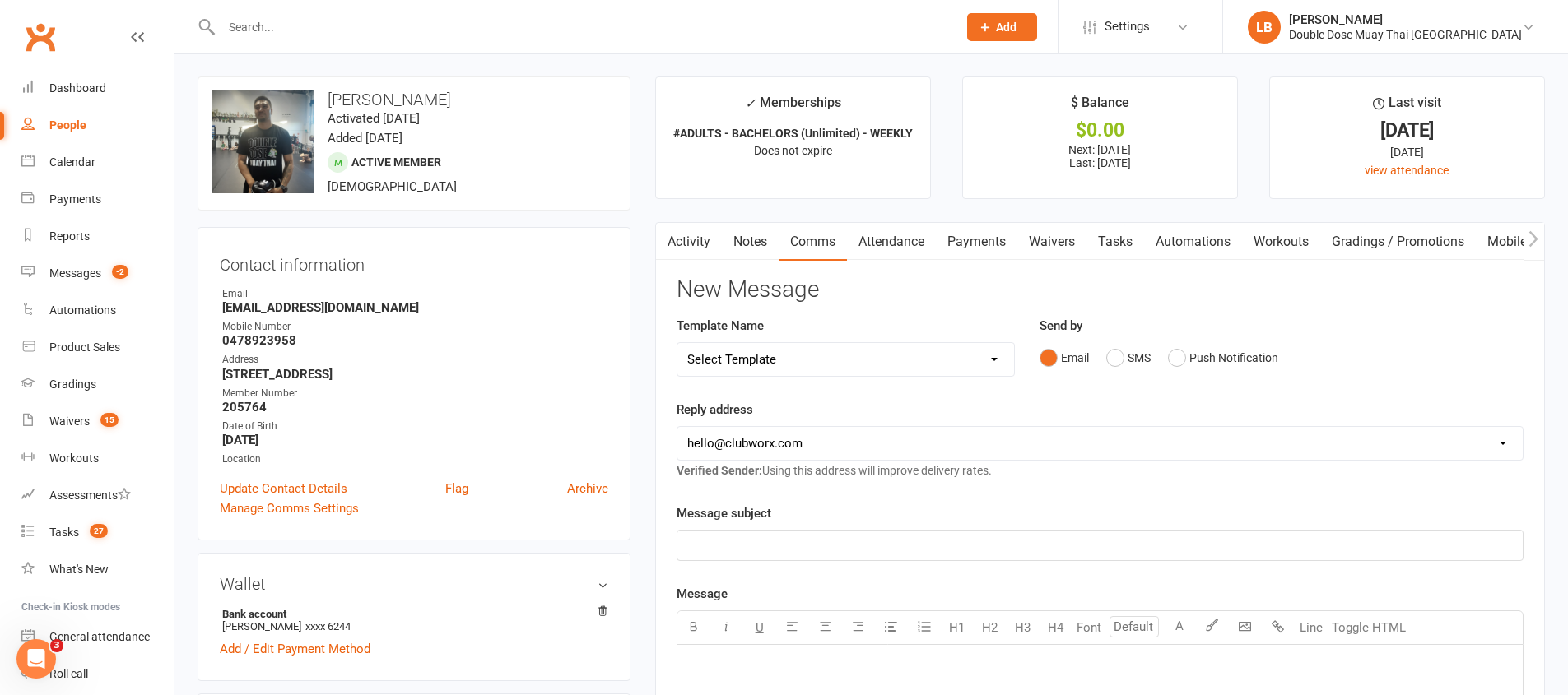
scroll to position [0, 0]
click at [686, 240] on link "Activity" at bounding box center [688, 243] width 65 height 38
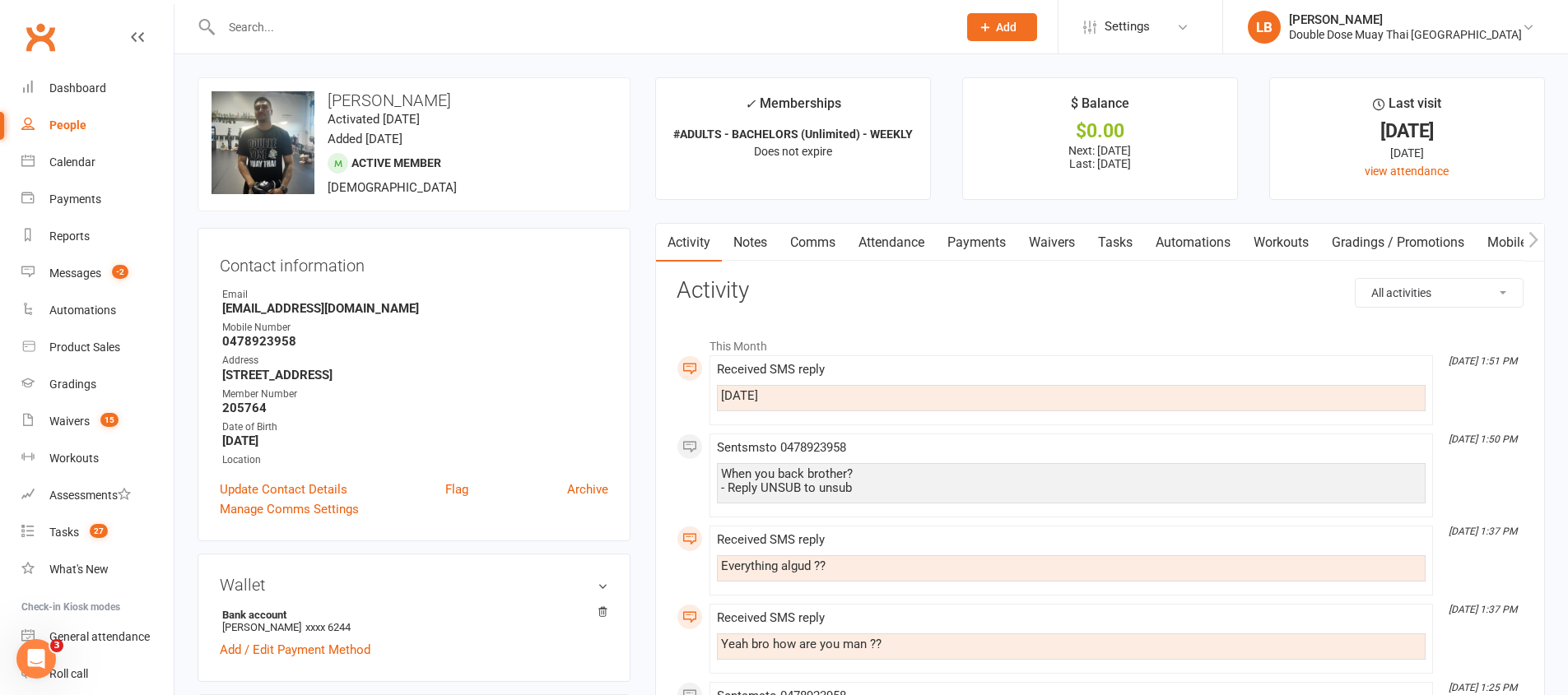
scroll to position [19, 0]
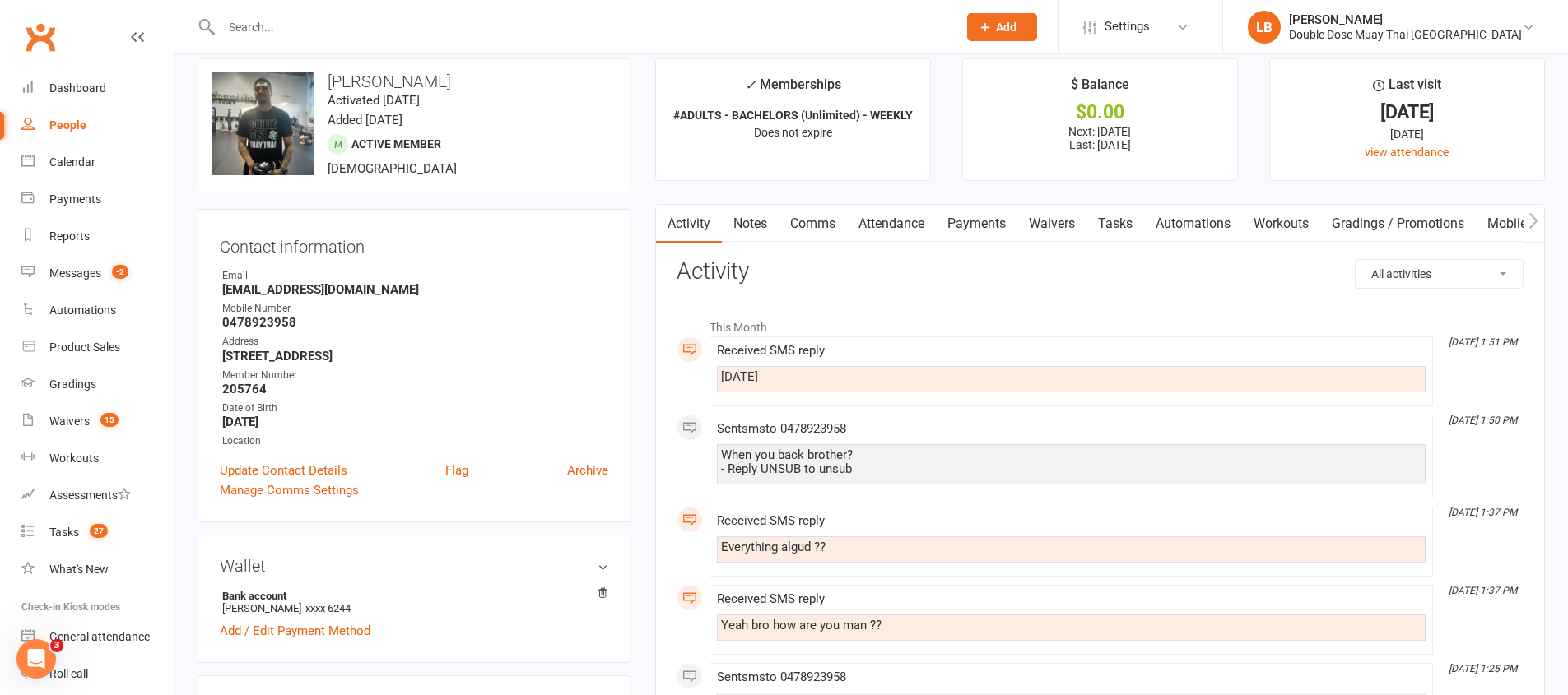
click at [788, 223] on link "Comms" at bounding box center [812, 224] width 68 height 38
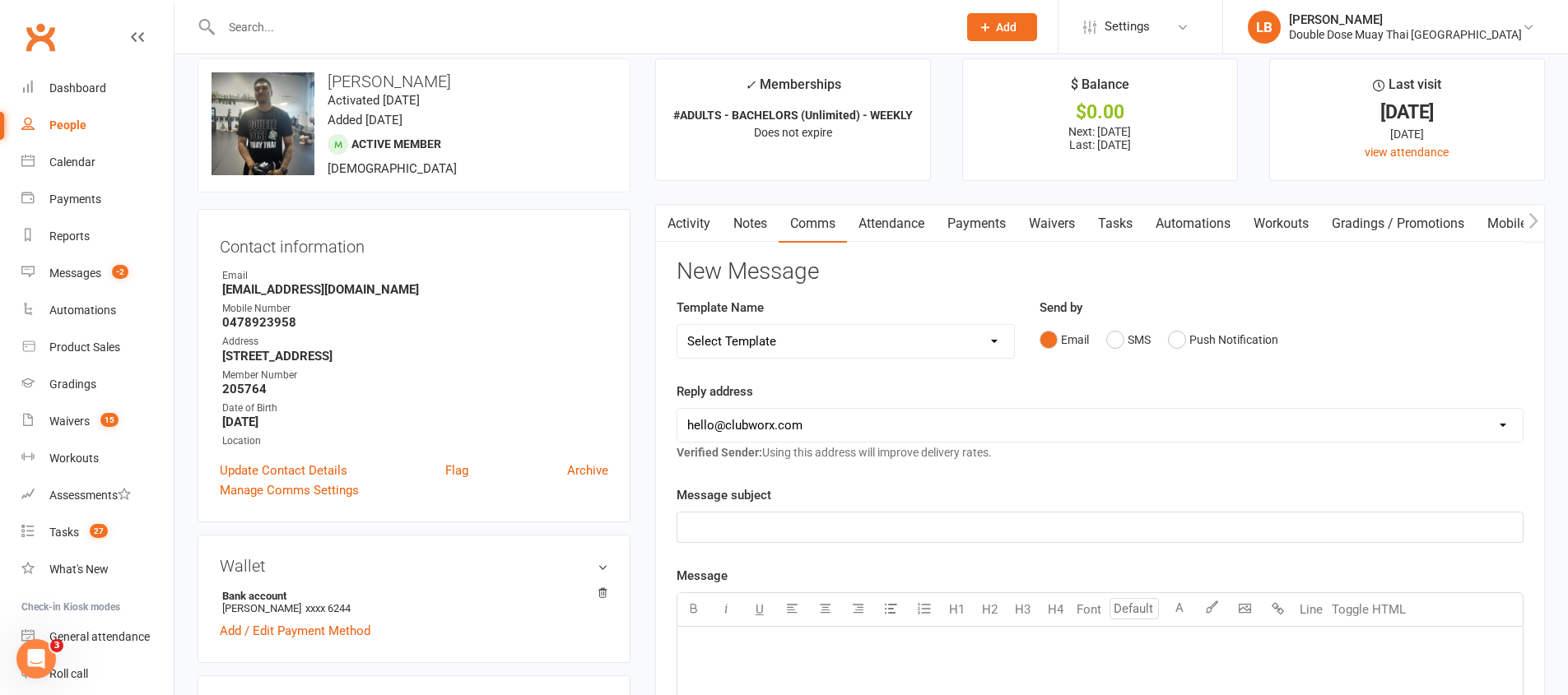
click at [1102, 311] on div "Send by Email SMS Push Notification" at bounding box center [1281, 326] width 484 height 58
click at [1122, 336] on button "SMS" at bounding box center [1128, 340] width 45 height 31
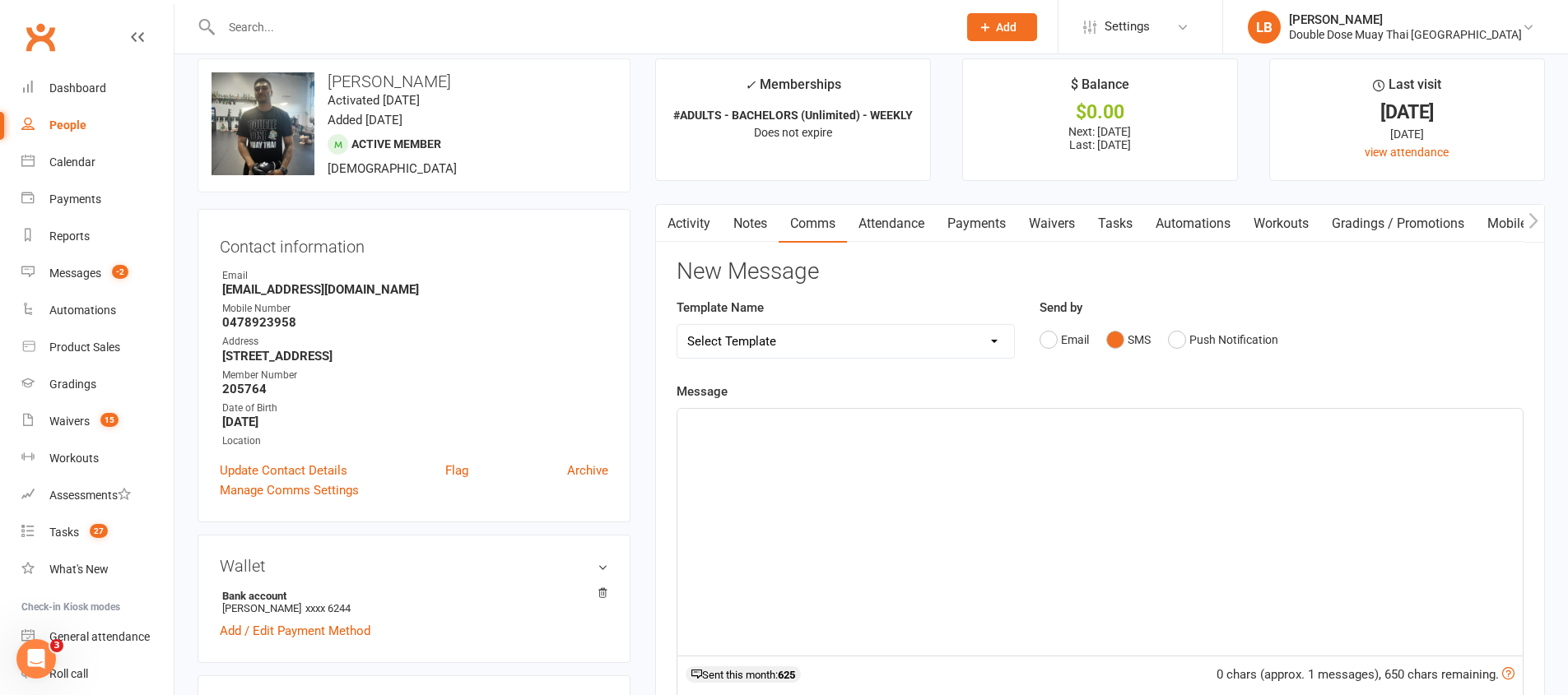
click at [1100, 542] on div "﻿" at bounding box center [1100, 532] width 845 height 247
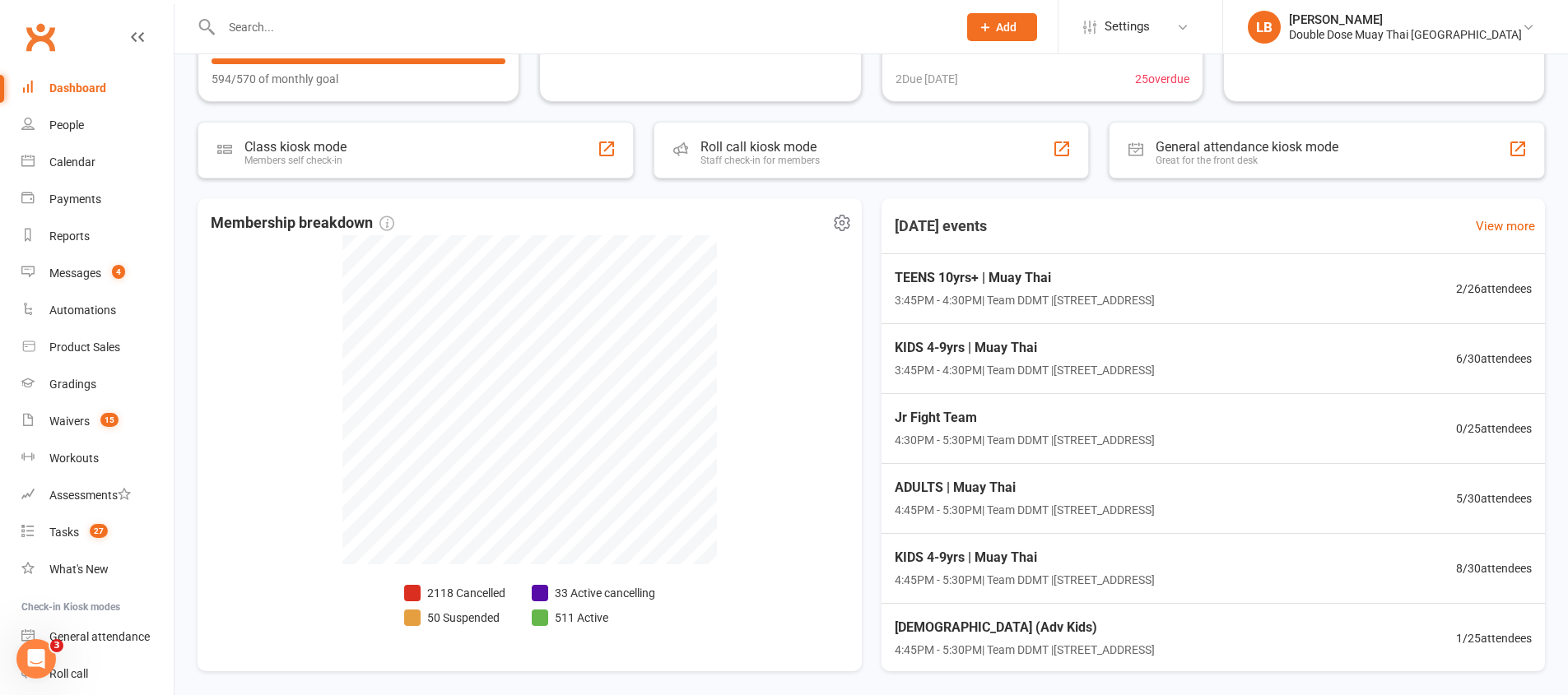
scroll to position [239, 0]
click at [74, 525] on link "Tasks 27" at bounding box center [97, 532] width 152 height 37
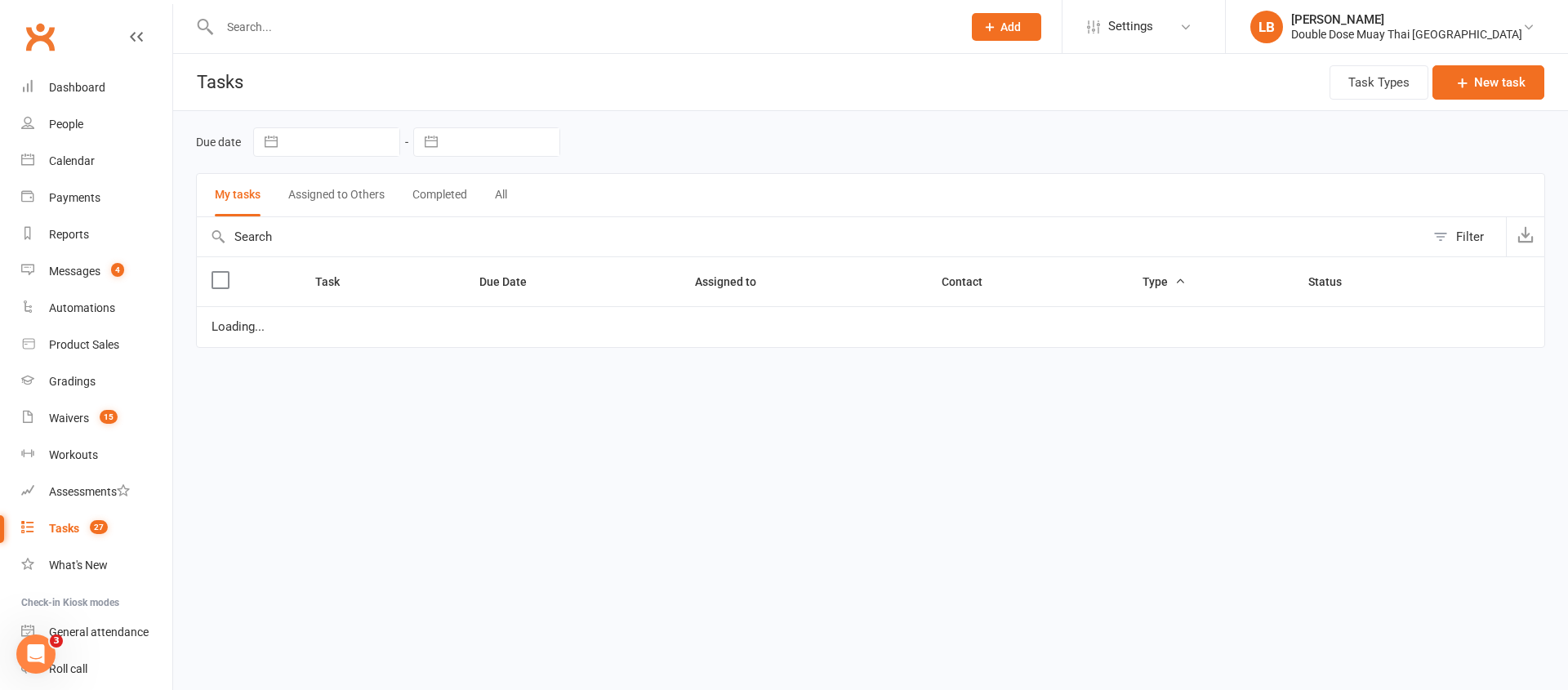
select select "started"
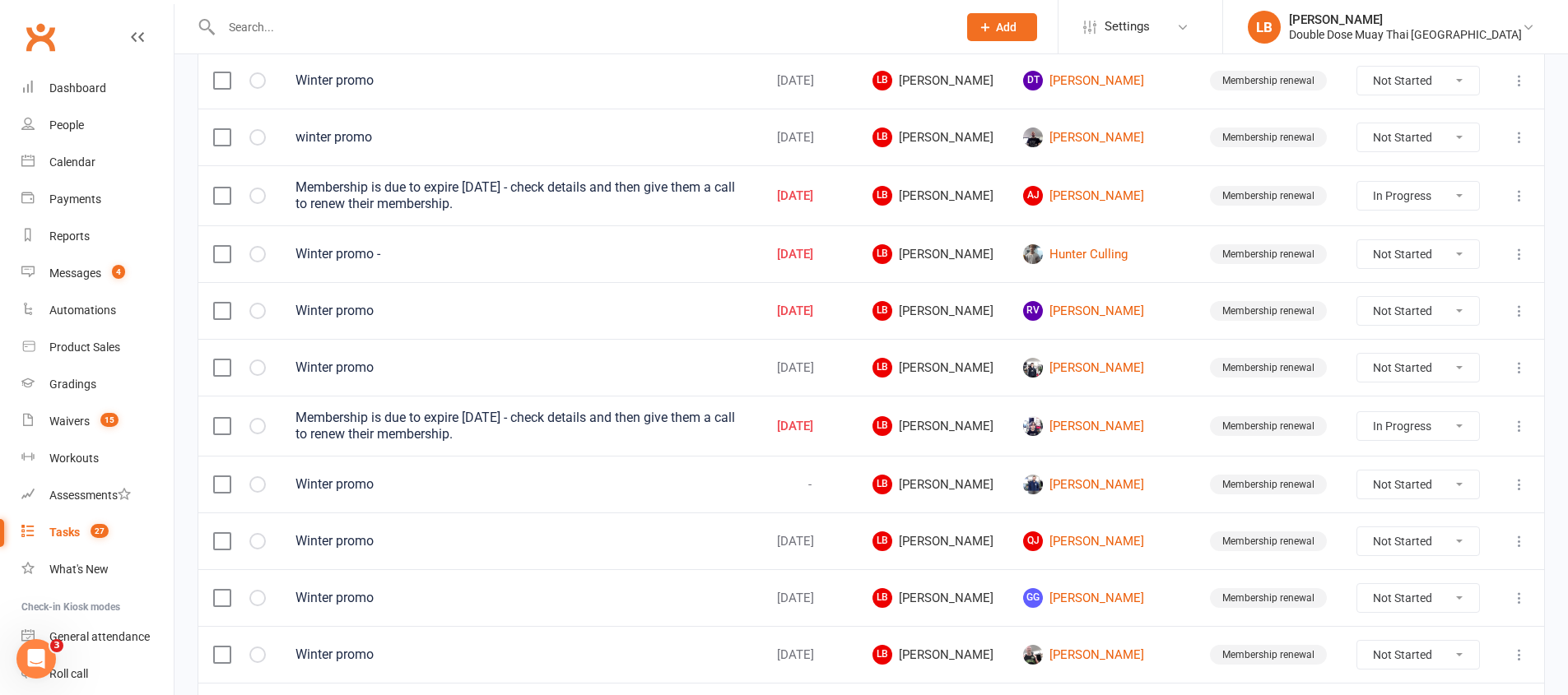
scroll to position [3, 0]
click at [89, 413] on link "Waivers 15" at bounding box center [97, 418] width 152 height 37
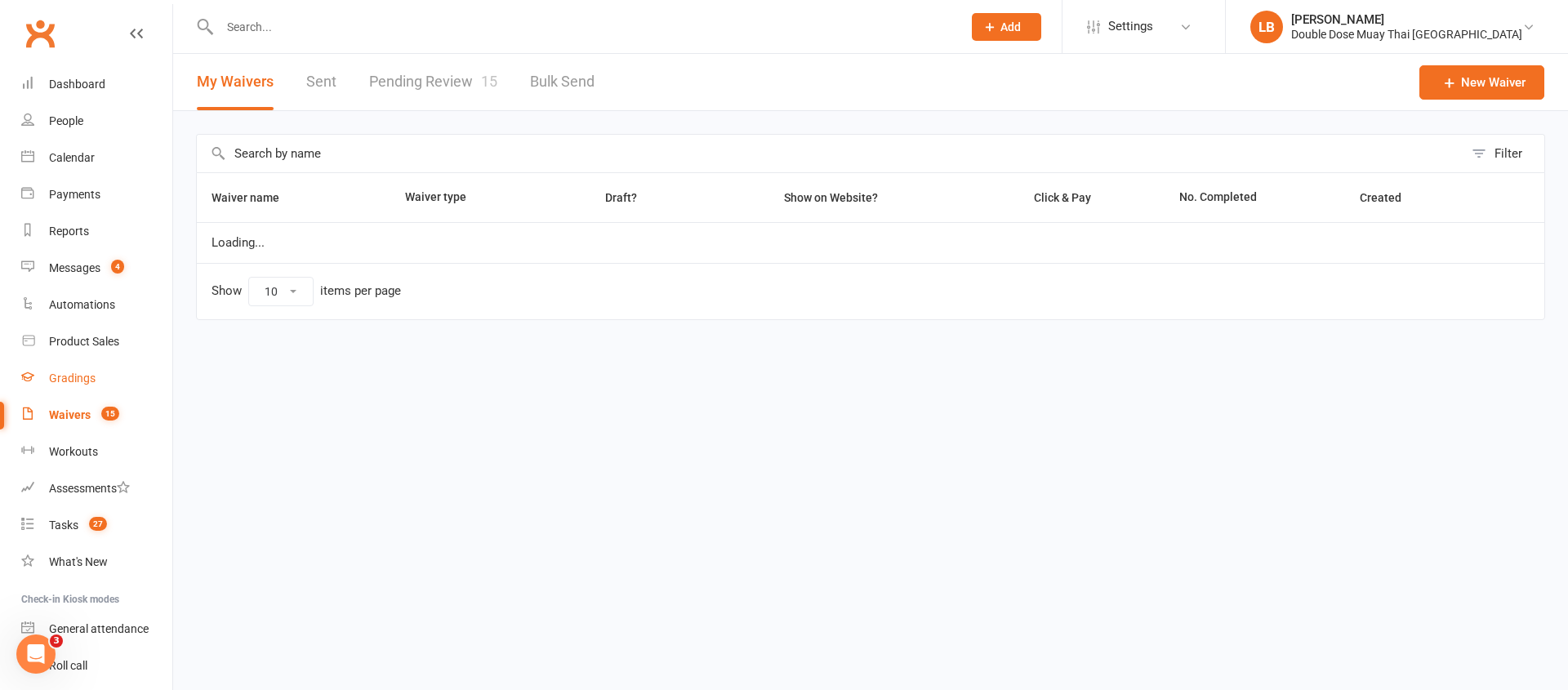
select select "100"
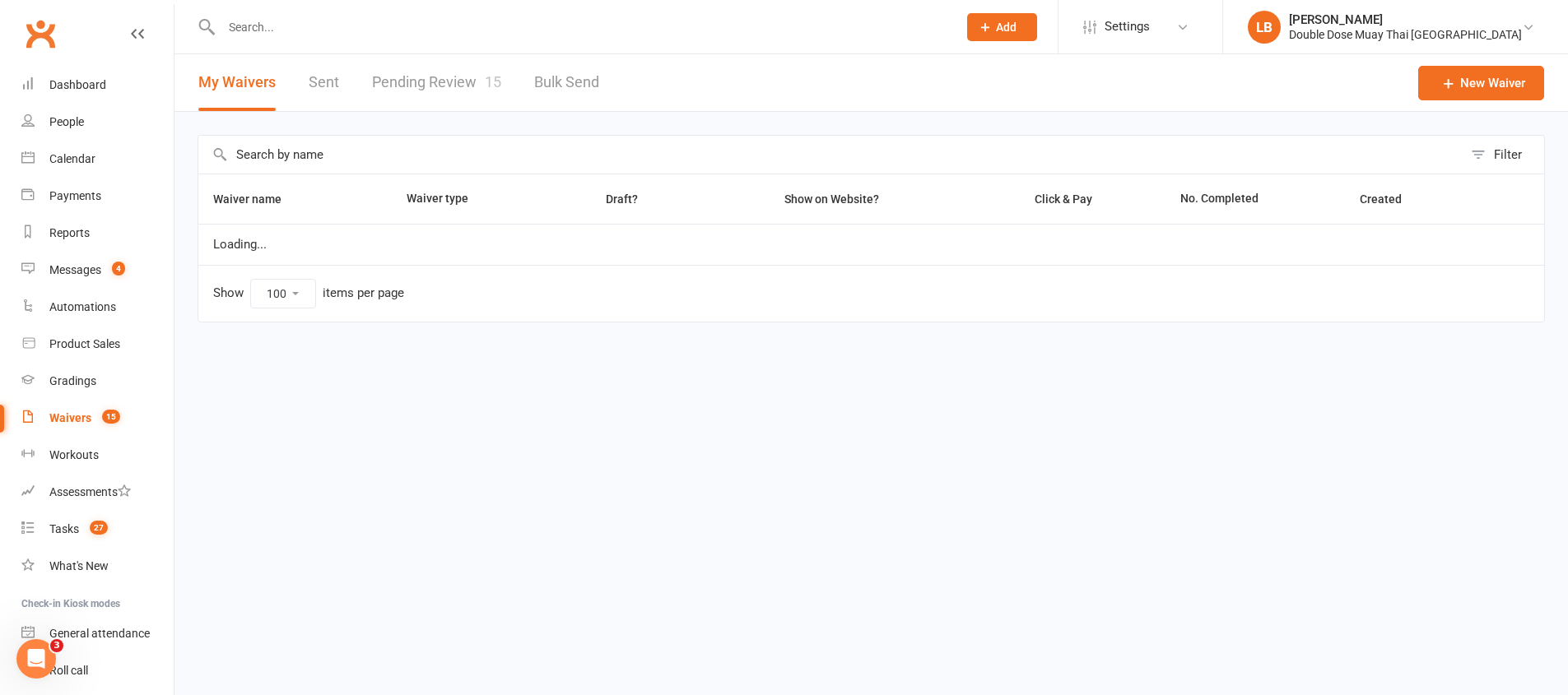
click at [479, 71] on link "Pending Review 15" at bounding box center [436, 83] width 129 height 57
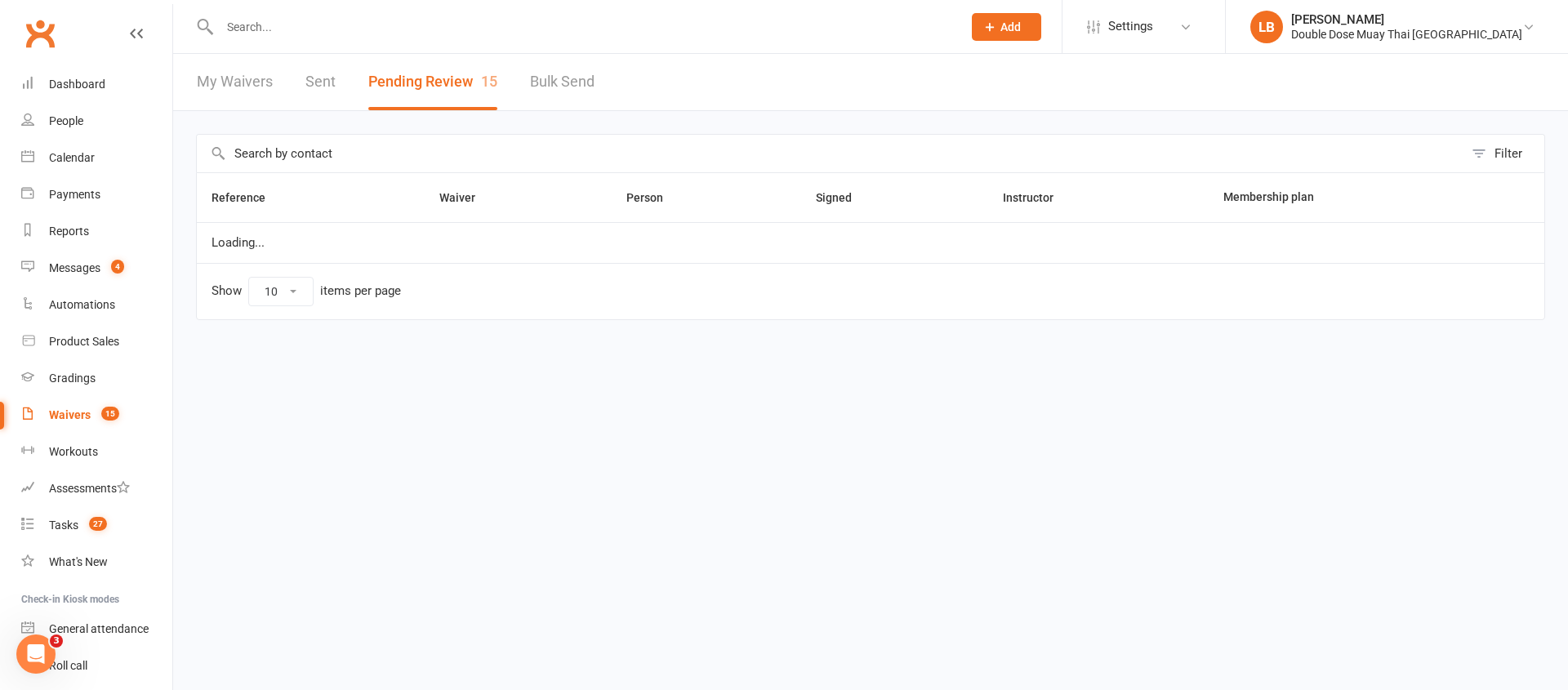
select select "100"
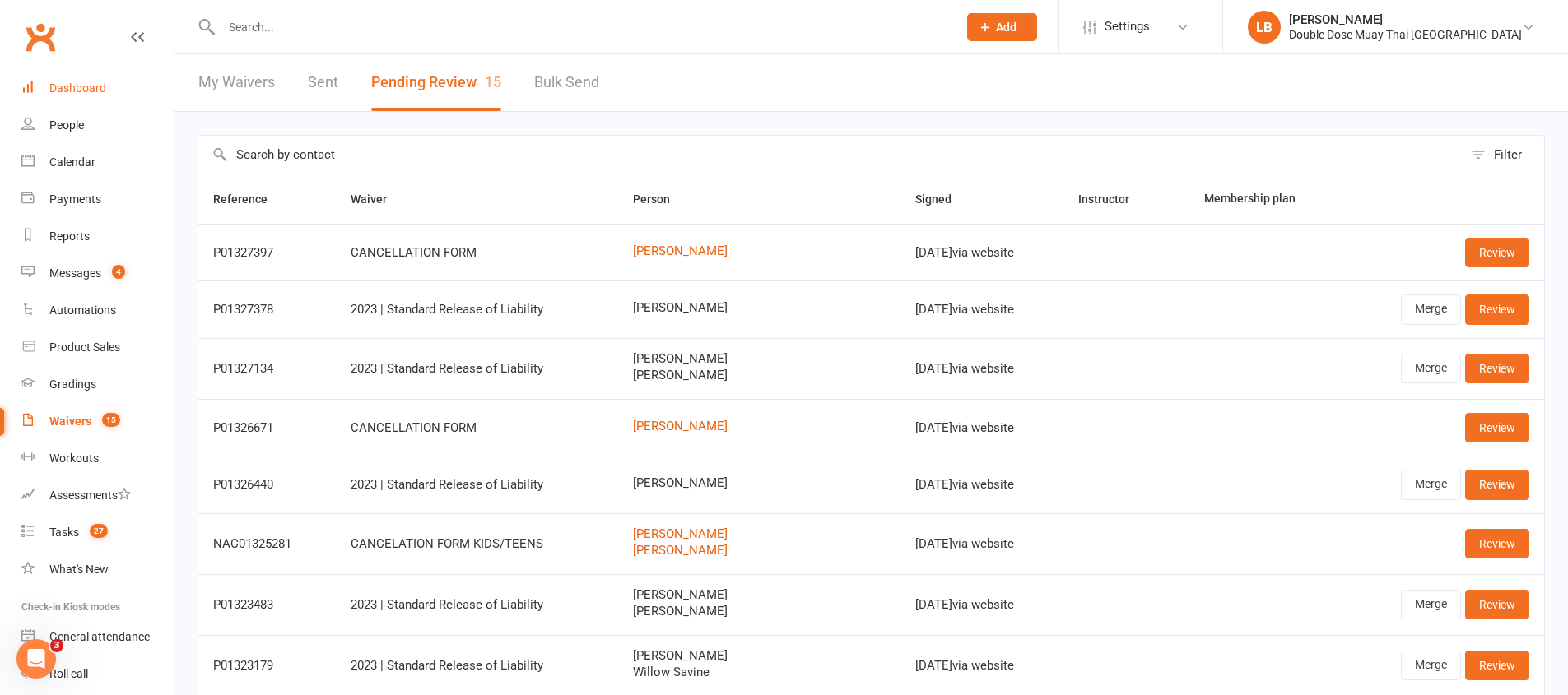
click at [84, 83] on div "Dashboard" at bounding box center [77, 88] width 57 height 13
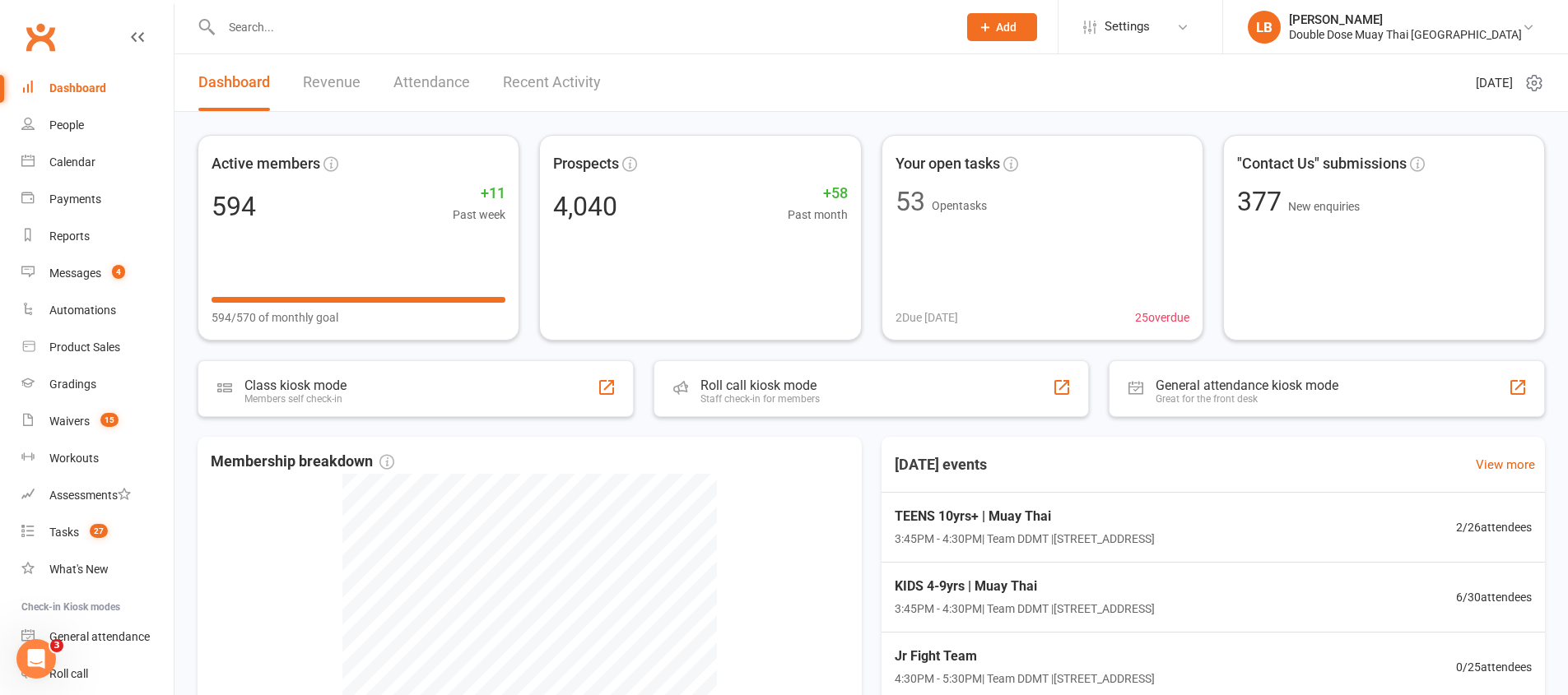
click at [553, 74] on link "Recent Activity" at bounding box center [552, 83] width 98 height 57
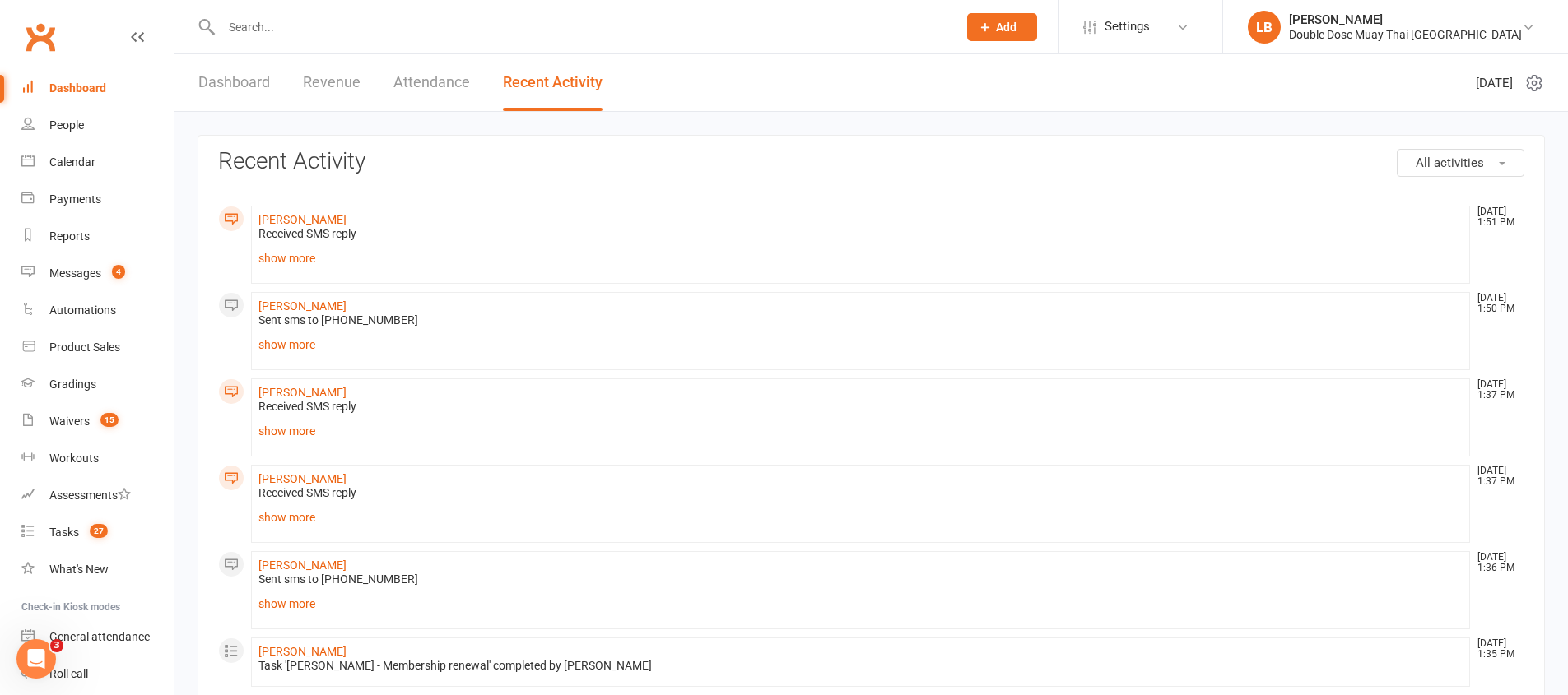
click at [198, 80] on div "Dashboard Revenue Attendance Recent Activity" at bounding box center [400, 83] width 452 height 57
click at [200, 81] on link "Dashboard" at bounding box center [233, 83] width 71 height 57
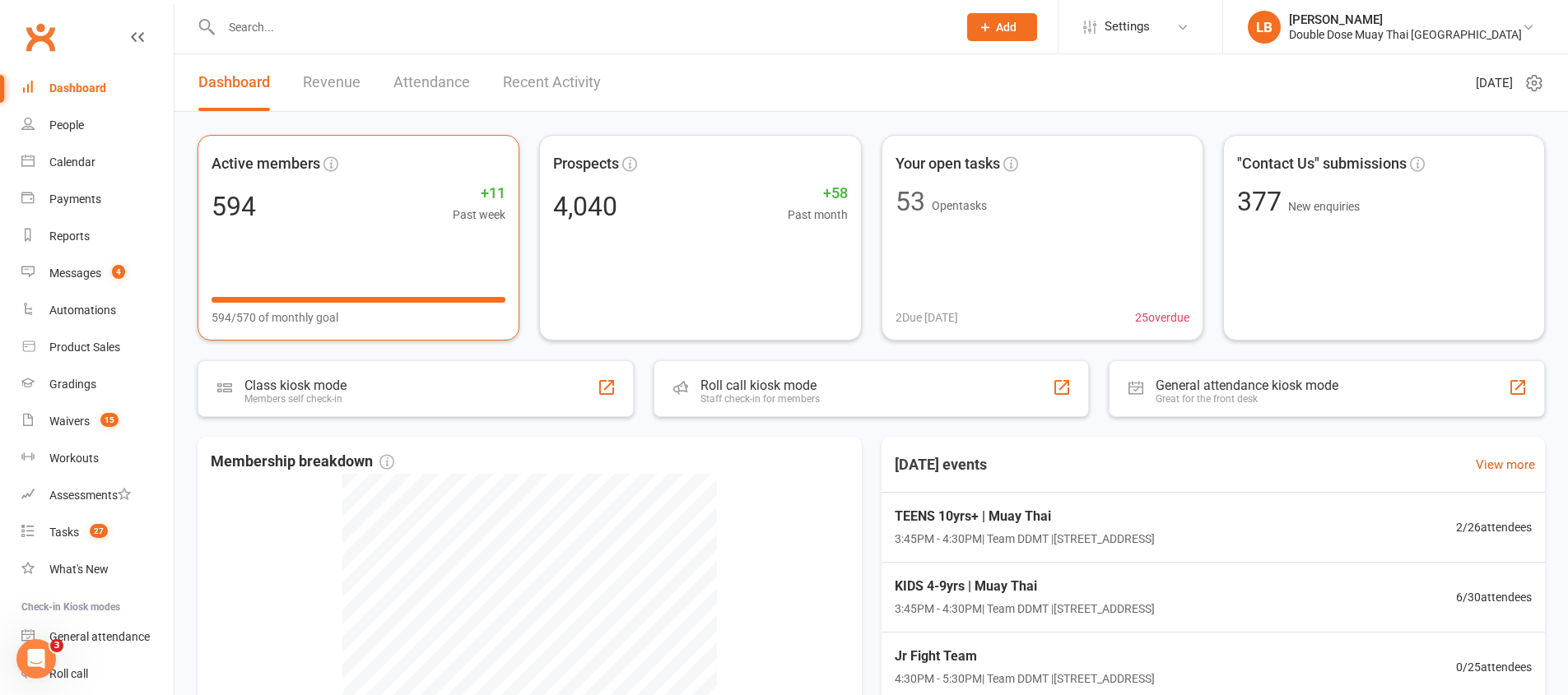
click at [322, 178] on div "Active members 594 +11 Past week 594/570 of monthly goal" at bounding box center [358, 237] width 322 height 206
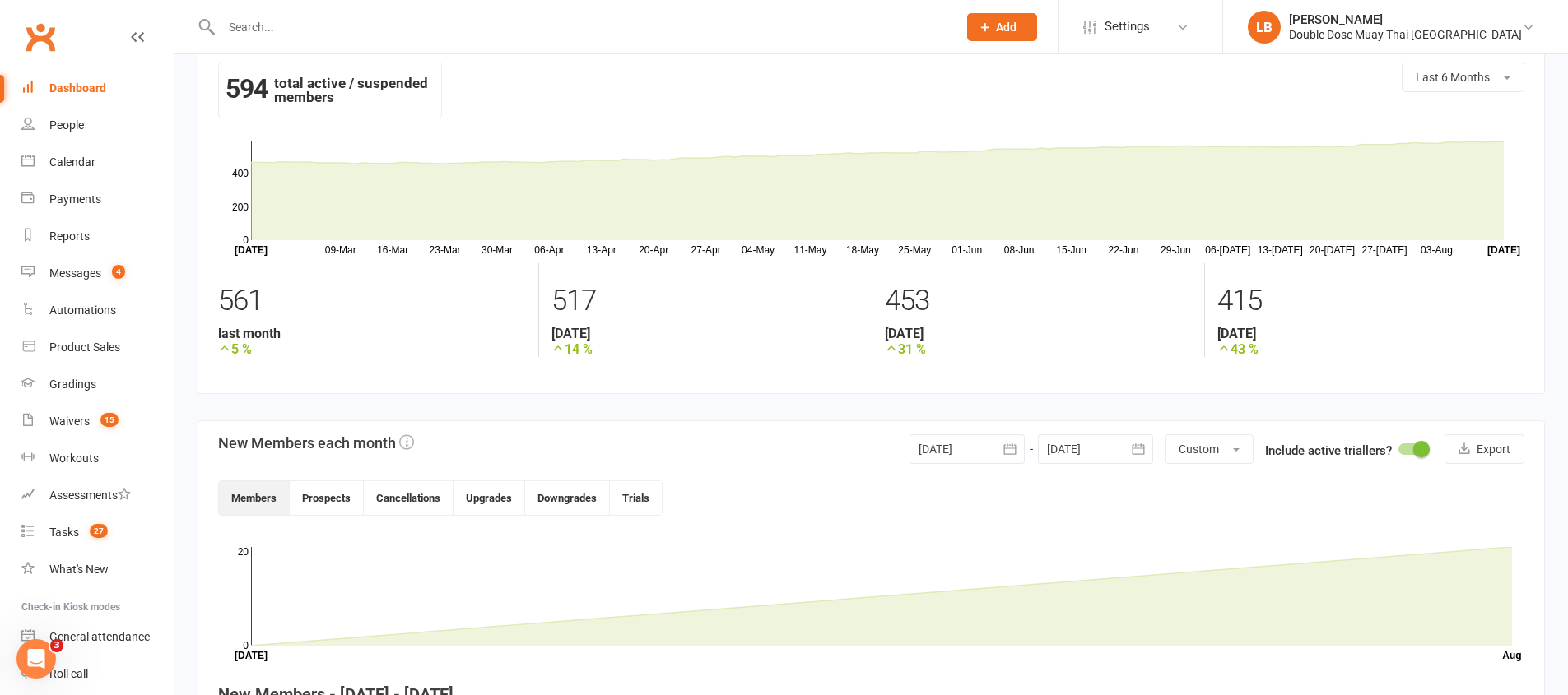
scroll to position [26, 0]
